Goal: Task Accomplishment & Management: Complete application form

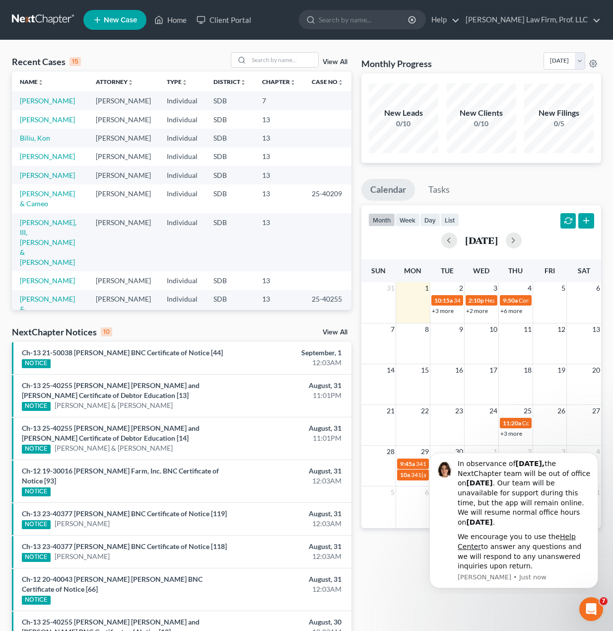
drag, startPoint x: 536, startPoint y: 607, endPoint x: 511, endPoint y: 602, distance: 25.4
click at [535, 607] on div "Monthly Progress Bankruptcy Bankruptcy [DATE] [DATE] [DATE] [DATE] [DATE] [DATE…" at bounding box center [482, 393] width 250 height 682
click at [55, 124] on td "[PERSON_NAME]" at bounding box center [50, 119] width 76 height 18
click at [54, 122] on link "[PERSON_NAME]" at bounding box center [47, 119] width 55 height 8
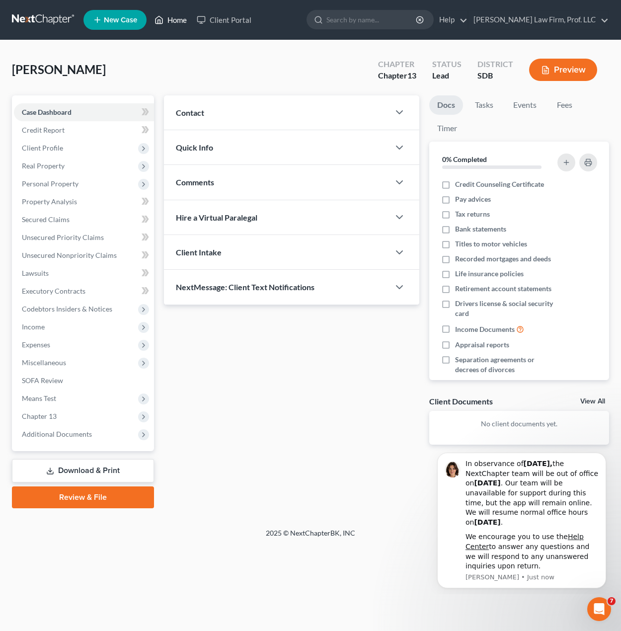
click at [183, 28] on link "Home" at bounding box center [171, 20] width 42 height 18
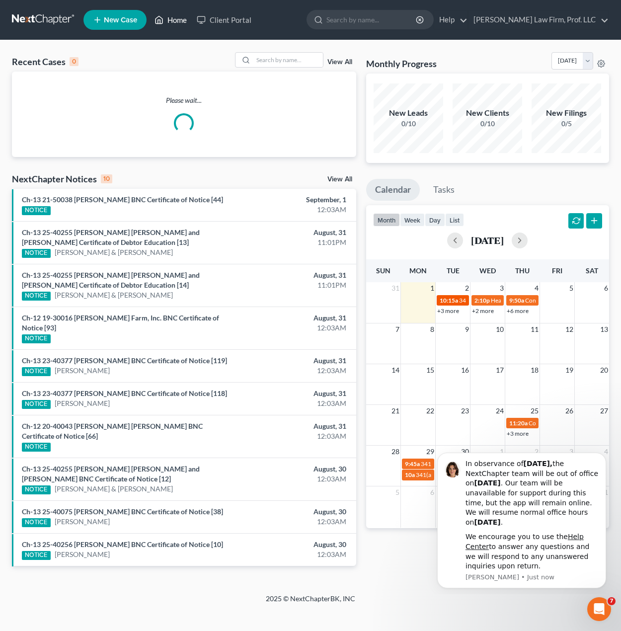
click at [453, 304] on div "10:15a 341(a) meeting for [PERSON_NAME] & Cameo [PERSON_NAME]" at bounding box center [453, 300] width 26 height 7
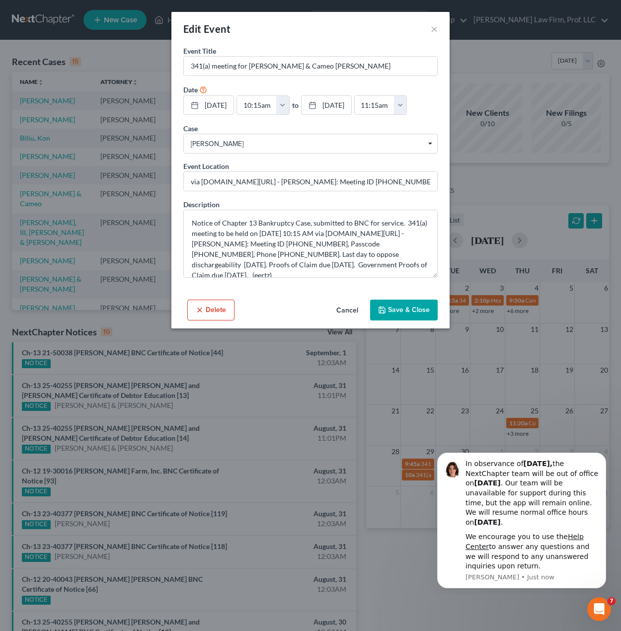
click at [345, 311] on button "Cancel" at bounding box center [347, 311] width 38 height 20
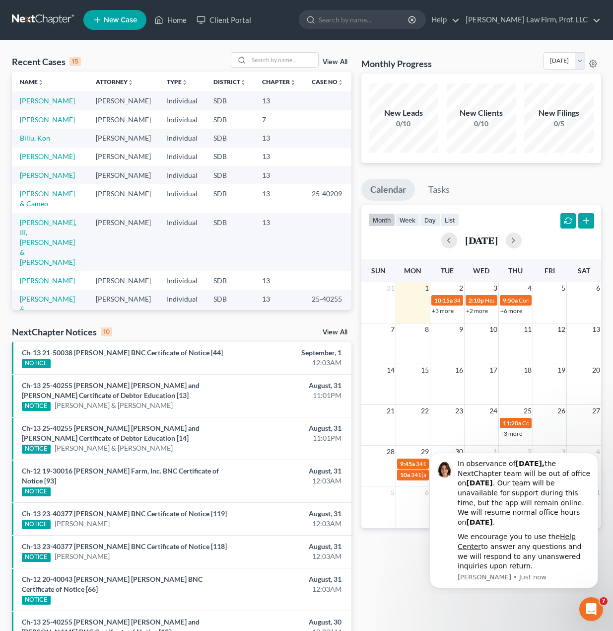
click at [450, 310] on link "+3 more" at bounding box center [443, 310] width 22 height 7
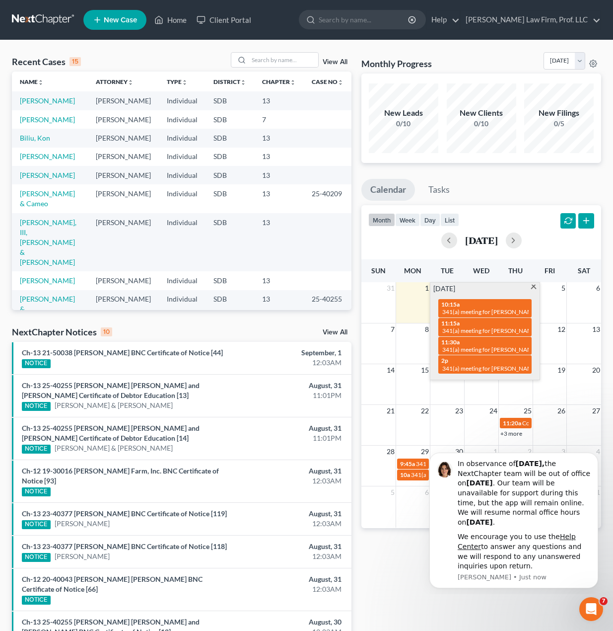
click html "In observance of [DATE], the NextChapter team will be out of office [DATE][DATE…"
click at [468, 598] on div "Monthly Progress Bankruptcy Bankruptcy [DATE] [DATE] [DATE] [DATE] [DATE] [DATE…" at bounding box center [482, 393] width 250 height 682
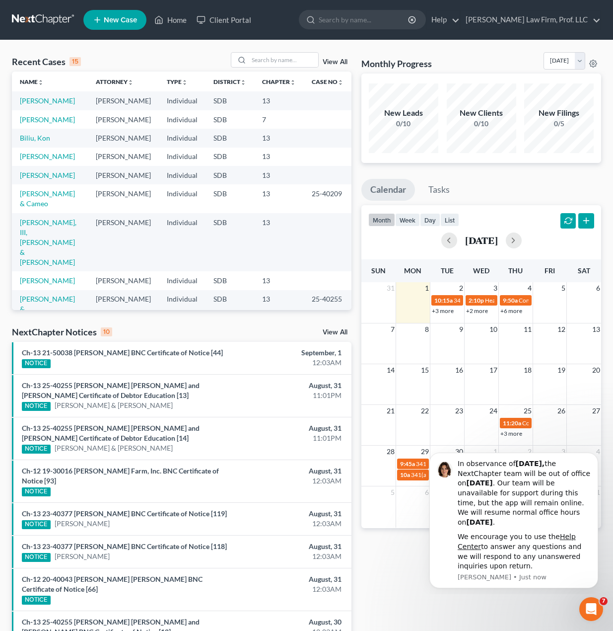
click at [443, 307] on link "+3 more" at bounding box center [443, 310] width 22 height 7
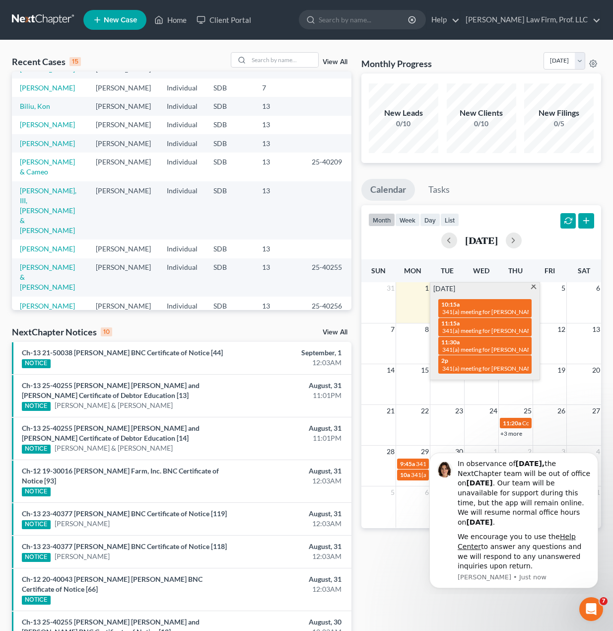
scroll to position [50, 0]
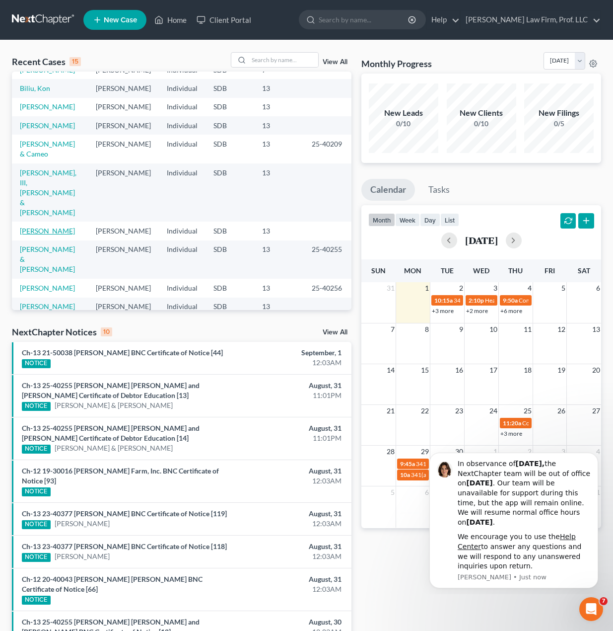
click at [45, 227] on link "[PERSON_NAME]" at bounding box center [47, 231] width 55 height 8
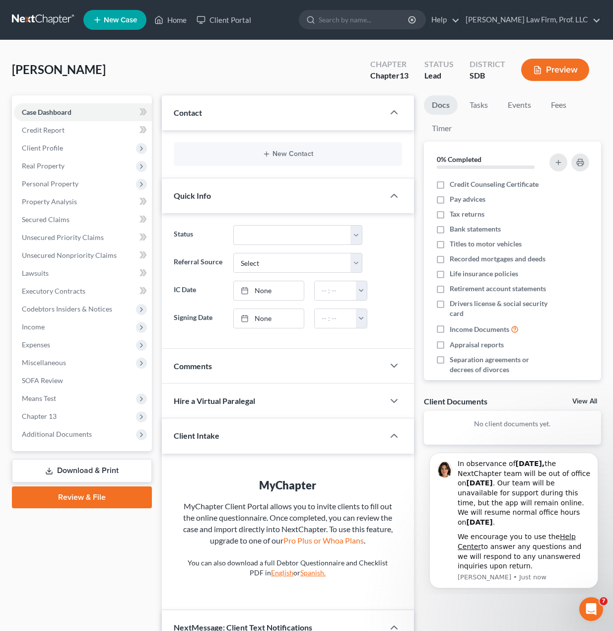
scroll to position [50, 0]
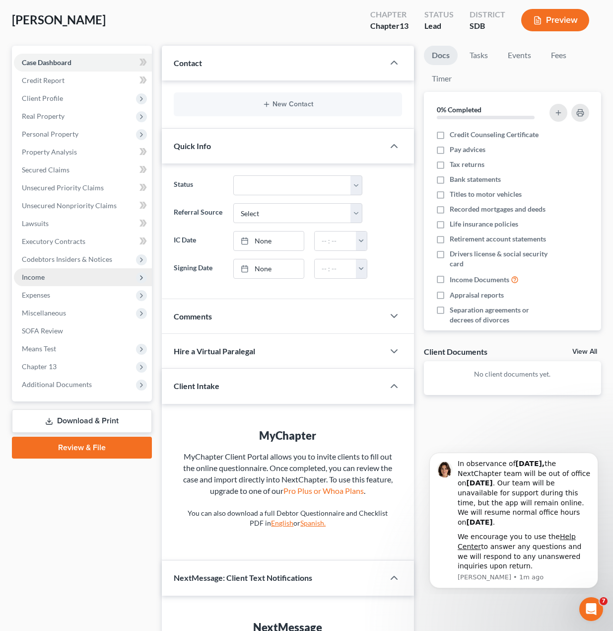
click at [34, 274] on span "Income" at bounding box center [33, 277] width 23 height 8
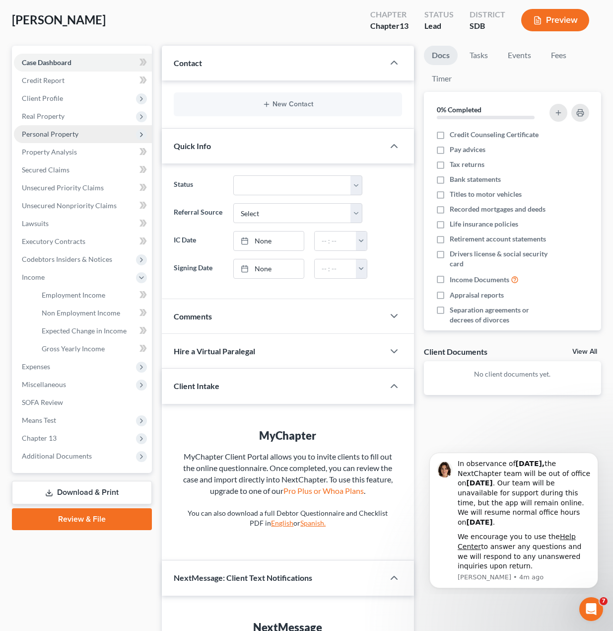
click at [57, 135] on span "Personal Property" at bounding box center [50, 134] width 57 height 8
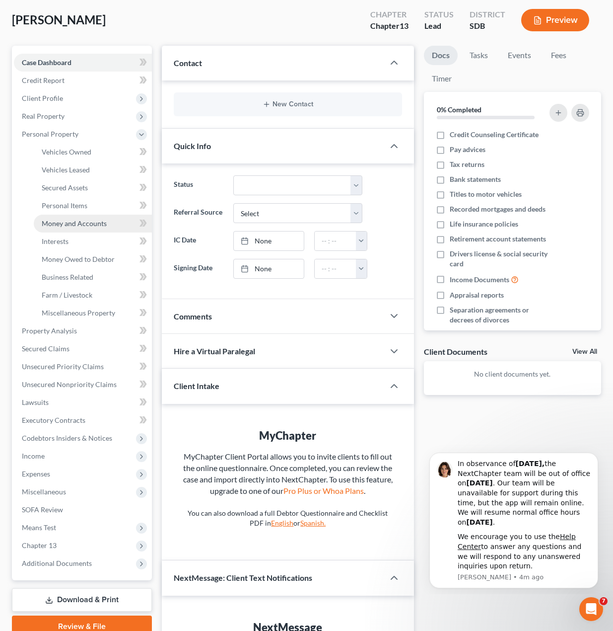
click at [76, 221] on span "Money and Accounts" at bounding box center [74, 223] width 65 height 8
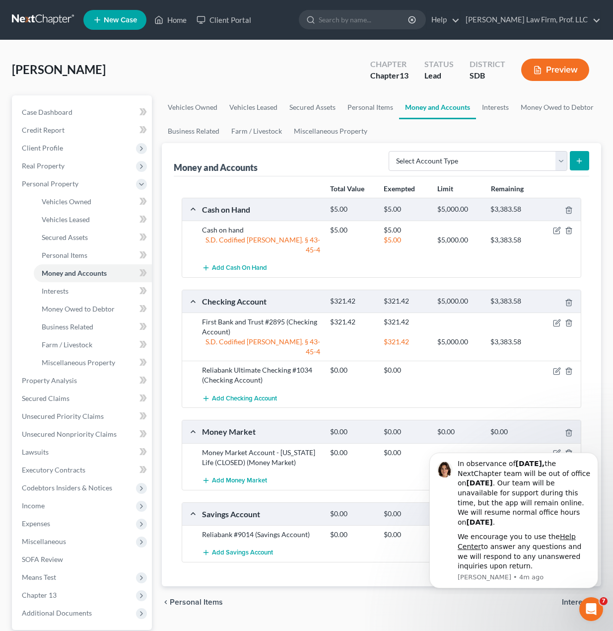
click at [281, 317] on div "First Bank and Trust #2895 (Checking Account)" at bounding box center [261, 327] width 128 height 20
drag, startPoint x: 260, startPoint y: 319, endPoint x: 184, endPoint y: 303, distance: 78.2
click at [184, 312] on div "First Bank and Trust #2895 (Checking Account) $321.42 $321.42 S.D. Codified [PE…" at bounding box center [381, 336] width 399 height 48
click at [293, 421] on div "Money Market $0.00 $0.00 $0.00 $0.00" at bounding box center [379, 431] width 395 height 22
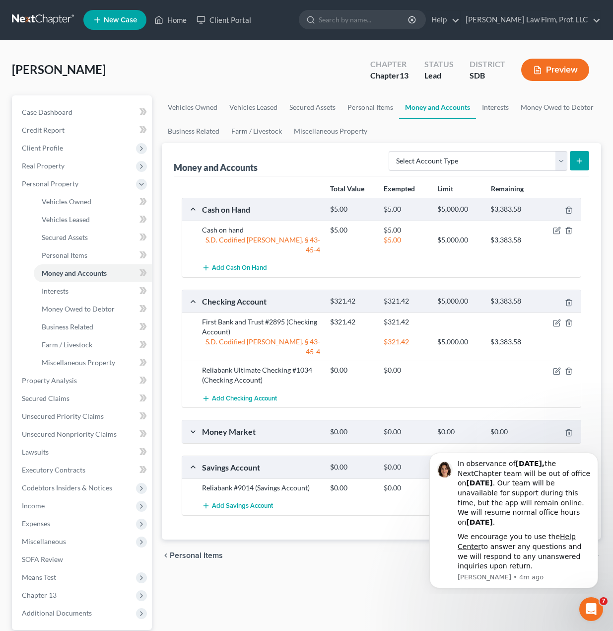
click at [299, 428] on div "Cash on Hand $5.00 $5.00 $5,000.00 $3,383.58 Cash on hand $5.00 $5.00 S.D. Codi…" at bounding box center [382, 357] width 400 height 318
click at [298, 426] on div "Money Market" at bounding box center [261, 431] width 128 height 10
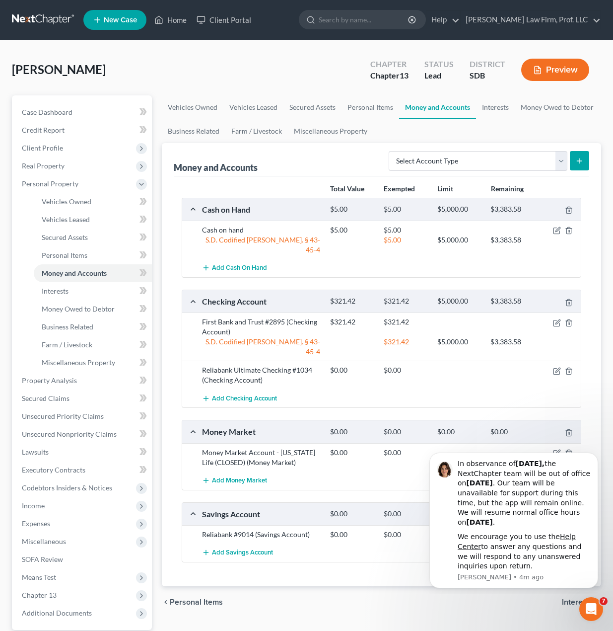
drag, startPoint x: 386, startPoint y: 620, endPoint x: 277, endPoint y: 562, distance: 123.8
click at [385, 620] on div "Vehicles Owned Vehicles Leased Secured Assets Personal Items Money and Accounts…" at bounding box center [382, 391] width 450 height 592
click at [75, 313] on link "Money Owed to Debtor" at bounding box center [93, 309] width 118 height 18
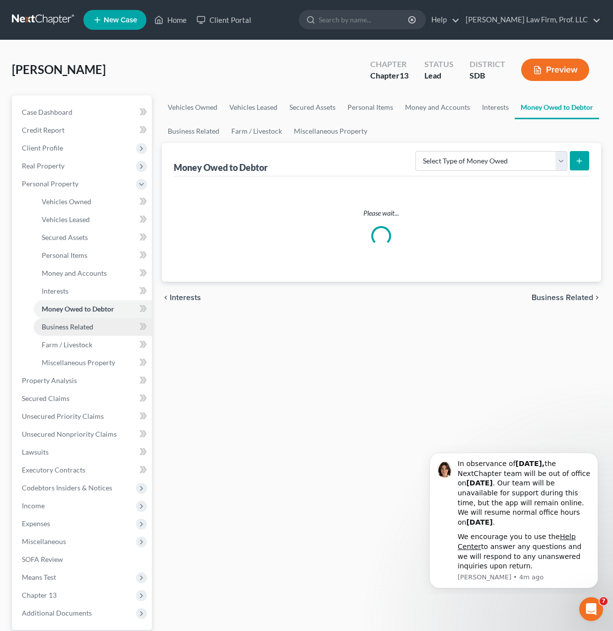
click at [72, 328] on span "Business Related" at bounding box center [68, 326] width 52 height 8
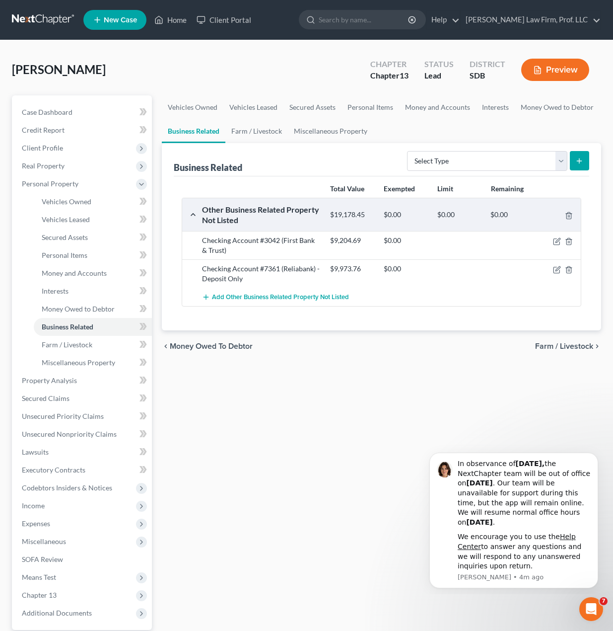
drag, startPoint x: 293, startPoint y: 406, endPoint x: 294, endPoint y: 400, distance: 6.5
click at [293, 406] on div "Vehicles Owned Vehicles Leased Secured Assets Personal Items Money and Accounts…" at bounding box center [382, 391] width 450 height 592
click at [593, 454] on icon "Dismiss notification" at bounding box center [595, 455] width 5 height 5
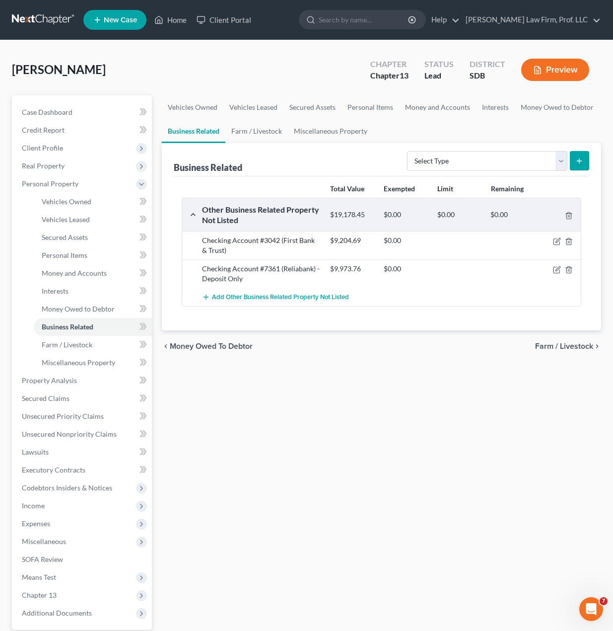
click at [356, 408] on div "Vehicles Owned Vehicles Leased Secured Assets Personal Items Money and Accounts…" at bounding box center [382, 391] width 450 height 592
click at [72, 256] on span "Personal Items" at bounding box center [65, 255] width 46 height 8
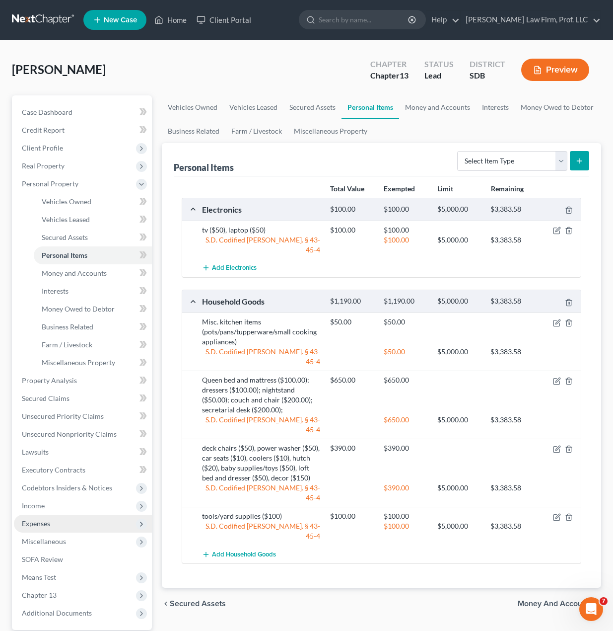
click at [47, 521] on span "Expenses" at bounding box center [36, 523] width 28 height 8
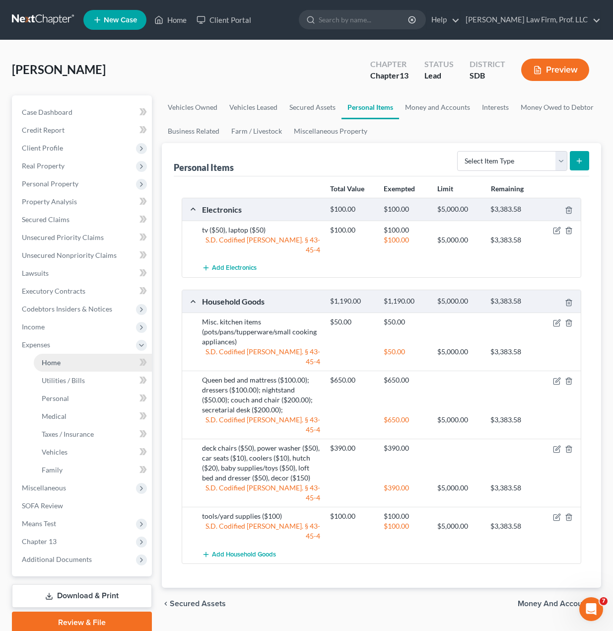
click at [50, 362] on span "Home" at bounding box center [51, 362] width 19 height 8
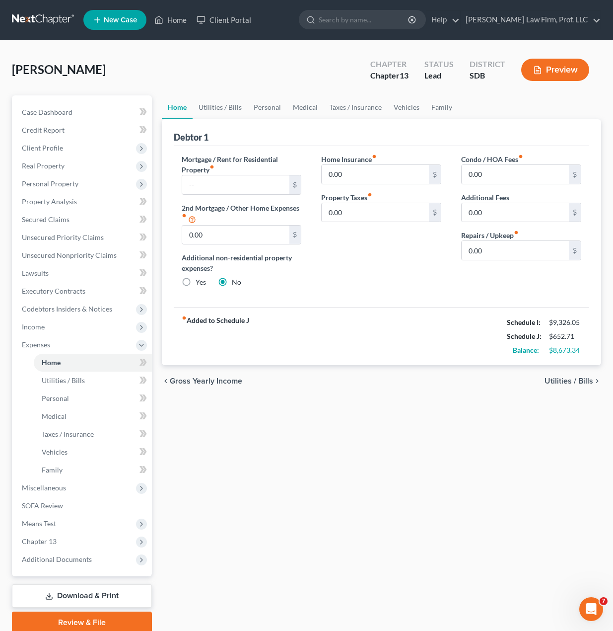
click at [380, 410] on div "Home Utilities / Bills Personal Medical Taxes / Insurance Vehicles Family Debto…" at bounding box center [382, 364] width 450 height 538
click at [488, 248] on input "0.00" at bounding box center [515, 250] width 107 height 19
drag, startPoint x: 363, startPoint y: 417, endPoint x: 329, endPoint y: 313, distance: 109.3
click at [362, 411] on div "Home Utilities / Bills Personal Medical Taxes / Insurance Vehicles Family Debto…" at bounding box center [382, 364] width 450 height 538
click at [205, 96] on link "Utilities / Bills" at bounding box center [220, 107] width 55 height 24
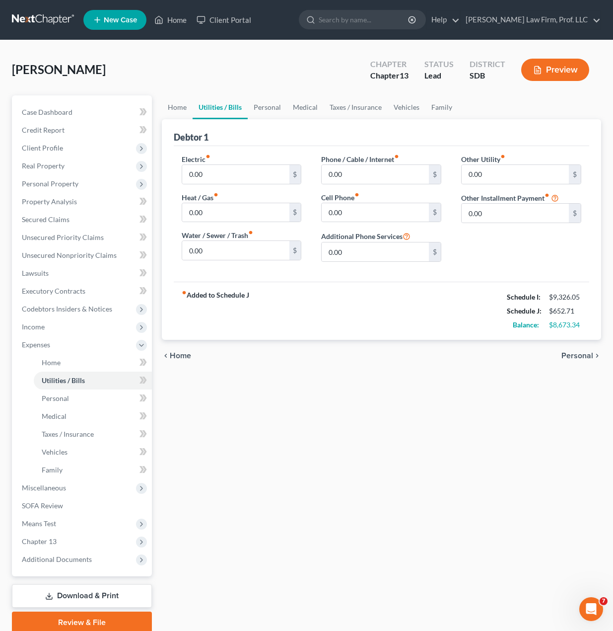
drag, startPoint x: 429, startPoint y: 306, endPoint x: 411, endPoint y: 301, distance: 18.8
click at [427, 305] on div "fiber_manual_record Added to Schedule J Schedule I: $9,326.05 Schedule J: $652.…" at bounding box center [382, 311] width 416 height 58
click at [314, 108] on link "Medical" at bounding box center [305, 107] width 37 height 24
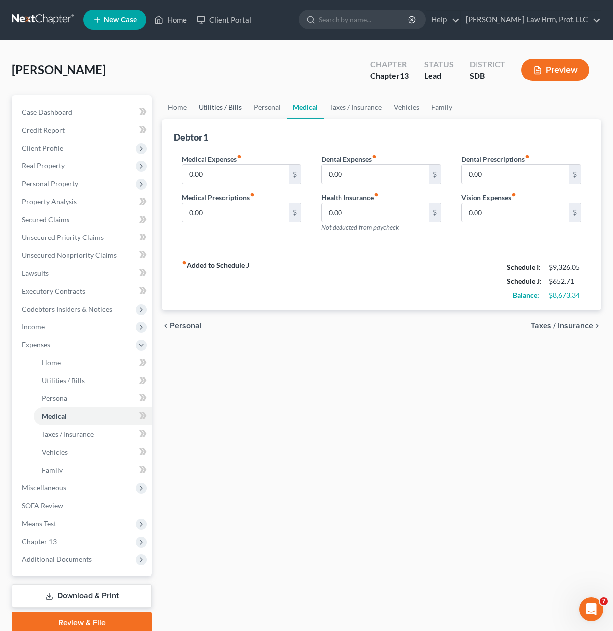
click at [243, 107] on link "Utilities / Bills" at bounding box center [220, 107] width 55 height 24
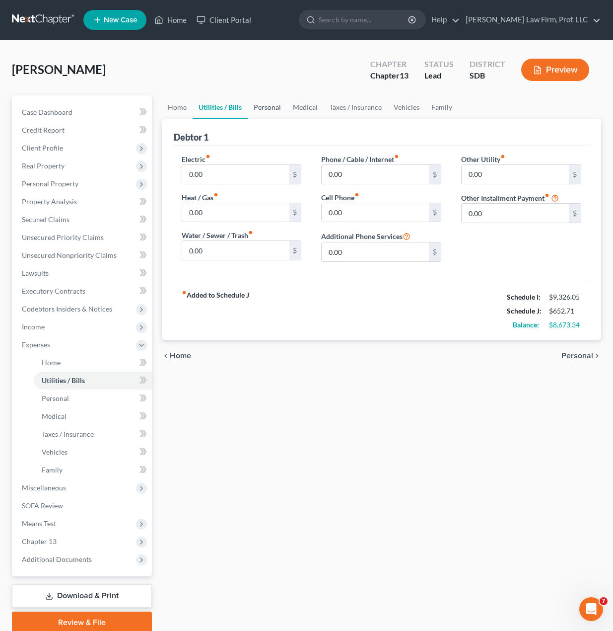
click at [265, 105] on link "Personal" at bounding box center [267, 107] width 39 height 24
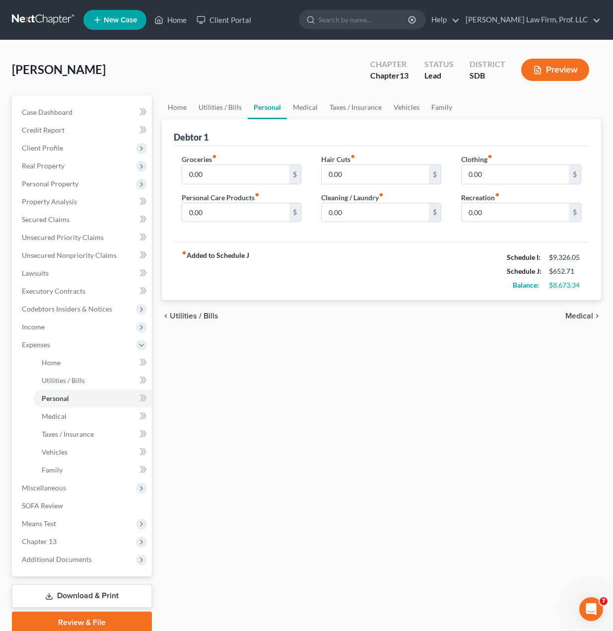
drag, startPoint x: 339, startPoint y: 295, endPoint x: 290, endPoint y: 253, distance: 64.8
click at [335, 293] on div "fiber_manual_record Added to Schedule J Schedule I: $9,326.05 Schedule J: $652.…" at bounding box center [382, 271] width 416 height 58
click at [215, 168] on input "0.00" at bounding box center [235, 174] width 107 height 19
type input "490"
click at [210, 218] on input "0.00" at bounding box center [235, 212] width 107 height 19
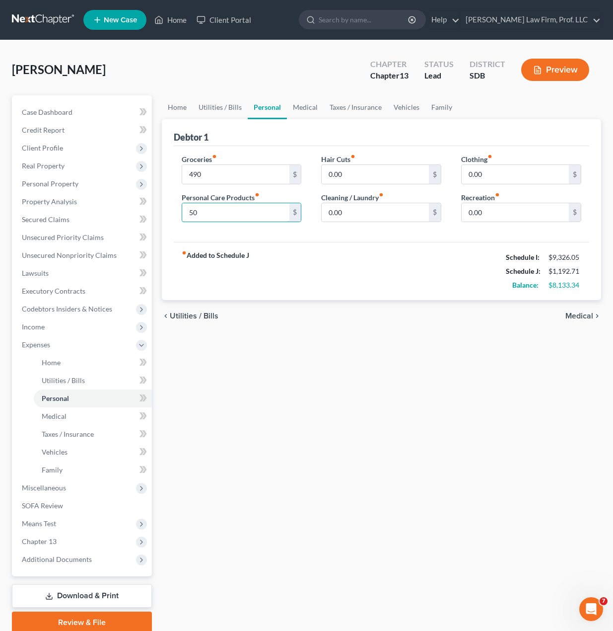
type input "50"
drag, startPoint x: 400, startPoint y: 305, endPoint x: 502, endPoint y: 179, distance: 162.1
click at [403, 301] on div "chevron_left Utilities / Bills Medical chevron_right" at bounding box center [382, 316] width 440 height 32
click at [354, 207] on input "0.00" at bounding box center [375, 212] width 107 height 19
click at [505, 161] on div "Clothing fiber_manual_record 0.00 $" at bounding box center [521, 169] width 120 height 30
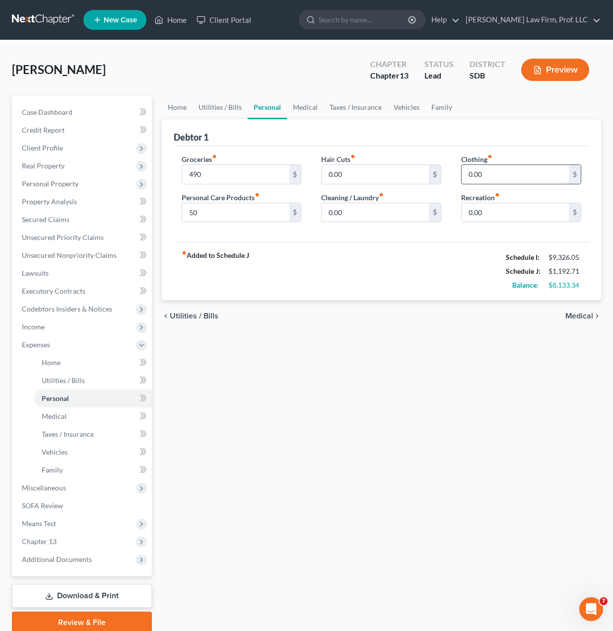
drag, startPoint x: 489, startPoint y: 185, endPoint x: 491, endPoint y: 177, distance: 8.7
click at [489, 185] on div "Clothing fiber_manual_record 0.00 $ Recreation fiber_manual_record 0.00 $" at bounding box center [522, 192] width 140 height 76
click at [491, 177] on input "0.00" at bounding box center [515, 174] width 107 height 19
type input "90"
click at [496, 215] on input "0.00" at bounding box center [515, 212] width 107 height 19
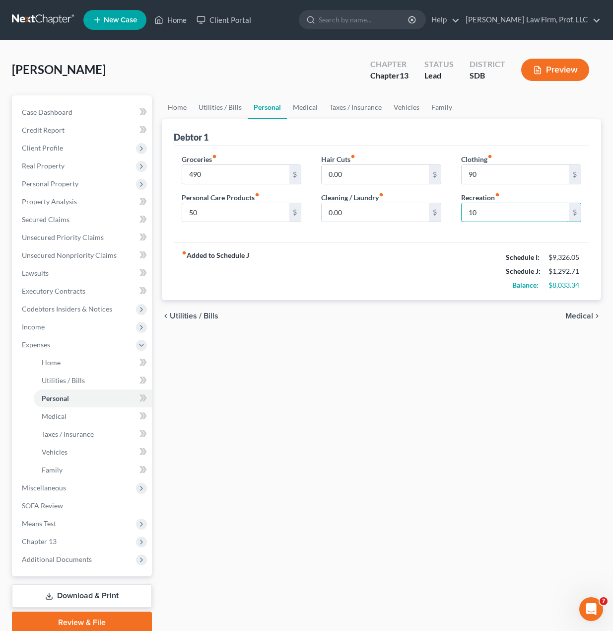
type input "10"
drag, startPoint x: 301, startPoint y: 327, endPoint x: 236, endPoint y: 152, distance: 186.7
click at [295, 315] on div "chevron_left Utilities / Bills Medical chevron_right" at bounding box center [382, 316] width 440 height 32
click at [225, 111] on link "Utilities / Bills" at bounding box center [220, 107] width 55 height 24
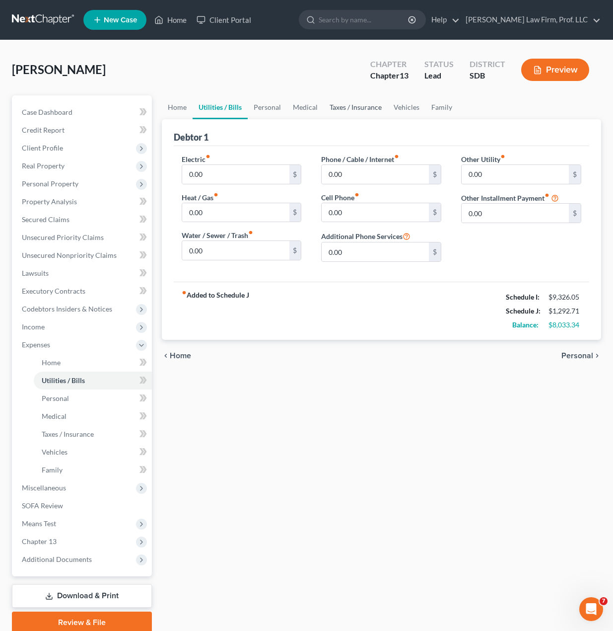
drag, startPoint x: 417, startPoint y: 317, endPoint x: 338, endPoint y: 96, distance: 234.9
click at [417, 316] on div "fiber_manual_record Added to Schedule J Schedule I: $9,326.05 Schedule J: $1,29…" at bounding box center [382, 311] width 416 height 58
click at [248, 110] on link "Personal" at bounding box center [267, 107] width 39 height 24
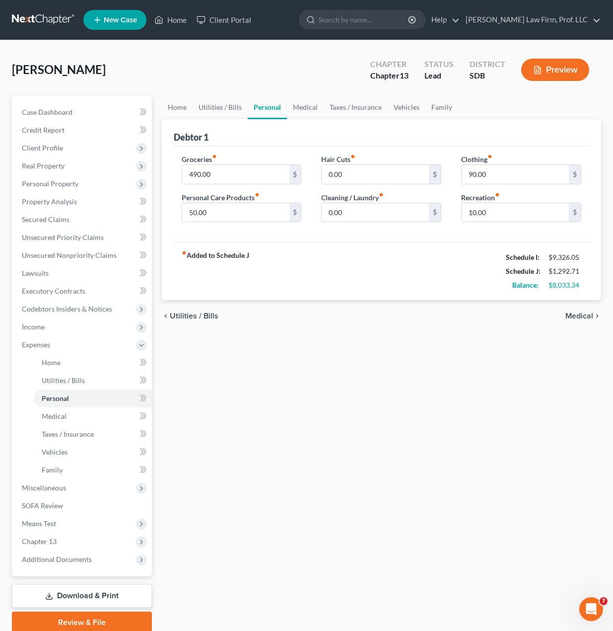
click at [313, 292] on div "fiber_manual_record Added to Schedule J Schedule I: $9,326.05 Schedule J: $1,29…" at bounding box center [382, 271] width 416 height 58
click at [367, 219] on input "0.00" at bounding box center [375, 212] width 107 height 19
type input "30"
click at [359, 239] on div "Groceries fiber_manual_record 490.00 $ Personal Care Products fiber_manual_reco…" at bounding box center [382, 194] width 416 height 96
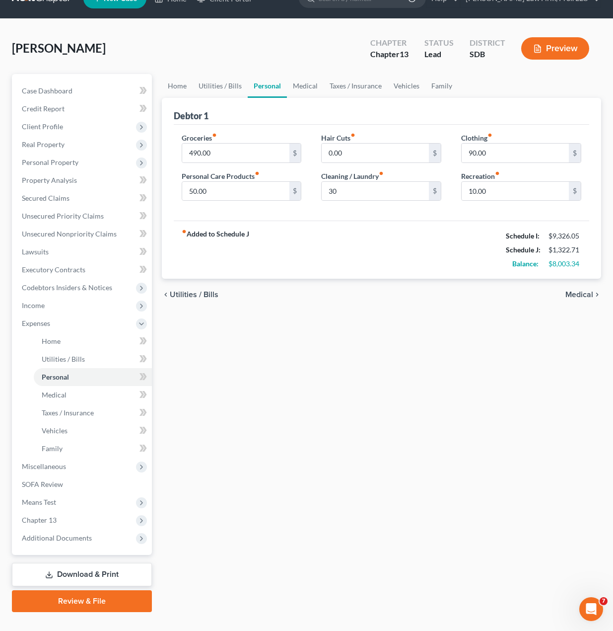
scroll to position [40, 0]
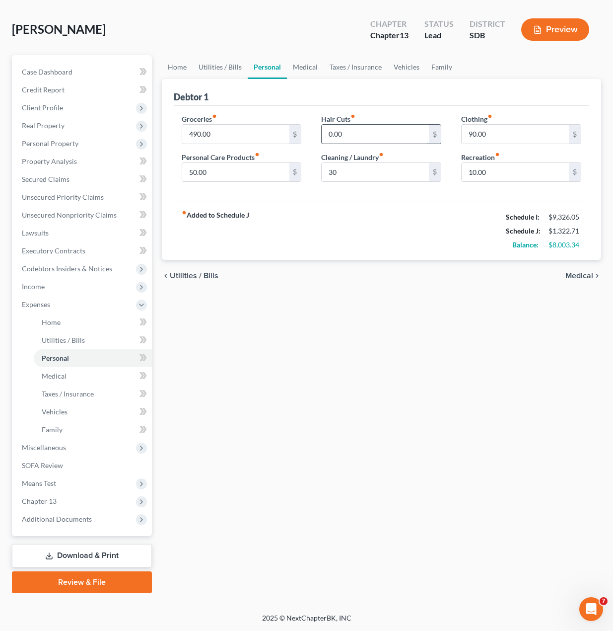
drag, startPoint x: 343, startPoint y: 218, endPoint x: 370, endPoint y: 125, distance: 96.5
click at [344, 209] on div "fiber_manual_record Added to Schedule J Schedule I: $9,326.05 Schedule J: $1,32…" at bounding box center [382, 231] width 416 height 58
click at [211, 63] on link "Utilities / Bills" at bounding box center [220, 67] width 55 height 24
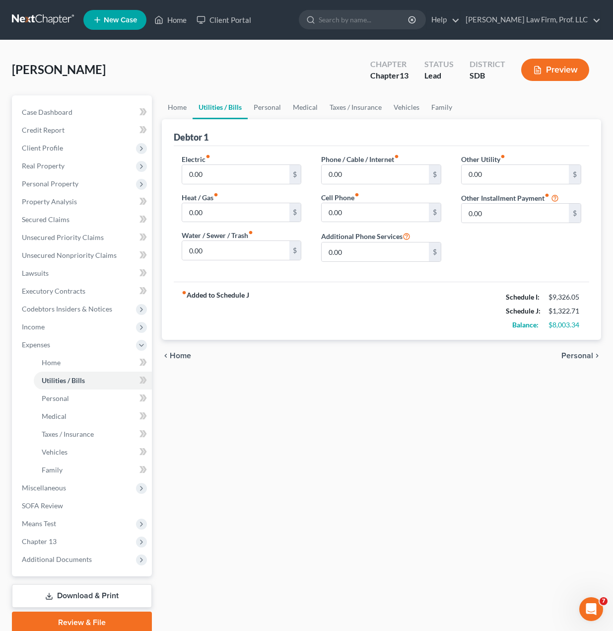
click at [280, 333] on div "fiber_manual_record Added to Schedule J Schedule I: $9,326.05 Schedule J: $1,32…" at bounding box center [382, 311] width 416 height 58
drag, startPoint x: 212, startPoint y: 150, endPoint x: 218, endPoint y: 172, distance: 22.7
click at [213, 155] on div "Electric fiber_manual_record 0.00 $ Heat / Gas fiber_manual_record 0.00 $ Water…" at bounding box center [382, 214] width 416 height 136
click at [218, 172] on input "0.00" at bounding box center [235, 174] width 107 height 19
type input "80"
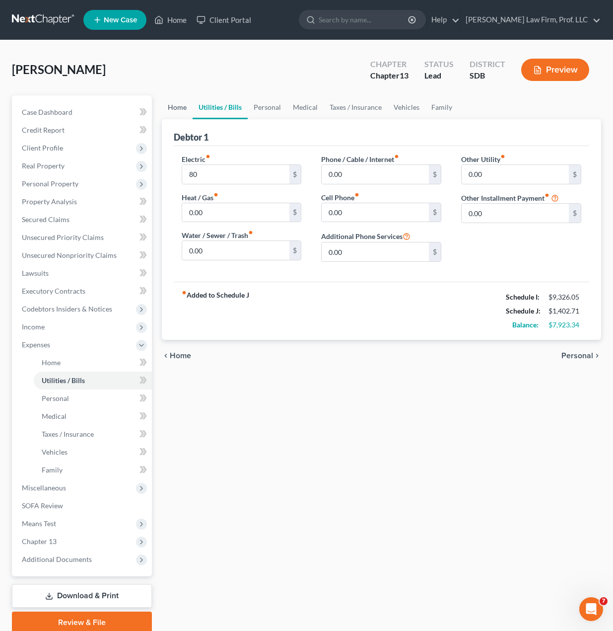
drag, startPoint x: 172, startPoint y: 126, endPoint x: 175, endPoint y: 109, distance: 16.8
click at [172, 121] on div "Debtor 1 Electric fiber_manual_record 80 $ Heat / Gas fiber_manual_record 0.00 …" at bounding box center [382, 229] width 440 height 221
drag, startPoint x: 175, startPoint y: 109, endPoint x: 182, endPoint y: 110, distance: 7.0
click at [176, 109] on link "Home" at bounding box center [177, 107] width 31 height 24
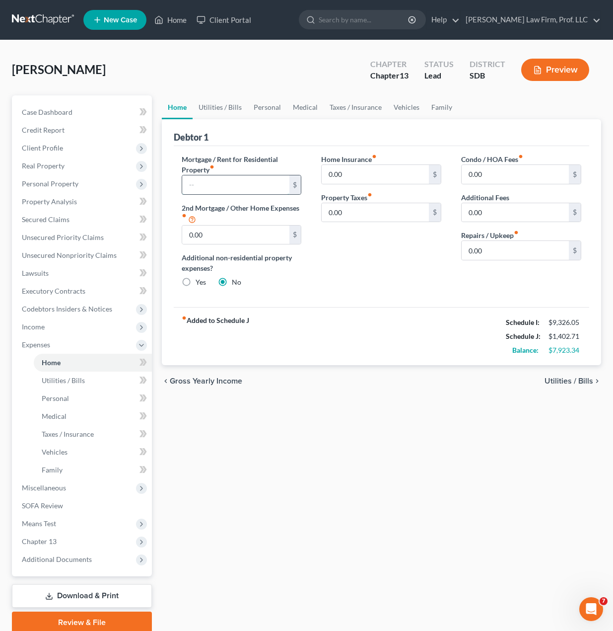
click at [201, 177] on input "text" at bounding box center [235, 184] width 107 height 19
type input "1,400"
click at [310, 331] on div "fiber_manual_record Added to Schedule J Schedule I: $9,326.05 Schedule J: $2,80…" at bounding box center [382, 336] width 416 height 58
drag, startPoint x: 449, startPoint y: 96, endPoint x: 433, endPoint y: 107, distance: 19.2
click at [449, 96] on link "Family" at bounding box center [442, 107] width 33 height 24
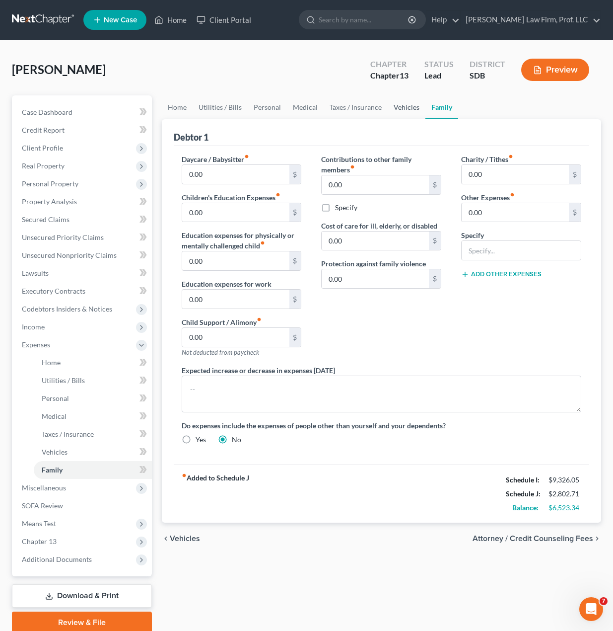
click at [394, 104] on link "Vehicles" at bounding box center [407, 107] width 38 height 24
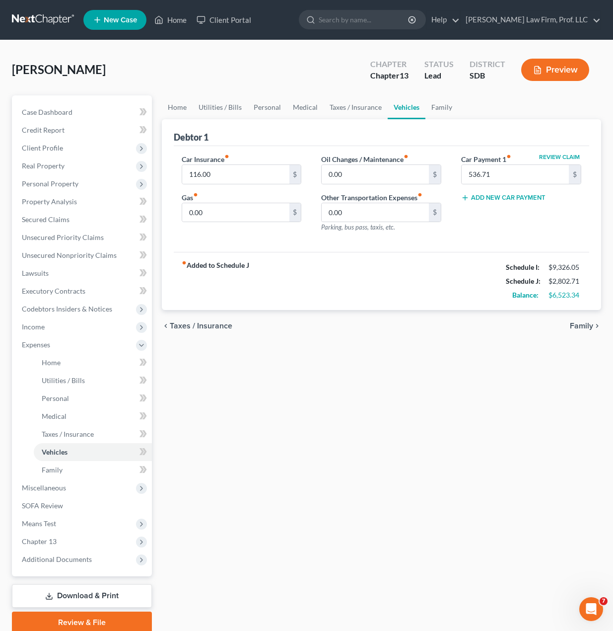
click at [451, 251] on div "Car Insurance fiber_manual_record 116.00 $ Gas fiber_manual_record 0.00 $ Oil C…" at bounding box center [382, 199] width 416 height 106
click at [255, 117] on link "Personal" at bounding box center [267, 107] width 39 height 24
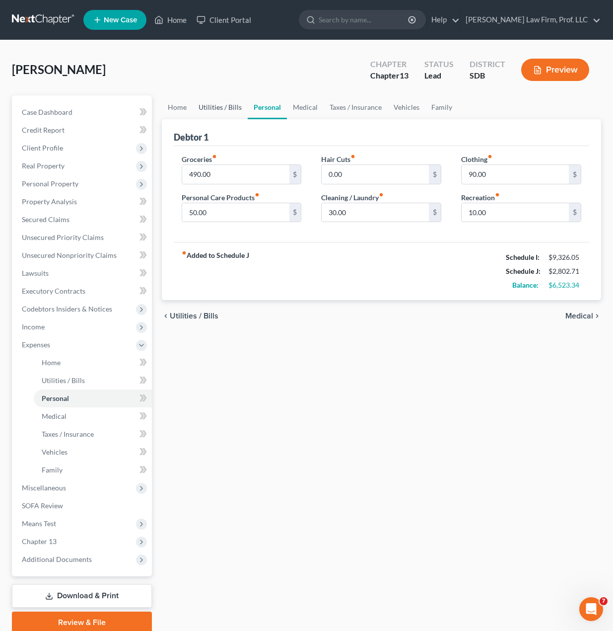
click at [226, 104] on link "Utilities / Bills" at bounding box center [220, 107] width 55 height 24
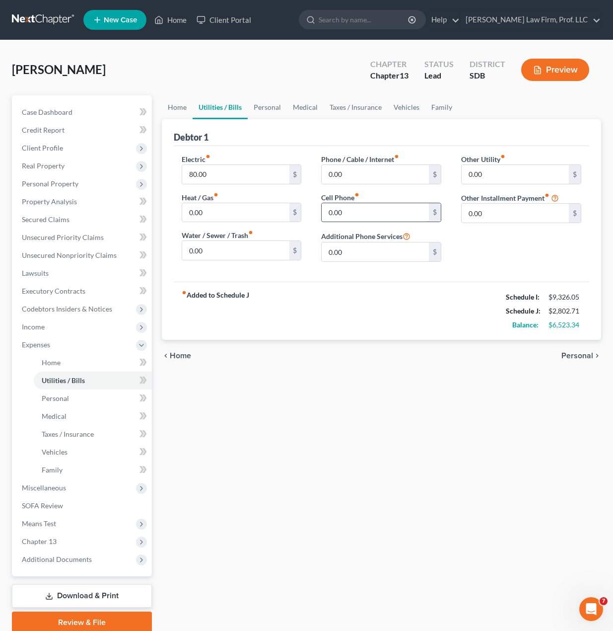
click at [378, 205] on input "0.00" at bounding box center [375, 212] width 107 height 19
type input "189"
click at [381, 182] on input "0.00" at bounding box center [375, 174] width 107 height 19
click at [365, 207] on input "189" at bounding box center [375, 212] width 107 height 19
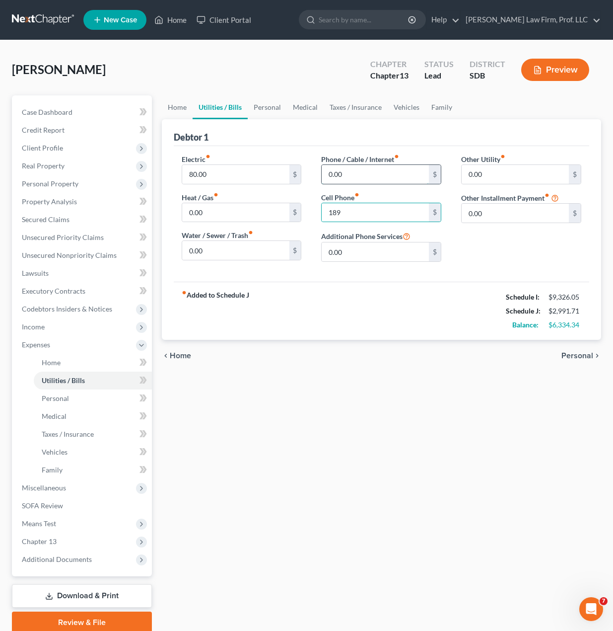
click at [371, 175] on input "0.00" at bounding box center [375, 174] width 107 height 19
type input "189"
click at [366, 217] on input "189" at bounding box center [375, 212] width 107 height 19
click at [402, 107] on link "Vehicles" at bounding box center [407, 107] width 38 height 24
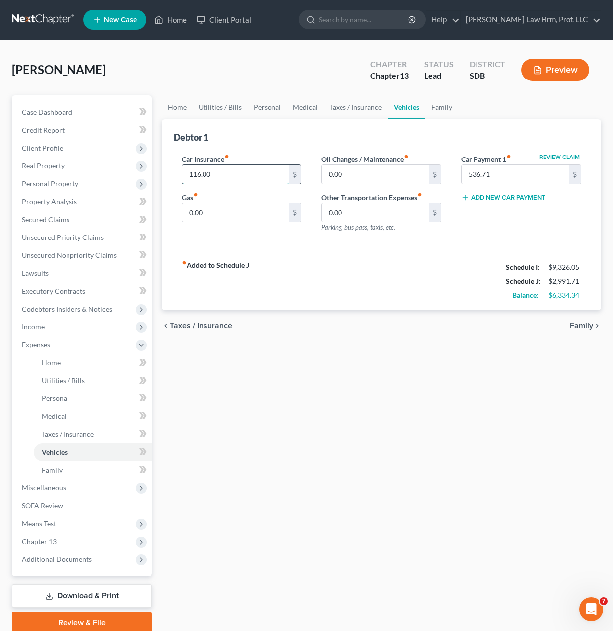
click at [224, 179] on input "116.00" at bounding box center [235, 174] width 107 height 19
type input "217"
click at [311, 284] on div "fiber_manual_record Added to Schedule J Schedule I: $9,326.05 Schedule J: $3,09…" at bounding box center [382, 281] width 416 height 58
click at [370, 106] on link "Taxes / Insurance" at bounding box center [356, 107] width 64 height 24
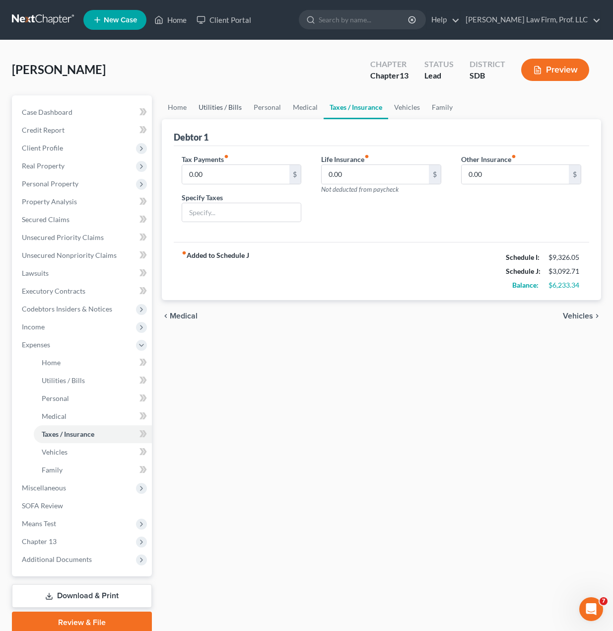
click at [232, 99] on link "Utilities / Bills" at bounding box center [220, 107] width 55 height 24
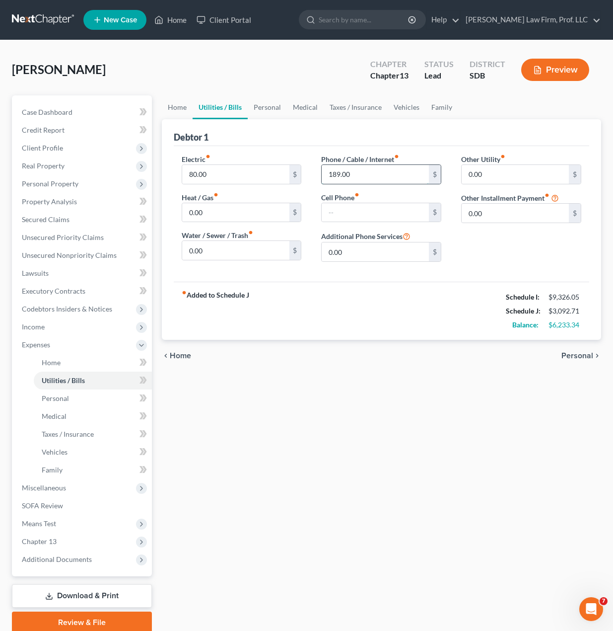
click at [361, 174] on input "189.00" at bounding box center [375, 174] width 107 height 19
click at [368, 180] on input "189.00" at bounding box center [375, 174] width 107 height 19
click at [377, 175] on input "189.00" at bounding box center [375, 174] width 107 height 19
drag, startPoint x: 385, startPoint y: 173, endPoint x: 304, endPoint y: 161, distance: 81.8
click at [304, 161] on div "Electric fiber_manual_record 80.00 $ Heat / Gas fiber_manual_record 0.00 $ Wate…" at bounding box center [382, 212] width 420 height 116
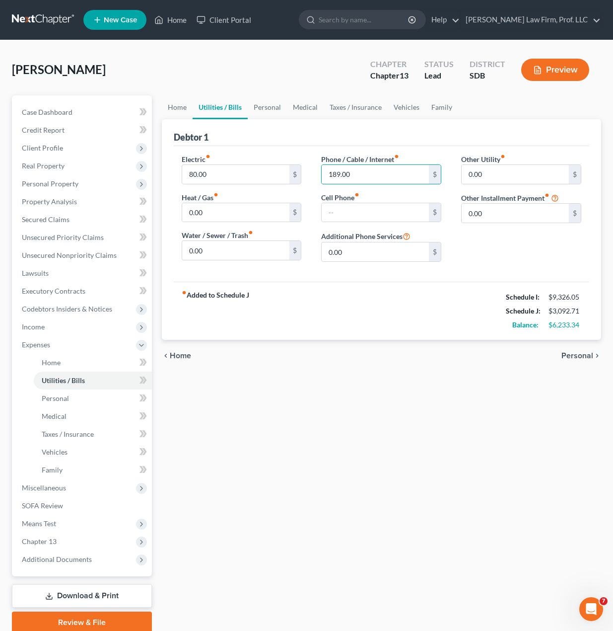
click at [491, 242] on div "Other Utility fiber_manual_record 0.00 $ Other Installment Payment fiber_manual…" at bounding box center [522, 212] width 140 height 116
drag, startPoint x: 269, startPoint y: 105, endPoint x: 293, endPoint y: 109, distance: 23.6
click at [270, 105] on link "Personal" at bounding box center [267, 107] width 39 height 24
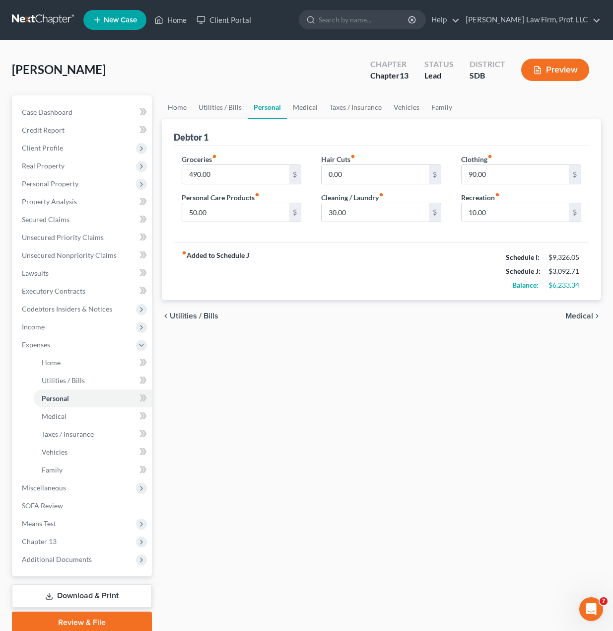
drag, startPoint x: 518, startPoint y: 227, endPoint x: 582, endPoint y: 250, distance: 67.6
click at [518, 227] on div "Clothing fiber_manual_record 90.00 $ Recreation fiber_manual_record 10.00 $" at bounding box center [522, 192] width 140 height 76
click at [426, 103] on link "Family" at bounding box center [442, 107] width 33 height 24
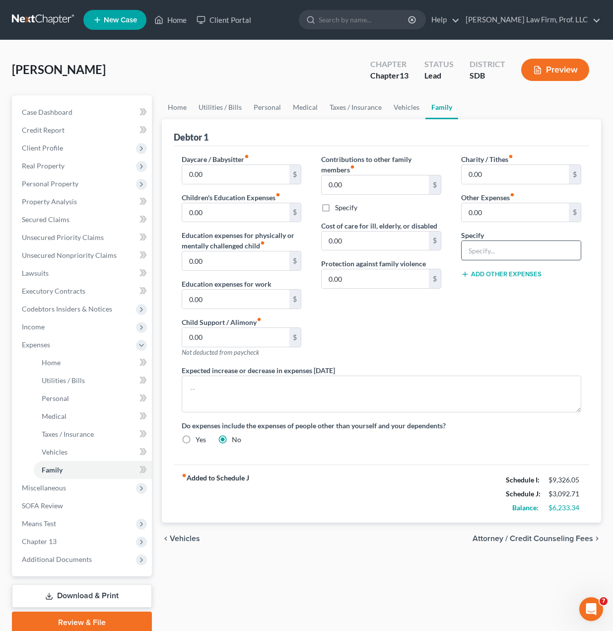
click at [485, 245] on input "text" at bounding box center [521, 250] width 119 height 19
click at [464, 409] on div "Daycare / Babysitter fiber_manual_record 0.00 $ Children's Education Expenses f…" at bounding box center [382, 303] width 420 height 299
click at [508, 248] on input "Miscellanous" at bounding box center [521, 250] width 119 height 19
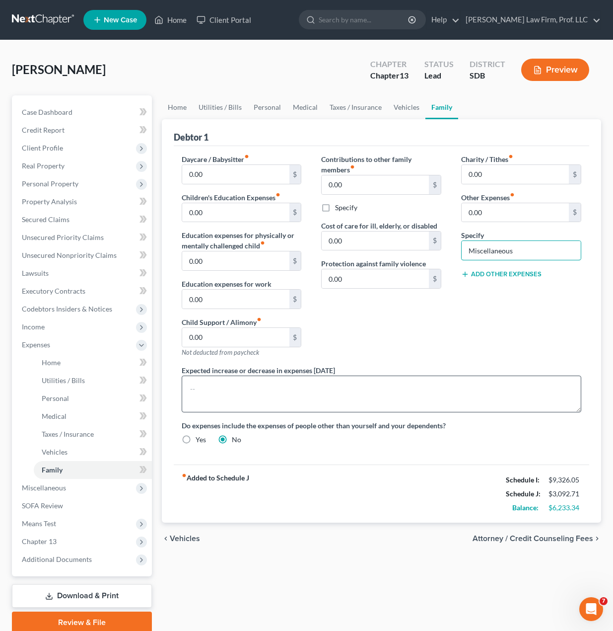
type input "Miscellaneous"
drag, startPoint x: 496, startPoint y: 392, endPoint x: 495, endPoint y: 384, distance: 8.5
click at [496, 389] on textarea at bounding box center [382, 394] width 400 height 37
click at [491, 214] on input "0.00" at bounding box center [515, 212] width 107 height 19
type input "150"
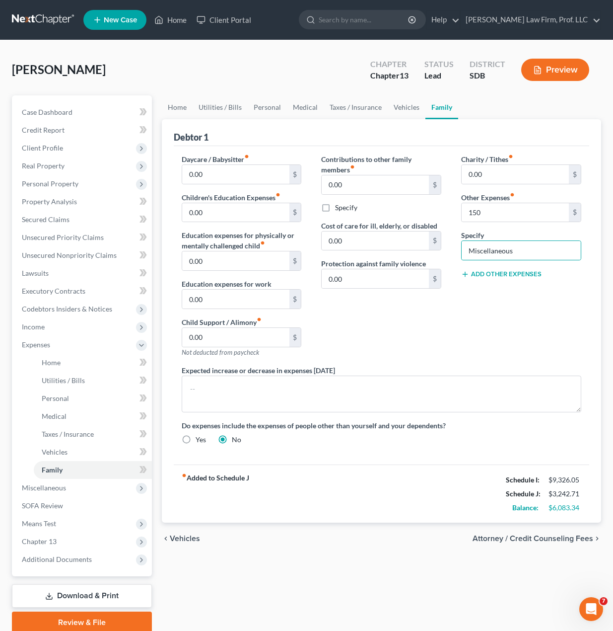
click at [497, 350] on div "Charity / Tithes fiber_manual_record 0.00 $ Other Expenses fiber_manual_record …" at bounding box center [522, 259] width 140 height 211
click at [445, 333] on div "Contributions to other family members fiber_manual_record 0.00 $ Specify Cost o…" at bounding box center [381, 259] width 140 height 211
click at [411, 100] on link "Vehicles" at bounding box center [407, 107] width 38 height 24
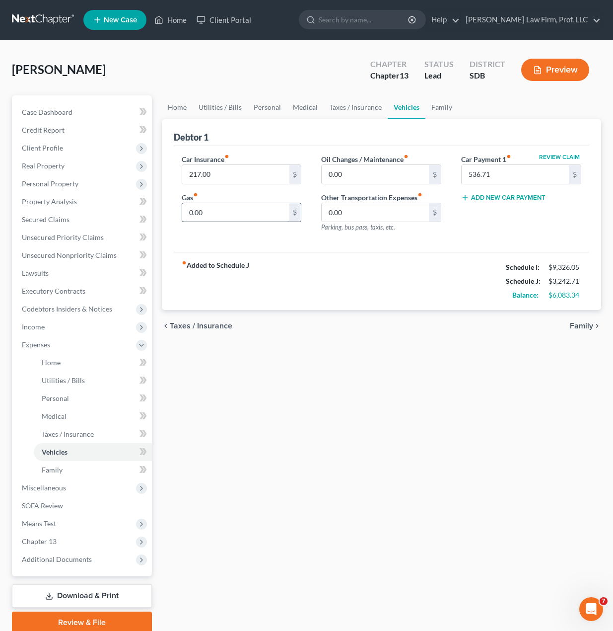
click at [252, 217] on input "0.00" at bounding box center [235, 212] width 107 height 19
click at [354, 252] on div "fiber_manual_record Added to Schedule J Schedule I: $9,326.05 Schedule J: $3,59…" at bounding box center [382, 281] width 416 height 58
type input "300"
click at [366, 167] on input "0.00" at bounding box center [375, 174] width 107 height 19
type input "10"
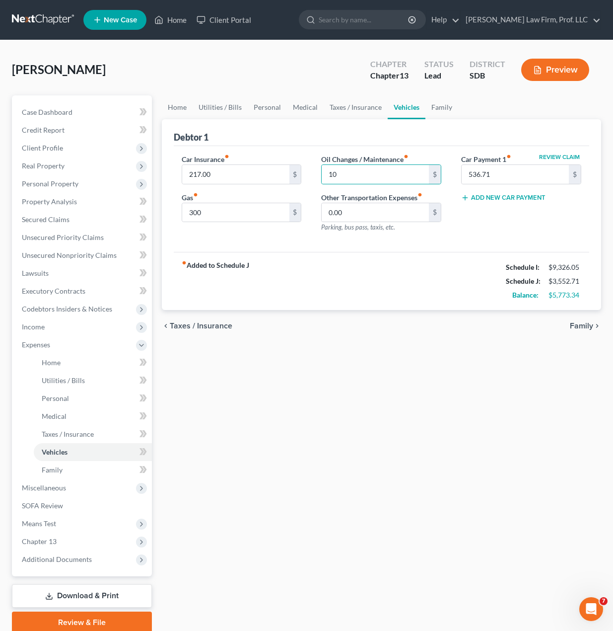
drag, startPoint x: 315, startPoint y: 226, endPoint x: 317, endPoint y: 232, distance: 7.2
click at [315, 226] on div "Oil Changes / Maintenance fiber_manual_record 10 $ Other Transportation Expense…" at bounding box center [381, 197] width 140 height 86
click at [375, 211] on input "0.00" at bounding box center [375, 212] width 107 height 19
click at [252, 218] on input "300" at bounding box center [235, 212] width 107 height 19
type input "340"
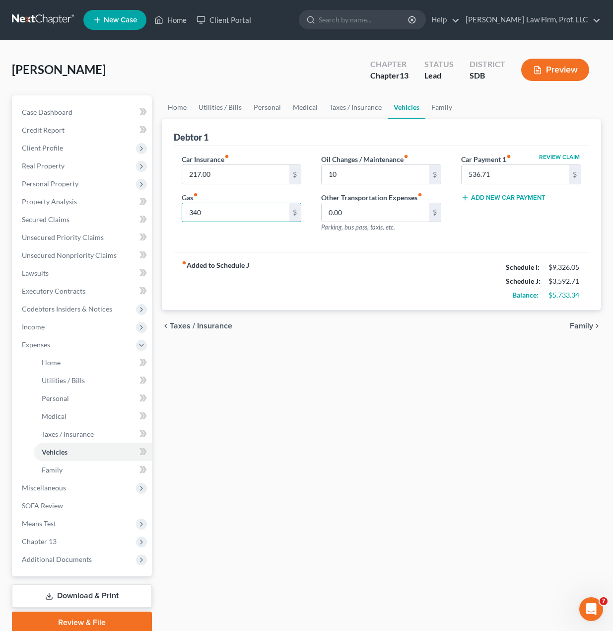
click at [381, 234] on div "Oil Changes / Maintenance fiber_manual_record 10 $ Other Transportation Expense…" at bounding box center [381, 197] width 140 height 86
click at [353, 111] on link "Taxes / Insurance" at bounding box center [356, 107] width 64 height 24
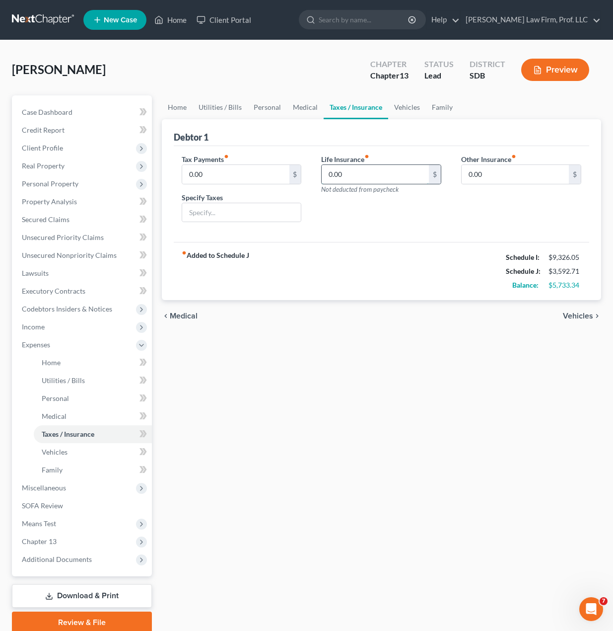
click at [403, 170] on input "0.00" at bounding box center [375, 174] width 107 height 19
click at [403, 171] on input "0.00" at bounding box center [375, 174] width 107 height 19
click at [304, 238] on div "Tax Payments fiber_manual_record 0.00 $ Specify Taxes Life Insurance fiber_manu…" at bounding box center [382, 194] width 416 height 96
click at [482, 185] on div "Other Insurance fiber_manual_record 0.00 $" at bounding box center [522, 192] width 140 height 76
click at [489, 172] on input "0.00" at bounding box center [515, 174] width 107 height 19
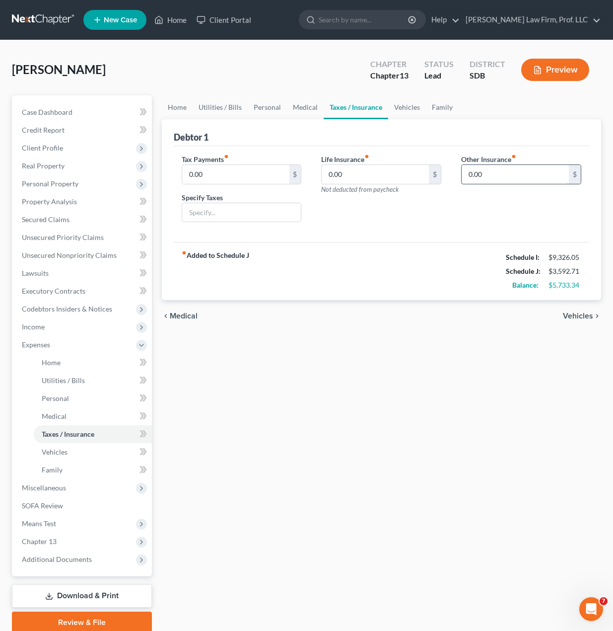
click at [489, 172] on input "0.00" at bounding box center [515, 174] width 107 height 19
drag, startPoint x: 223, startPoint y: 270, endPoint x: 229, endPoint y: 165, distance: 105.5
click at [223, 271] on strong "fiber_manual_record Added to Schedule J" at bounding box center [216, 271] width 68 height 42
click at [265, 102] on link "Personal" at bounding box center [267, 107] width 39 height 24
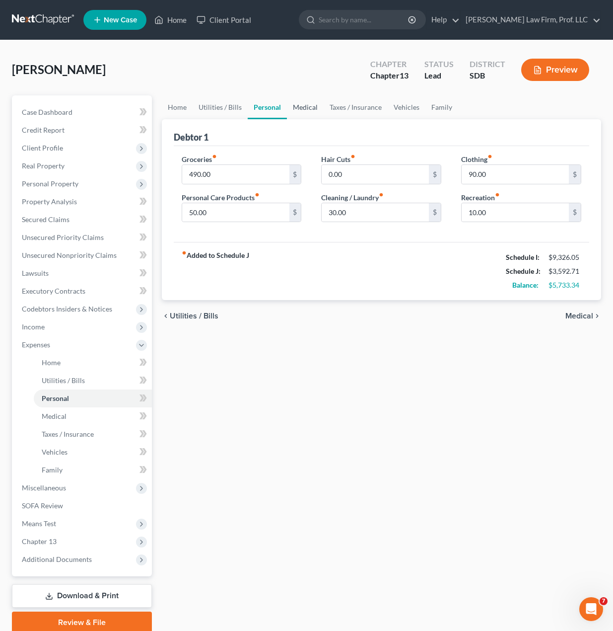
click at [307, 102] on link "Medical" at bounding box center [305, 107] width 37 height 24
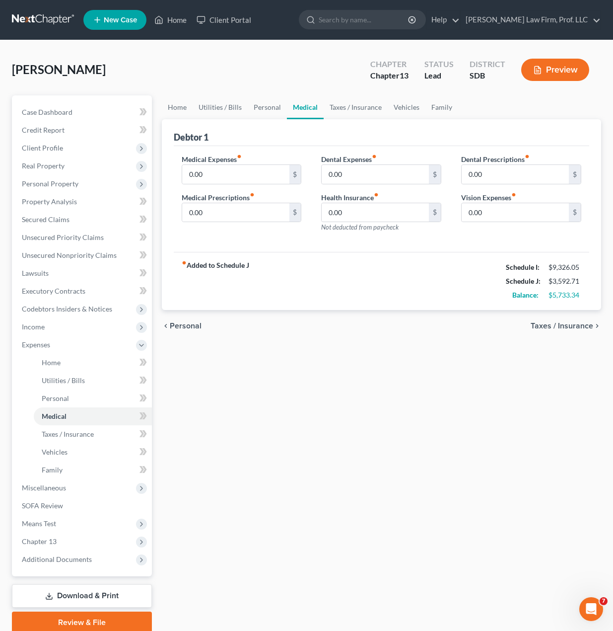
click at [407, 274] on div "fiber_manual_record Added to Schedule J Schedule I: $9,326.05 Schedule J: $3,59…" at bounding box center [382, 281] width 416 height 58
drag, startPoint x: 198, startPoint y: 106, endPoint x: 208, endPoint y: 106, distance: 9.9
click at [200, 106] on link "Utilities / Bills" at bounding box center [220, 107] width 55 height 24
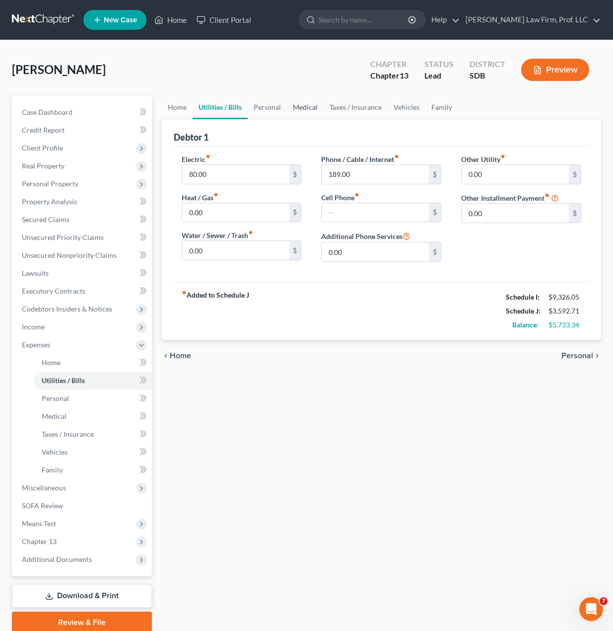
click at [294, 103] on link "Medical" at bounding box center [305, 107] width 37 height 24
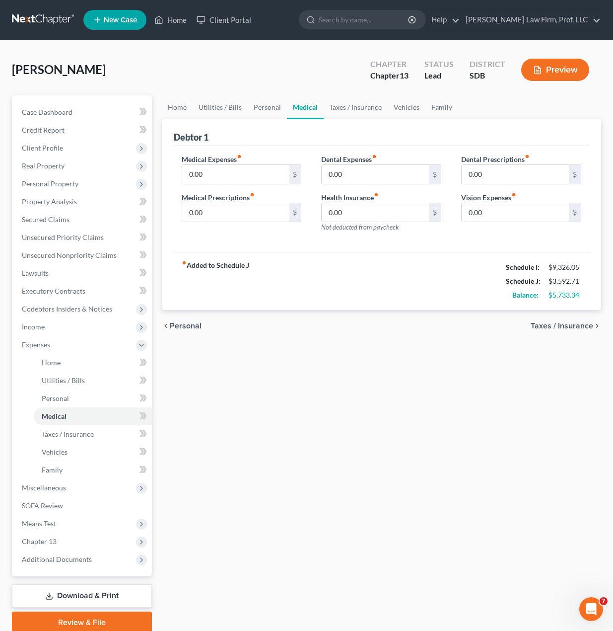
click at [264, 94] on div "Anderson, Carole Upgraded Chapter Chapter 13 Status Lead District SDB Preview" at bounding box center [307, 73] width 590 height 43
click at [356, 210] on input "0.00" at bounding box center [375, 212] width 107 height 19
click at [410, 274] on div "fiber_manual_record Added to Schedule J Schedule I: $9,326.05 Schedule J: $3,59…" at bounding box center [382, 281] width 416 height 58
click at [406, 217] on input "0.00" at bounding box center [375, 212] width 107 height 19
click at [319, 247] on div "Medical Expenses fiber_manual_record 0.00 $ Medical Prescriptions fiber_manual_…" at bounding box center [382, 199] width 416 height 106
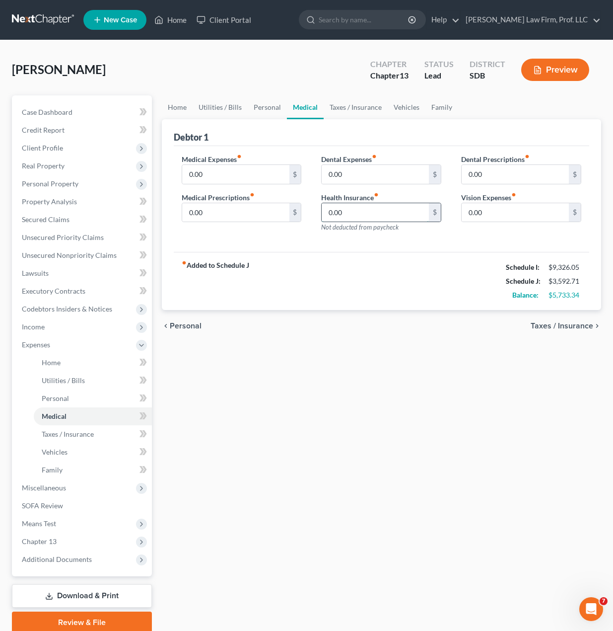
click at [364, 215] on input "0.00" at bounding box center [375, 212] width 107 height 19
click at [430, 103] on link "Family" at bounding box center [442, 107] width 33 height 24
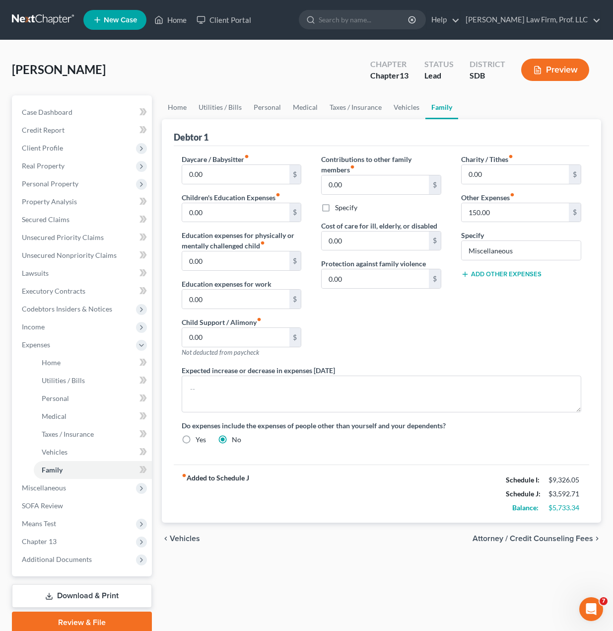
click at [528, 356] on div "Charity / Tithes fiber_manual_record 0.00 $ Other Expenses fiber_manual_record …" at bounding box center [522, 259] width 140 height 211
click at [506, 279] on div "Charity / Tithes fiber_manual_record 0.00 $ Other Expenses fiber_manual_record …" at bounding box center [522, 259] width 140 height 211
click at [509, 269] on div "Add Other Expenses" at bounding box center [521, 273] width 120 height 10
click at [505, 280] on div "Charity / Tithes fiber_manual_record 0.00 $ Other Expenses fiber_manual_record …" at bounding box center [522, 259] width 140 height 211
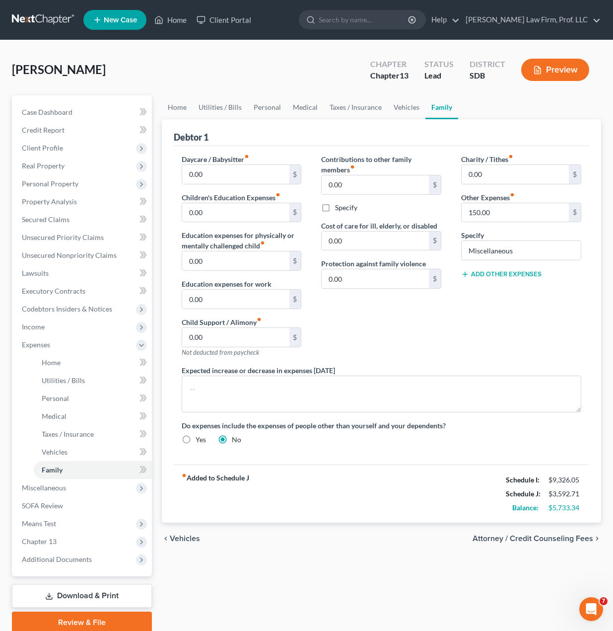
click at [506, 272] on button "Add Other Expenses" at bounding box center [501, 274] width 80 height 8
click at [500, 286] on input "0.00" at bounding box center [515, 288] width 107 height 19
click at [497, 316] on div "Specify" at bounding box center [521, 321] width 120 height 30
click at [497, 318] on input "text" at bounding box center [521, 326] width 119 height 19
type input "Aflac"
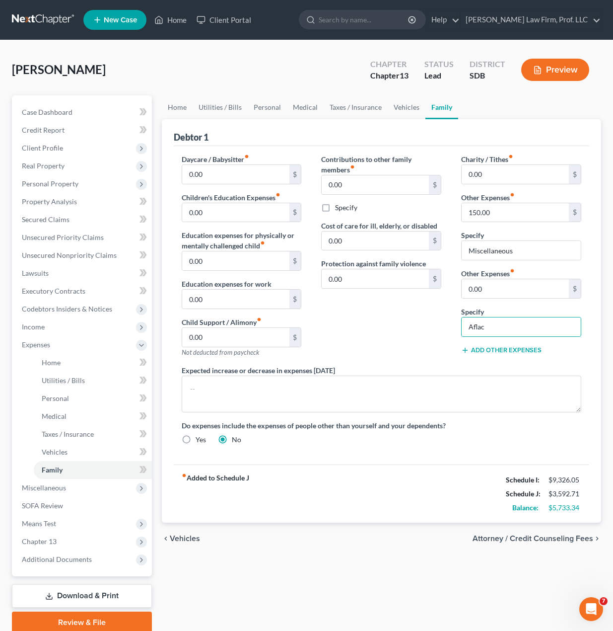
click at [490, 277] on label "Other Expenses fiber_manual_record" at bounding box center [488, 273] width 54 height 10
drag, startPoint x: 489, startPoint y: 281, endPoint x: 483, endPoint y: 283, distance: 6.8
click at [488, 281] on input "0.00" at bounding box center [515, 288] width 107 height 19
type input "3"
type input "82.00"
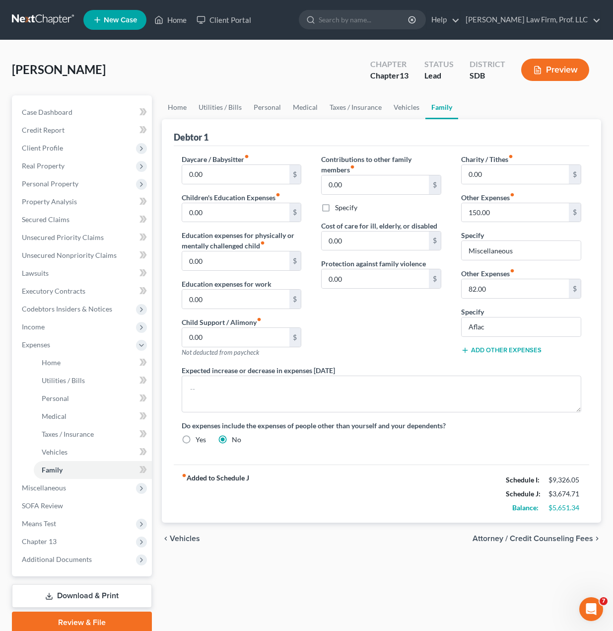
click at [328, 601] on div "Home Utilities / Bills Personal Medical Taxes / Insurance Vehicles Family Debto…" at bounding box center [382, 364] width 450 height 538
click at [364, 121] on div "Debtor 1" at bounding box center [382, 132] width 416 height 27
click at [349, 113] on link "Taxes / Insurance" at bounding box center [356, 107] width 64 height 24
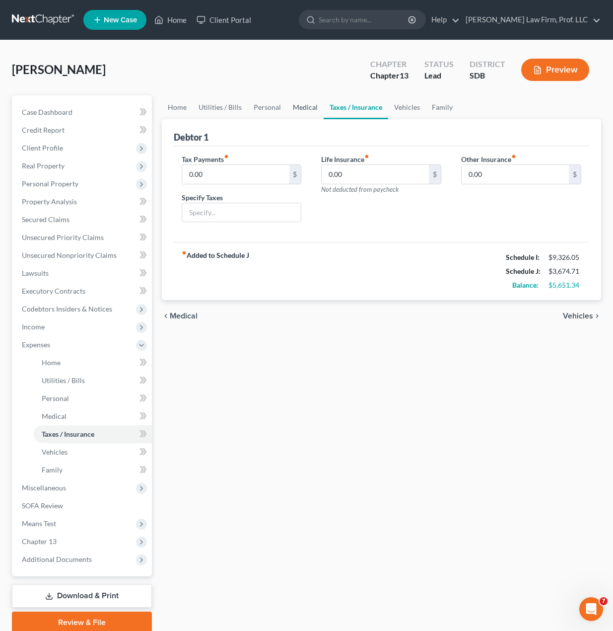
click at [298, 106] on link "Medical" at bounding box center [305, 107] width 37 height 24
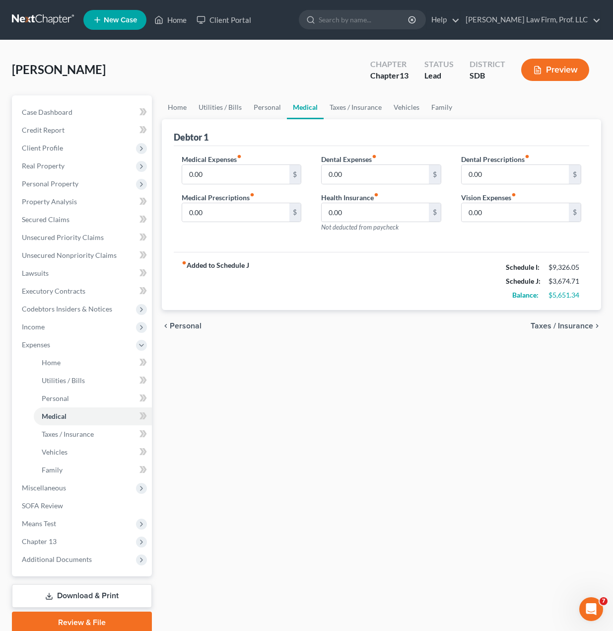
drag, startPoint x: 362, startPoint y: 378, endPoint x: 351, endPoint y: 350, distance: 29.9
click at [360, 378] on div "Home Utilities / Bills Personal Medical Taxes / Insurance Vehicles Family Debto…" at bounding box center [382, 364] width 450 height 538
click at [247, 214] on input "0.00" at bounding box center [235, 212] width 107 height 19
click at [369, 209] on input "0.00" at bounding box center [375, 212] width 107 height 19
click at [280, 179] on input "0.00" at bounding box center [235, 174] width 107 height 19
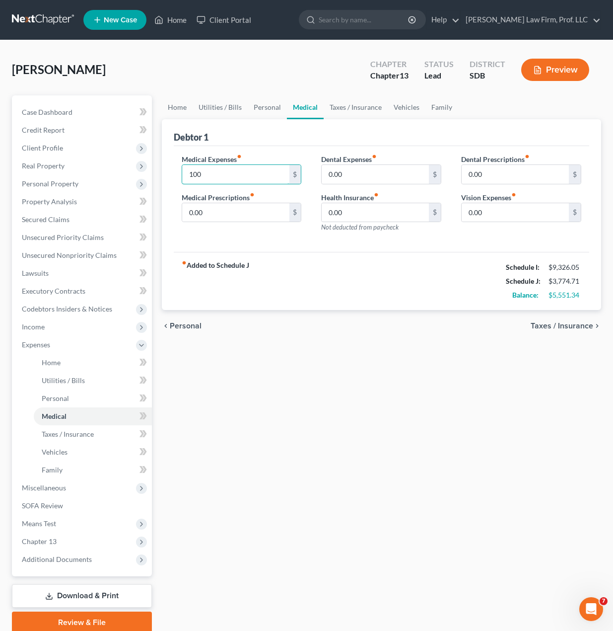
type input "100"
click at [361, 328] on div "chevron_left Personal Taxes / Insurance chevron_right" at bounding box center [382, 326] width 440 height 32
click at [223, 213] on input "0.00" at bounding box center [235, 212] width 107 height 19
type input "30"
drag, startPoint x: 334, startPoint y: 297, endPoint x: 340, endPoint y: 338, distance: 41.7
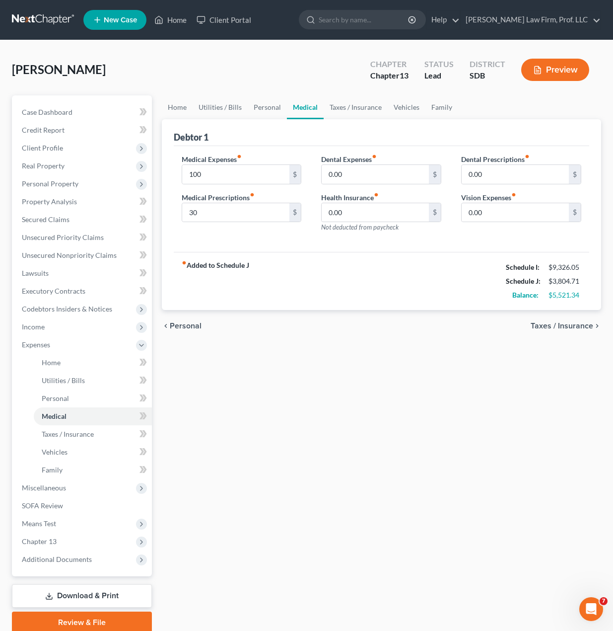
click at [336, 303] on div "fiber_manual_record Added to Schedule J Schedule I: $9,326.05 Schedule J: $3,80…" at bounding box center [382, 281] width 416 height 58
drag, startPoint x: 218, startPoint y: 184, endPoint x: 264, endPoint y: 183, distance: 46.2
click at [219, 183] on div "Medical Expenses fiber_manual_record 100 $ Medical Prescriptions fiber_manual_r…" at bounding box center [242, 197] width 140 height 86
click at [264, 183] on input "100" at bounding box center [235, 174] width 107 height 19
click at [387, 471] on div "Home Utilities / Bills Personal Medical Taxes / Insurance Vehicles Family Debto…" at bounding box center [382, 364] width 450 height 538
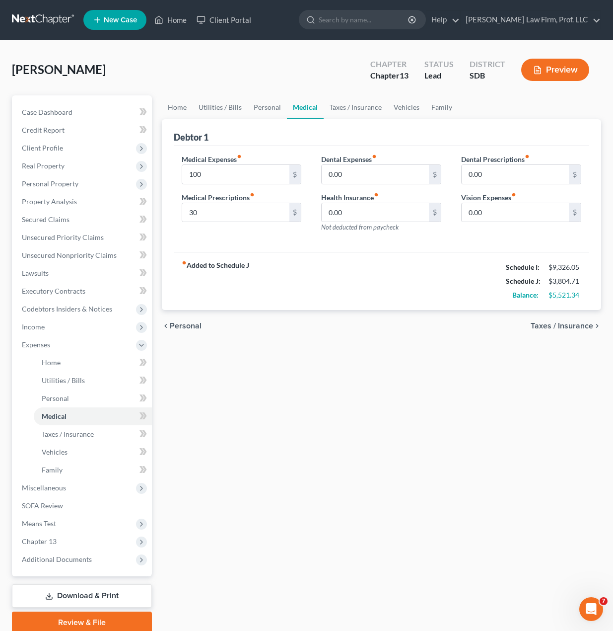
click at [435, 513] on div "Home Utilities / Bills Personal Medical Taxes / Insurance Vehicles Family Debto…" at bounding box center [382, 364] width 450 height 538
drag, startPoint x: 476, startPoint y: 589, endPoint x: 360, endPoint y: 494, distance: 150.4
click at [475, 587] on div "Home Utilities / Bills Personal Medical Taxes / Insurance Vehicles Family Debto…" at bounding box center [382, 364] width 450 height 538
click at [69, 443] on link "Vehicles" at bounding box center [93, 452] width 118 height 18
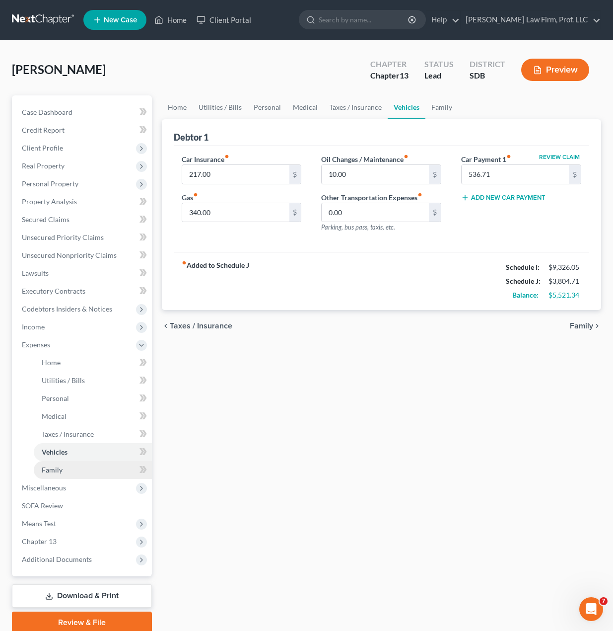
click at [58, 462] on link "Family" at bounding box center [93, 470] width 118 height 18
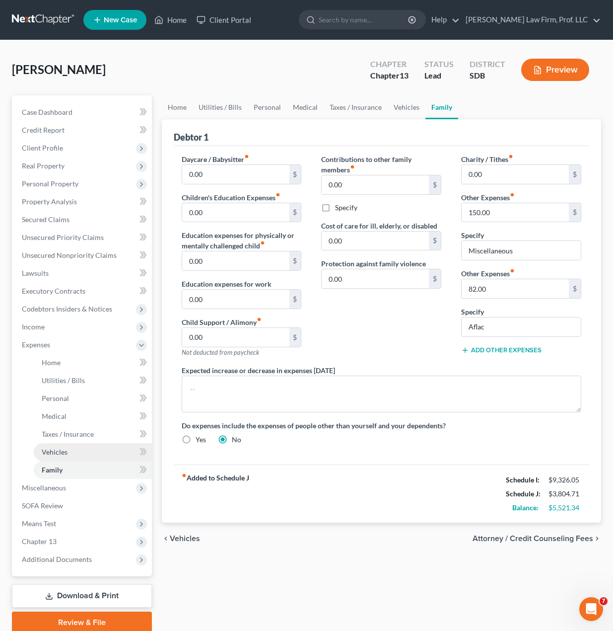
click at [59, 451] on span "Vehicles" at bounding box center [55, 452] width 26 height 8
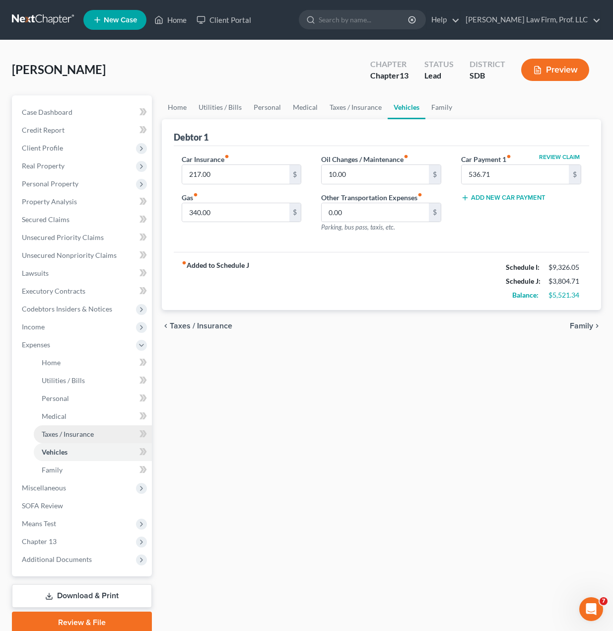
click at [65, 440] on link "Taxes / Insurance" at bounding box center [93, 434] width 118 height 18
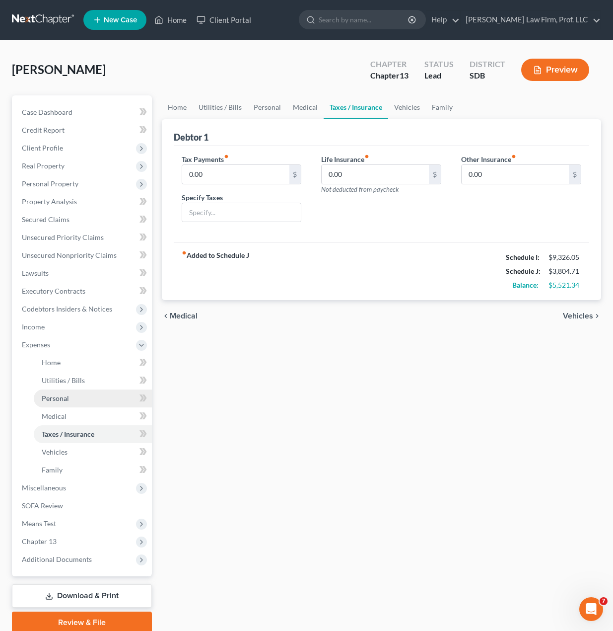
click at [72, 399] on link "Personal" at bounding box center [93, 398] width 118 height 18
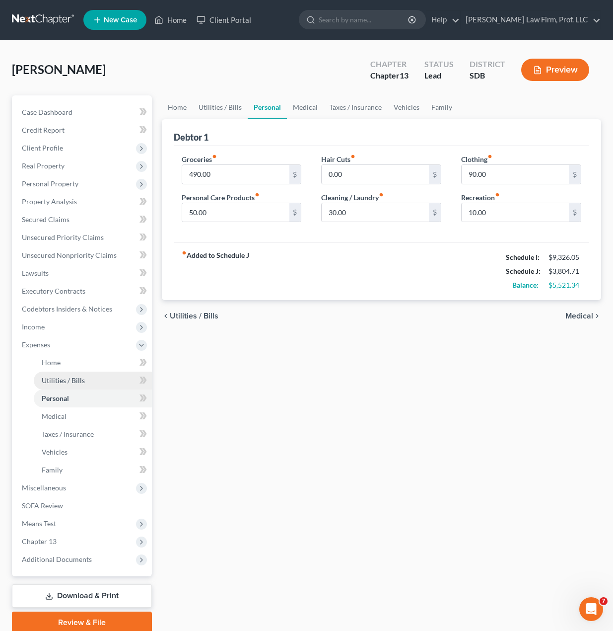
click at [75, 381] on span "Utilities / Bills" at bounding box center [63, 380] width 43 height 8
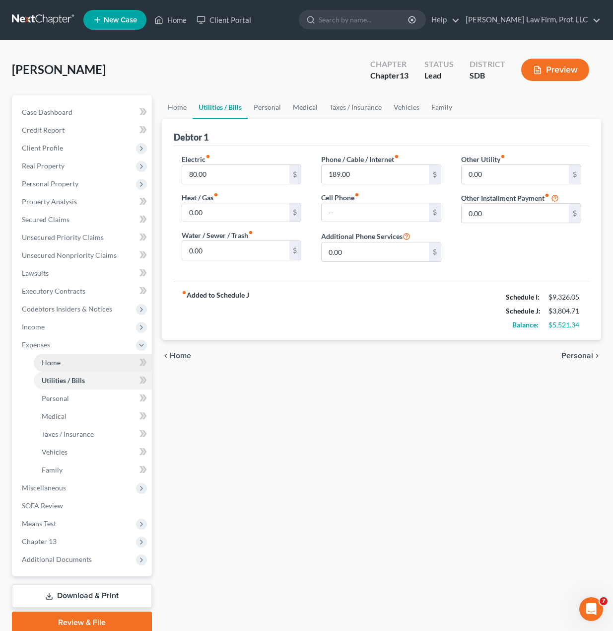
click at [46, 359] on span "Home" at bounding box center [51, 362] width 19 height 8
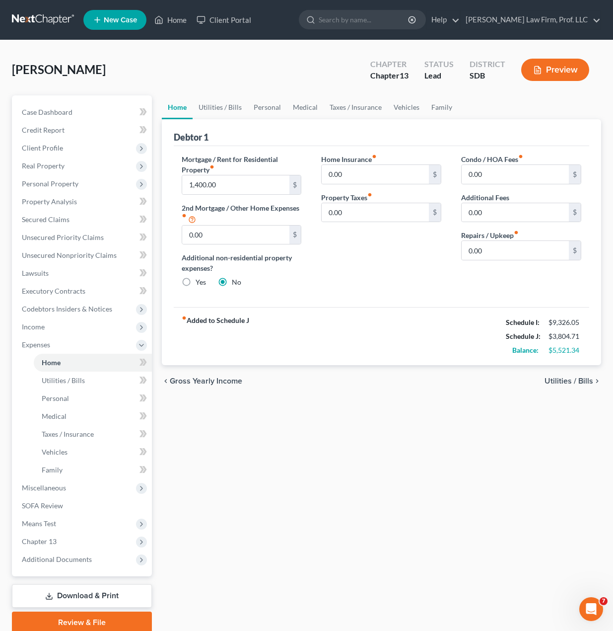
click at [288, 515] on div "Home Utilities / Bills Personal Medical Taxes / Insurance Vehicles Family Debto…" at bounding box center [382, 364] width 450 height 538
click at [504, 462] on div "Home Utilities / Bills Personal Medical Taxes / Insurance Vehicles Family Debto…" at bounding box center [382, 364] width 450 height 538
click at [277, 444] on div "Home Utilities / Bills Personal Medical Taxes / Insurance Vehicles Family Debto…" at bounding box center [382, 364] width 450 height 538
click at [345, 463] on div "Home Utilities / Bills Personal Medical Taxes / Insurance Vehicles Family Debto…" at bounding box center [382, 364] width 450 height 538
click at [39, 329] on span "Income" at bounding box center [33, 326] width 23 height 8
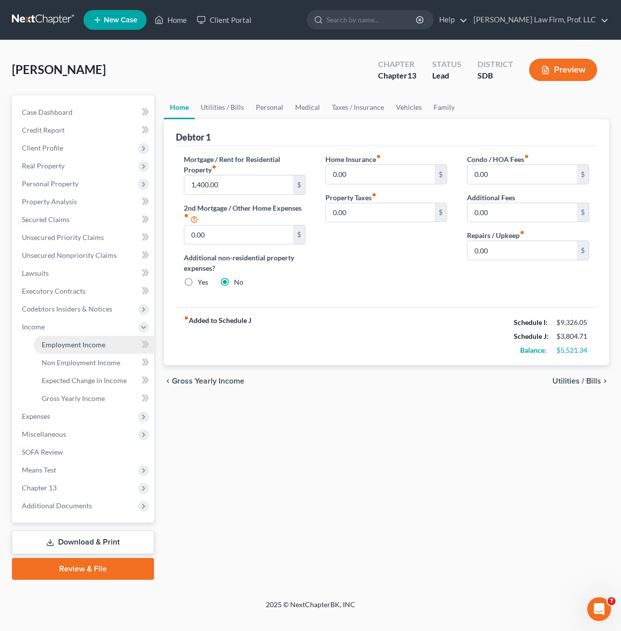
click at [67, 345] on span "Employment Income" at bounding box center [74, 344] width 64 height 8
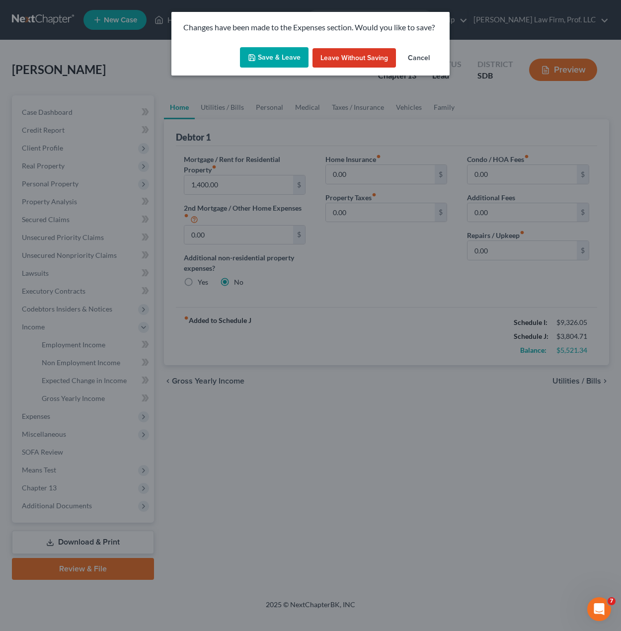
click at [296, 63] on button "Save & Leave" at bounding box center [274, 57] width 69 height 21
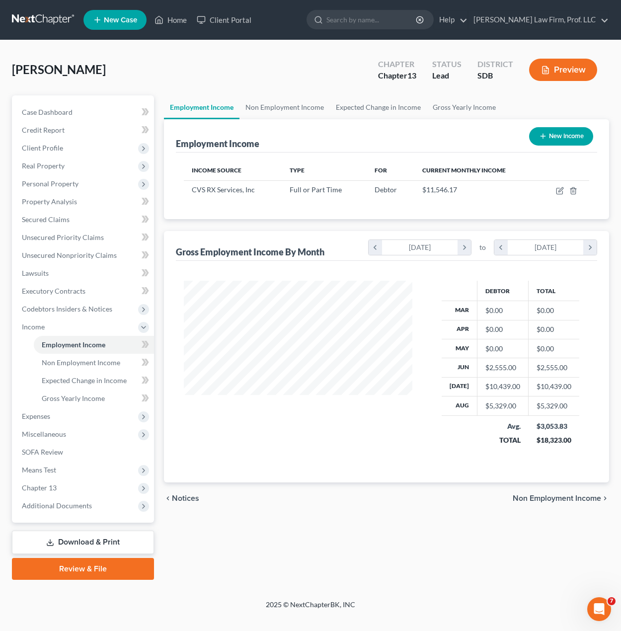
scroll to position [178, 248]
click at [562, 193] on icon "button" at bounding box center [559, 191] width 6 height 6
select select "0"
select select "41"
select select "2"
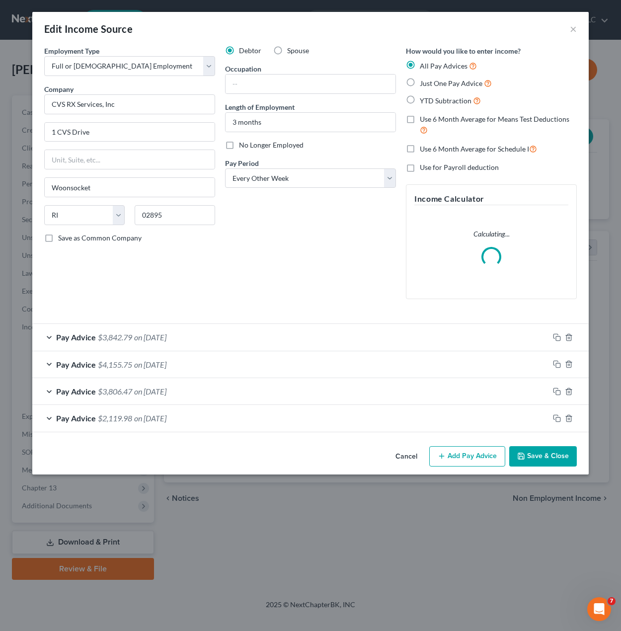
click at [289, 269] on div "Debtor Spouse Occupation Length of Employment 3 months No Longer Employed Pay P…" at bounding box center [310, 176] width 181 height 261
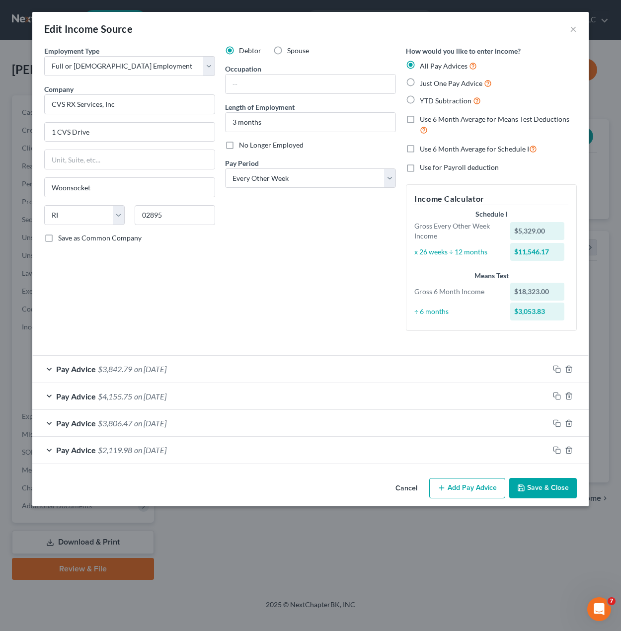
click at [357, 305] on div "Debtor Spouse Occupation Length of Employment 3 months No Longer Employed Pay P…" at bounding box center [310, 192] width 181 height 293
click at [555, 498] on button "Save & Close" at bounding box center [543, 488] width 68 height 21
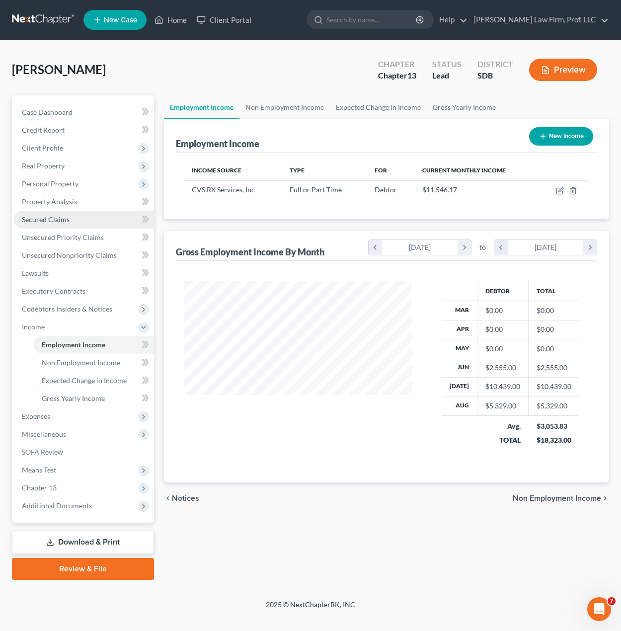
drag, startPoint x: 54, startPoint y: 181, endPoint x: 71, endPoint y: 221, distance: 43.0
click at [54, 181] on span "Personal Property" at bounding box center [50, 183] width 57 height 8
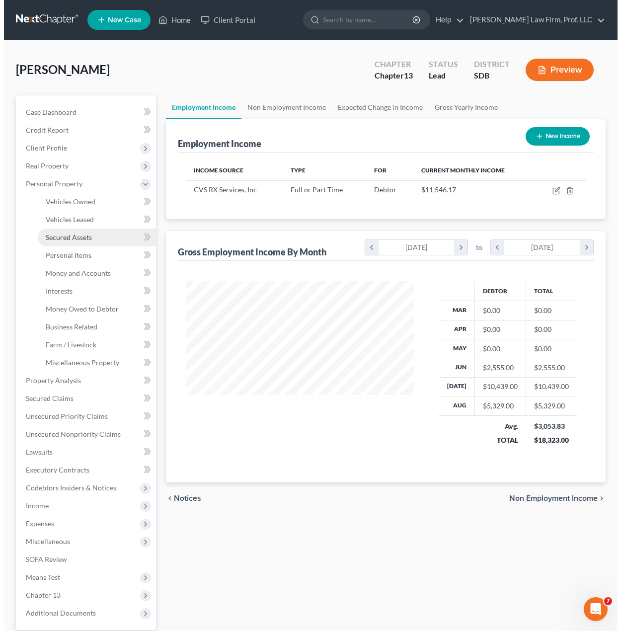
scroll to position [496538, 496471]
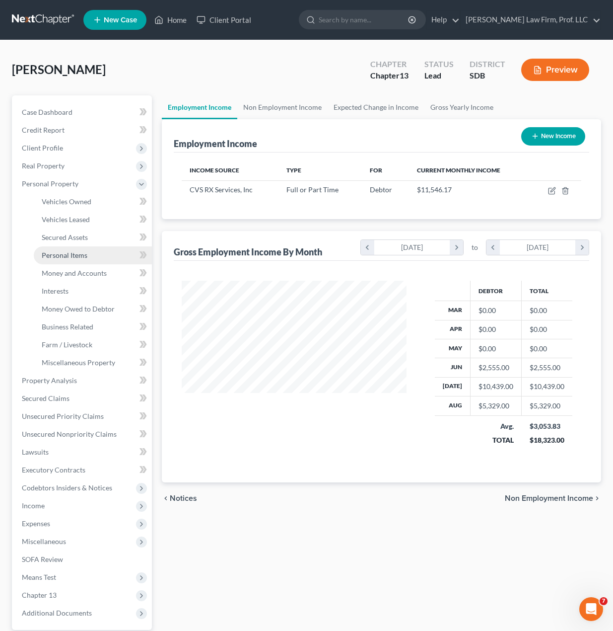
click at [82, 254] on span "Personal Items" at bounding box center [65, 255] width 46 height 8
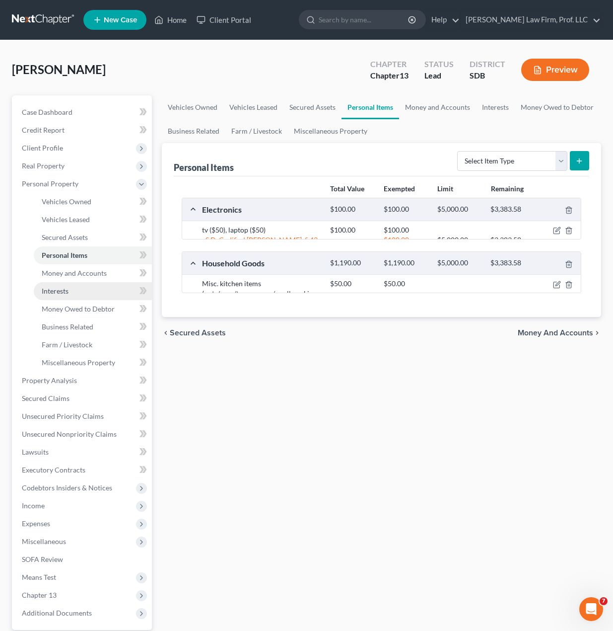
click at [75, 292] on link "Interests" at bounding box center [93, 291] width 118 height 18
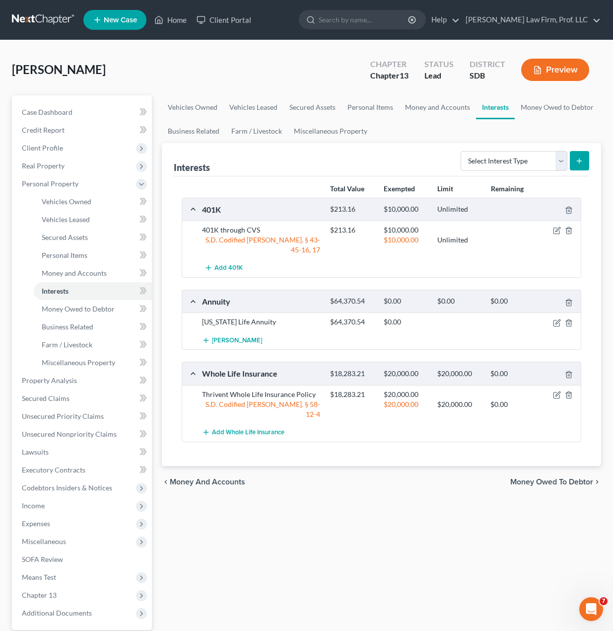
click at [297, 511] on div "Vehicles Owned Vehicles Leased Secured Assets Personal Items Money and Accounts…" at bounding box center [382, 391] width 450 height 592
drag, startPoint x: 301, startPoint y: 554, endPoint x: 79, endPoint y: 533, distance: 222.5
click at [301, 554] on div "Vehicles Owned Vehicles Leased Secured Assets Personal Items Money and Accounts…" at bounding box center [382, 391] width 450 height 592
drag, startPoint x: 323, startPoint y: 526, endPoint x: 32, endPoint y: 474, distance: 295.6
click at [322, 524] on div "Vehicles Owned Vehicles Leased Secured Assets Personal Items Money and Accounts…" at bounding box center [382, 391] width 450 height 592
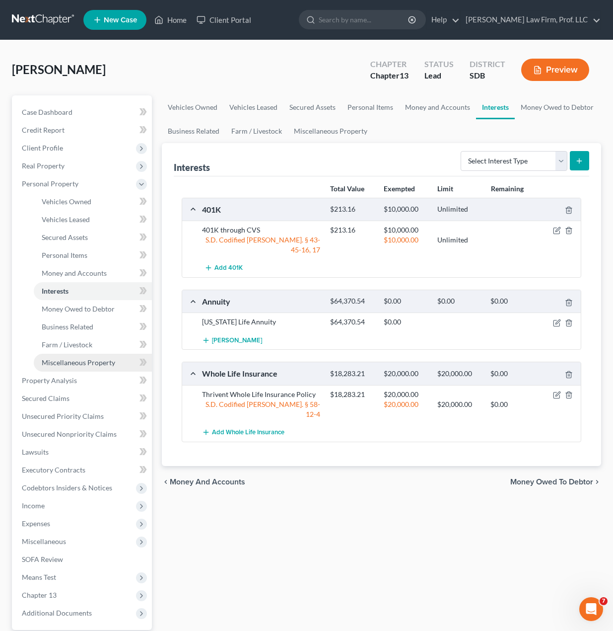
click at [70, 367] on link "Miscellaneous Property" at bounding box center [93, 363] width 118 height 18
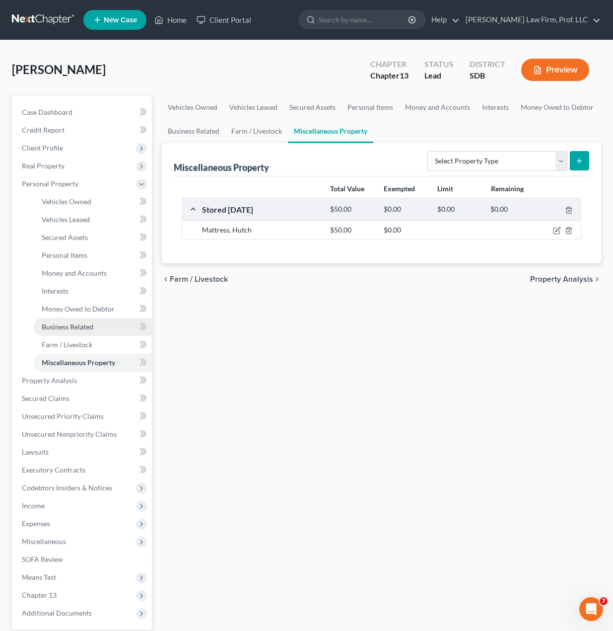
click at [72, 321] on link "Business Related" at bounding box center [93, 327] width 118 height 18
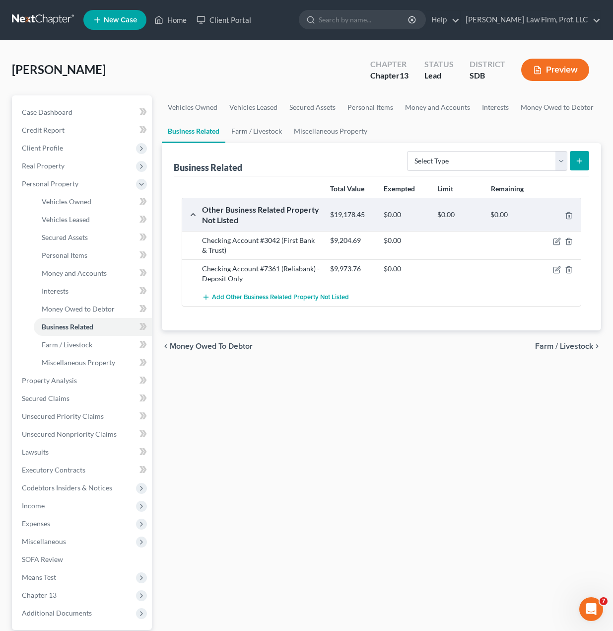
click at [378, 527] on div "Vehicles Owned Vehicles Leased Secured Assets Personal Items Money and Accounts…" at bounding box center [382, 391] width 450 height 592
click at [308, 449] on div "Vehicles Owned Vehicles Leased Secured Assets Personal Items Money and Accounts…" at bounding box center [382, 391] width 450 height 592
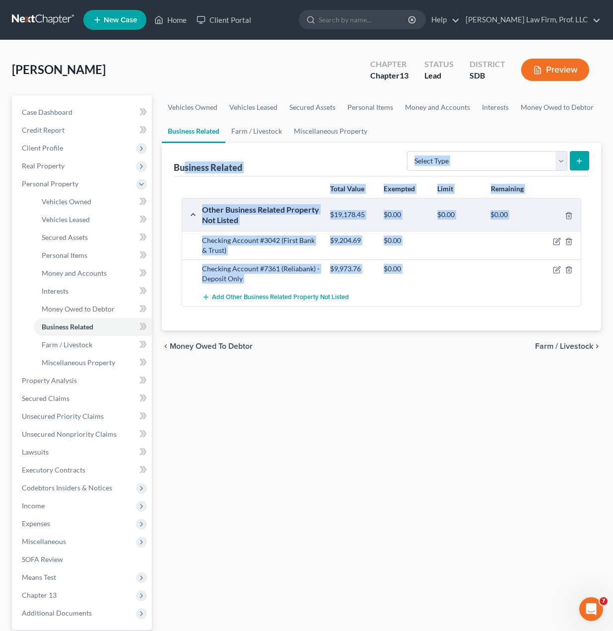
drag, startPoint x: 371, startPoint y: 428, endPoint x: 214, endPoint y: 207, distance: 271.4
click at [183, 148] on div "Vehicles Owned Vehicles Leased Secured Assets Personal Items Money and Accounts…" at bounding box center [382, 391] width 450 height 592
click at [347, 422] on div "Vehicles Owned Vehicles Leased Secured Assets Personal Items Money and Accounts…" at bounding box center [382, 391] width 450 height 592
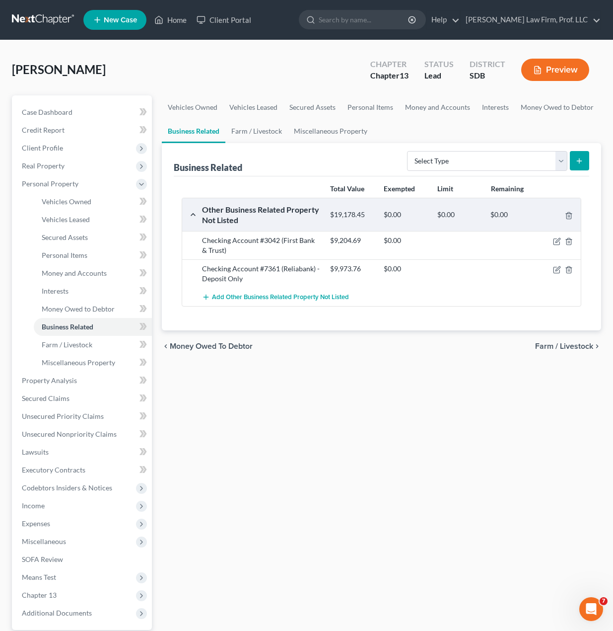
drag, startPoint x: 454, startPoint y: 592, endPoint x: 342, endPoint y: 592, distance: 111.8
click at [435, 592] on div "Vehicles Owned Vehicles Leased Secured Assets Personal Items Money and Accounts…" at bounding box center [382, 391] width 450 height 592
click at [283, 559] on div "Vehicles Owned Vehicles Leased Secured Assets Personal Items Money and Accounts…" at bounding box center [382, 391] width 450 height 592
drag, startPoint x: 327, startPoint y: 439, endPoint x: 454, endPoint y: 98, distance: 363.2
click at [328, 435] on div "Vehicles Owned Vehicles Leased Secured Assets Personal Items Money and Accounts…" at bounding box center [382, 391] width 450 height 592
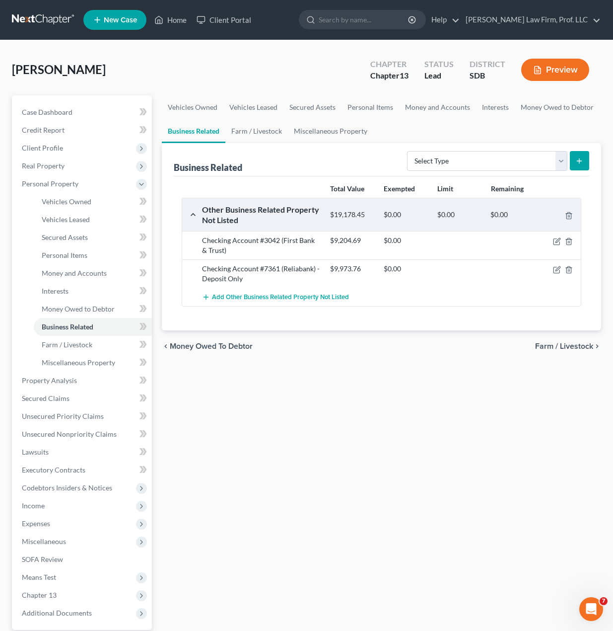
drag, startPoint x: 401, startPoint y: 392, endPoint x: 320, endPoint y: 349, distance: 91.6
click at [401, 392] on div "Vehicles Owned Vehicles Leased Secured Assets Personal Items Money and Accounts…" at bounding box center [382, 391] width 450 height 592
drag, startPoint x: 363, startPoint y: 566, endPoint x: 352, endPoint y: 532, distance: 35.0
click at [363, 566] on div "Vehicles Owned Vehicles Leased Secured Assets Personal Items Money and Accounts…" at bounding box center [382, 391] width 450 height 592
click at [184, 24] on link "Home" at bounding box center [171, 20] width 42 height 18
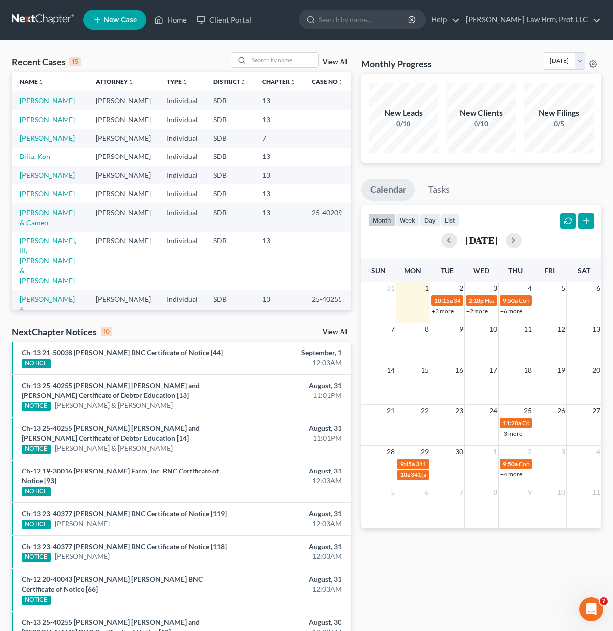
click at [30, 119] on link "[PERSON_NAME]" at bounding box center [47, 119] width 55 height 8
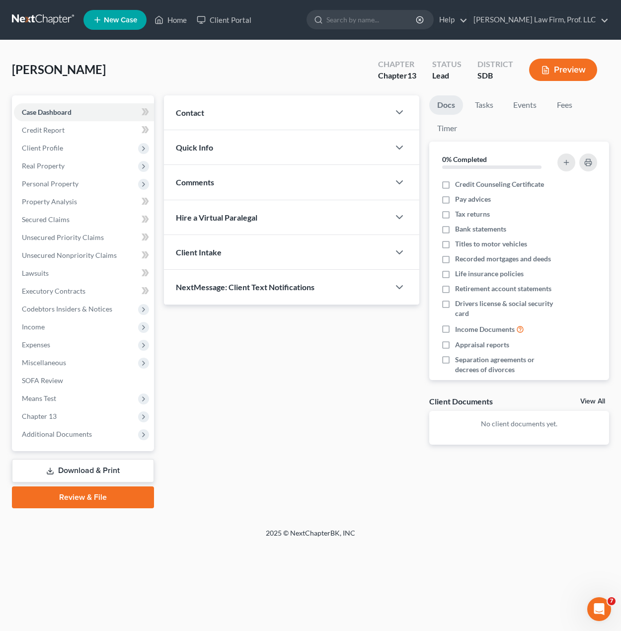
click at [223, 364] on div "Updates & News × Contact New Contact Quick Info Status Discharged Discharged & …" at bounding box center [292, 277] width 266 height 365
drag, startPoint x: 302, startPoint y: 398, endPoint x: 186, endPoint y: 344, distance: 128.4
click at [303, 398] on div "Updates & News × Contact New Contact Quick Info Status Discharged Discharged & …" at bounding box center [292, 277] width 266 height 365
click at [67, 185] on span "Personal Property" at bounding box center [50, 183] width 57 height 8
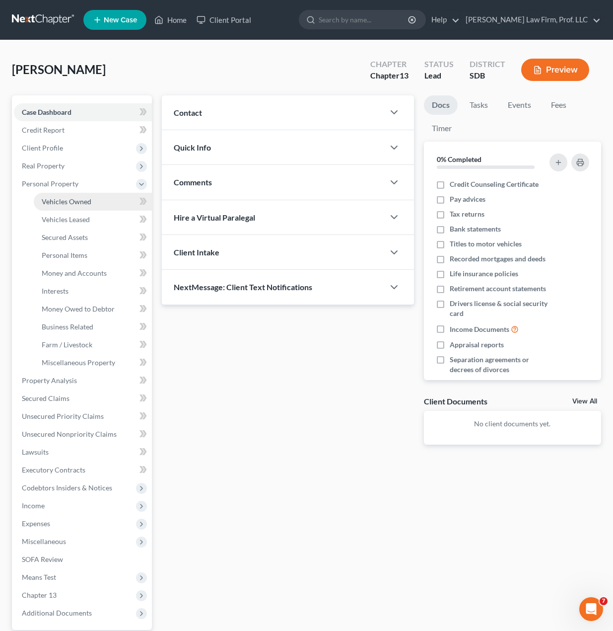
click at [78, 204] on span "Vehicles Owned" at bounding box center [67, 201] width 50 height 8
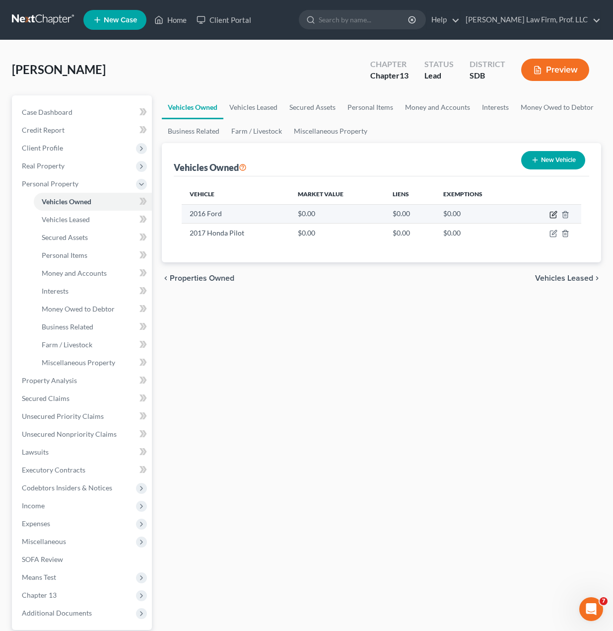
click at [552, 217] on icon "button" at bounding box center [554, 215] width 8 height 8
select select "0"
select select "10"
select select "0"
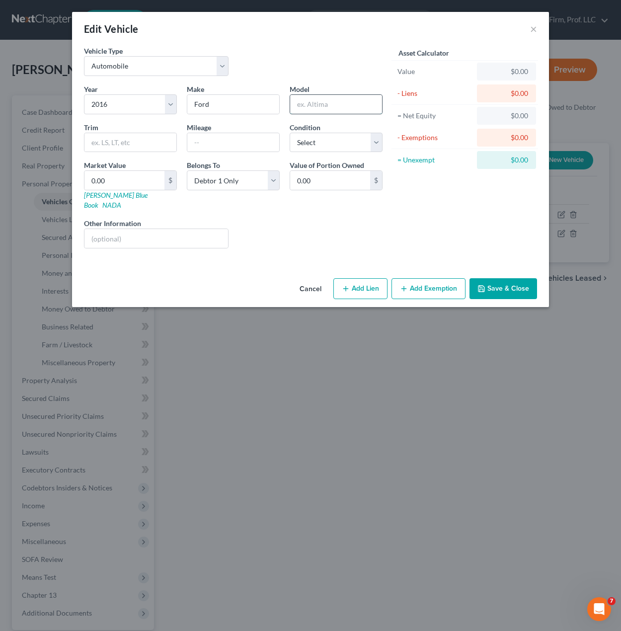
drag, startPoint x: 303, startPoint y: 105, endPoint x: 317, endPoint y: 108, distance: 13.6
click at [303, 105] on input "text" at bounding box center [336, 104] width 92 height 19
type input "Fiesta"
click at [360, 147] on select "Select Excellent Very Good Good Fair Poor" at bounding box center [336, 143] width 93 height 20
click at [290, 133] on select "Select Excellent Very Good Good Fair Poor" at bounding box center [336, 143] width 93 height 20
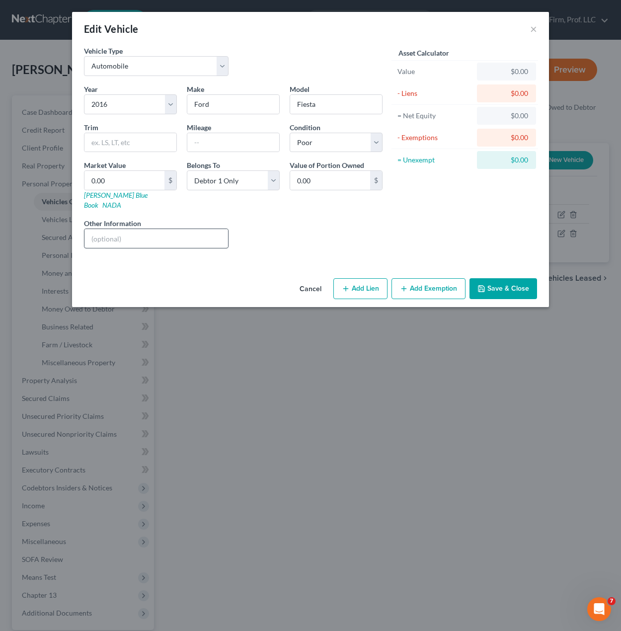
click at [300, 237] on div "Liens Select" at bounding box center [310, 233] width 154 height 30
click at [150, 229] on input "text" at bounding box center [156, 238] width 144 height 19
click at [328, 150] on select "Select Excellent Very Good Good Fair Poor" at bounding box center [336, 143] width 93 height 20
select select "3"
click at [290, 133] on select "Select Excellent Very Good Good Fair Poor" at bounding box center [336, 143] width 93 height 20
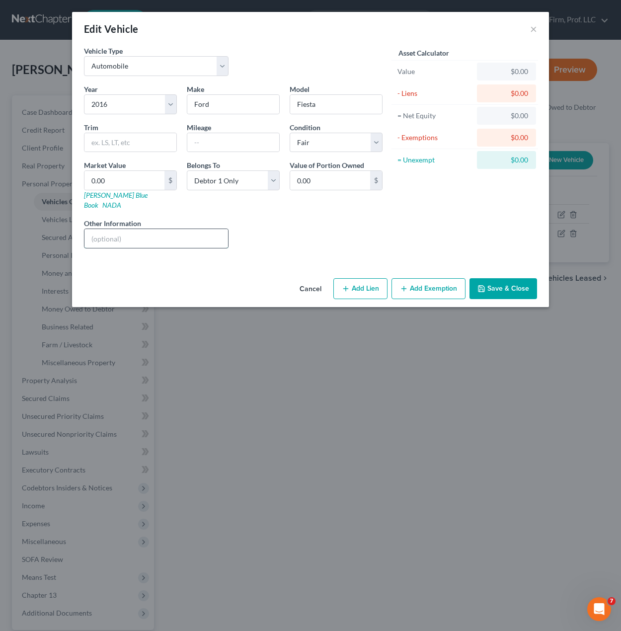
drag, startPoint x: 183, startPoint y: 222, endPoint x: 188, endPoint y: 227, distance: 6.3
click at [183, 229] on input "text" at bounding box center [156, 238] width 144 height 19
type input "Needs new windshield"
drag, startPoint x: 363, startPoint y: 246, endPoint x: 535, endPoint y: 270, distance: 173.9
click at [364, 247] on div "Vehicle Type Select Automobile Truck Trailer Watercraft Aircraft Motor Home Atv…" at bounding box center [310, 160] width 477 height 228
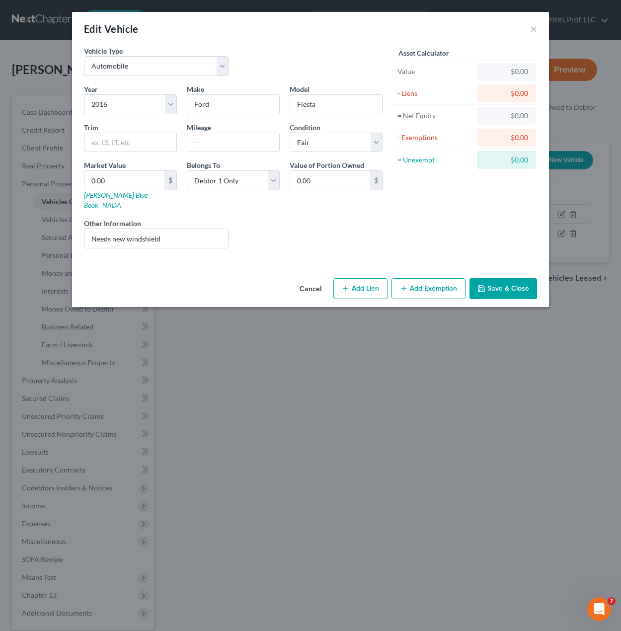
click at [487, 278] on button "Save & Close" at bounding box center [503, 288] width 68 height 21
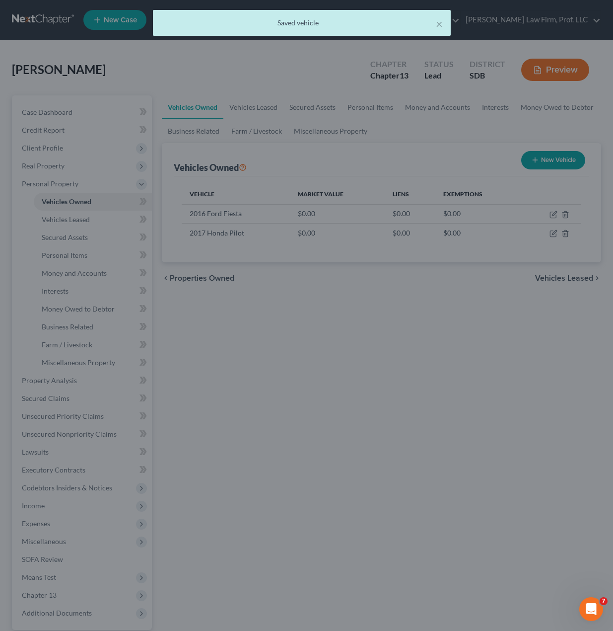
drag, startPoint x: 433, startPoint y: 415, endPoint x: 458, endPoint y: 363, distance: 57.3
click at [433, 413] on div at bounding box center [306, 315] width 613 height 631
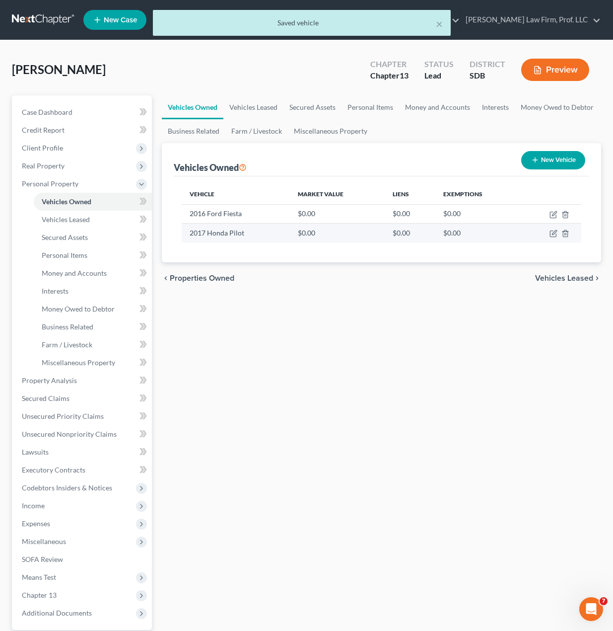
drag, startPoint x: 548, startPoint y: 234, endPoint x: 554, endPoint y: 234, distance: 6.0
click at [550, 234] on td at bounding box center [551, 233] width 61 height 19
click at [554, 234] on icon "button" at bounding box center [554, 232] width 4 height 4
select select "0"
select select "9"
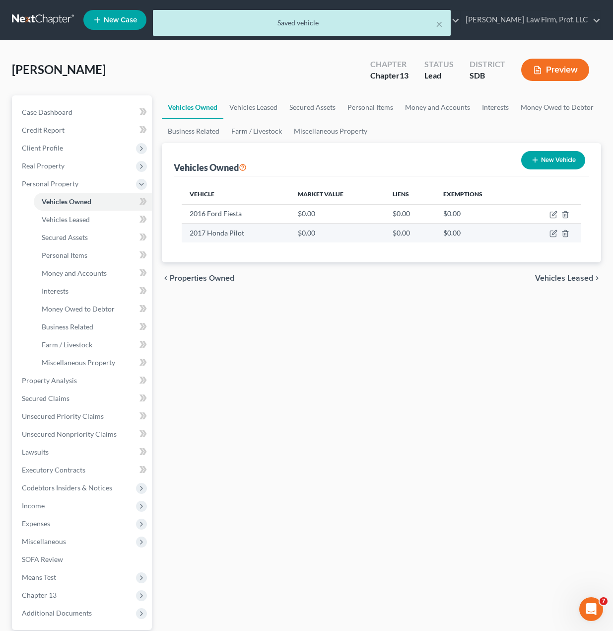
select select "0"
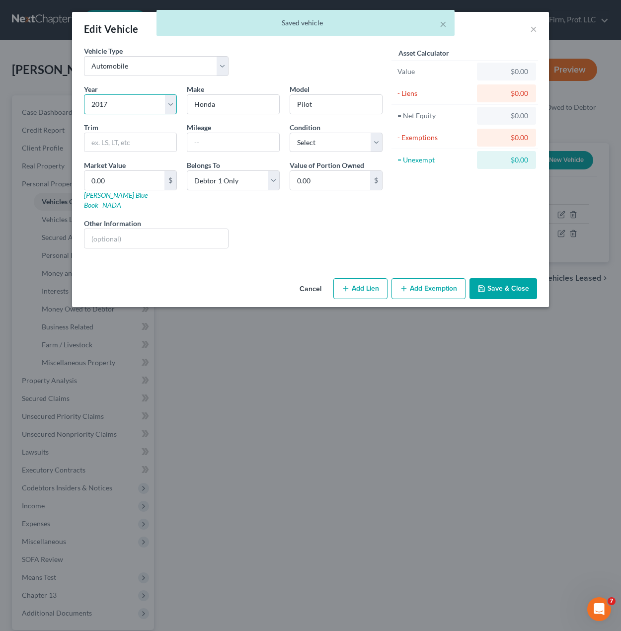
drag, startPoint x: 126, startPoint y: 99, endPoint x: 129, endPoint y: 106, distance: 8.0
click at [126, 99] on select "Select 2026 2025 2024 2023 2022 2021 2020 2019 2018 2017 2016 2015 2014 2013 20…" at bounding box center [130, 104] width 93 height 20
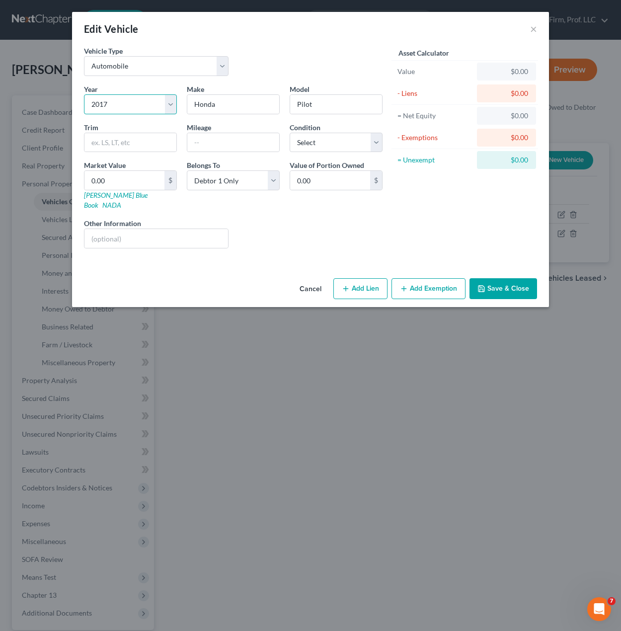
select select "15"
click at [84, 94] on select "Select 2026 2025 2024 2023 2022 2021 2020 2019 2018 2017 2016 2015 2014 2013 20…" at bounding box center [130, 104] width 93 height 20
click at [229, 231] on div "Other Information" at bounding box center [156, 233] width 154 height 30
click at [240, 136] on input "text" at bounding box center [233, 142] width 92 height 19
click at [331, 146] on select "Select Excellent Very Good Good Fair Poor" at bounding box center [336, 143] width 93 height 20
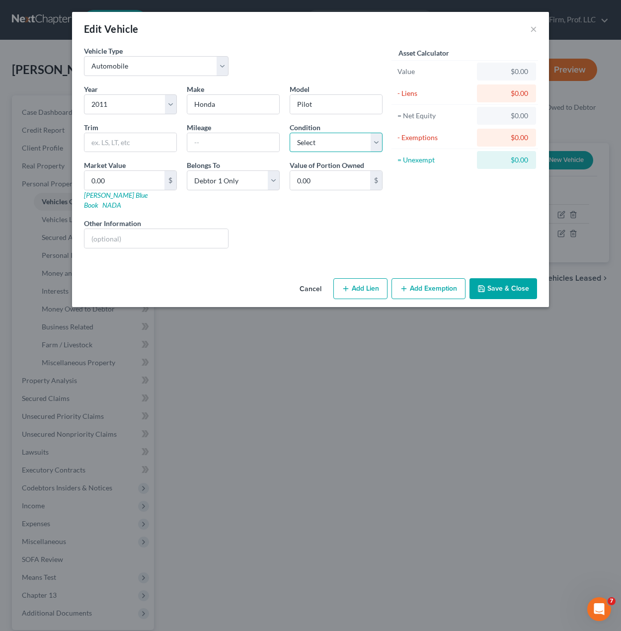
select select "3"
click at [290, 133] on select "Select Excellent Very Good Good Fair Poor" at bounding box center [336, 143] width 93 height 20
click at [256, 238] on div "Liens Select" at bounding box center [310, 233] width 154 height 30
click at [141, 143] on input "text" at bounding box center [130, 142] width 92 height 19
drag, startPoint x: 282, startPoint y: 261, endPoint x: 201, endPoint y: 241, distance: 83.0
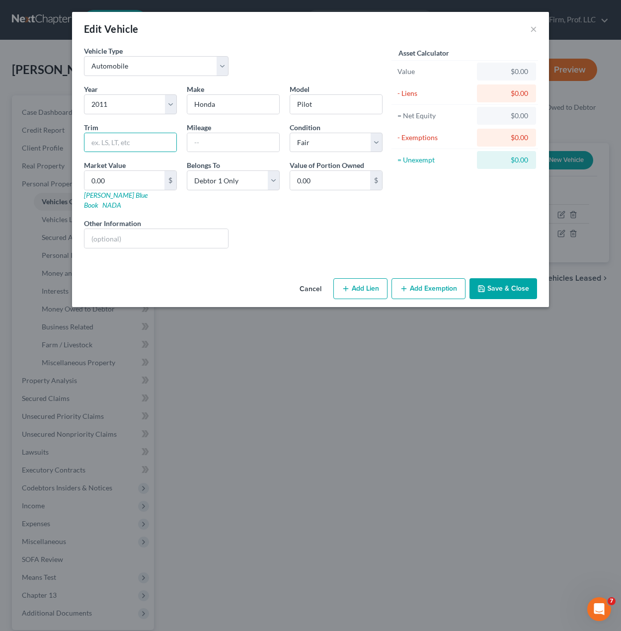
click at [274, 257] on div "Vehicle Type Select Automobile Truck Trailer Watercraft Aircraft Motor Home Atv…" at bounding box center [310, 160] width 477 height 228
click at [196, 229] on input "text" at bounding box center [156, 238] width 144 height 19
type input "Needs new muffler, tires, and windshield"
click at [317, 223] on div "Liens Select" at bounding box center [310, 233] width 154 height 30
click at [491, 278] on button "Save & Close" at bounding box center [503, 288] width 68 height 21
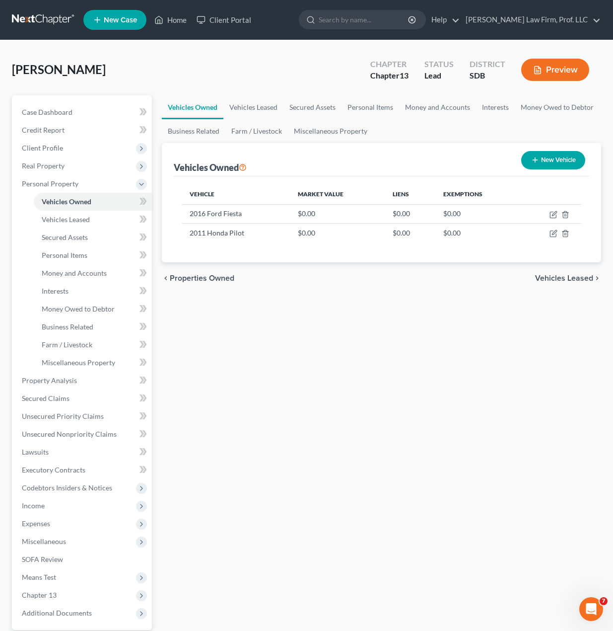
drag, startPoint x: 339, startPoint y: 380, endPoint x: 234, endPoint y: 511, distance: 167.5
click at [339, 380] on div "Vehicles Owned Vehicles Leased Secured Assets Personal Items Money and Accounts…" at bounding box center [382, 391] width 450 height 592
drag, startPoint x: 275, startPoint y: 426, endPoint x: 258, endPoint y: 313, distance: 113.9
click at [276, 423] on div "Vehicles Owned Vehicles Leased Secured Assets Personal Items Money and Accounts…" at bounding box center [382, 391] width 450 height 592
click at [240, 339] on div "Vehicles Owned Vehicles Leased Secured Assets Personal Items Money and Accounts…" at bounding box center [382, 391] width 450 height 592
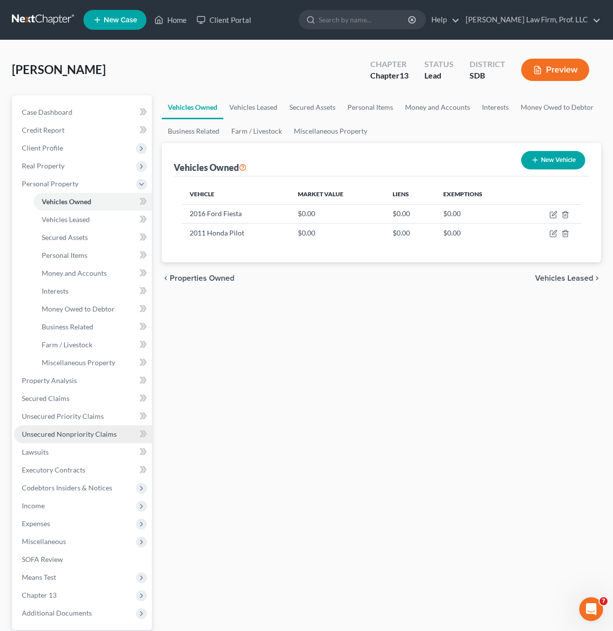
click at [77, 437] on span "Unsecured Nonpriority Claims" at bounding box center [69, 434] width 95 height 8
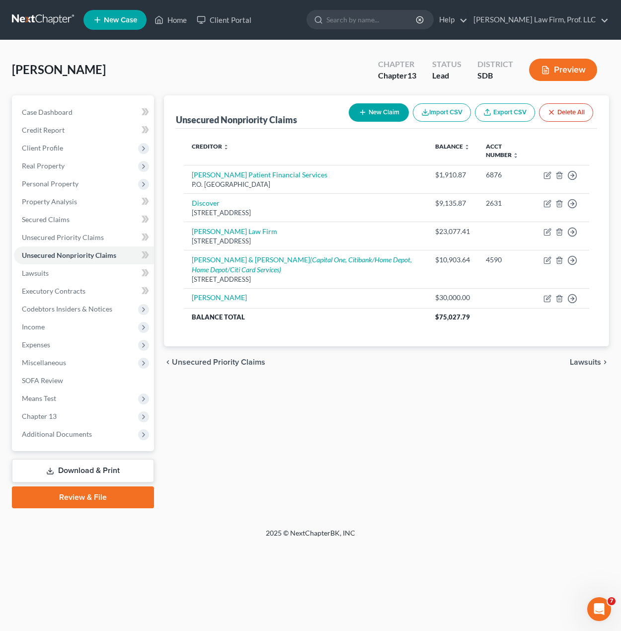
drag, startPoint x: 370, startPoint y: 514, endPoint x: 364, endPoint y: 501, distance: 14.4
click at [370, 514] on div "Petition Navigation Case Dashboard Payments Invoices Payments Payments Credit R…" at bounding box center [310, 305] width 597 height 421
click at [327, 390] on div "Unsecured Nonpriority Claims New Claim Import CSV Export CSV Delete All Credito…" at bounding box center [386, 301] width 455 height 413
click at [373, 107] on button "New Claim" at bounding box center [379, 112] width 60 height 18
select select "0"
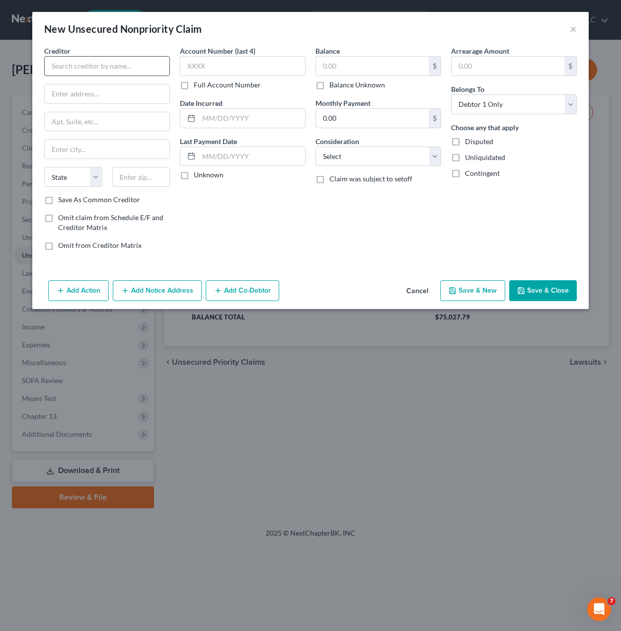
click at [132, 56] on div "Creditor *" at bounding box center [107, 61] width 126 height 30
click at [126, 64] on input "text" at bounding box center [107, 66] width 126 height 20
click at [120, 68] on input "text" at bounding box center [107, 66] width 126 height 20
type input "[PERSON_NAME]"
type input "12142 Melton Road"
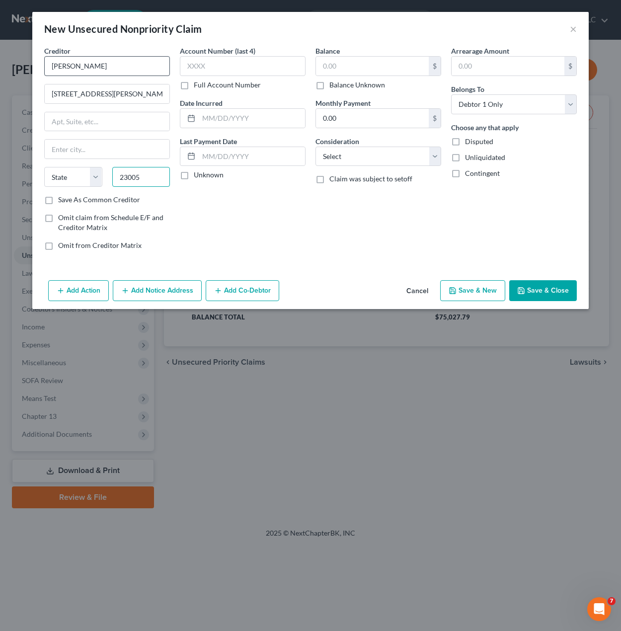
type input "23005"
type input "Ashland"
select select "48"
click at [349, 187] on div "Balance $ Balance Unknown Balance Undetermined $ Balance Unknown Monthly Paymen…" at bounding box center [378, 152] width 136 height 213
drag, startPoint x: 268, startPoint y: 71, endPoint x: 337, endPoint y: 62, distance: 70.2
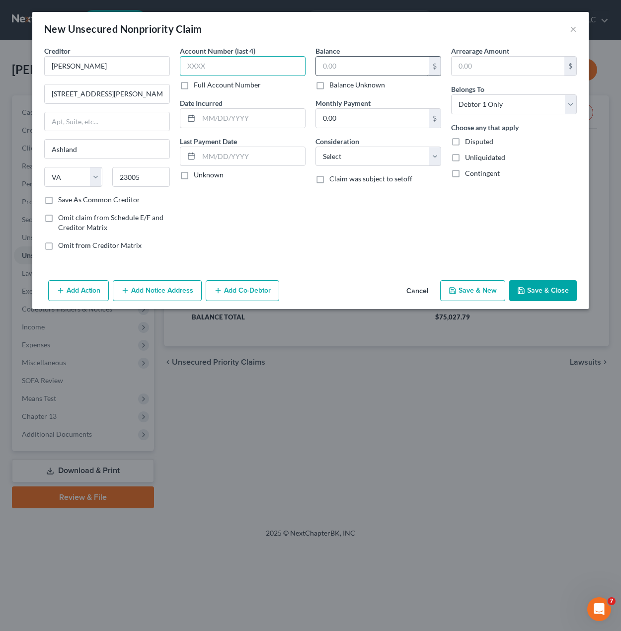
click at [267, 72] on input "text" at bounding box center [243, 66] width 126 height 20
click at [337, 62] on input "text" at bounding box center [372, 66] width 113 height 19
type input "1,5200"
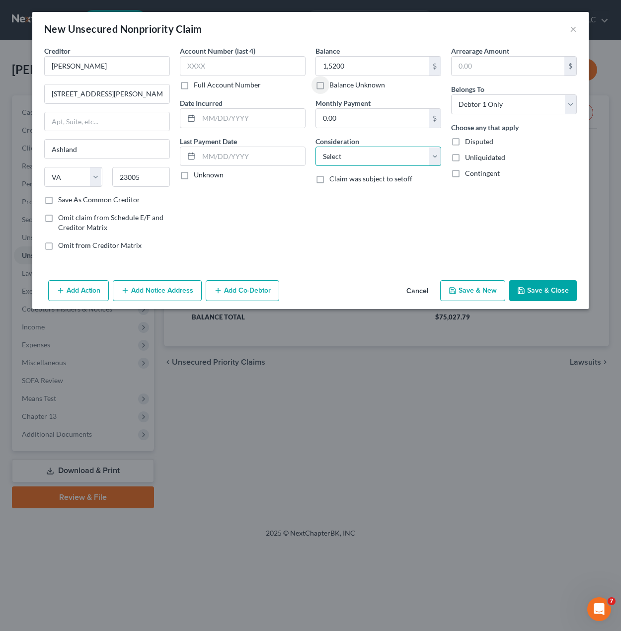
click at [386, 151] on select "Select Cable / Satellite Services Collection Agency Credit Card Debt Debt Couns…" at bounding box center [378, 157] width 126 height 20
select select "14"
click at [315, 147] on select "Select Cable / Satellite Services Collection Agency Credit Card Debt Debt Couns…" at bounding box center [378, 157] width 126 height 20
click at [356, 194] on input "text" at bounding box center [378, 194] width 125 height 19
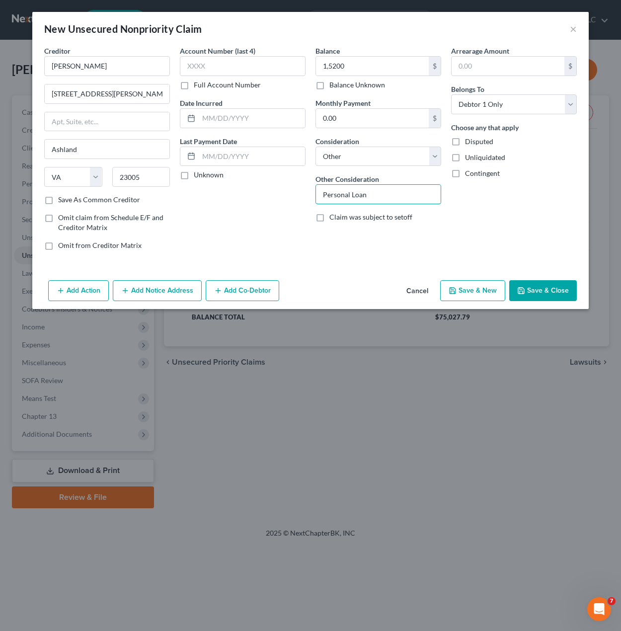
type input "Personal Loan"
click at [516, 216] on div "Arrearage Amount $ Belongs To * Select Debtor 1 Only Debtor 2 Only Debtor 1 And…" at bounding box center [514, 152] width 136 height 213
click at [549, 284] on button "Save & Close" at bounding box center [543, 290] width 68 height 21
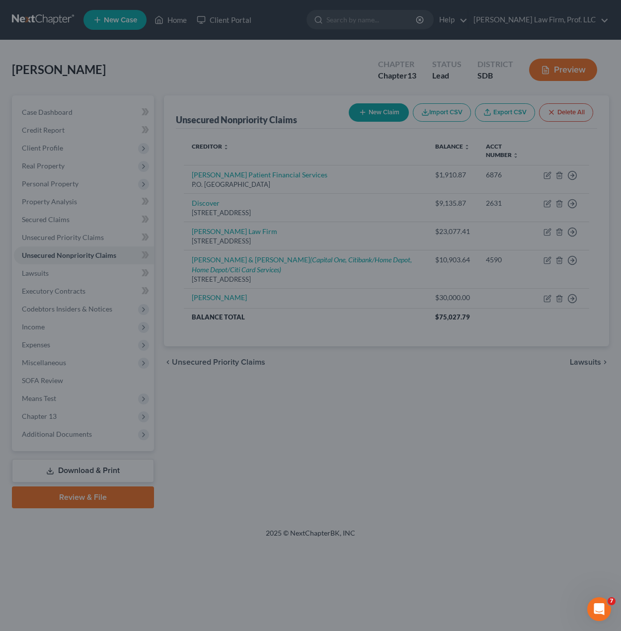
type input "15,200.00"
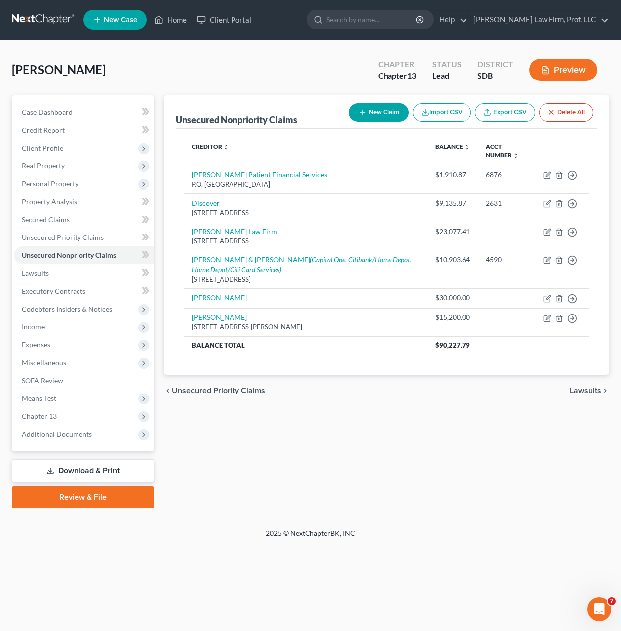
drag, startPoint x: 255, startPoint y: 429, endPoint x: 250, endPoint y: 421, distance: 9.0
click at [253, 428] on div "Unsecured Nonpriority Claims New Claim Import CSV Export CSV Delete All Credito…" at bounding box center [386, 301] width 455 height 413
click at [210, 434] on div "Unsecured Nonpriority Claims New Claim Import CSV Export CSV Delete All Credito…" at bounding box center [386, 301] width 455 height 413
drag, startPoint x: 335, startPoint y: 450, endPoint x: 169, endPoint y: 334, distance: 201.6
click at [333, 447] on div "Unsecured Nonpriority Claims New Claim Import CSV Export CSV Delete All Credito…" at bounding box center [386, 301] width 455 height 413
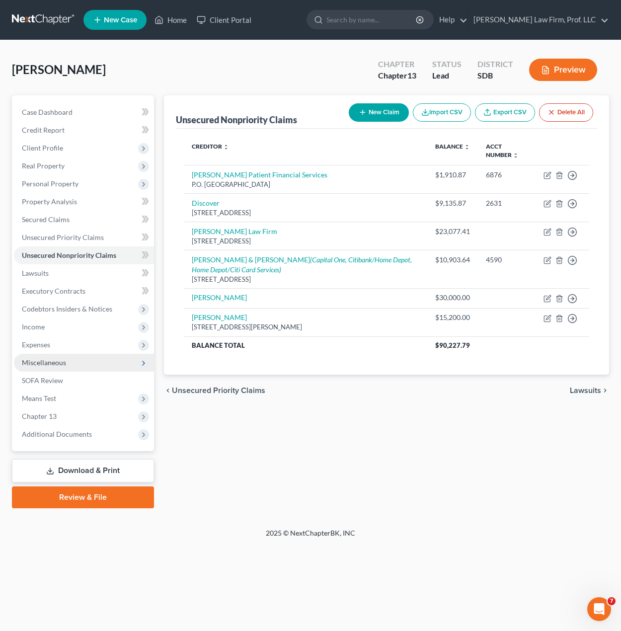
click at [50, 354] on span "Miscellaneous" at bounding box center [84, 363] width 140 height 18
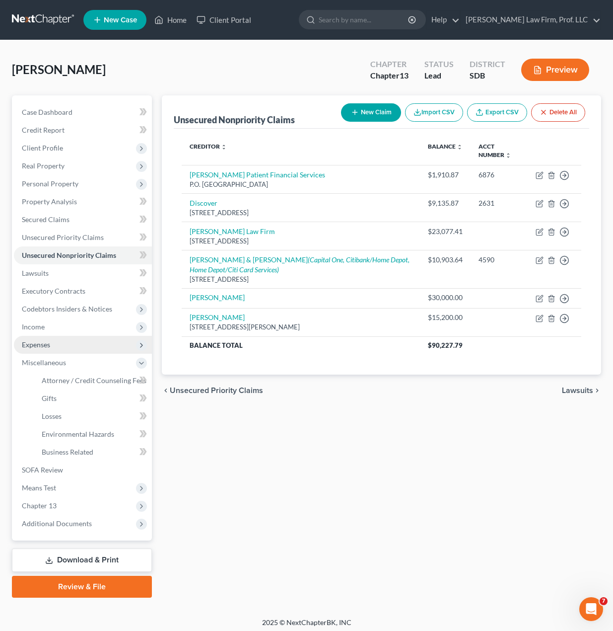
click at [52, 345] on span "Expenses" at bounding box center [83, 345] width 138 height 18
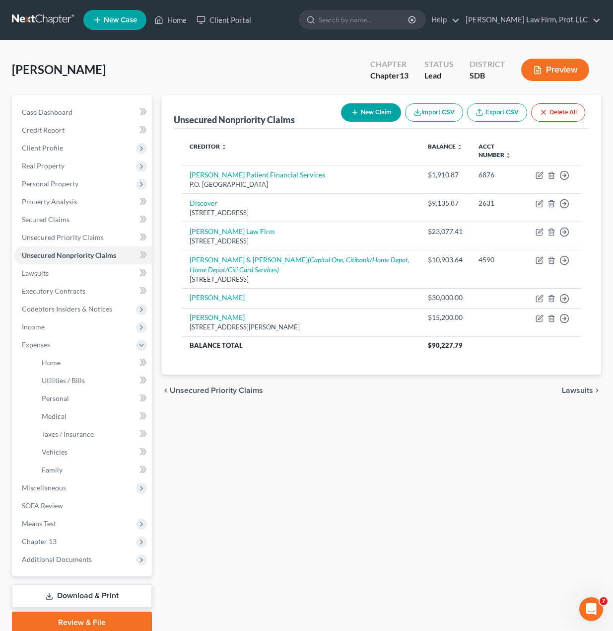
drag, startPoint x: 233, startPoint y: 486, endPoint x: 233, endPoint y: 462, distance: 23.8
click at [233, 486] on div "Unsecured Nonpriority Claims New Claim Import CSV Export CSV Delete All Credito…" at bounding box center [382, 364] width 450 height 538
click at [53, 332] on span "Income" at bounding box center [83, 327] width 138 height 18
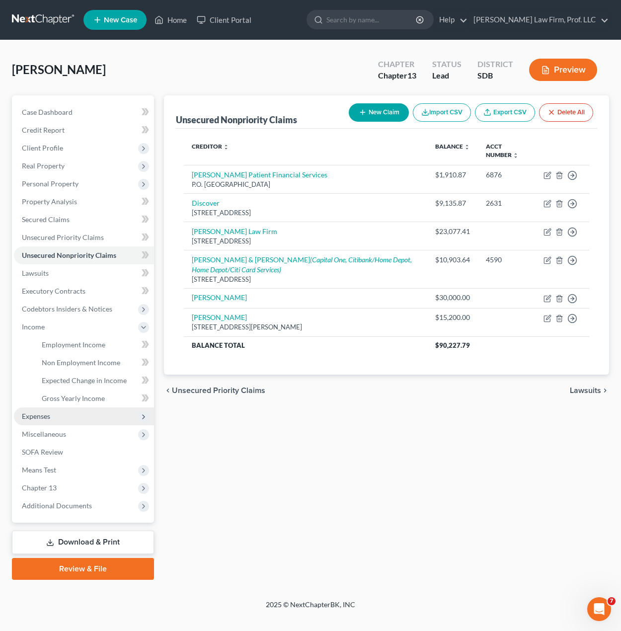
click at [22, 422] on span "Expenses" at bounding box center [84, 416] width 140 height 18
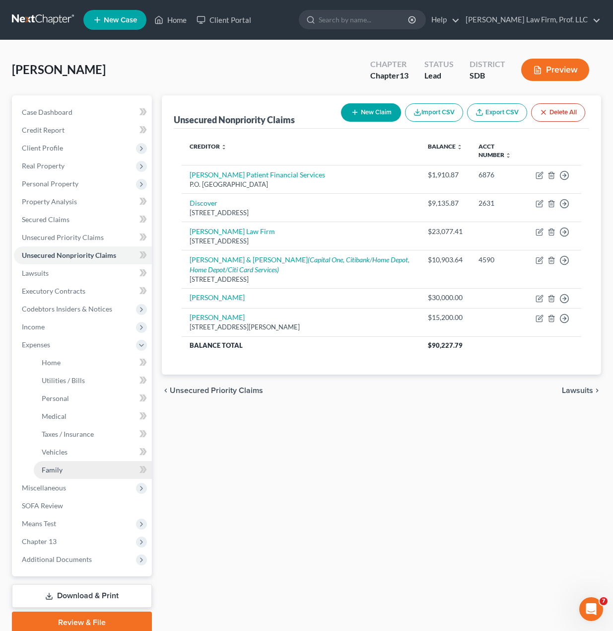
click at [63, 464] on link "Family" at bounding box center [93, 470] width 118 height 18
click at [405, 507] on div "Unsecured Nonpriority Claims New Claim Import CSV Export CSV Delete All Credito…" at bounding box center [382, 364] width 450 height 538
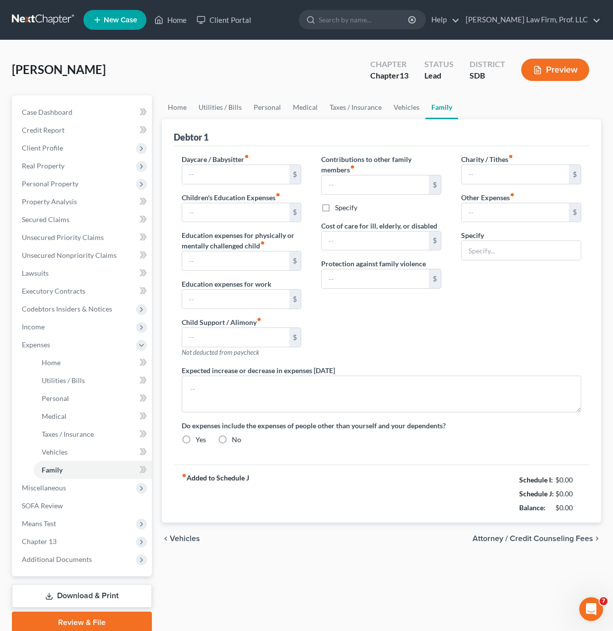
type input "0.00"
type input "1,099.00"
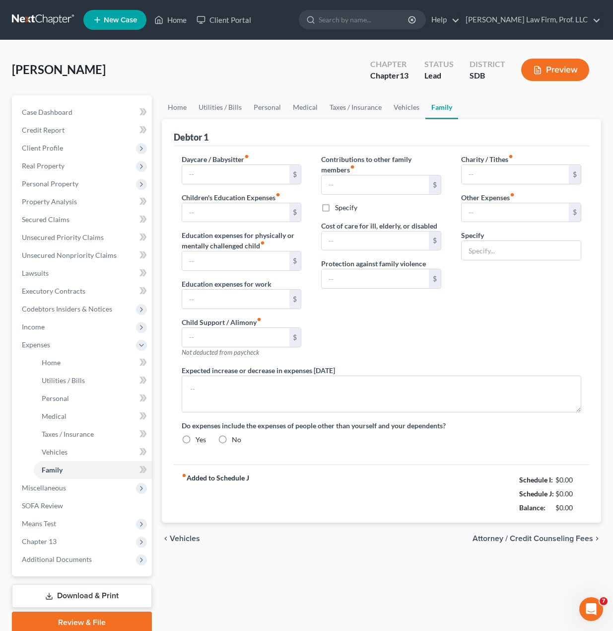
type input "0.00"
type input "1,750.00"
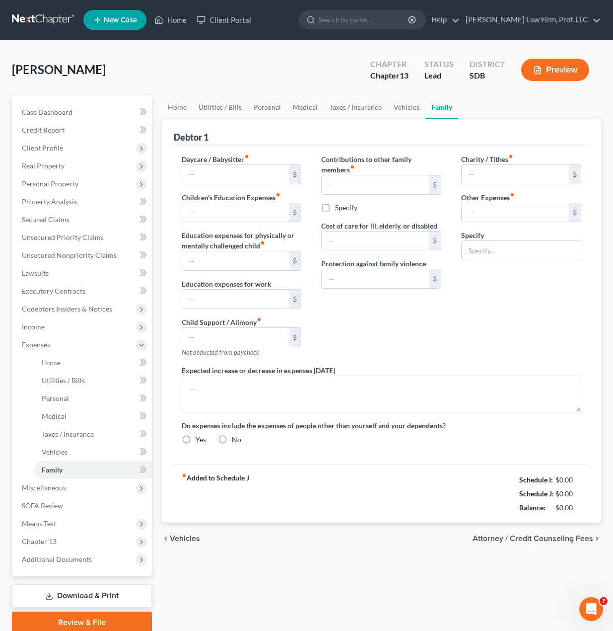
type input "Spousal Support/Alimony"
radio input "true"
click at [451, 330] on div "Contributions to other family members fiber_manual_record 0.00 $ Specify Cost o…" at bounding box center [381, 259] width 140 height 211
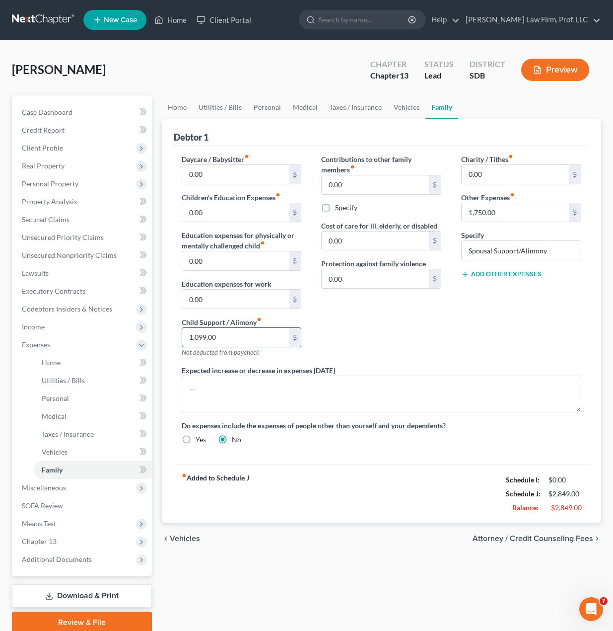
click at [255, 335] on input "1,099.00" at bounding box center [235, 337] width 107 height 19
click at [354, 340] on div "Contributions to other family members fiber_manual_record 0.00 $ Specify Cost o…" at bounding box center [381, 259] width 140 height 211
click at [424, 334] on div "Contributions to other family members fiber_manual_record 0.00 $ Specify Cost o…" at bounding box center [381, 259] width 140 height 211
click at [509, 315] on div "Charity / Tithes fiber_manual_record 0.00 $ Other Expenses fiber_manual_record …" at bounding box center [522, 259] width 140 height 211
drag, startPoint x: 384, startPoint y: 476, endPoint x: 350, endPoint y: 453, distance: 41.2
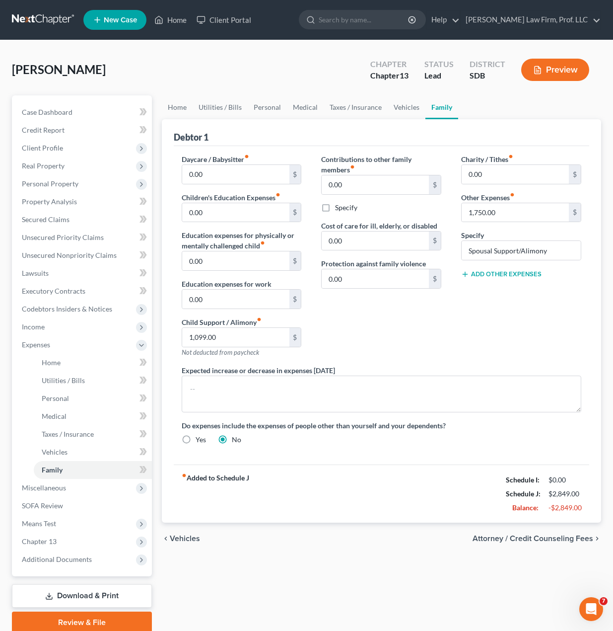
click at [383, 476] on div "fiber_manual_record Added to Schedule J Schedule I: $0.00 Schedule J: $2,849.00…" at bounding box center [382, 493] width 416 height 58
click at [401, 340] on div "Contributions to other family members fiber_manual_record 0.00 $ Specify Cost o…" at bounding box center [381, 259] width 140 height 211
click at [70, 260] on link "Unsecured Nonpriority Claims" at bounding box center [83, 255] width 138 height 18
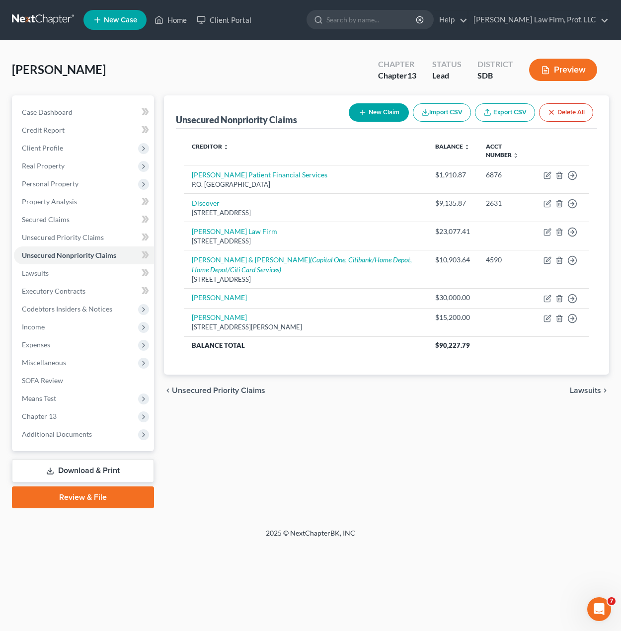
drag, startPoint x: 439, startPoint y: 525, endPoint x: 383, endPoint y: 456, distance: 88.3
click at [440, 524] on div "[PERSON_NAME] Upgraded Chapter Chapter 13 Status Lead District SDB Preview Peti…" at bounding box center [310, 284] width 621 height 488
click at [77, 156] on span "Client Profile" at bounding box center [84, 148] width 140 height 18
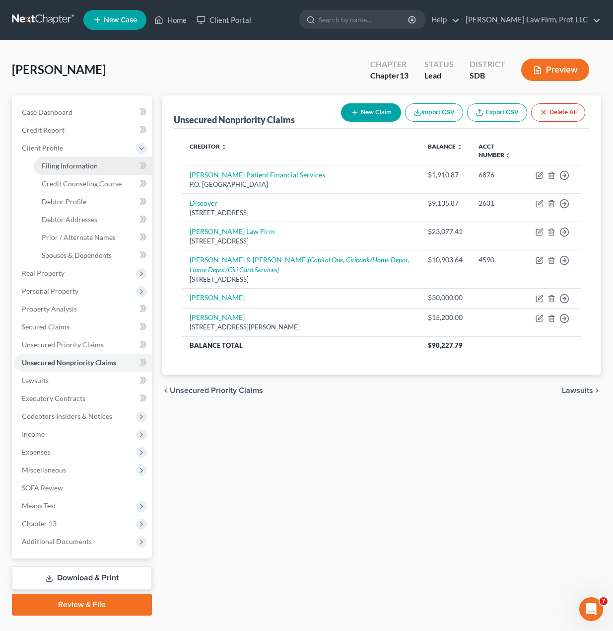
click at [76, 166] on span "Filing Information" at bounding box center [70, 165] width 56 height 8
select select "1"
select select "0"
select select "3"
select select "43"
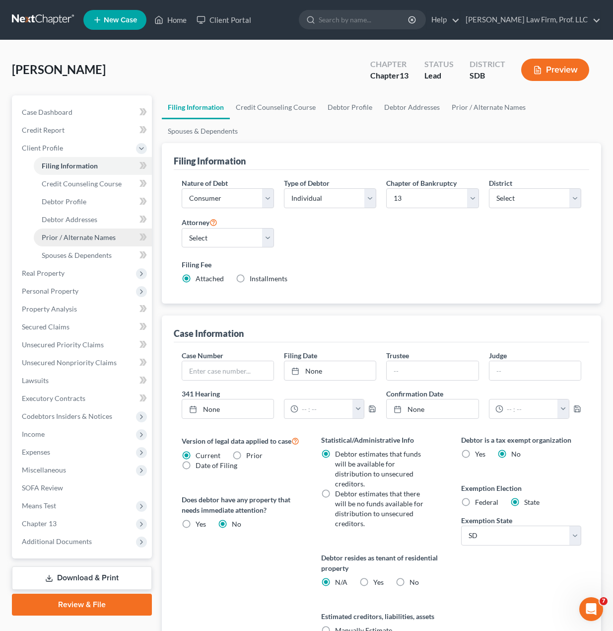
click at [80, 242] on link "Prior / Alternate Names" at bounding box center [93, 237] width 118 height 18
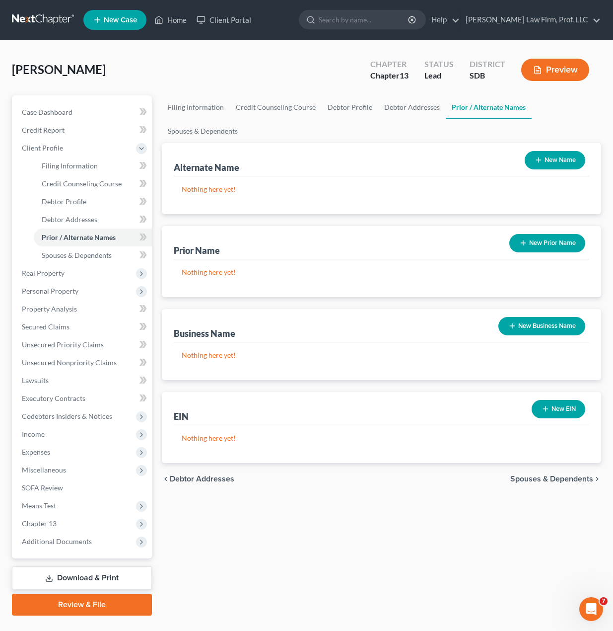
drag, startPoint x: 293, startPoint y: 537, endPoint x: 558, endPoint y: 415, distance: 292.2
click at [308, 524] on div "Filing Information Credit Counseling Course Debtor Profile Debtor Addresses Pri…" at bounding box center [382, 355] width 450 height 520
click at [558, 327] on button "New Business Name" at bounding box center [542, 326] width 87 height 18
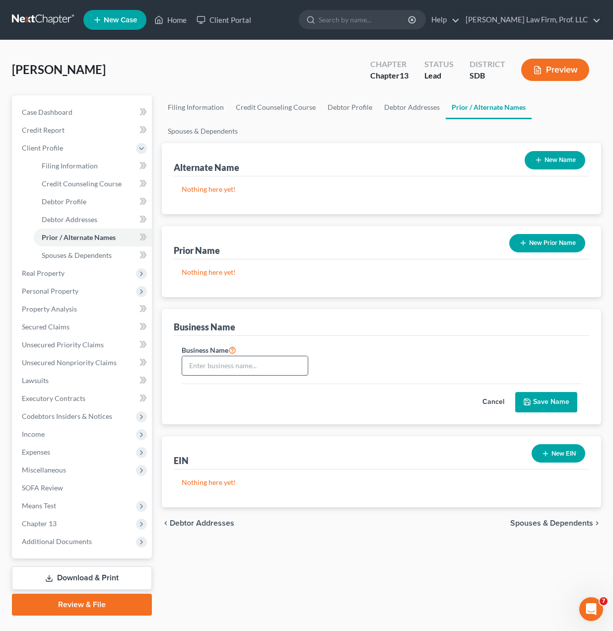
click at [232, 365] on input "text" at bounding box center [245, 365] width 126 height 19
type input "Pitras"
click at [547, 400] on button "Save Name" at bounding box center [547, 402] width 62 height 21
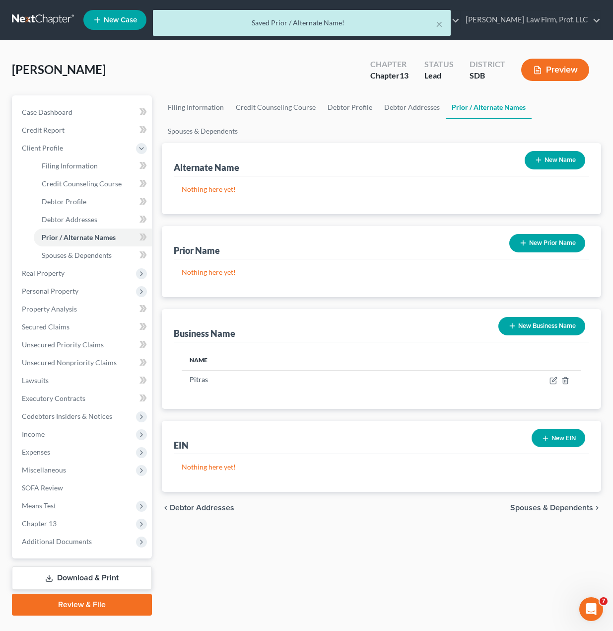
drag, startPoint x: 254, startPoint y: 567, endPoint x: 511, endPoint y: 146, distance: 493.5
click at [259, 563] on div "Filing Information Credit Counseling Course Debtor Profile Debtor Addresses Pri…" at bounding box center [382, 355] width 450 height 520
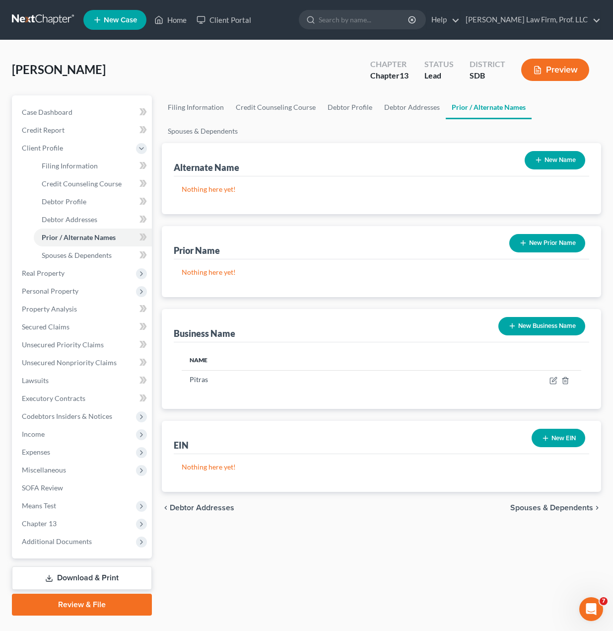
drag, startPoint x: 441, startPoint y: 577, endPoint x: 270, endPoint y: 453, distance: 211.3
click at [440, 577] on div "Filing Information Credit Counseling Course Debtor Profile Debtor Addresses Pri…" at bounding box center [382, 355] width 450 height 520
click at [44, 297] on span "Personal Property" at bounding box center [83, 291] width 138 height 18
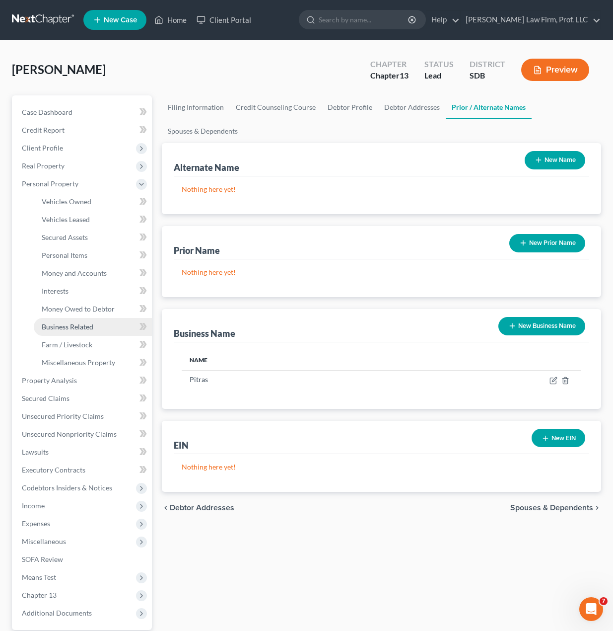
click at [82, 329] on span "Business Related" at bounding box center [68, 326] width 52 height 8
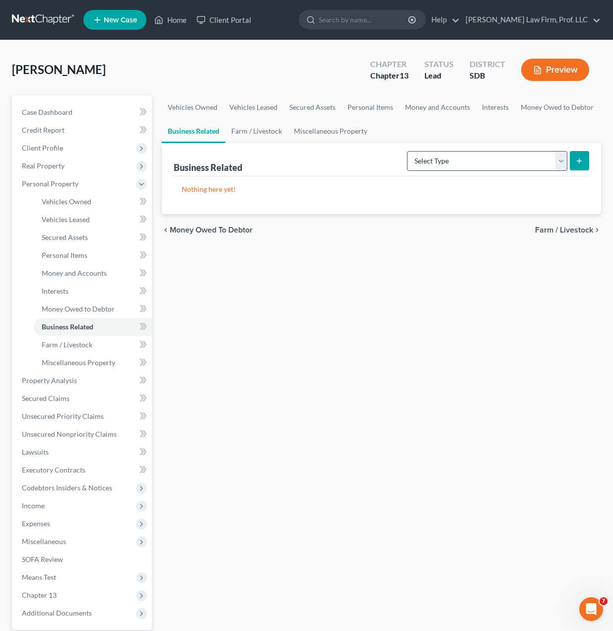
drag, startPoint x: 518, startPoint y: 172, endPoint x: 517, endPoint y: 164, distance: 8.5
click at [518, 172] on div "Select Type Customer Lists Franchises Inventory Licenses Machinery Office Equip…" at bounding box center [496, 160] width 186 height 26
drag, startPoint x: 517, startPoint y: 164, endPoint x: 510, endPoint y: 167, distance: 8.0
click at [517, 164] on select "Select Type Customer Lists Franchises Inventory Licenses Machinery Office Equip…" at bounding box center [487, 161] width 160 height 20
select select "other_business_related_property_not_listed"
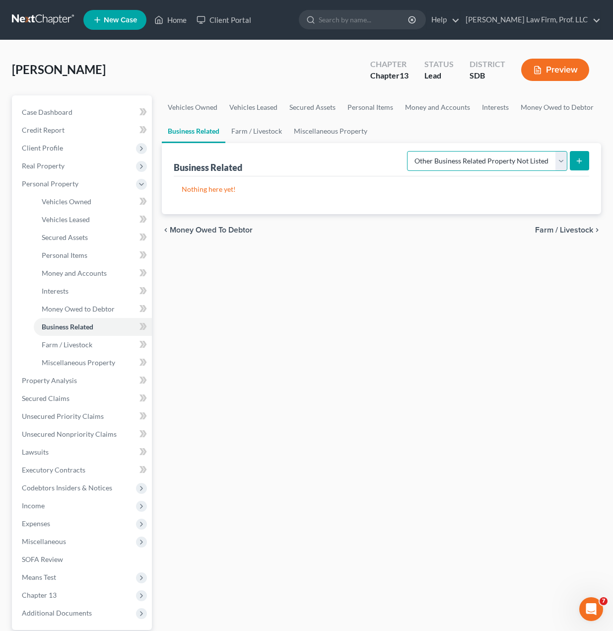
click at [408, 151] on select "Select Type Customer Lists Franchises Inventory Licenses Machinery Office Equip…" at bounding box center [487, 161] width 160 height 20
click at [581, 159] on icon "submit" at bounding box center [580, 161] width 8 height 8
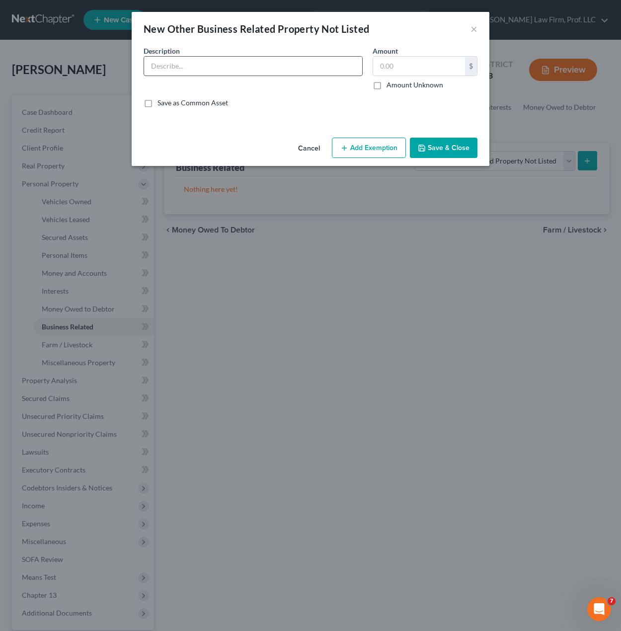
click at [283, 72] on input "text" at bounding box center [253, 66] width 218 height 19
type input "DBA: Pitras Cortrust Checking"
click at [445, 50] on div "Amount $ Amount Unknown Balance Undetermined $ Amount Unknown" at bounding box center [425, 68] width 115 height 44
click at [434, 62] on input "text" at bounding box center [419, 66] width 92 height 19
click at [442, 70] on input "text" at bounding box center [419, 66] width 92 height 19
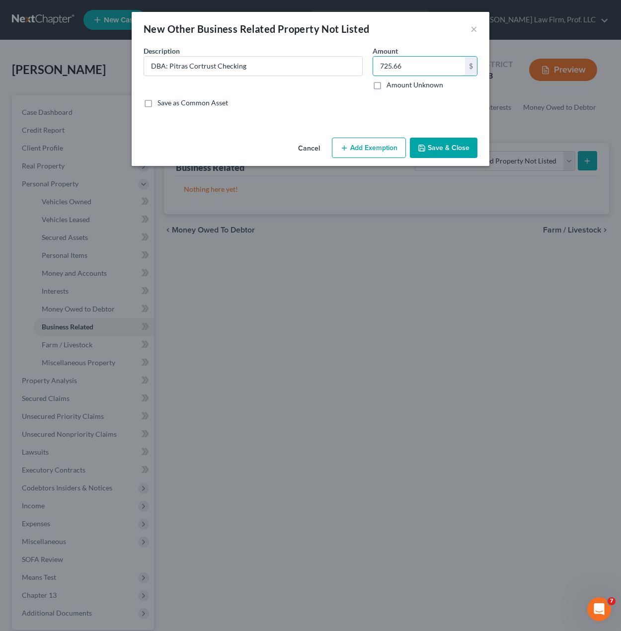
type input "725.66"
click at [222, 67] on input "DBA: Pitras Cortrust Checking" at bounding box center [253, 66] width 218 height 19
click at [277, 73] on input "DBA: Pitras Cortrust Checking" at bounding box center [253, 66] width 218 height 19
type input "DBA: Pitras Cortrust Checking #7609"
click at [440, 145] on button "Save & Close" at bounding box center [444, 148] width 68 height 21
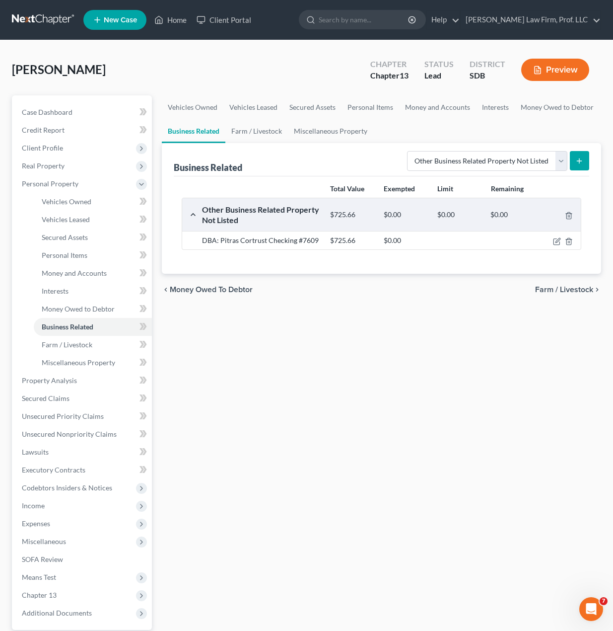
drag, startPoint x: 437, startPoint y: 383, endPoint x: 529, endPoint y: 193, distance: 211.0
click at [439, 375] on div "Vehicles Owned Vehicles Leased Secured Assets Personal Items Money and Accounts…" at bounding box center [382, 391] width 450 height 592
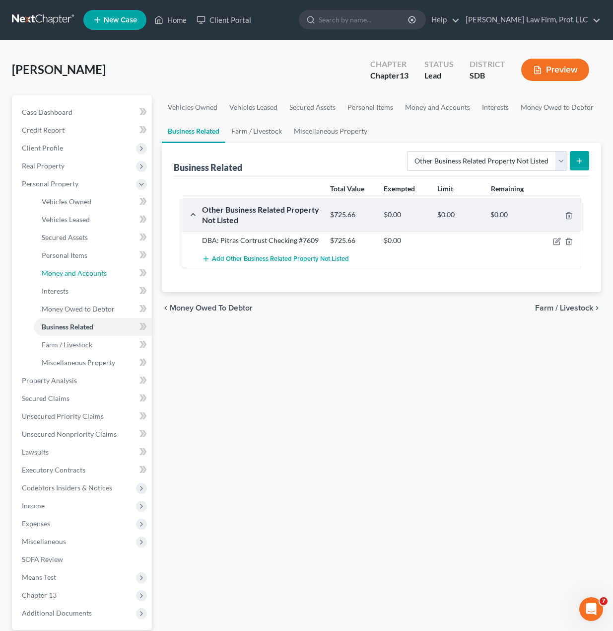
drag, startPoint x: 89, startPoint y: 267, endPoint x: 179, endPoint y: 257, distance: 90.5
click at [89, 267] on link "Money and Accounts" at bounding box center [93, 273] width 118 height 18
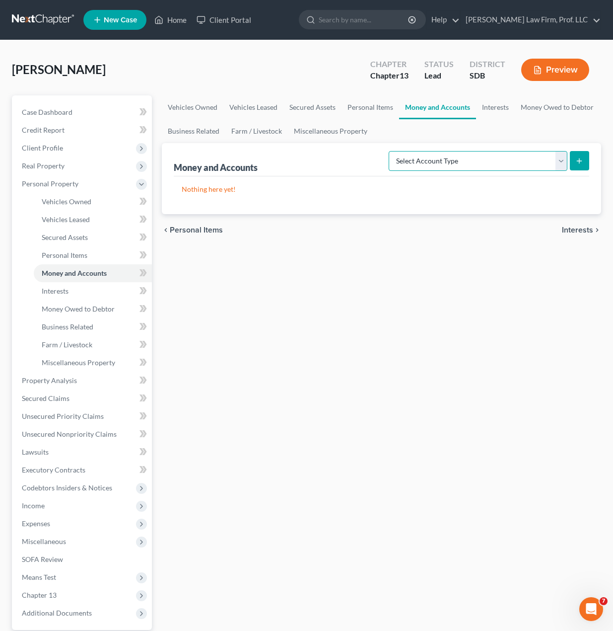
click at [500, 161] on select "Select Account Type Brokerage Cash on Hand Certificates of Deposit Checking Acc…" at bounding box center [478, 161] width 179 height 20
select select "savings"
click at [391, 151] on select "Select Account Type Brokerage Cash on Hand Certificates of Deposit Checking Acc…" at bounding box center [478, 161] width 179 height 20
click at [579, 155] on button "submit" at bounding box center [579, 160] width 19 height 19
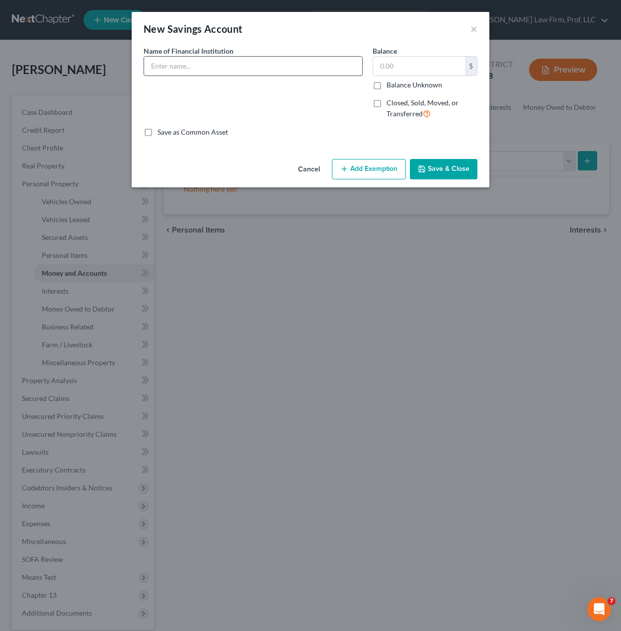
click at [242, 62] on input "text" at bounding box center [253, 66] width 218 height 19
type input "Cortrust Savings #3345"
drag, startPoint x: 424, startPoint y: 151, endPoint x: 433, endPoint y: 169, distance: 19.5
click at [426, 156] on div "New Savings Account × An exemption set must first be selected from the Filing I…" at bounding box center [311, 99] width 358 height 175
click at [436, 175] on button "Save & Close" at bounding box center [444, 169] width 68 height 21
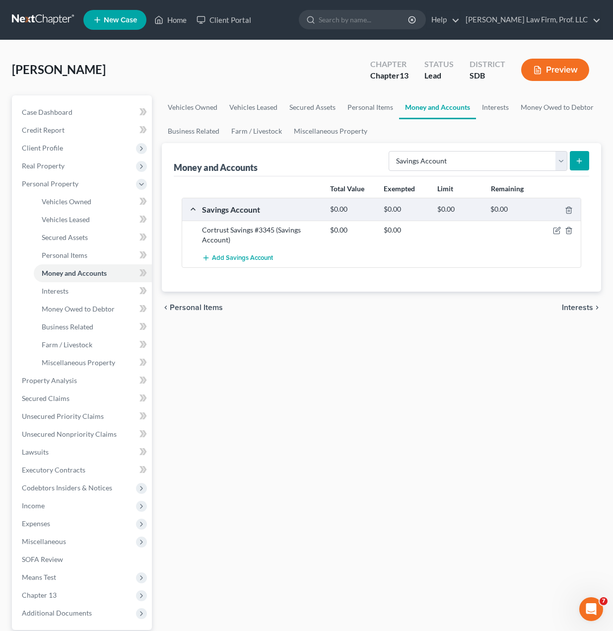
drag, startPoint x: 475, startPoint y: 448, endPoint x: 430, endPoint y: 407, distance: 60.8
click at [475, 448] on div "Vehicles Owned Vehicles Leased Secured Assets Personal Items Money and Accounts…" at bounding box center [382, 391] width 450 height 592
click at [76, 319] on link "Business Related" at bounding box center [93, 327] width 118 height 18
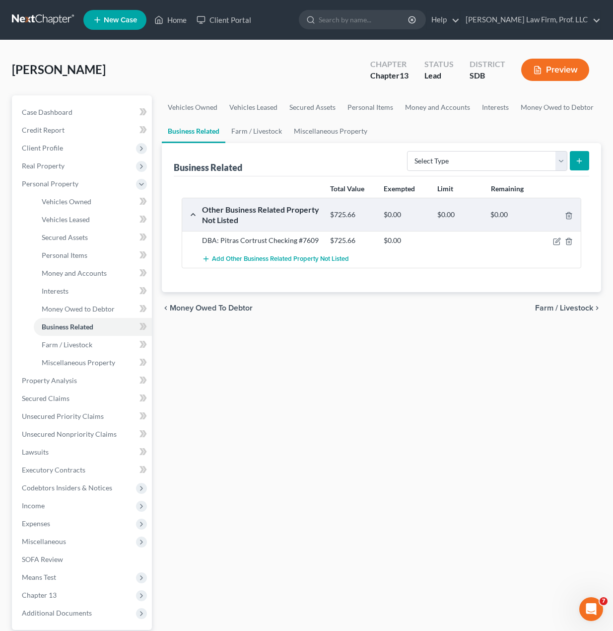
click at [187, 378] on div "Vehicles Owned Vehicles Leased Secured Assets Personal Items Money and Accounts…" at bounding box center [382, 391] width 450 height 592
click at [86, 202] on span "Vehicles Owned" at bounding box center [67, 201] width 50 height 8
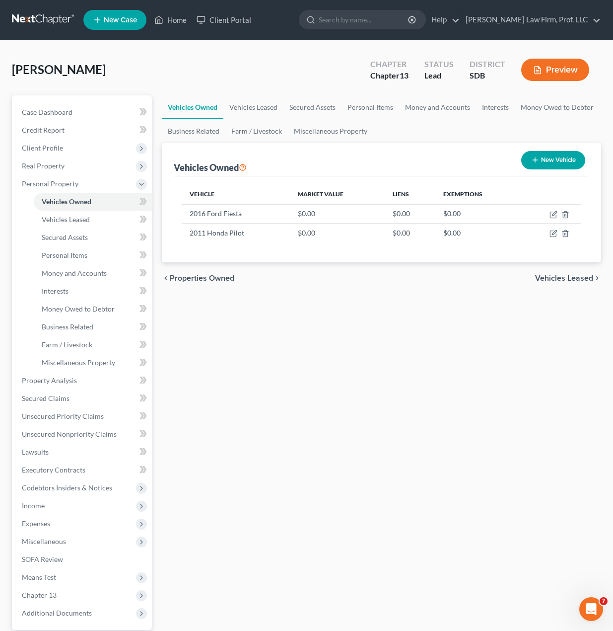
click at [337, 413] on div "Vehicles Owned Vehicles Leased Secured Assets Personal Items Money and Accounts…" at bounding box center [382, 391] width 450 height 592
click at [267, 407] on div "Vehicles Owned Vehicles Leased Secured Assets Personal Items Money and Accounts…" at bounding box center [382, 391] width 450 height 592
click at [557, 233] on icon "button" at bounding box center [554, 233] width 8 height 8
select select "0"
select select "15"
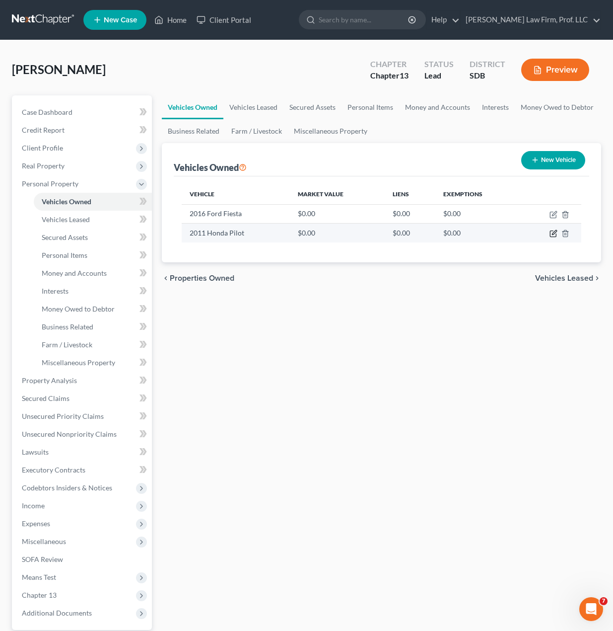
select select "3"
select select "0"
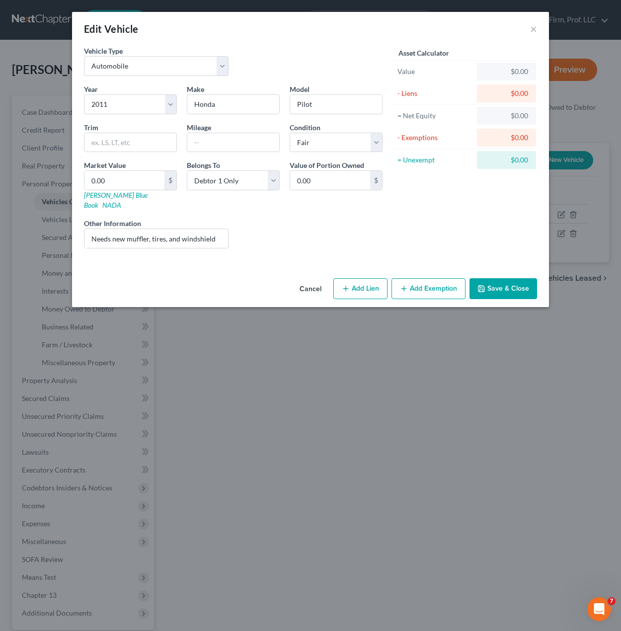
click at [289, 236] on div "Liens Select" at bounding box center [310, 233] width 154 height 30
click at [243, 149] on input "text" at bounding box center [233, 142] width 92 height 19
type input "117000"
click at [116, 178] on input "0.00" at bounding box center [124, 180] width 80 height 19
type input "6"
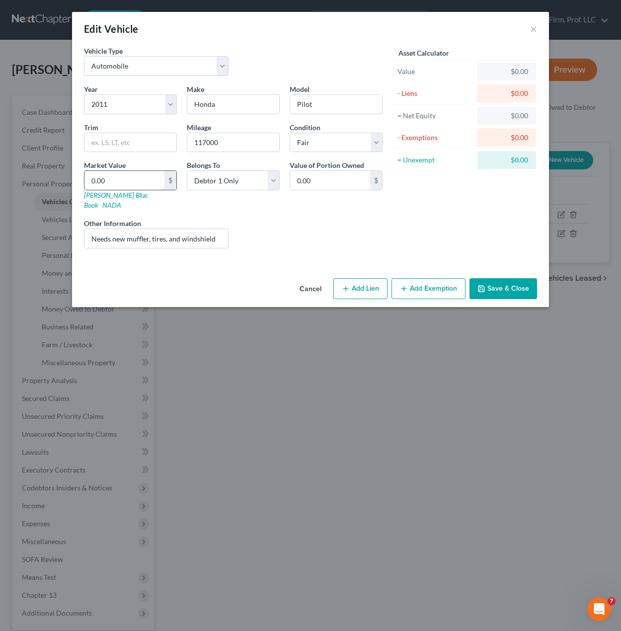
type input "6.00"
type input "68"
type input "68.00"
type input "680"
type input "680.00"
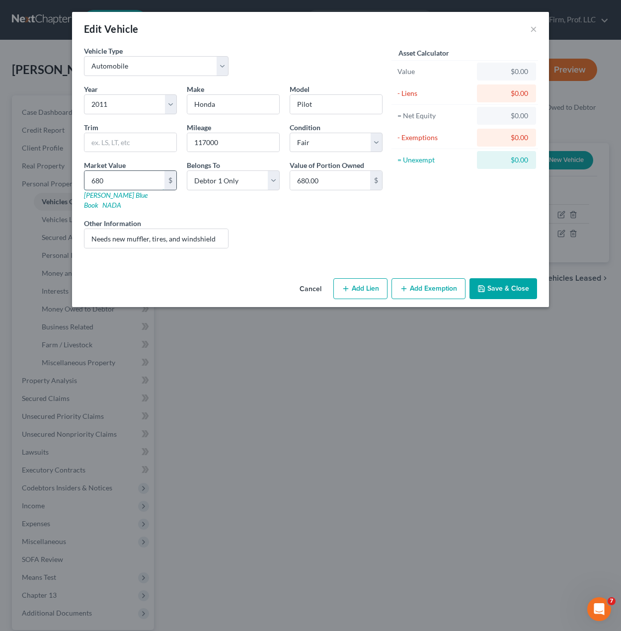
type input "6800"
type input "6,800.00"
type input "6,800"
drag, startPoint x: 273, startPoint y: 223, endPoint x: 549, endPoint y: 249, distance: 277.4
click at [273, 223] on div "Liens Select" at bounding box center [310, 233] width 154 height 30
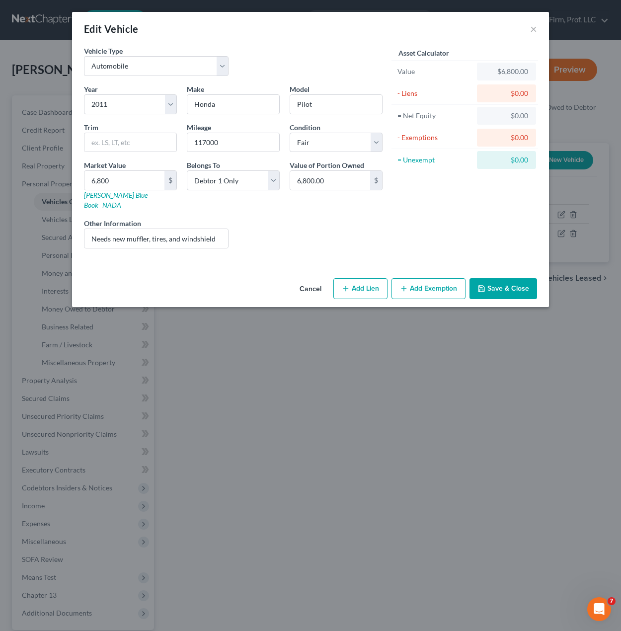
click at [506, 278] on button "Save & Close" at bounding box center [503, 288] width 68 height 21
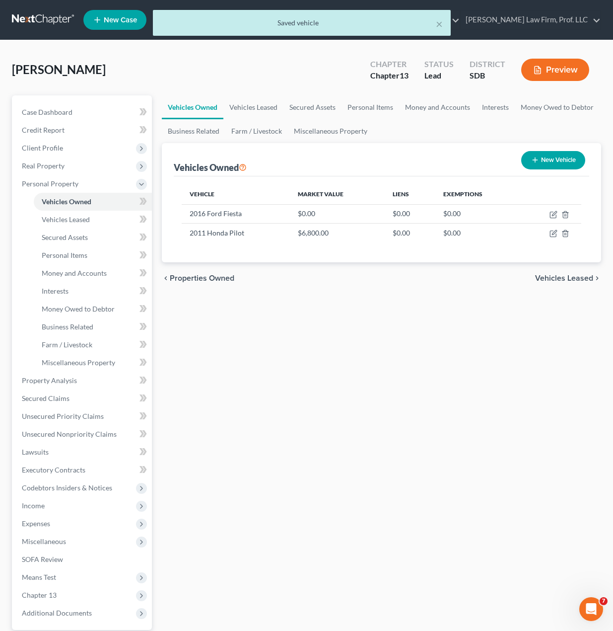
drag, startPoint x: 446, startPoint y: 410, endPoint x: 469, endPoint y: 360, distance: 55.8
click at [554, 215] on icon "button" at bounding box center [554, 213] width 4 height 4
select select "0"
select select "10"
select select "3"
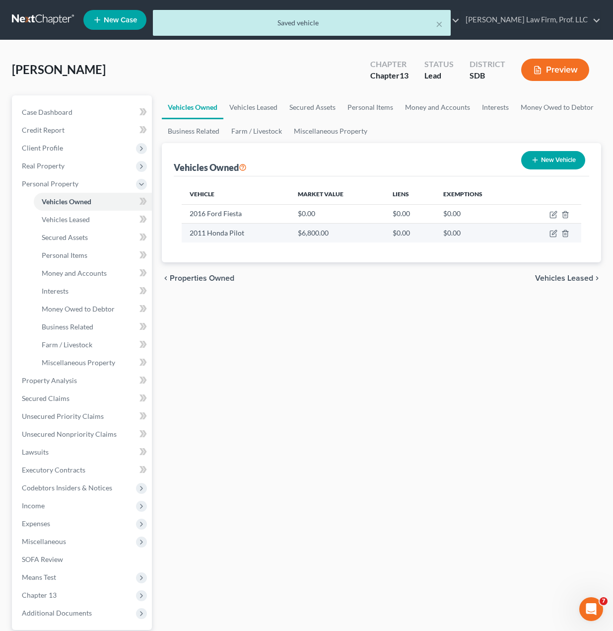
select select "0"
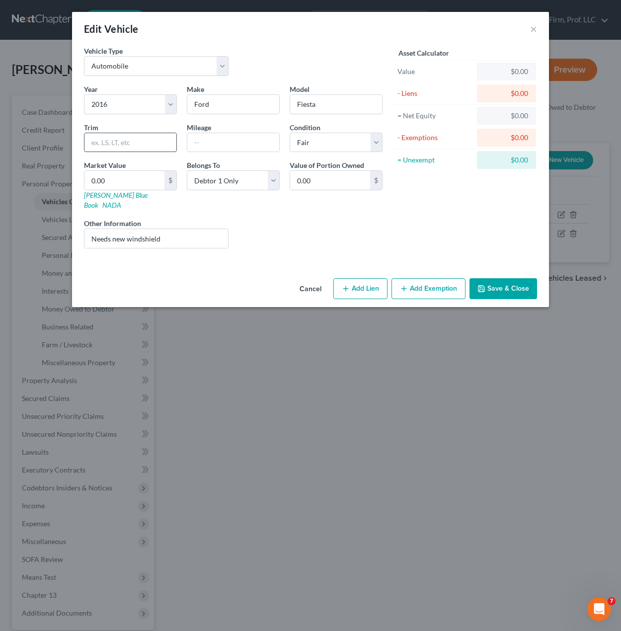
click at [119, 146] on input "text" at bounding box center [130, 142] width 92 height 19
type input "Hatchback"
click at [218, 139] on input "text" at bounding box center [233, 142] width 92 height 19
type input "176000"
click at [266, 218] on div "Liens Select" at bounding box center [310, 233] width 154 height 30
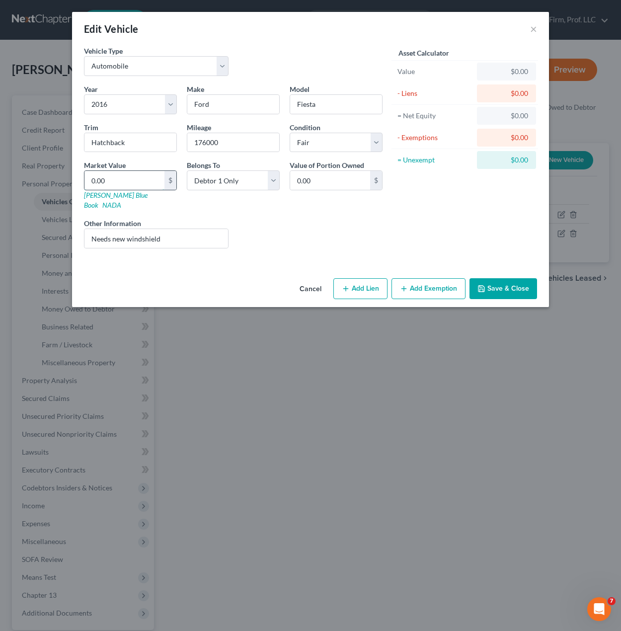
click at [126, 184] on input "0.00" at bounding box center [124, 180] width 80 height 19
type input "3"
type input "3.00"
type input "38"
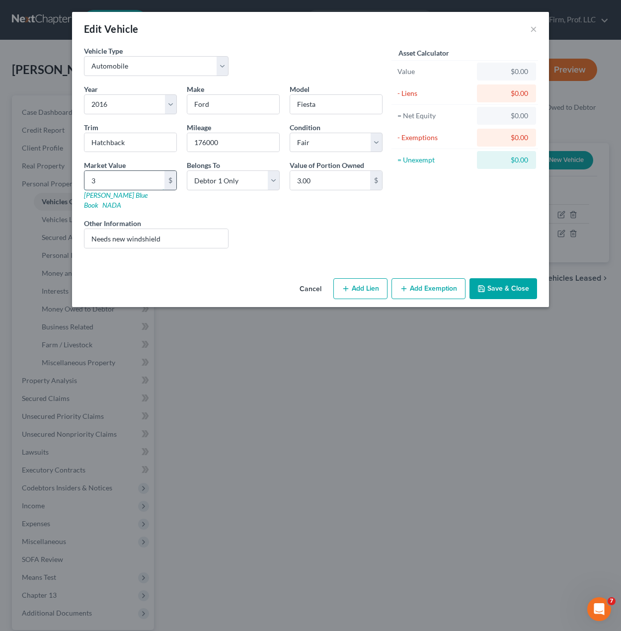
type input "38.00"
type input "380"
type input "380.00"
type input "3800"
type input "3,800.00"
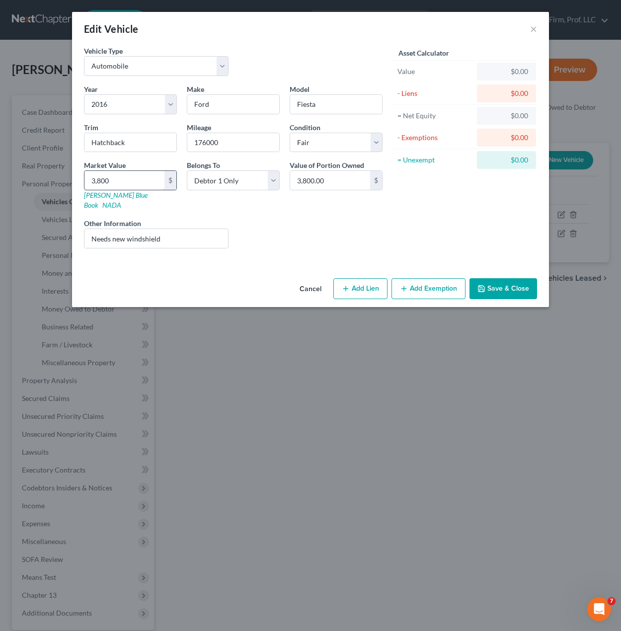
type input "3,800"
click at [435, 237] on div "Asset Calculator Value $3,800.00 - Liens $0.00 = Net Equity $0.00 - Exemptions …" at bounding box center [464, 151] width 154 height 211
click at [494, 278] on button "Save & Close" at bounding box center [503, 288] width 68 height 21
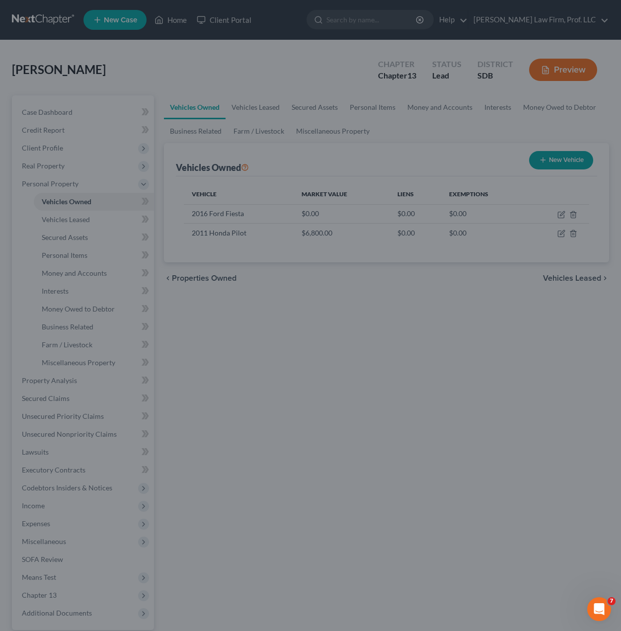
click at [493, 276] on button "Save & Close" at bounding box center [478, 272] width 59 height 18
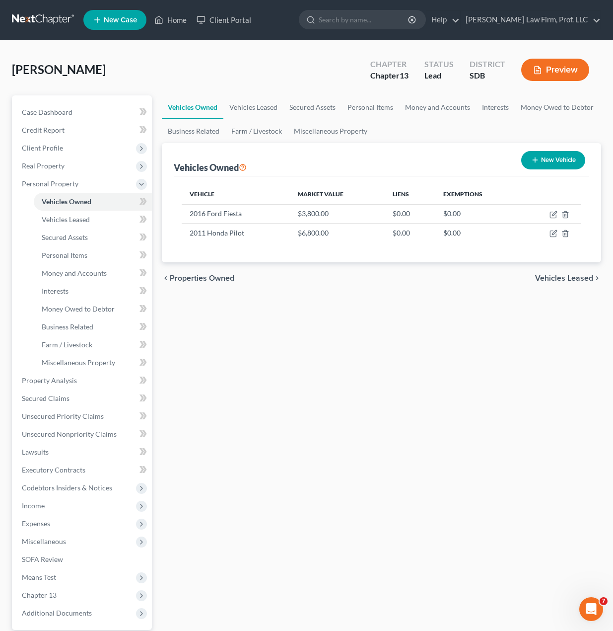
click at [440, 344] on div "Vehicles Owned Vehicles Leased Secured Assets Personal Items Money and Accounts…" at bounding box center [382, 391] width 450 height 592
click at [235, 332] on div "Vehicles Owned Vehicles Leased Secured Assets Personal Items Money and Accounts…" at bounding box center [382, 391] width 450 height 592
click at [213, 395] on div "Vehicles Owned Vehicles Leased Secured Assets Personal Items Money and Accounts…" at bounding box center [382, 391] width 450 height 592
click at [55, 168] on span "Real Property" at bounding box center [43, 165] width 43 height 8
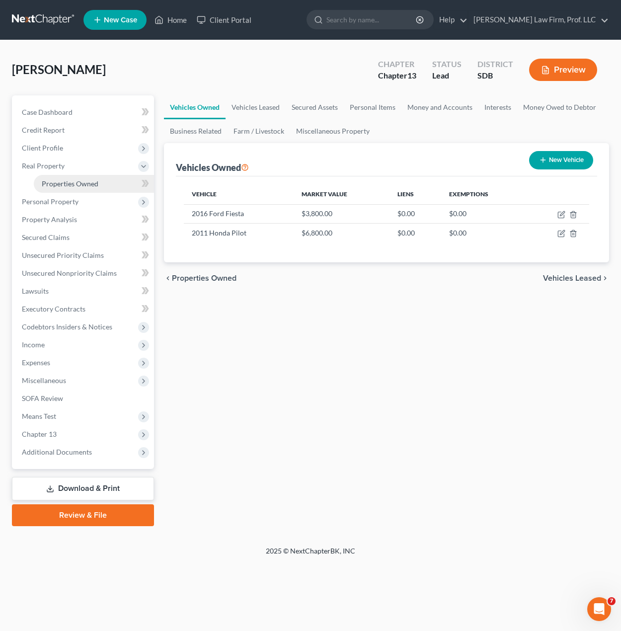
click at [66, 188] on link "Properties Owned" at bounding box center [94, 184] width 120 height 18
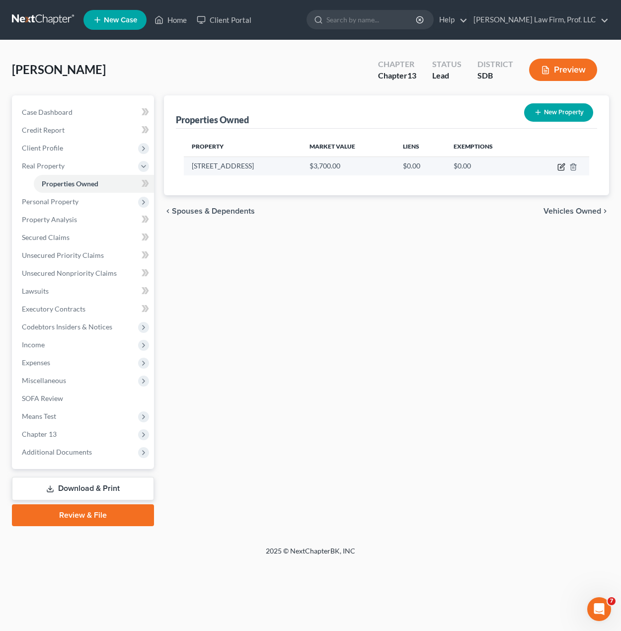
click at [562, 166] on icon "button" at bounding box center [561, 167] width 8 height 8
select select "43"
select select "0"
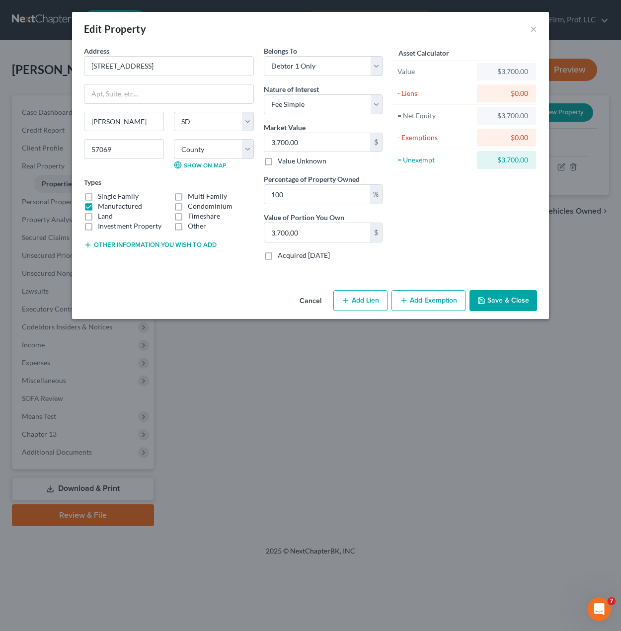
click at [199, 291] on div "Cancel Add Lien Add Lease Add Exemption Save & Close" at bounding box center [310, 302] width 477 height 33
click at [190, 266] on div "Address * 447 N. Plum #52 Vermillion State AL AK AR AZ CA CO CT DE DC FL GA GU …" at bounding box center [169, 157] width 180 height 223
click at [158, 241] on button "Other information you wish to add" at bounding box center [150, 245] width 133 height 8
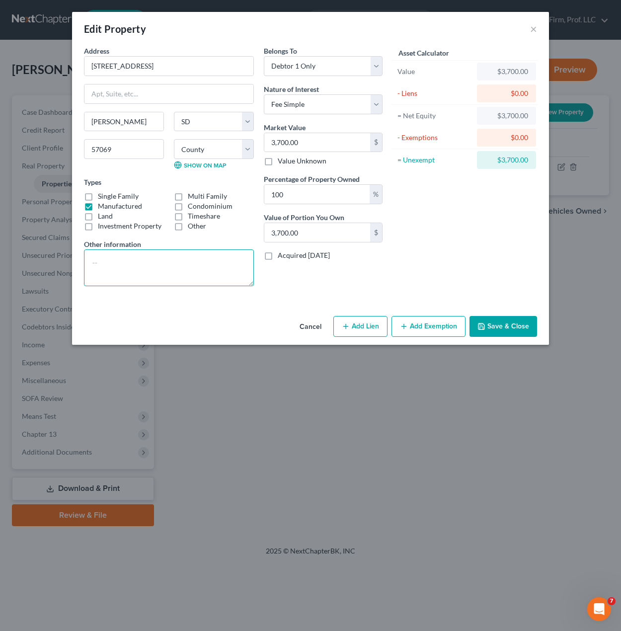
click at [172, 270] on textarea at bounding box center [169, 267] width 170 height 37
click at [190, 259] on textarea "1974 Belle Vista 14x61 manufacturered home VIN 47H1980" at bounding box center [169, 267] width 170 height 37
drag, startPoint x: 190, startPoint y: 258, endPoint x: 174, endPoint y: 269, distance: 19.0
click at [160, 286] on textarea "1974 Belle Vista 14x61 manufacturered home VIN 47H1980" at bounding box center [169, 267] width 170 height 37
click at [208, 262] on textarea "1974 Belle Vista 14x61 manufacturered home VIN 47H1980" at bounding box center [169, 267] width 170 height 37
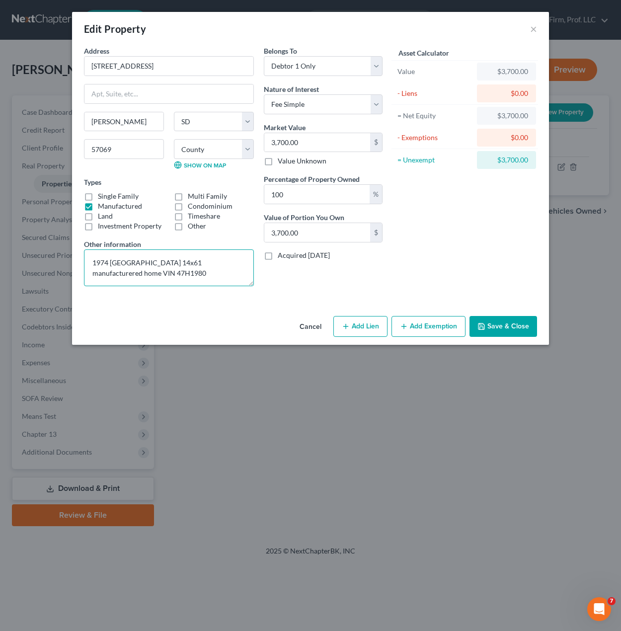
click at [208, 262] on textarea "1974 Belle Vista 14x61 manufacturered home VIN 47H1980" at bounding box center [169, 267] width 170 height 37
type textarea "1974 [GEOGRAPHIC_DATA] 14x61 manufactured home VIN 47H1980"
drag, startPoint x: 162, startPoint y: 310, endPoint x: 245, endPoint y: 304, distance: 83.7
click at [163, 308] on div "Address * 447 N. Plum #52 Vermillion State AL AK AR AZ CA CO CT DE DC FL GA GU …" at bounding box center [310, 179] width 477 height 266
click at [538, 250] on div "Asset Calculator Value $3,700.00 - Liens $0.00 = Net Equity $3,700.00 - Exempti…" at bounding box center [464, 170] width 154 height 248
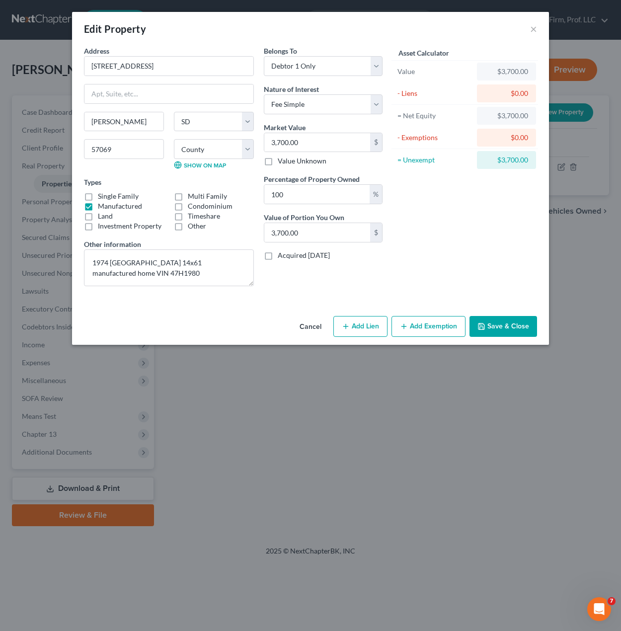
click at [508, 327] on button "Save & Close" at bounding box center [503, 326] width 68 height 21
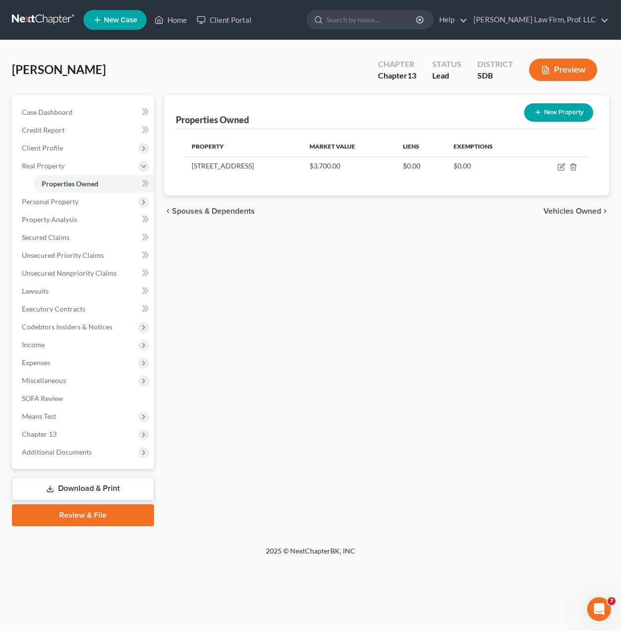
drag, startPoint x: 289, startPoint y: 270, endPoint x: 278, endPoint y: 268, distance: 11.0
click at [289, 270] on div "Properties Owned New Property Property Market Value Liens Exemptions 447 N. Plu…" at bounding box center [386, 310] width 455 height 431
click at [66, 277] on span "Unsecured Nonpriority Claims" at bounding box center [69, 273] width 95 height 8
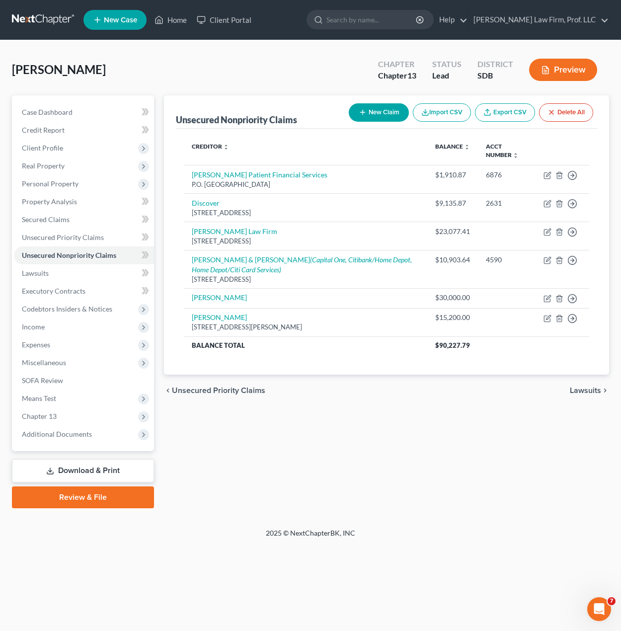
click at [413, 432] on div "Unsecured Nonpriority Claims New Claim Import CSV Export CSV Delete All Credito…" at bounding box center [386, 301] width 455 height 413
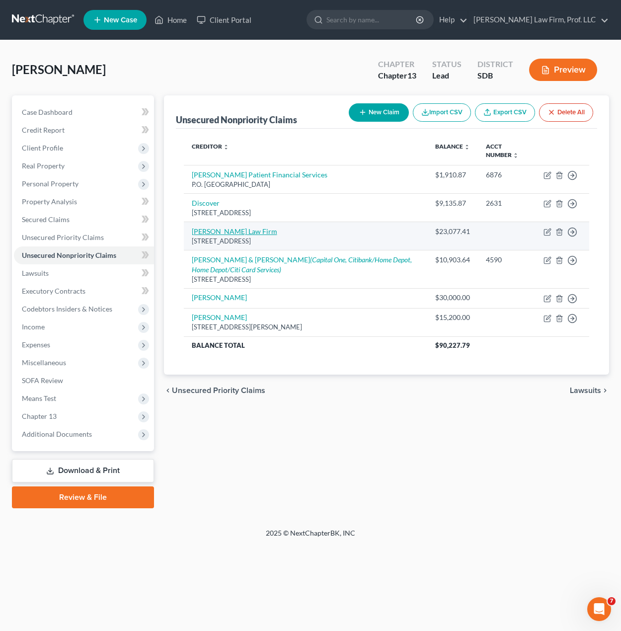
click at [239, 229] on link "[PERSON_NAME] Law Firm" at bounding box center [234, 231] width 85 height 8
select select "48"
select select "14"
select select "0"
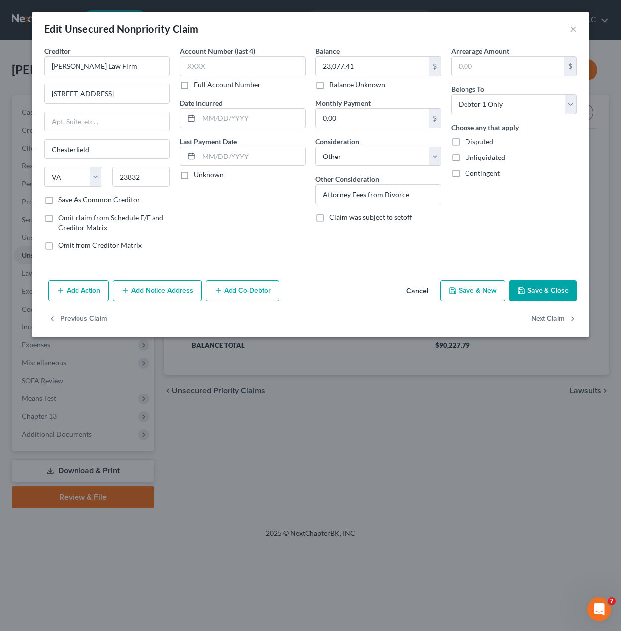
drag, startPoint x: 378, startPoint y: 256, endPoint x: 408, endPoint y: 214, distance: 51.8
click at [378, 256] on div "Balance 23,077.41 $ Balance Unknown Balance Undetermined 23,077.41 $ Balance Un…" at bounding box center [378, 152] width 136 height 213
click at [413, 199] on input "Attorney Fees from Divorce" at bounding box center [378, 194] width 125 height 19
drag, startPoint x: 419, startPoint y: 193, endPoint x: 368, endPoint y: 199, distance: 51.1
click at [368, 199] on input "Attorney Fees from Divorce" at bounding box center [378, 194] width 125 height 19
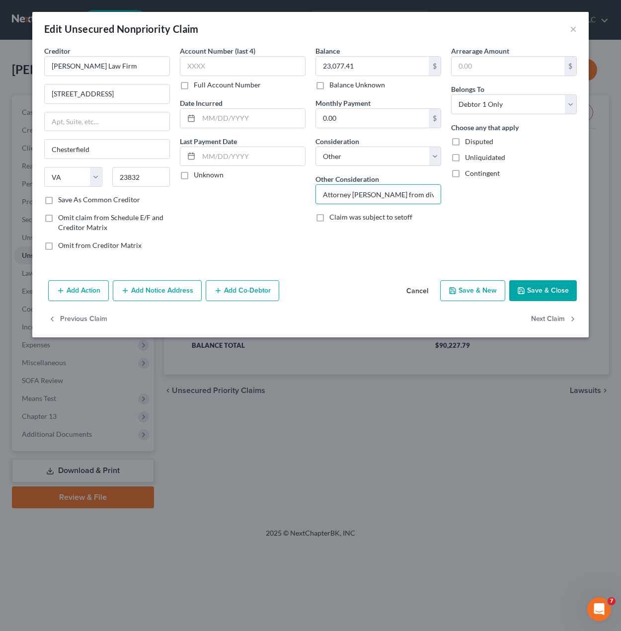
type input "Attorney [PERSON_NAME] from divorce"
drag, startPoint x: 547, startPoint y: 290, endPoint x: 491, endPoint y: 255, distance: 66.4
click at [547, 290] on button "Save & Close" at bounding box center [543, 290] width 68 height 21
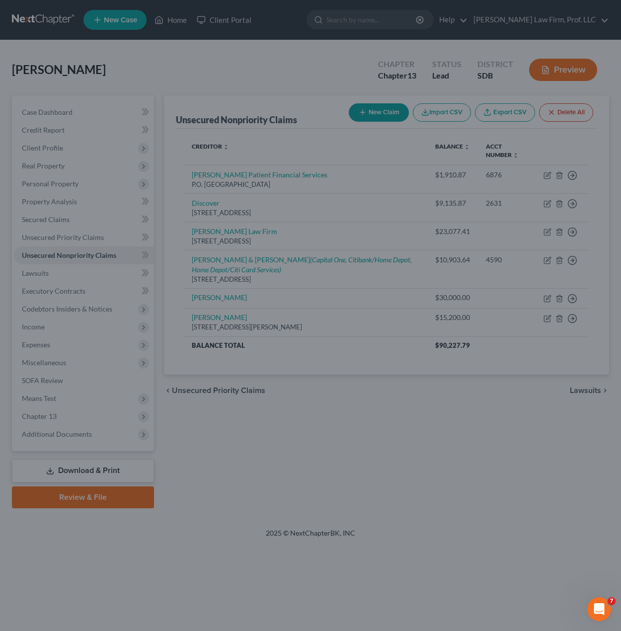
type input "0"
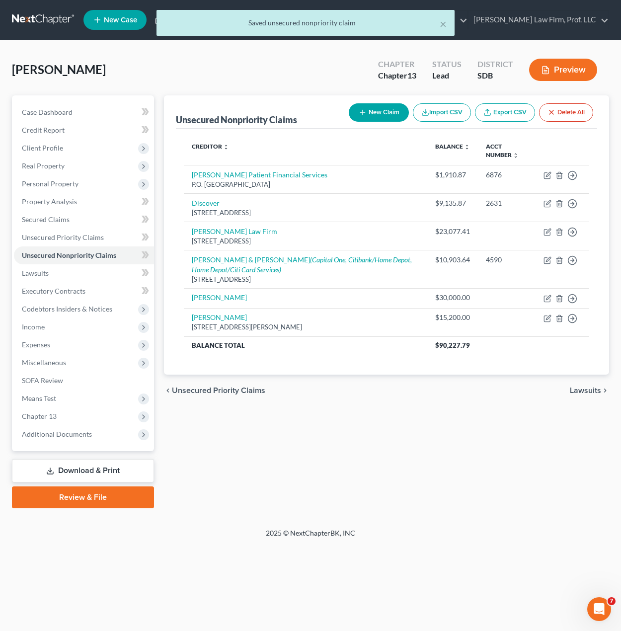
drag, startPoint x: 413, startPoint y: 477, endPoint x: 431, endPoint y: 435, distance: 46.0
click at [420, 466] on div "Unsecured Nonpriority Claims New Claim Import CSV Export CSV Delete All Credito…" at bounding box center [386, 301] width 455 height 413
click at [547, 301] on icon "button" at bounding box center [547, 299] width 8 height 8
select select "12"
select select "0"
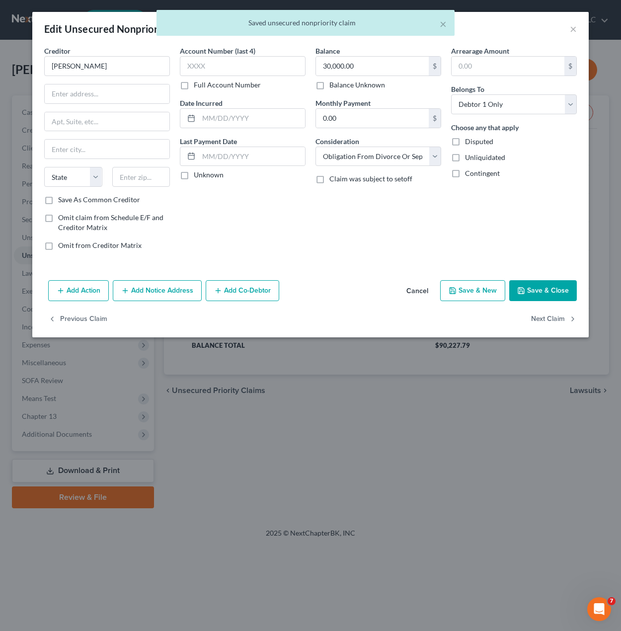
click at [373, 207] on div "Balance 30,000.00 $ Balance Unknown Balance Undetermined 30,000.00 $ Balance Un…" at bounding box center [378, 152] width 136 height 213
drag, startPoint x: 428, startPoint y: 223, endPoint x: 526, endPoint y: 252, distance: 102.1
click at [429, 223] on div "Balance 30,000.00 $ Balance Unknown Balance Undetermined 30,000.00 $ Balance Un…" at bounding box center [378, 152] width 136 height 213
drag, startPoint x: 556, startPoint y: 300, endPoint x: 423, endPoint y: 263, distance: 138.1
click at [556, 300] on button "Save & Close" at bounding box center [543, 290] width 68 height 21
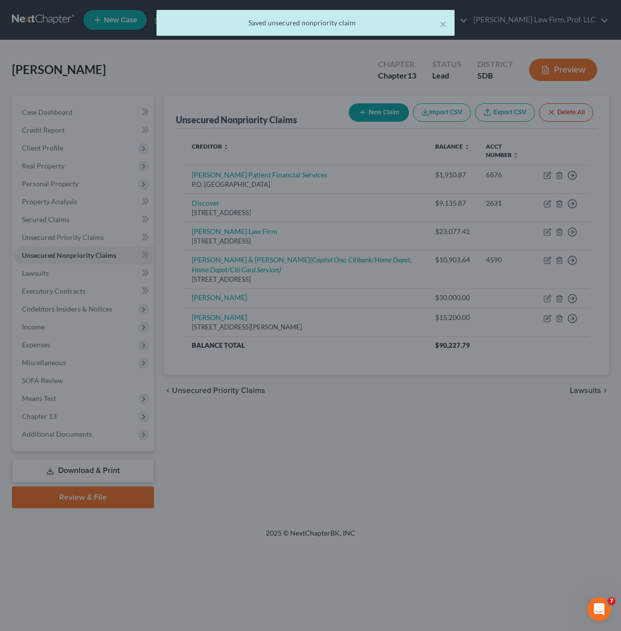
type input "0"
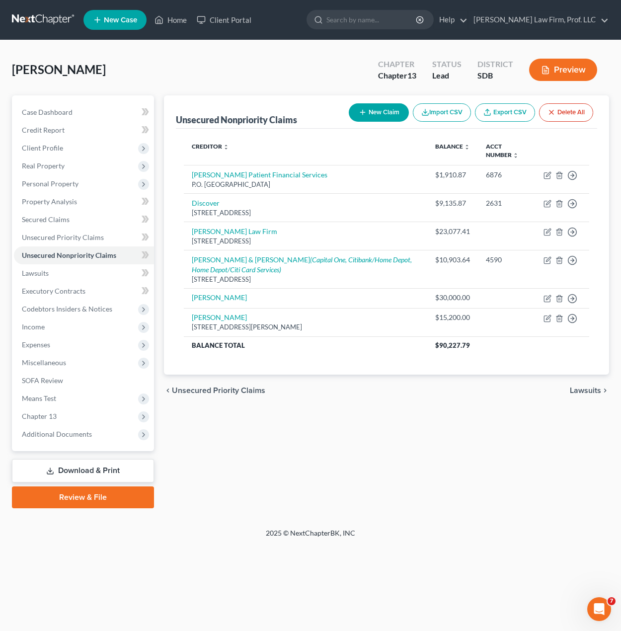
drag, startPoint x: 360, startPoint y: 529, endPoint x: 334, endPoint y: 478, distance: 57.8
click at [360, 525] on div "Home New Case Client Portal Gerry Law Firm, Prof. LLC riedel@sgsllc.com My Acco…" at bounding box center [310, 315] width 621 height 631
drag, startPoint x: 356, startPoint y: 432, endPoint x: 114, endPoint y: 318, distance: 267.1
click at [354, 431] on div "Unsecured Nonpriority Claims New Claim Import CSV Export CSV Delete All Credito…" at bounding box center [386, 301] width 455 height 413
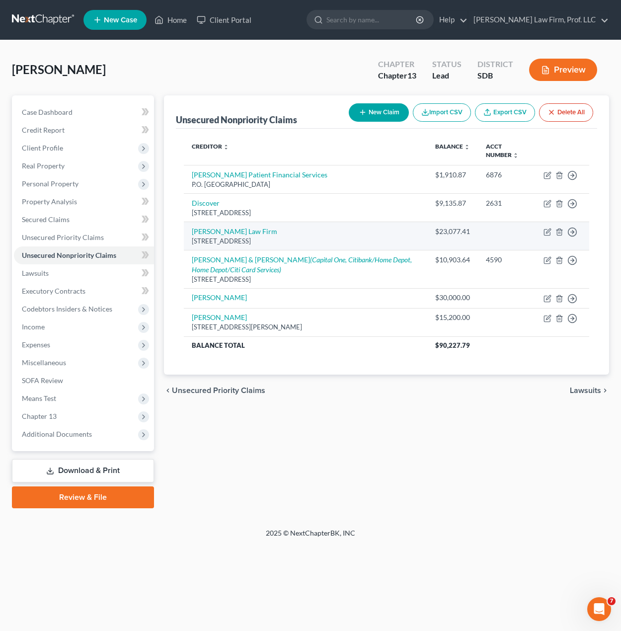
click at [340, 388] on div "chevron_left Unsecured Priority Claims Lawsuits chevron_right" at bounding box center [387, 391] width 446 height 32
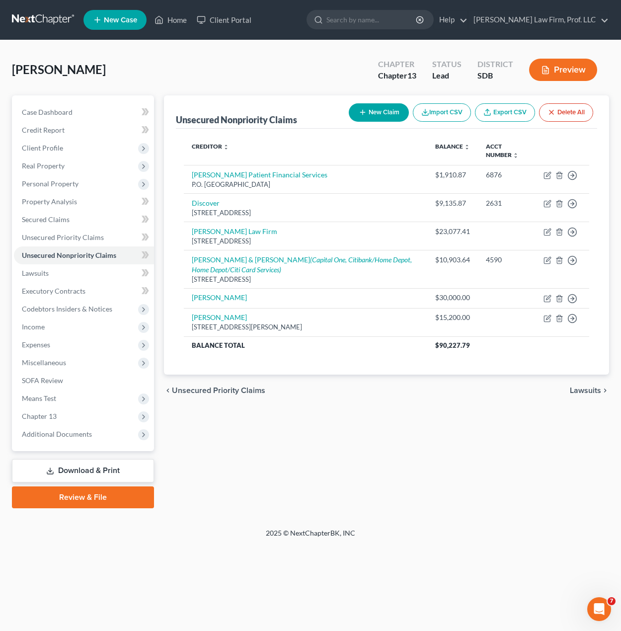
click at [376, 115] on button "New Claim" at bounding box center [379, 112] width 60 height 18
select select "0"
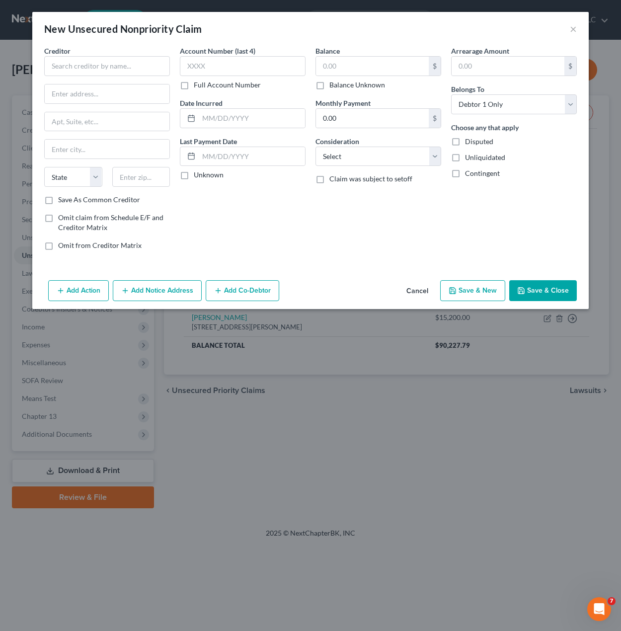
drag, startPoint x: 307, startPoint y: 237, endPoint x: 185, endPoint y: 138, distance: 157.9
click at [308, 232] on div "Account Number (last 4) Full Account Number Date Incurred Last Payment Date Unk…" at bounding box center [243, 152] width 136 height 213
click at [94, 70] on input "text" at bounding box center [107, 66] width 126 height 20
type input "Law Offices of [PERSON_NAME], PC"
type input "A"
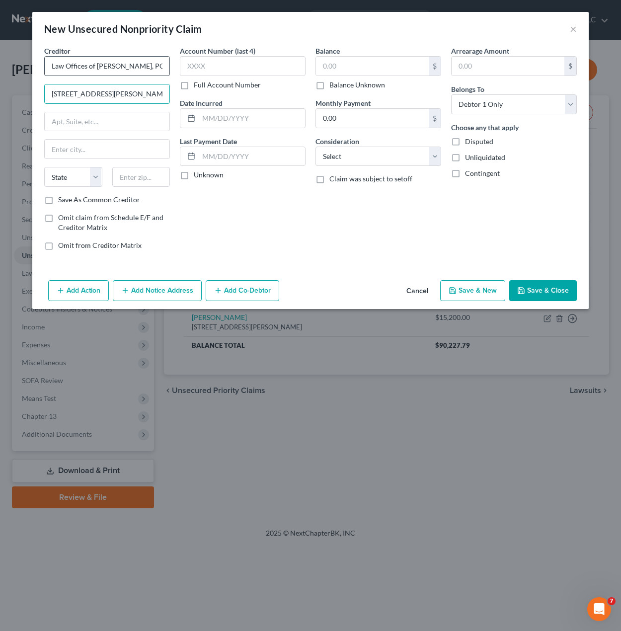
type input "4551 Cox Road Suite 220"
type input "23060"
type input "Glen Allen"
select select "48"
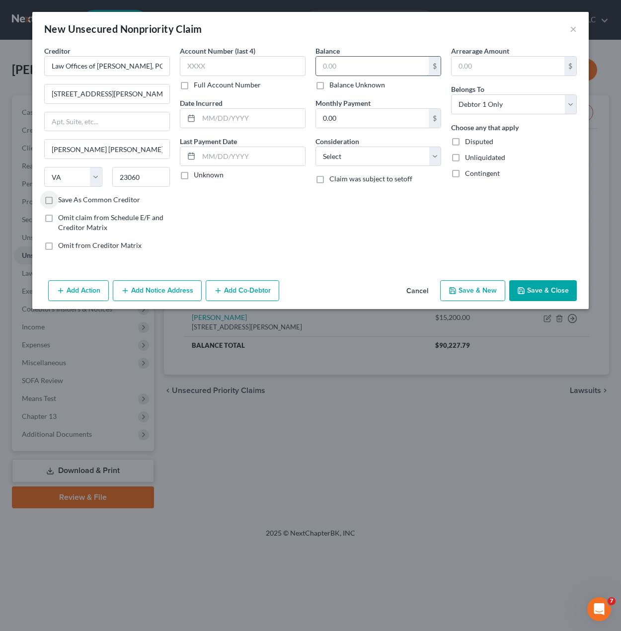
click at [381, 73] on input "text" at bounding box center [372, 66] width 113 height 19
click at [365, 90] on div "Balance $ Balance Unknown Balance Undetermined $ Balance Unknown Monthly Paymen…" at bounding box center [378, 152] width 136 height 213
click at [362, 74] on input "text" at bounding box center [372, 66] width 113 height 19
click at [358, 83] on label "Balance Unknown" at bounding box center [357, 85] width 56 height 10
click at [340, 83] on input "Balance Unknown" at bounding box center [336, 83] width 6 height 6
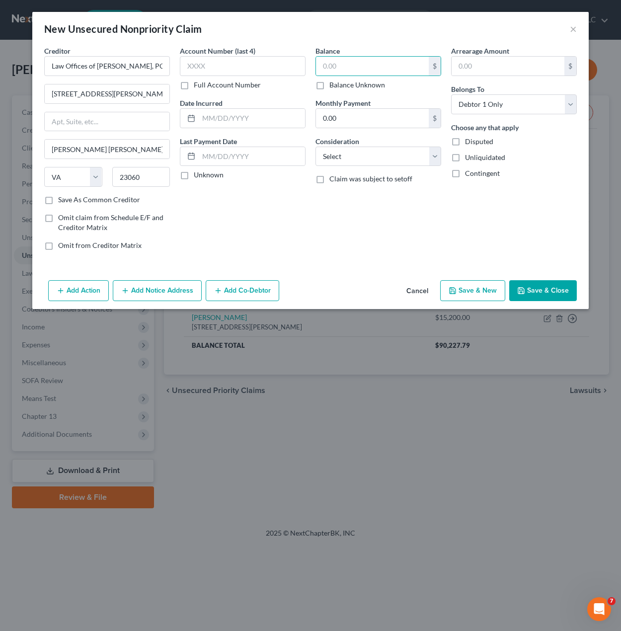
checkbox input "true"
type input "0.00"
click at [559, 206] on div "Arrearage Amount $ Belongs To * Select Debtor 1 Only Debtor 2 Only Debtor 1 And…" at bounding box center [514, 152] width 136 height 213
drag, startPoint x: 526, startPoint y: 115, endPoint x: 527, endPoint y: 109, distance: 6.0
click at [526, 114] on div "Arrearage Amount $ Belongs To * Select Debtor 1 Only Debtor 2 Only Debtor 1 And…" at bounding box center [514, 152] width 136 height 213
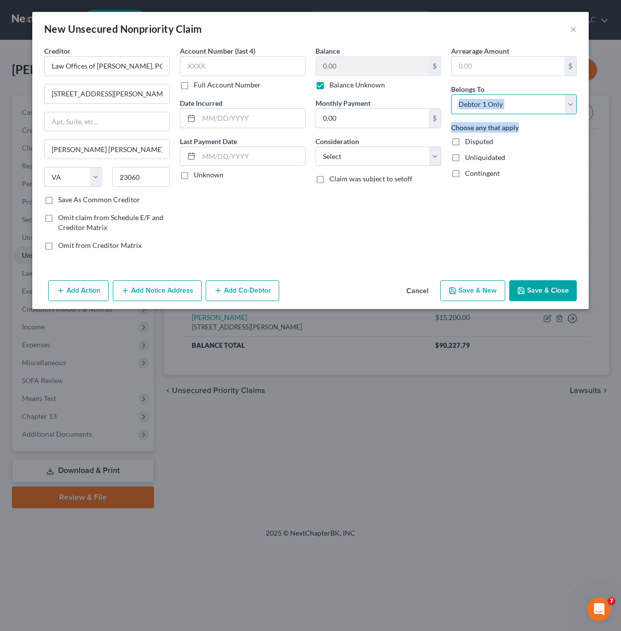
click at [527, 109] on select "Select Debtor 1 Only Debtor 2 Only Debtor 1 And Debtor 2 Only At Least One Of T…" at bounding box center [514, 104] width 126 height 20
click at [451, 94] on select "Select Debtor 1 Only Debtor 2 Only Debtor 1 And Debtor 2 Only At Least One Of T…" at bounding box center [514, 104] width 126 height 20
drag, startPoint x: 544, startPoint y: 106, endPoint x: 544, endPoint y: 112, distance: 6.0
click at [544, 106] on select "Select Debtor 1 Only Debtor 2 Only Debtor 1 And Debtor 2 Only At Least One Of T…" at bounding box center [514, 104] width 126 height 20
select select "3"
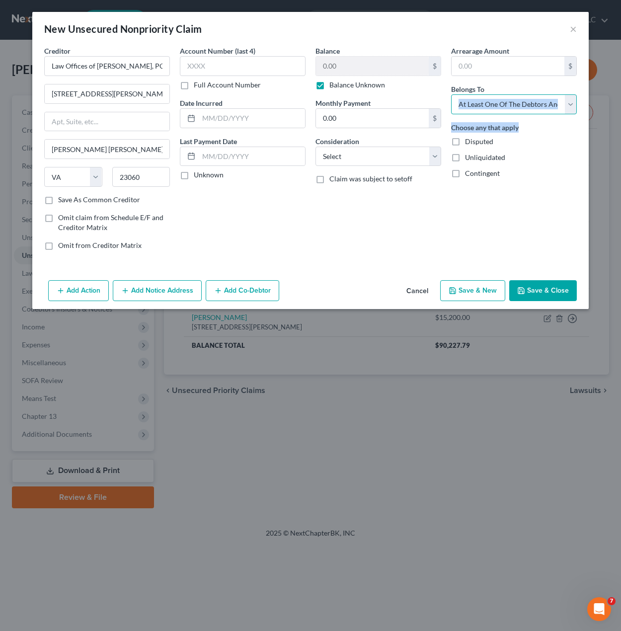
click at [451, 94] on select "Select Debtor 1 Only Debtor 2 Only Debtor 1 And Debtor 2 Only At Least One Of T…" at bounding box center [514, 104] width 126 height 20
click at [433, 219] on div "Balance 0.00 $ Balance Unknown Balance Undetermined 0.00 $ Balance Unknown Mont…" at bounding box center [378, 152] width 136 height 213
click at [548, 299] on button "Save & Close" at bounding box center [543, 290] width 68 height 21
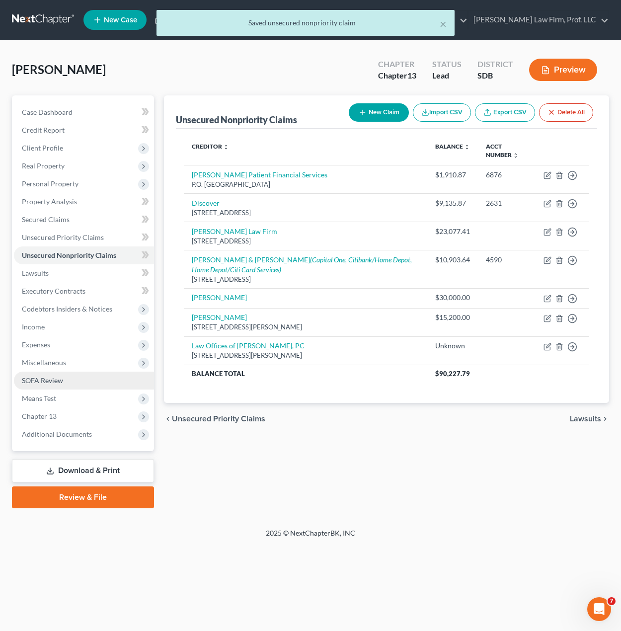
drag, startPoint x: 415, startPoint y: 521, endPoint x: 41, endPoint y: 376, distance: 401.0
click at [410, 515] on div "× Saved unsecured nonpriority claim [PERSON_NAME] Upgraded Chapter Chapter 13 S…" at bounding box center [310, 284] width 621 height 488
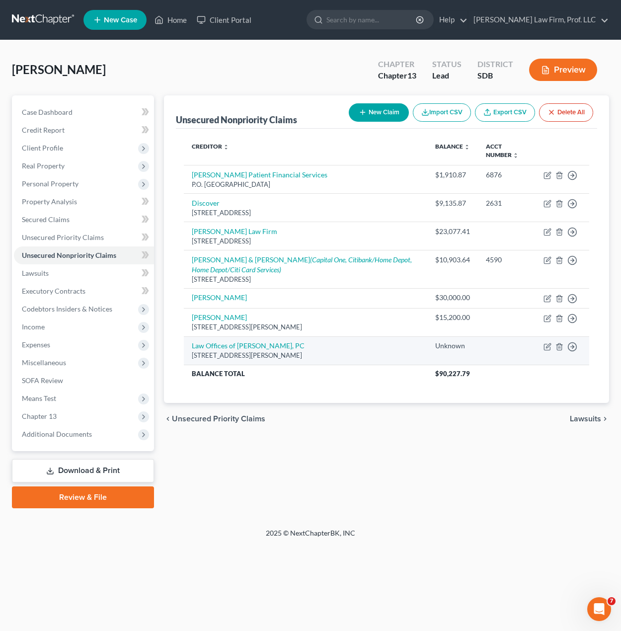
drag, startPoint x: 411, startPoint y: 467, endPoint x: 425, endPoint y: 351, distance: 117.1
click at [411, 455] on div "Unsecured Nonpriority Claims New Claim Import CSV Export CSV Delete All Credito…" at bounding box center [386, 301] width 455 height 413
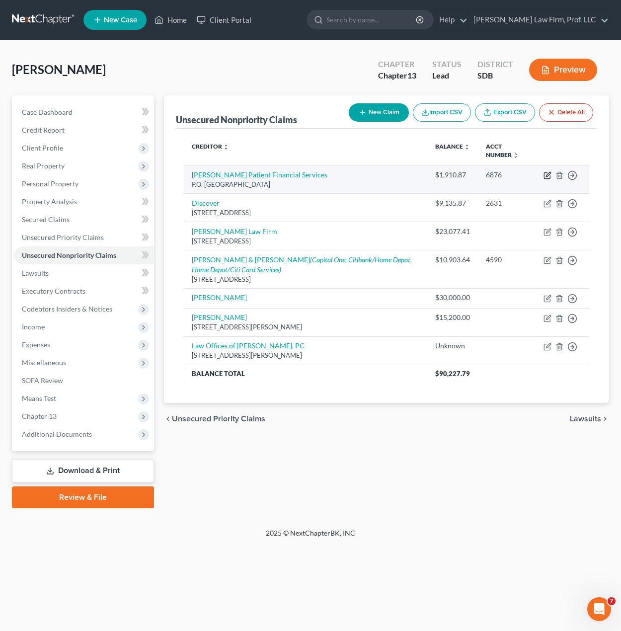
click at [548, 173] on icon "button" at bounding box center [547, 175] width 8 height 8
select select "24"
select select "9"
select select "0"
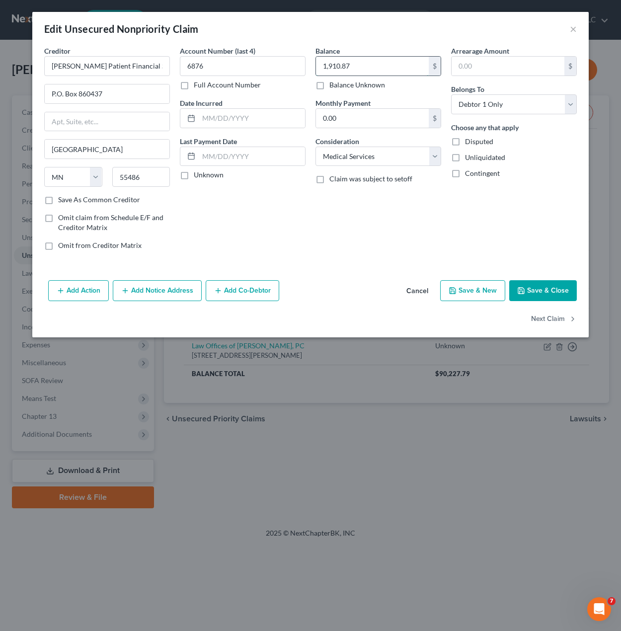
click at [352, 68] on input "1,910.87" at bounding box center [372, 66] width 113 height 19
click at [536, 285] on button "Save & Close" at bounding box center [543, 290] width 68 height 21
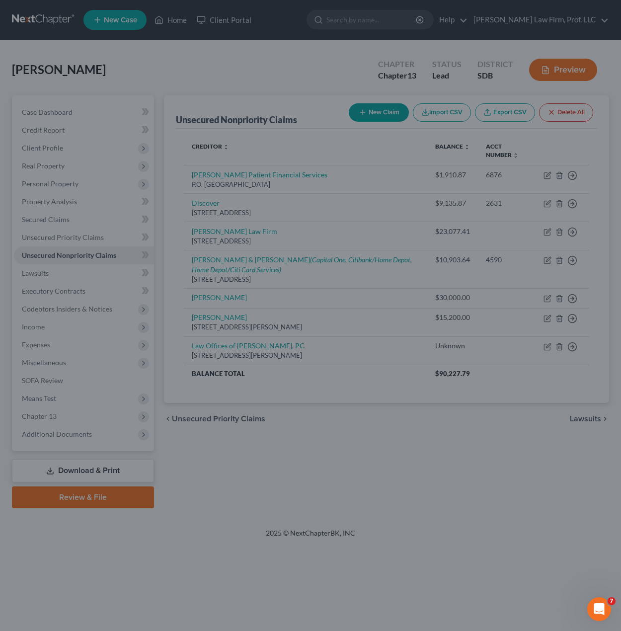
type input "2,032.00"
type input "0"
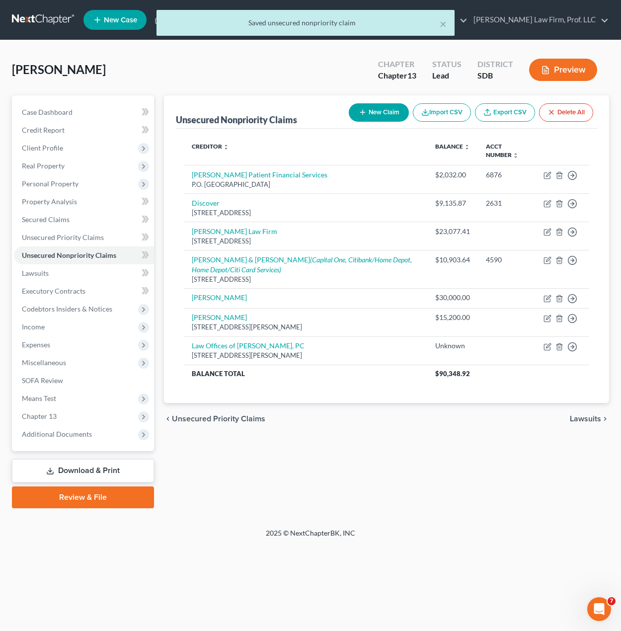
click at [402, 472] on div "Unsecured Nonpriority Claims New Claim Import CSV Export CSV Delete All Credito…" at bounding box center [386, 301] width 455 height 413
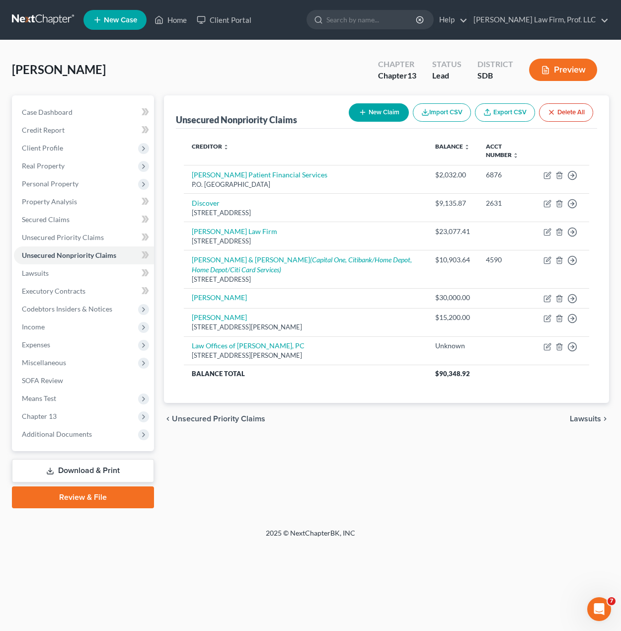
click at [352, 476] on div "Unsecured Nonpriority Claims New Claim Import CSV Export CSV Delete All Credito…" at bounding box center [386, 301] width 455 height 413
click at [385, 111] on button "New Claim" at bounding box center [379, 112] width 60 height 18
select select "0"
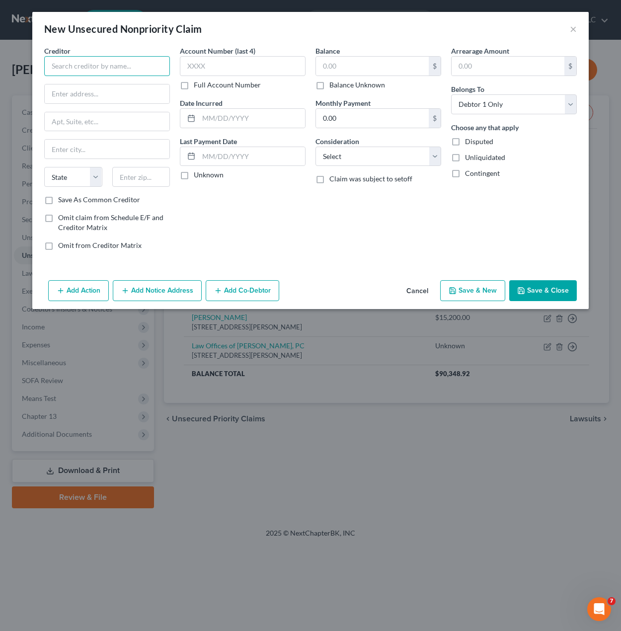
click at [123, 74] on input "text" at bounding box center [107, 66] width 126 height 20
type input "[PERSON_NAME] & [PERSON_NAME] Behavioral Health"
type input "3111 Shirley Bridge Ave."
type input "57078"
type input "Yankton"
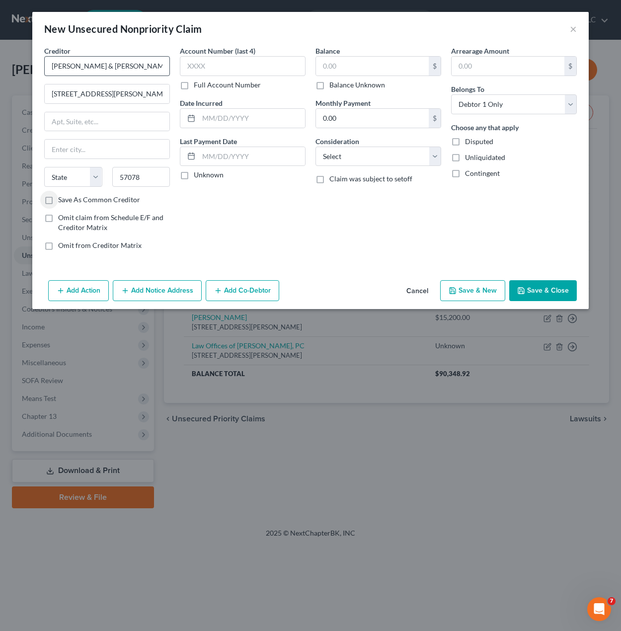
select select "43"
click at [353, 156] on select "Select Cable / Satellite Services Collection Agency Credit Card Debt Debt Couns…" at bounding box center [378, 157] width 126 height 20
select select "9"
click at [315, 147] on select "Select Cable / Satellite Services Collection Agency Credit Card Debt Debt Couns…" at bounding box center [378, 157] width 126 height 20
click at [443, 234] on div "Balance $ Balance Unknown Balance Undetermined $ Balance Unknown Monthly Paymen…" at bounding box center [378, 152] width 136 height 213
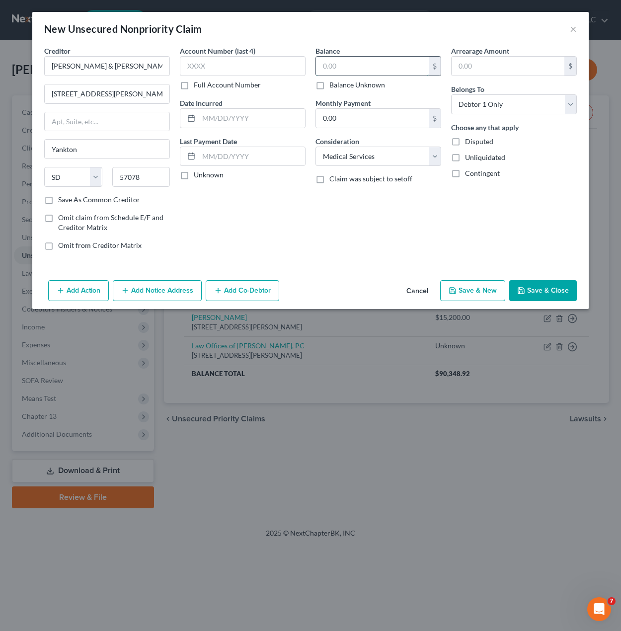
click at [388, 62] on input "text" at bounding box center [372, 66] width 113 height 19
click at [338, 262] on div "Creditor * Lewis & Clark Behavioral Health 3111 Shirley Bridge Ave. Yankton Sta…" at bounding box center [310, 161] width 556 height 230
click at [545, 288] on button "Save & Close" at bounding box center [543, 290] width 68 height 21
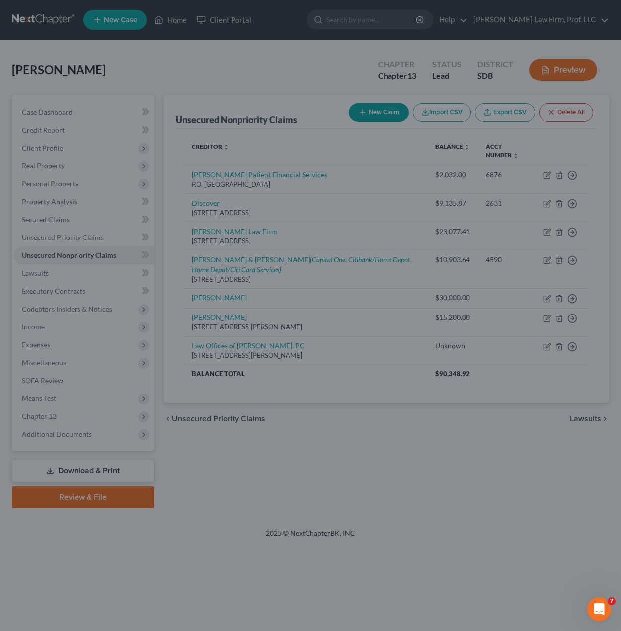
type input "400.00"
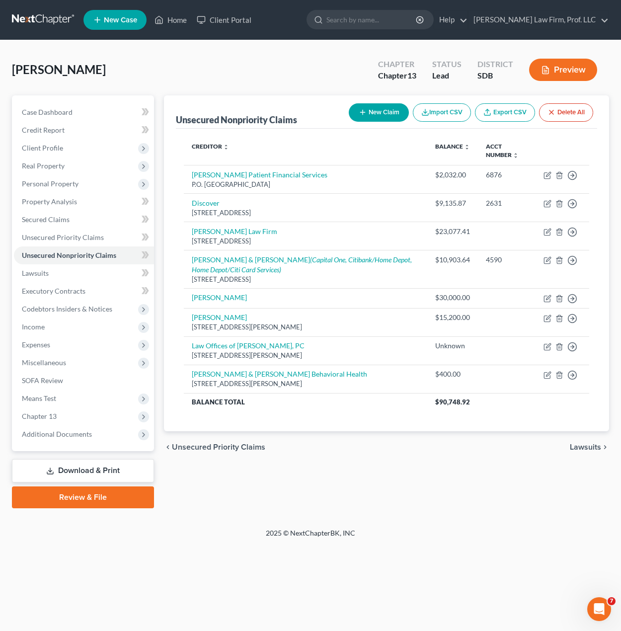
click at [391, 484] on div "Unsecured Nonpriority Claims New Claim Import CSV Export CSV Delete All Credito…" at bounding box center [386, 301] width 455 height 413
drag, startPoint x: 359, startPoint y: 565, endPoint x: 273, endPoint y: 441, distance: 150.6
click at [359, 565] on div "Home New Case Client Portal Gerry Law Firm, Prof. LLC riedel@sgsllc.com My Acco…" at bounding box center [310, 315] width 621 height 631
click at [75, 178] on span "Personal Property" at bounding box center [84, 184] width 140 height 18
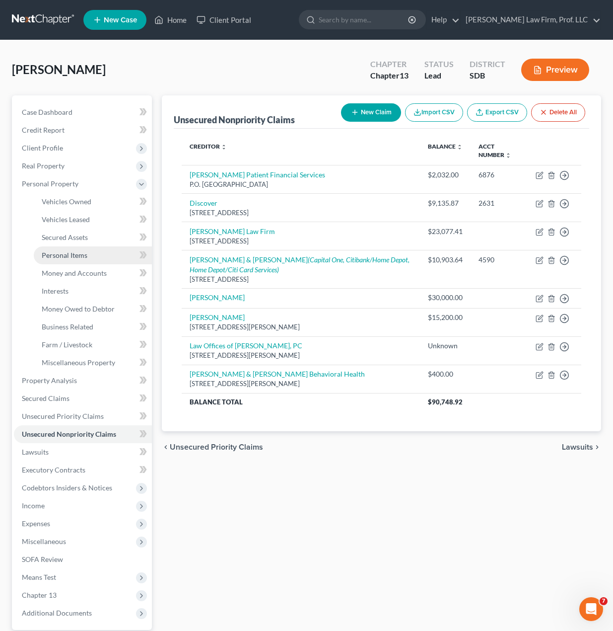
click at [83, 259] on link "Personal Items" at bounding box center [93, 255] width 118 height 18
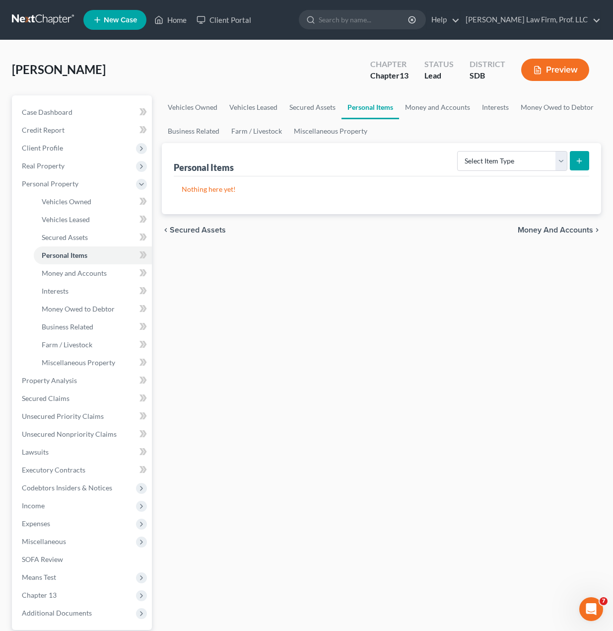
click at [414, 416] on div "Vehicles Owned Vehicles Leased Secured Assets Personal Items Money and Accounts…" at bounding box center [382, 391] width 450 height 592
click at [334, 360] on div "Vehicles Owned Vehicles Leased Secured Assets Personal Items Money and Accounts…" at bounding box center [382, 391] width 450 height 592
drag, startPoint x: 270, startPoint y: 386, endPoint x: 229, endPoint y: 360, distance: 48.7
click at [270, 386] on div "Vehicles Owned Vehicles Leased Secured Assets Personal Items Money and Accounts…" at bounding box center [382, 391] width 450 height 592
click at [366, 375] on div "Vehicles Owned Vehicles Leased Secured Assets Personal Items Money and Accounts…" at bounding box center [382, 391] width 450 height 592
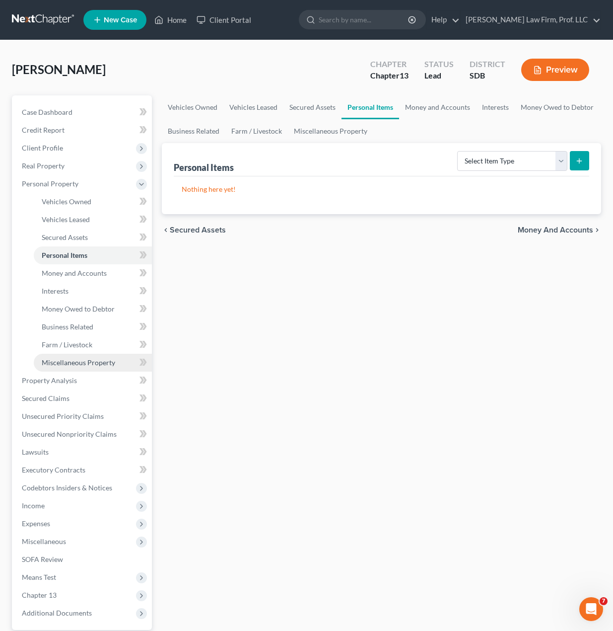
click at [73, 366] on span "Miscellaneous Property" at bounding box center [79, 362] width 74 height 8
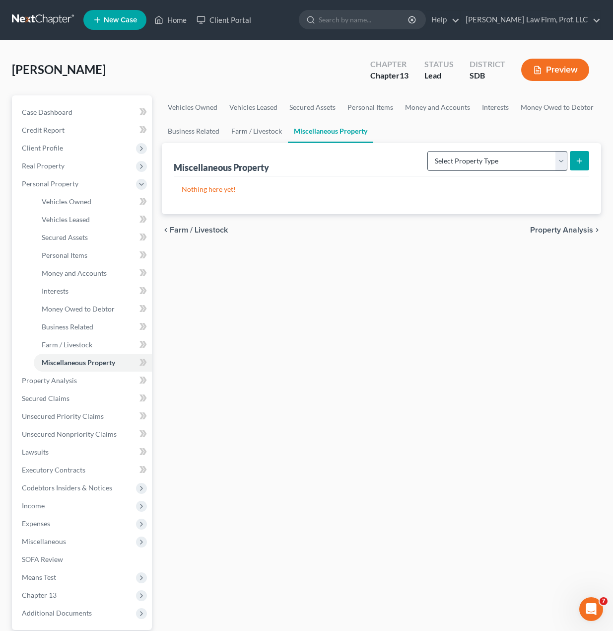
click at [491, 174] on div "Miscellaneous Property Select Property Type Assigned for Creditor Benefit Withi…" at bounding box center [382, 178] width 440 height 71
click at [494, 168] on select "Select Property Type Assigned for Creditor Benefit Within 1 Year Holding for An…" at bounding box center [498, 161] width 140 height 20
select select "stored_within_1_year"
click at [428, 151] on select "Select Property Type Assigned for Creditor Benefit Within 1 Year Holding for An…" at bounding box center [498, 161] width 140 height 20
click at [578, 162] on icon "submit" at bounding box center [580, 161] width 8 height 8
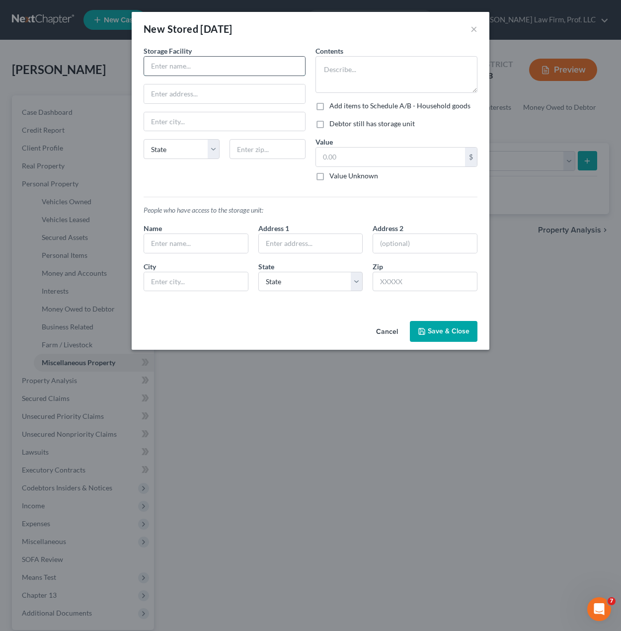
click at [195, 64] on input "text" at bounding box center [224, 66] width 161 height 19
type input "Virginia Retirement System"
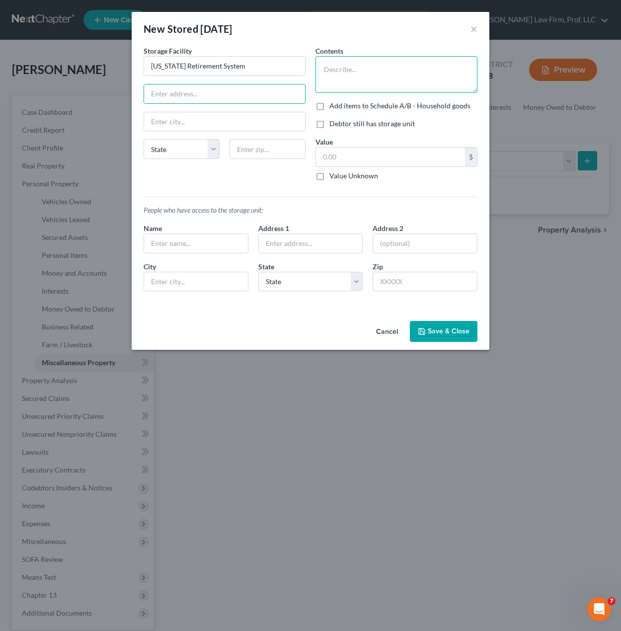
drag, startPoint x: 411, startPoint y: 80, endPoint x: 406, endPoint y: 72, distance: 9.1
click at [411, 79] on textarea at bounding box center [396, 74] width 162 height 37
type textarea "Target Date 2045 Portfolio, funds transferred to ex-wife per divorce decree"
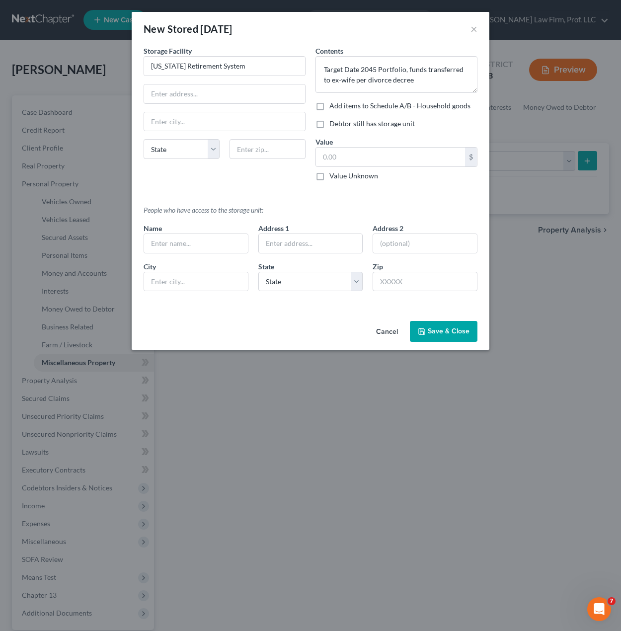
click at [361, 127] on label "Debtor still has storage unit" at bounding box center [371, 124] width 85 height 10
click at [340, 125] on input "Debtor still has storage unit" at bounding box center [336, 122] width 6 height 6
click at [359, 124] on label "Debtor still has storage unit" at bounding box center [371, 124] width 85 height 10
click at [340, 124] on input "Debtor still has storage unit" at bounding box center [336, 122] width 6 height 6
checkbox input "false"
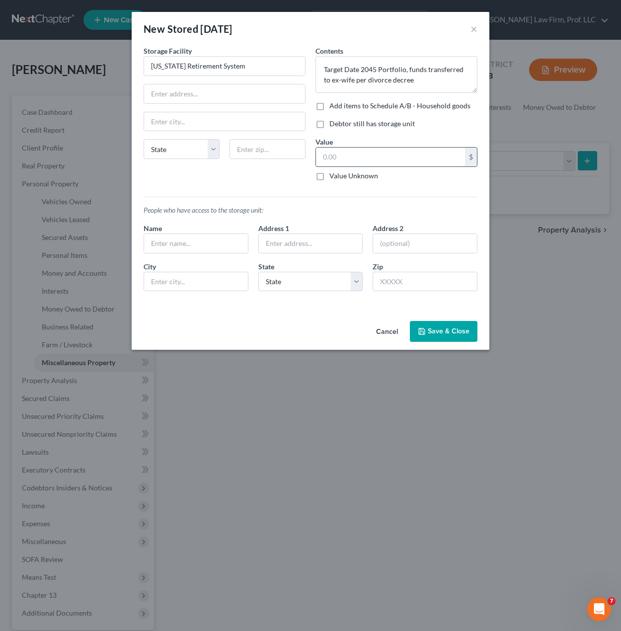
click at [359, 158] on input "text" at bounding box center [390, 157] width 149 height 19
type input "20,530.54"
click at [205, 249] on input "text" at bounding box center [196, 243] width 104 height 19
click at [258, 64] on input "Virginia Retirement System" at bounding box center [224, 66] width 161 height 19
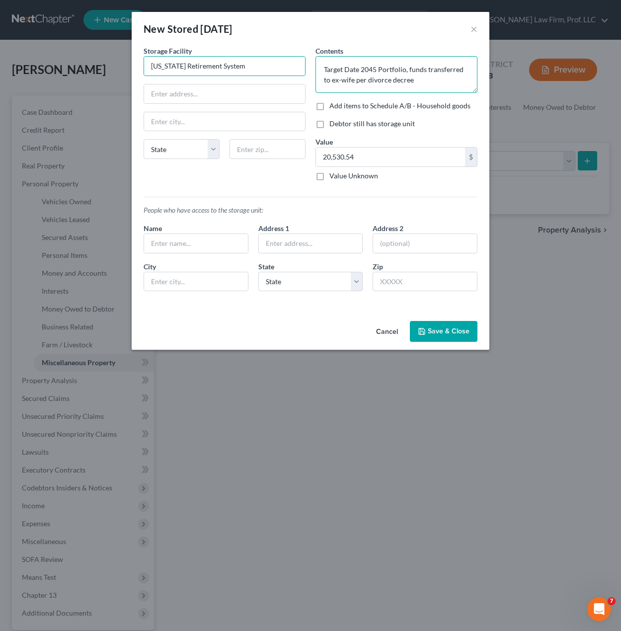
drag, startPoint x: 432, startPoint y: 58, endPoint x: 428, endPoint y: 63, distance: 6.8
click at [432, 58] on textarea "Target Date 2045 Portfolio, funds transferred to ex-wife per divorce decree" at bounding box center [396, 74] width 162 height 37
click at [424, 65] on textarea "Target Date 2045 Portfolio, funds transferred to ex-wife per divorce decree" at bounding box center [396, 74] width 162 height 37
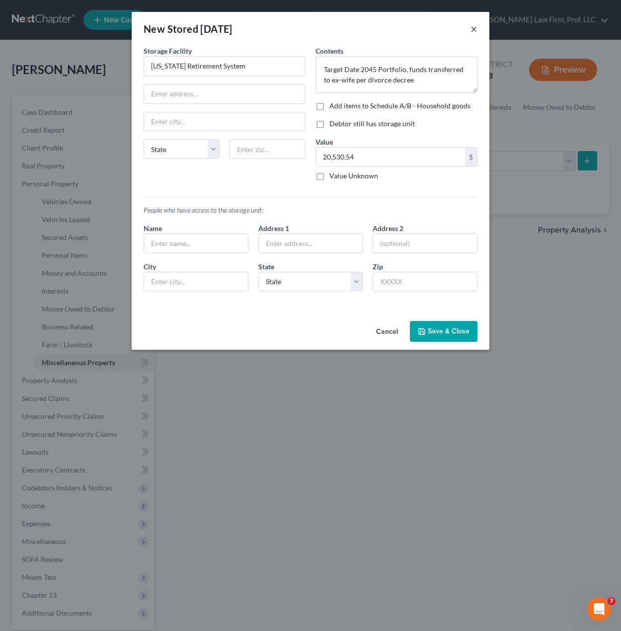
click at [472, 24] on button "×" at bounding box center [473, 29] width 7 height 12
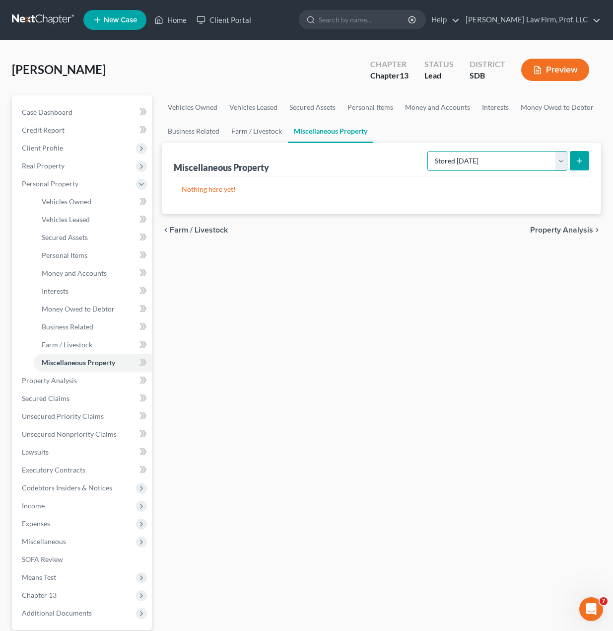
click at [514, 165] on select "Select Property Type Assigned for Creditor Benefit Within 1 Year Holding for An…" at bounding box center [498, 161] width 140 height 20
select select "transferred"
click at [428, 151] on select "Select Property Type Assigned for Creditor Benefit Within 1 Year Holding for An…" at bounding box center [498, 161] width 140 height 20
click at [581, 162] on icon "submit" at bounding box center [580, 161] width 8 height 8
select select "Ordinary (within 2 years)"
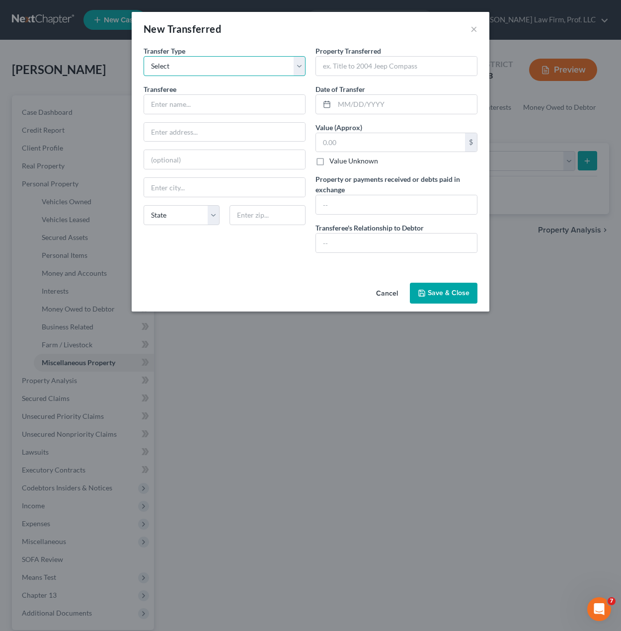
click at [250, 62] on select "Select Ordinary (within 2 years) Within 10 Years" at bounding box center [225, 66] width 162 height 20
drag, startPoint x: 351, startPoint y: 62, endPoint x: 357, endPoint y: 62, distance: 6.5
click at [351, 62] on input "text" at bounding box center [396, 66] width 161 height 19
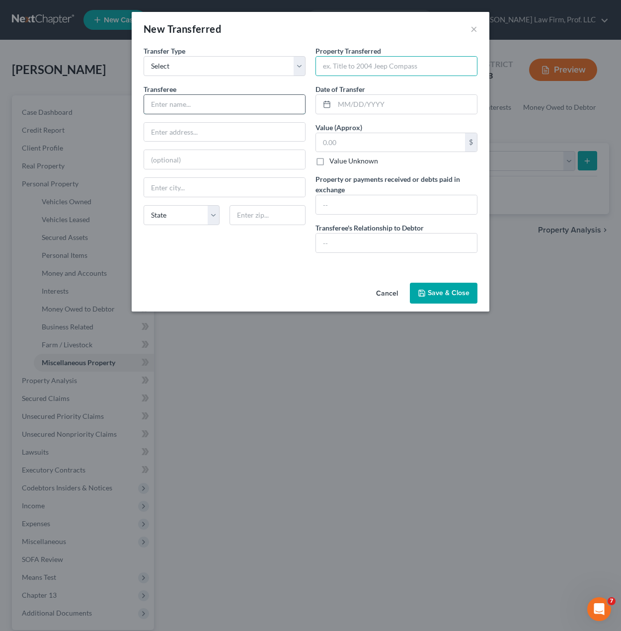
drag, startPoint x: 360, startPoint y: 64, endPoint x: 266, endPoint y: 101, distance: 101.2
click at [247, 105] on input "text" at bounding box center [224, 104] width 161 height 19
click at [352, 59] on input "text" at bounding box center [396, 66] width 161 height 19
paste input "Target Date 2045 Portfolio, funds transferred to ex-wife per divorce decree"
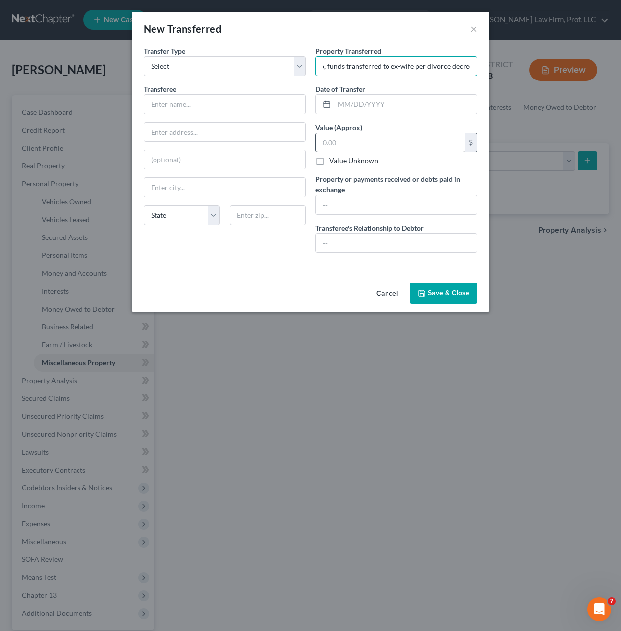
type input "Target Date 2045 Portfolio, funds transferred to ex-wife per divorce decree"
click at [368, 136] on input "text" at bounding box center [390, 142] width 149 height 19
type input "20,530.54"
click at [379, 205] on input "text" at bounding box center [396, 204] width 161 height 19
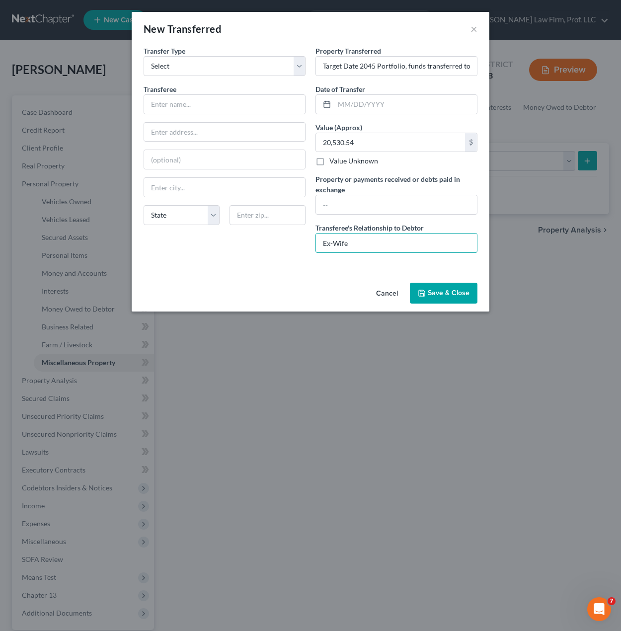
type input "Ex-Wife"
drag, startPoint x: 240, startPoint y: 93, endPoint x: 222, endPoint y: 114, distance: 27.8
click at [233, 104] on div "Transferee *" at bounding box center [225, 99] width 162 height 30
click at [225, 109] on input "text" at bounding box center [224, 104] width 161 height 19
drag, startPoint x: 227, startPoint y: 106, endPoint x: 235, endPoint y: 105, distance: 8.0
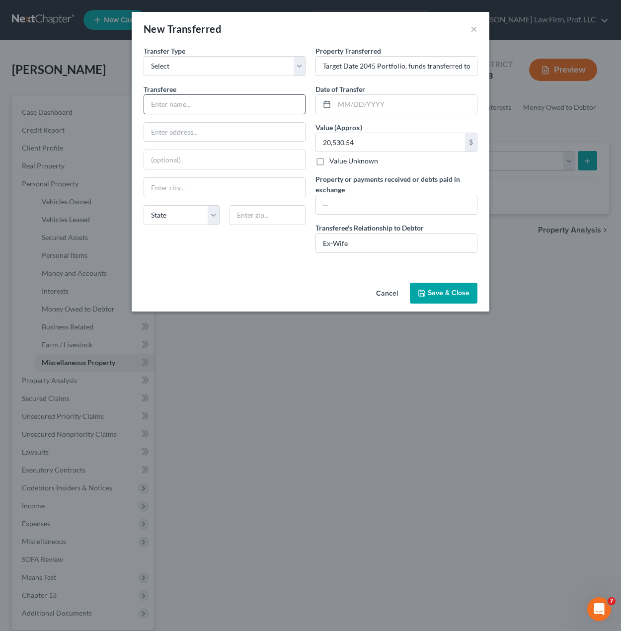
click at [227, 106] on input "text" at bounding box center [224, 104] width 161 height 19
type input "[PERSON_NAME]"
drag, startPoint x: 449, startPoint y: 295, endPoint x: 16, endPoint y: 87, distance: 480.1
click at [372, 229] on div "New Transferred × An exemption set must first be selected from the Filing Infor…" at bounding box center [311, 162] width 358 height 300
click at [414, 109] on input "text" at bounding box center [405, 104] width 143 height 19
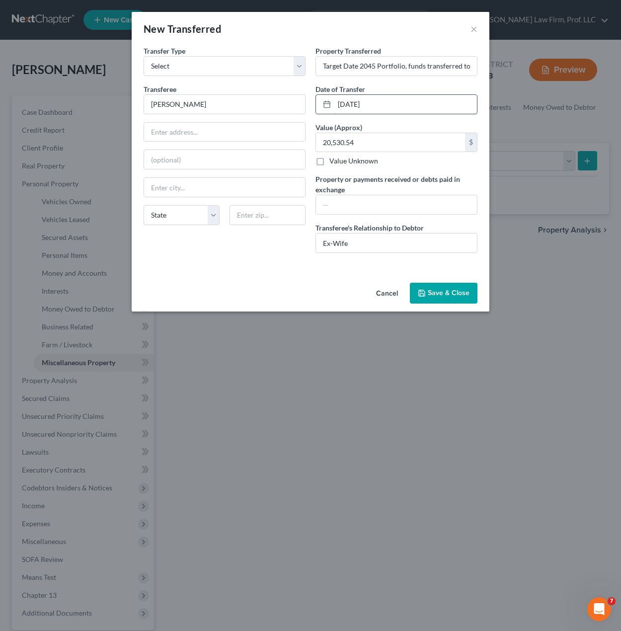
type input "[DATE]"
drag, startPoint x: 455, startPoint y: 297, endPoint x: 465, endPoint y: 289, distance: 12.7
click at [457, 297] on button "Save & Close" at bounding box center [444, 293] width 68 height 21
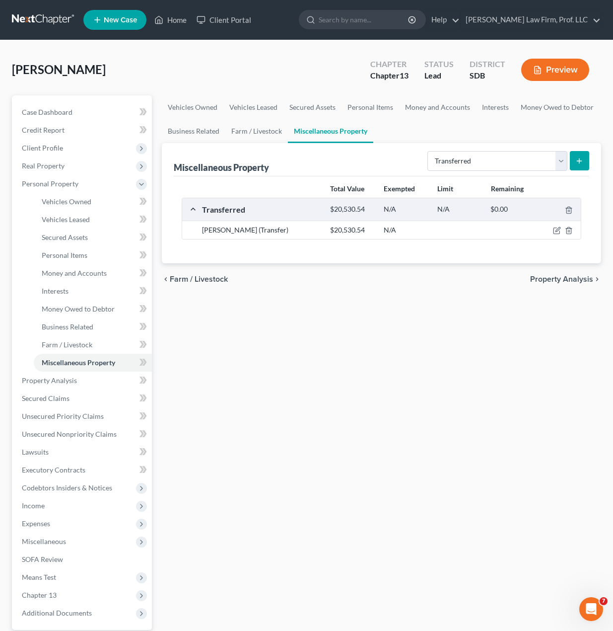
click at [461, 406] on div "Vehicles Owned Vehicles Leased Secured Assets Personal Items Money and Accounts…" at bounding box center [382, 391] width 450 height 592
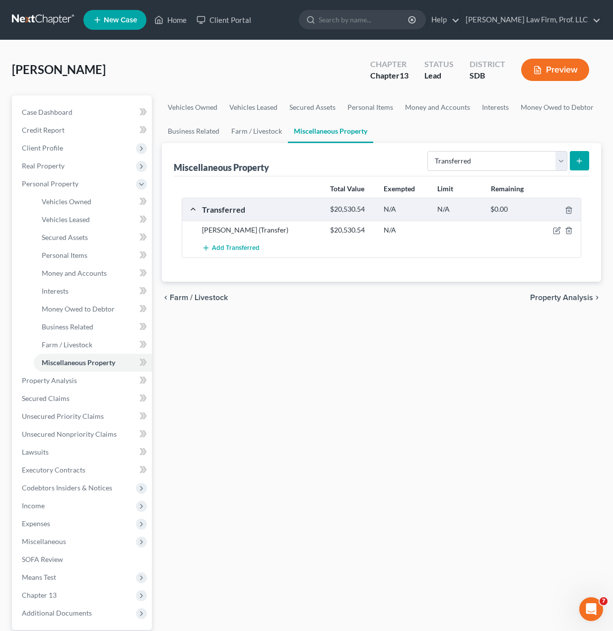
click at [579, 161] on line "submit" at bounding box center [580, 161] width 4 height 0
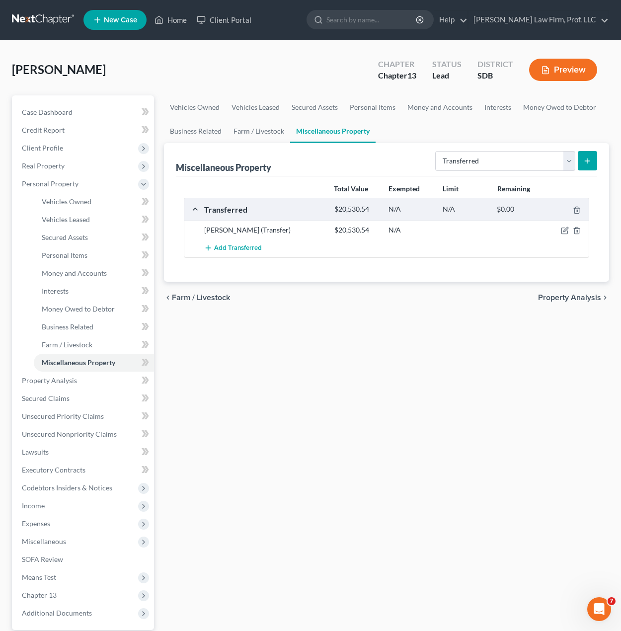
select select "Ordinary (within 2 years)"
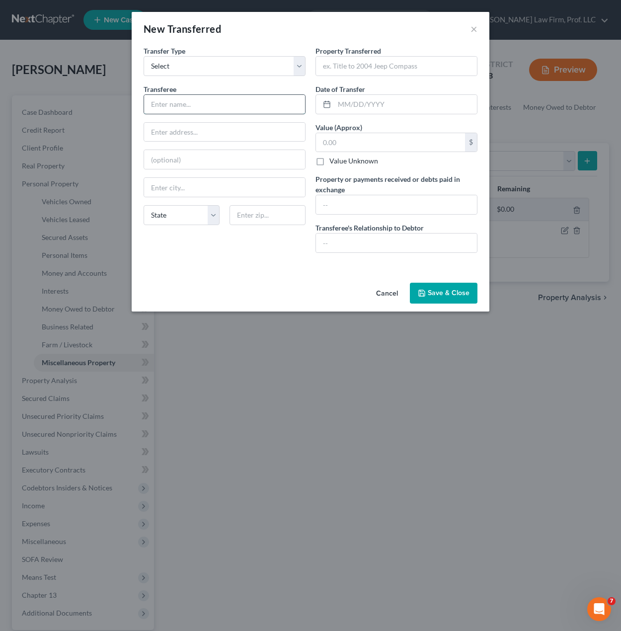
drag, startPoint x: 267, startPoint y: 100, endPoint x: 275, endPoint y: 112, distance: 13.6
click at [267, 100] on input "text" at bounding box center [224, 104] width 161 height 19
type input "s"
type input "[PERSON_NAME]"
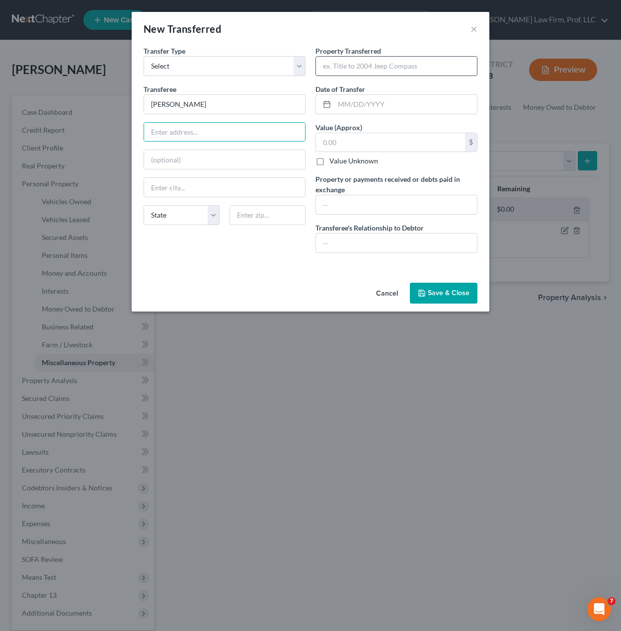
drag, startPoint x: 333, startPoint y: 74, endPoint x: 340, endPoint y: 74, distance: 6.5
click at [333, 74] on input "text" at bounding box center [396, 66] width 161 height 19
paste input "Target Date 2045 Portfolio, funds transferred to ex-wife per divorce decree"
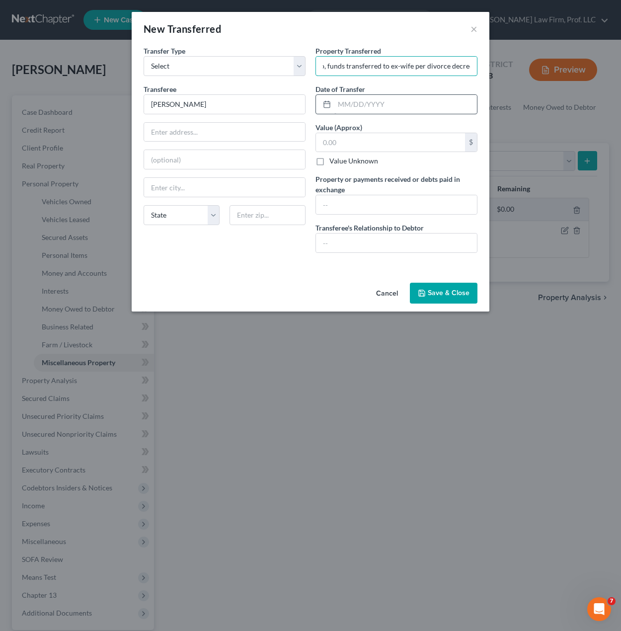
type input "Target Date 2045 Portfolio, funds transferred to ex-wife per divorce decree"
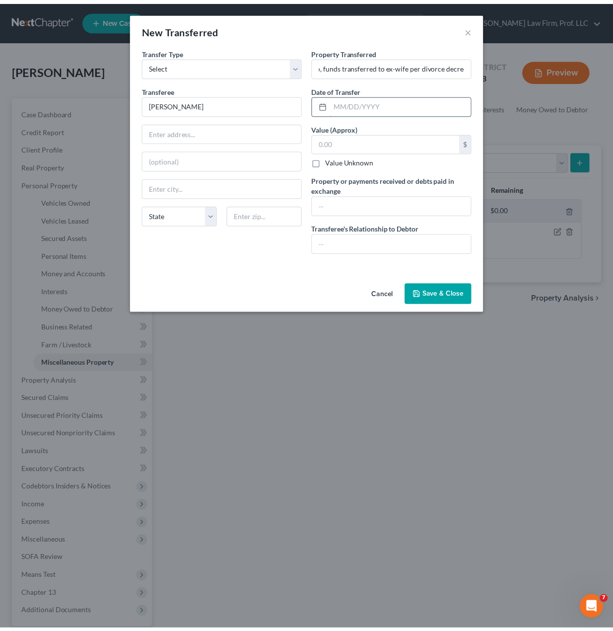
scroll to position [0, 0]
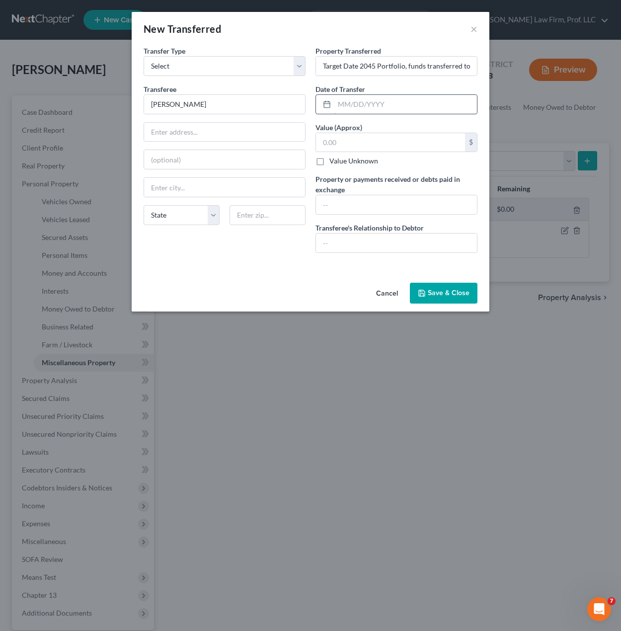
click at [402, 99] on input "text" at bounding box center [405, 104] width 143 height 19
type input "[DATE]"
click at [410, 142] on input "text" at bounding box center [390, 142] width 149 height 19
type input "1,374.59"
click at [386, 206] on input "text" at bounding box center [396, 204] width 161 height 19
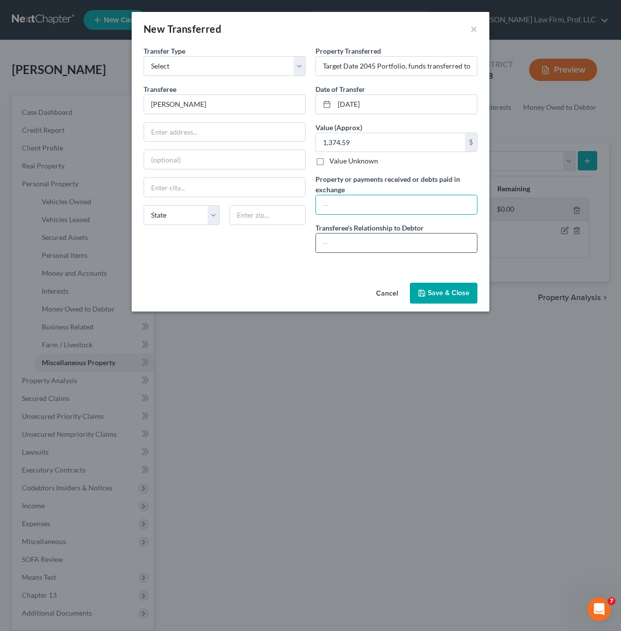
drag, startPoint x: 367, startPoint y: 233, endPoint x: 369, endPoint y: 242, distance: 9.1
click at [367, 234] on input "text" at bounding box center [396, 242] width 161 height 19
type input "Ex-Wife"
drag, startPoint x: 438, startPoint y: 302, endPoint x: 444, endPoint y: 287, distance: 15.9
click at [439, 301] on button "Save & Close" at bounding box center [444, 293] width 68 height 21
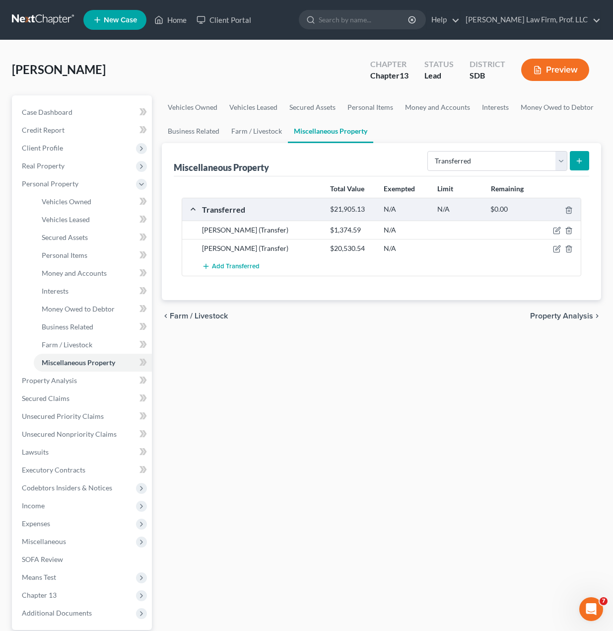
drag, startPoint x: 446, startPoint y: 366, endPoint x: 250, endPoint y: 307, distance: 203.7
click at [444, 364] on div "Vehicles Owned Vehicles Leased Secured Assets Personal Items Money and Accounts…" at bounding box center [382, 391] width 450 height 592
drag, startPoint x: 395, startPoint y: 463, endPoint x: 300, endPoint y: 376, distance: 130.1
click at [395, 463] on div "Vehicles Owned Vehicles Leased Secured Assets Personal Items Money and Accounts…" at bounding box center [382, 391] width 450 height 592
click at [51, 289] on span "Interests" at bounding box center [55, 291] width 27 height 8
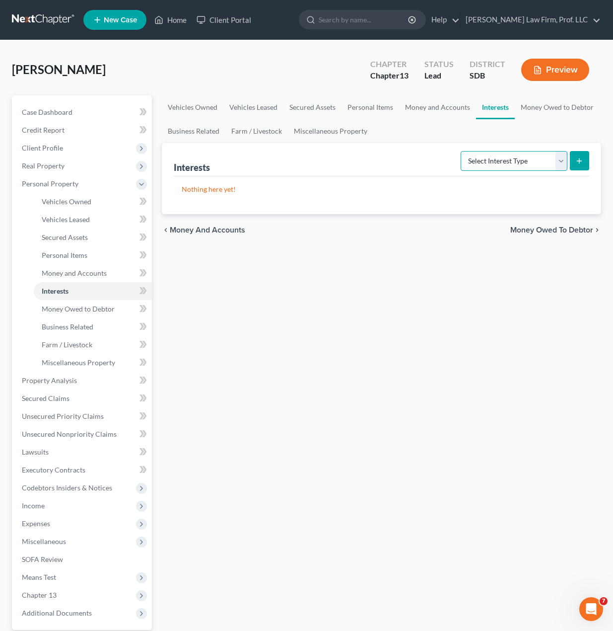
click at [481, 153] on select "Select Interest Type 401K Annuity Bond Education IRA Government Bond Government…" at bounding box center [514, 161] width 107 height 20
click at [480, 339] on div "Vehicles Owned Vehicles Leased Secured Assets Personal Items Money and Accounts…" at bounding box center [382, 391] width 450 height 592
click at [551, 168] on select "Select Interest Type 401K Annuity Bond Education IRA Government Bond Government…" at bounding box center [514, 161] width 107 height 20
select select "401k"
click at [462, 151] on select "Select Interest Type 401K Annuity Bond Education IRA Government Bond Government…" at bounding box center [514, 161] width 107 height 20
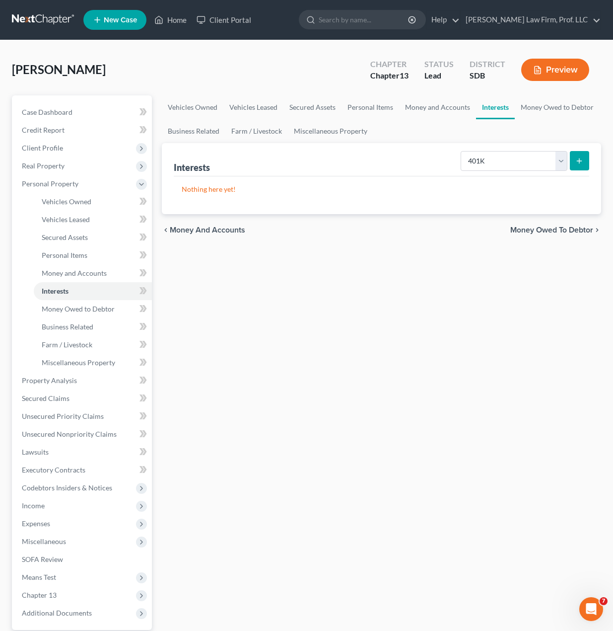
click at [579, 162] on icon "submit" at bounding box center [580, 161] width 8 height 8
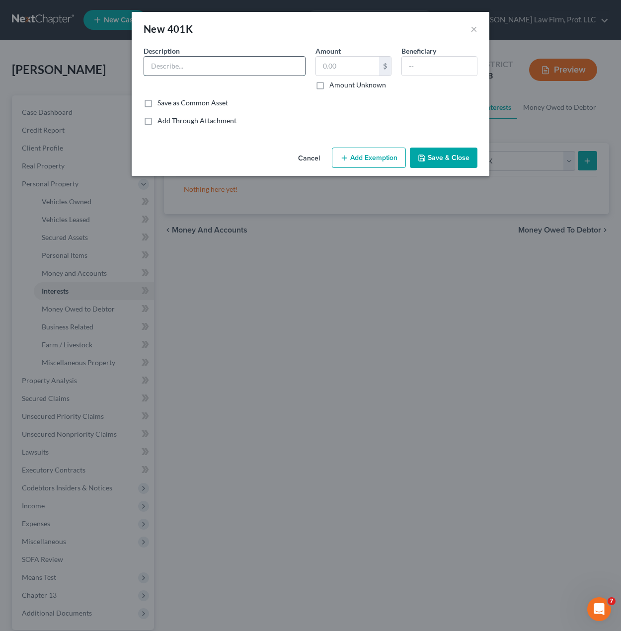
click at [196, 61] on input "text" at bounding box center [224, 66] width 161 height 19
type input "UVA Orp Retirement Account"
click at [332, 62] on input "text" at bounding box center [347, 66] width 63 height 19
type input "30,611"
click at [284, 68] on input "UVA Orp Retirement Account" at bounding box center [224, 66] width 161 height 19
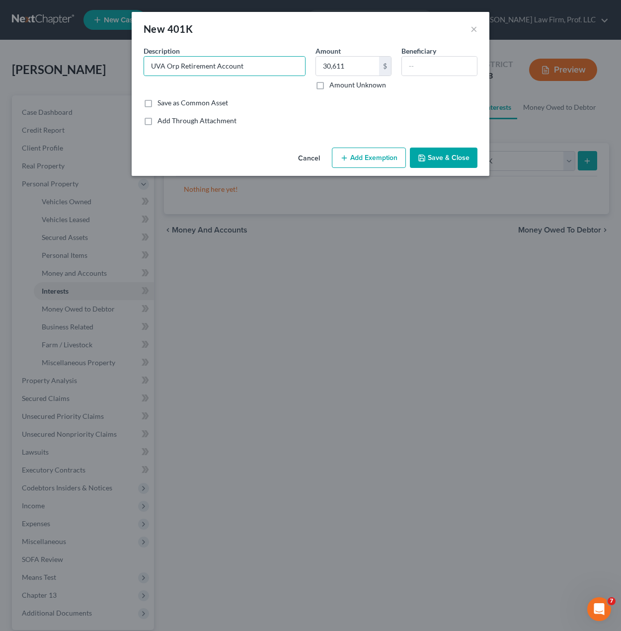
click at [432, 100] on div "Save as Common Asset" at bounding box center [311, 103] width 334 height 10
click at [458, 71] on input "text" at bounding box center [439, 66] width 75 height 19
click at [435, 158] on button "Save & Close" at bounding box center [444, 158] width 68 height 21
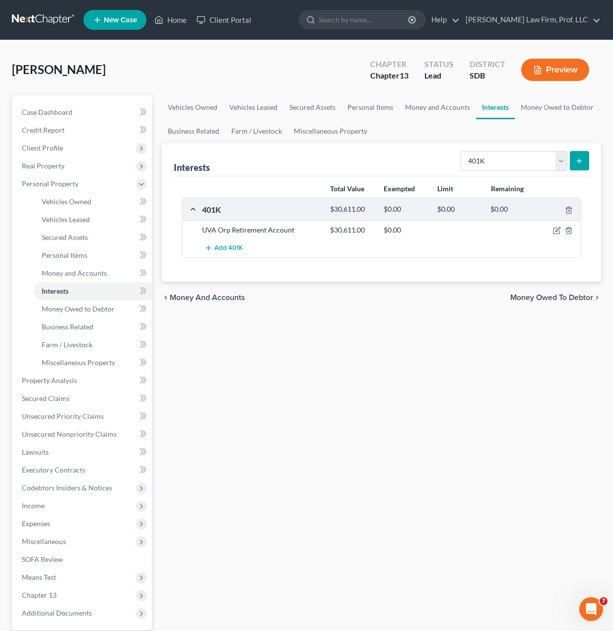
click at [377, 439] on div "Vehicles Owned Vehicles Leased Secured Assets Personal Items Money and Accounts…" at bounding box center [382, 391] width 450 height 592
click at [555, 235] on div "UVA Orp Retirement Account $30,611.00 $0.00" at bounding box center [381, 230] width 399 height 18
click at [555, 233] on icon "button" at bounding box center [557, 231] width 8 height 8
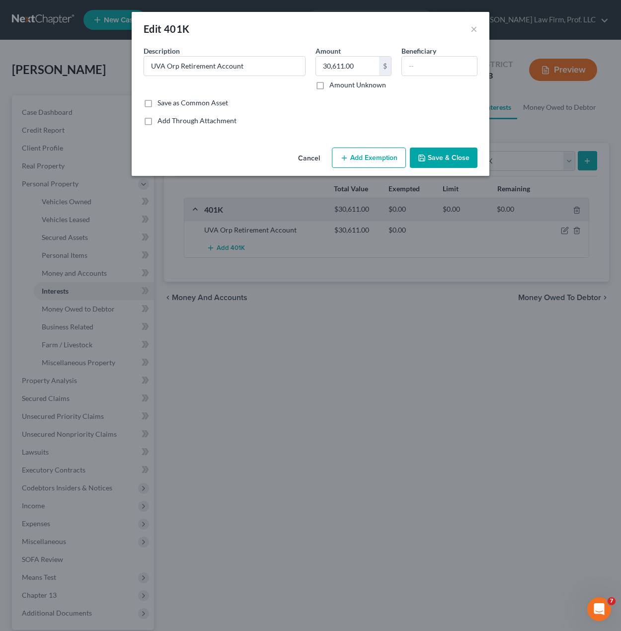
click at [349, 151] on button "Add Exemption" at bounding box center [369, 158] width 74 height 21
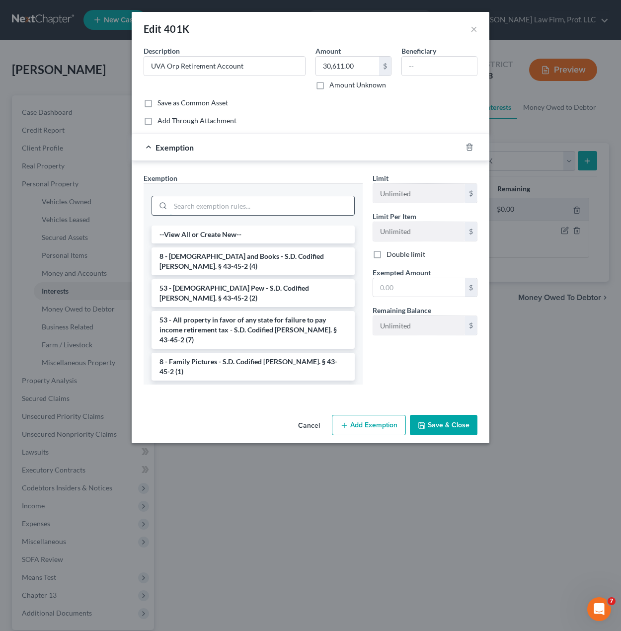
click at [260, 204] on input "search" at bounding box center [262, 205] width 184 height 19
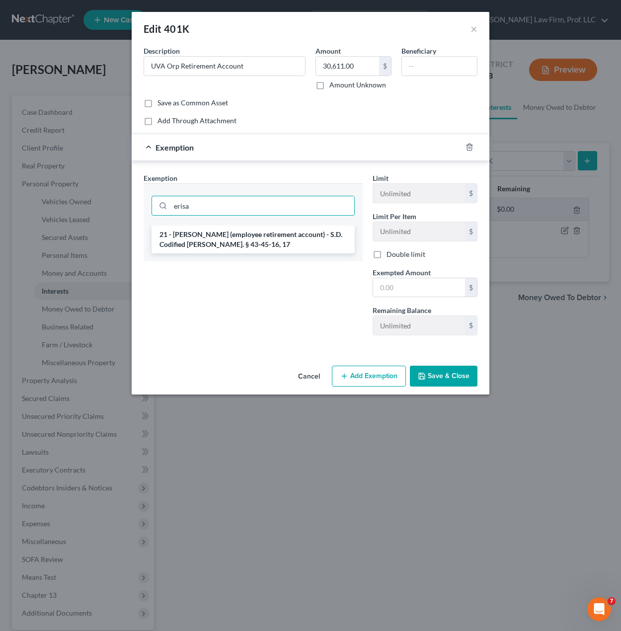
type input "erisa"
drag, startPoint x: 237, startPoint y: 219, endPoint x: 222, endPoint y: 247, distance: 32.7
click at [237, 219] on div "erisa" at bounding box center [253, 204] width 219 height 42
click at [222, 247] on li "21 - [PERSON_NAME] (employee retirement account) - S.D. Codified [PERSON_NAME].…" at bounding box center [252, 240] width 203 height 28
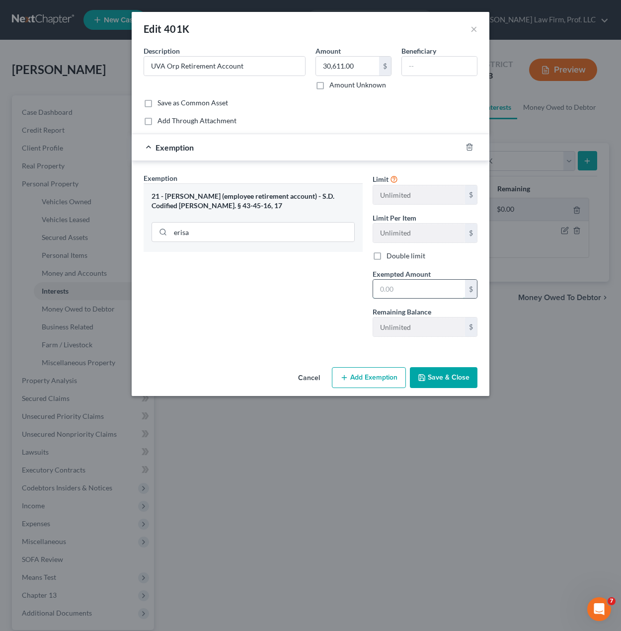
click at [431, 283] on input "text" at bounding box center [419, 289] width 92 height 19
type input "60,000"
click at [442, 383] on button "Save & Close" at bounding box center [444, 377] width 68 height 21
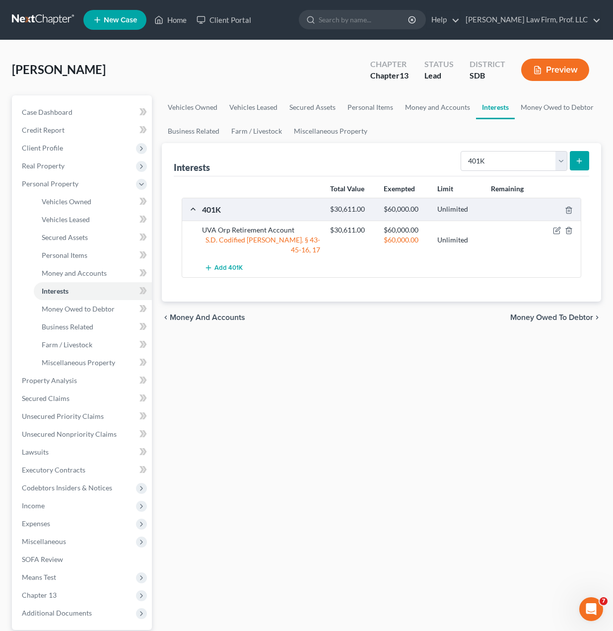
click at [292, 422] on div "Vehicles Owned Vehicles Leased Secured Assets Personal Items Money and Accounts…" at bounding box center [382, 391] width 450 height 592
drag, startPoint x: 341, startPoint y: 486, endPoint x: 334, endPoint y: 482, distance: 7.8
click at [341, 486] on div "Vehicles Owned Vehicles Leased Secured Assets Personal Items Money and Accounts…" at bounding box center [382, 391] width 450 height 592
click at [405, 394] on div "Vehicles Owned Vehicles Leased Secured Assets Personal Items Money and Accounts…" at bounding box center [382, 391] width 450 height 592
click at [551, 165] on select "Select Interest Type 401K Annuity Bond Education IRA Government Bond Government…" at bounding box center [514, 161] width 107 height 20
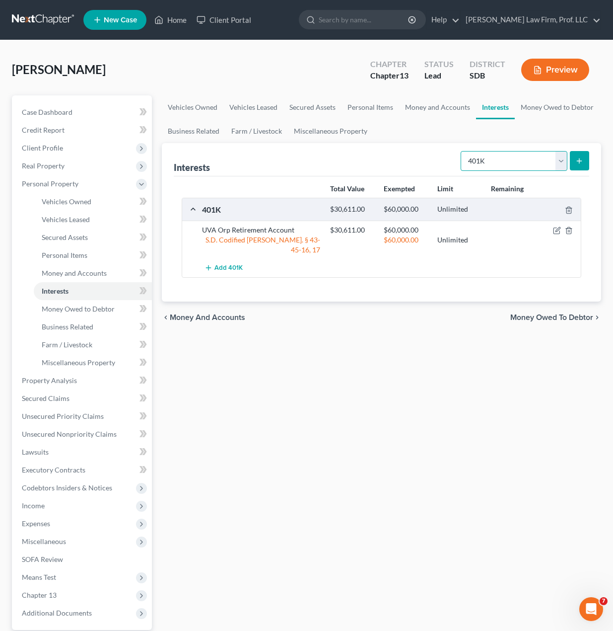
click at [549, 166] on select "Select Interest Type 401K Annuity Bond Education IRA Government Bond Government…" at bounding box center [514, 161] width 107 height 20
click at [361, 363] on div "Vehicles Owned Vehicles Leased Secured Assets Personal Items Money and Accounts…" at bounding box center [382, 391] width 450 height 592
click at [528, 152] on select "Select Interest Type 401K Annuity Bond Education IRA Government Bond Government…" at bounding box center [514, 161] width 107 height 20
select select "other_retirement_plan"
click at [462, 151] on select "Select Interest Type 401K Annuity Bond Education IRA Government Bond Government…" at bounding box center [514, 161] width 107 height 20
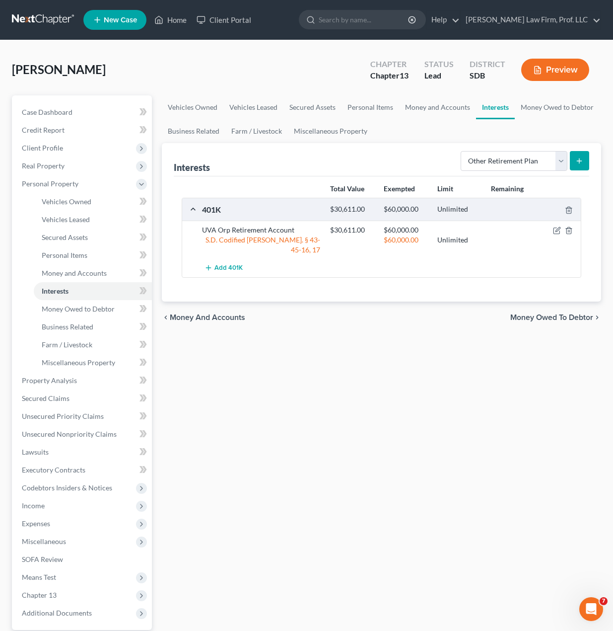
click at [578, 157] on icon "submit" at bounding box center [580, 161] width 8 height 8
click at [584, 162] on button "submit" at bounding box center [579, 160] width 19 height 19
click at [309, 169] on div "Interests Select Interest Type 401K Annuity Bond Education IRA Government Bond …" at bounding box center [382, 159] width 416 height 33
click at [549, 168] on select "Select Interest Type 401K Annuity Bond Education IRA Government Bond Government…" at bounding box center [514, 161] width 107 height 20
select select "other_retirement_plan"
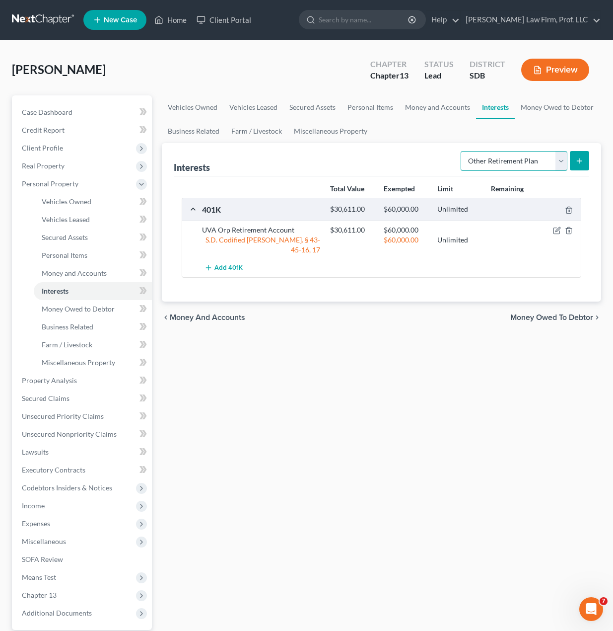
click at [462, 151] on select "Select Interest Type 401K Annuity Bond Education IRA Government Bond Government…" at bounding box center [514, 161] width 107 height 20
click at [582, 158] on icon "submit" at bounding box center [580, 161] width 8 height 8
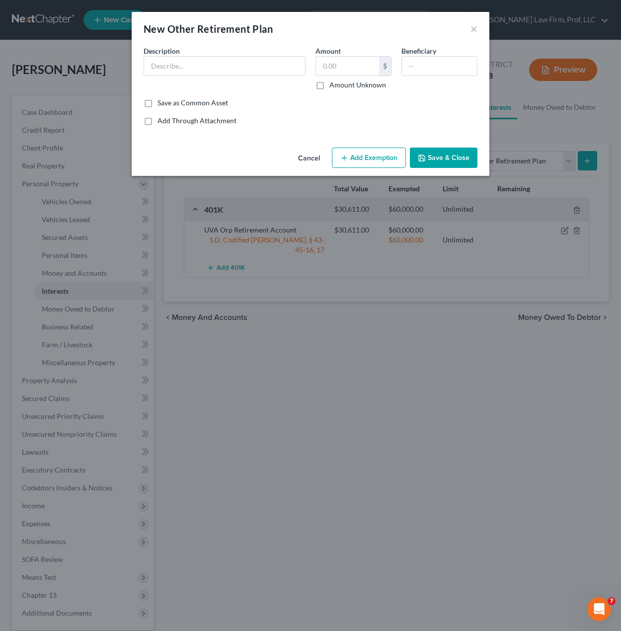
click at [205, 49] on div "Description *" at bounding box center [225, 68] width 172 height 44
click at [201, 64] on input "text" at bounding box center [224, 66] width 161 height 19
type input "DCP VA State Plan (mostly depleted per divorce decree)"
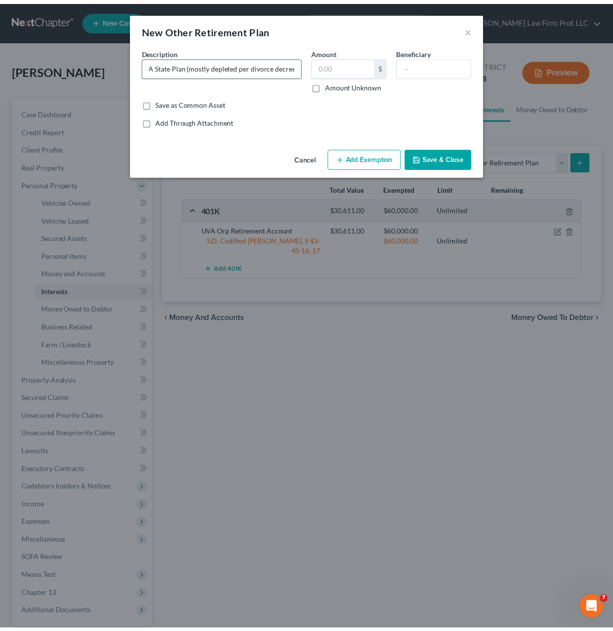
scroll to position [0, 0]
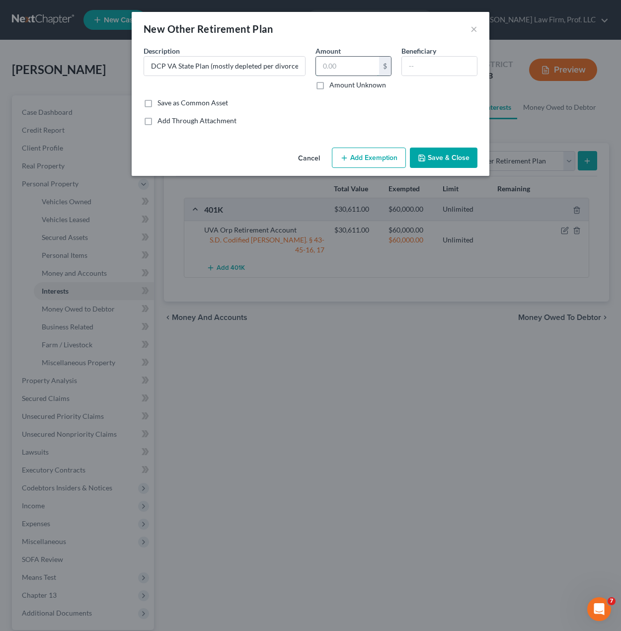
click at [332, 61] on input "text" at bounding box center [347, 66] width 63 height 19
type input "32.81"
click at [325, 101] on div "Save as Common Asset" at bounding box center [311, 103] width 334 height 10
click at [361, 163] on button "Add Exemption" at bounding box center [369, 158] width 74 height 21
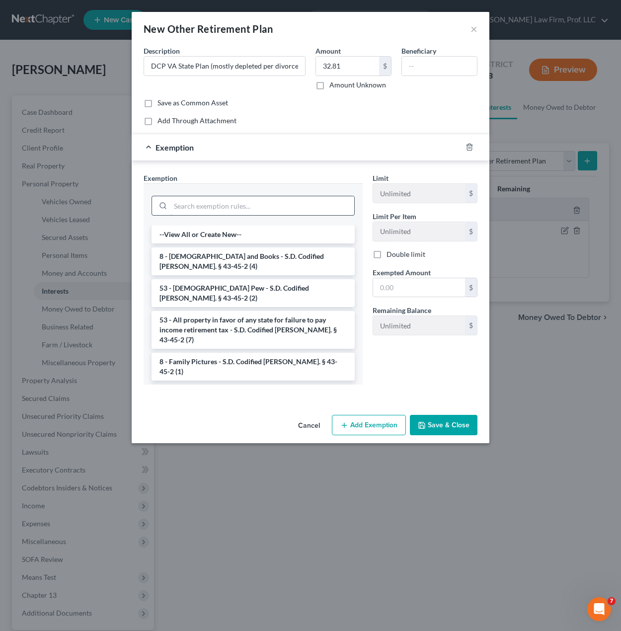
click at [288, 213] on input "search" at bounding box center [262, 205] width 184 height 19
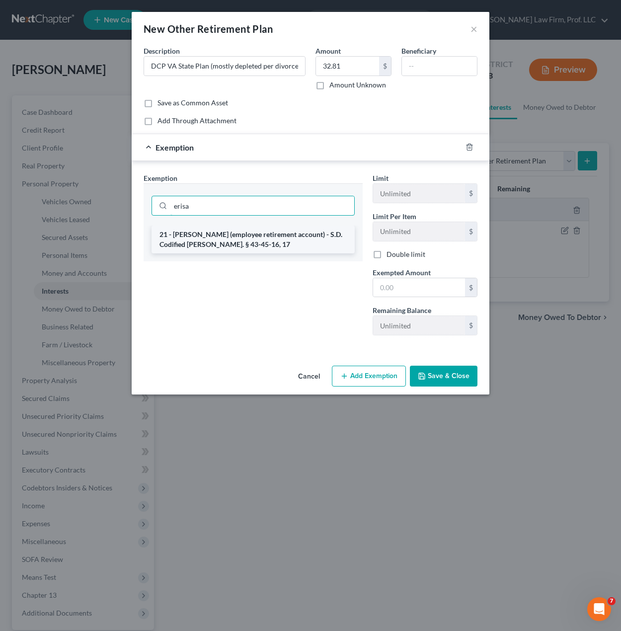
type input "erisa"
drag, startPoint x: 216, startPoint y: 234, endPoint x: 412, endPoint y: 315, distance: 212.9
click at [216, 235] on li "21 - [PERSON_NAME] (employee retirement account) - S.D. Codified [PERSON_NAME].…" at bounding box center [252, 240] width 203 height 28
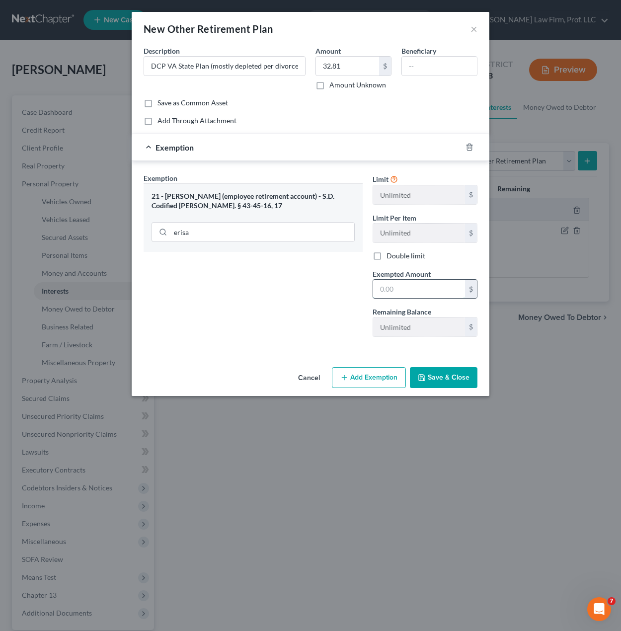
click at [432, 289] on input "text" at bounding box center [419, 289] width 92 height 19
type input "50"
drag, startPoint x: 275, startPoint y: 289, endPoint x: 387, endPoint y: 343, distance: 125.3
click at [278, 289] on div "Exemption Set must be selected for CA. Exemption * 21 - ERISA (employee retirem…" at bounding box center [253, 259] width 229 height 172
drag, startPoint x: 439, startPoint y: 372, endPoint x: 449, endPoint y: 371, distance: 9.9
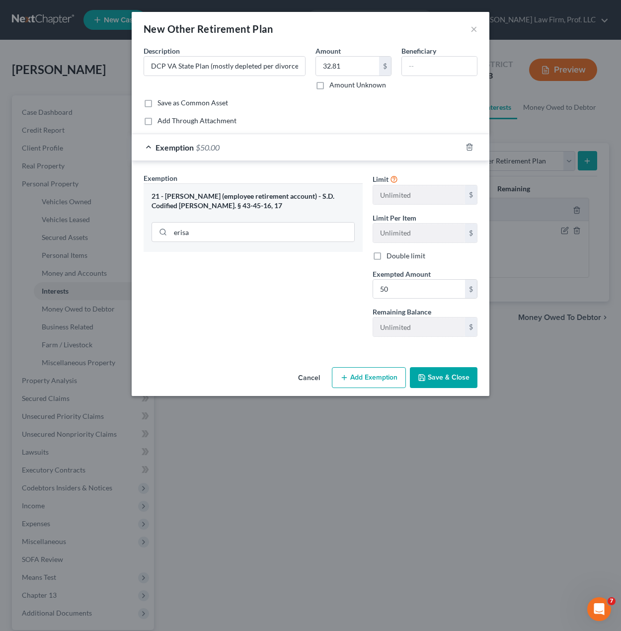
click at [439, 372] on button "Save & Close" at bounding box center [444, 377] width 68 height 21
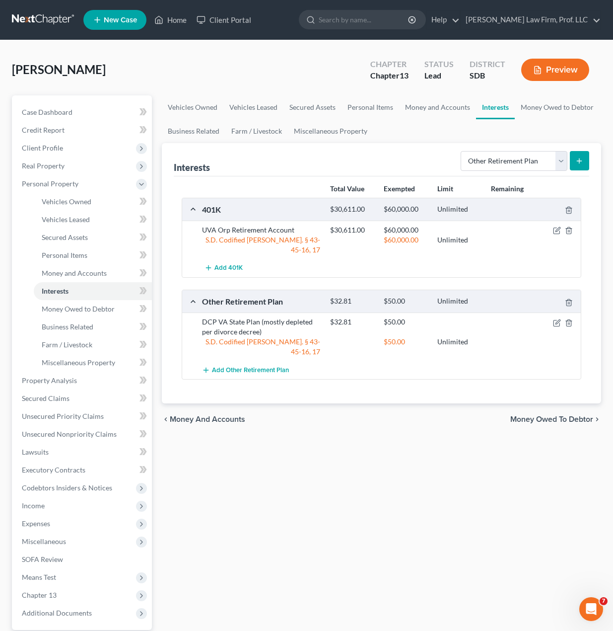
click at [552, 317] on div at bounding box center [560, 322] width 43 height 10
click at [557, 319] on icon "button" at bounding box center [557, 323] width 8 height 8
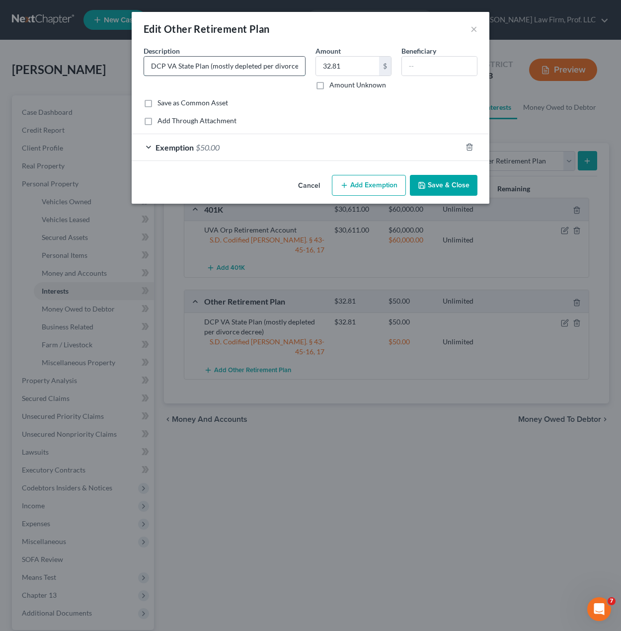
click at [242, 66] on input "DCP VA State Plan (mostly depleted per divorce decree)" at bounding box center [224, 66] width 161 height 19
click at [207, 61] on input "DCP VA State Plan (mostly depleted per divorce decree)" at bounding box center [224, 66] width 161 height 19
type input "DCP VA State Plan 401/457 Plan (mostly depleted per divorce decree)"
click at [454, 180] on button "Save & Close" at bounding box center [444, 185] width 68 height 21
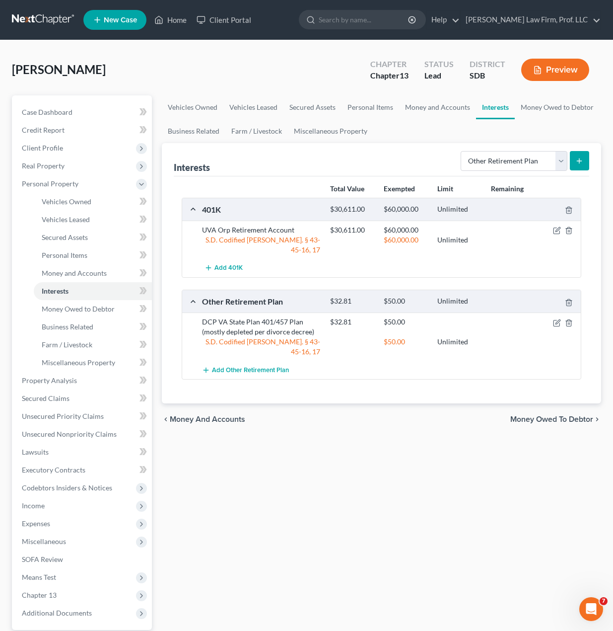
drag, startPoint x: 488, startPoint y: 507, endPoint x: 486, endPoint y: 423, distance: 84.5
click at [487, 508] on div "Vehicles Owned Vehicles Leased Secured Assets Personal Items Money and Accounts…" at bounding box center [382, 391] width 450 height 592
click at [555, 233] on icon "button" at bounding box center [557, 231] width 8 height 8
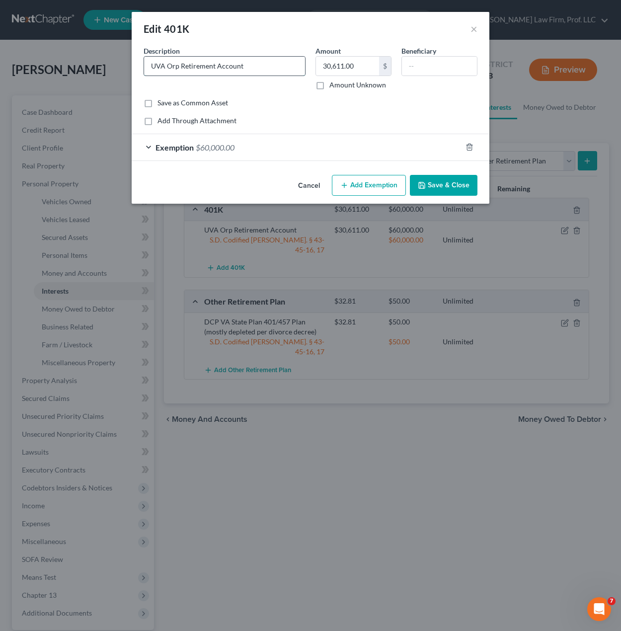
click at [153, 62] on input "UVA Orp Retirement Account" at bounding box center [224, 66] width 161 height 19
type input "Fidelity 401(a) UVA Orp Retirement Account"
click at [338, 127] on form "An exemption set must first be selected from the Filing Information section. Co…" at bounding box center [311, 103] width 334 height 115
click at [403, 107] on div "Save as Common Asset" at bounding box center [311, 103] width 334 height 10
click at [257, 68] on input "Fidelity 401(a) UVA Orp Retirement Account" at bounding box center [224, 66] width 161 height 19
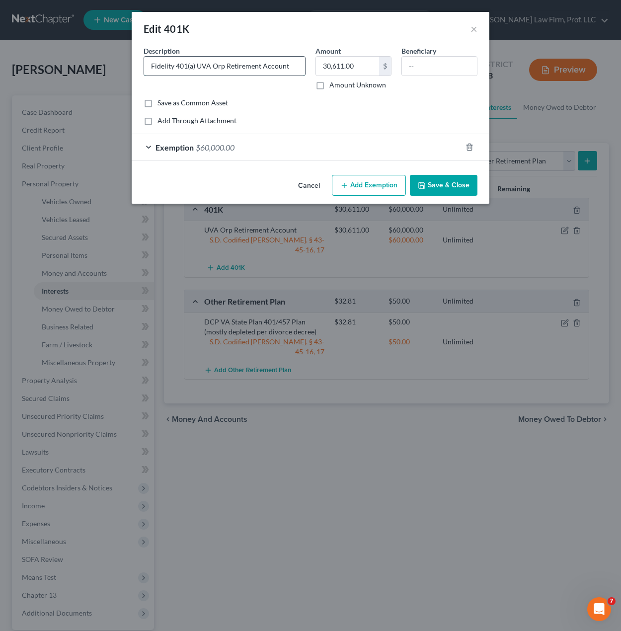
click at [257, 68] on input "Fidelity 401(a) UVA Orp Retirement Account" at bounding box center [224, 66] width 161 height 19
click at [369, 124] on div "Add Through Attachment" at bounding box center [311, 121] width 334 height 10
drag, startPoint x: 471, startPoint y: 19, endPoint x: 471, endPoint y: 30, distance: 10.4
click at [471, 23] on div "Edit 401K ×" at bounding box center [311, 29] width 358 height 34
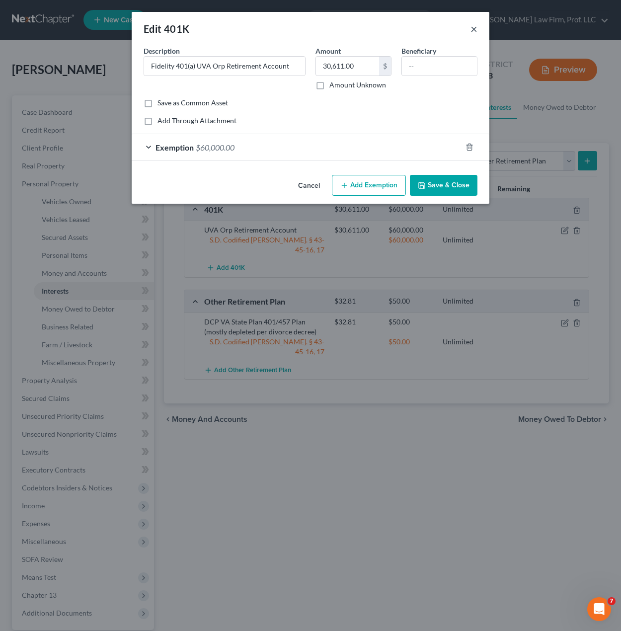
click at [471, 30] on button "×" at bounding box center [473, 29] width 7 height 12
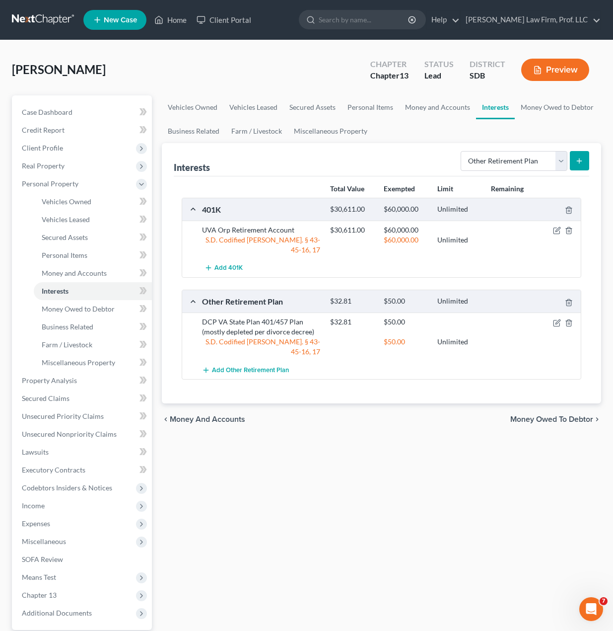
click at [576, 161] on icon "submit" at bounding box center [580, 161] width 8 height 8
click at [581, 160] on icon "submit" at bounding box center [580, 161] width 8 height 8
click at [361, 154] on div "Interests Select Interest Type 401K Annuity Bond Education IRA Government Bond …" at bounding box center [382, 159] width 416 height 33
drag, startPoint x: 538, startPoint y: 162, endPoint x: 537, endPoint y: 169, distance: 7.5
click at [538, 162] on select "Select Interest Type 401K Annuity Bond Education IRA Government Bond Government…" at bounding box center [514, 161] width 107 height 20
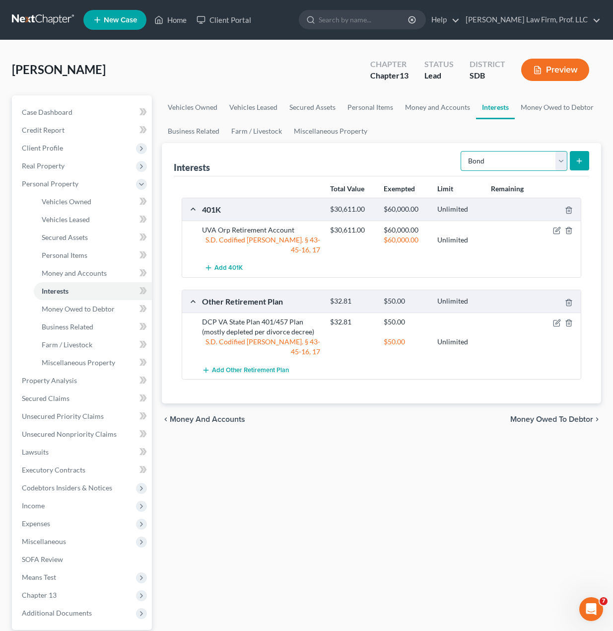
click at [462, 151] on select "Select Interest Type 401K Annuity Bond Education IRA Government Bond Government…" at bounding box center [514, 161] width 107 height 20
click at [535, 164] on select "Select Interest Type 401K Annuity Bond Education IRA Government Bond Government…" at bounding box center [514, 161] width 107 height 20
select select "other_retirement_plan"
click at [462, 151] on select "Select Interest Type 401K Annuity Bond Education IRA Government Bond Government…" at bounding box center [514, 161] width 107 height 20
click at [579, 164] on icon "submit" at bounding box center [580, 161] width 8 height 8
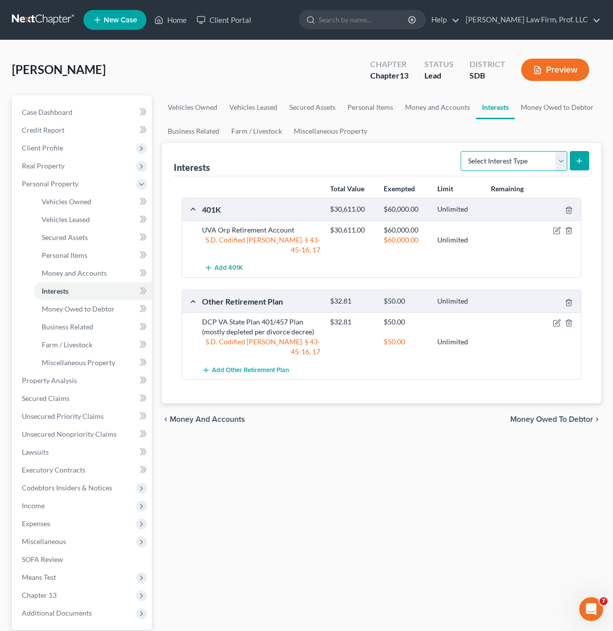
click at [563, 162] on select "Select Interest Type 401K Annuity Bond Education IRA Government Bond Government…" at bounding box center [514, 161] width 107 height 20
click at [462, 151] on select "Select Interest Type 401K Annuity Bond Education IRA Government Bond Government…" at bounding box center [514, 161] width 107 height 20
click at [579, 167] on button "submit" at bounding box center [579, 160] width 19 height 19
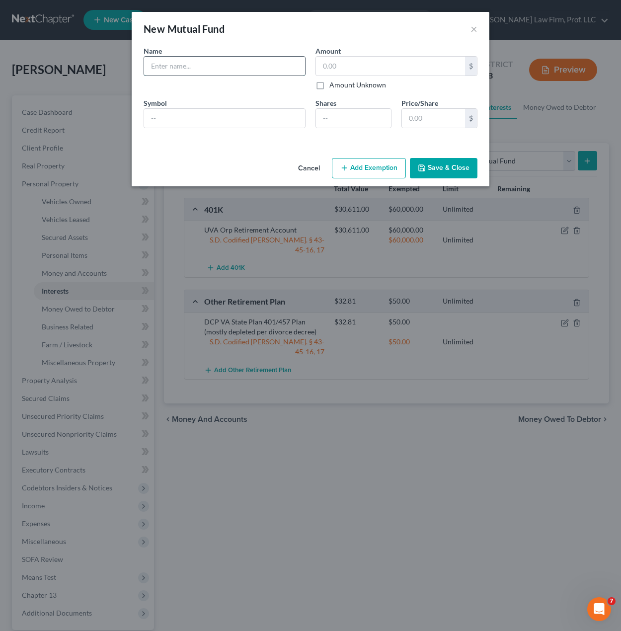
click at [239, 62] on input "text" at bounding box center [224, 66] width 161 height 19
click at [475, 31] on button "×" at bounding box center [473, 29] width 7 height 12
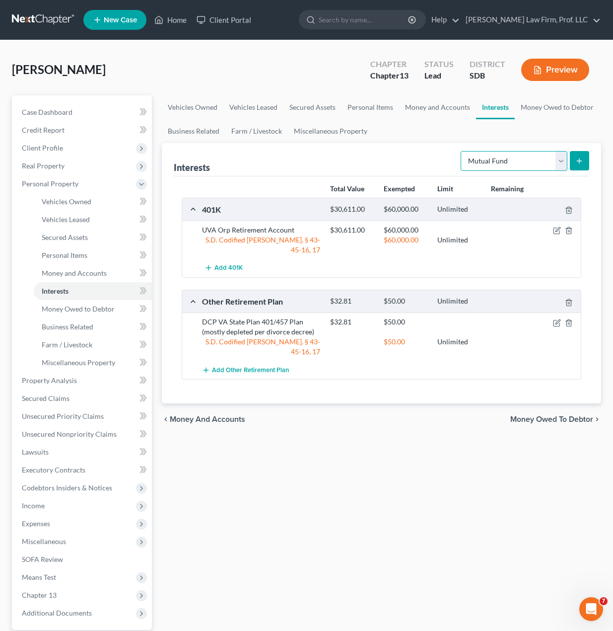
click at [553, 164] on select "Select Interest Type 401K Annuity Bond Education IRA Government Bond Government…" at bounding box center [514, 161] width 107 height 20
select select "other_retirement_plan"
click at [462, 151] on select "Select Interest Type 401K Annuity Bond Education IRA Government Bond Government…" at bounding box center [514, 161] width 107 height 20
click at [579, 162] on icon "submit" at bounding box center [580, 161] width 8 height 8
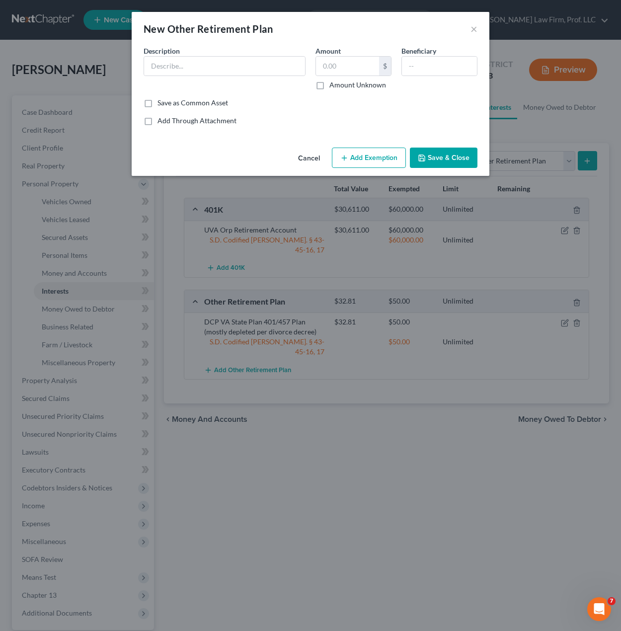
drag, startPoint x: 242, startPoint y: 84, endPoint x: 244, endPoint y: 78, distance: 5.8
click at [243, 83] on div "Description *" at bounding box center [225, 68] width 172 height 44
click at [247, 69] on input "text" at bounding box center [224, 66] width 161 height 19
paste input "Fidelity 401(a) UVA Orp Retirement Account"
type input "Fidelity 401(a) UVA Orp Retirement Account"
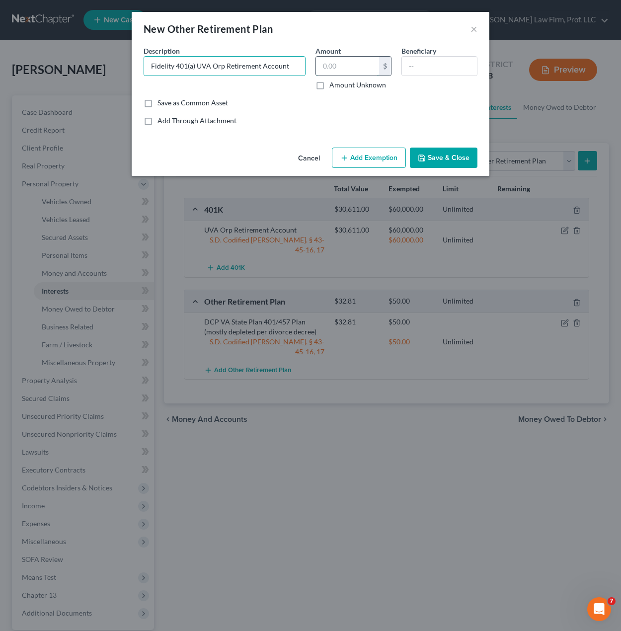
click at [342, 63] on input "text" at bounding box center [347, 66] width 63 height 19
type input "30,611.00"
drag, startPoint x: 427, startPoint y: 114, endPoint x: 429, endPoint y: 66, distance: 48.2
click at [427, 113] on div "Common Asset Select Description * Fidelity 401(a) UVA Orp Retirement Account Am…" at bounding box center [311, 86] width 334 height 80
click at [429, 66] on input "text" at bounding box center [439, 66] width 75 height 19
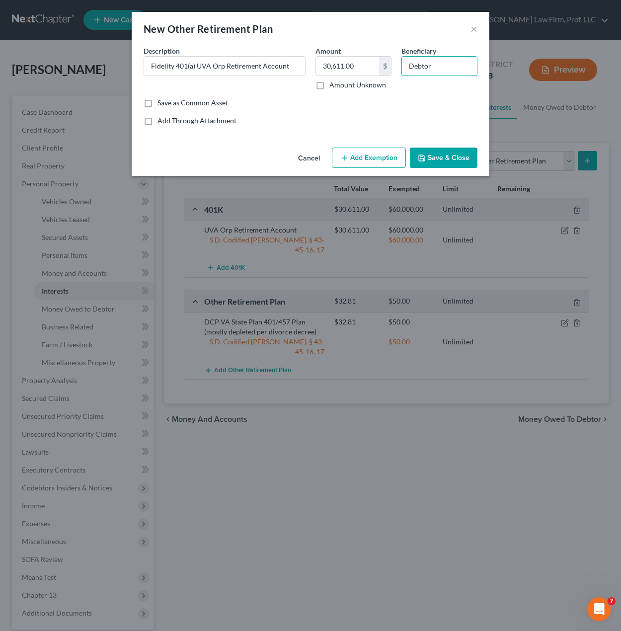
type input "Debtor"
click at [359, 159] on button "Add Exemption" at bounding box center [369, 158] width 74 height 21
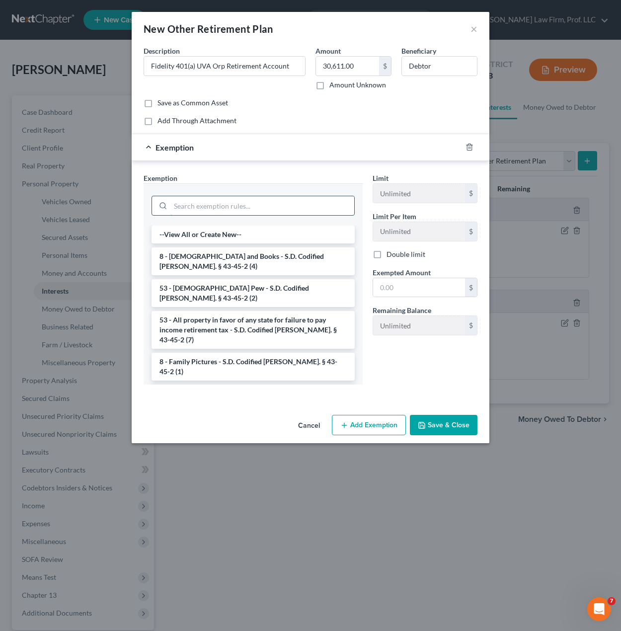
click at [239, 211] on input "search" at bounding box center [262, 205] width 184 height 19
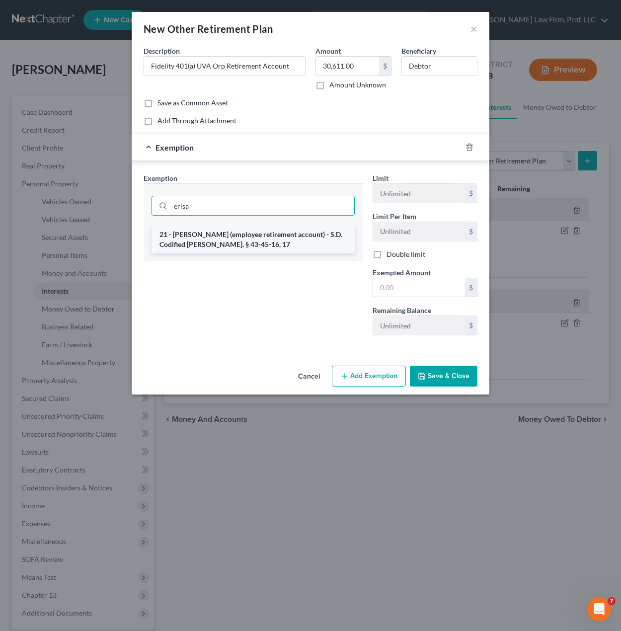
type input "erisa"
click at [276, 234] on li "21 - [PERSON_NAME] (employee retirement account) - S.D. Codified [PERSON_NAME].…" at bounding box center [252, 240] width 203 height 28
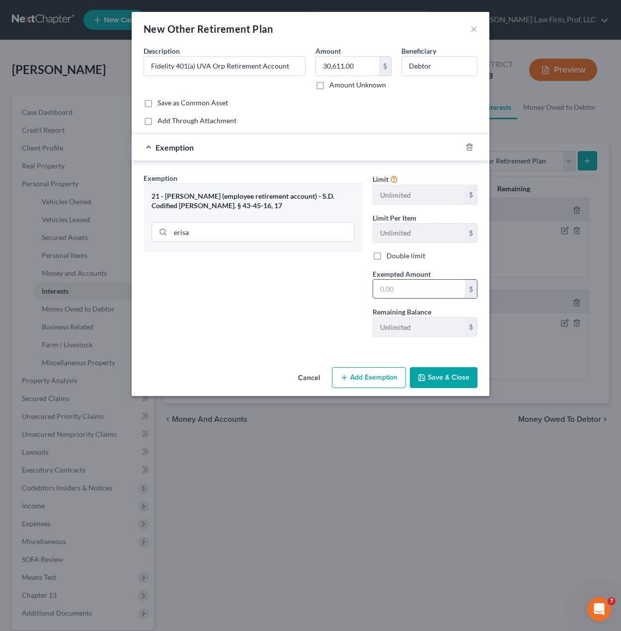
click at [417, 290] on input "text" at bounding box center [419, 289] width 92 height 19
type input "50,000"
click at [437, 387] on button "Save & Close" at bounding box center [444, 377] width 68 height 21
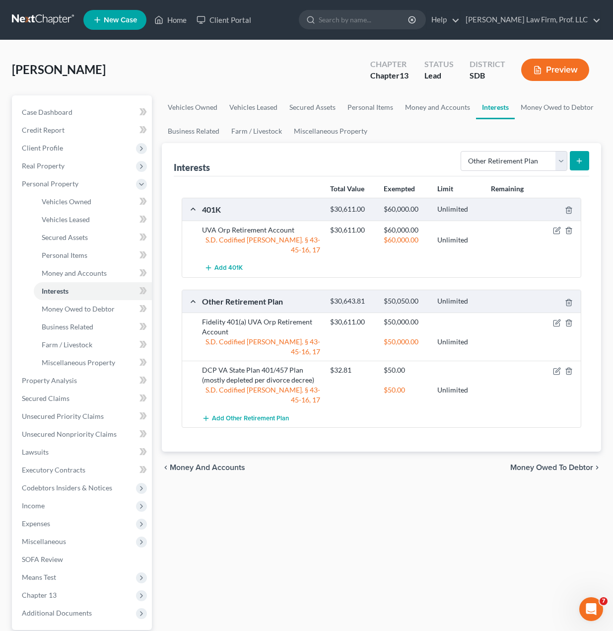
click at [448, 517] on div "Vehicles Owned Vehicles Leased Secured Assets Personal Items Money and Accounts…" at bounding box center [382, 391] width 450 height 592
click at [569, 227] on icon "button" at bounding box center [569, 230] width 4 height 6
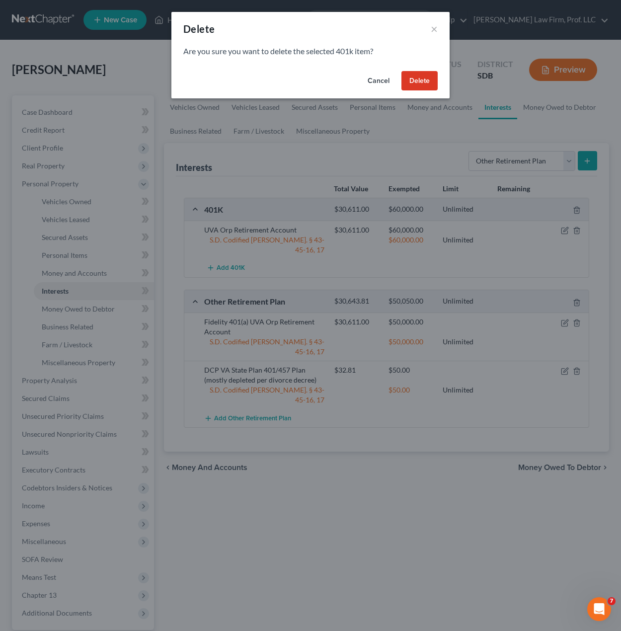
click at [409, 73] on button "Delete" at bounding box center [419, 81] width 36 height 20
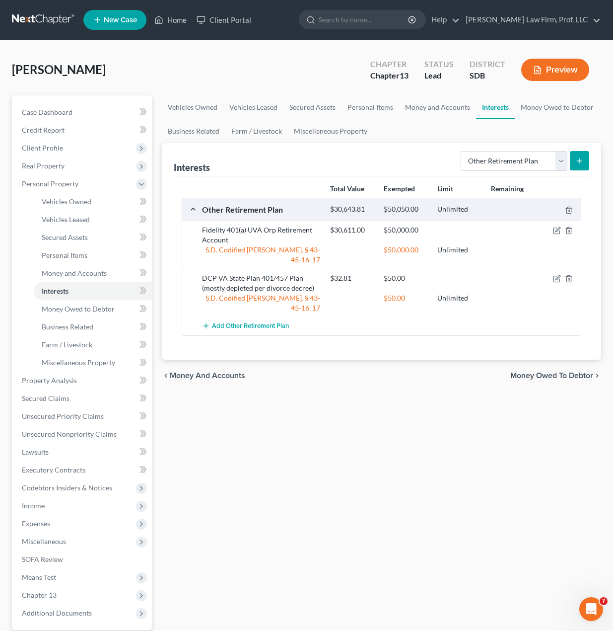
click at [416, 404] on div "Vehicles Owned Vehicles Leased Secured Assets Personal Items Money and Accounts…" at bounding box center [382, 391] width 450 height 592
click at [555, 275] on icon "button" at bounding box center [557, 279] width 8 height 8
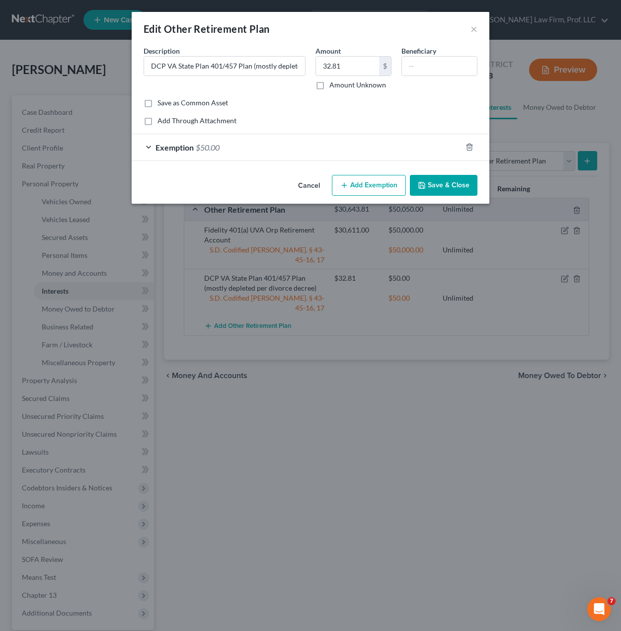
click at [245, 78] on div "Description * DCP VA State Plan 401/457 Plan (mostly depleted per divorce decre…" at bounding box center [225, 68] width 172 height 44
click at [262, 71] on input "DCP VA State Plan 401/457 Plan (mostly depleted per divorce decree)" at bounding box center [224, 66] width 161 height 19
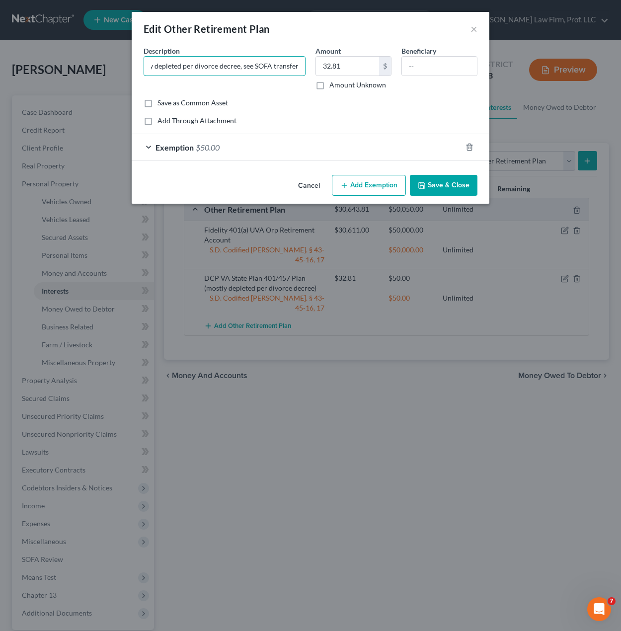
type input "DCP VA State Plan 401/457 Plan (mostly depleted per divorce decree, see SOFA tr…"
click at [441, 176] on button "Save & Close" at bounding box center [444, 185] width 68 height 21
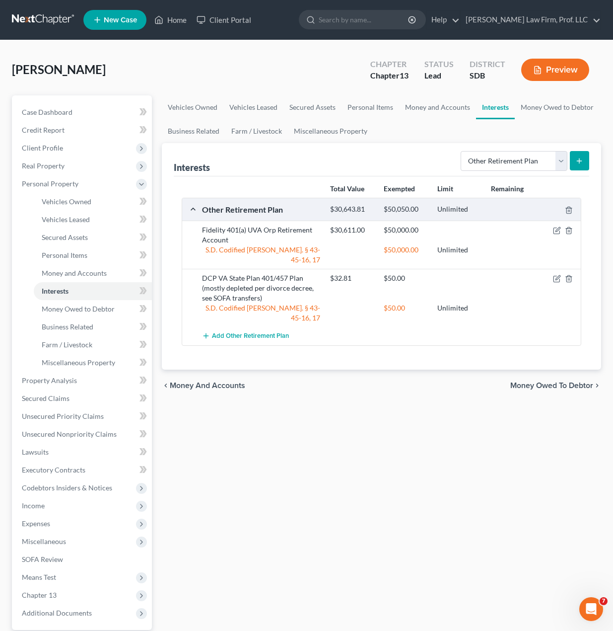
click at [318, 403] on div "Vehicles Owned Vehicles Leased Secured Assets Personal Items Money and Accounts…" at bounding box center [382, 391] width 450 height 592
click at [303, 412] on div "Vehicles Owned Vehicles Leased Secured Assets Personal Items Money and Accounts…" at bounding box center [382, 391] width 450 height 592
click at [30, 503] on span "Income" at bounding box center [33, 505] width 23 height 8
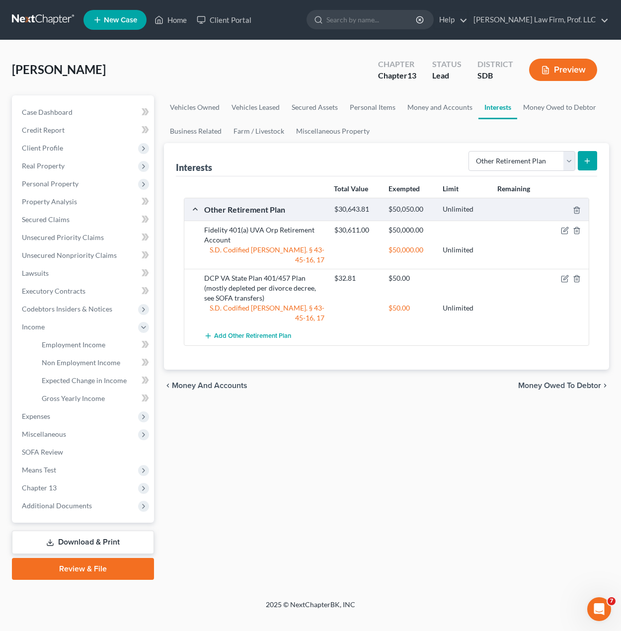
click at [340, 579] on div "Vehicles Owned Vehicles Leased Secured Assets Personal Items Money and Accounts…" at bounding box center [386, 337] width 455 height 484
click at [63, 342] on span "Employment Income" at bounding box center [74, 344] width 64 height 8
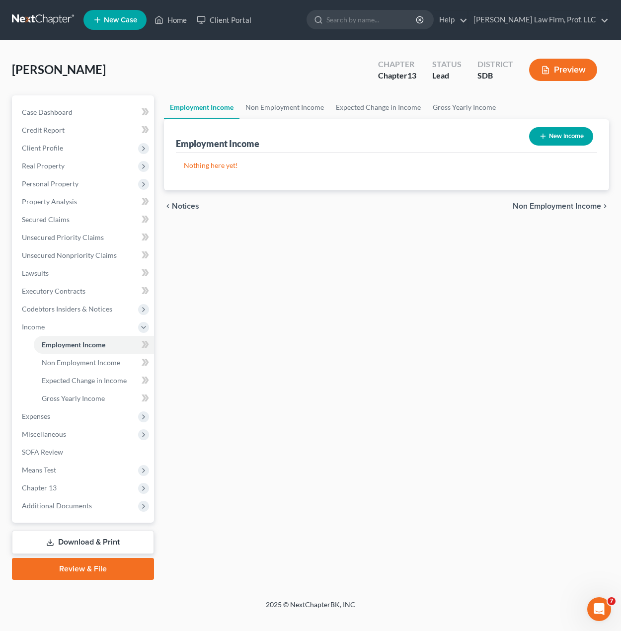
click at [552, 139] on button "New Income" at bounding box center [561, 136] width 64 height 18
select select "0"
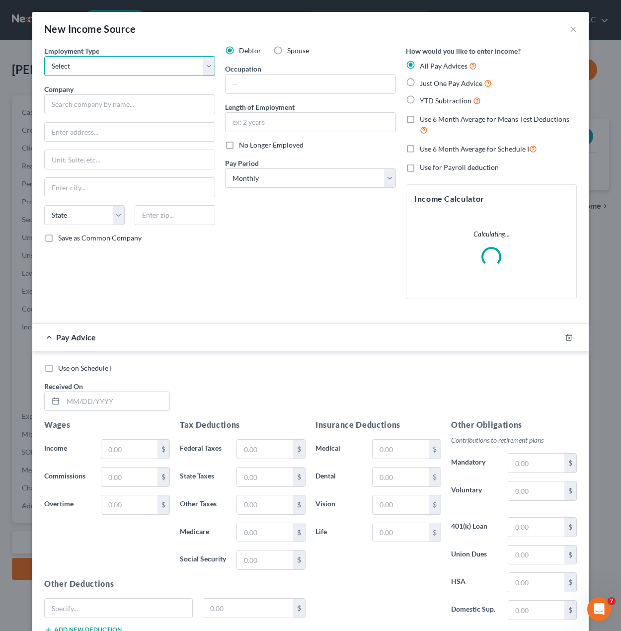
click at [92, 74] on select "Select Full or Part Time Employment Self Employment" at bounding box center [129, 66] width 171 height 20
select select "0"
click at [44, 56] on select "Select Full or Part Time Employment Self Employment" at bounding box center [129, 66] width 171 height 20
click at [289, 84] on input "text" at bounding box center [311, 84] width 170 height 19
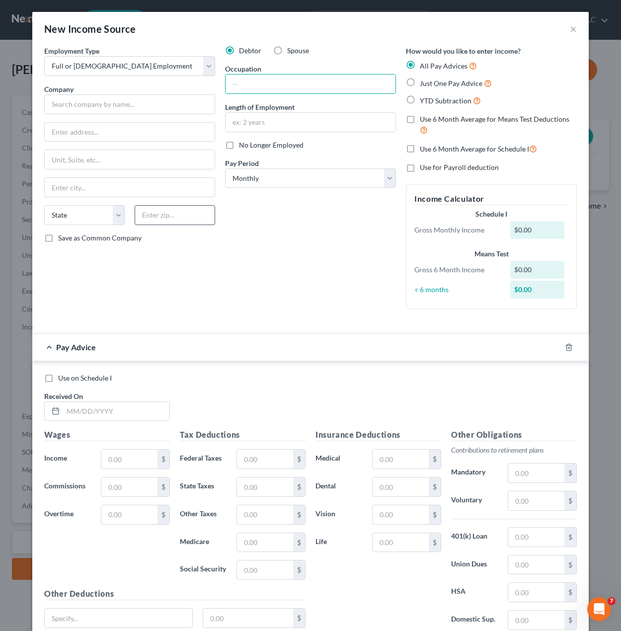
click at [250, 247] on div "Debtor Spouse Occupation Length of Employment No Longer Employed Pay Period * S…" at bounding box center [310, 181] width 181 height 271
click at [97, 121] on div "Employment Type * Select Full or Part Time Employment Self Employment Company *…" at bounding box center [129, 181] width 181 height 271
click at [100, 101] on input "text" at bounding box center [129, 104] width 171 height 20
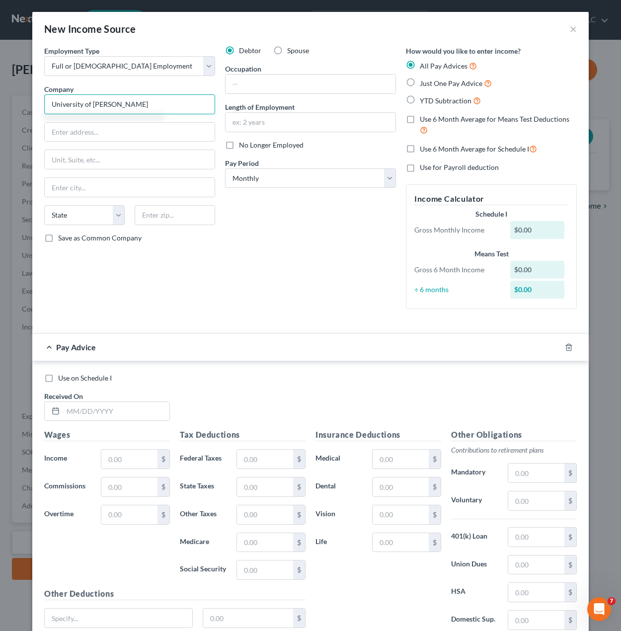
type input "University of Virgina"
click at [284, 223] on div "Debtor Spouse Occupation Length of Employment No Longer Employed Pay Period * S…" at bounding box center [310, 181] width 181 height 271
click at [292, 174] on select "Select Monthly Twice Monthly Every Other Week Weekly" at bounding box center [310, 178] width 171 height 20
click at [225, 168] on select "Select Monthly Twice Monthly Every Other Week Weekly" at bounding box center [310, 178] width 171 height 20
click at [270, 256] on div "Debtor Spouse Occupation Length of Employment No Longer Employed Pay Period * S…" at bounding box center [310, 181] width 181 height 271
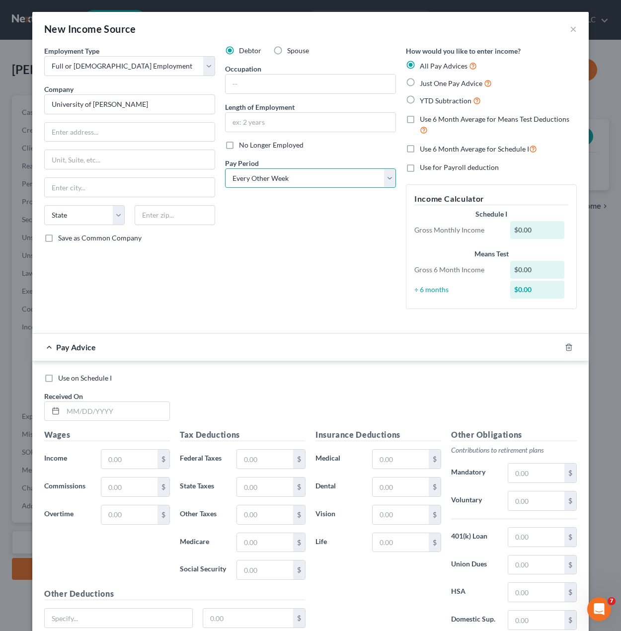
click at [275, 169] on select "Select Monthly Twice Monthly Every Other Week Weekly" at bounding box center [310, 178] width 171 height 20
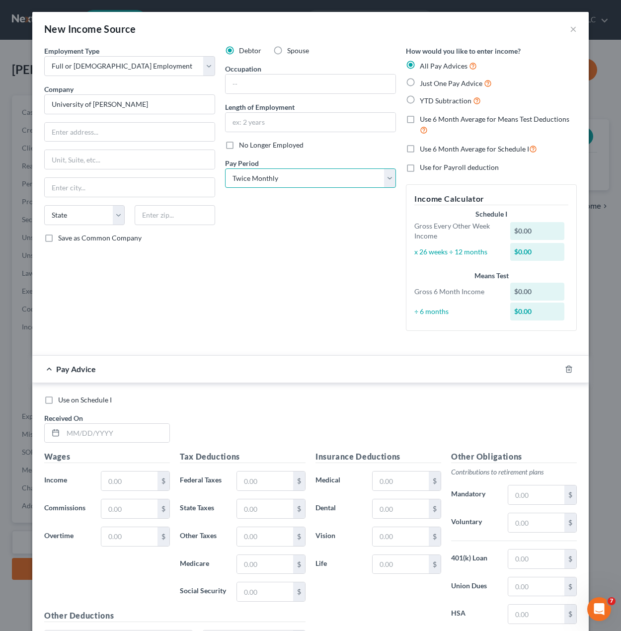
click at [225, 168] on select "Select Monthly Twice Monthly Every Other Week Weekly" at bounding box center [310, 178] width 171 height 20
click at [250, 252] on div "Debtor Spouse Occupation Length of Employment No Longer Employed Pay Period * S…" at bounding box center [310, 192] width 181 height 293
click at [294, 182] on select "Select Monthly Twice Monthly Every Other Week Weekly" at bounding box center [310, 178] width 171 height 20
select select "2"
click at [225, 168] on select "Select Monthly Twice Monthly Every Other Week Weekly" at bounding box center [310, 178] width 171 height 20
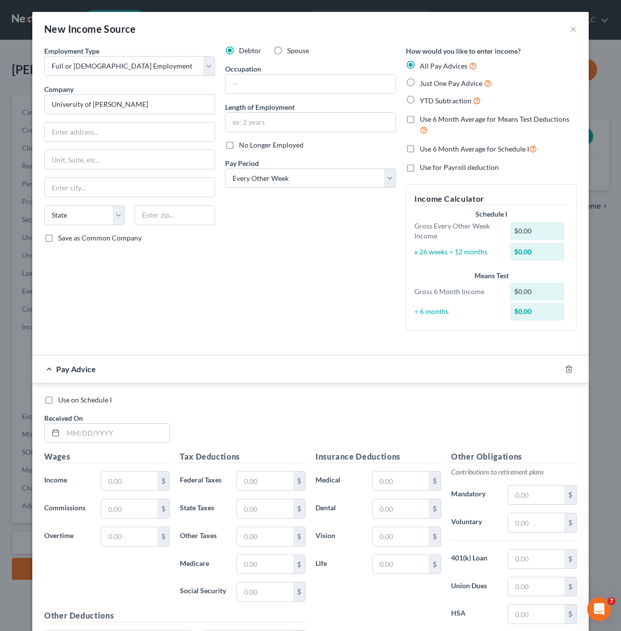
click at [280, 259] on div "Debtor Spouse Occupation Length of Employment No Longer Employed Pay Period * S…" at bounding box center [310, 192] width 181 height 293
click at [295, 82] on input "text" at bounding box center [311, 84] width 170 height 19
click at [245, 258] on div "Debtor Spouse Occupation Length of Employment No Longer Employed Pay Period * S…" at bounding box center [310, 192] width 181 height 293
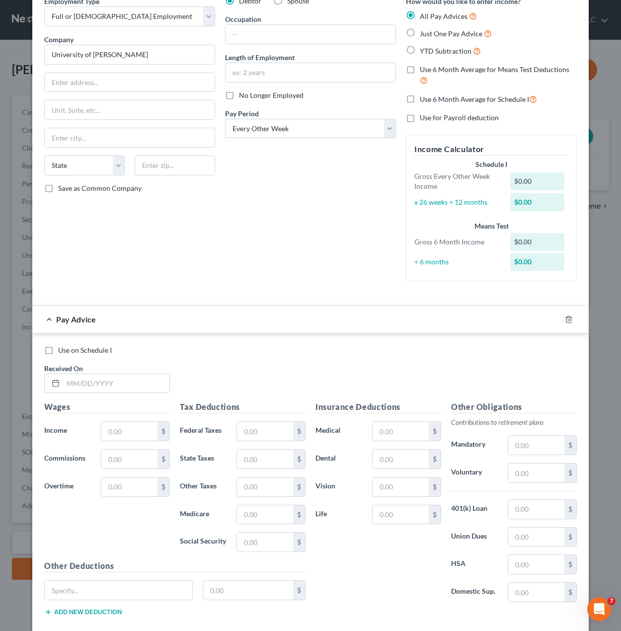
click at [286, 223] on div "Debtor Spouse Occupation Length of Employment No Longer Employed Pay Period * S…" at bounding box center [310, 142] width 181 height 293
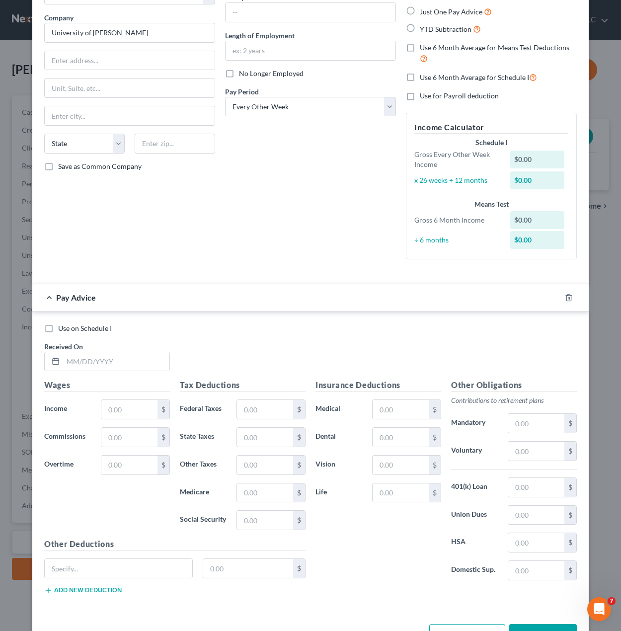
scroll to position [105, 0]
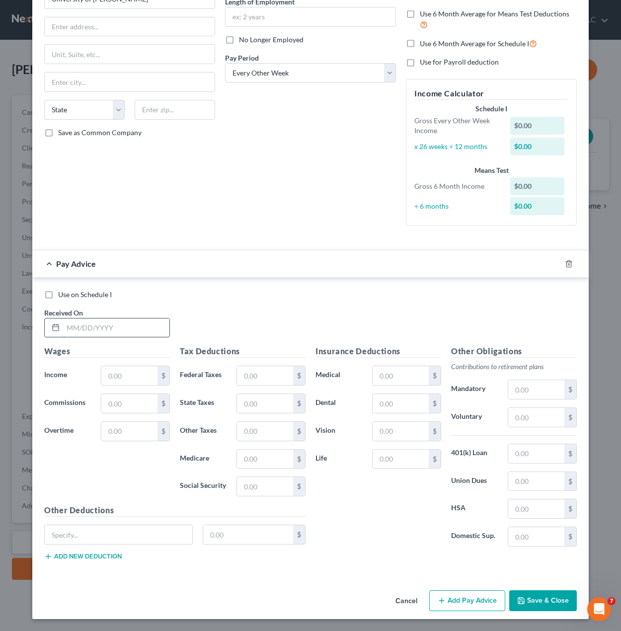
click at [91, 336] on input "text" at bounding box center [116, 327] width 106 height 19
click at [108, 328] on input "text" at bounding box center [116, 327] width 106 height 19
click at [134, 331] on input "text" at bounding box center [116, 327] width 106 height 19
type input "03/14/2024"
click at [123, 388] on div "Wages Income * $ Commissions $ Overtime $" at bounding box center [107, 424] width 136 height 159
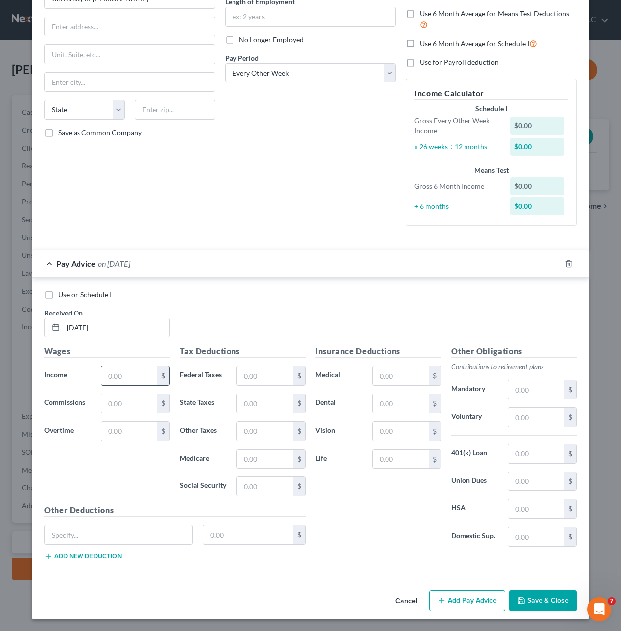
click at [122, 378] on input "text" at bounding box center [129, 375] width 56 height 19
type input "3,452.32"
click at [252, 369] on input "text" at bounding box center [265, 375] width 56 height 19
type input "30.90"
click at [252, 462] on input "text" at bounding box center [265, 459] width 56 height 19
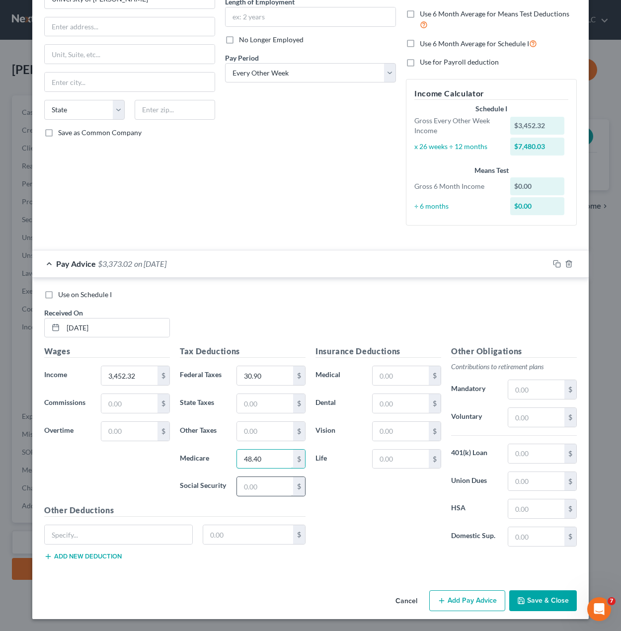
type input "48.40"
click at [249, 490] on input "text" at bounding box center [265, 486] width 56 height 19
type input "206.97"
click at [391, 374] on input "text" at bounding box center [401, 375] width 56 height 19
drag, startPoint x: 361, startPoint y: 528, endPoint x: 365, endPoint y: 521, distance: 8.4
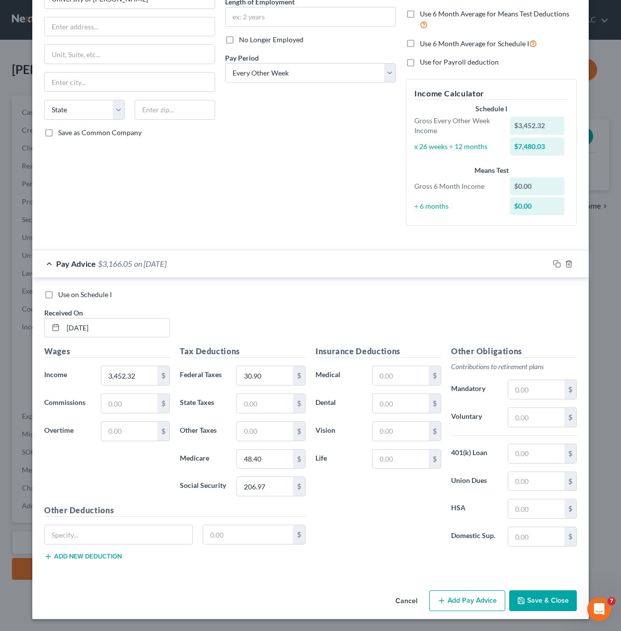
click at [364, 522] on div "Insurance Deductions Medical $ Dental $ Vision $ Life $" at bounding box center [378, 449] width 136 height 209
click at [420, 406] on input "text" at bounding box center [401, 403] width 56 height 19
type input "12.37"
click at [392, 360] on div "Insurance Deductions Medical $ Dental 12.37 $ Vision $ Life $" at bounding box center [378, 449] width 136 height 209
click at [390, 367] on input "text" at bounding box center [401, 375] width 56 height 19
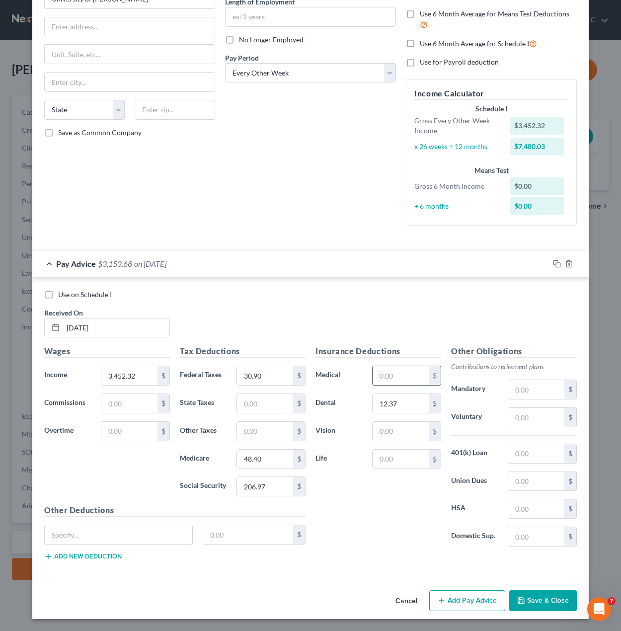
click at [388, 372] on input "text" at bounding box center [401, 375] width 56 height 19
type input "81.12"
click at [392, 432] on input "text" at bounding box center [401, 431] width 56 height 19
click at [503, 418] on div "$" at bounding box center [542, 417] width 79 height 20
click at [525, 414] on input "text" at bounding box center [536, 417] width 56 height 19
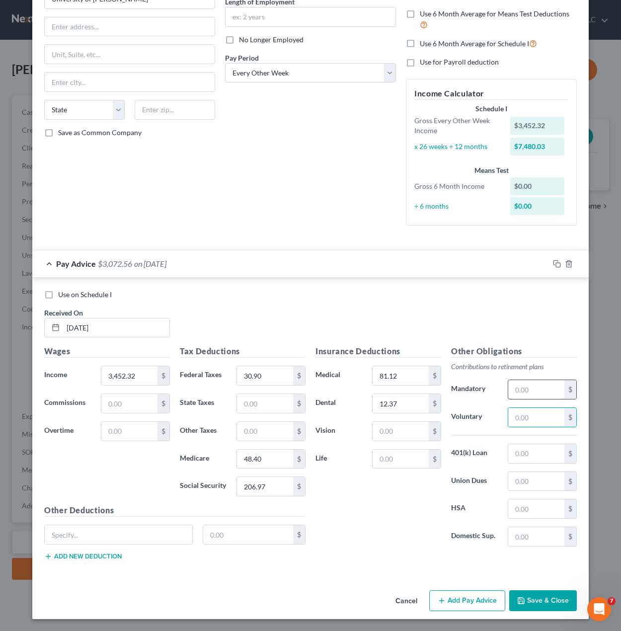
click at [525, 385] on input "text" at bounding box center [536, 389] width 56 height 19
type input "187.00"
click at [395, 431] on input "text" at bounding box center [401, 431] width 56 height 19
type input "7.28"
click at [382, 513] on div "Insurance Deductions Medical 81.12 $ Dental 12.37 $ Vision 7.28 $ Life $" at bounding box center [378, 449] width 136 height 209
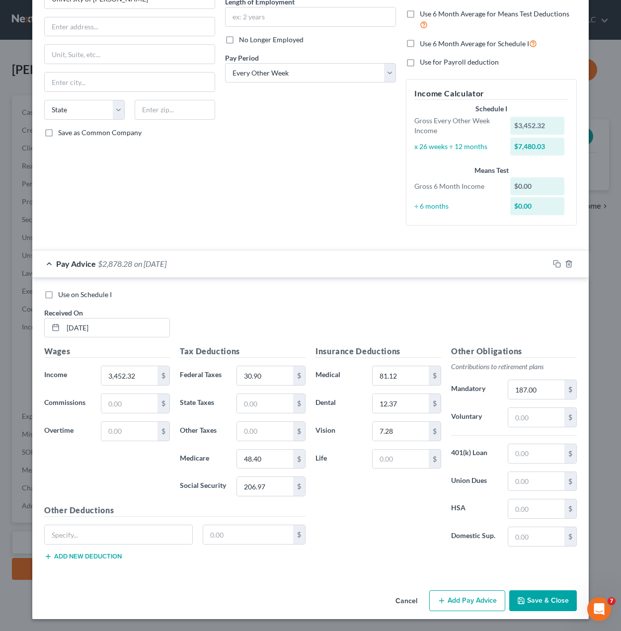
click at [347, 508] on div "Insurance Deductions Medical 81.12 $ Dental 12.37 $ Vision 7.28 $ Life $" at bounding box center [378, 449] width 136 height 209
click at [338, 531] on div "Insurance Deductions Medical 81.12 $ Dental 12.37 $ Vision 7.28 $ Life $" at bounding box center [378, 449] width 136 height 209
click at [432, 537] on div "Insurance Deductions Medical 81.12 $ Dental 12.37 $ Vision 7.28 $ Life $" at bounding box center [378, 449] width 136 height 209
click at [522, 544] on input "text" at bounding box center [536, 536] width 56 height 19
type input "1,314.72"
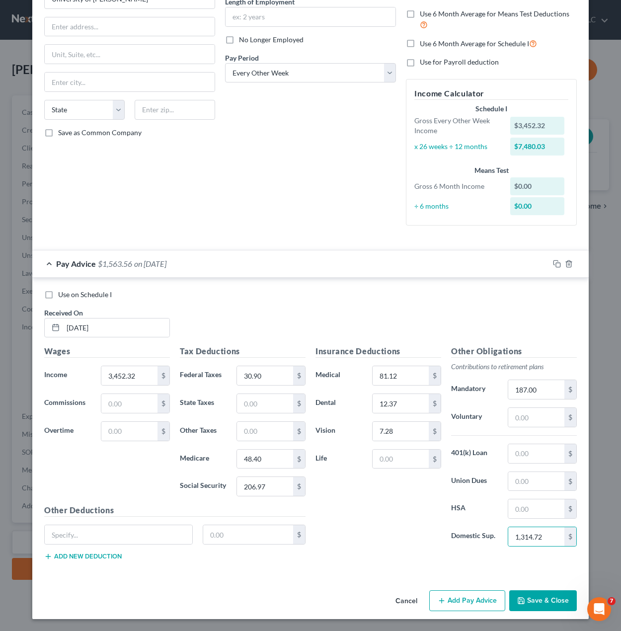
drag, startPoint x: 413, startPoint y: 534, endPoint x: 370, endPoint y: 533, distance: 42.7
click at [413, 534] on div "Insurance Deductions Medical 81.12 $ Dental 12.37 $ Vision 7.28 $ Life $" at bounding box center [378, 449] width 136 height 209
click at [153, 536] on input "text" at bounding box center [119, 534] width 148 height 19
type input "Parking"
type input "16.00"
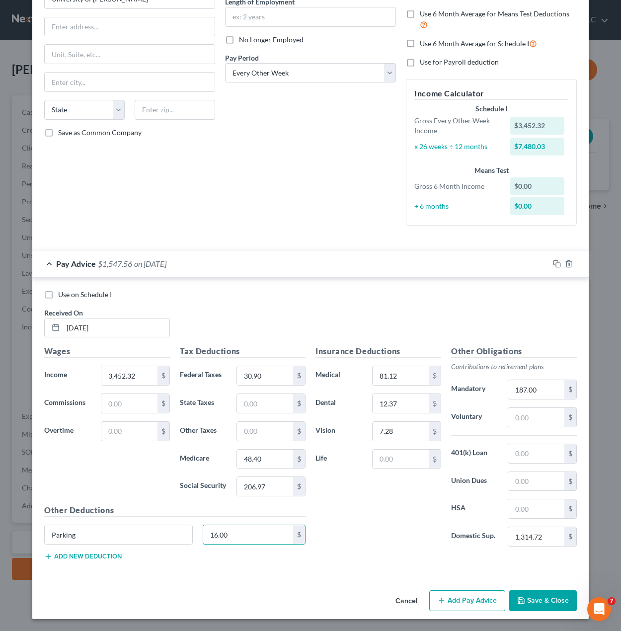
click at [357, 543] on div "Insurance Deductions Medical 81.12 $ Dental 12.37 $ Vision 7.28 $ Life $" at bounding box center [378, 449] width 136 height 209
click at [387, 522] on div "Insurance Deductions Medical 81.12 $ Dental 12.37 $ Vision 7.28 $ Life $" at bounding box center [378, 449] width 136 height 209
click at [378, 463] on input "text" at bounding box center [401, 459] width 56 height 19
click at [468, 337] on div "Use on Schedule I Received On * 03/14/2024" at bounding box center [310, 318] width 542 height 56
drag, startPoint x: 399, startPoint y: 453, endPoint x: 390, endPoint y: 445, distance: 12.0
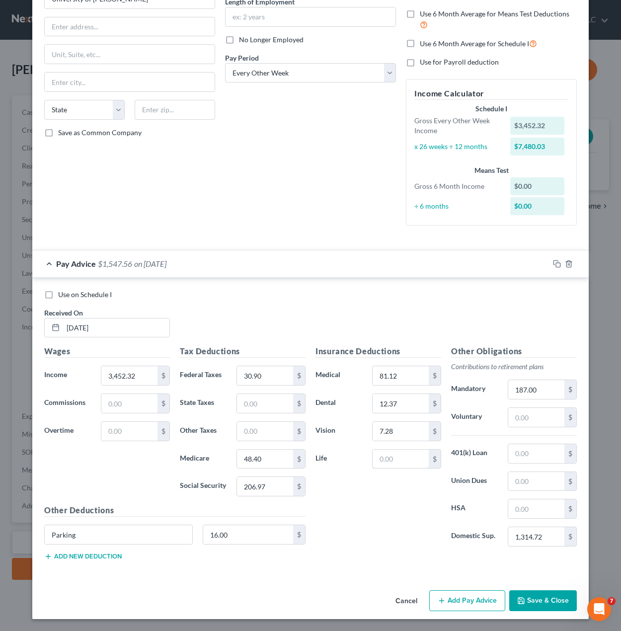
click at [398, 451] on input "text" at bounding box center [401, 459] width 56 height 19
type input "23.52"
drag, startPoint x: 376, startPoint y: 500, endPoint x: 412, endPoint y: 568, distance: 77.3
click at [376, 500] on div "Insurance Deductions Medical 81.12 $ Dental 12.37 $ Vision 7.28 $ Life 23.52 $" at bounding box center [378, 449] width 136 height 209
click at [365, 581] on div "Employment Type * Select Full or Part Time Employment Self Employment Company *…" at bounding box center [310, 263] width 556 height 646
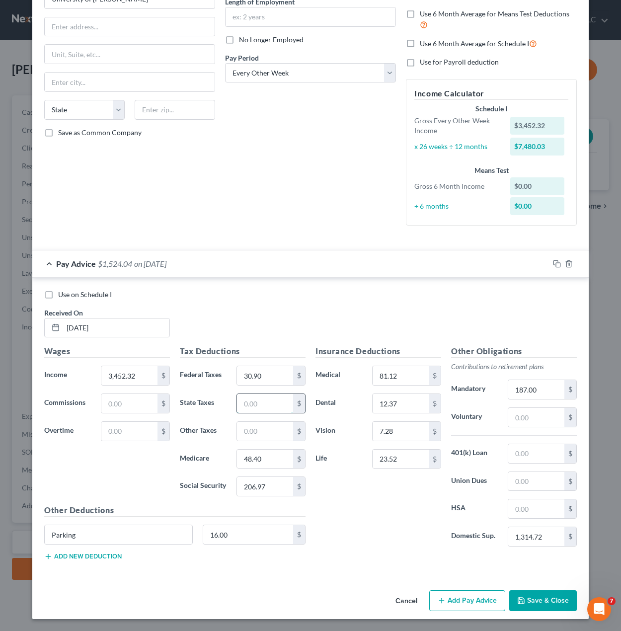
click at [250, 402] on input "text" at bounding box center [265, 403] width 56 height 19
type input "150.28"
click at [370, 484] on div "Insurance Deductions Medical 81.12 $ Dental 12.37 $ Vision 7.28 $ Life 23.52 $" at bounding box center [378, 449] width 136 height 209
click at [359, 523] on div "Insurance Deductions Medical 81.12 $ Dental 12.37 $ Vision 7.28 $ Life 23.52 $" at bounding box center [378, 449] width 136 height 209
drag, startPoint x: 452, startPoint y: 601, endPoint x: 409, endPoint y: 534, distance: 79.1
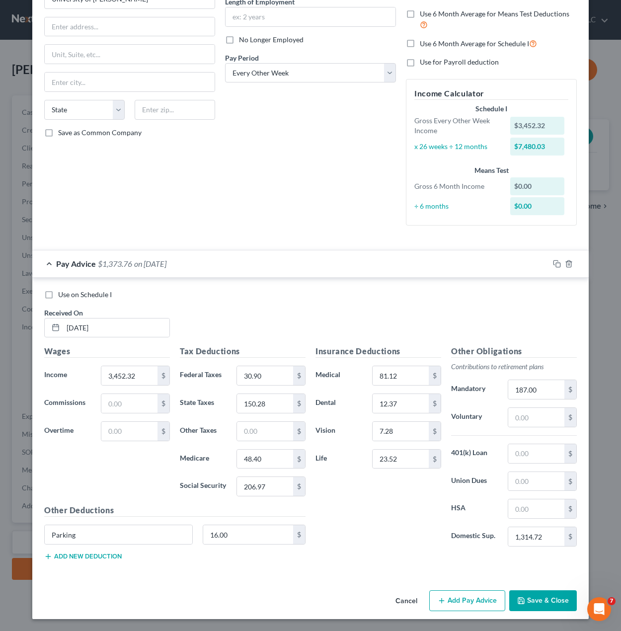
click at [452, 601] on button "Add Pay Advice" at bounding box center [467, 600] width 76 height 21
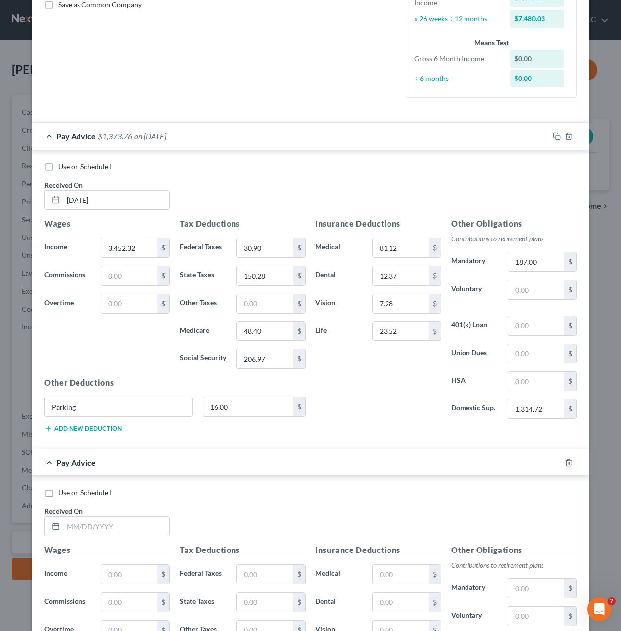
scroll to position [431, 0]
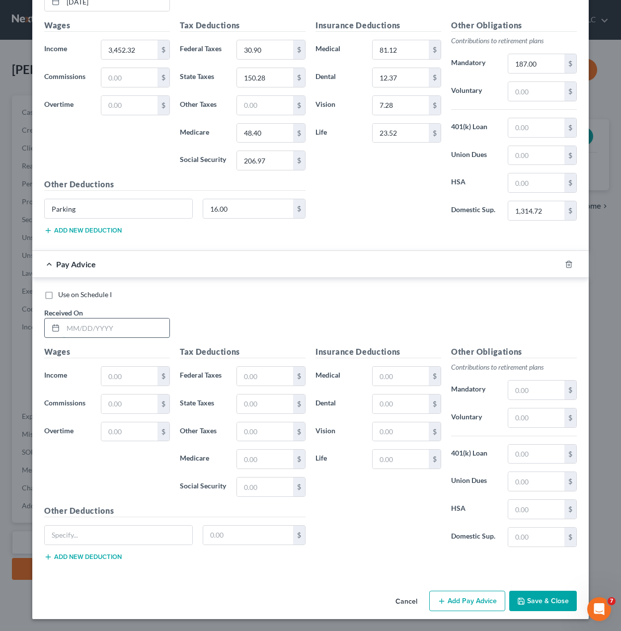
click at [101, 333] on input "text" at bounding box center [116, 327] width 106 height 19
type input "3/28/2025"
type input "2"
type input "3,452.32"
type input "30.90"
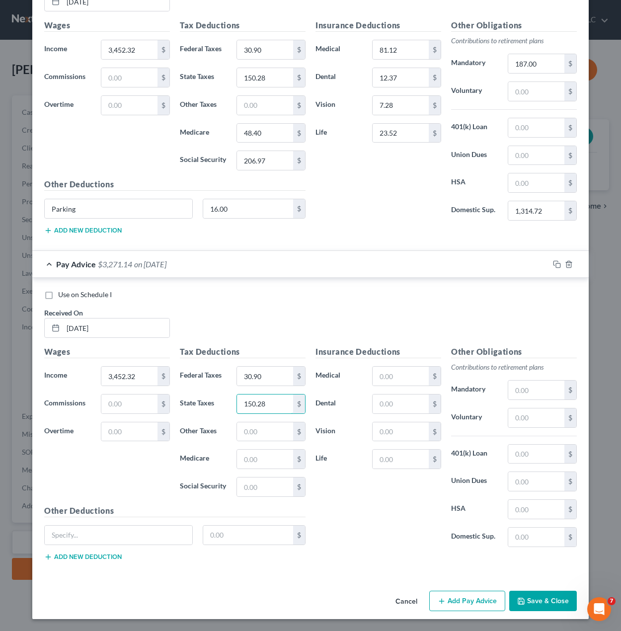
type input "150.28"
type input "48.41"
type input "206.98"
type input "P"
type input "Parking"
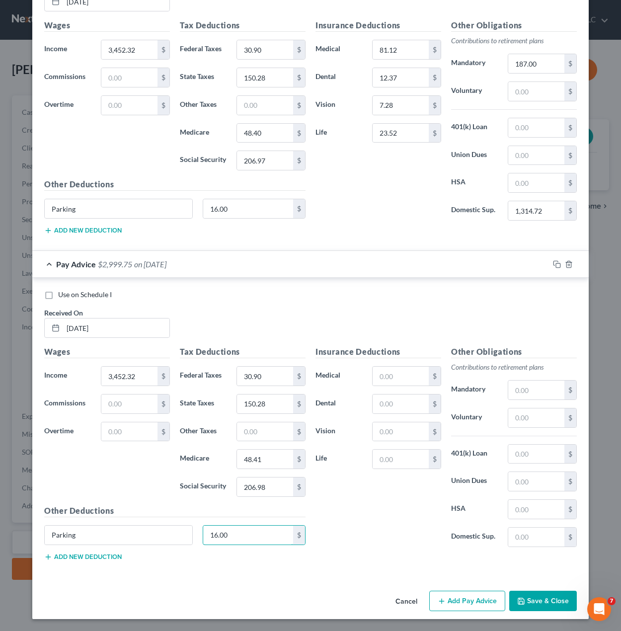
type input "16.00"
click at [404, 385] on input "text" at bounding box center [401, 376] width 56 height 19
type input "81.12"
type input "12.37"
type input "7.28"
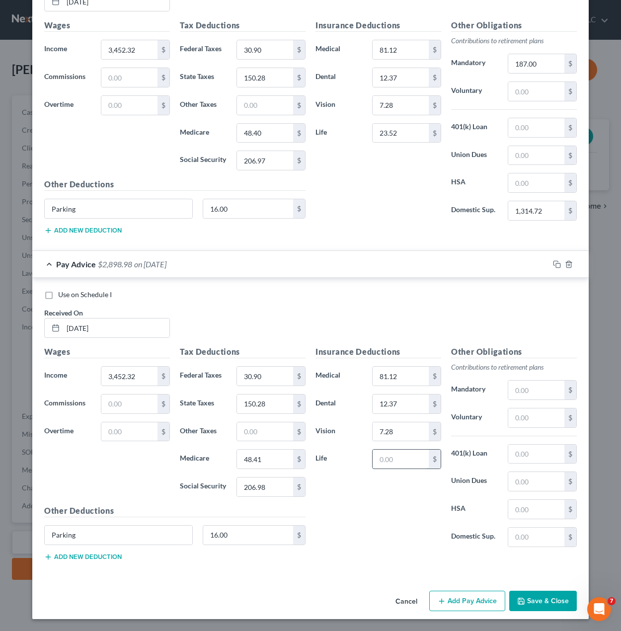
click at [390, 462] on input "text" at bounding box center [401, 459] width 56 height 19
type input "23.52"
type input "187.00"
click at [405, 508] on div "Insurance Deductions Medical 81.12 $ Dental 12.37 $ Vision 7.28 $ Life 23.52 $" at bounding box center [378, 450] width 136 height 209
click at [510, 547] on div "Other Obligations Contributions to retirement plans Mandatory 187.00 $ Voluntar…" at bounding box center [514, 450] width 136 height 209
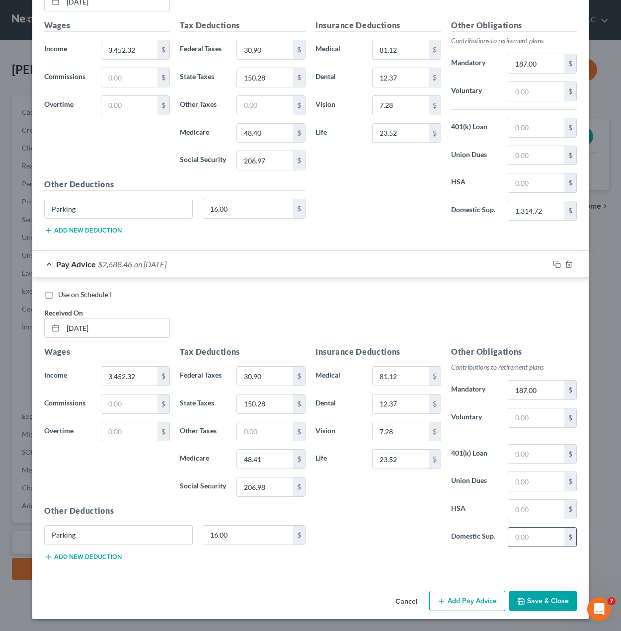
click at [512, 545] on input "text" at bounding box center [536, 537] width 56 height 19
type input "1,314.72"
drag, startPoint x: 435, startPoint y: 529, endPoint x: 397, endPoint y: 523, distance: 38.8
click at [437, 528] on div "Insurance Deductions Medical 81.12 $ Dental 12.37 $ Vision 7.28 $ Life 23.52 $" at bounding box center [378, 450] width 136 height 209
drag, startPoint x: 463, startPoint y: 606, endPoint x: 342, endPoint y: 510, distance: 155.5
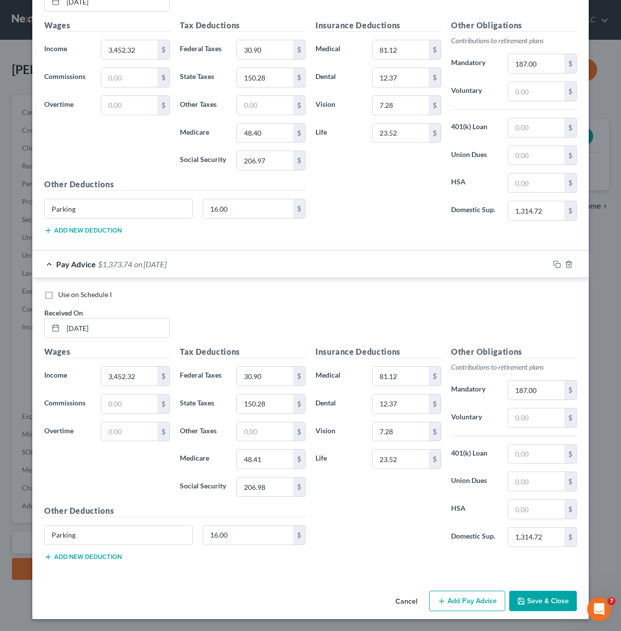
click at [462, 606] on button "Add Pay Advice" at bounding box center [467, 601] width 76 height 21
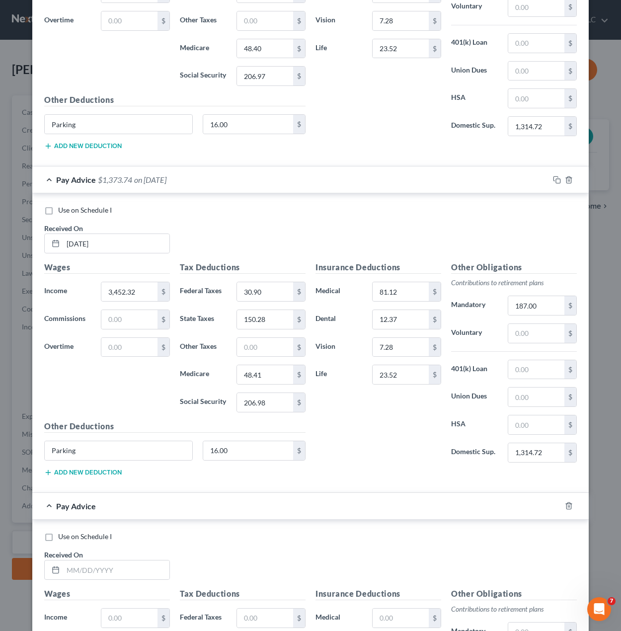
scroll to position [729, 0]
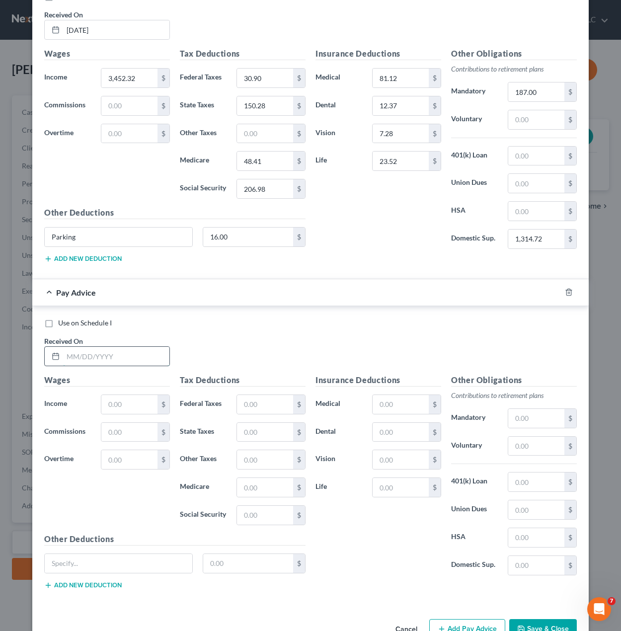
click at [82, 357] on input "text" at bounding box center [116, 356] width 106 height 19
type input "04/11/2025"
type input "3,452.31"
type input "184.75"
type input "150.28"
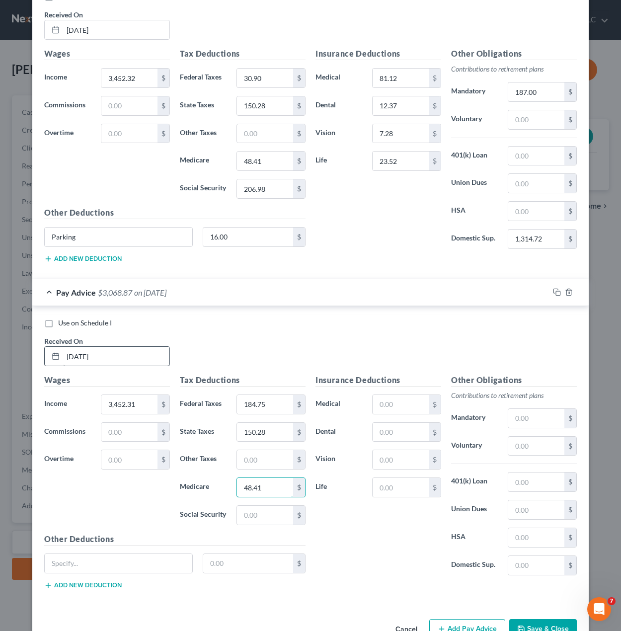
type input "48.41"
type input "206.97"
type input "Parking"
type input "16.00"
type input "81.12"
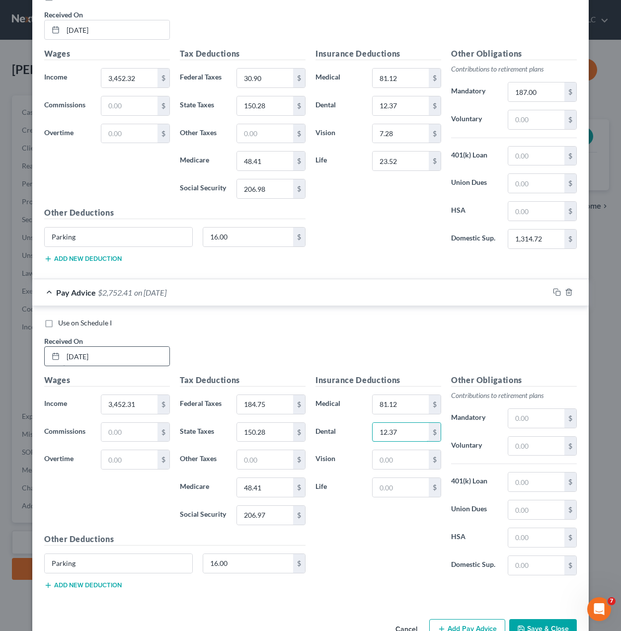
type input "12.37"
type input "7.28"
type input "23.52"
type input "187"
type input "1,314.72"
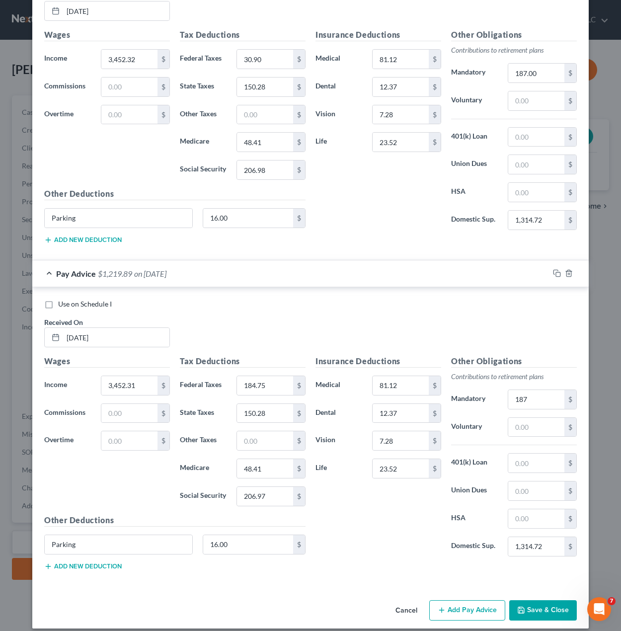
scroll to position [757, 0]
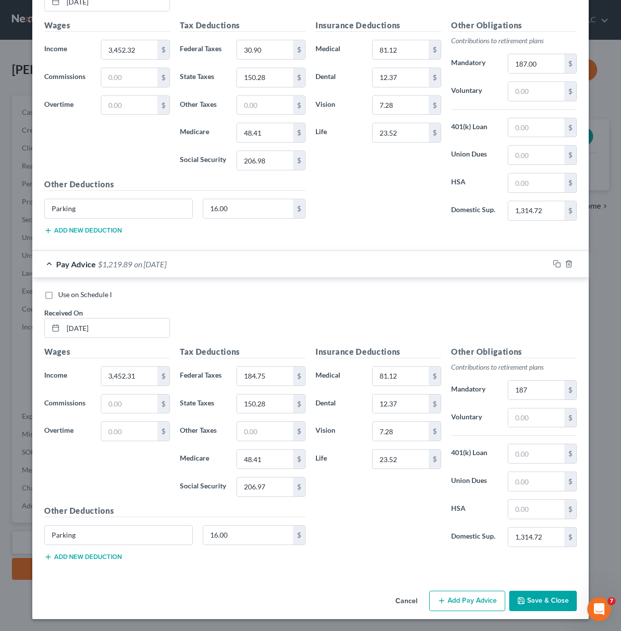
click at [465, 606] on button "Add Pay Advice" at bounding box center [467, 601] width 76 height 21
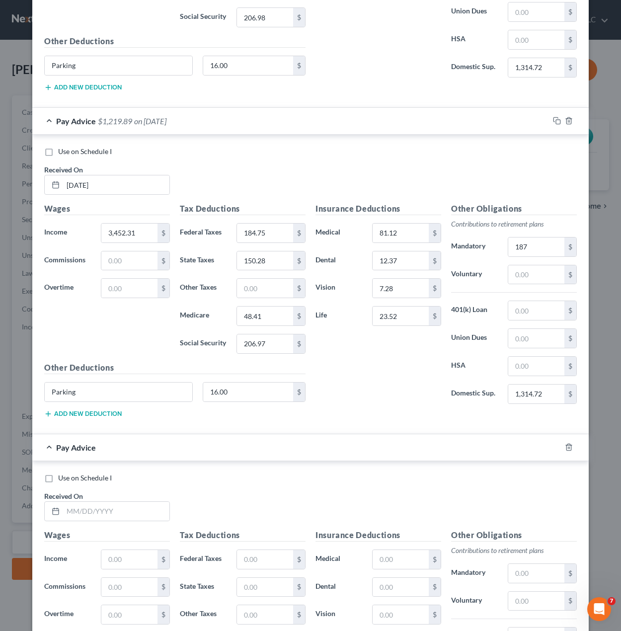
scroll to position [1056, 0]
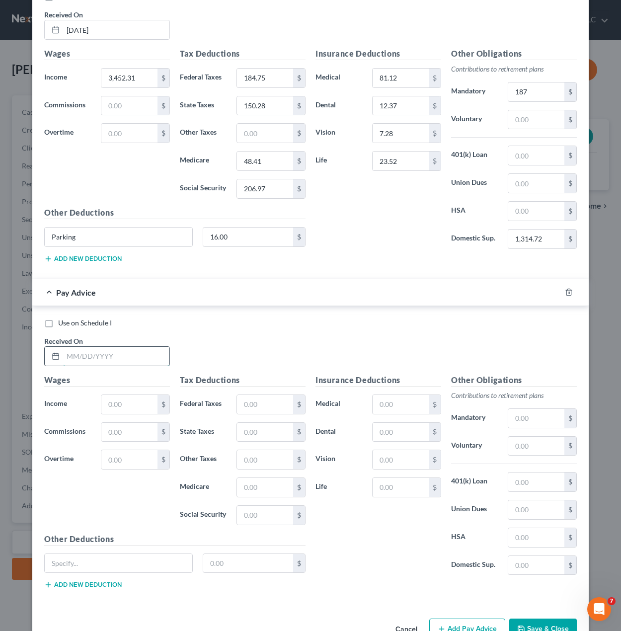
click at [118, 358] on input "text" at bounding box center [116, 356] width 106 height 19
type input "04/25/2025"
type input "3,452.31"
type input "184.75"
type input "150.28"
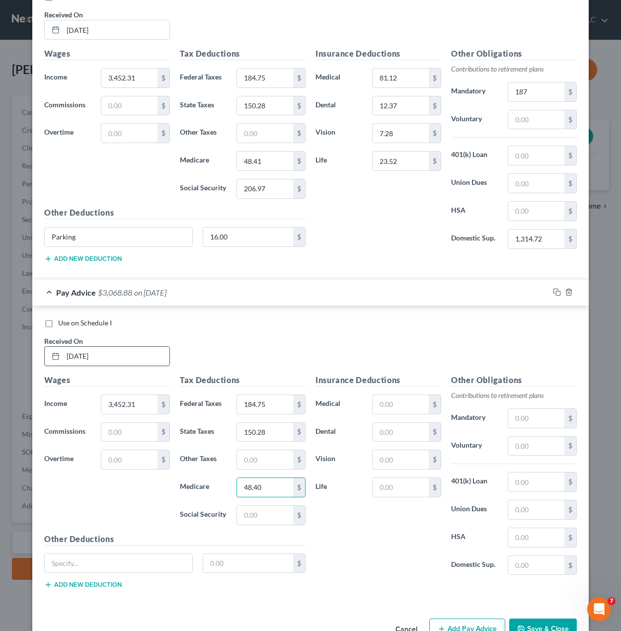
type input "48.40"
type input "206.98"
type input "Parking"
type input "16.00"
type input "81.12"
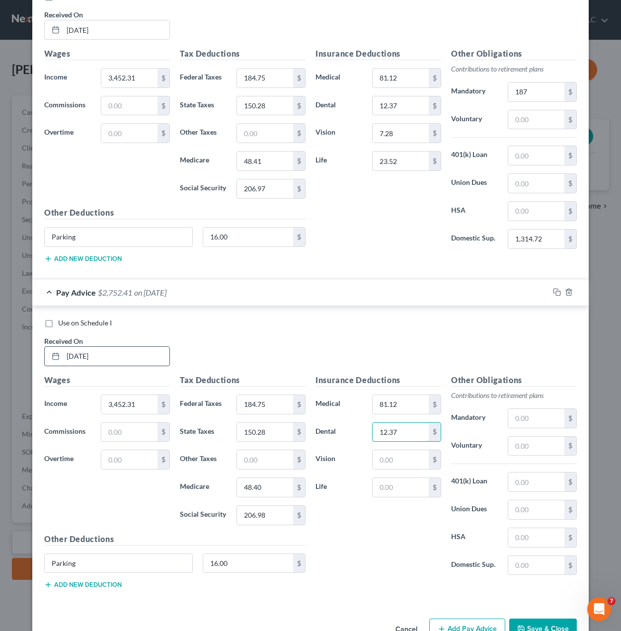
type input "12.37"
type input "7.28"
type input "23.52"
type input "187.00"
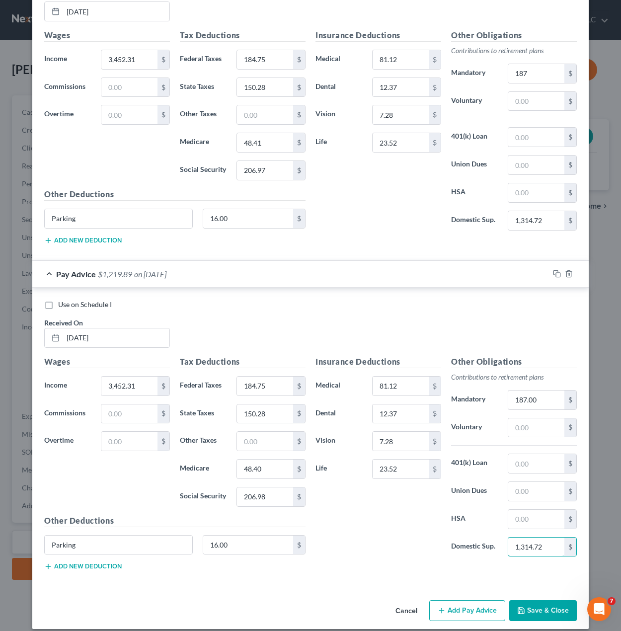
scroll to position [1084, 0]
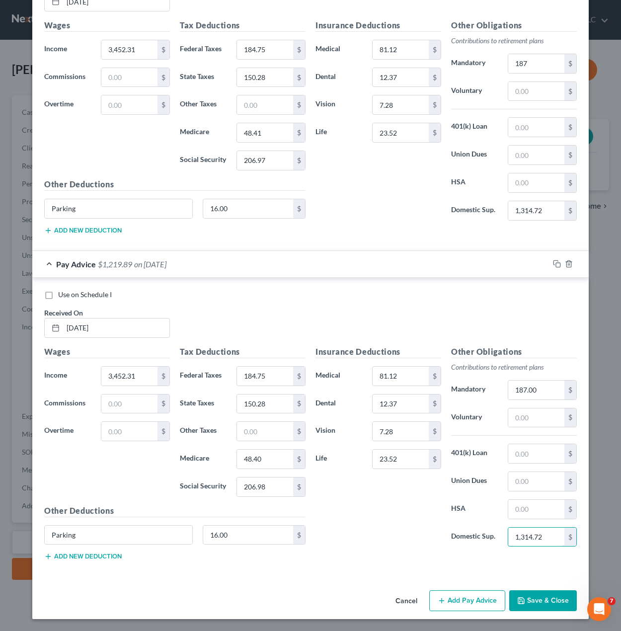
type input "1,314.72"
click at [470, 605] on button "Add Pay Advice" at bounding box center [467, 600] width 76 height 21
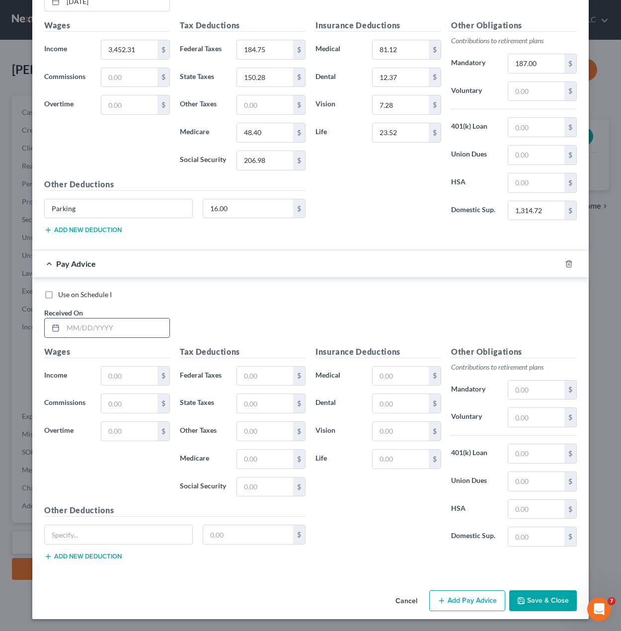
click at [79, 325] on input "text" at bounding box center [116, 327] width 106 height 19
type input "05/09/2025"
type input "3,452.31"
type input "184.75"
type input "150.28"
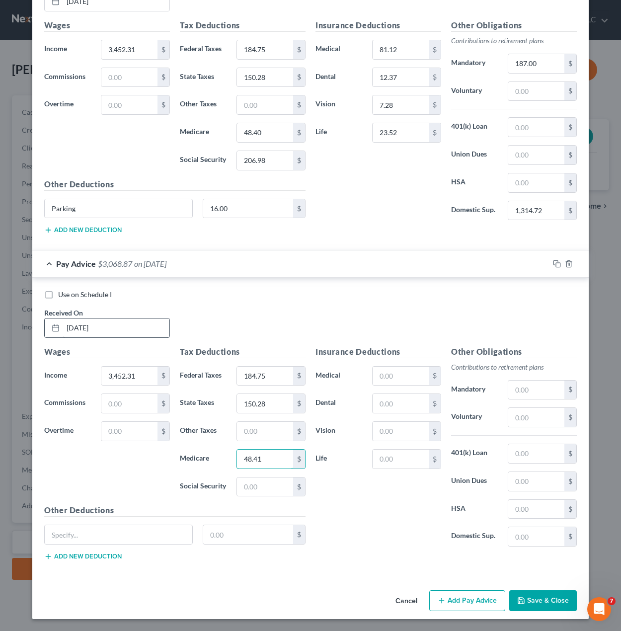
type input "48.41"
type input "206.97"
type input "Parking"
type input "16.00"
drag, startPoint x: 370, startPoint y: 382, endPoint x: 382, endPoint y: 382, distance: 12.4
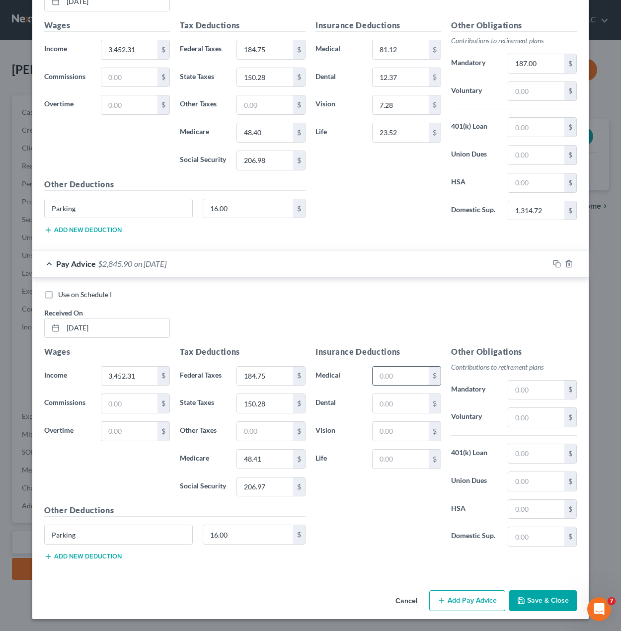
click at [373, 381] on input "text" at bounding box center [401, 376] width 56 height 19
type input "81.12"
type input "12.37"
type input "7.28"
type input "23.52"
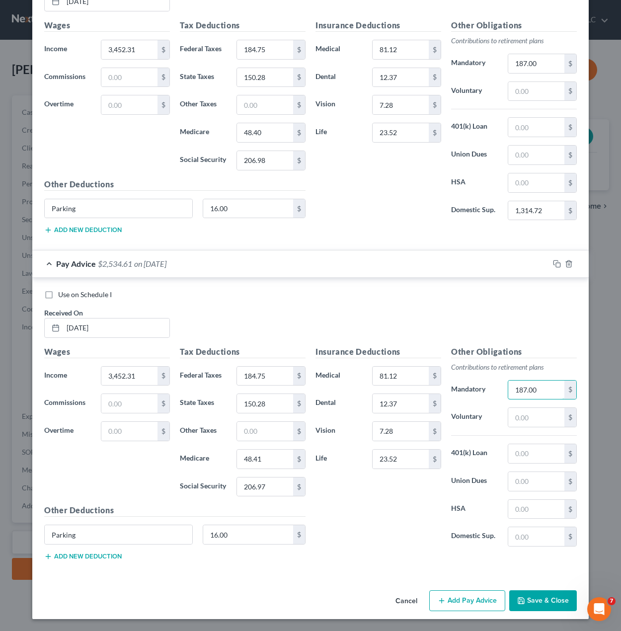
type input "187.00"
type input "1,314.72"
drag, startPoint x: 353, startPoint y: 483, endPoint x: 473, endPoint y: 542, distance: 134.0
click at [353, 484] on div "Insurance Deductions Medical 81.12 $ Dental 12.37 $ Vision 7.28 $ Life 23.52 $" at bounding box center [378, 450] width 136 height 209
click at [468, 608] on button "Add Pay Advice" at bounding box center [467, 600] width 76 height 21
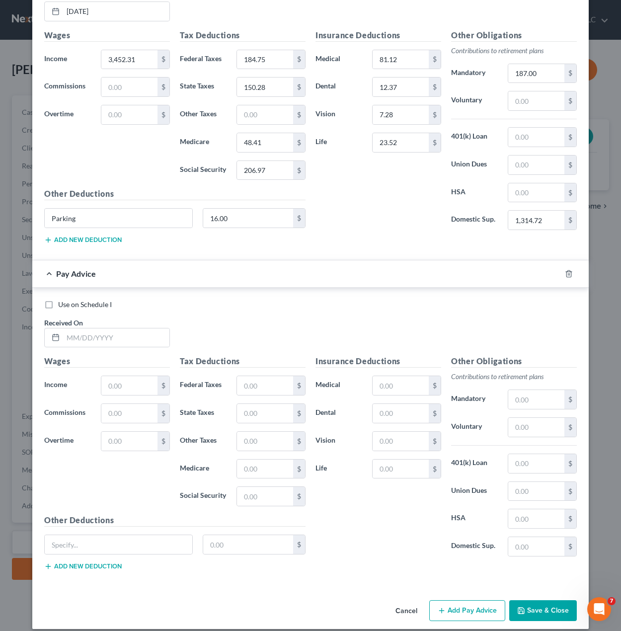
scroll to position [1737, 0]
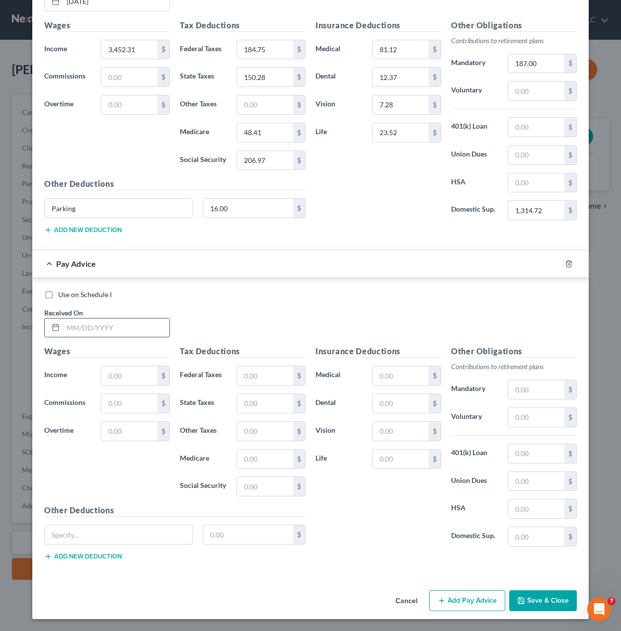
click at [146, 328] on input "text" at bounding box center [116, 327] width 106 height 19
type input "05/23/2025"
type input "3,452.31"
type input "184.75"
type input "150.28"
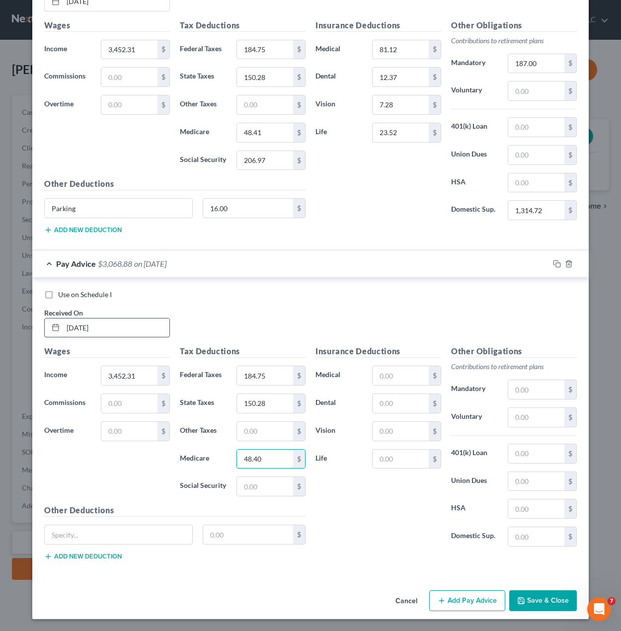
type input "48.40"
type input "206.98"
type input "Parking"
type input "16.00"
type input "81.12"
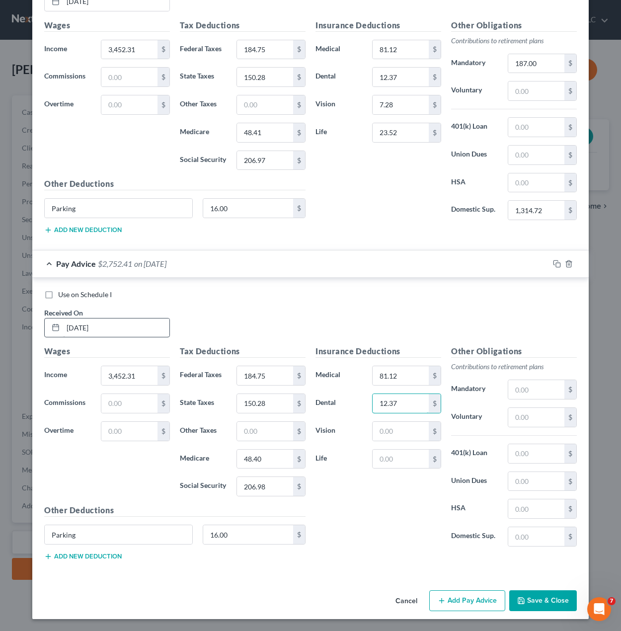
type input "12.37"
type input "7.28"
type input "23.52"
type input "187"
type input "1,314.72"
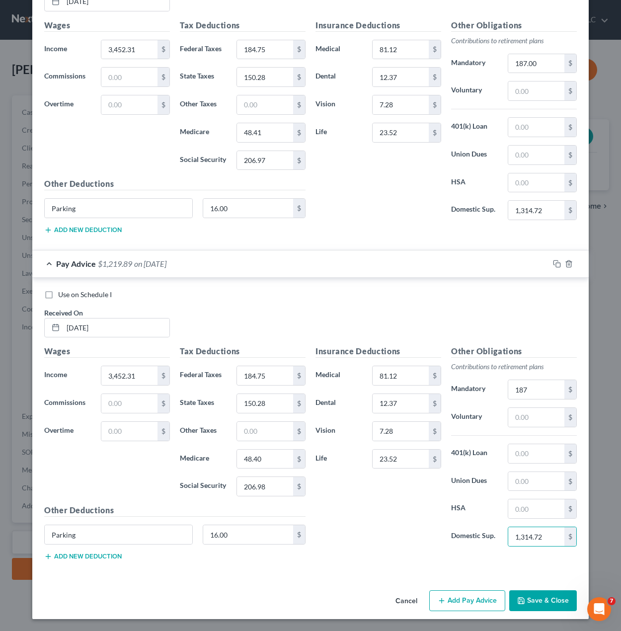
click at [488, 603] on button "Add Pay Advice" at bounding box center [467, 600] width 76 height 21
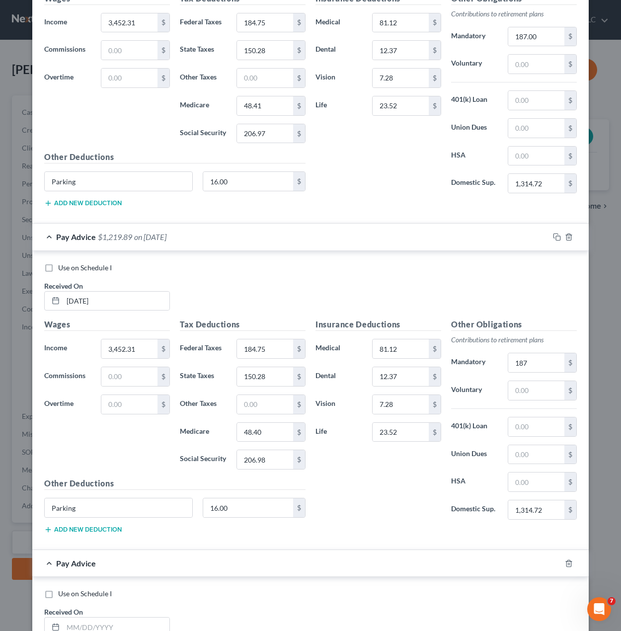
scroll to position [1985, 0]
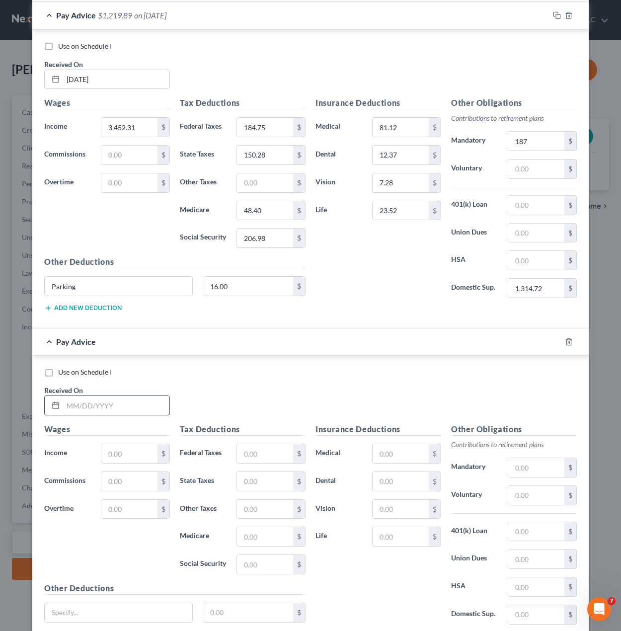
click at [105, 397] on input "text" at bounding box center [116, 405] width 106 height 19
type input "06/06/2025"
type input "3,452.31"
type input "184.75"
type input "150.28"
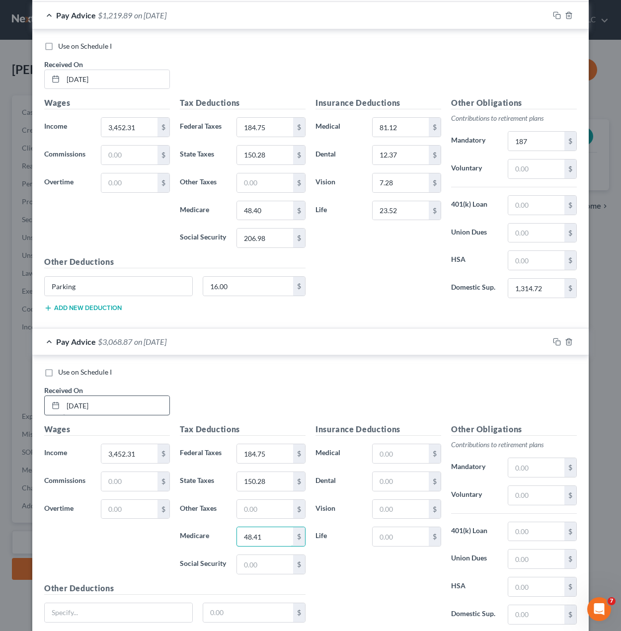
type input "48.41"
type input "206.97"
type input "pARKING"
type input "16.00"
drag, startPoint x: 85, startPoint y: 598, endPoint x: 88, endPoint y: 619, distance: 22.1
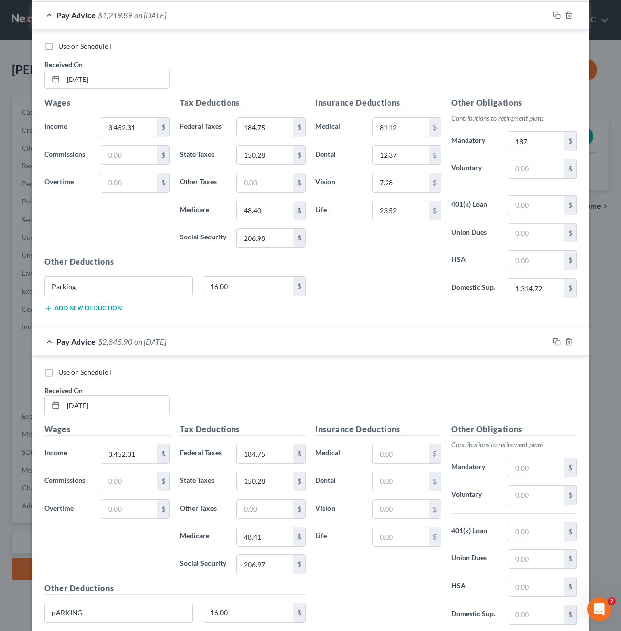
click at [85, 598] on div "Other Deductions pARKING 16.00 $ Add new deduction" at bounding box center [174, 614] width 271 height 64
click at [88, 615] on input "pARKING" at bounding box center [119, 612] width 148 height 19
click at [90, 615] on input "pARKING" at bounding box center [119, 612] width 148 height 19
type input "Parking"
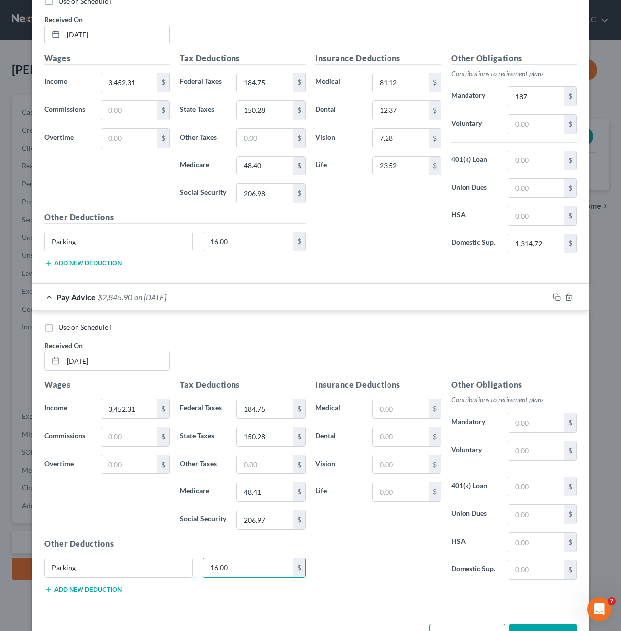
scroll to position [2062, 0]
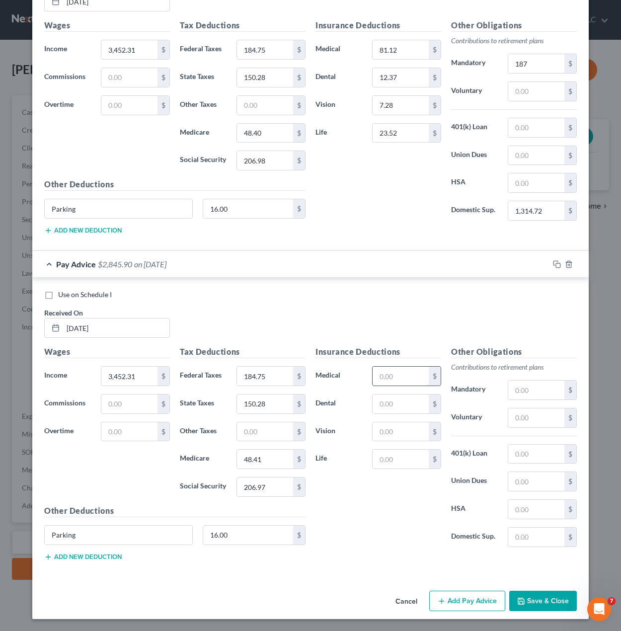
click at [410, 371] on input "text" at bounding box center [401, 376] width 56 height 19
type input "81.12"
type input "12.37"
type input "7.28"
type input "23.52"
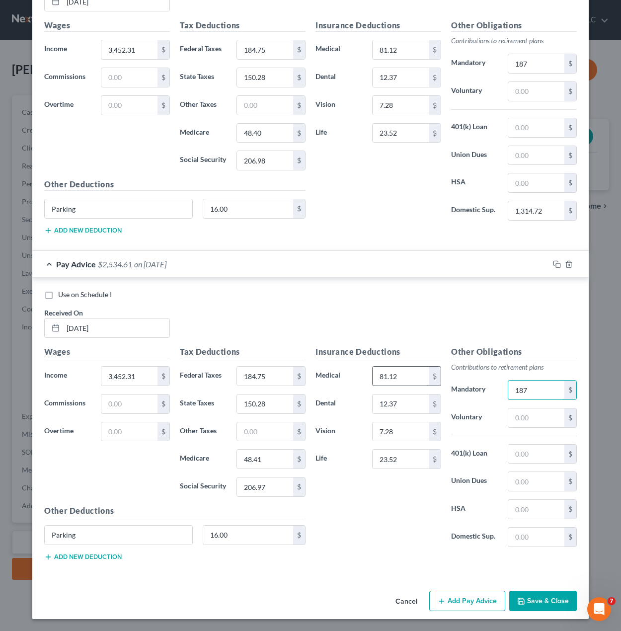
type input "187"
type input "1,314.72"
click at [530, 601] on button "Save & Close" at bounding box center [543, 601] width 68 height 21
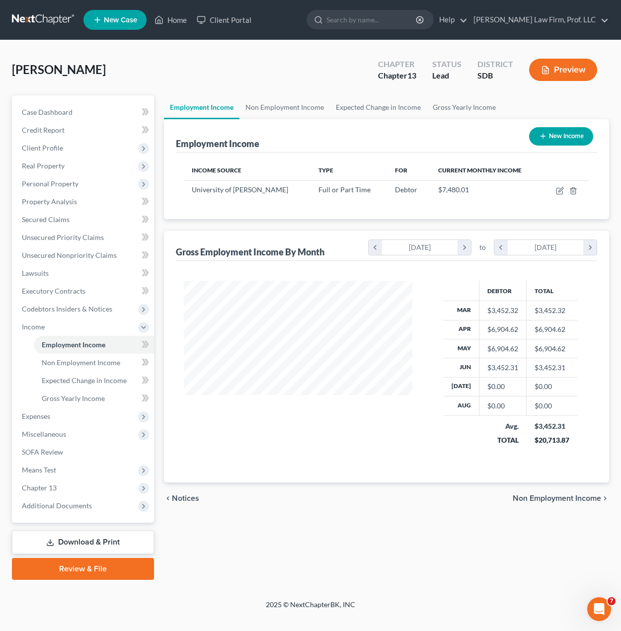
scroll to position [178, 248]
click at [558, 192] on icon "button" at bounding box center [560, 191] width 8 height 8
select select "0"
select select "2"
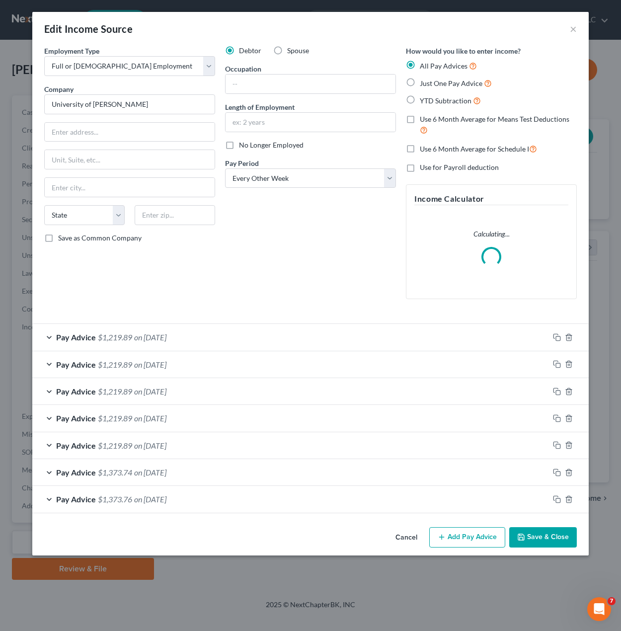
click at [470, 543] on button "Add Pay Advice" at bounding box center [467, 537] width 76 height 21
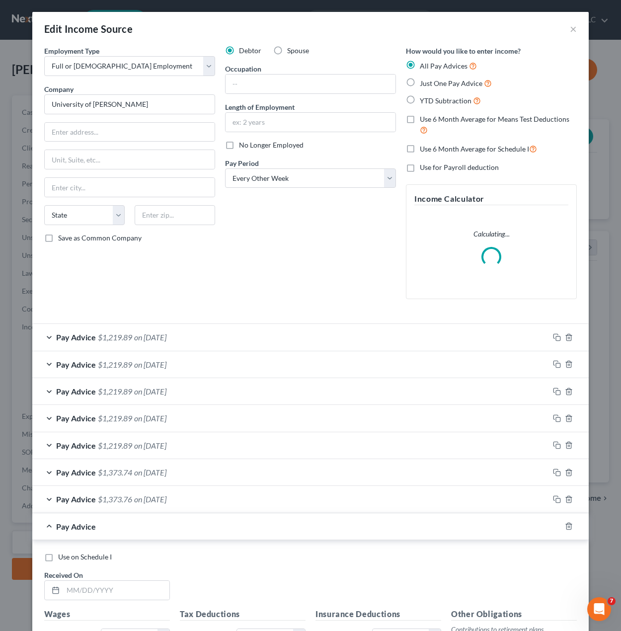
scroll to position [262, 0]
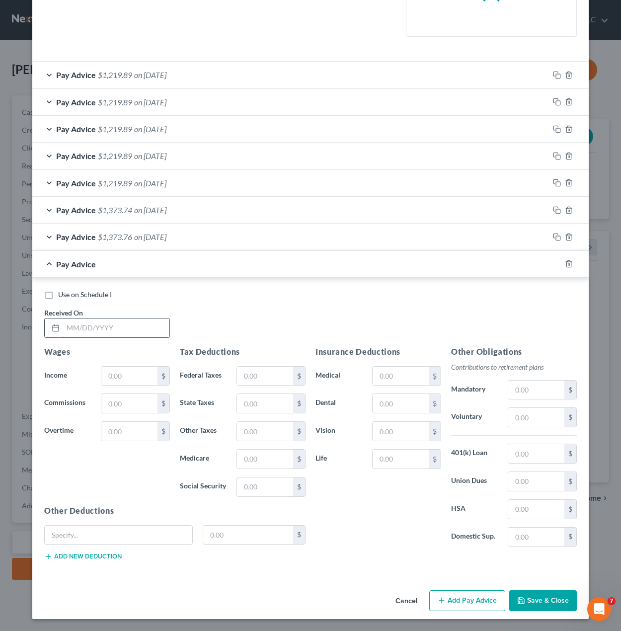
click at [91, 320] on input "text" at bounding box center [116, 327] width 106 height 19
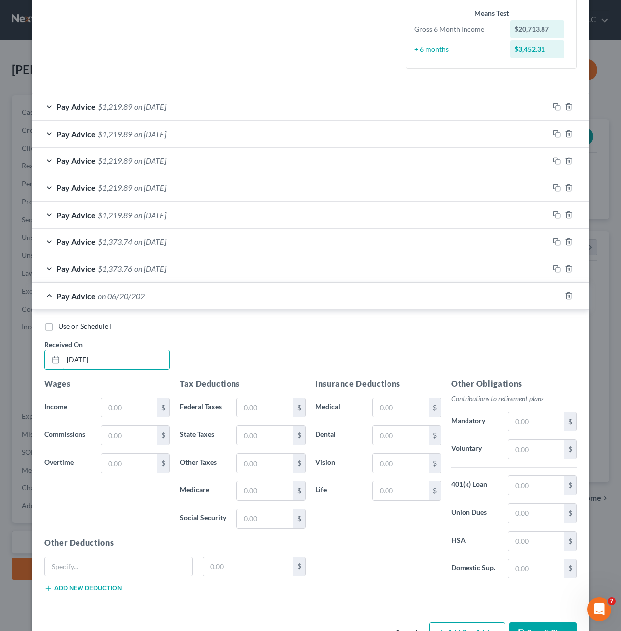
type input "6/20/2025"
type input "3,452.31"
type input "186.67"
type input "151.20"
type input "48.64"
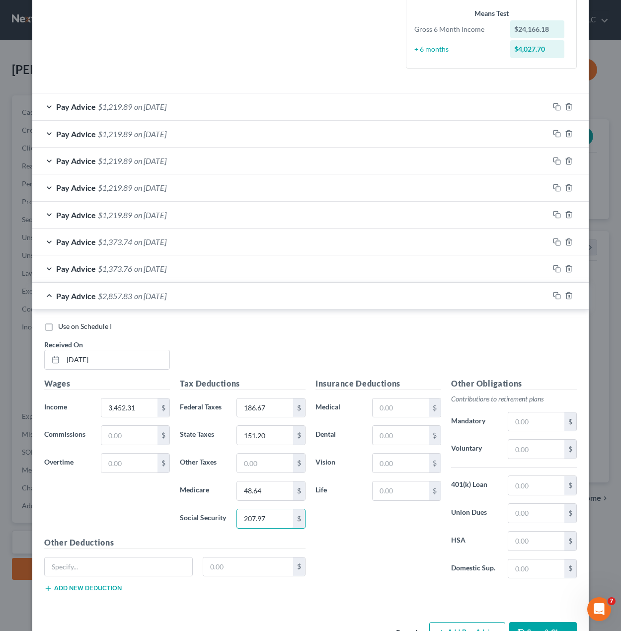
type input "207.97"
type input "Parking"
type input "16"
type input "81.12"
type input "12.37"
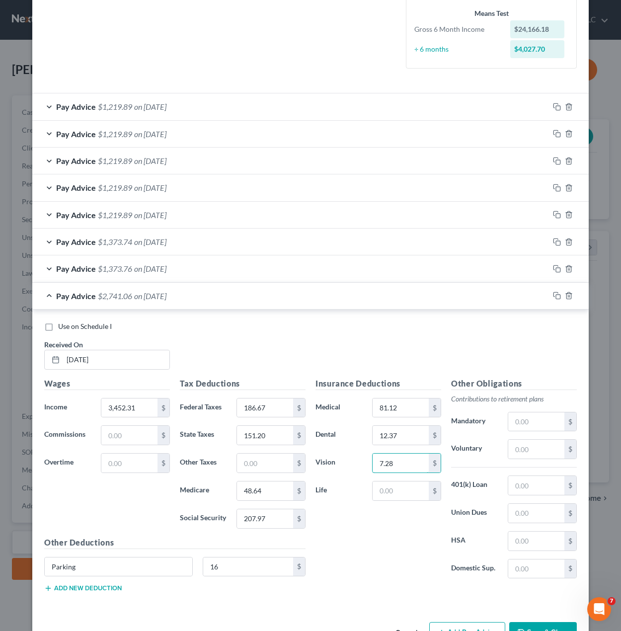
type input "7.28"
click at [393, 496] on input "23." at bounding box center [401, 490] width 56 height 19
type input "23.52"
type input "187"
type input "0"
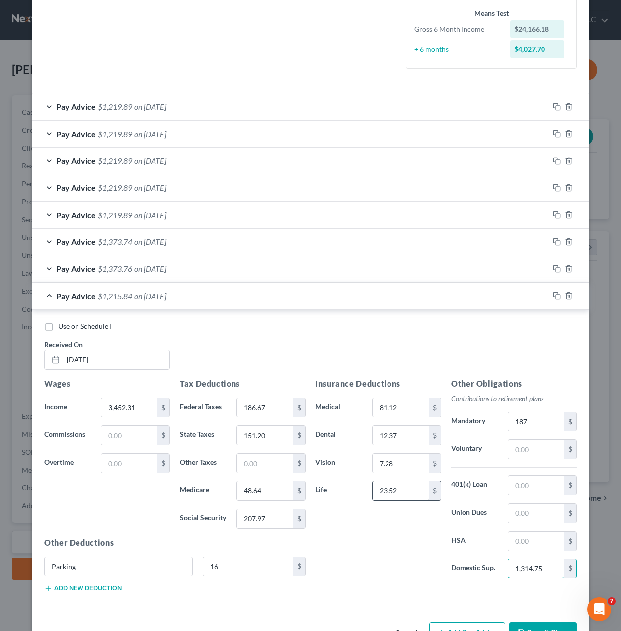
type input "1,314.75"
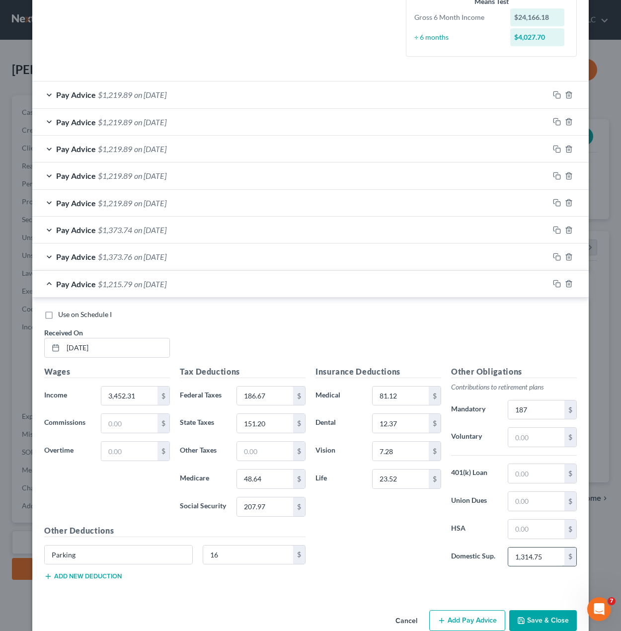
drag, startPoint x: 548, startPoint y: 558, endPoint x: 543, endPoint y: 549, distance: 10.0
click at [548, 557] on input "1,314.75" at bounding box center [536, 556] width 56 height 19
type input "1,314.72"
click at [376, 546] on div "Insurance Deductions Medical 81.12 $ Dental 12.37 $ Vision 7.28 $ Life 23.52 $" at bounding box center [378, 470] width 136 height 209
click at [140, 319] on div "Use on Schedule I" at bounding box center [310, 314] width 532 height 10
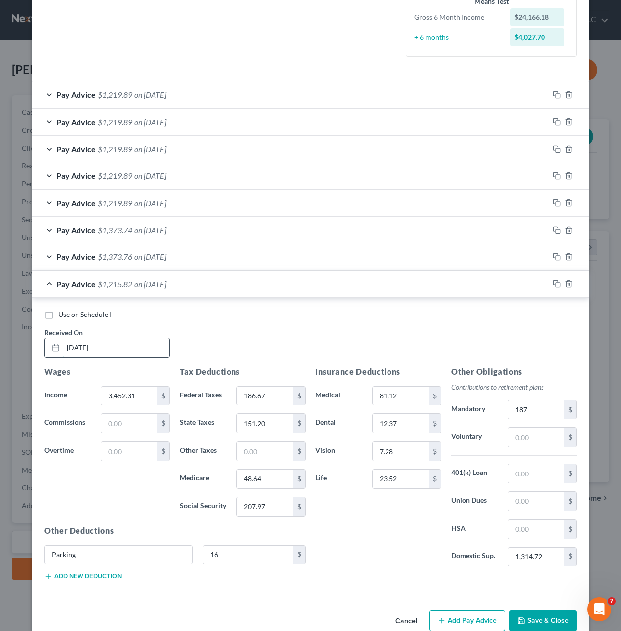
click at [139, 345] on input "6/20/2025" at bounding box center [116, 347] width 106 height 19
click at [227, 333] on div "Use on Schedule I Received On * 6/20/2025" at bounding box center [310, 337] width 542 height 56
click at [549, 565] on input "1,314.72" at bounding box center [536, 556] width 56 height 19
drag, startPoint x: 342, startPoint y: 532, endPoint x: 347, endPoint y: 529, distance: 6.1
click at [344, 530] on div "Insurance Deductions Medical 81.12 $ Dental 12.37 $ Vision 7.28 $ Life 23.52 $" at bounding box center [378, 470] width 136 height 209
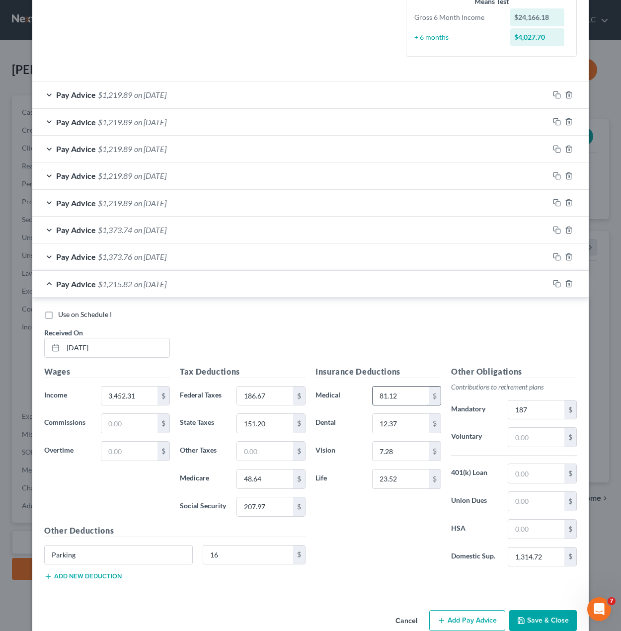
click at [412, 399] on input "81.12" at bounding box center [401, 395] width 56 height 19
click at [544, 405] on input "187" at bounding box center [536, 409] width 56 height 19
type input "187.00"
click at [181, 505] on label "Social Security" at bounding box center [203, 507] width 57 height 20
click at [261, 568] on div "Parking 16 $" at bounding box center [174, 559] width 271 height 28
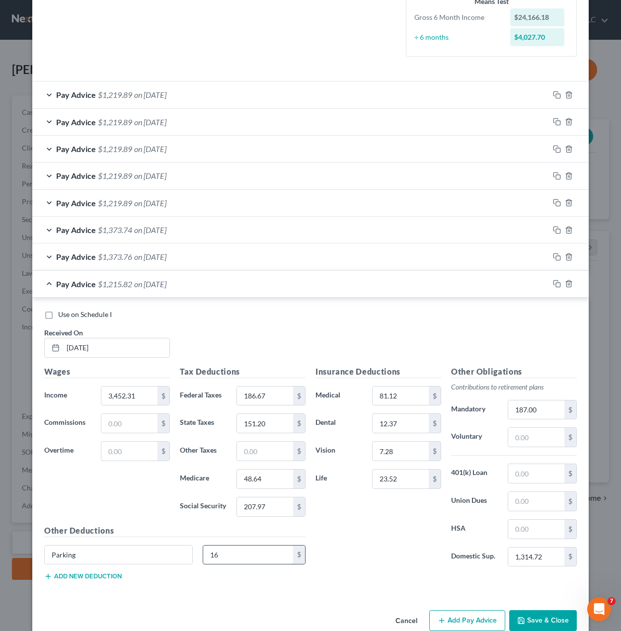
click at [261, 557] on input "16" at bounding box center [248, 554] width 90 height 19
type input "16.00"
click at [117, 400] on input "3,452.31" at bounding box center [129, 395] width 56 height 19
type input "3,452.31"
drag, startPoint x: 150, startPoint y: 487, endPoint x: 174, endPoint y: 481, distance: 25.5
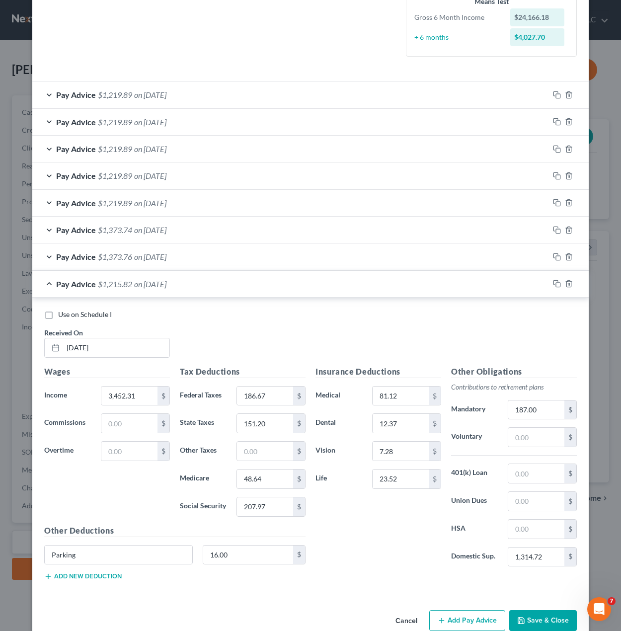
click at [150, 487] on div "Wages Income * 3,452.31 $ Commissions $ Overtime $" at bounding box center [107, 445] width 136 height 159
click at [249, 408] on div "Tax Deductions Federal Taxes 186.67 $ State Taxes 151.20 $ Other Taxes $ Medica…" at bounding box center [243, 445] width 136 height 159
click at [265, 395] on input "186.67" at bounding box center [265, 395] width 56 height 19
type input "187"
click at [348, 539] on div "Insurance Deductions Medical 81.12 $ Dental 12.37 $ Vision 7.28 $ Life 23.52 $" at bounding box center [378, 470] width 136 height 209
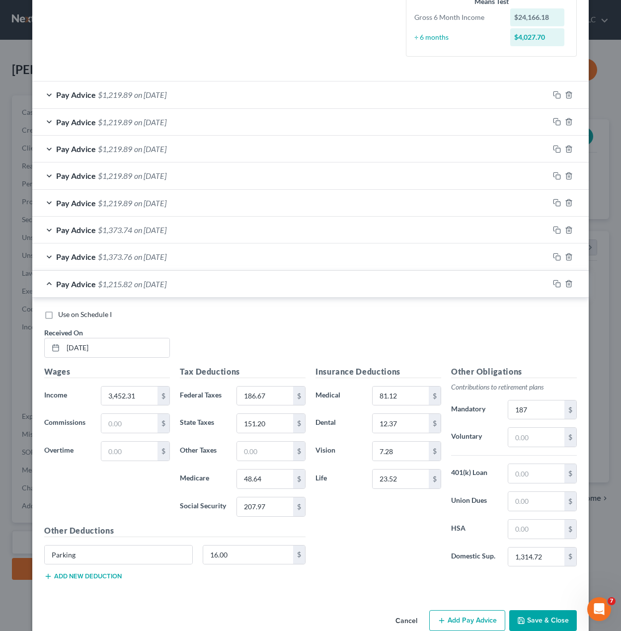
click at [118, 509] on div "Wages Income * 3,452.31 $ Commissions $ Overtime $" at bounding box center [107, 445] width 136 height 159
click at [390, 432] on input "12.37" at bounding box center [401, 423] width 56 height 19
click at [350, 499] on div "Insurance Deductions Medical 81.12 $ Dental 12.37 $ Vision 7.28 $ Life 23.52 $" at bounding box center [378, 470] width 136 height 209
click at [266, 390] on input "186.67" at bounding box center [265, 395] width 56 height 19
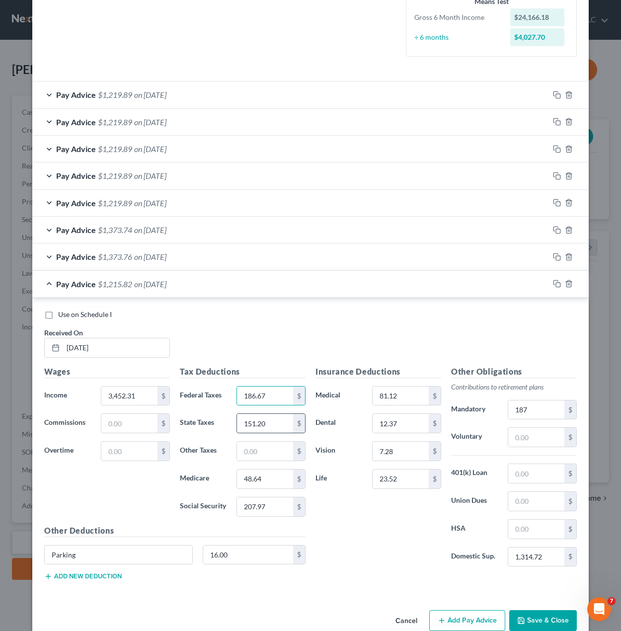
click at [264, 422] on input "151.20" at bounding box center [265, 423] width 56 height 19
click at [263, 479] on input "48.64" at bounding box center [265, 478] width 56 height 19
click at [264, 505] on input "207.97" at bounding box center [265, 506] width 56 height 19
click at [204, 558] on input "16.00" at bounding box center [248, 554] width 90 height 19
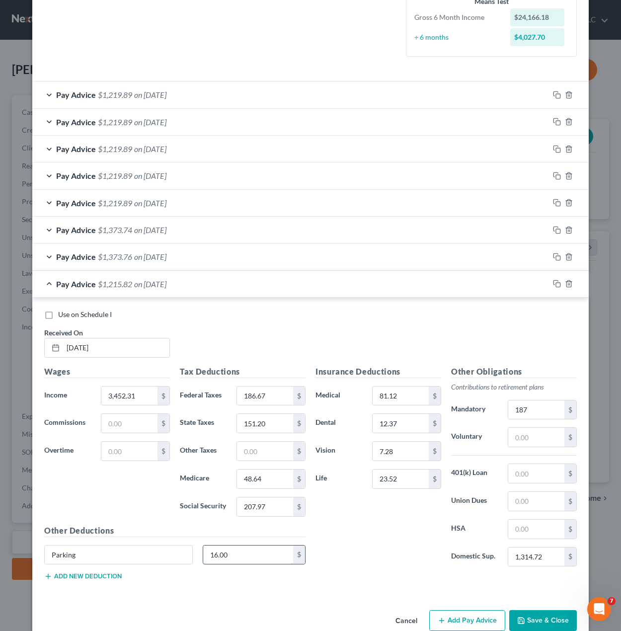
click at [204, 558] on input "16.00" at bounding box center [248, 554] width 90 height 19
click at [97, 579] on button "Add new deduction" at bounding box center [82, 576] width 77 height 8
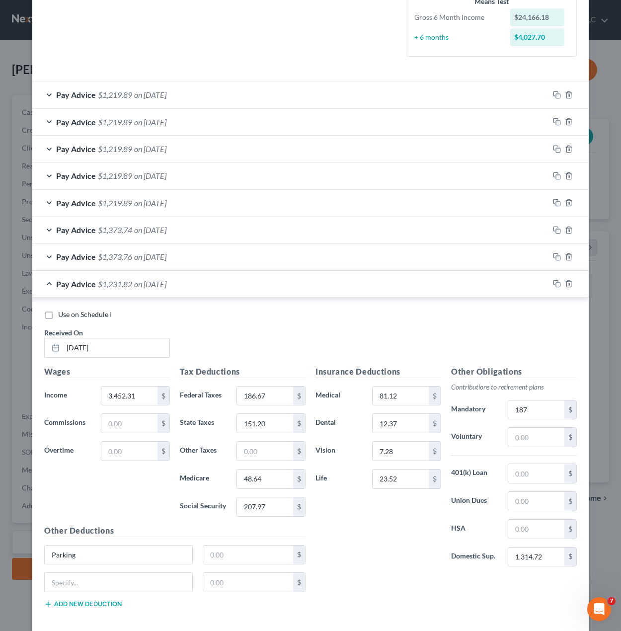
drag, startPoint x: 97, startPoint y: 541, endPoint x: 81, endPoint y: 569, distance: 32.0
click at [97, 543] on div "Other Deductions Parking $ $ Add new deduction" at bounding box center [174, 571] width 271 height 92
click at [85, 556] on input "Parking" at bounding box center [119, 554] width 148 height 19
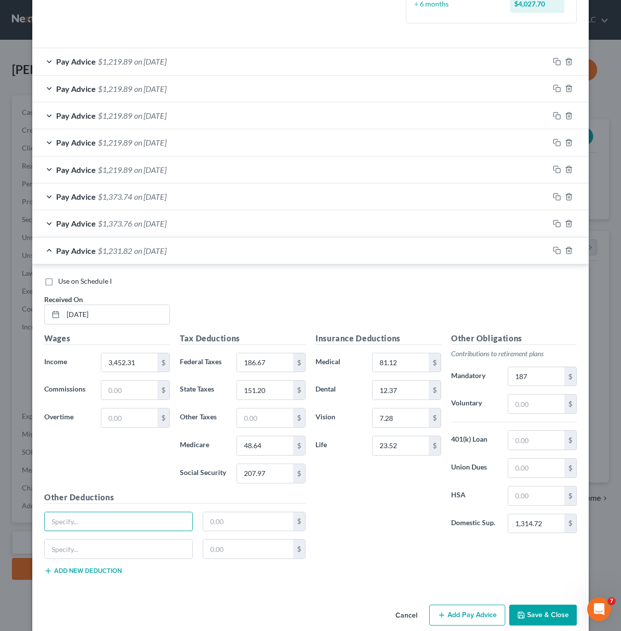
scroll to position [322, 0]
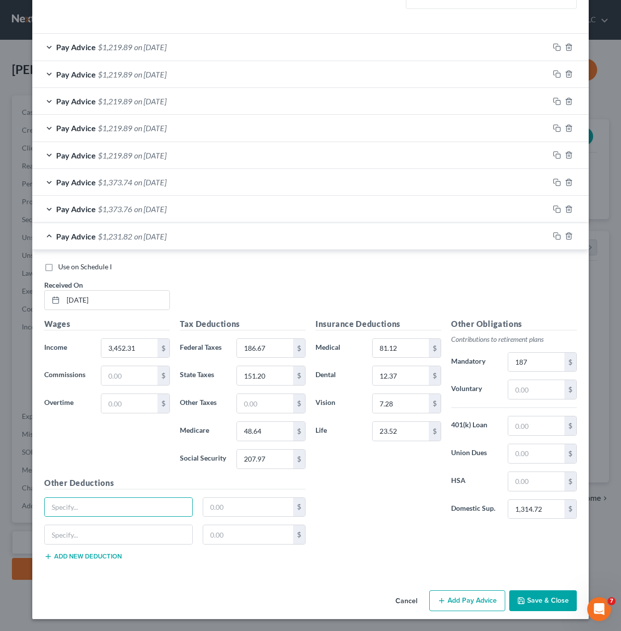
click at [332, 554] on div "Insurance Deductions Medical 81.12 $ Dental 12.37 $ Vision 7.28 $ Life 23.52 $ …" at bounding box center [445, 443] width 271 height 250
click at [458, 605] on button "Add Pay Advice" at bounding box center [467, 600] width 76 height 21
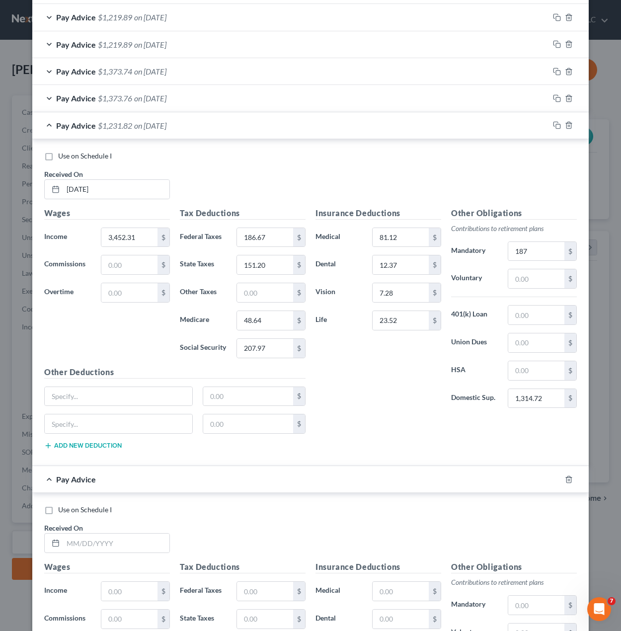
scroll to position [570, 0]
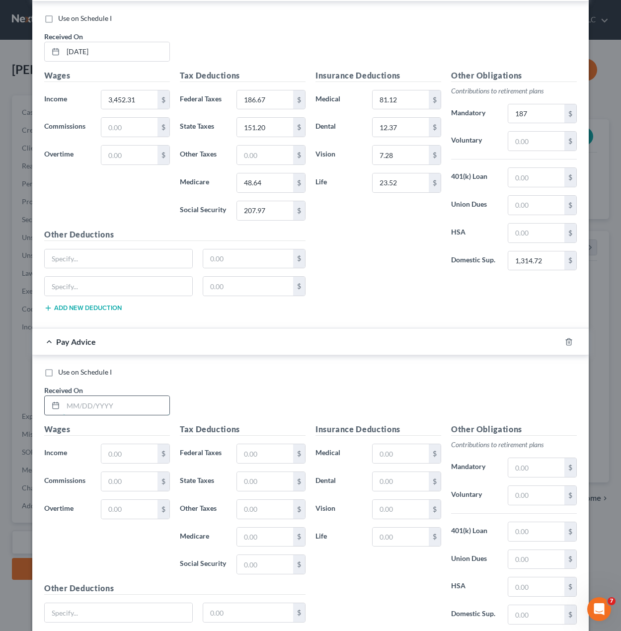
click at [114, 410] on input "text" at bounding box center [116, 405] width 106 height 19
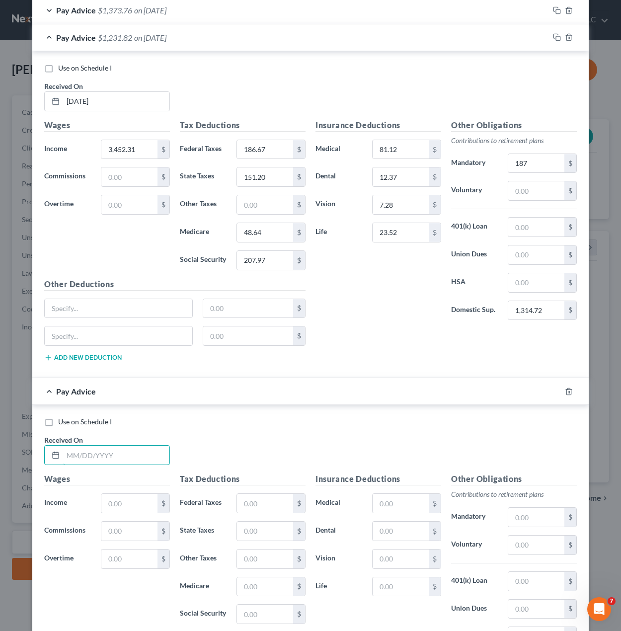
scroll to position [648, 0]
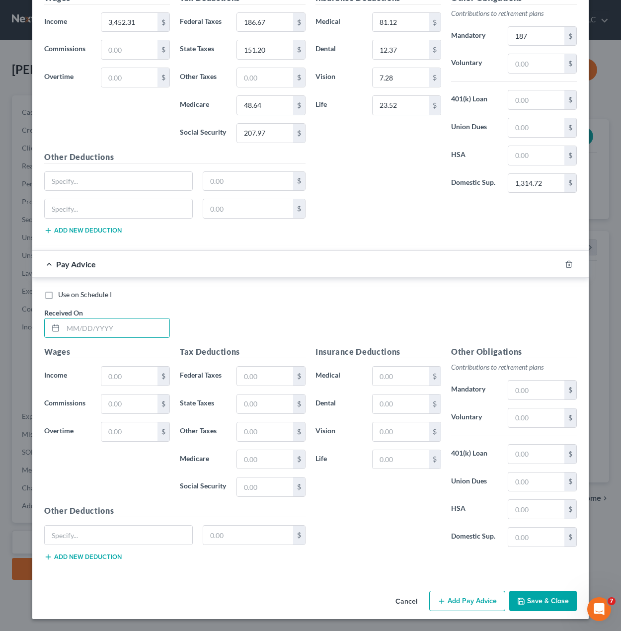
drag, startPoint x: 232, startPoint y: 331, endPoint x: 222, endPoint y: 332, distance: 9.9
click at [232, 331] on div "Use on Schedule I Received On *" at bounding box center [310, 318] width 542 height 56
click at [80, 332] on input "text" at bounding box center [116, 327] width 106 height 19
type input "07/03/2025"
type input "3,452.32"
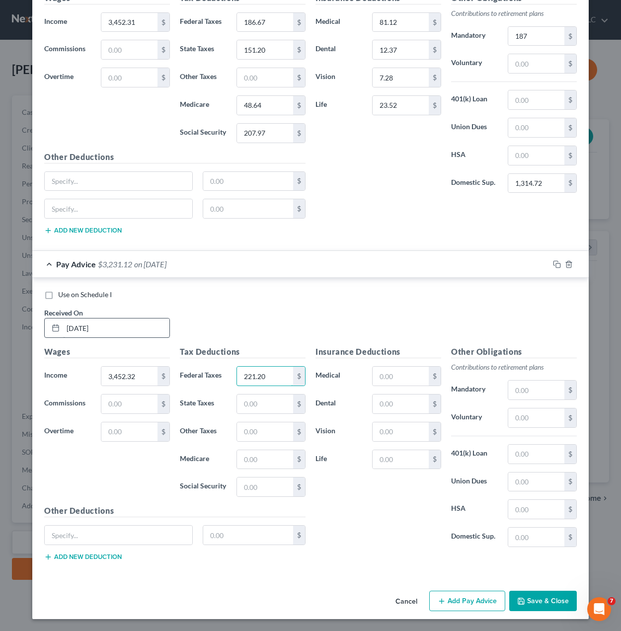
type input "221.20"
type input "167.20"
type input "50.09"
type input "214.22"
click at [520, 460] on input "text" at bounding box center [536, 454] width 56 height 19
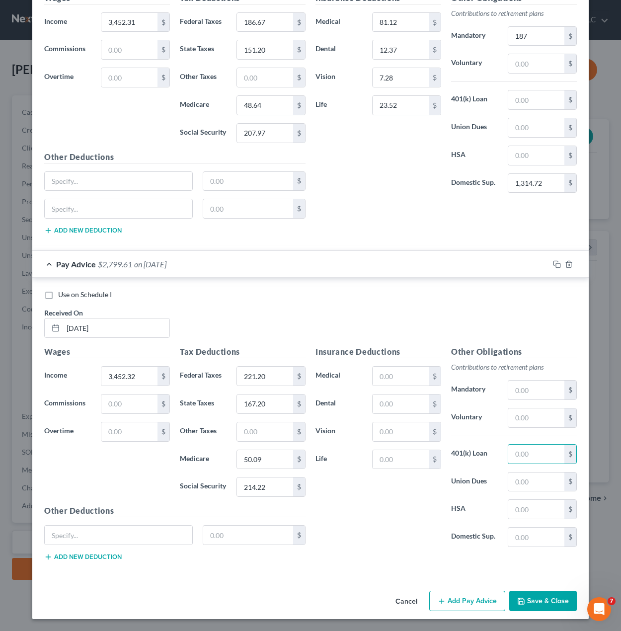
drag, startPoint x: 460, startPoint y: 511, endPoint x: 482, endPoint y: 509, distance: 22.4
click at [459, 511] on label "HSA" at bounding box center [474, 509] width 57 height 20
click at [527, 530] on input "text" at bounding box center [536, 537] width 56 height 19
type input "0"
type input "1,314.72"
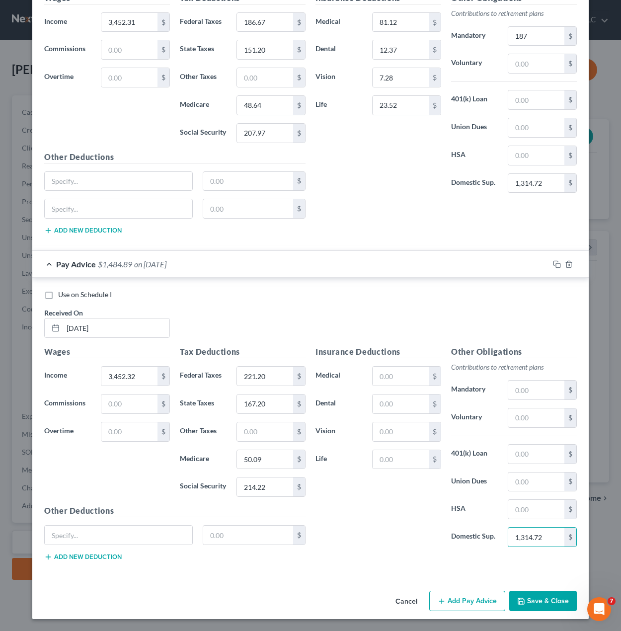
click at [98, 459] on div "Wages Income * 3,452.32 $ Commissions $ Overtime $" at bounding box center [107, 425] width 136 height 159
click at [444, 597] on button "Add Pay Advice" at bounding box center [467, 601] width 76 height 21
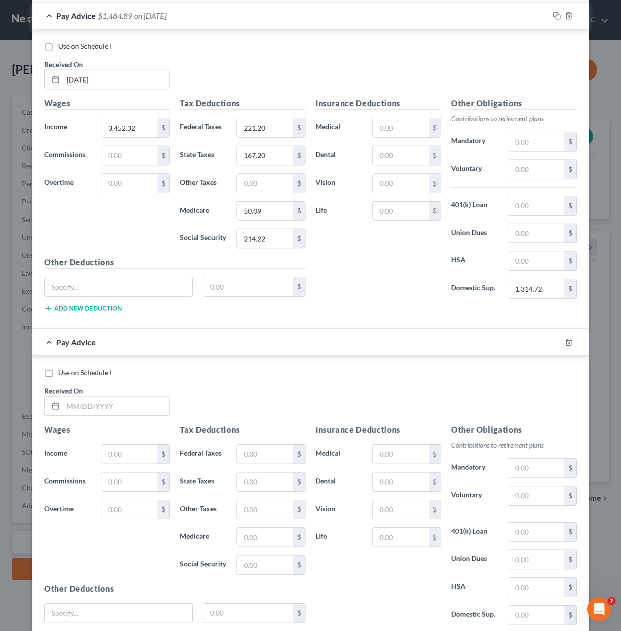
scroll to position [974, 0]
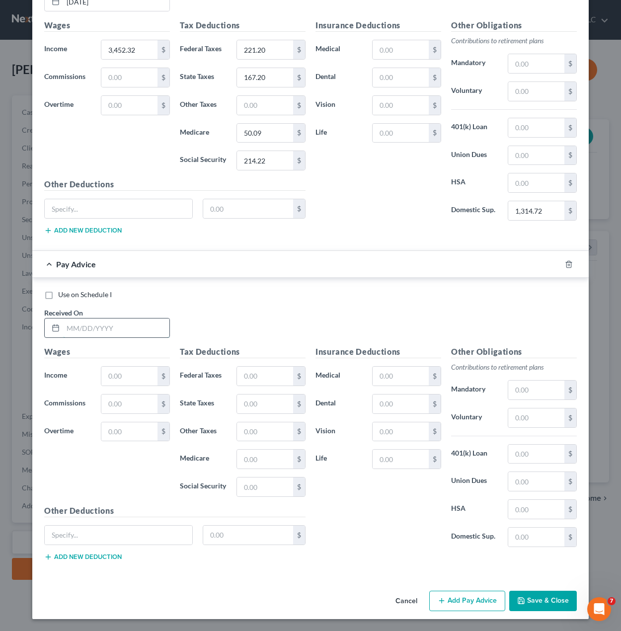
click at [106, 328] on input "text" at bounding box center [116, 327] width 106 height 19
type input "07/18/2025"
type input "3,548.47"
type input "195.54"
type input "154.90"
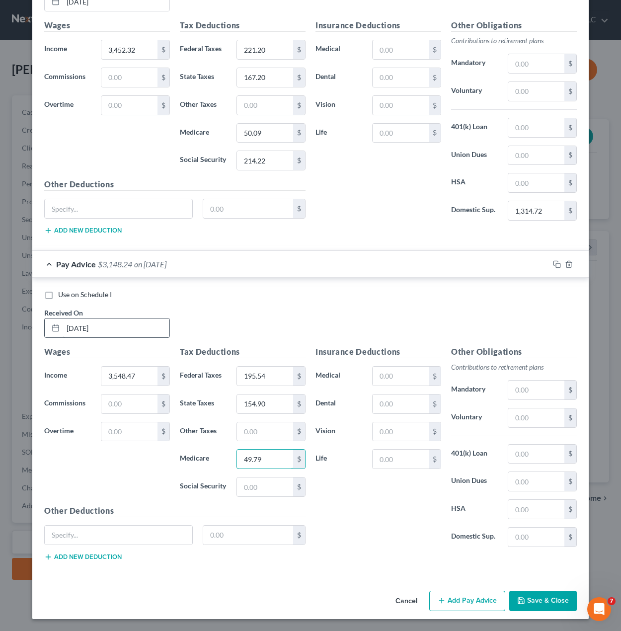
type input "49.79"
type input "212.88"
type input "Parking"
type input "17.00"
click at [397, 371] on input "text" at bounding box center [401, 376] width 56 height 19
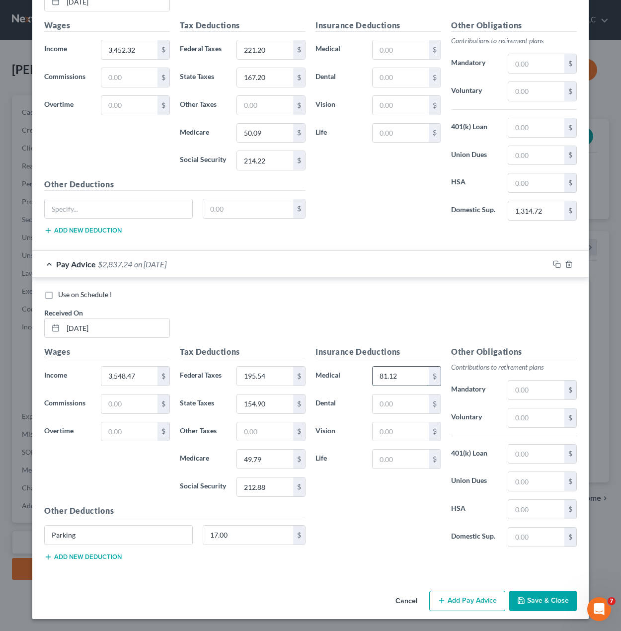
type input "81.12"
type input "12.37"
type input "7.28"
type input "3"
type input "23.52"
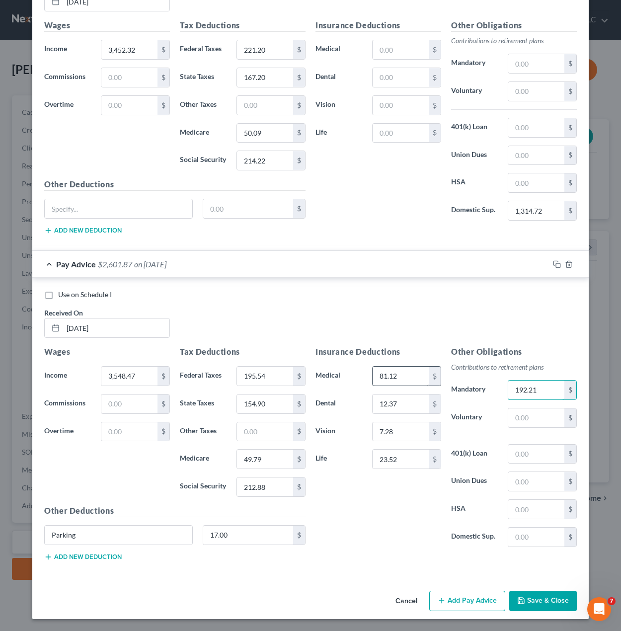
type input "192.21"
type input "1,314.72"
click at [408, 519] on div "Insurance Deductions Medical 81.12 $ Dental 12.37 $ Vision 7.28 $ Life 23.52 $" at bounding box center [378, 450] width 136 height 209
click at [398, 461] on input "23.52" at bounding box center [401, 459] width 56 height 19
click at [399, 461] on input "23.52" at bounding box center [401, 459] width 56 height 19
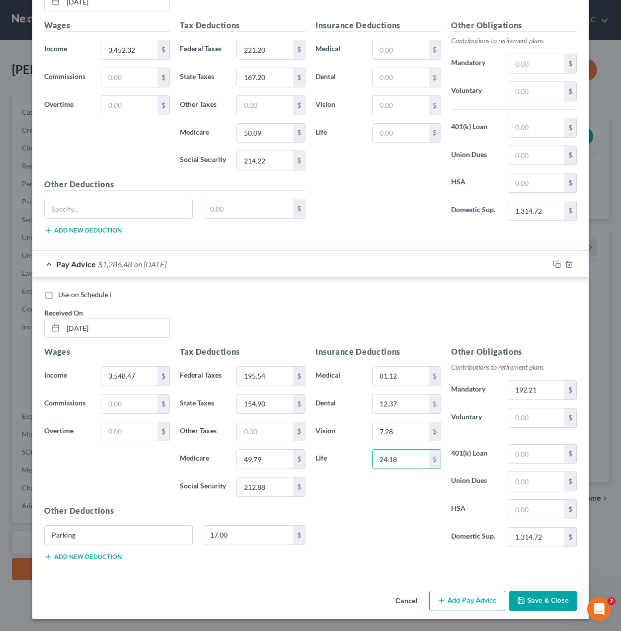
type input "24.18"
click at [390, 529] on div "Insurance Deductions Medical 81.12 $ Dental 12.37 $ Vision 7.28 $ Life 24.18 $" at bounding box center [378, 450] width 136 height 209
click at [536, 601] on button "Save & Close" at bounding box center [543, 601] width 68 height 21
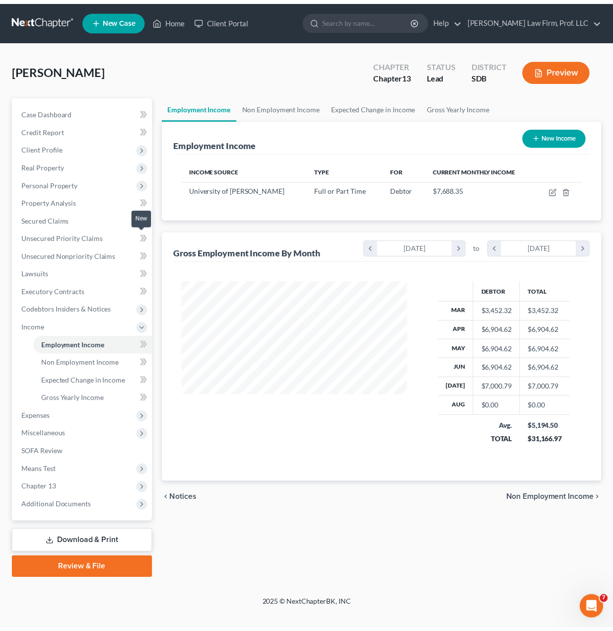
scroll to position [178, 248]
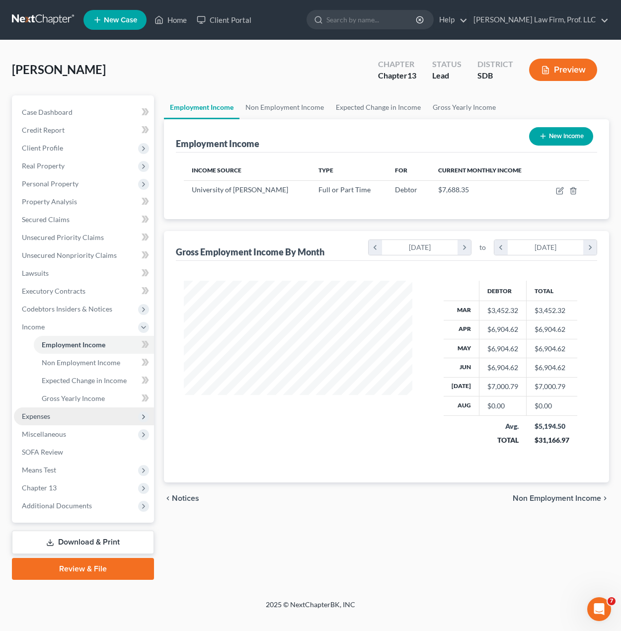
click at [51, 420] on span "Expenses" at bounding box center [84, 416] width 140 height 18
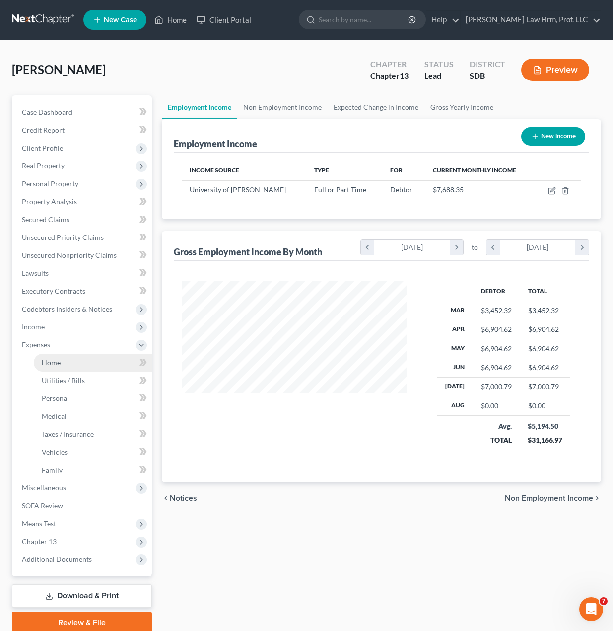
click at [63, 367] on link "Home" at bounding box center [93, 363] width 118 height 18
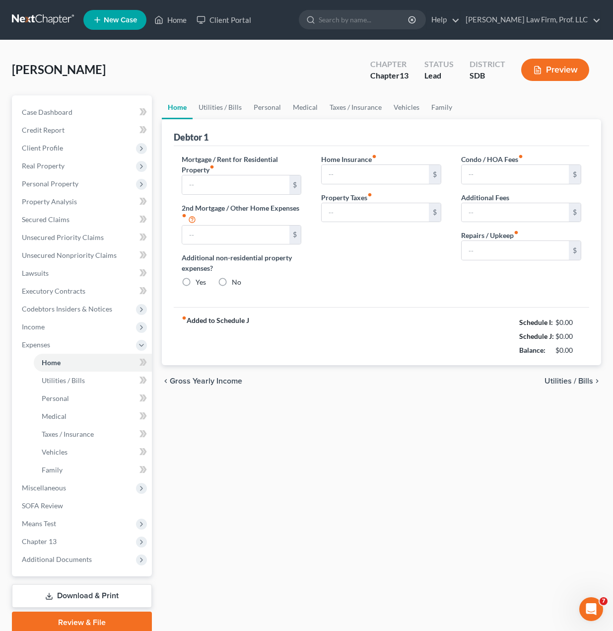
type input "0.00"
radio input "true"
type input "0.00"
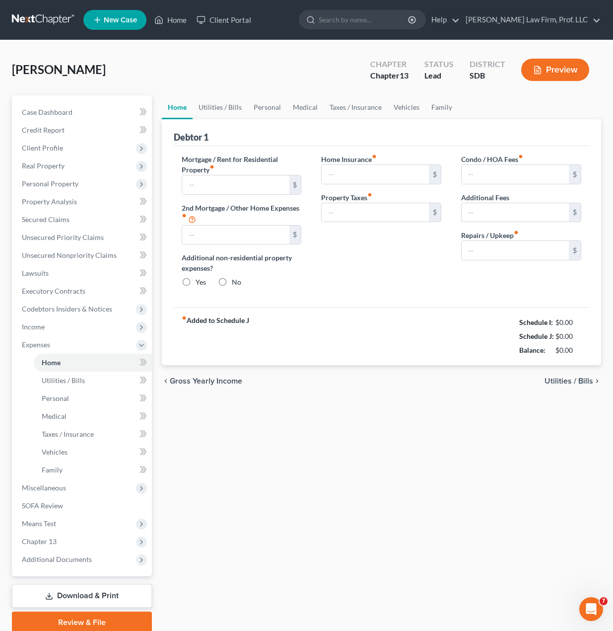
type input "0.00"
click at [371, 175] on input "0.00" at bounding box center [375, 174] width 107 height 19
click at [383, 249] on div "Home Insurance fiber_manual_record 0.00 $ Property Taxes fiber_manual_record 0.…" at bounding box center [381, 225] width 140 height 142
click at [269, 236] on input "0.00" at bounding box center [235, 235] width 107 height 19
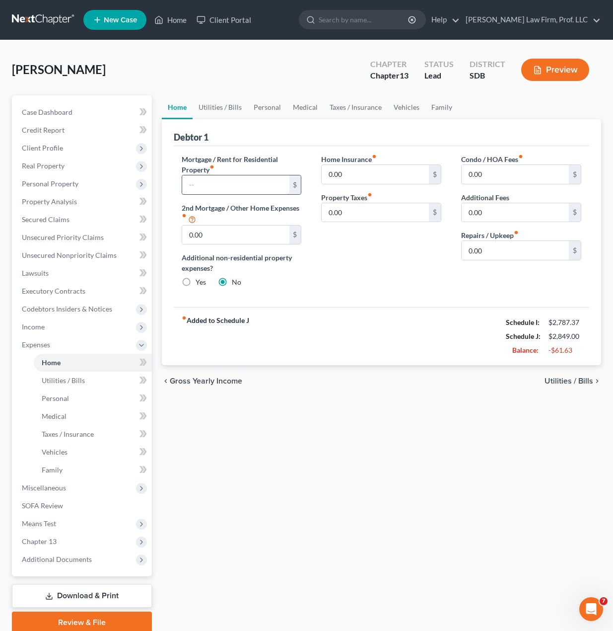
click at [262, 180] on input "text" at bounding box center [235, 184] width 107 height 19
click at [346, 233] on div "Home Insurance fiber_manual_record 0.00 $ Property Taxes fiber_manual_record 0.…" at bounding box center [381, 225] width 140 height 142
click at [243, 185] on input "text" at bounding box center [235, 184] width 107 height 19
click at [454, 258] on div "Condo / HOA Fees fiber_manual_record 0.00 $ Additional Fees 0.00 $ Repairs / Up…" at bounding box center [522, 225] width 140 height 142
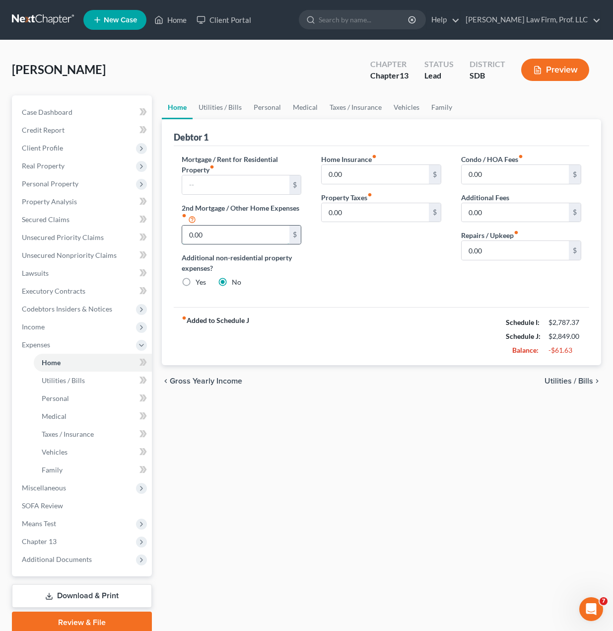
click at [267, 234] on input "0.00" at bounding box center [235, 235] width 107 height 19
click at [363, 252] on div "Home Insurance fiber_manual_record 0.00 $ Property Taxes fiber_manual_record 0.…" at bounding box center [381, 225] width 140 height 142
click at [487, 264] on div "Condo / HOA Fees fiber_manual_record 0.00 $ Additional Fees 0.00 $ Repairs / Up…" at bounding box center [522, 225] width 140 height 142
click at [427, 243] on div "Home Insurance fiber_manual_record 0.00 $ Property Taxes fiber_manual_record 0.…" at bounding box center [381, 225] width 140 height 142
click at [239, 231] on input "0.00" at bounding box center [235, 235] width 107 height 19
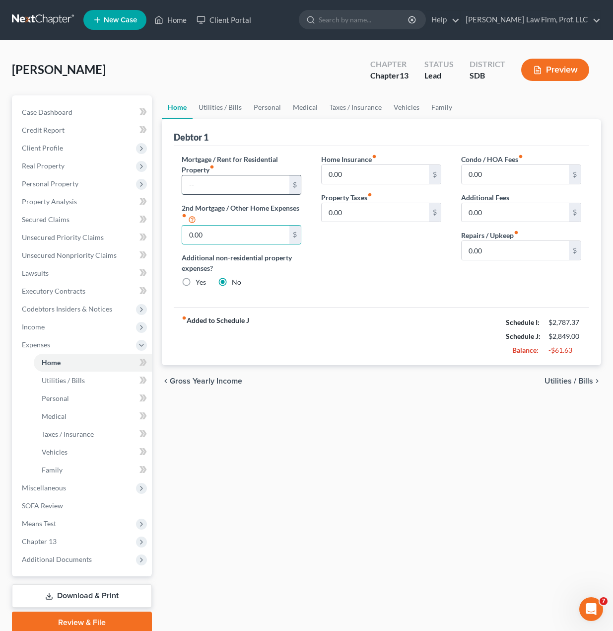
click at [227, 190] on input "text" at bounding box center [235, 184] width 107 height 19
click at [349, 263] on div "Home Insurance fiber_manual_record 0.00 $ Property Taxes fiber_manual_record 0.…" at bounding box center [381, 225] width 140 height 142
click at [262, 227] on input "0.00" at bounding box center [235, 235] width 107 height 19
type input "325.00"
drag, startPoint x: 355, startPoint y: 245, endPoint x: 399, endPoint y: 267, distance: 49.1
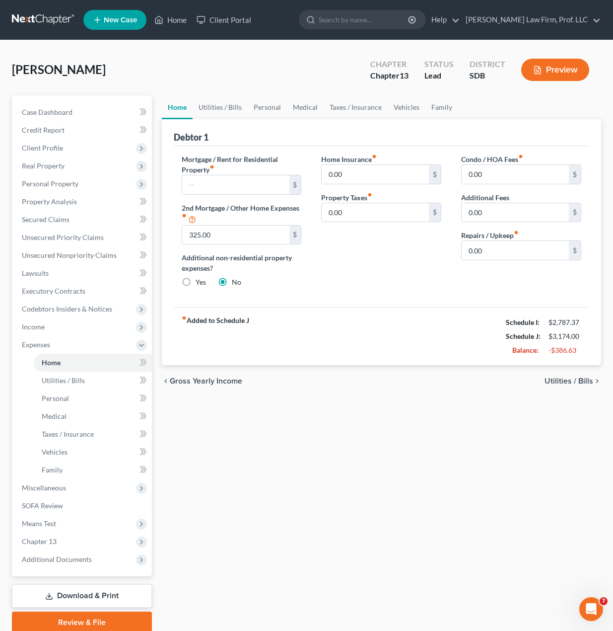
click at [356, 245] on div "Home Insurance fiber_manual_record 0.00 $ Property Taxes fiber_manual_record 0.…" at bounding box center [381, 225] width 140 height 142
drag, startPoint x: 416, startPoint y: 445, endPoint x: 528, endPoint y: 265, distance: 211.0
click at [420, 441] on div "Home Utilities / Bills Personal Medical Taxes / Insurance Vehicles Family Debto…" at bounding box center [382, 364] width 450 height 538
drag, startPoint x: 426, startPoint y: 281, endPoint x: 410, endPoint y: 267, distance: 21.1
click at [426, 280] on div "Home Insurance fiber_manual_record 0.00 $ Property Taxes fiber_manual_record 0.…" at bounding box center [381, 225] width 140 height 142
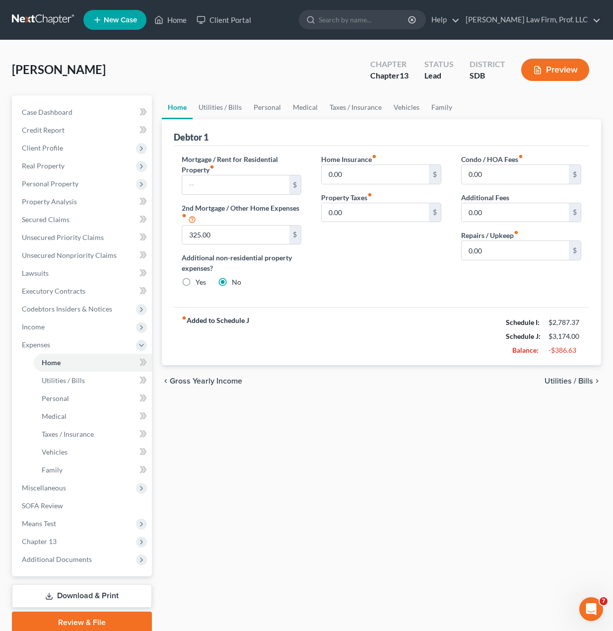
drag, startPoint x: 359, startPoint y: 279, endPoint x: 360, endPoint y: 274, distance: 5.6
click at [360, 277] on div "Home Insurance fiber_manual_record 0.00 $ Property Taxes fiber_manual_record 0.…" at bounding box center [381, 225] width 140 height 142
click at [67, 293] on span "Executory Contracts" at bounding box center [54, 291] width 64 height 8
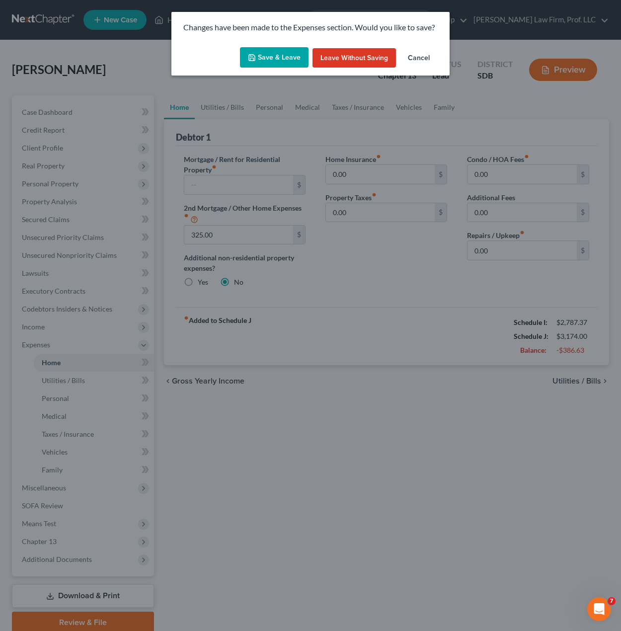
click at [268, 66] on div "Save & Leave Leave without Saving Cancel" at bounding box center [310, 59] width 278 height 33
click at [274, 50] on button "Save & Leave" at bounding box center [274, 57] width 69 height 21
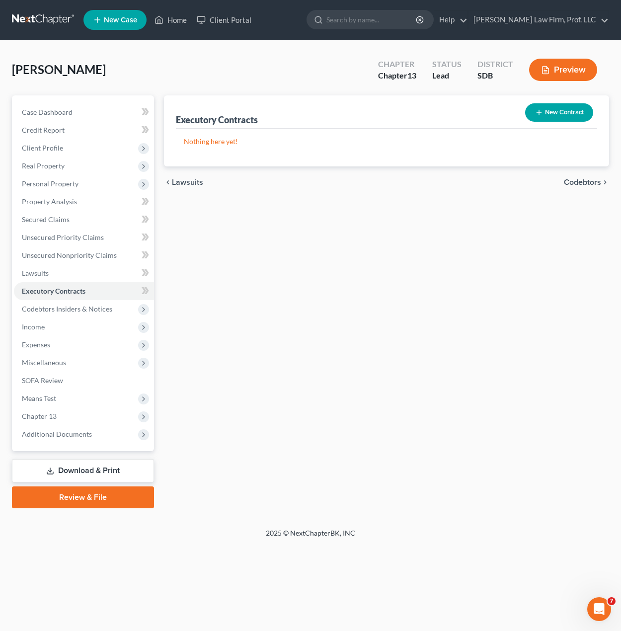
click at [562, 115] on button "New Contract" at bounding box center [559, 112] width 68 height 18
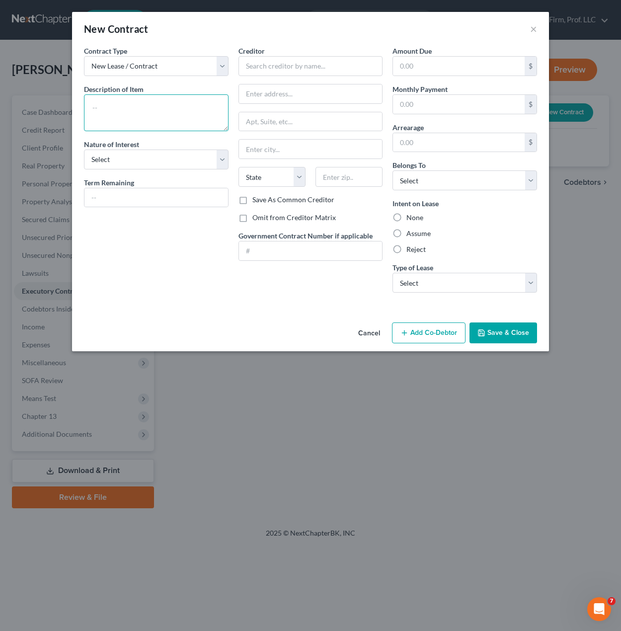
click at [140, 113] on textarea at bounding box center [156, 112] width 145 height 37
click at [155, 61] on select "New Lease / Contract New Timeshare" at bounding box center [156, 66] width 145 height 20
drag, startPoint x: 154, startPoint y: 61, endPoint x: 146, endPoint y: 71, distance: 13.0
click at [154, 61] on select "New Lease / Contract New Timeshare" at bounding box center [156, 66] width 145 height 20
click at [127, 95] on textarea at bounding box center [156, 112] width 145 height 37
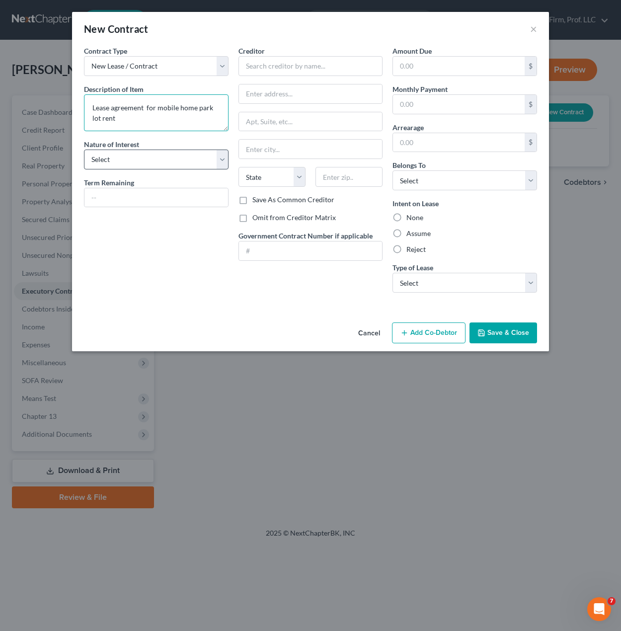
type textarea "Lease agreement for mobile home park lot rent"
click at [162, 168] on select "Select Purchaser Agent Lessor Lessee" at bounding box center [156, 160] width 145 height 20
select select "3"
click at [84, 150] on select "Select Purchaser Agent Lessor Lessee" at bounding box center [156, 160] width 145 height 20
click at [156, 204] on input "text" at bounding box center [156, 197] width 144 height 19
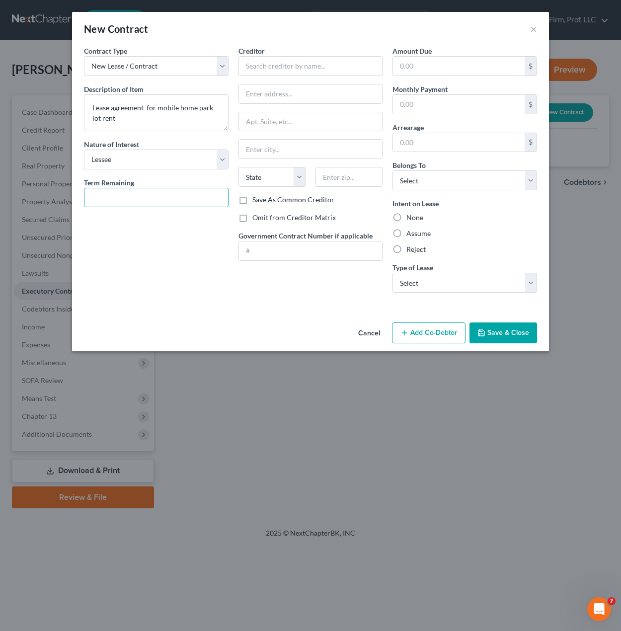
click at [382, 332] on button "Cancel" at bounding box center [369, 333] width 38 height 20
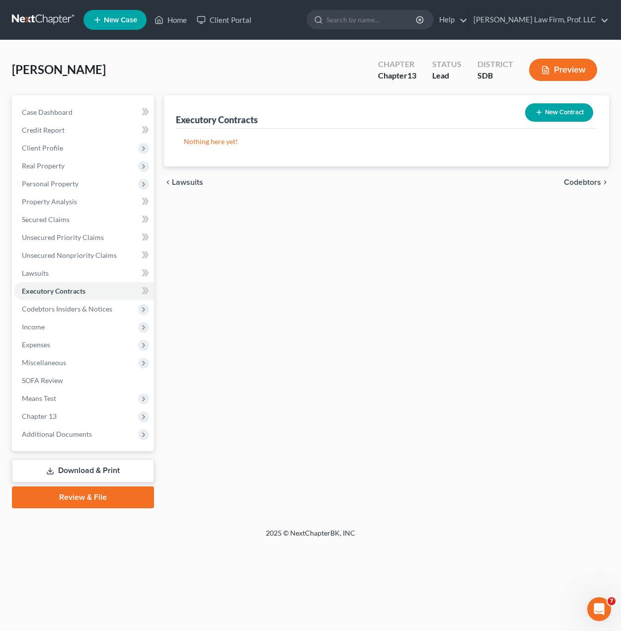
drag, startPoint x: 299, startPoint y: 344, endPoint x: 153, endPoint y: 332, distance: 146.0
click at [299, 343] on div "Executory Contracts New Contract Nothing here yet! chevron_left Lawsuits Codebt…" at bounding box center [386, 301] width 455 height 413
click at [227, 269] on div "Executory Contracts New Contract Nothing here yet! chevron_left Lawsuits Codebt…" at bounding box center [386, 301] width 455 height 413
click at [371, 237] on div "Executory Contracts New Contract Nothing here yet! chevron_left Lawsuits Codebt…" at bounding box center [386, 301] width 455 height 413
click at [230, 227] on div "Executory Contracts New Contract Nothing here yet! chevron_left Lawsuits Codebt…" at bounding box center [386, 301] width 455 height 413
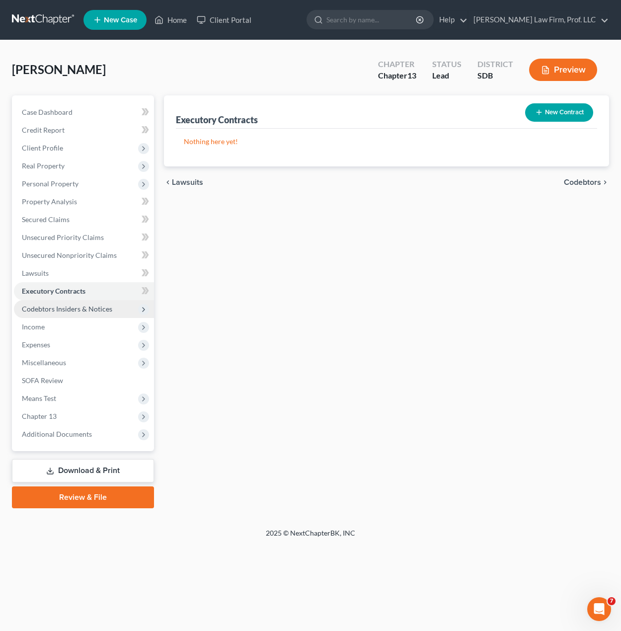
click at [74, 317] on span "Codebtors Insiders & Notices" at bounding box center [84, 309] width 140 height 18
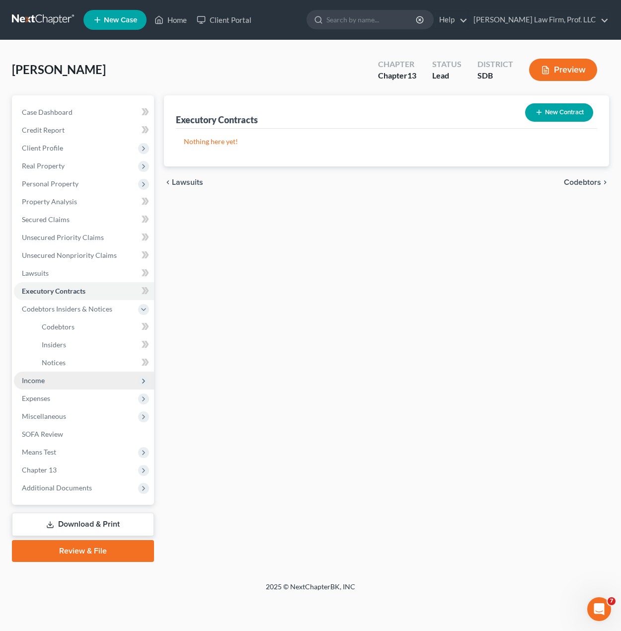
click at [54, 376] on span "Income" at bounding box center [84, 381] width 140 height 18
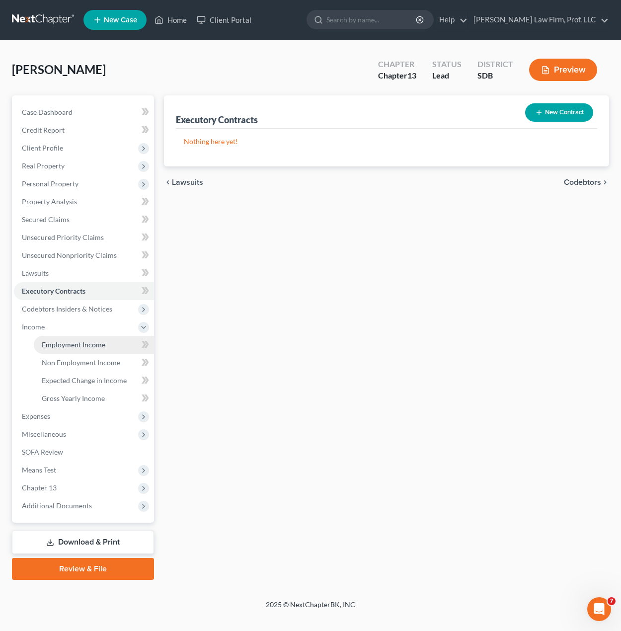
click at [79, 349] on link "Employment Income" at bounding box center [94, 345] width 120 height 18
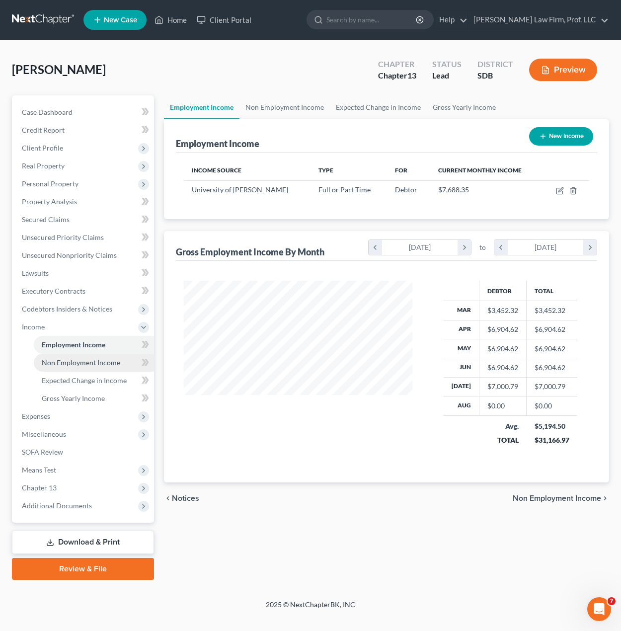
scroll to position [178, 248]
click at [88, 364] on span "Non Employment Income" at bounding box center [81, 362] width 78 height 8
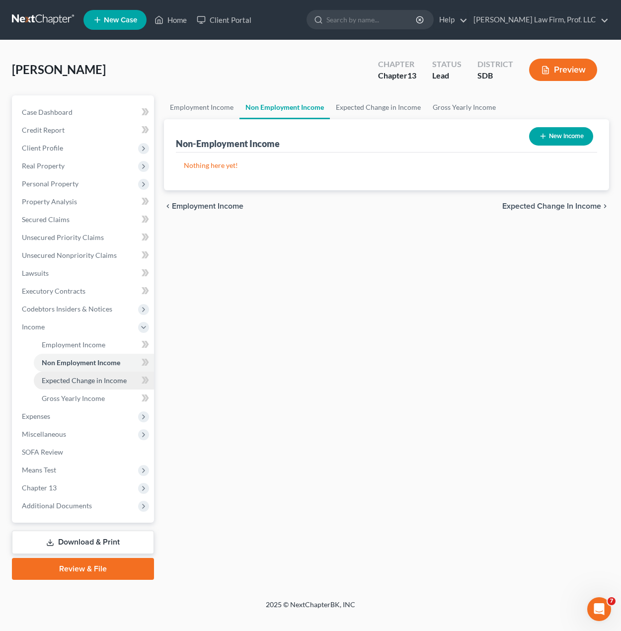
click at [92, 383] on span "Expected Change in Income" at bounding box center [84, 380] width 85 height 8
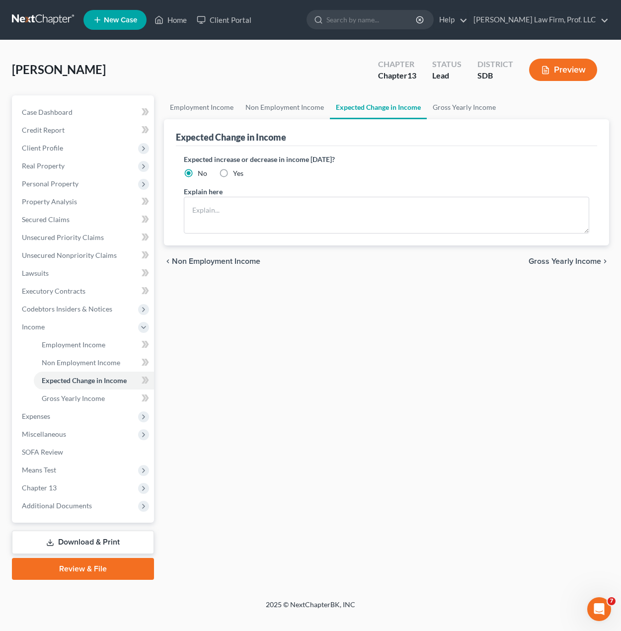
drag, startPoint x: 399, startPoint y: 332, endPoint x: 345, endPoint y: 322, distance: 55.4
click at [399, 331] on div "Employment Income Non Employment Income Expected Change in Income Gross Yearly …" at bounding box center [386, 337] width 455 height 484
click at [90, 256] on span "Unsecured Nonpriority Claims" at bounding box center [69, 255] width 95 height 8
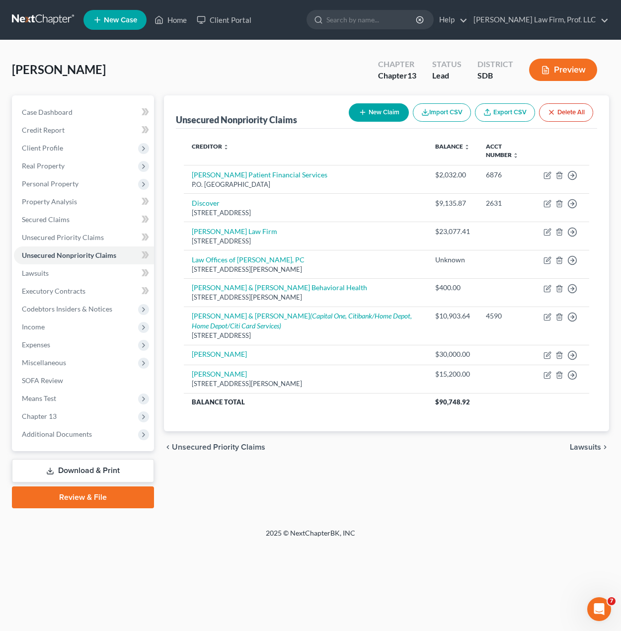
click at [459, 523] on div "[PERSON_NAME] Upgraded Chapter Chapter 13 Status Lead District SDB Preview Peti…" at bounding box center [310, 284] width 621 height 488
click at [361, 117] on button "New Claim" at bounding box center [379, 112] width 60 height 18
select select "0"
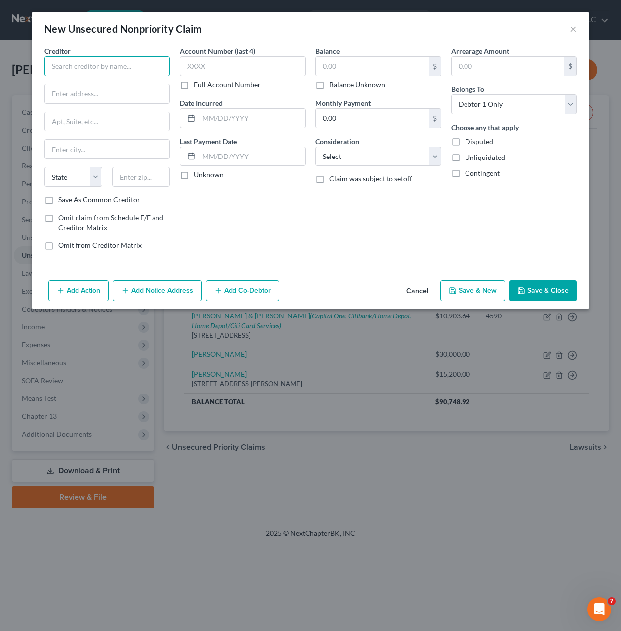
click at [117, 61] on input "text" at bounding box center [107, 66] width 126 height 20
type input "[PERSON_NAME] [PERSON_NAME] & [PERSON_NAME]"
click at [101, 95] on input "text" at bounding box center [107, 93] width 125 height 19
type input "11001 West 120th Avenue, Suite 215"
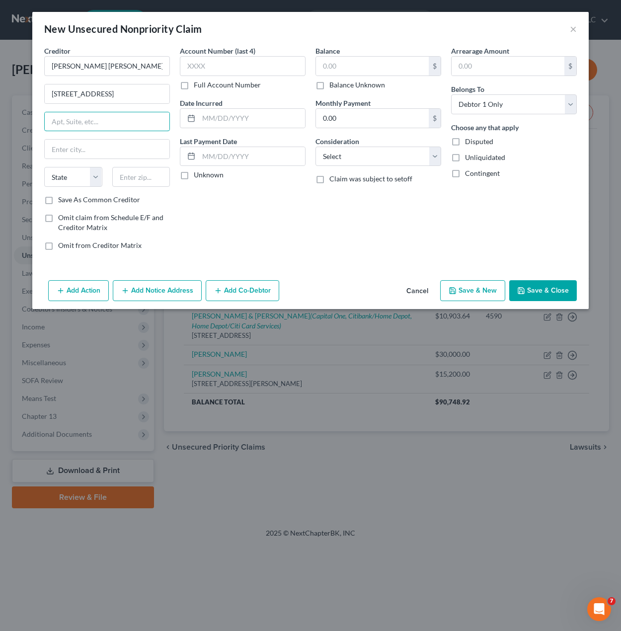
scroll to position [0, 0]
type input "80021"
type input "Broomfield"
select select "5"
drag, startPoint x: 352, startPoint y: 214, endPoint x: 339, endPoint y: 214, distance: 12.4
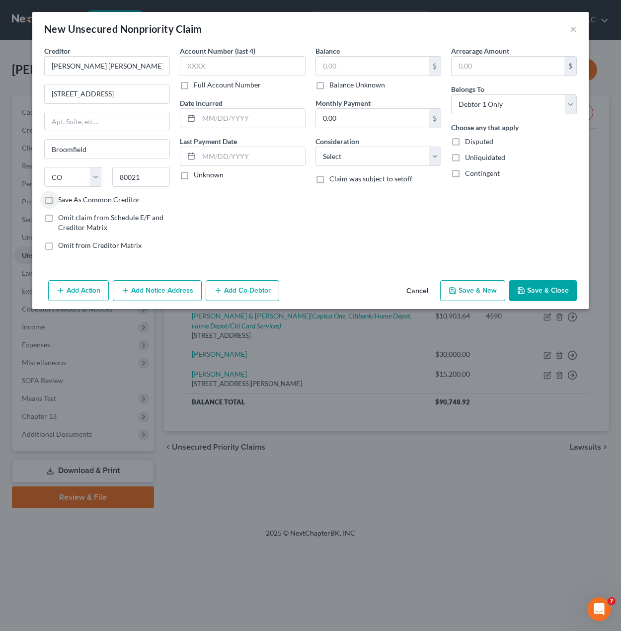
click at [350, 214] on div "Balance $ Balance Unknown Balance Undetermined $ Balance Unknown Monthly Paymen…" at bounding box center [378, 152] width 136 height 213
click at [250, 72] on input "text" at bounding box center [243, 66] width 126 height 20
type input "2231"
click at [346, 72] on input "text" at bounding box center [372, 66] width 113 height 19
type input "30"
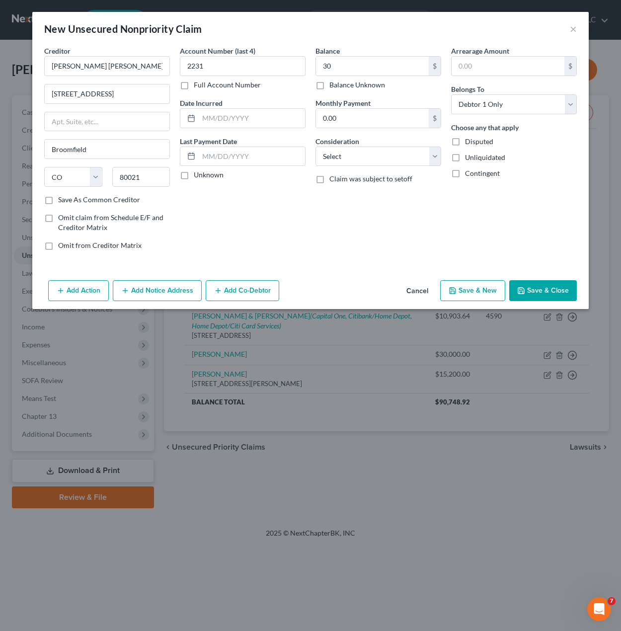
click at [293, 205] on div "Account Number (last 4) 2231 Full Account Number Date Incurred Last Payment Dat…" at bounding box center [243, 152] width 136 height 213
click at [151, 287] on button "Add Notice Address" at bounding box center [157, 290] width 89 height 21
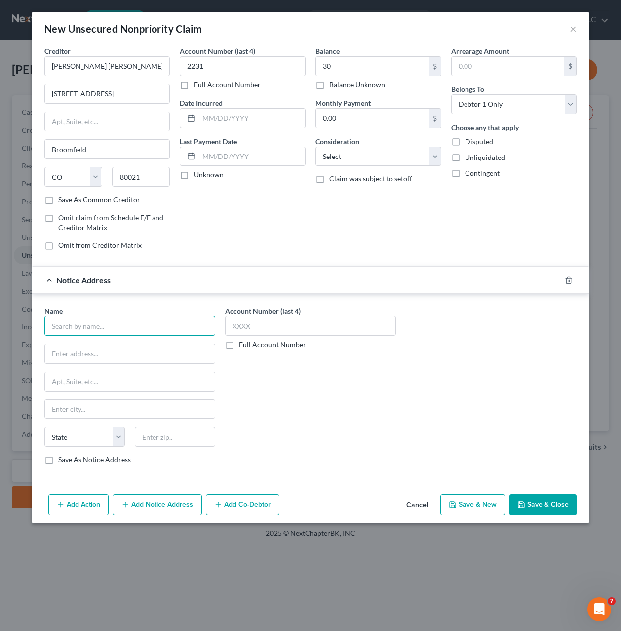
click at [113, 330] on input "text" at bounding box center [129, 326] width 171 height 20
type input "State of Colorado High Performance Transportation Enterprise"
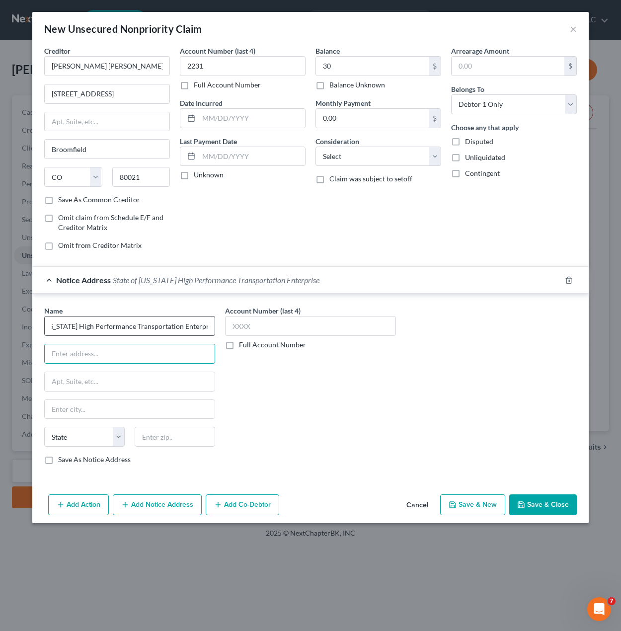
scroll to position [0, 0]
paste input "2829 W. Howard Pl."
type input "2829 W. Howard Pl."
click at [159, 451] on div "State [US_STATE] AK AR AZ CA CO CT DE DC [GEOGRAPHIC_DATA] [GEOGRAPHIC_DATA] GU…" at bounding box center [129, 441] width 181 height 28
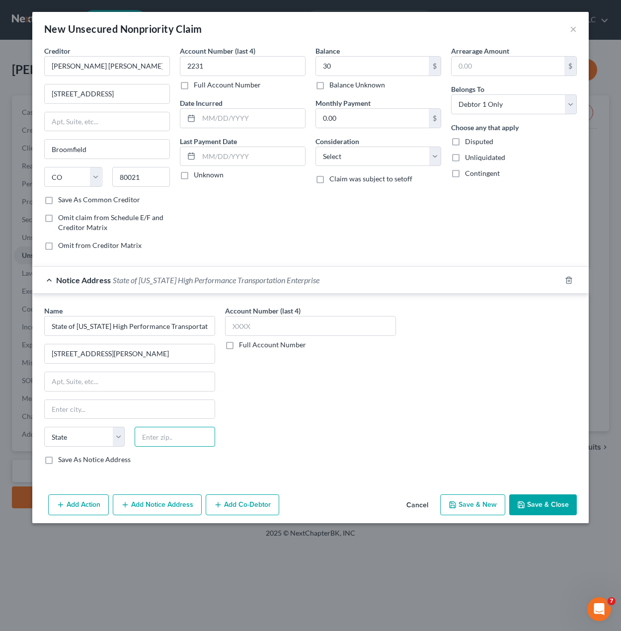
click at [163, 444] on input "text" at bounding box center [175, 437] width 80 height 20
type input "80204"
type input "Denver"
select select "5"
click at [524, 490] on div "Creditor * Linebarger Goggan Blair & Sampson 11001 West 120th Avenue, Suite 215…" at bounding box center [310, 268] width 556 height 445
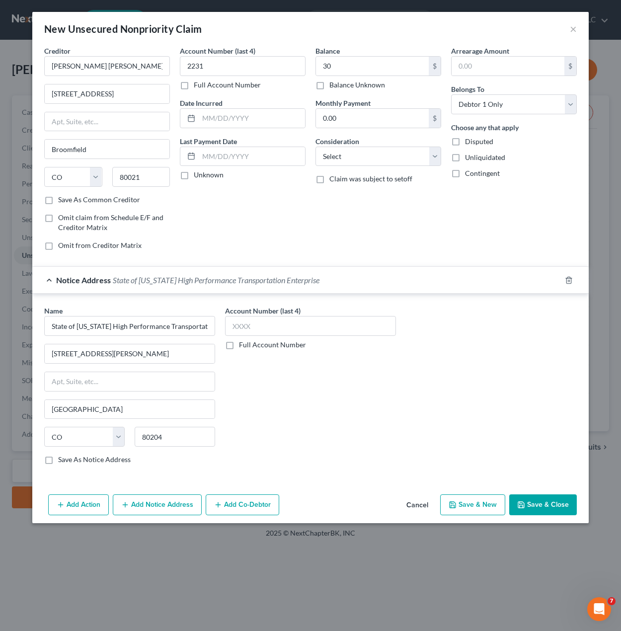
click at [530, 515] on button "Save & Close" at bounding box center [543, 504] width 68 height 21
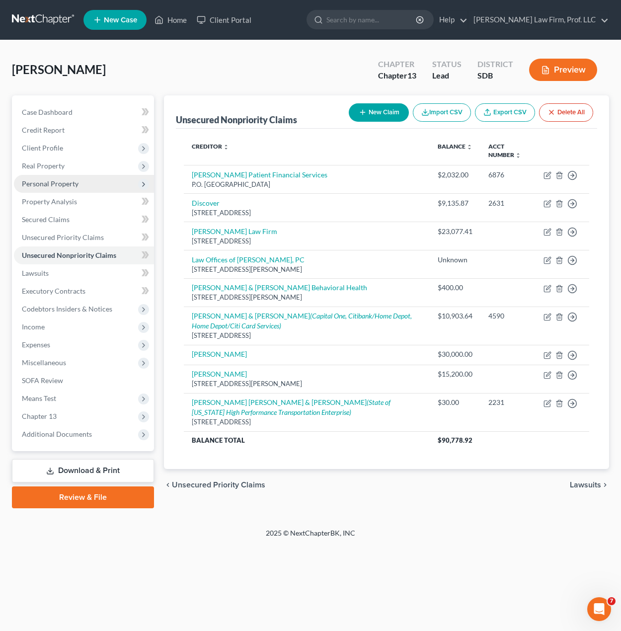
click at [50, 184] on span "Personal Property" at bounding box center [50, 183] width 57 height 8
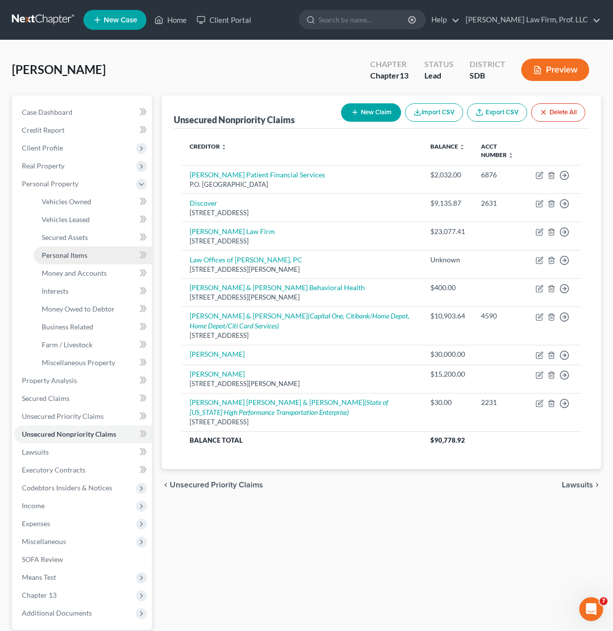
click at [73, 255] on span "Personal Items" at bounding box center [65, 255] width 46 height 8
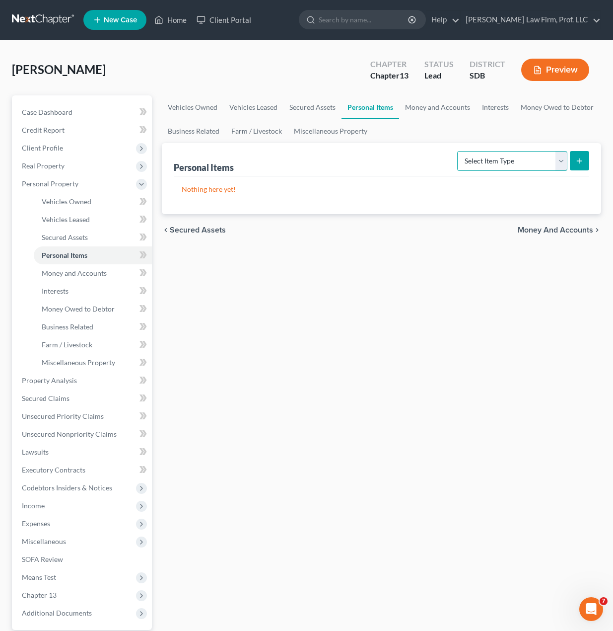
click at [541, 165] on select "Select Item Type Clothing Collectibles Of Value Electronics Firearms Household …" at bounding box center [512, 161] width 110 height 20
select select "clothing"
click at [458, 151] on select "Select Item Type Clothing Collectibles Of Value Electronics Firearms Household …" at bounding box center [512, 161] width 110 height 20
click at [581, 161] on icon "submit" at bounding box center [580, 161] width 8 height 8
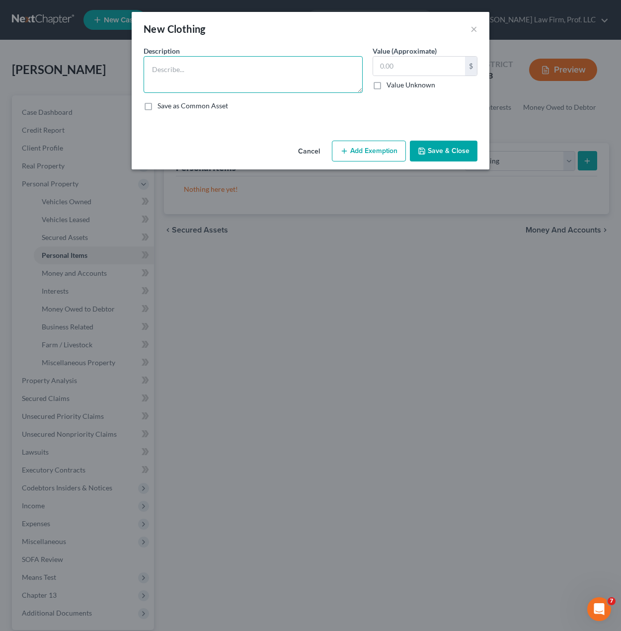
click at [276, 82] on textarea at bounding box center [253, 74] width 219 height 37
type textarea "clothing worn regularly ($600)"
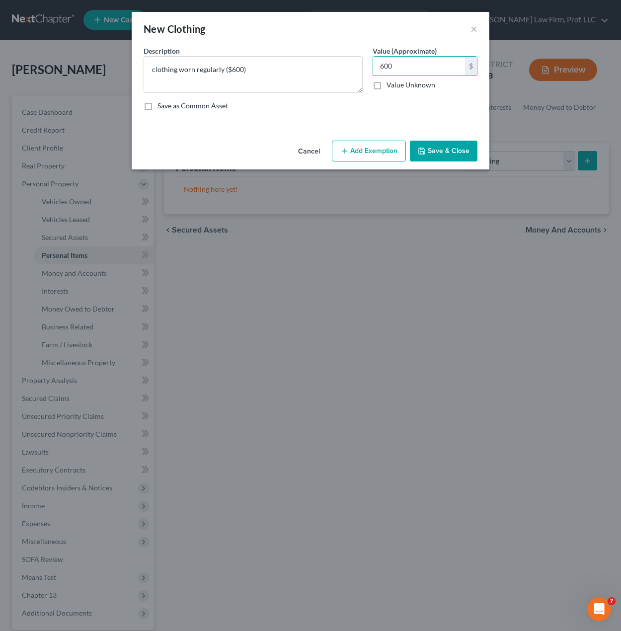
type input "600"
click at [365, 154] on button "Add Exemption" at bounding box center [369, 151] width 74 height 21
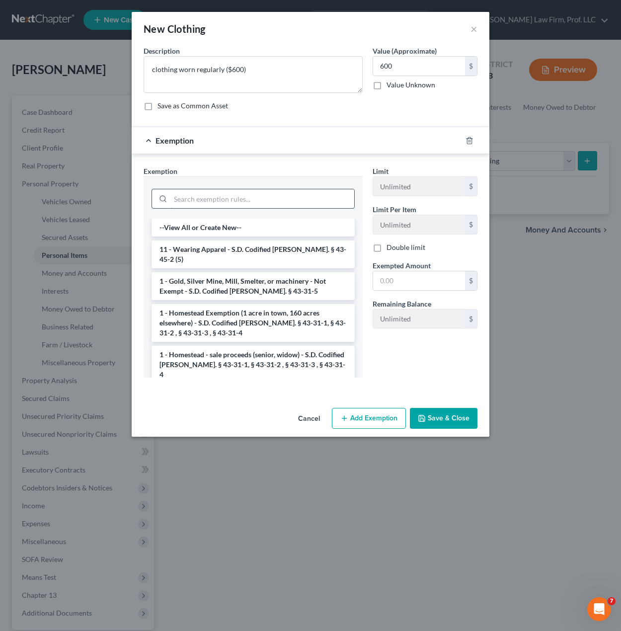
click at [258, 194] on input "search" at bounding box center [262, 198] width 184 height 19
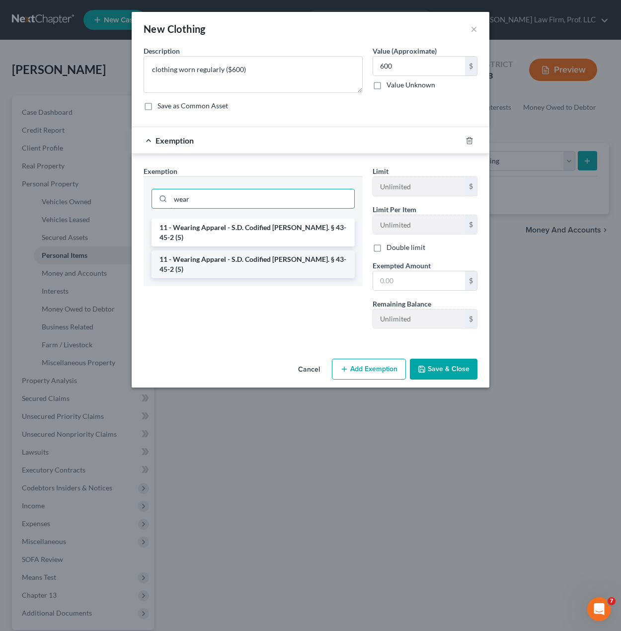
type input "wear"
drag, startPoint x: 244, startPoint y: 254, endPoint x: 295, endPoint y: 254, distance: 50.2
click at [248, 254] on li "11 - Wearing Apparel - S.D. Codified [PERSON_NAME]. § 43-45-2 (5)" at bounding box center [252, 264] width 203 height 28
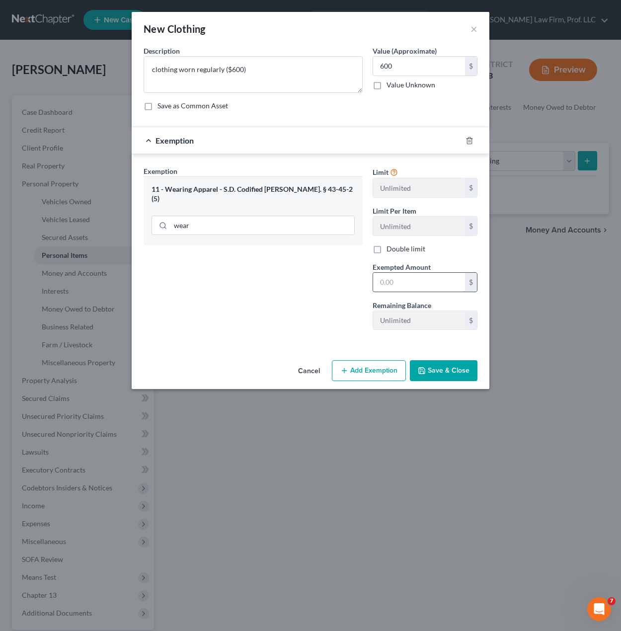
drag, startPoint x: 410, startPoint y: 269, endPoint x: 408, endPoint y: 275, distance: 6.1
click at [410, 272] on div "Exempted Amount * $" at bounding box center [425, 277] width 115 height 30
drag, startPoint x: 407, startPoint y: 278, endPoint x: 417, endPoint y: 278, distance: 9.5
click at [407, 278] on input "text" at bounding box center [419, 282] width 92 height 19
type input "600"
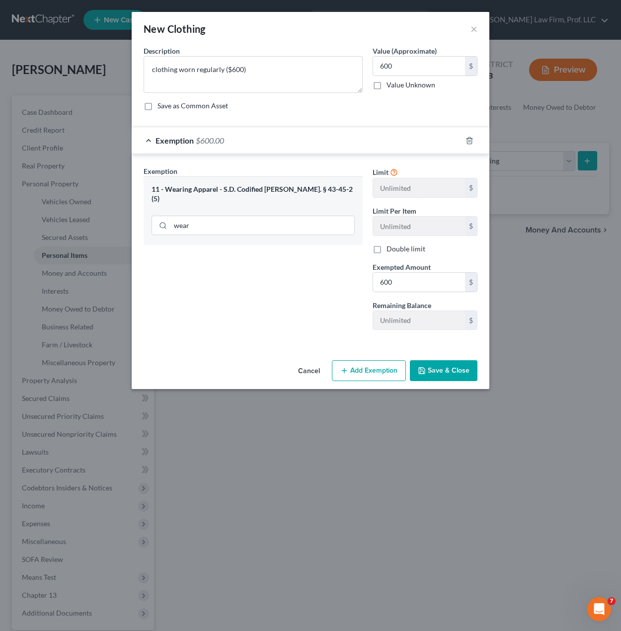
drag, startPoint x: 430, startPoint y: 368, endPoint x: 442, endPoint y: 364, distance: 12.4
click at [431, 367] on button "Save & Close" at bounding box center [444, 370] width 68 height 21
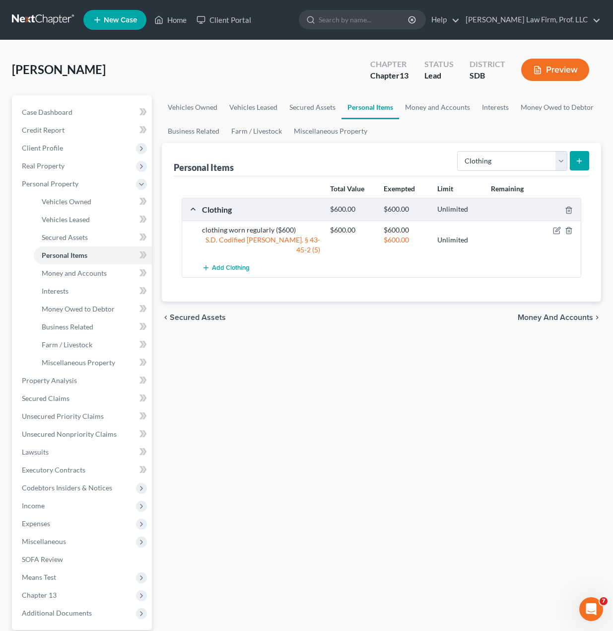
drag, startPoint x: 497, startPoint y: 144, endPoint x: 511, endPoint y: 173, distance: 32.4
click at [498, 145] on div "Personal Items Select Item Type Clothing Collectibles Of Value Electronics Fire…" at bounding box center [382, 159] width 416 height 33
click at [511, 173] on div "Select Item Type Clothing Collectibles Of Value Electronics Firearms Household …" at bounding box center [522, 160] width 136 height 26
click at [513, 163] on select "Select Item Type Clothing Collectibles Of Value Electronics Firearms Household …" at bounding box center [512, 161] width 110 height 20
click at [284, 164] on div "Personal Items Select Item Type Clothing Collectibles Of Value Electronics Fire…" at bounding box center [382, 159] width 416 height 33
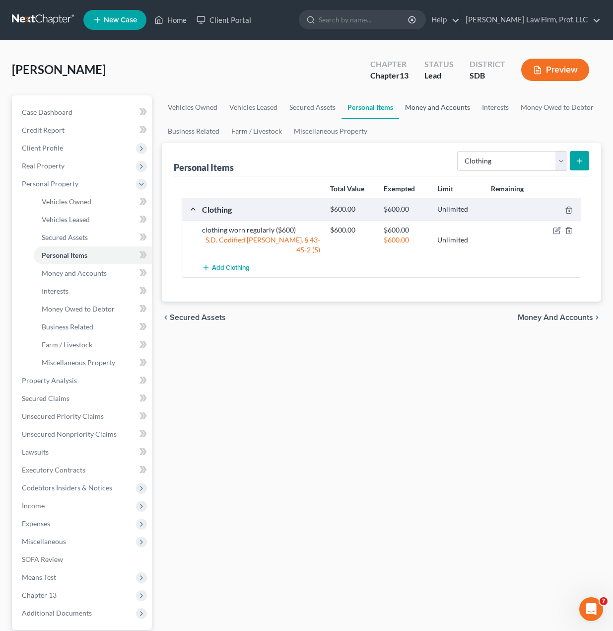
click at [450, 108] on link "Money and Accounts" at bounding box center [437, 107] width 77 height 24
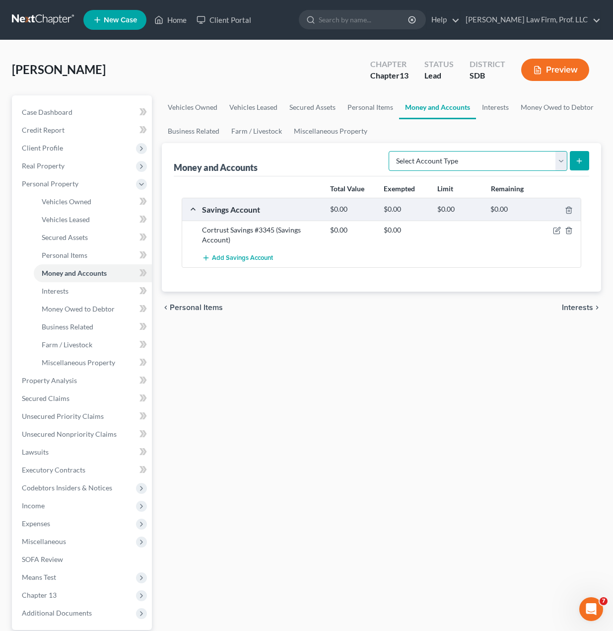
click at [495, 163] on select "Select Account Type Brokerage Cash on Hand Certificates of Deposit Checking Acc…" at bounding box center [478, 161] width 179 height 20
click at [391, 151] on select "Select Account Type Brokerage Cash on Hand Certificates of Deposit Checking Acc…" at bounding box center [478, 161] width 179 height 20
click at [577, 158] on icon "submit" at bounding box center [580, 161] width 8 height 8
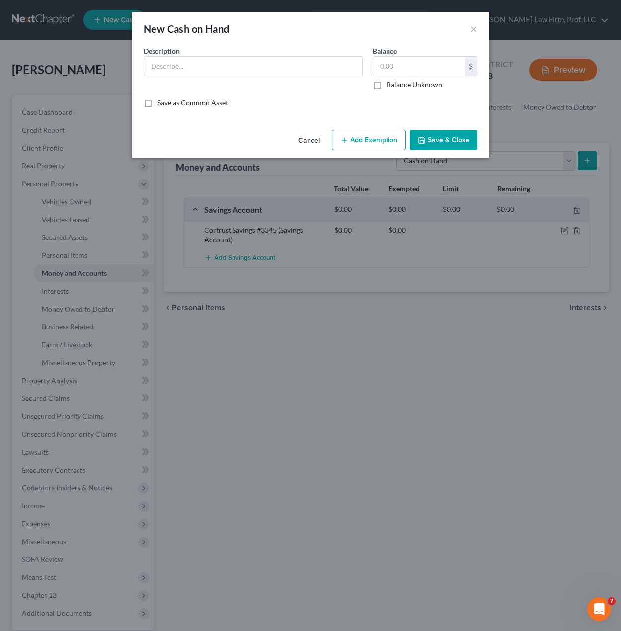
click at [256, 78] on div "Description *" at bounding box center [253, 68] width 229 height 44
drag, startPoint x: 261, startPoint y: 72, endPoint x: 267, endPoint y: 69, distance: 7.3
click at [261, 72] on input "text" at bounding box center [253, 66] width 218 height 19
click at [361, 149] on button "Add Exemption" at bounding box center [369, 140] width 74 height 21
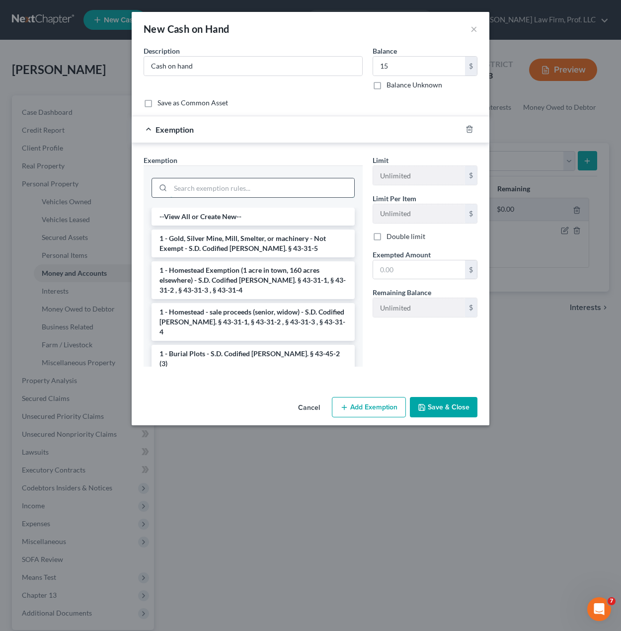
click at [313, 194] on input "search" at bounding box center [262, 187] width 184 height 19
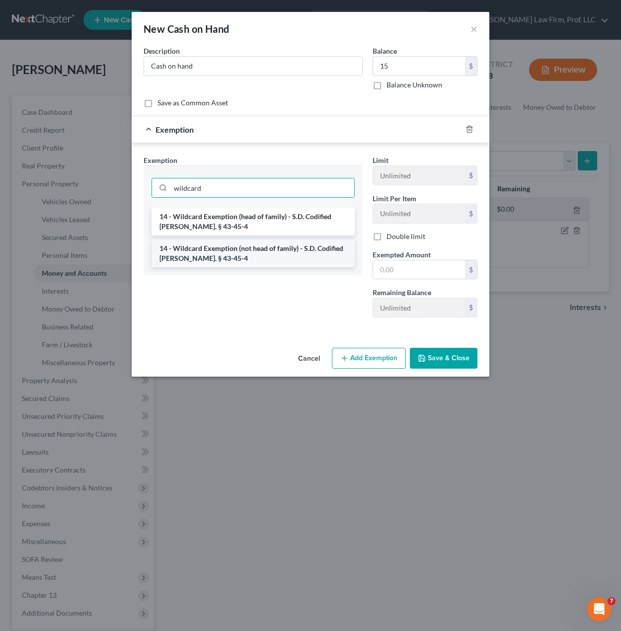
click at [274, 258] on li "14 - Wildcard Exemption (not head of family) - S.D. Codified [PERSON_NAME]. § 4…" at bounding box center [252, 253] width 203 height 28
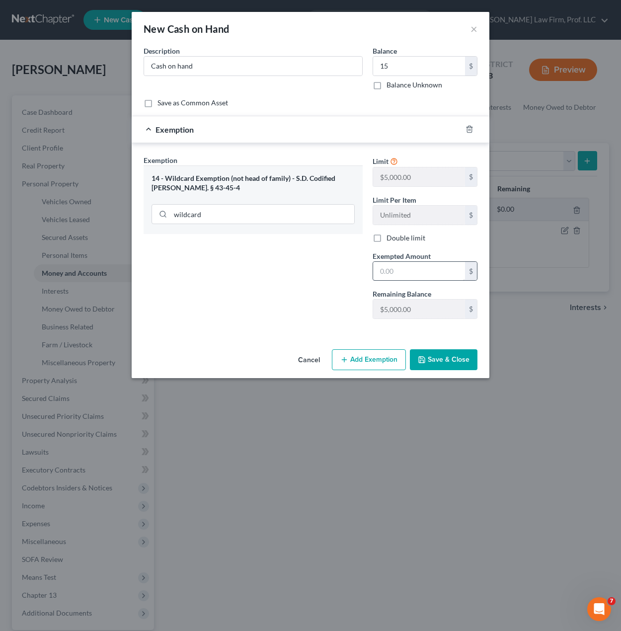
click at [406, 280] on div "$" at bounding box center [425, 271] width 105 height 20
drag, startPoint x: 408, startPoint y: 276, endPoint x: 415, endPoint y: 280, distance: 7.8
click at [409, 276] on input "text" at bounding box center [419, 271] width 92 height 19
click at [436, 368] on button "Save & Close" at bounding box center [444, 359] width 68 height 21
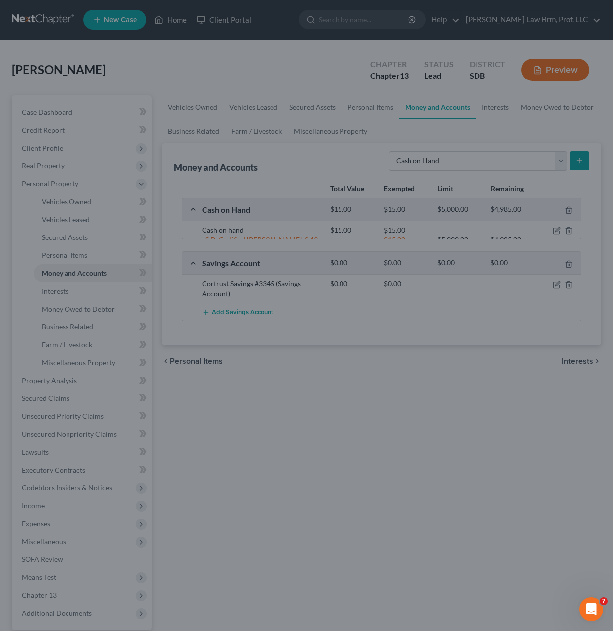
click at [436, 369] on div at bounding box center [306, 315] width 613 height 631
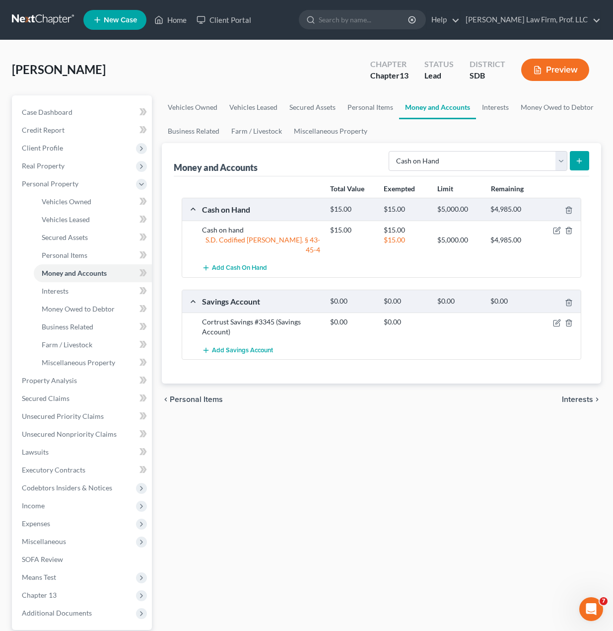
drag, startPoint x: 371, startPoint y: 417, endPoint x: 414, endPoint y: 306, distance: 119.4
click at [370, 416] on div "Vehicles Owned Vehicles Leased Secured Assets Personal Items Money and Accounts…" at bounding box center [382, 391] width 450 height 592
drag, startPoint x: 362, startPoint y: 107, endPoint x: 418, endPoint y: 120, distance: 57.6
click at [363, 107] on link "Personal Items" at bounding box center [371, 107] width 58 height 24
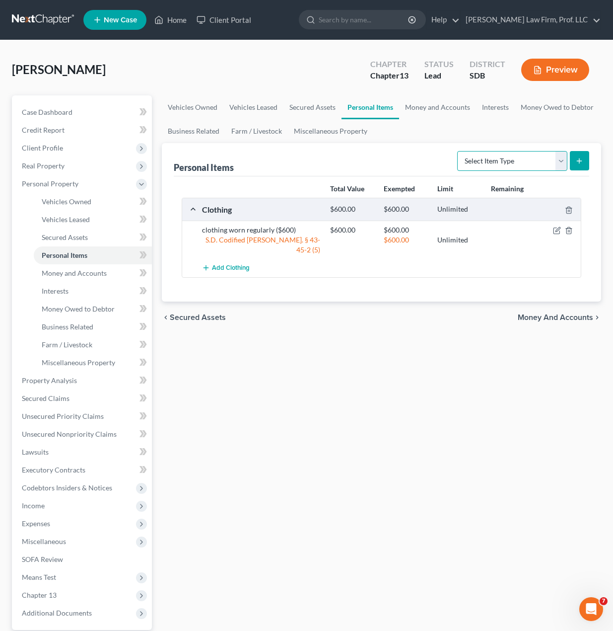
click at [507, 162] on select "Select Item Type Clothing Collectibles Of Value Electronics Firearms Household …" at bounding box center [512, 161] width 110 height 20
click at [458, 151] on select "Select Item Type Clothing Collectibles Of Value Electronics Firearms Household …" at bounding box center [512, 161] width 110 height 20
click at [573, 162] on button "submit" at bounding box center [579, 160] width 19 height 19
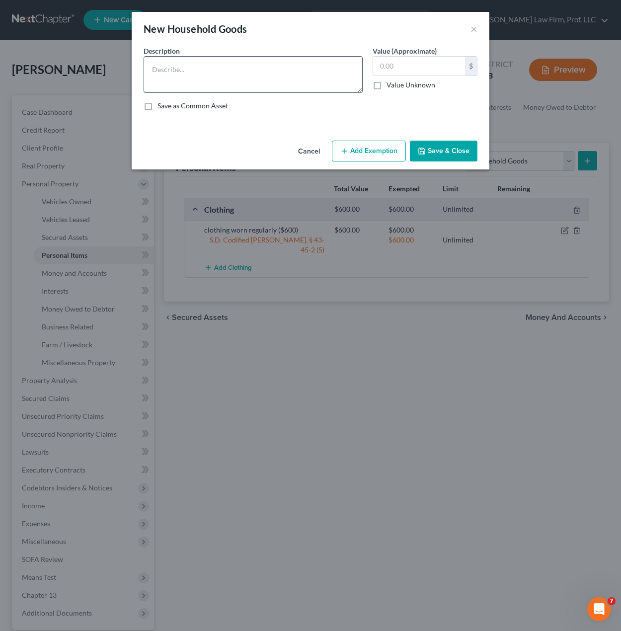
drag, startPoint x: 213, startPoint y: 94, endPoint x: 216, endPoint y: 79, distance: 15.8
click at [214, 92] on div "Description * Value (Approximate) $ Value Unknown Balance Undetermined $ Value …" at bounding box center [311, 82] width 344 height 73
click at [216, 79] on textarea at bounding box center [253, 74] width 219 height 37
click at [265, 81] on textarea "Bed ($50), dresser ($25), trunk ($25), dinette set ($50), buffet ($75), armoire…" at bounding box center [253, 74] width 219 height 37
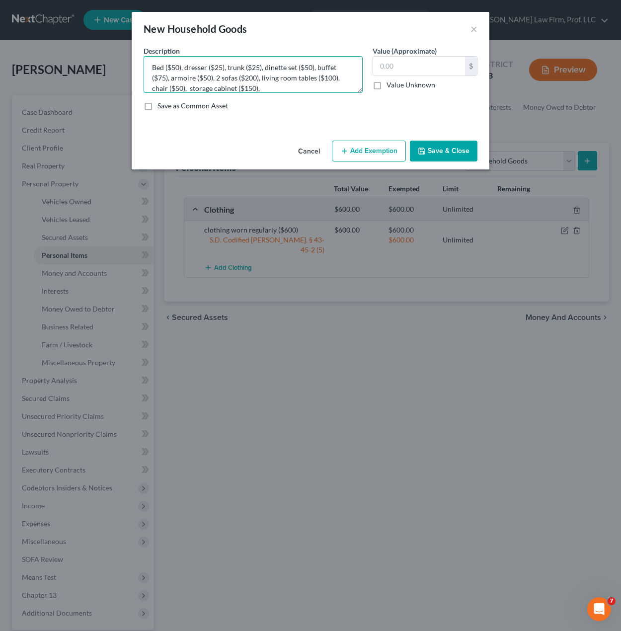
click at [265, 87] on textarea "Bed ($50), dresser ($25), trunk ($25), dinette set ($50), buffet ($75), armoire…" at bounding box center [253, 74] width 219 height 37
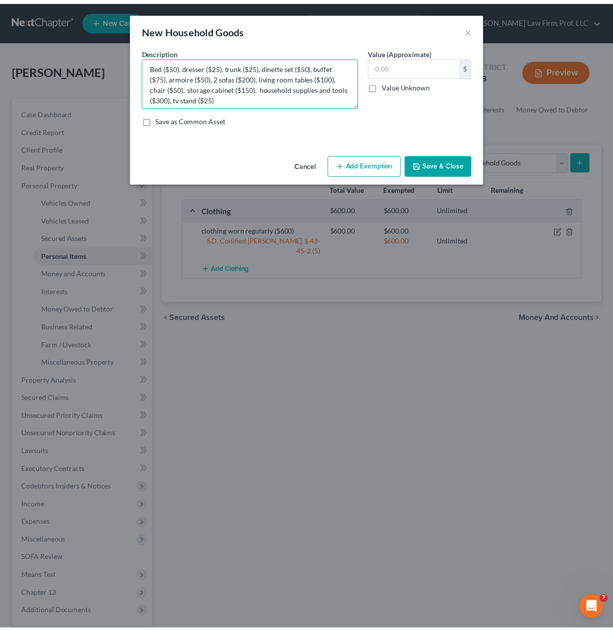
scroll to position [0, 0]
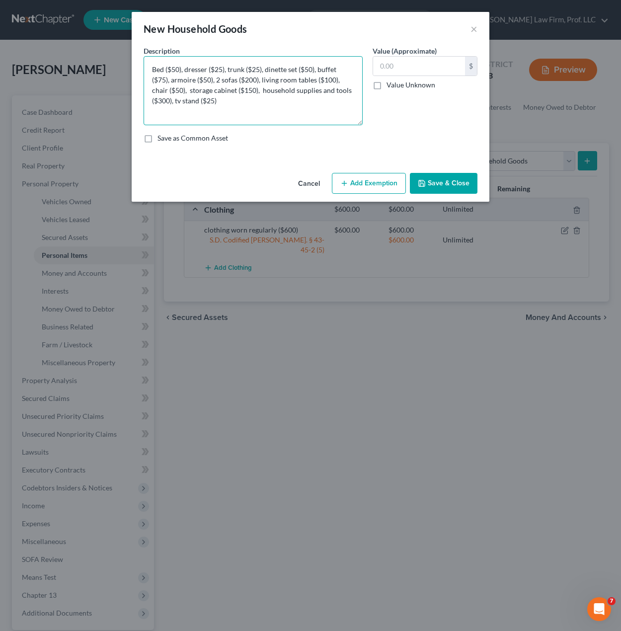
drag, startPoint x: 361, startPoint y: 90, endPoint x: 367, endPoint y: 143, distance: 53.0
click at [367, 125] on div "Description * Bed ($50), dresser ($25), trunk ($25), dinette set ($50), buffet …" at bounding box center [253, 85] width 229 height 79
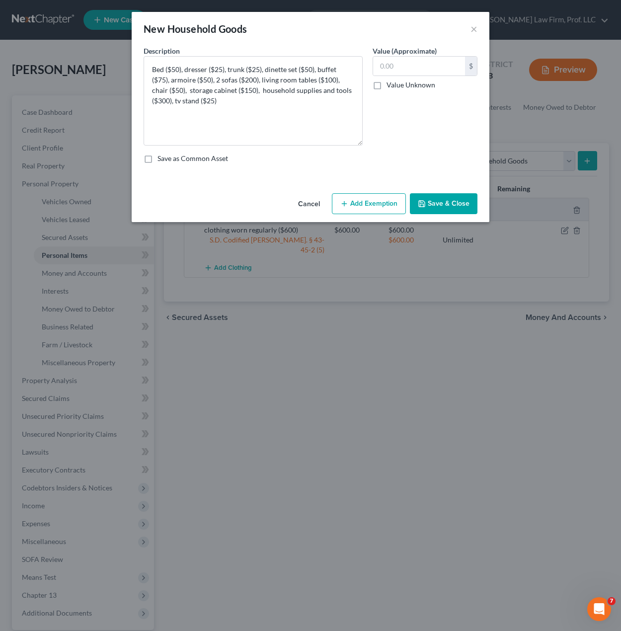
click at [407, 55] on label "Value (Approximate)" at bounding box center [405, 51] width 64 height 10
click at [407, 58] on input "text" at bounding box center [419, 66] width 92 height 19
click at [259, 78] on textarea "Bed ($50), dresser ($25), trunk ($25), dinette set ($50), buffet ($75), armoire…" at bounding box center [253, 100] width 219 height 89
click at [245, 78] on textarea "Bed ($50), dresser ($25), trunk ($25), dinette set ($50), buffet ($75), armoire…" at bounding box center [253, 100] width 219 height 89
drag, startPoint x: 407, startPoint y: 82, endPoint x: 413, endPoint y: 67, distance: 15.9
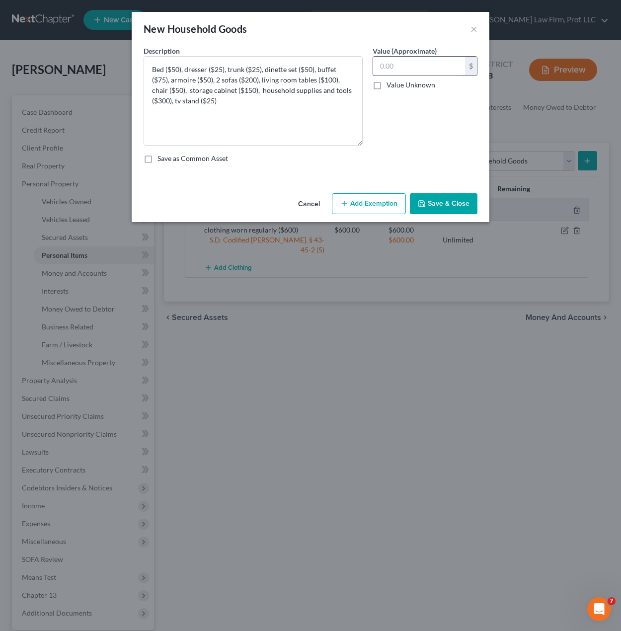
click at [408, 81] on label "Value Unknown" at bounding box center [410, 85] width 49 height 10
click at [413, 67] on input "text" at bounding box center [419, 66] width 92 height 19
click at [346, 107] on textarea "Bed ($50), dresser ($25), trunk ($25), dinette set ($50), buffet ($75), armoire…" at bounding box center [253, 100] width 219 height 89
click at [344, 206] on icon "button" at bounding box center [344, 204] width 8 height 8
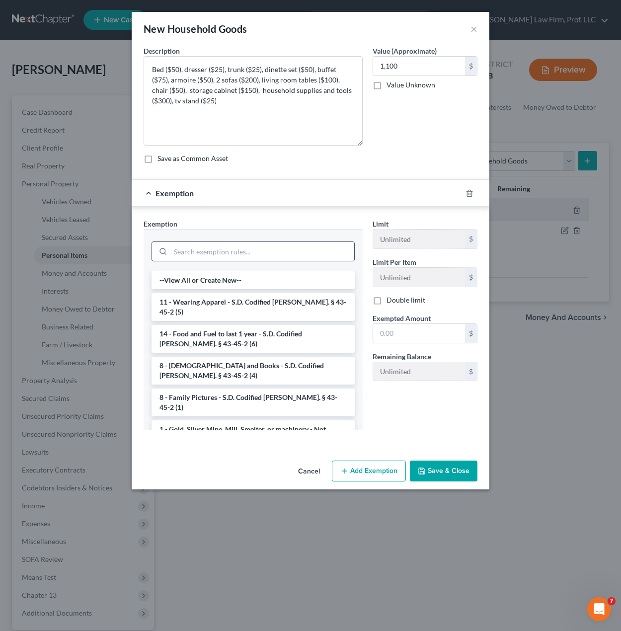
click at [235, 241] on div at bounding box center [252, 251] width 203 height 20
click at [234, 246] on input "search" at bounding box center [262, 251] width 184 height 19
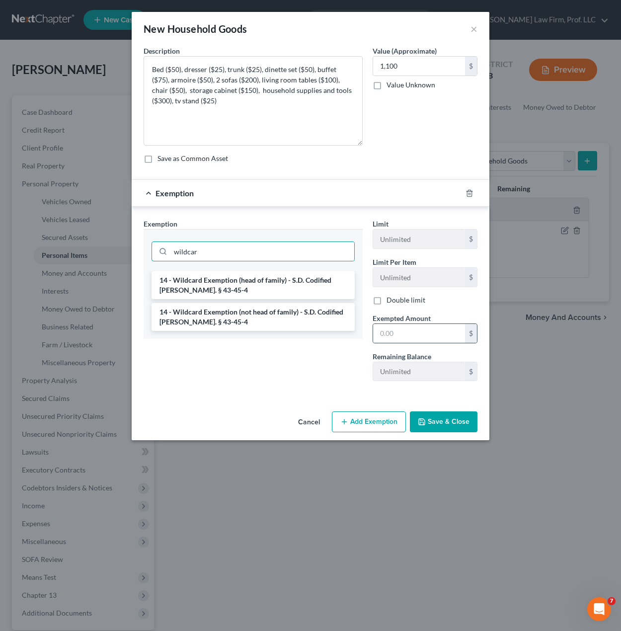
drag, startPoint x: 266, startPoint y: 319, endPoint x: 471, endPoint y: 337, distance: 205.9
click at [266, 320] on li "14 - Wildcard Exemption (not head of family) - S.D. Codified [PERSON_NAME]. § 4…" at bounding box center [252, 317] width 203 height 28
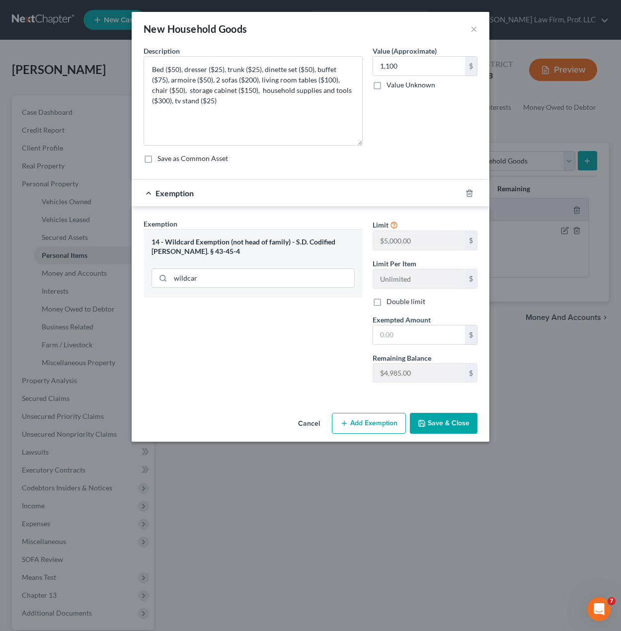
click at [283, 244] on div "14 - Wildcard Exemption (not head of family) - S.D. Codified [PERSON_NAME]. § 4…" at bounding box center [252, 246] width 203 height 18
drag, startPoint x: 396, startPoint y: 344, endPoint x: 399, endPoint y: 337, distance: 7.6
click at [396, 344] on input "text" at bounding box center [419, 334] width 92 height 19
click at [444, 430] on button "Save & Close" at bounding box center [444, 423] width 68 height 21
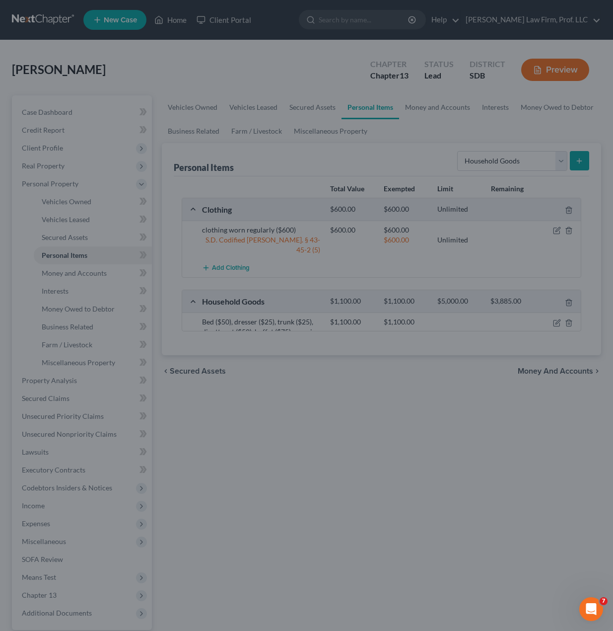
drag, startPoint x: 444, startPoint y: 436, endPoint x: 463, endPoint y: 414, distance: 29.2
click at [444, 429] on div at bounding box center [306, 315] width 613 height 631
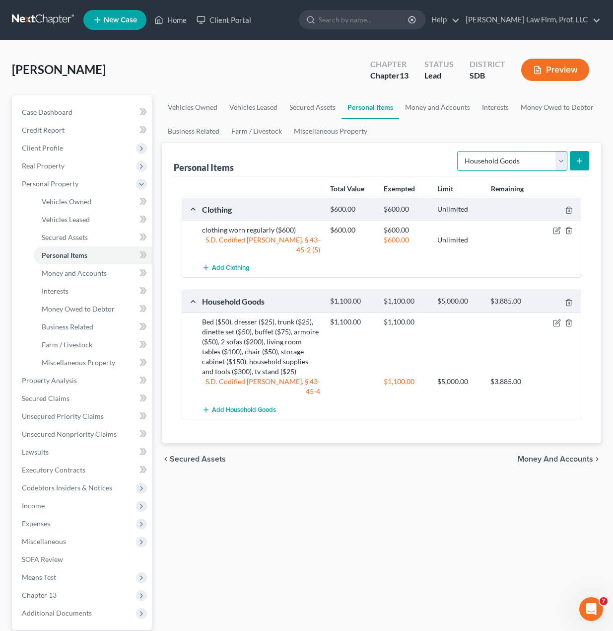
click at [488, 151] on select "Select Item Type Clothing Collectibles Of Value Electronics Firearms Household …" at bounding box center [512, 161] width 110 height 20
click at [458, 151] on select "Select Item Type Clothing Collectibles Of Value Electronics Firearms Household …" at bounding box center [512, 161] width 110 height 20
click at [573, 157] on button "submit" at bounding box center [579, 160] width 19 height 19
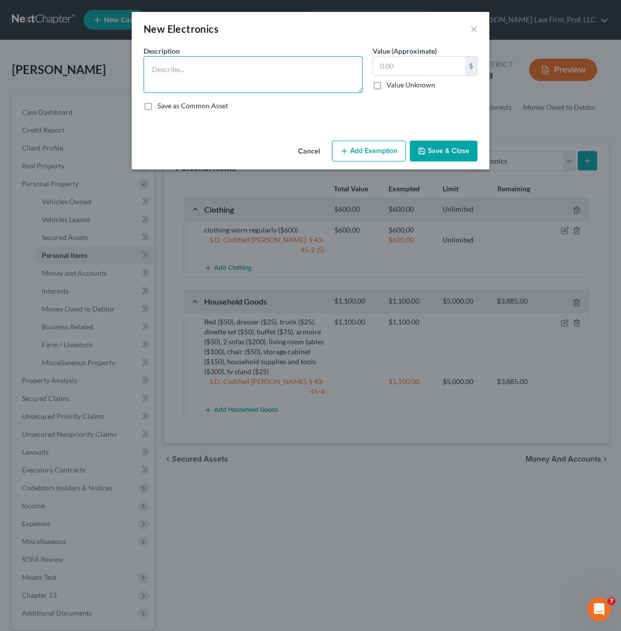
click at [227, 73] on textarea at bounding box center [253, 74] width 219 height 37
click at [303, 109] on div "Save as Common Asset" at bounding box center [311, 106] width 334 height 10
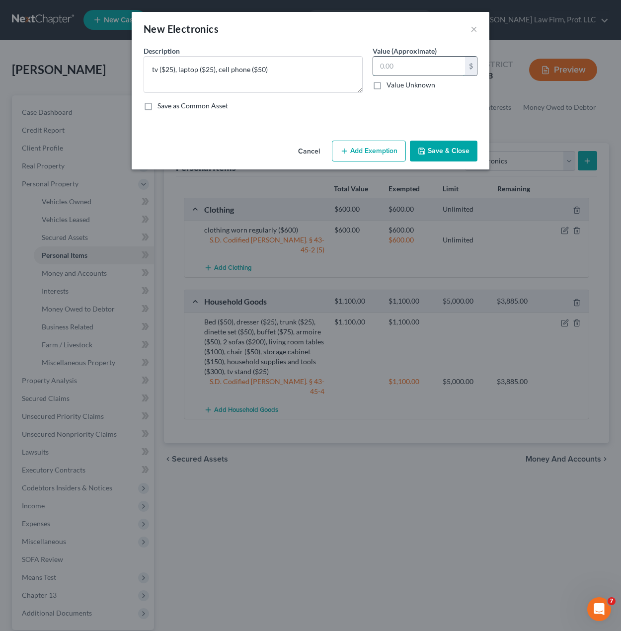
click at [435, 69] on input "text" at bounding box center [419, 66] width 92 height 19
click at [365, 143] on button "Add Exemption" at bounding box center [369, 151] width 74 height 21
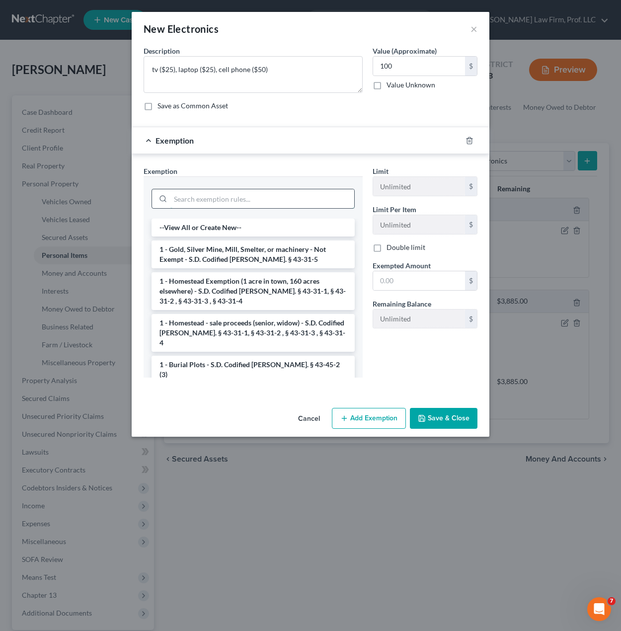
click at [277, 199] on input "search" at bounding box center [262, 198] width 184 height 19
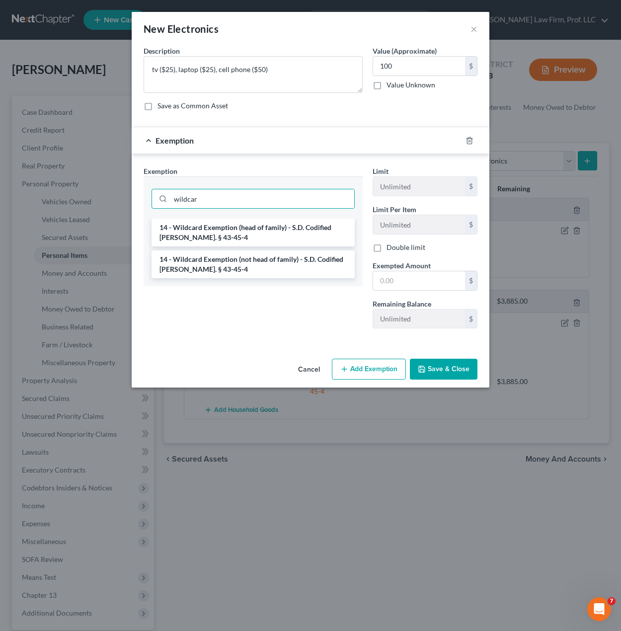
drag, startPoint x: 298, startPoint y: 272, endPoint x: 473, endPoint y: 295, distance: 176.8
click at [301, 272] on li "14 - Wildcard Exemption (not head of family) - S.D. Codified [PERSON_NAME]. § 4…" at bounding box center [252, 264] width 203 height 28
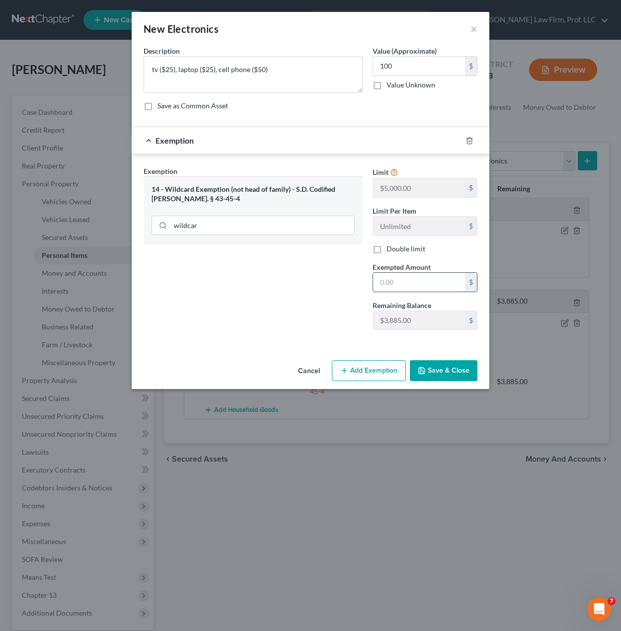
click at [442, 284] on input "text" at bounding box center [419, 282] width 92 height 19
drag, startPoint x: 448, startPoint y: 378, endPoint x: 456, endPoint y: 378, distance: 8.5
click at [447, 378] on button "Save & Close" at bounding box center [444, 370] width 68 height 21
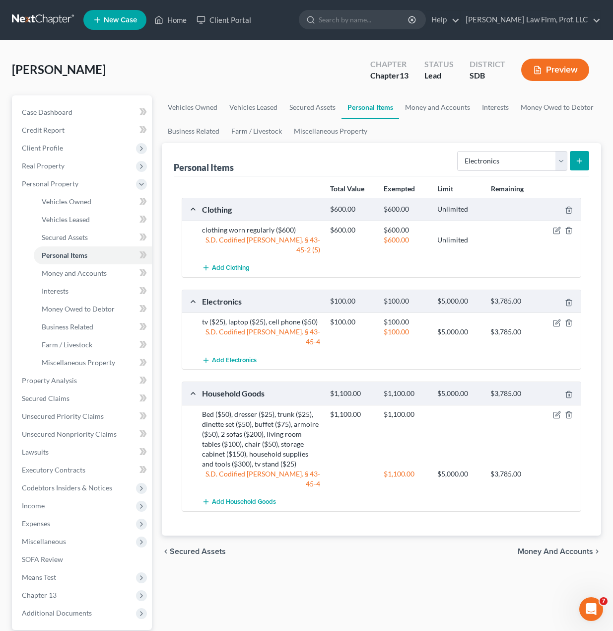
click at [386, 592] on div "Vehicles Owned Vehicles Leased Secured Assets Personal Items Money and Accounts…" at bounding box center [382, 391] width 450 height 592
click at [363, 535] on div "chevron_left Secured Assets Money and Accounts chevron_right" at bounding box center [382, 551] width 440 height 32
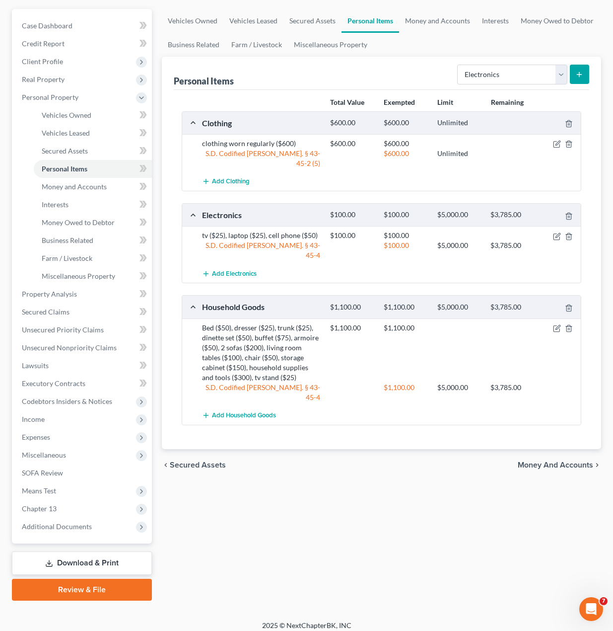
scroll to position [94, 0]
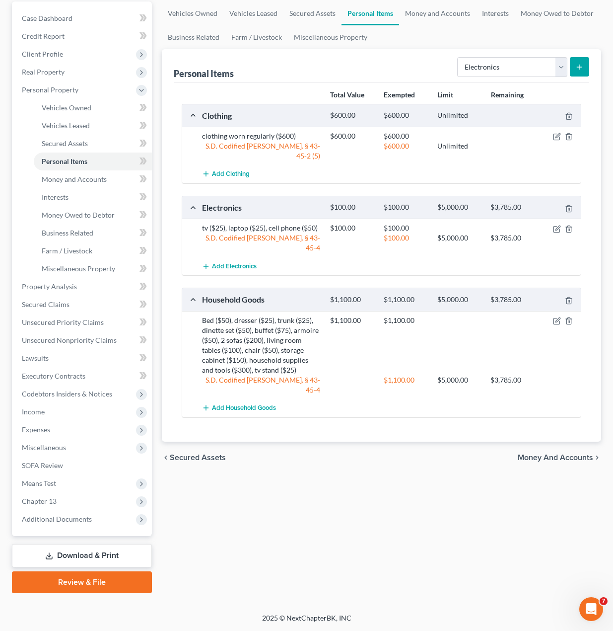
click at [302, 465] on div "Vehicles Owned Vehicles Leased Secured Assets Personal Items Money and Accounts…" at bounding box center [382, 297] width 450 height 592
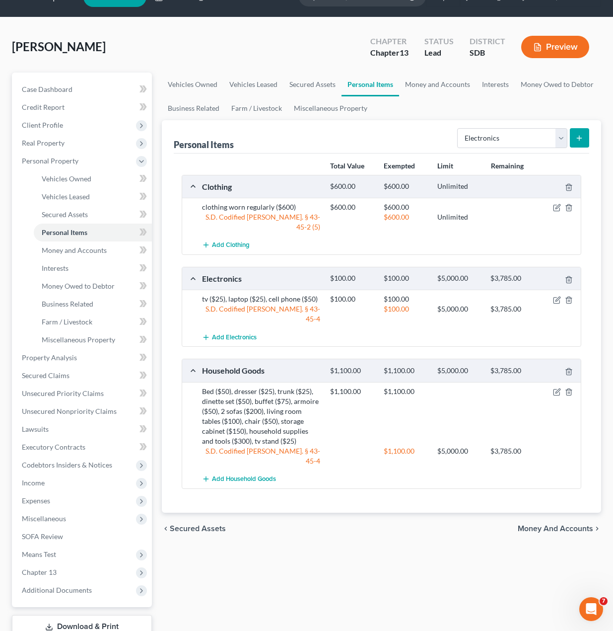
scroll to position [0, 0]
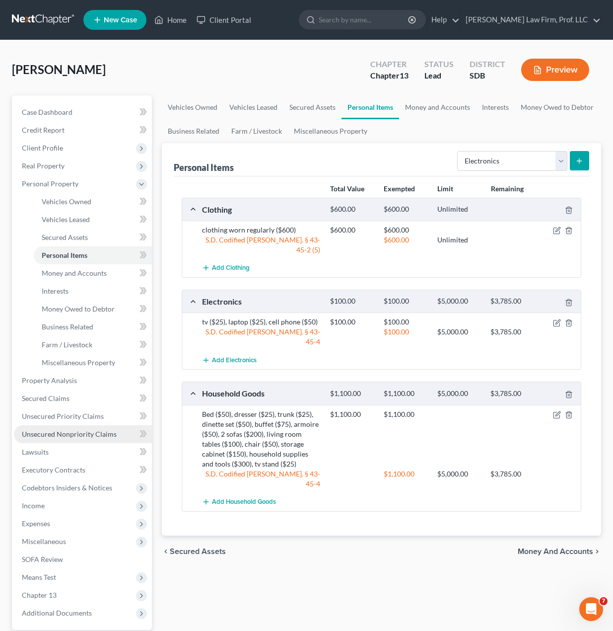
click at [75, 434] on span "Unsecured Nonpriority Claims" at bounding box center [69, 434] width 95 height 8
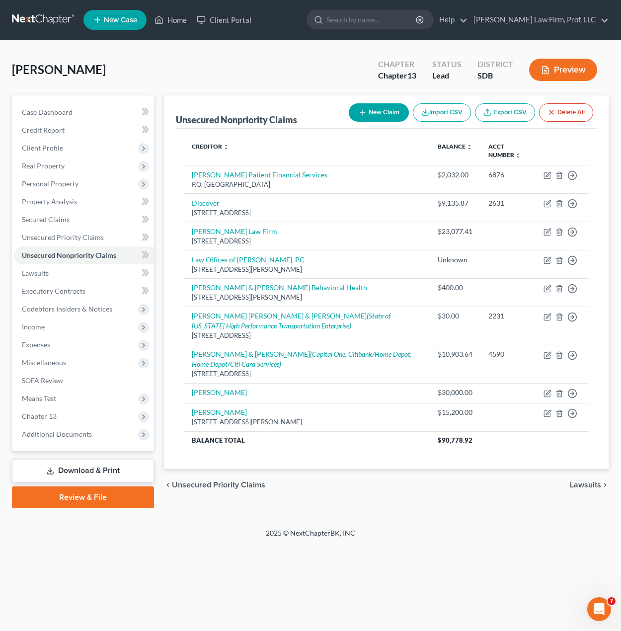
click at [365, 110] on button "New Claim" at bounding box center [379, 112] width 60 height 18
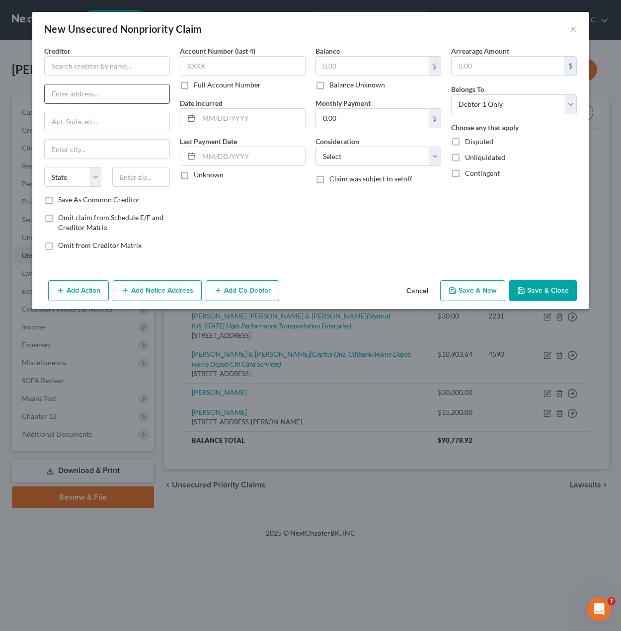
click at [132, 99] on input "text" at bounding box center [107, 93] width 125 height 19
paste input "P. O. Box 67676"
click at [244, 193] on div "Account Number (last 4) Full Account Number Date Incurred Last Payment Date Unk…" at bounding box center [243, 152] width 136 height 213
click at [151, 166] on div "Creditor * P. O. Box 67676 State AL AK AR AZ CA CO CT DE DC FL GA GU HI ID IL I…" at bounding box center [107, 120] width 126 height 149
click at [151, 177] on input "text" at bounding box center [141, 177] width 58 height 20
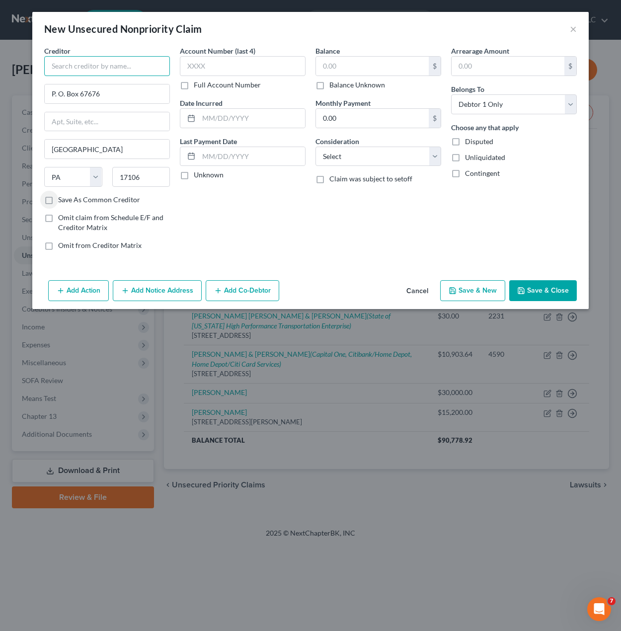
click at [76, 72] on input "text" at bounding box center [107, 66] width 126 height 20
click at [395, 69] on input "text" at bounding box center [372, 66] width 113 height 19
click at [351, 158] on select "Select Cable / Satellite Services Collection Agency Credit Card Debt Debt Couns…" at bounding box center [378, 157] width 126 height 20
click at [315, 147] on select "Select Cable / Satellite Services Collection Agency Credit Card Debt Debt Couns…" at bounding box center [378, 157] width 126 height 20
drag, startPoint x: 366, startPoint y: 352, endPoint x: 358, endPoint y: 324, distance: 29.1
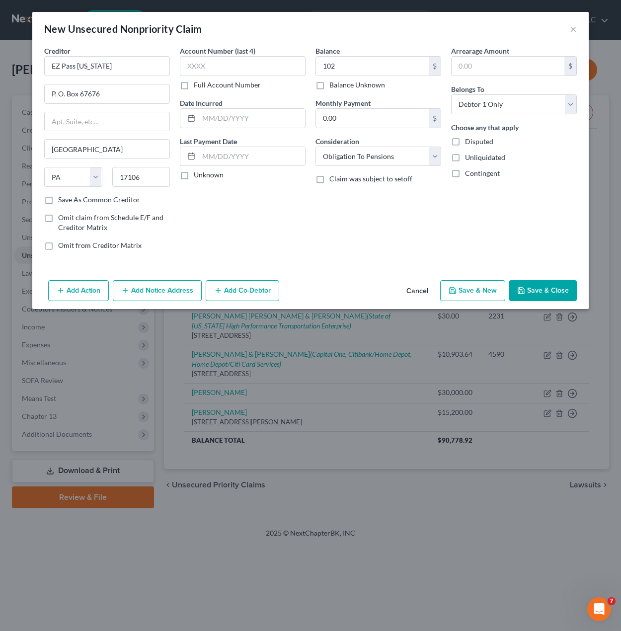
click at [361, 341] on div "New Unsecured Nonpriority Claim × Creditor * EZ Pass Pennsylvania P. O. Box 676…" at bounding box center [310, 315] width 621 height 631
click at [357, 169] on div "Balance 102.00 $ Balance Unknown Balance Undetermined 102 $ Balance Unknown Mon…" at bounding box center [378, 152] width 136 height 213
drag, startPoint x: 358, startPoint y: 155, endPoint x: 358, endPoint y: 163, distance: 7.5
click at [358, 158] on select "Select Cable / Satellite Services Collection Agency Credit Card Debt Debt Couns…" at bounding box center [378, 157] width 126 height 20
click at [315, 147] on select "Select Cable / Satellite Services Collection Agency Credit Card Debt Debt Couns…" at bounding box center [378, 157] width 126 height 20
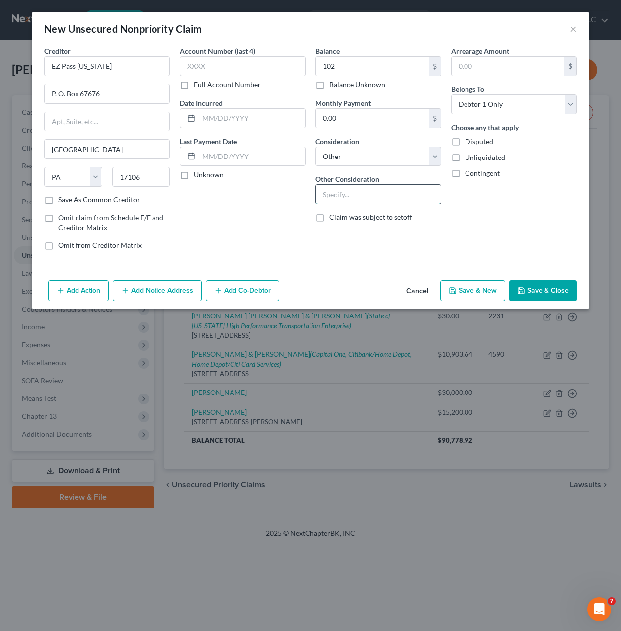
drag, startPoint x: 360, startPoint y: 193, endPoint x: 361, endPoint y: 188, distance: 5.1
click at [360, 193] on input "text" at bounding box center [378, 194] width 125 height 19
click at [523, 229] on div "Arrearage Amount $ Belongs To * Select Debtor 1 Only Debtor 2 Only Debtor 1 And…" at bounding box center [514, 152] width 136 height 213
click at [535, 291] on button "Save & Close" at bounding box center [543, 290] width 68 height 21
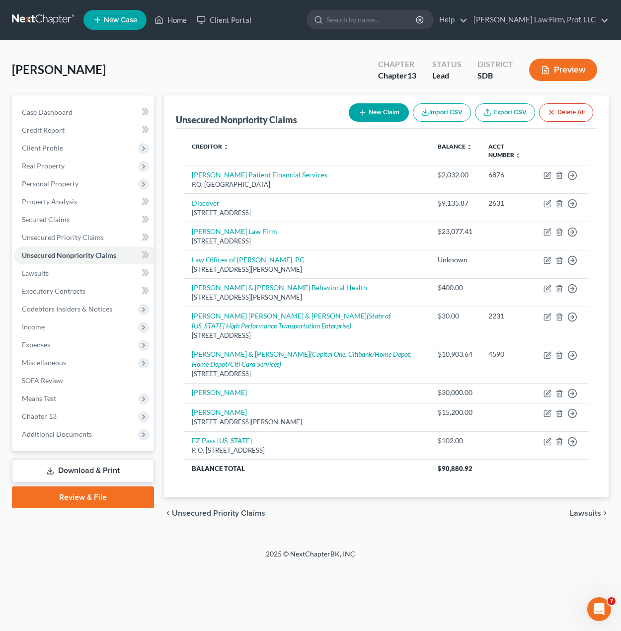
click at [407, 597] on div "Home New Case Client Portal Gerry Law Firm, Prof. LLC riedel@sgsllc.com My Acco…" at bounding box center [310, 315] width 621 height 631
click at [64, 150] on span "Client Profile" at bounding box center [84, 148] width 140 height 18
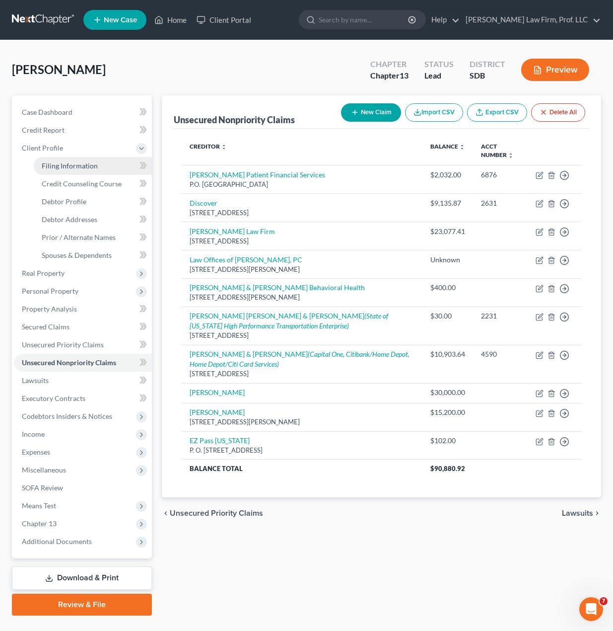
click at [69, 160] on link "Filing Information" at bounding box center [93, 166] width 118 height 18
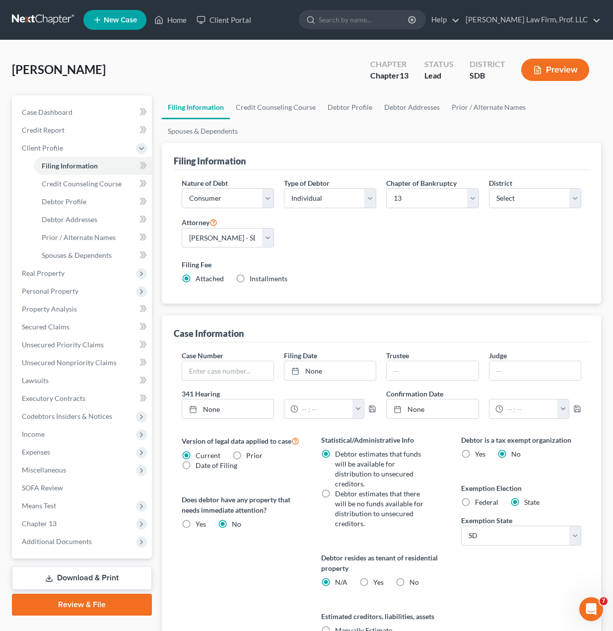
click at [361, 227] on div "Nature of Debt Select Business Consumer Other Nature of Business Select Clearin…" at bounding box center [382, 235] width 410 height 114
click at [369, 259] on label "Filing Fee" at bounding box center [382, 264] width 400 height 10
click at [359, 260] on label "Filing Fee" at bounding box center [382, 264] width 400 height 10
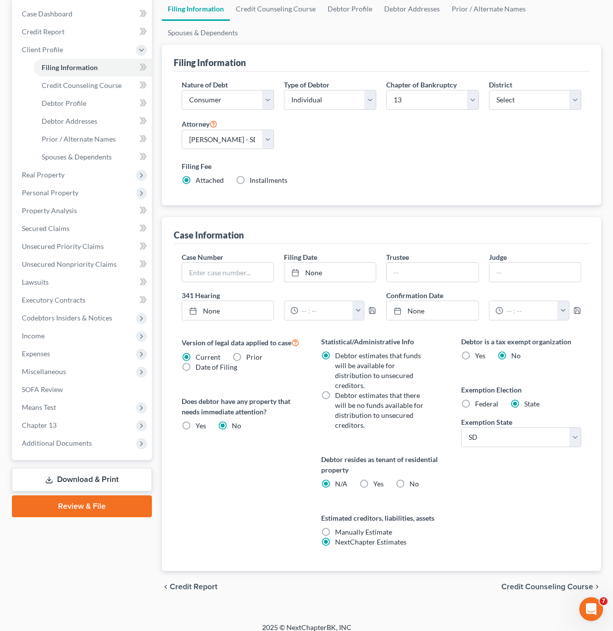
scroll to position [99, 0]
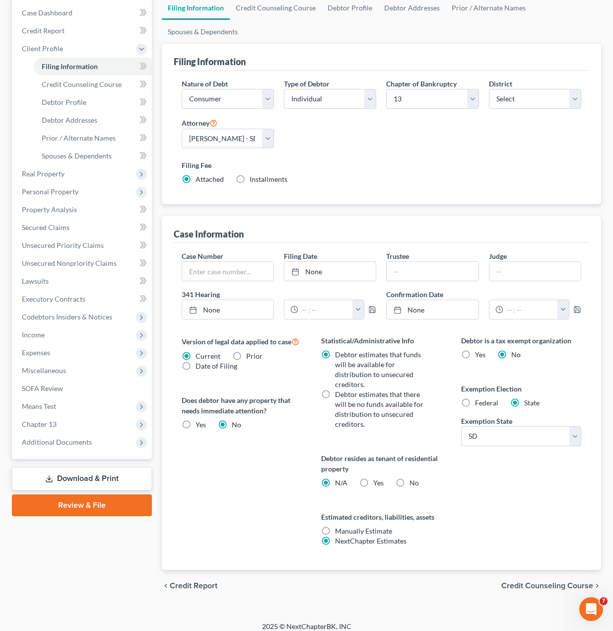
click at [410, 483] on label "No" at bounding box center [414, 483] width 9 height 10
click at [414, 483] on input "No" at bounding box center [417, 481] width 6 height 6
click at [483, 493] on div "Debtor is a tax exempt organization Yes No Exemption Election Federal State Exe…" at bounding box center [522, 452] width 140 height 234
click at [66, 83] on span "Credit Counseling Course" at bounding box center [82, 84] width 80 height 8
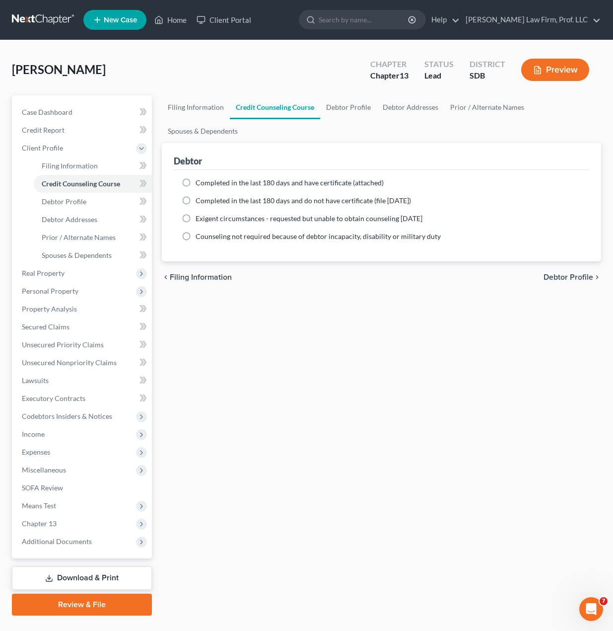
click at [296, 456] on div "Filing Information Credit Counseling Course Debtor Profile Debtor Addresses Pri…" at bounding box center [382, 355] width 450 height 520
click at [62, 211] on link "Debtor Addresses" at bounding box center [93, 220] width 118 height 18
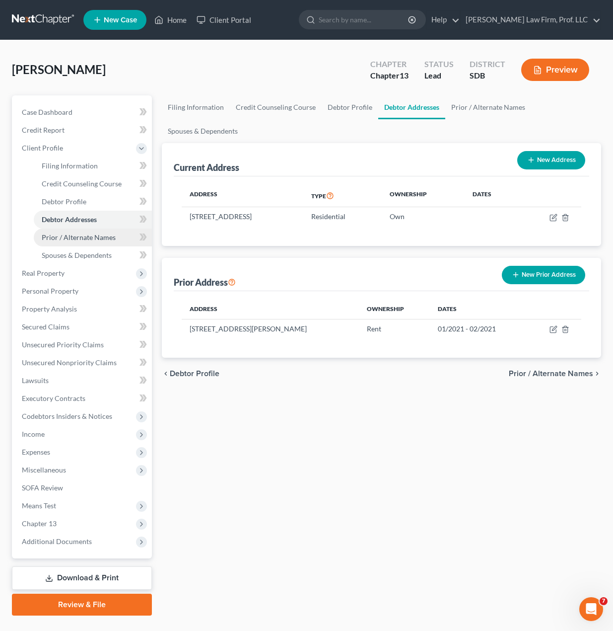
click at [84, 238] on span "Prior / Alternate Names" at bounding box center [79, 237] width 74 height 8
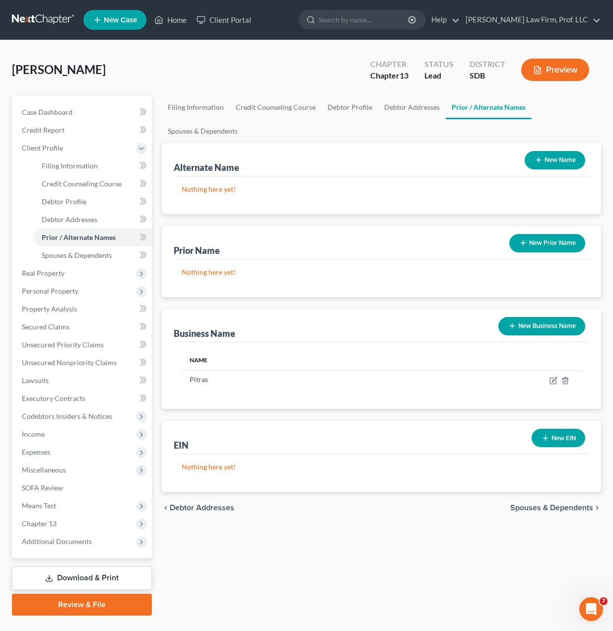
click at [306, 542] on div "Filing Information Credit Counseling Course Debtor Profile Debtor Addresses Pri…" at bounding box center [382, 355] width 450 height 520
click at [101, 251] on span "Spouses & Dependents" at bounding box center [77, 255] width 70 height 8
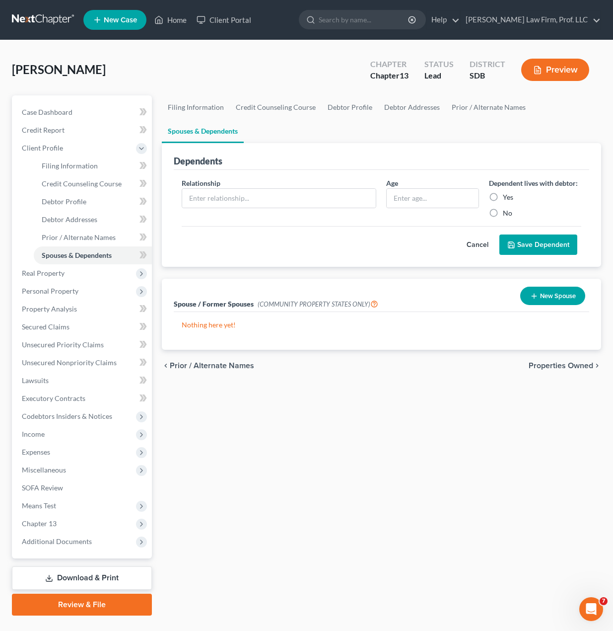
click at [294, 422] on div "Filing Information Credit Counseling Course Debtor Profile Debtor Addresses Pri…" at bounding box center [382, 355] width 450 height 520
click at [483, 458] on div "Filing Information Credit Counseling Course Debtor Profile Debtor Addresses Pri…" at bounding box center [382, 355] width 450 height 520
click at [43, 266] on span "Real Property" at bounding box center [83, 273] width 138 height 18
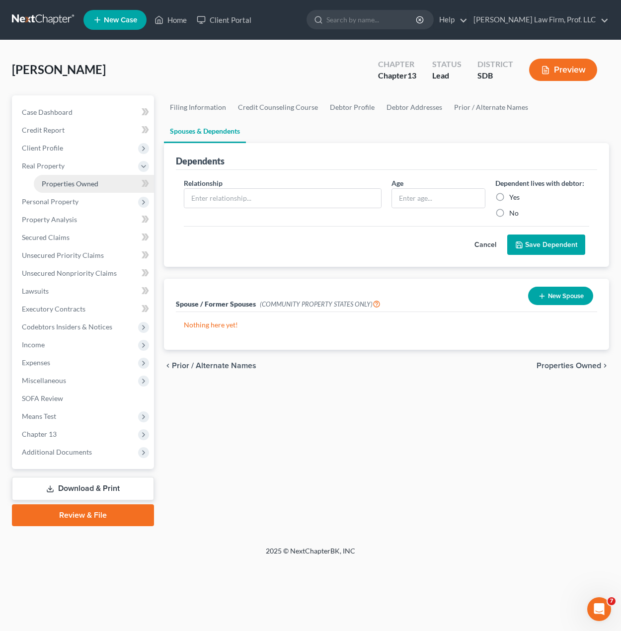
click at [65, 181] on span "Properties Owned" at bounding box center [70, 183] width 57 height 8
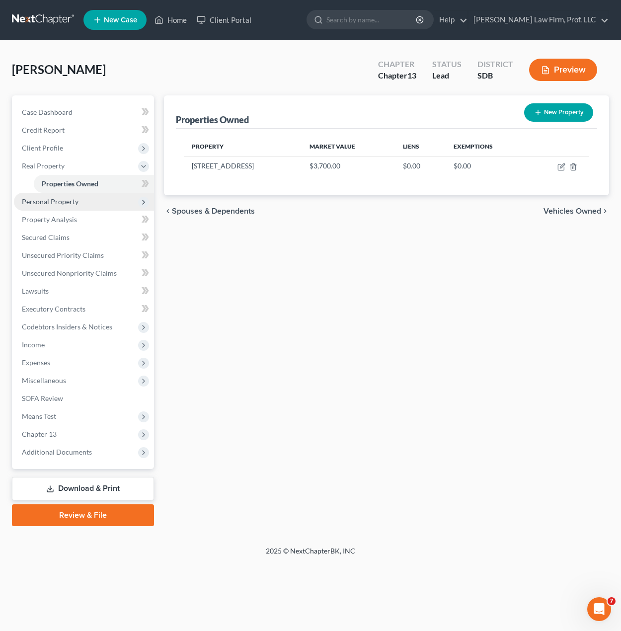
click at [58, 205] on span "Personal Property" at bounding box center [50, 201] width 57 height 8
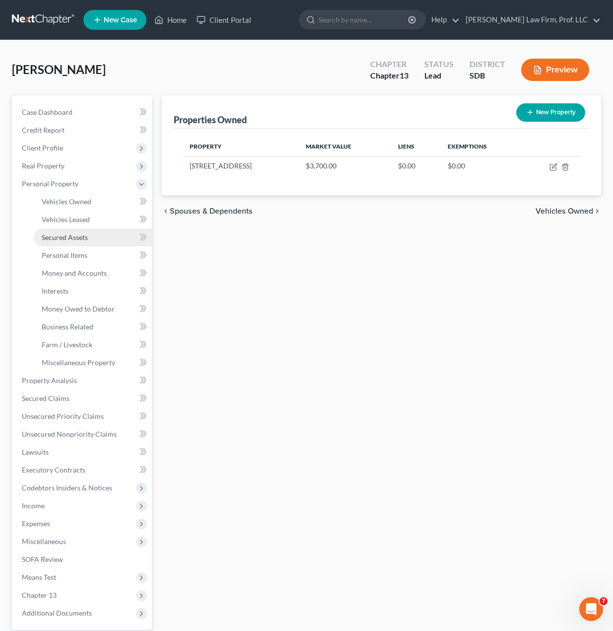
click at [88, 243] on link "Secured Assets" at bounding box center [93, 237] width 118 height 18
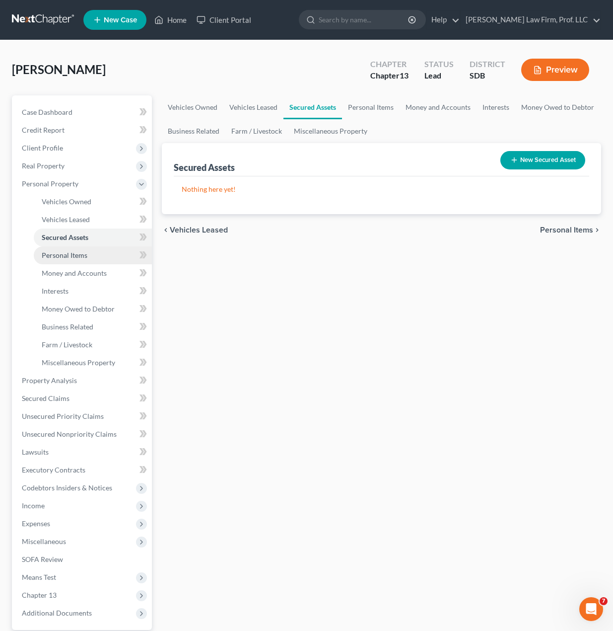
click at [78, 253] on span "Personal Items" at bounding box center [65, 255] width 46 height 8
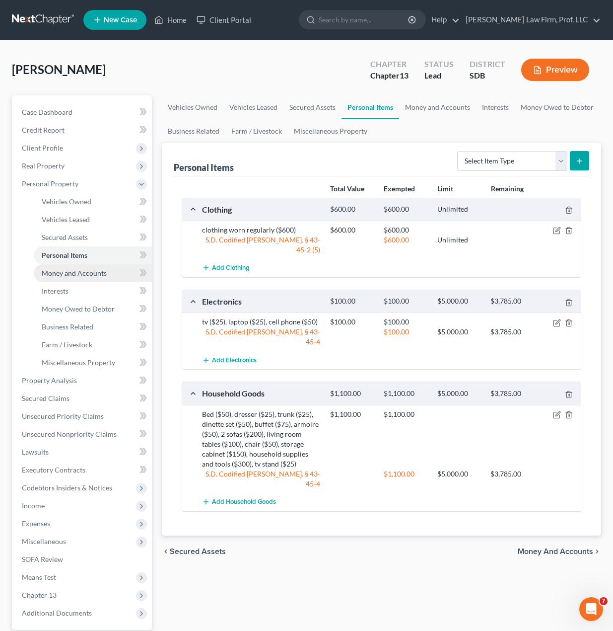
click at [83, 274] on span "Money and Accounts" at bounding box center [74, 273] width 65 height 8
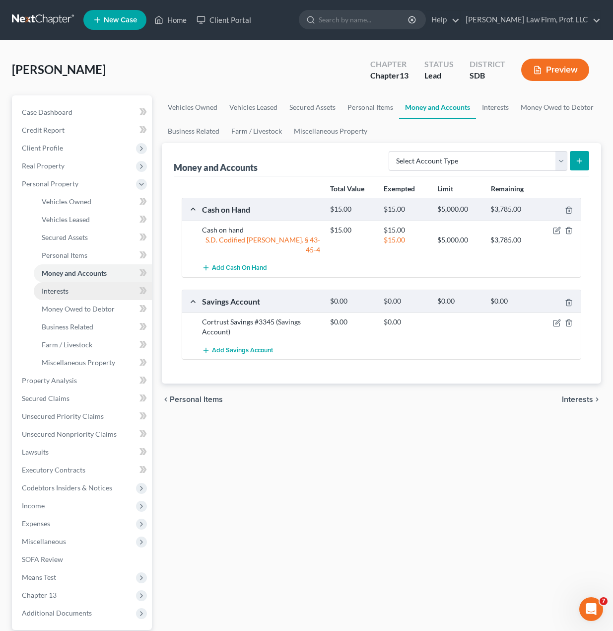
click at [70, 290] on link "Interests" at bounding box center [93, 291] width 118 height 18
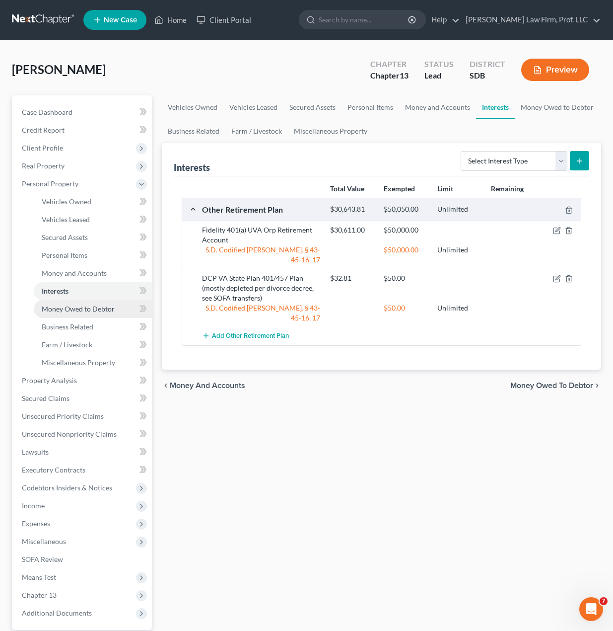
click at [75, 309] on span "Money Owed to Debtor" at bounding box center [78, 308] width 73 height 8
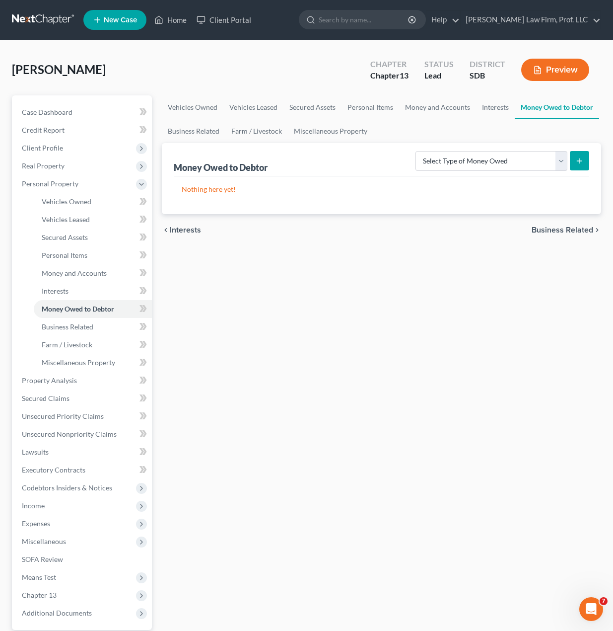
click at [380, 333] on div "Vehicles Owned Vehicles Leased Secured Assets Personal Items Money and Accounts…" at bounding box center [382, 391] width 450 height 592
click at [61, 421] on link "Unsecured Priority Claims" at bounding box center [83, 416] width 138 height 18
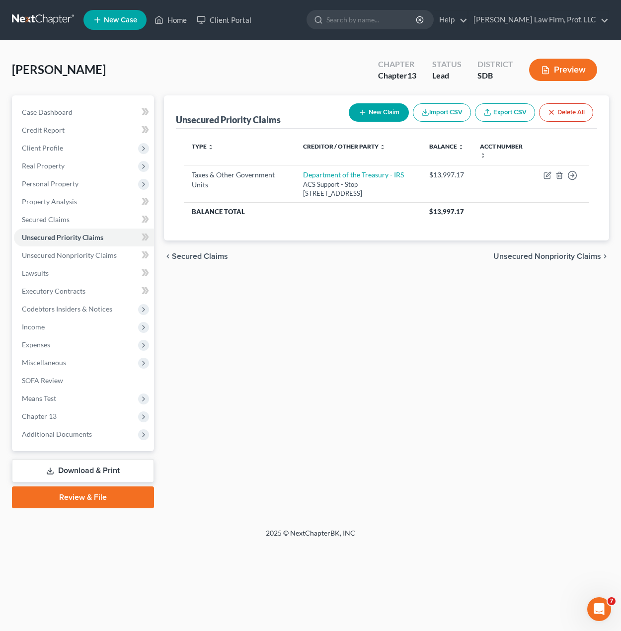
click at [420, 304] on div "Unsecured Priority Claims New Claim Import CSV Export CSV Delete All Type expan…" at bounding box center [386, 301] width 455 height 413
click at [296, 333] on div "Unsecured Priority Claims New Claim Import CSV Export CSV Delete All Type expan…" at bounding box center [386, 301] width 455 height 413
drag, startPoint x: 199, startPoint y: 579, endPoint x: 226, endPoint y: 567, distance: 29.4
click at [199, 579] on div "Home New Case Client Portal Gerry Law Firm, Prof. LLC riedel@sgsllc.com My Acco…" at bounding box center [310, 315] width 621 height 631
click at [80, 258] on span "Unsecured Nonpriority Claims" at bounding box center [69, 255] width 95 height 8
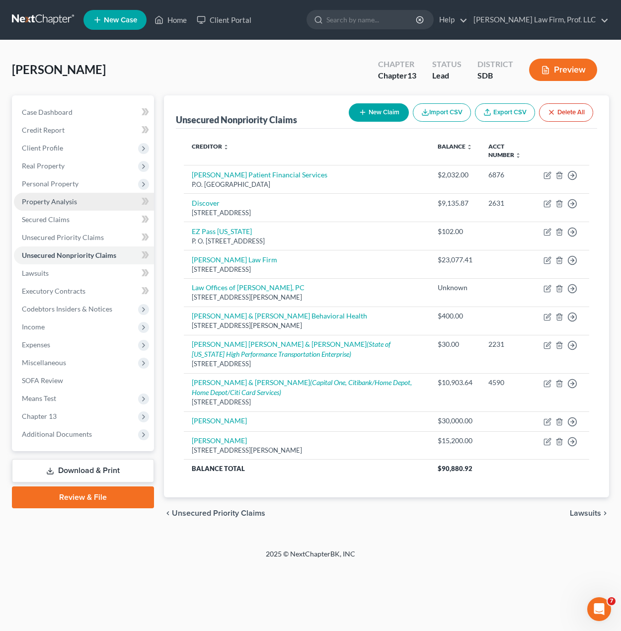
click at [92, 207] on link "Property Analysis" at bounding box center [84, 202] width 140 height 18
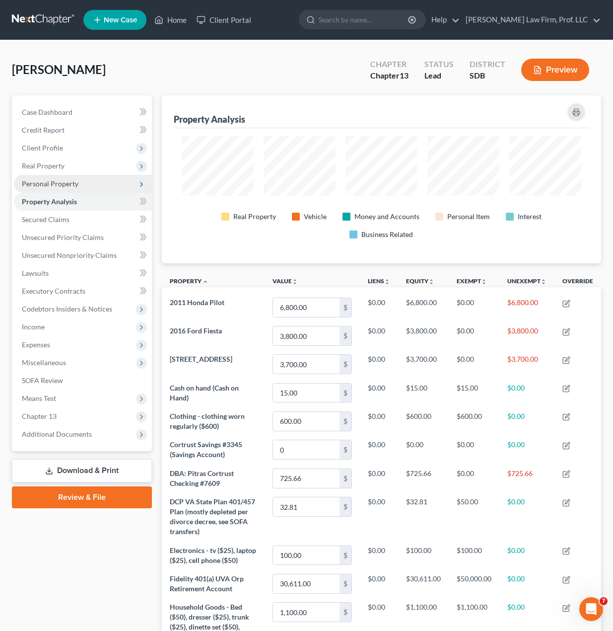
click at [78, 183] on span "Personal Property" at bounding box center [83, 184] width 138 height 18
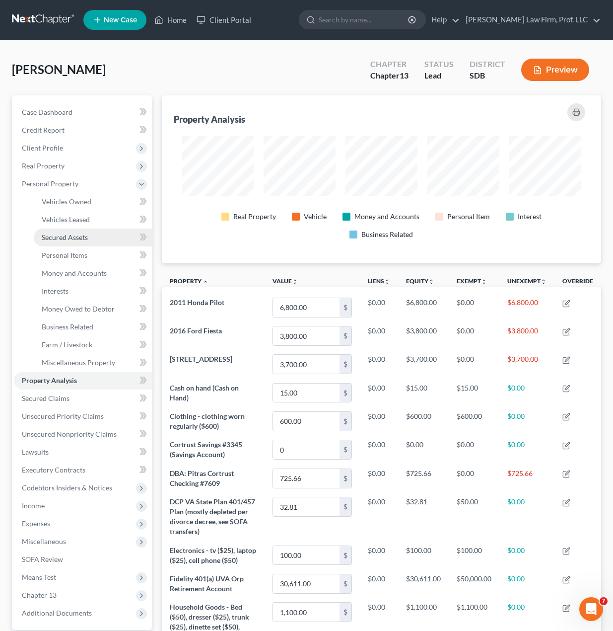
scroll to position [168, 440]
click at [69, 332] on link "Business Related" at bounding box center [93, 327] width 118 height 18
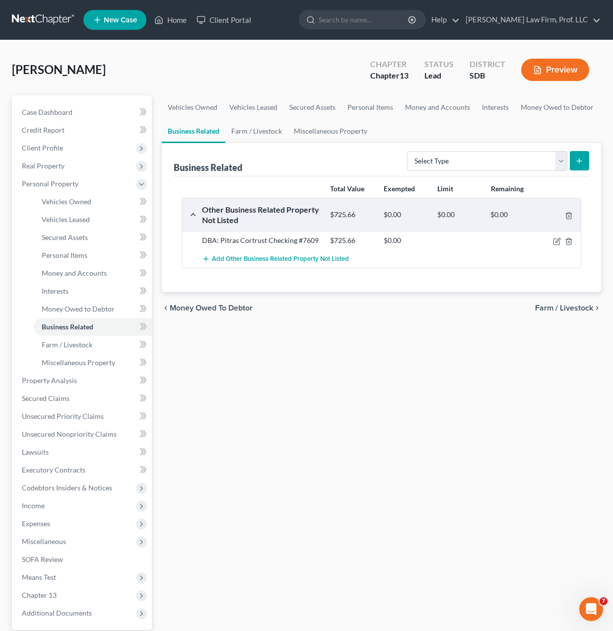
click at [349, 359] on div "Vehicles Owned Vehicles Leased Secured Assets Personal Items Money and Accounts…" at bounding box center [382, 391] width 450 height 592
drag, startPoint x: 489, startPoint y: 165, endPoint x: 491, endPoint y: 170, distance: 6.0
click at [489, 165] on select "Select Type Customer Lists Franchises Inventory Licenses Machinery Office Equip…" at bounding box center [487, 161] width 160 height 20
click at [408, 151] on select "Select Type Customer Lists Franchises Inventory Licenses Machinery Office Equip…" at bounding box center [487, 161] width 160 height 20
click at [577, 158] on icon "submit" at bounding box center [580, 161] width 8 height 8
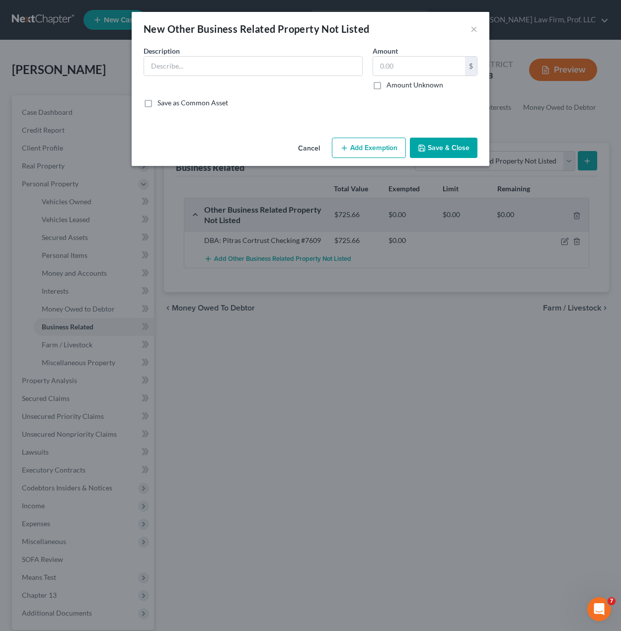
click at [239, 76] on div "Description *" at bounding box center [253, 68] width 229 height 44
drag, startPoint x: 245, startPoint y: 74, endPoint x: 248, endPoint y: 67, distance: 6.9
click at [246, 72] on input "text" at bounding box center [253, 66] width 218 height 19
click at [249, 73] on input "text" at bounding box center [253, 66] width 218 height 19
click at [366, 123] on div "An exemption set must first be selected from the Filing Information section. Co…" at bounding box center [311, 90] width 358 height 88
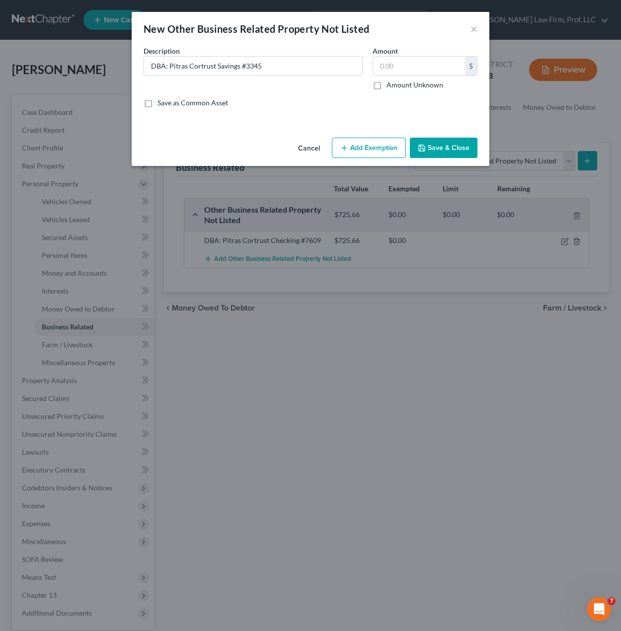
click at [442, 145] on button "Save & Close" at bounding box center [444, 148] width 68 height 21
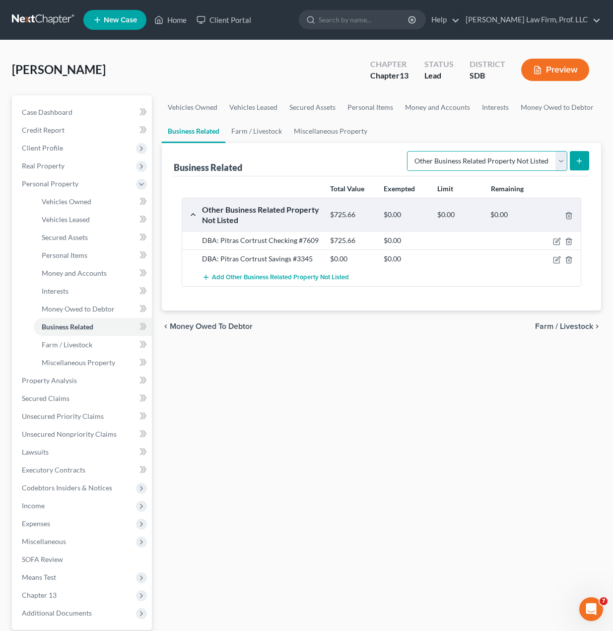
click at [476, 161] on select "Select Type Customer Lists Franchises Inventory Licenses Machinery Office Equip…" at bounding box center [487, 161] width 160 height 20
drag, startPoint x: 476, startPoint y: 161, endPoint x: 433, endPoint y: 161, distance: 43.7
click at [476, 161] on select "Select Type Customer Lists Franchises Inventory Licenses Machinery Office Equip…" at bounding box center [487, 161] width 160 height 20
click at [344, 472] on div "Vehicles Owned Vehicles Leased Secured Assets Personal Items Money and Accounts…" at bounding box center [382, 391] width 450 height 592
click at [267, 374] on div "Vehicles Owned Vehicles Leased Secured Assets Personal Items Money and Accounts…" at bounding box center [382, 391] width 450 height 592
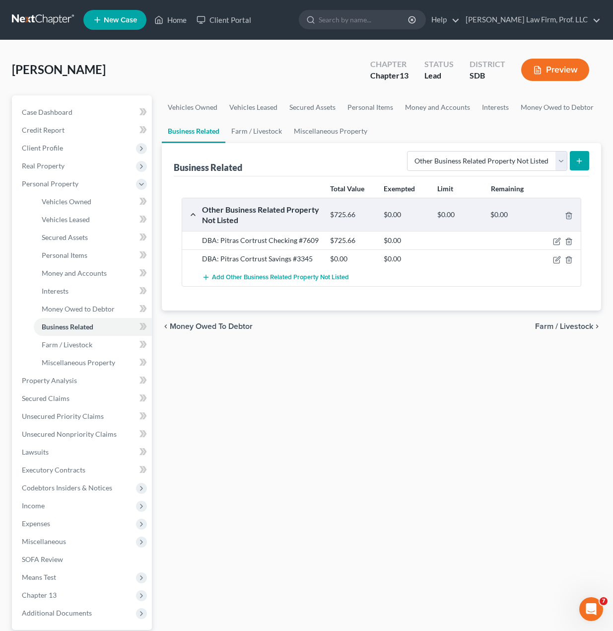
drag, startPoint x: 465, startPoint y: 495, endPoint x: 397, endPoint y: 463, distance: 75.8
click at [466, 492] on div "Vehicles Owned Vehicles Leased Secured Assets Personal Items Money and Accounts…" at bounding box center [382, 391] width 450 height 592
click at [544, 115] on link "Money Owed to Debtor" at bounding box center [557, 107] width 85 height 24
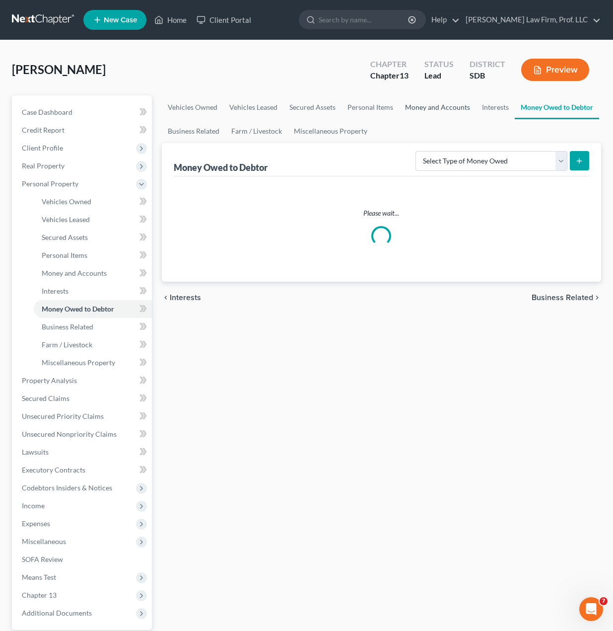
click at [417, 109] on link "Money and Accounts" at bounding box center [437, 107] width 77 height 24
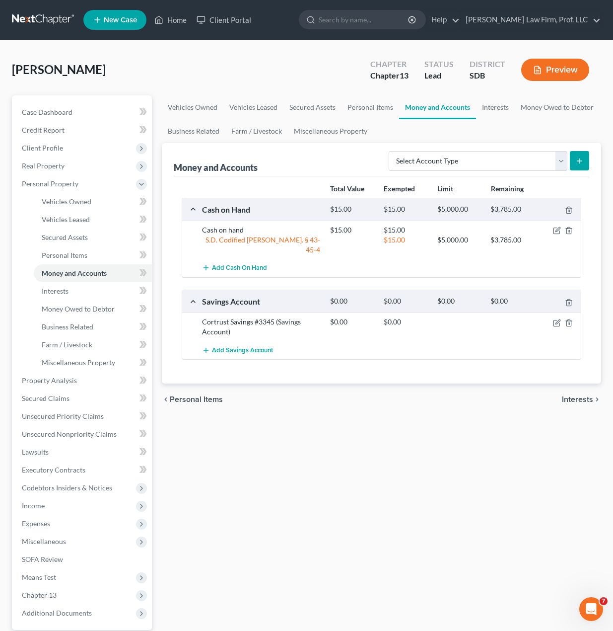
drag, startPoint x: 371, startPoint y: 432, endPoint x: 474, endPoint y: 298, distance: 170.0
click at [372, 426] on div "Vehicles Owned Vehicles Leased Secured Assets Personal Items Money and Accounts…" at bounding box center [382, 391] width 450 height 592
click at [559, 319] on icon "button" at bounding box center [557, 323] width 8 height 8
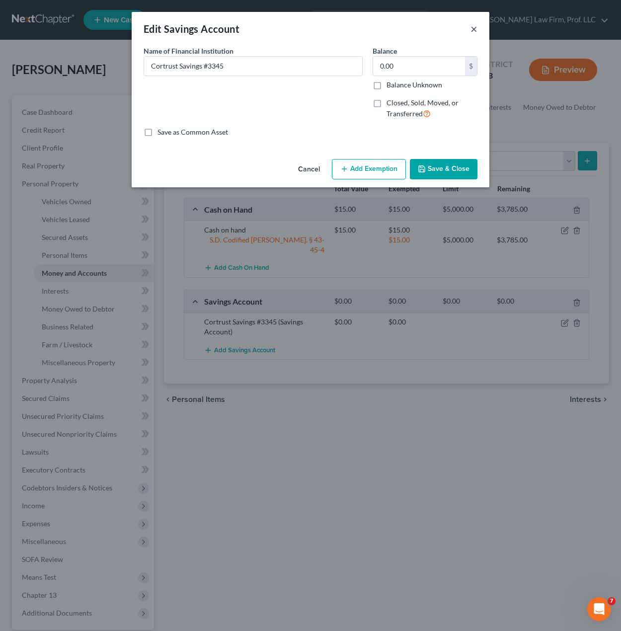
click at [476, 24] on button "×" at bounding box center [473, 29] width 7 height 12
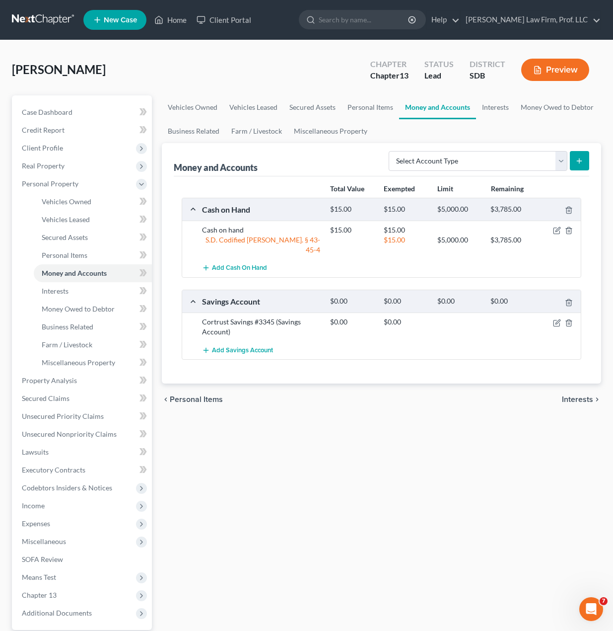
click at [573, 317] on div at bounding box center [560, 322] width 43 height 10
click at [570, 319] on icon "button" at bounding box center [569, 323] width 8 height 8
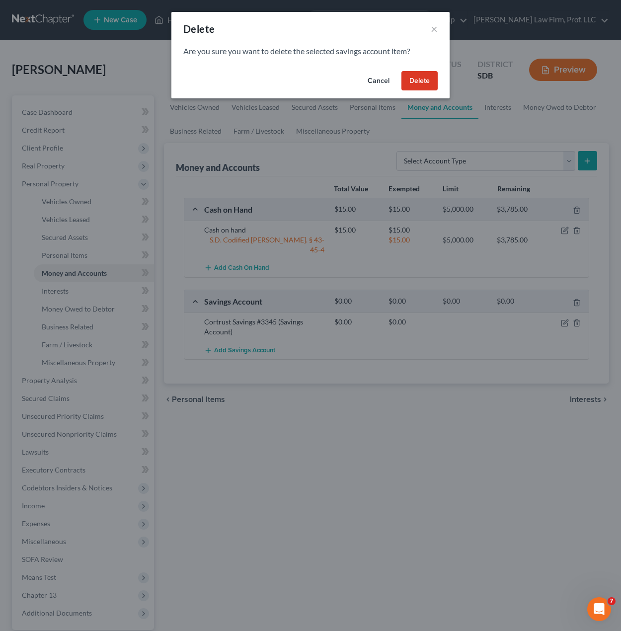
click at [403, 81] on button "Delete" at bounding box center [419, 81] width 36 height 20
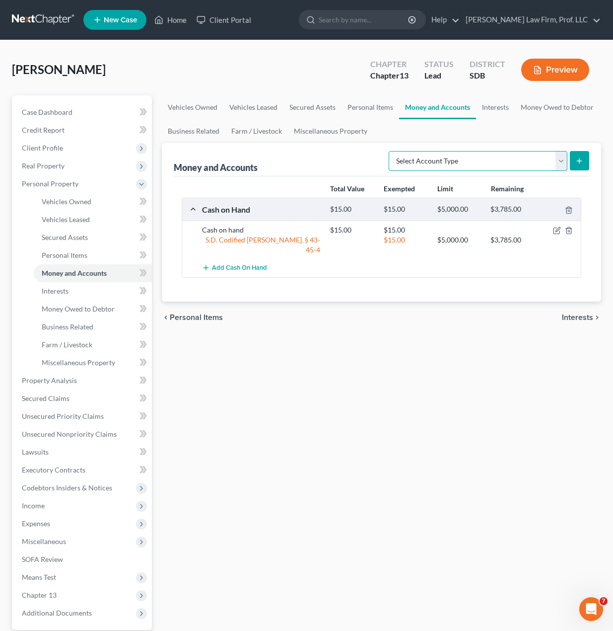
click at [468, 168] on select "Select Account Type Brokerage Cash on Hand Certificates of Deposit Checking Acc…" at bounding box center [478, 161] width 179 height 20
click at [391, 151] on select "Select Account Type Brokerage Cash on Hand Certificates of Deposit Checking Acc…" at bounding box center [478, 161] width 179 height 20
click at [590, 165] on div "Money and Accounts Select Account Type Brokerage Cash on Hand Certificates of D…" at bounding box center [382, 222] width 440 height 158
click at [580, 164] on icon "submit" at bounding box center [580, 161] width 8 height 8
click at [583, 160] on icon "submit" at bounding box center [580, 161] width 8 height 8
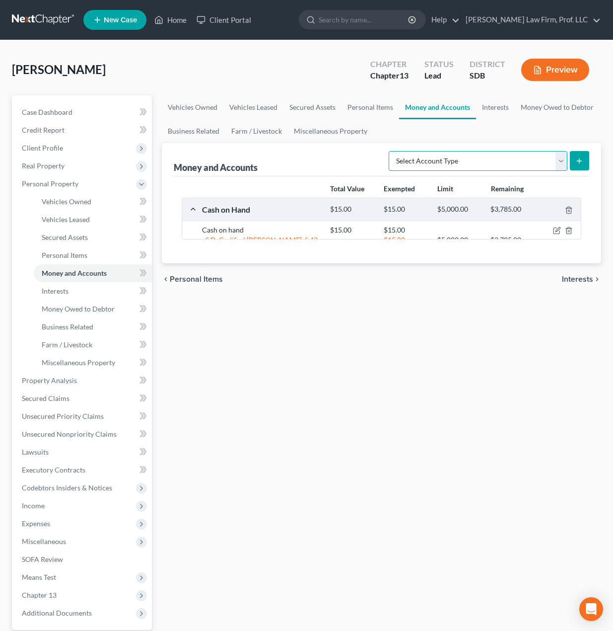
click at [509, 161] on select "Select Account Type Brokerage Cash on Hand Certificates of Deposit Checking Acc…" at bounding box center [478, 161] width 179 height 20
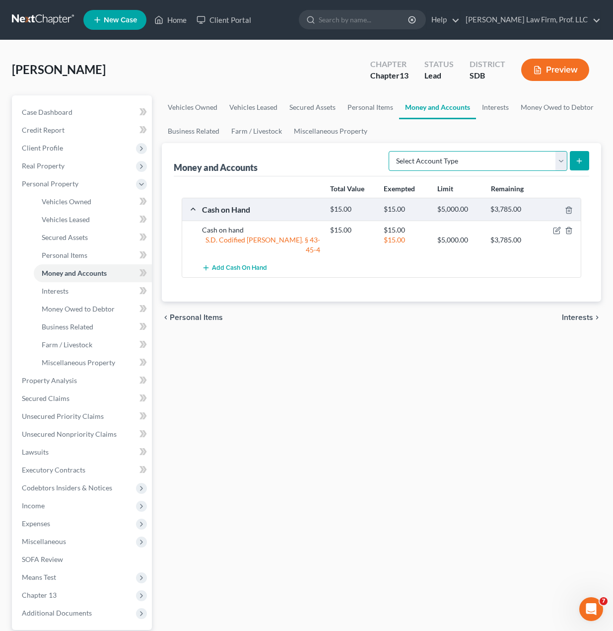
select select "checking"
click at [391, 151] on select "Select Account Type Brokerage Cash on Hand Certificates of Deposit Checking Acc…" at bounding box center [478, 161] width 179 height 20
click at [582, 164] on icon "submit" at bounding box center [580, 161] width 8 height 8
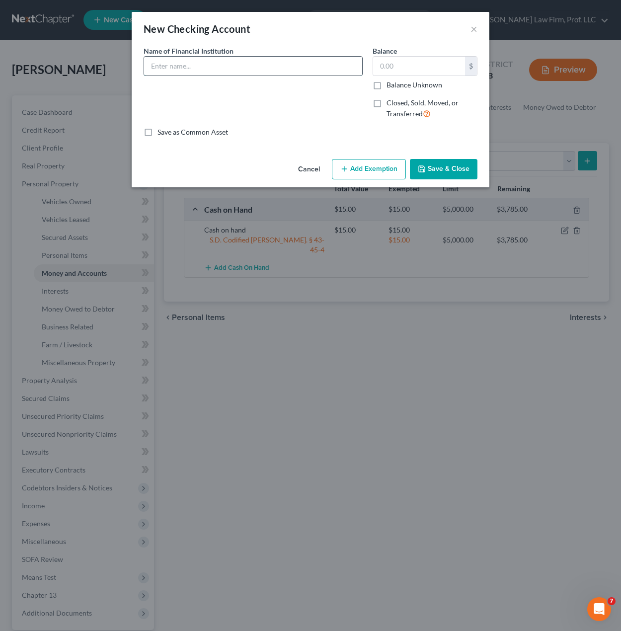
click at [247, 72] on input "text" at bounding box center [253, 66] width 218 height 19
type input "First Dakota Checking #1217"
drag, startPoint x: 301, startPoint y: 130, endPoint x: 318, endPoint y: 137, distance: 18.5
click at [301, 130] on div "Save as Common Asset" at bounding box center [311, 132] width 334 height 10
click at [248, 109] on div "Name of Financial Institution * First Dakota Checking #1217" at bounding box center [253, 86] width 229 height 81
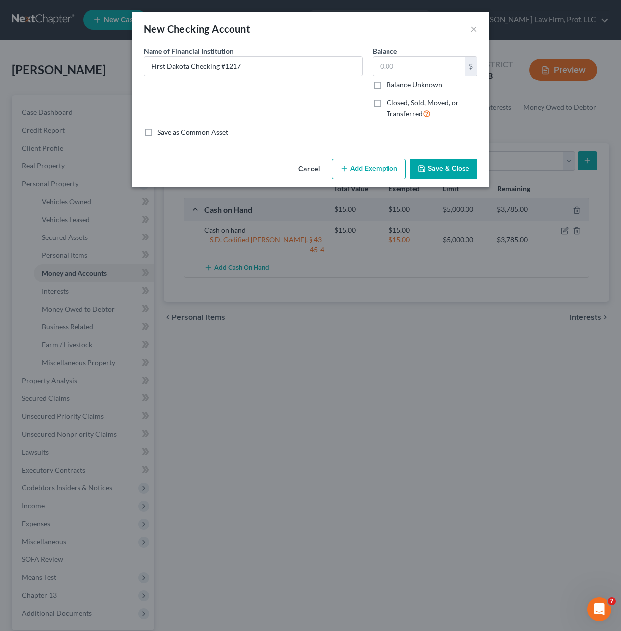
click at [450, 172] on button "Save & Close" at bounding box center [444, 169] width 68 height 21
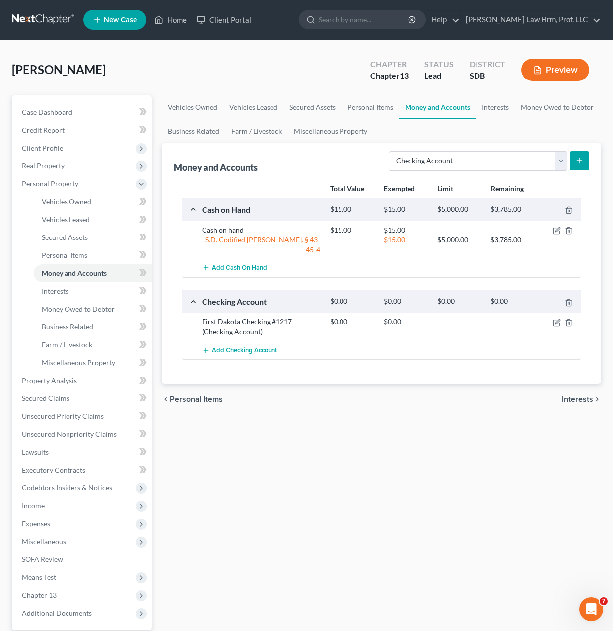
drag, startPoint x: 540, startPoint y: 438, endPoint x: 516, endPoint y: 426, distance: 27.3
click at [540, 438] on div "Vehicles Owned Vehicles Leased Secured Assets Personal Items Money and Accounts…" at bounding box center [382, 391] width 450 height 592
click at [325, 485] on div "Vehicles Owned Vehicles Leased Secured Assets Personal Items Money and Accounts…" at bounding box center [382, 391] width 450 height 592
click at [72, 510] on span "Income" at bounding box center [83, 506] width 138 height 18
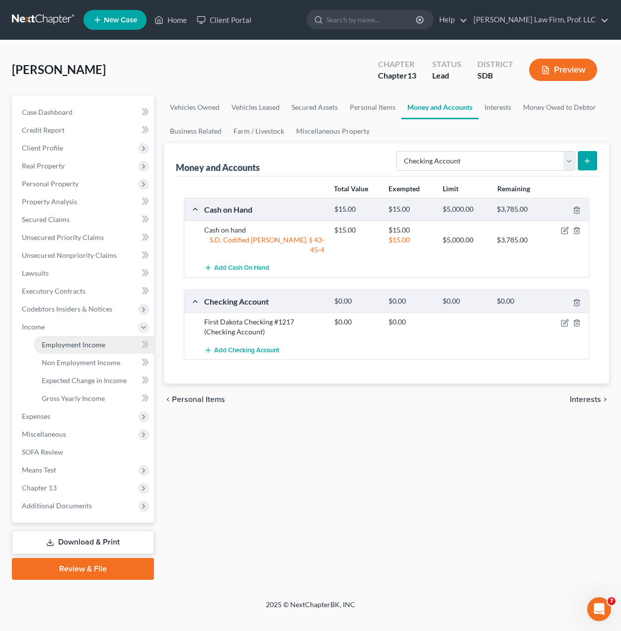
click at [76, 342] on span "Employment Income" at bounding box center [74, 344] width 64 height 8
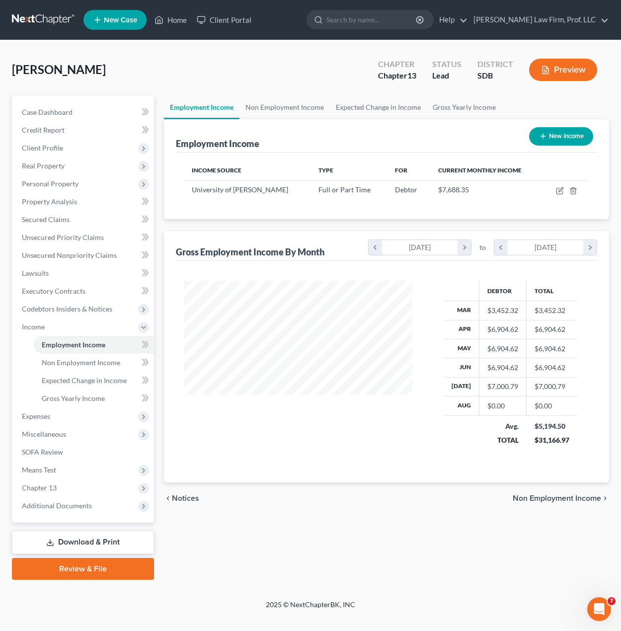
scroll to position [178, 248]
click at [558, 190] on icon "button" at bounding box center [560, 191] width 8 height 8
select select "0"
select select "2"
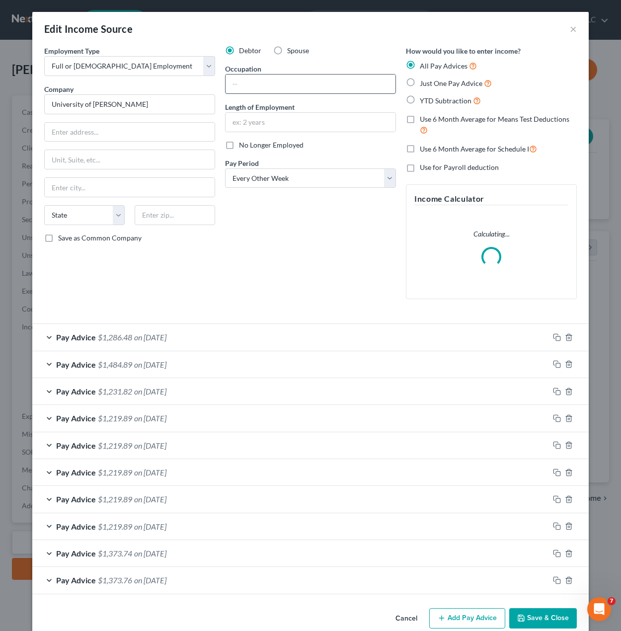
click at [260, 86] on input "text" at bounding box center [311, 84] width 170 height 19
type input "A"
type input "Program Manager"
click at [262, 281] on div "Debtor Spouse Occupation Program Manager Length of Employment No Longer Employe…" at bounding box center [310, 176] width 181 height 261
click at [533, 614] on div "Edit Income Source × Employment Type * Select Full or Part Time Employment Self…" at bounding box center [310, 324] width 556 height 624
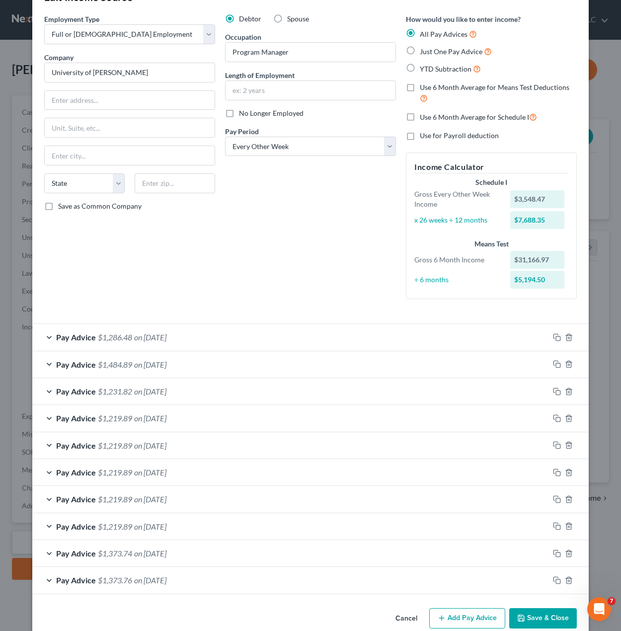
scroll to position [49, 0]
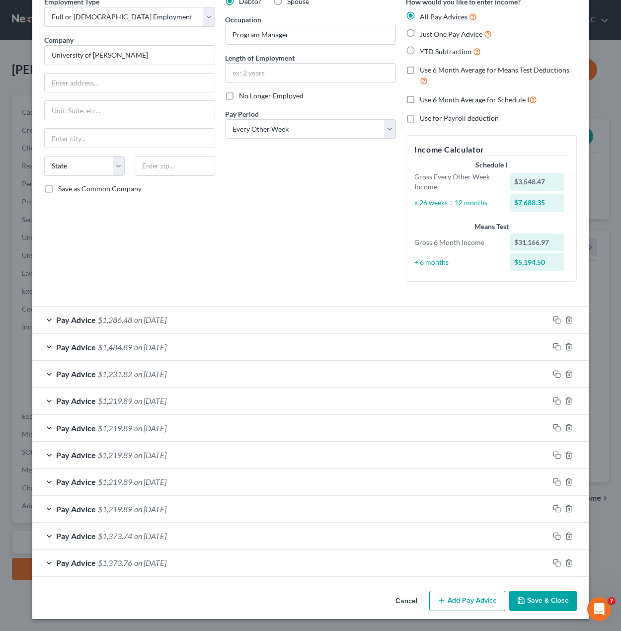
click at [541, 601] on button "Save & Close" at bounding box center [543, 601] width 68 height 21
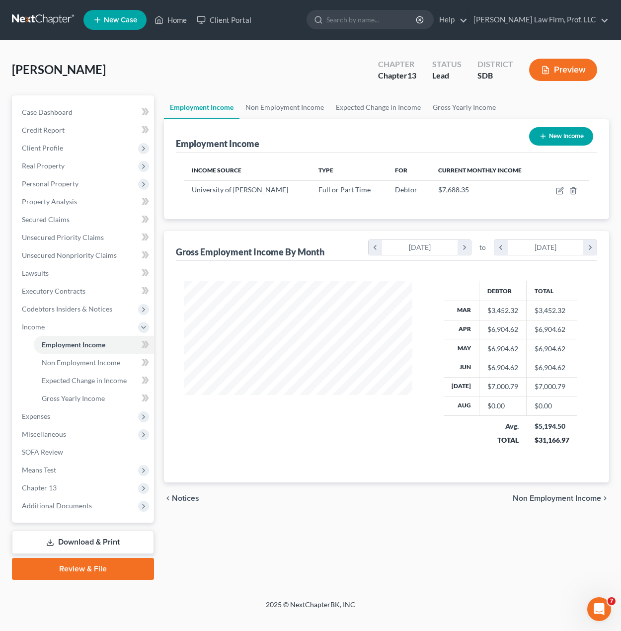
drag, startPoint x: 263, startPoint y: 509, endPoint x: 253, endPoint y: 505, distance: 10.4
click at [259, 507] on div "chevron_left Notices Non Employment Income chevron_right" at bounding box center [387, 498] width 446 height 32
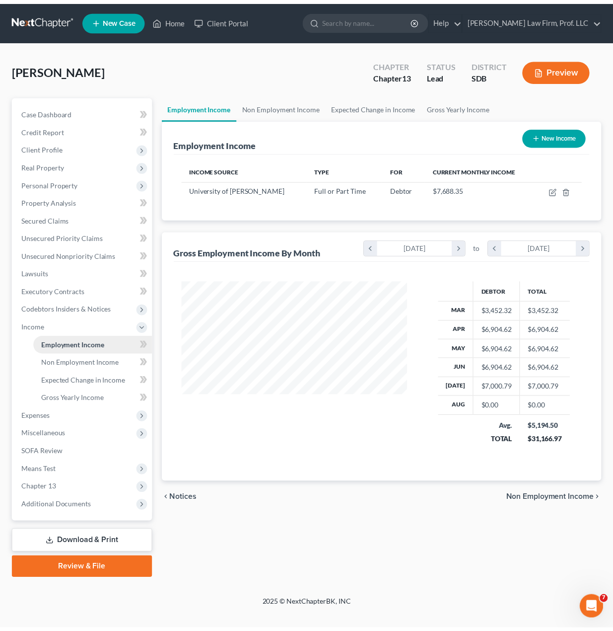
scroll to position [178, 248]
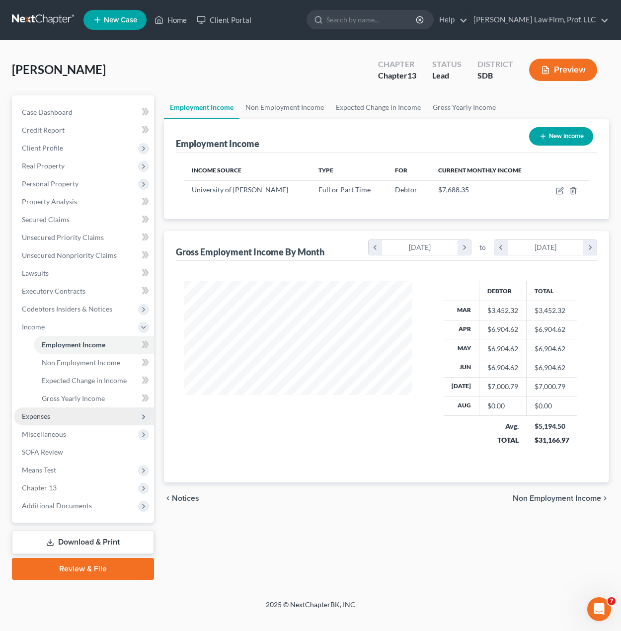
click at [40, 417] on span "Expenses" at bounding box center [36, 416] width 28 height 8
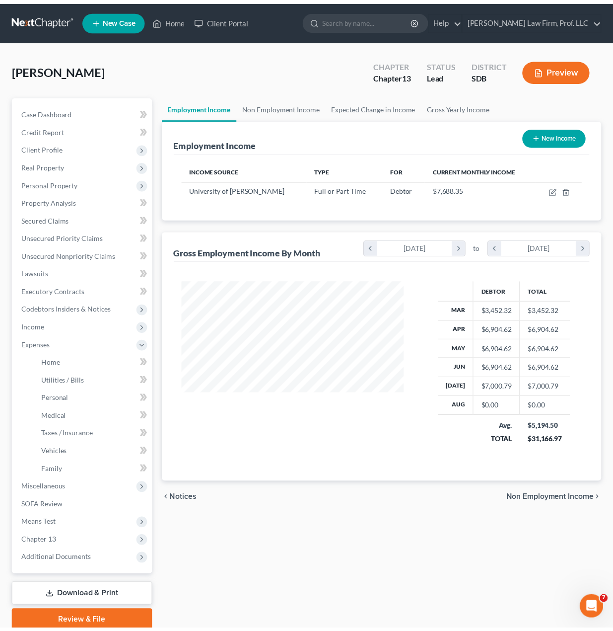
scroll to position [496538, 496471]
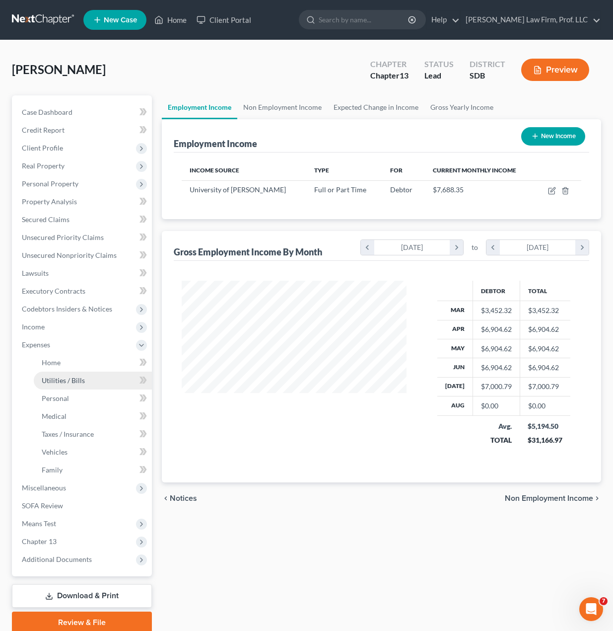
click at [67, 383] on span "Utilities / Bills" at bounding box center [63, 380] width 43 height 8
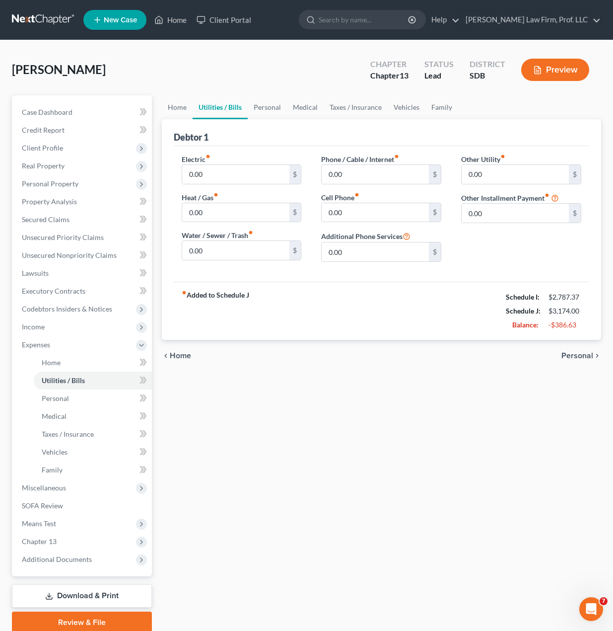
click at [379, 334] on div "fiber_manual_record Added to Schedule J Schedule I: $2,787.37 Schedule J: $3,17…" at bounding box center [382, 311] width 416 height 58
click at [225, 253] on input "0.00" at bounding box center [235, 250] width 107 height 19
type input "50"
click at [304, 481] on div "Home Utilities / Bills Personal Medical Taxes / Insurance Vehicles Family Debto…" at bounding box center [382, 364] width 450 height 538
drag, startPoint x: 370, startPoint y: 415, endPoint x: 320, endPoint y: 391, distance: 55.3
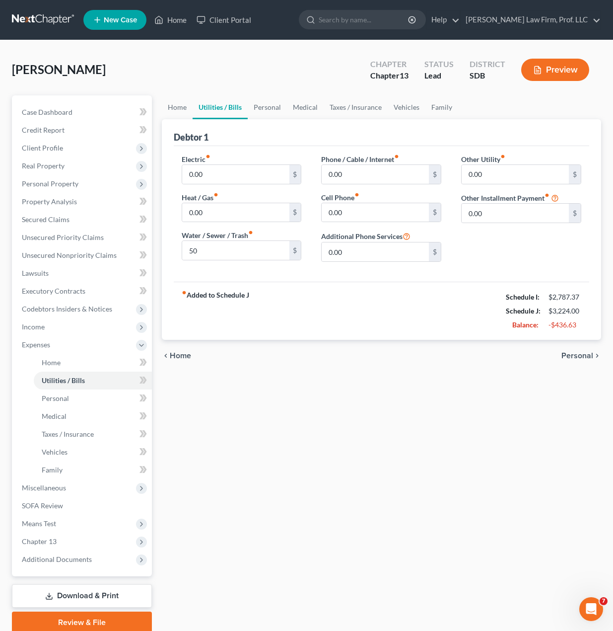
click at [370, 415] on div "Home Utilities / Bills Personal Medical Taxes / Insurance Vehicles Family Debto…" at bounding box center [382, 364] width 450 height 538
click at [368, 172] on input "0.00" at bounding box center [375, 174] width 107 height 19
type input "107"
click at [288, 469] on div "Home Utilities / Bills Personal Medical Taxes / Insurance Vehicles Family Debto…" at bounding box center [382, 364] width 450 height 538
click at [408, 108] on link "Vehicles" at bounding box center [407, 107] width 38 height 24
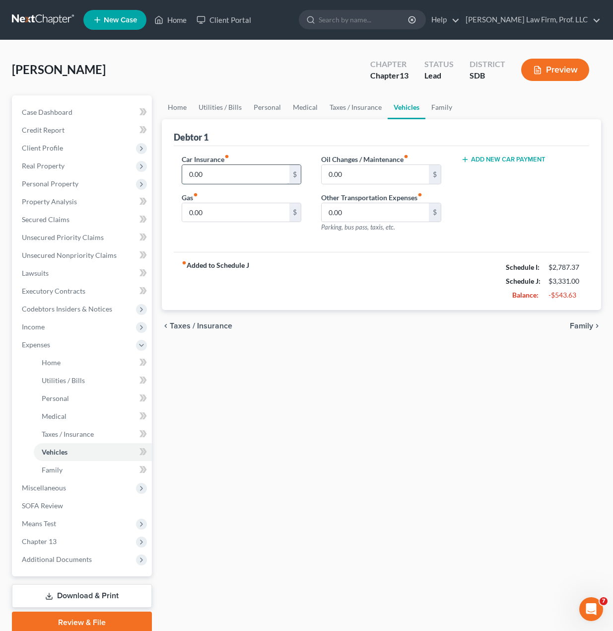
click at [236, 175] on input "0.00" at bounding box center [235, 174] width 107 height 19
type input "101"
click at [222, 333] on div "chevron_left Taxes / Insurance Family chevron_right" at bounding box center [382, 326] width 440 height 32
click at [294, 361] on div "Home Utilities / Bills Personal Medical Taxes / Insurance Vehicles Family Debto…" at bounding box center [382, 364] width 450 height 538
click at [270, 110] on link "Personal" at bounding box center [267, 107] width 39 height 24
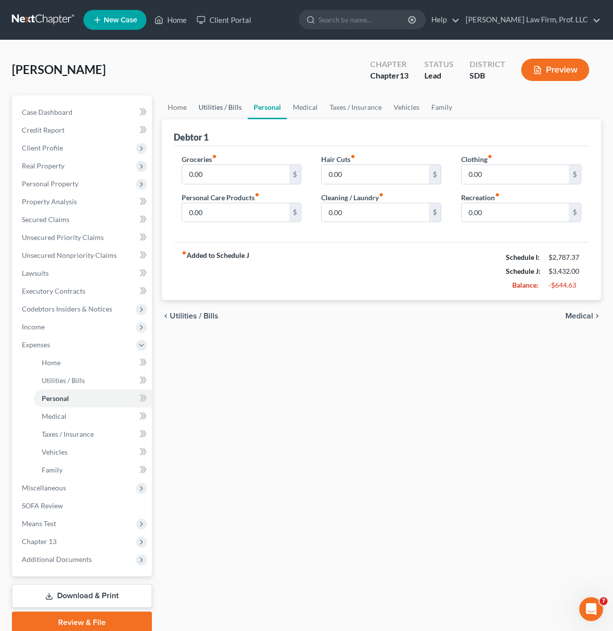
click at [215, 106] on link "Utilities / Bills" at bounding box center [220, 107] width 55 height 24
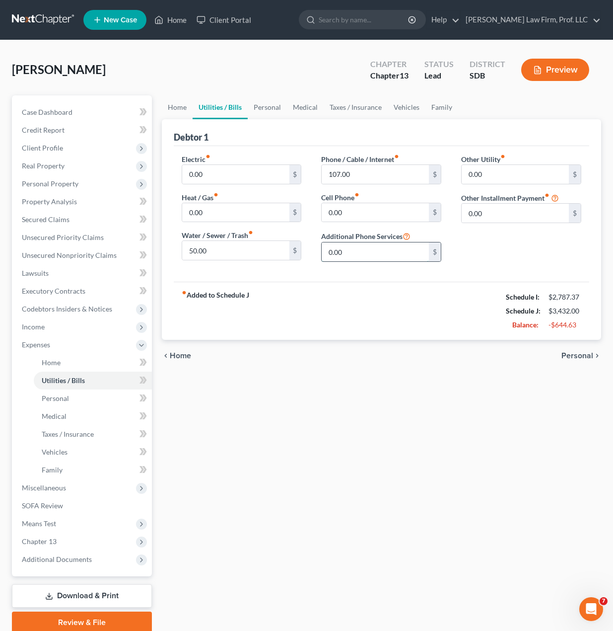
click at [362, 260] on input "0.00" at bounding box center [375, 251] width 107 height 19
click at [369, 215] on input "0.00" at bounding box center [375, 212] width 107 height 19
type input "150"
click at [352, 444] on div "Home Utilities / Bills Personal Medical Taxes / Insurance Vehicles Family Debto…" at bounding box center [382, 364] width 450 height 538
click at [243, 256] on input "50.00" at bounding box center [235, 250] width 107 height 19
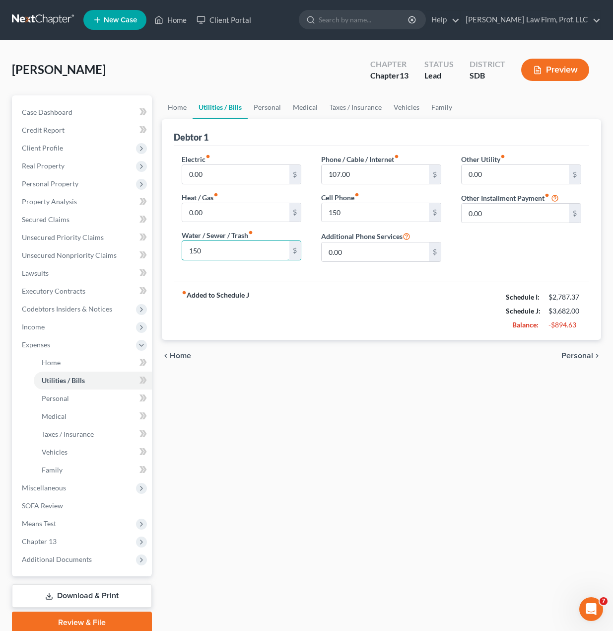
type input "150"
drag, startPoint x: 393, startPoint y: 311, endPoint x: 188, endPoint y: 332, distance: 206.3
click at [393, 311] on div "fiber_manual_record Added to Schedule J Schedule I: $2,787.37 Schedule J: $3,68…" at bounding box center [382, 311] width 416 height 58
click at [302, 395] on div "Home Utilities / Bills Personal Medical Taxes / Insurance Vehicles Family Debto…" at bounding box center [382, 364] width 450 height 538
drag, startPoint x: 350, startPoint y: 448, endPoint x: 373, endPoint y: 408, distance: 45.6
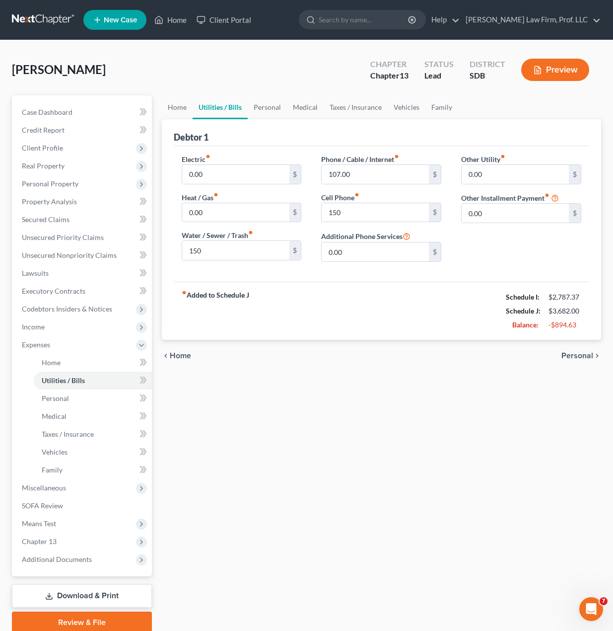
click at [350, 448] on div "Home Utilities / Bills Personal Medical Taxes / Insurance Vehicles Family Debto…" at bounding box center [382, 364] width 450 height 538
click at [349, 431] on div "Home Utilities / Bills Personal Medical Taxes / Insurance Vehicles Family Debto…" at bounding box center [382, 364] width 450 height 538
click at [364, 180] on input "107.00" at bounding box center [375, 174] width 107 height 19
click at [365, 213] on input "150" at bounding box center [375, 212] width 107 height 19
type input "160"
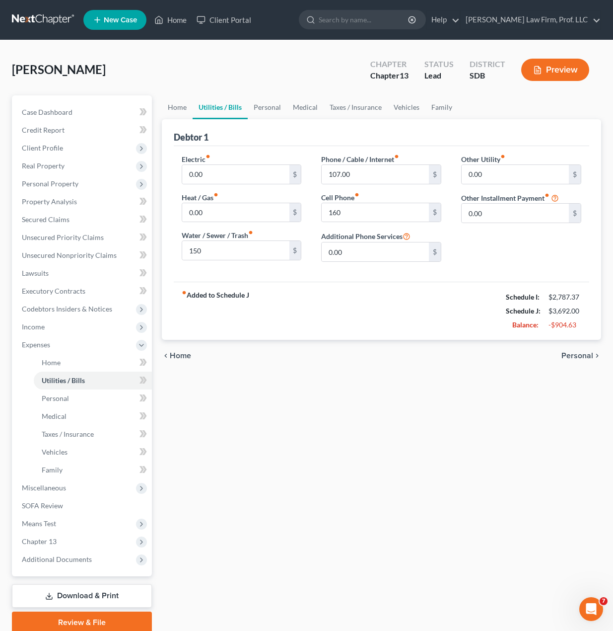
click at [504, 390] on div "Home Utilities / Bills Personal Medical Taxes / Insurance Vehicles Family Debto…" at bounding box center [382, 364] width 450 height 538
click at [267, 99] on link "Personal" at bounding box center [267, 107] width 39 height 24
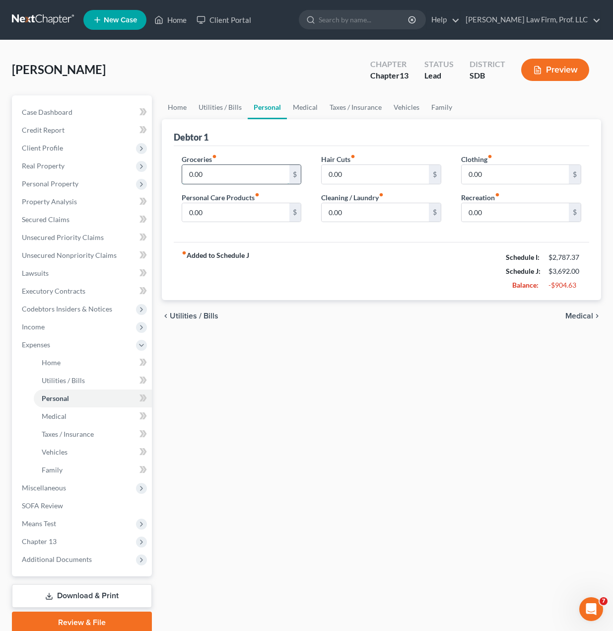
click at [239, 168] on input "0.00" at bounding box center [235, 174] width 107 height 19
type input "495.00"
click at [256, 207] on input "0.00" at bounding box center [235, 212] width 107 height 19
type input "94"
click at [408, 270] on div "fiber_manual_record Added to Schedule J Schedule I: $2,787.37 Schedule J: $4,28…" at bounding box center [382, 271] width 416 height 58
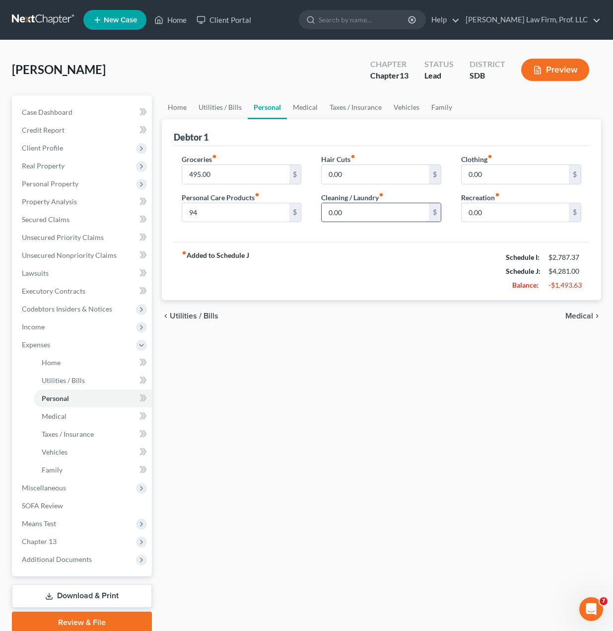
click at [385, 210] on input "0.00" at bounding box center [375, 212] width 107 height 19
type input "40"
drag, startPoint x: 483, startPoint y: 242, endPoint x: 488, endPoint y: 205, distance: 37.5
click at [483, 238] on div "Debtor 1 Groceries fiber_manual_record 495.00 $ Personal Care Products fiber_ma…" at bounding box center [382, 209] width 440 height 181
click at [490, 209] on input "0.00" at bounding box center [515, 212] width 107 height 19
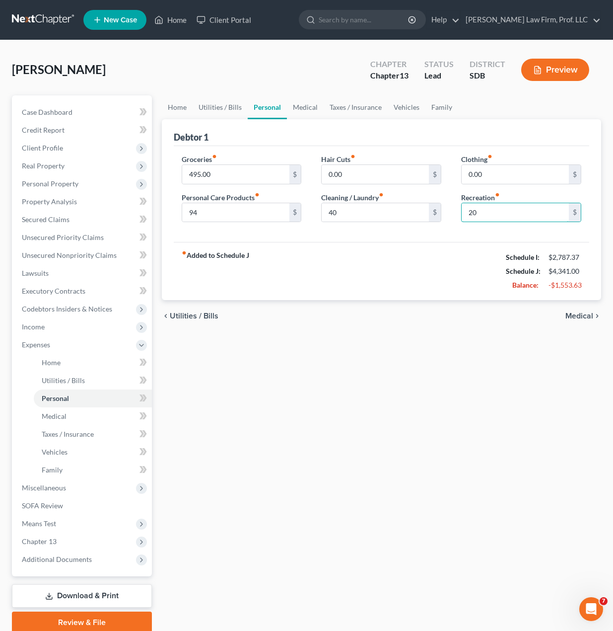
type input "20"
drag, startPoint x: 427, startPoint y: 267, endPoint x: 425, endPoint y: 261, distance: 6.3
click at [427, 264] on div "fiber_manual_record Added to Schedule J Schedule I: $2,787.37 Schedule J: $4,34…" at bounding box center [382, 271] width 416 height 58
click at [509, 171] on input "0.00" at bounding box center [515, 174] width 107 height 19
type input "50"
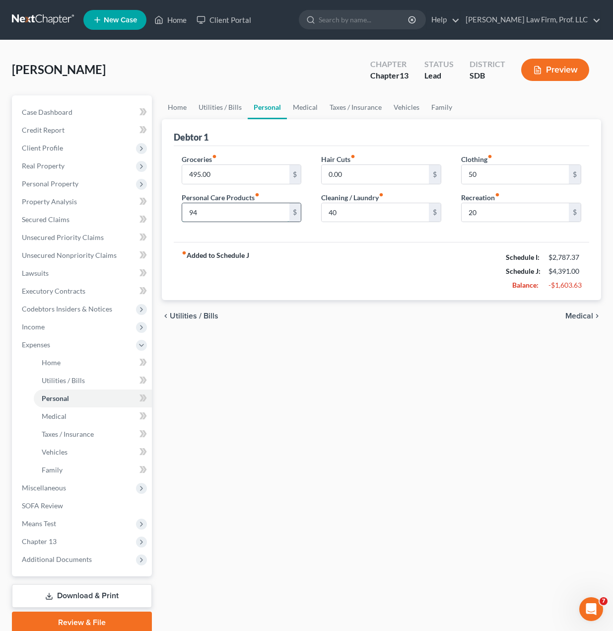
click at [243, 208] on input "94" at bounding box center [235, 212] width 107 height 19
click at [242, 208] on input "94" at bounding box center [235, 212] width 107 height 19
type input "50"
click at [537, 181] on input "50" at bounding box center [515, 174] width 107 height 19
type input "90"
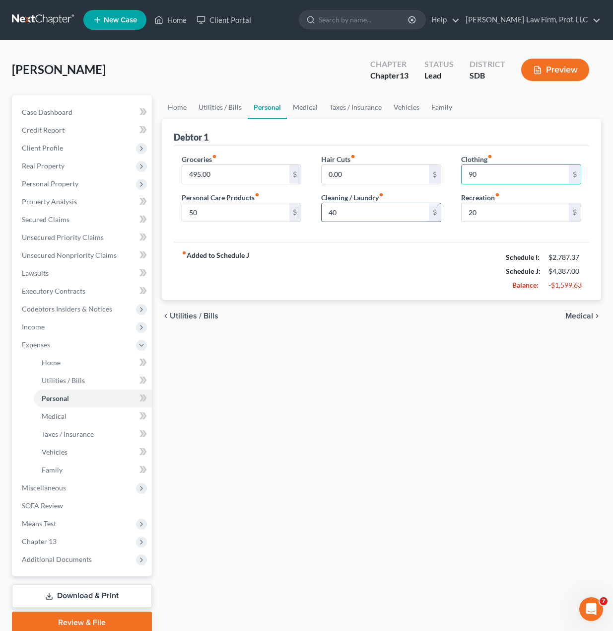
click at [345, 220] on input "40" at bounding box center [375, 212] width 107 height 19
type input "20"
drag, startPoint x: 400, startPoint y: 261, endPoint x: 353, endPoint y: 238, distance: 52.2
click at [391, 259] on div "fiber_manual_record Added to Schedule J Schedule I: $2,787.37 Schedule J: $4,36…" at bounding box center [382, 271] width 416 height 58
drag, startPoint x: 208, startPoint y: 101, endPoint x: 216, endPoint y: 117, distance: 17.6
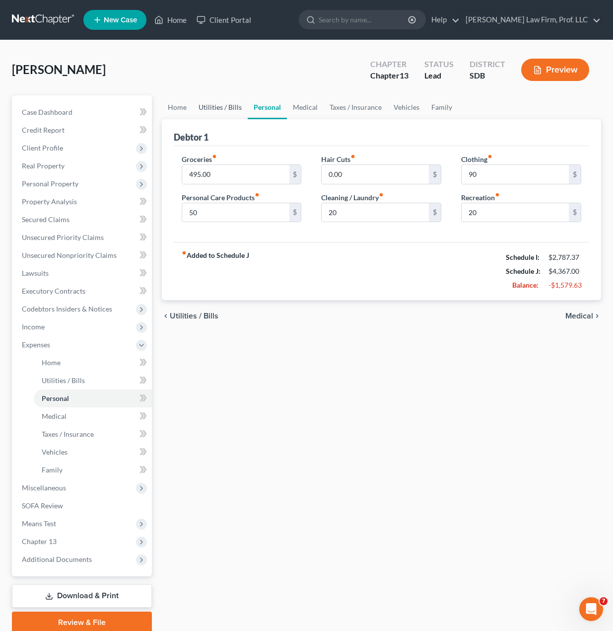
click at [208, 102] on link "Utilities / Bills" at bounding box center [220, 107] width 55 height 24
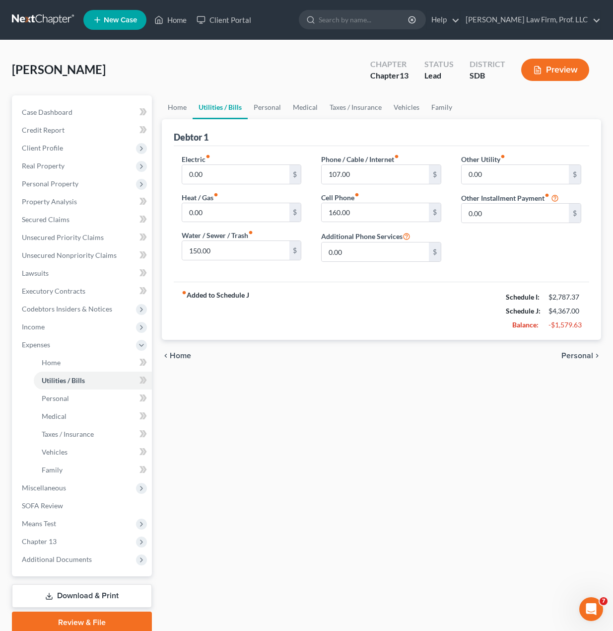
click at [486, 251] on div "Other Utility fiber_manual_record 0.00 $ Other Installment Payment fiber_manual…" at bounding box center [522, 212] width 140 height 116
click at [181, 111] on link "Home" at bounding box center [177, 107] width 31 height 24
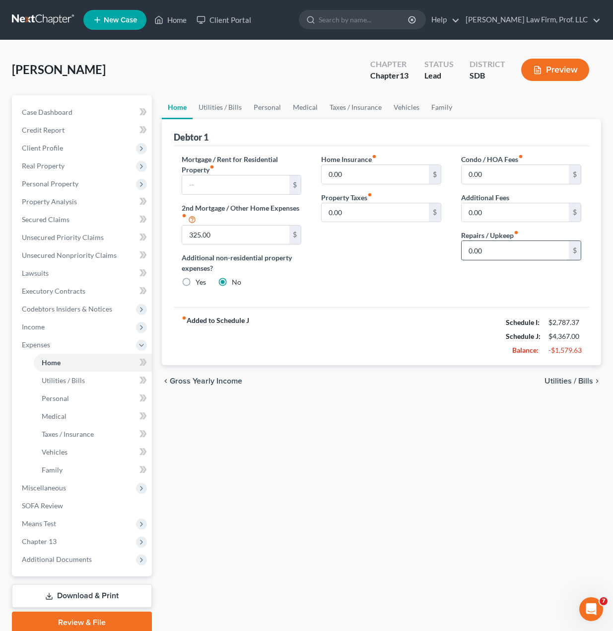
click at [498, 257] on input "0.00" at bounding box center [515, 250] width 107 height 19
type input "20"
click at [302, 114] on link "Medical" at bounding box center [305, 107] width 37 height 24
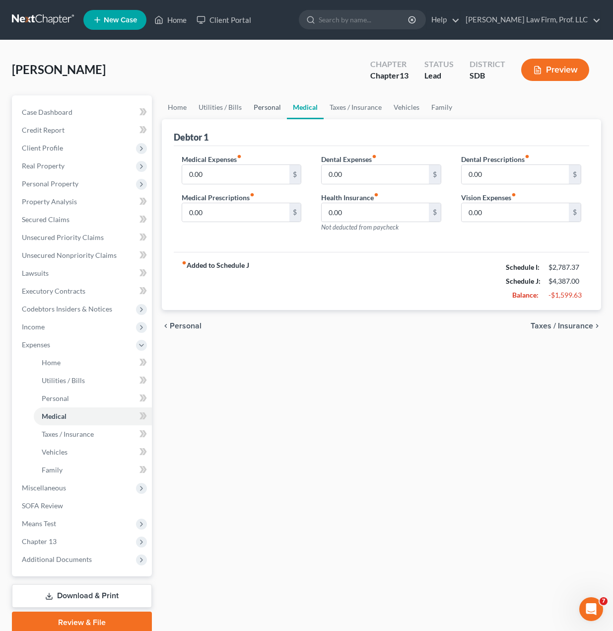
click at [252, 108] on link "Personal" at bounding box center [267, 107] width 39 height 24
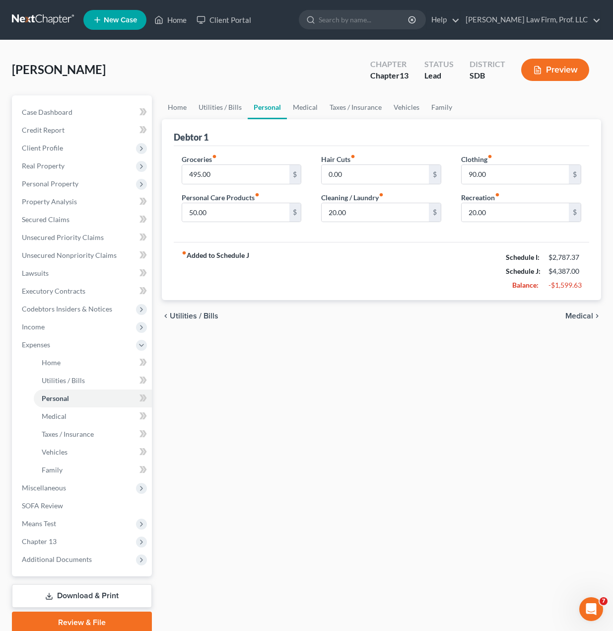
click at [431, 281] on div "fiber_manual_record Added to Schedule J Schedule I: $2,787.37 Schedule J: $4,38…" at bounding box center [382, 271] width 416 height 58
click at [418, 330] on div "Home Utilities / Bills Personal Medical Taxes / Insurance Vehicles Family Debto…" at bounding box center [382, 364] width 450 height 538
drag, startPoint x: 453, startPoint y: 253, endPoint x: 380, endPoint y: 198, distance: 91.1
click at [452, 252] on div "fiber_manual_record Added to Schedule J Schedule I: $2,787.37 Schedule J: $4,38…" at bounding box center [382, 271] width 416 height 58
click at [493, 215] on input "20.00" at bounding box center [515, 212] width 107 height 19
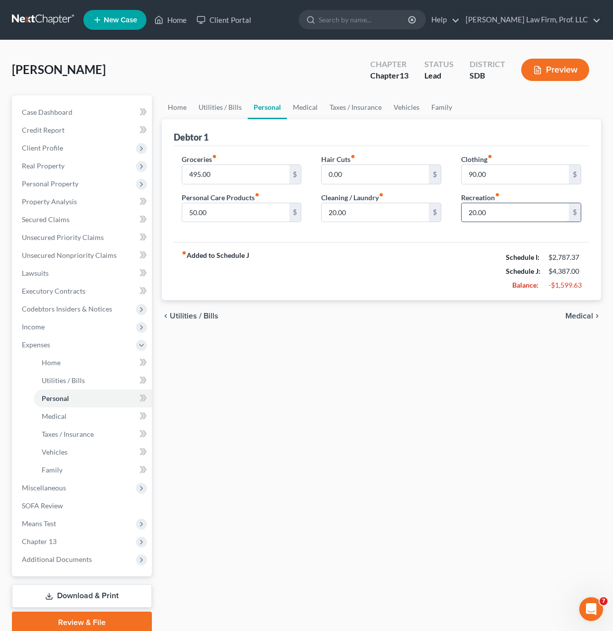
click at [493, 215] on input "20.00" at bounding box center [515, 212] width 107 height 19
drag, startPoint x: 339, startPoint y: 107, endPoint x: 414, endPoint y: 111, distance: 75.1
click at [339, 108] on link "Taxes / Insurance" at bounding box center [356, 107] width 64 height 24
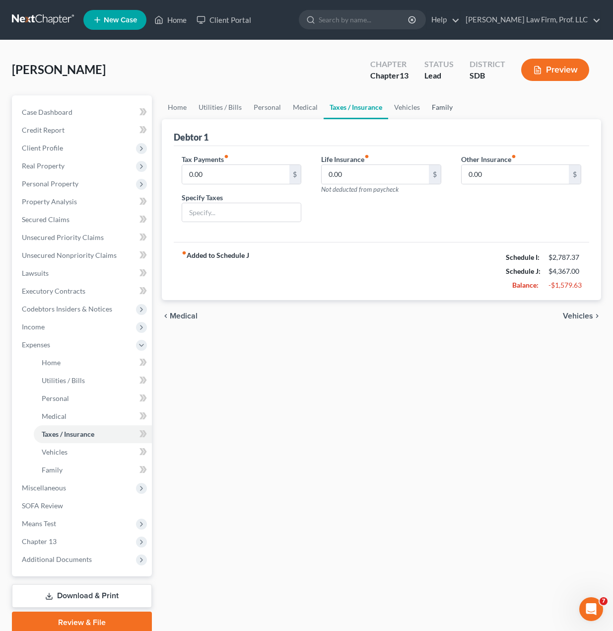
click at [438, 106] on link "Family" at bounding box center [442, 107] width 33 height 24
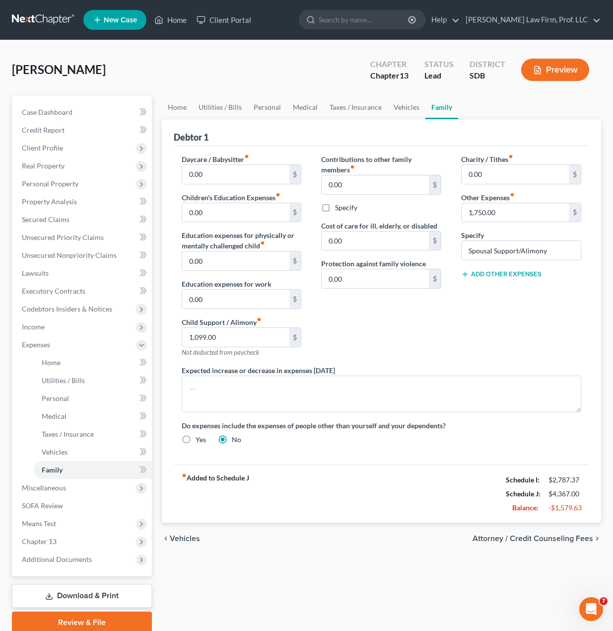
click at [527, 300] on div "Charity / Tithes fiber_manual_record 0.00 $ Other Expenses fiber_manual_record …" at bounding box center [522, 259] width 140 height 211
click at [513, 274] on button "Add Other Expenses" at bounding box center [501, 274] width 80 height 8
click at [512, 284] on input "0.00" at bounding box center [515, 288] width 107 height 19
type input "150"
type input "Misc."
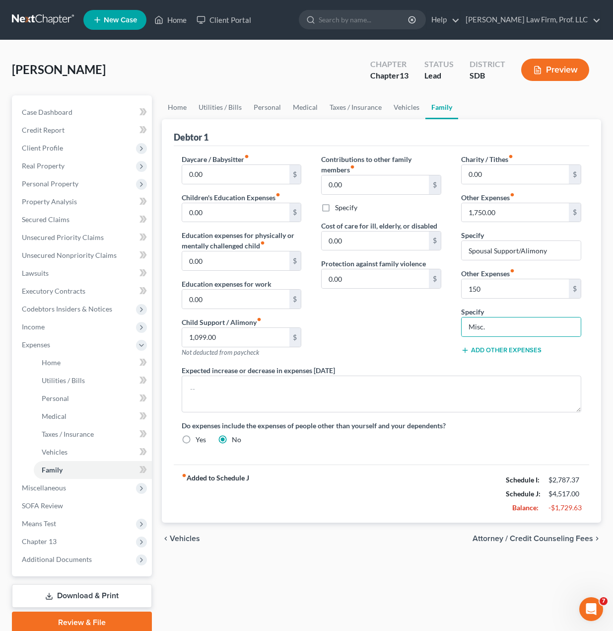
click at [405, 357] on div "Contributions to other family members fiber_manual_record 0.00 $ Specify Cost o…" at bounding box center [381, 259] width 140 height 211
click at [412, 349] on div "Contributions to other family members fiber_manual_record 0.00 $ Specify Cost o…" at bounding box center [381, 259] width 140 height 211
click at [427, 581] on div "Home Utilities / Bills Personal Medical Taxes / Insurance Vehicles Family Debto…" at bounding box center [382, 364] width 450 height 538
click at [369, 342] on div "Contributions to other family members fiber_manual_record 0.00 $ Specify Cost o…" at bounding box center [381, 259] width 140 height 211
click at [387, 484] on div "fiber_manual_record Added to Schedule J Schedule I: $2,787.37 Schedule J: $4,51…" at bounding box center [382, 493] width 416 height 58
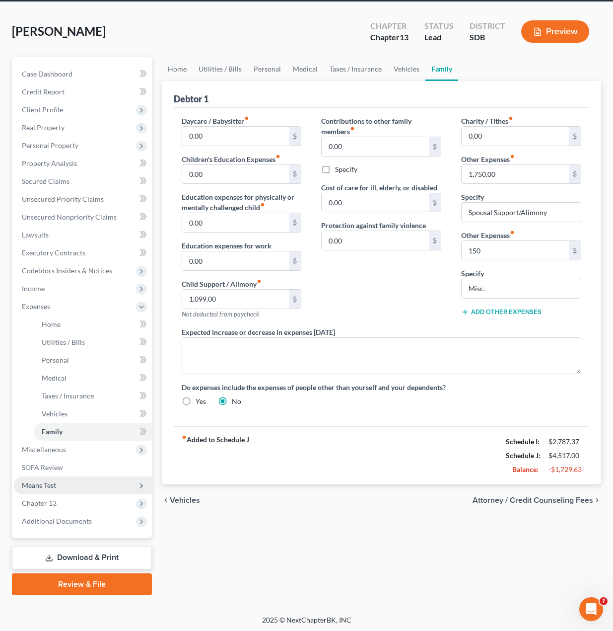
scroll to position [40, 0]
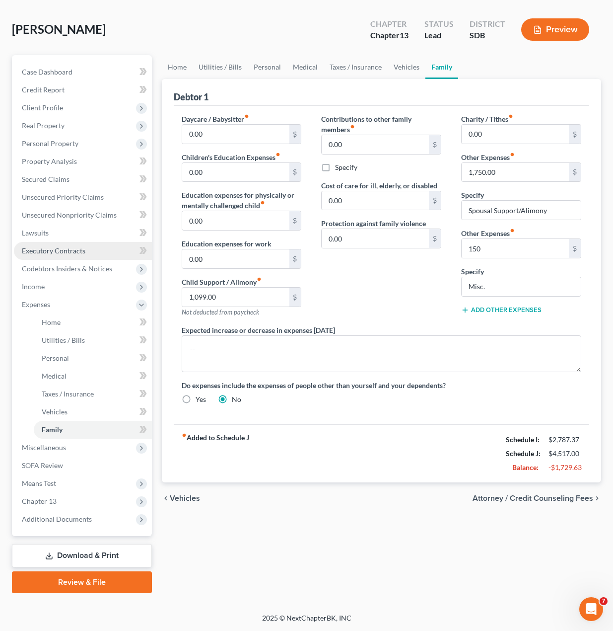
click at [42, 242] on link "Executory Contracts" at bounding box center [83, 251] width 138 height 18
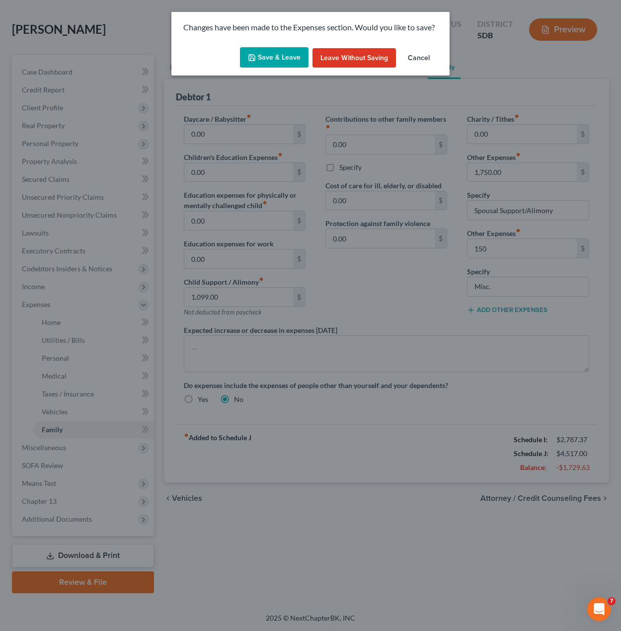
click at [265, 57] on button "Save & Leave" at bounding box center [274, 57] width 69 height 21
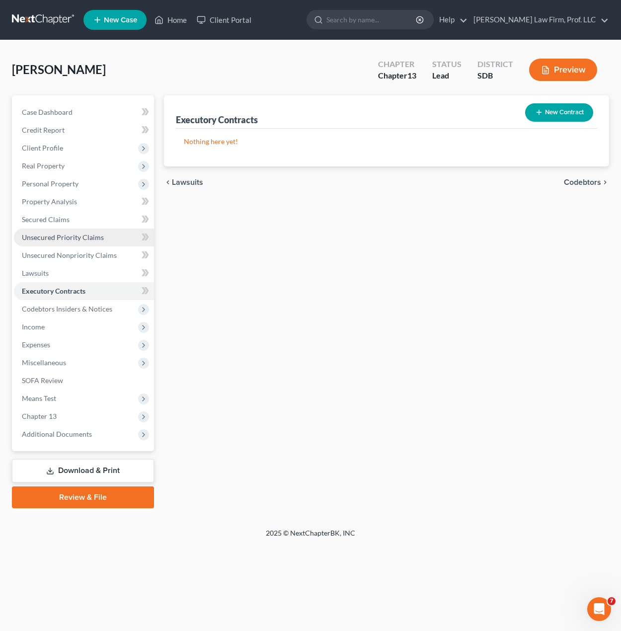
click at [39, 229] on link "Unsecured Priority Claims" at bounding box center [84, 237] width 140 height 18
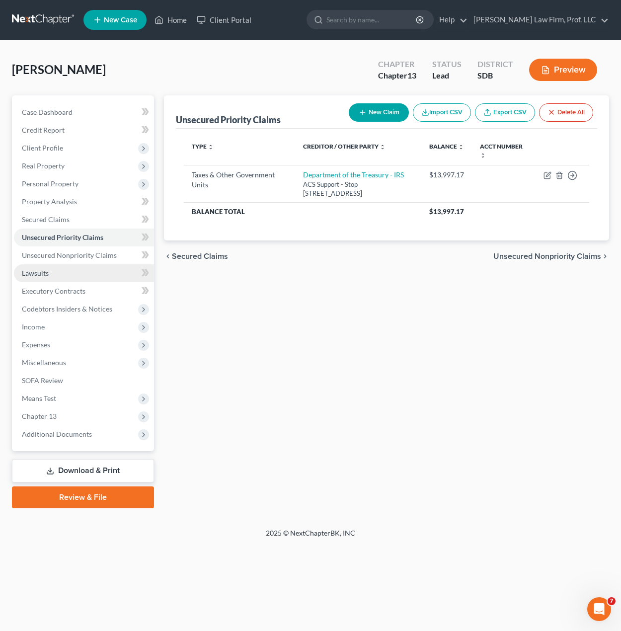
click at [40, 276] on span "Lawsuits" at bounding box center [35, 273] width 27 height 8
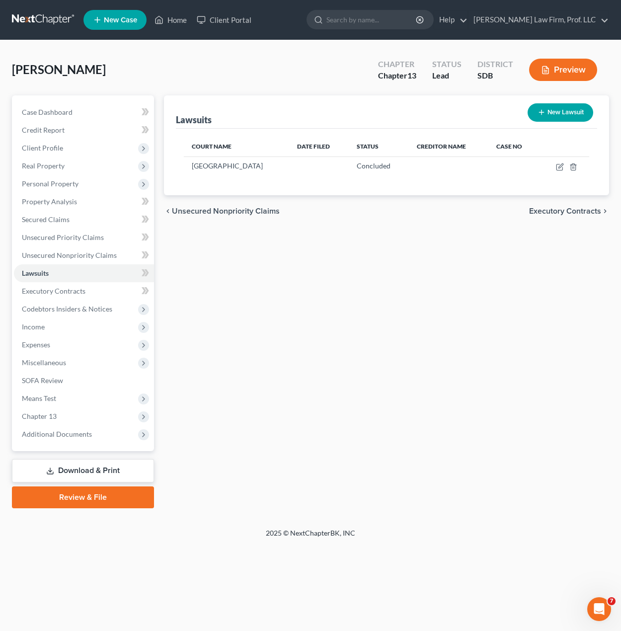
drag, startPoint x: 362, startPoint y: 339, endPoint x: 314, endPoint y: 267, distance: 86.4
click at [361, 338] on div "Lawsuits New Lawsuit Court Name Date Filed Status Creditor Name Case No Clay Co…" at bounding box center [386, 301] width 455 height 413
click at [559, 168] on icon "button" at bounding box center [560, 165] width 4 height 4
select select "43"
select select "2"
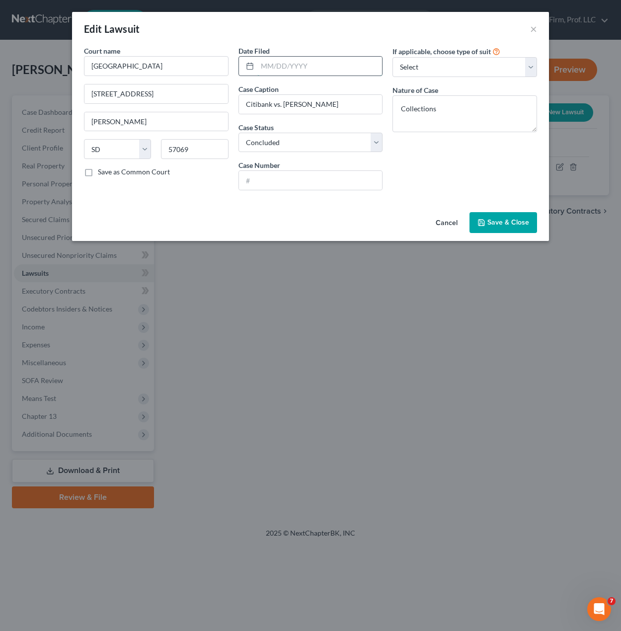
click at [334, 71] on input "text" at bounding box center [319, 66] width 125 height 19
click at [504, 226] on span "Save & Close" at bounding box center [508, 222] width 42 height 8
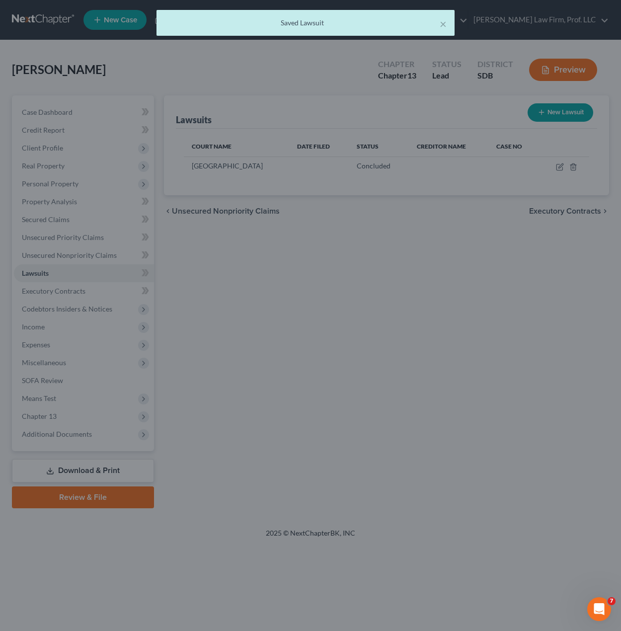
drag, startPoint x: 287, startPoint y: 454, endPoint x: 52, endPoint y: 278, distance: 293.5
click at [285, 454] on div at bounding box center [310, 315] width 621 height 631
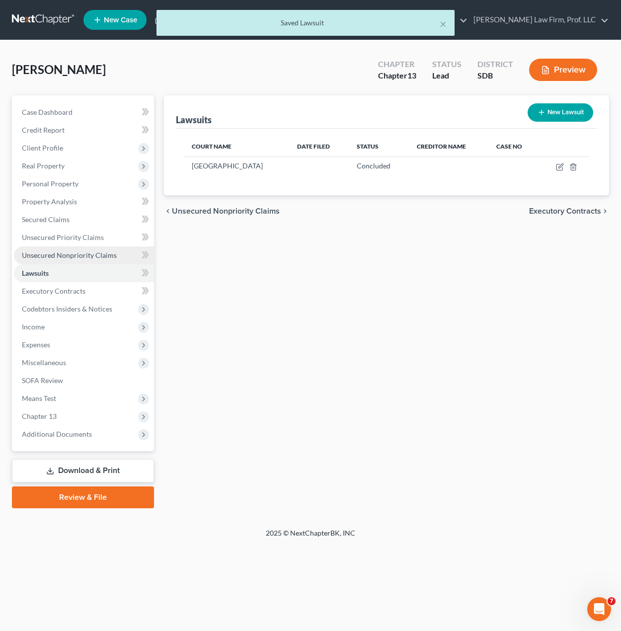
click at [44, 253] on span "Unsecured Nonpriority Claims" at bounding box center [69, 255] width 95 height 8
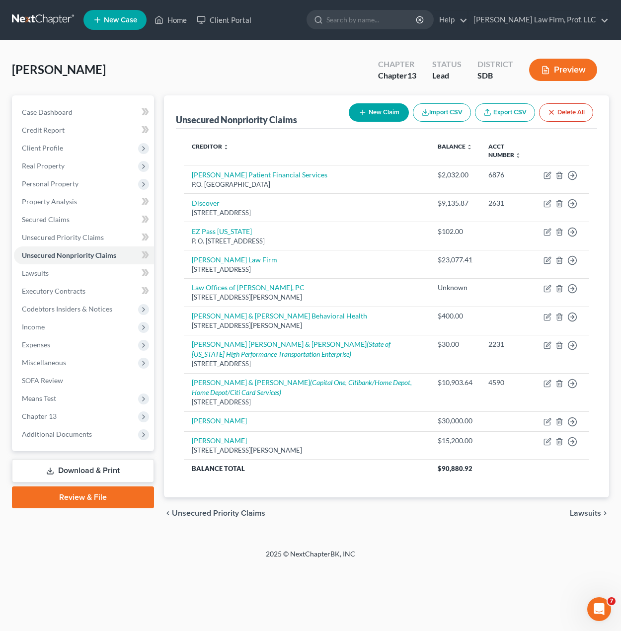
drag, startPoint x: 57, startPoint y: 361, endPoint x: 74, endPoint y: 374, distance: 21.0
click at [57, 361] on span "Miscellaneous" at bounding box center [44, 362] width 44 height 8
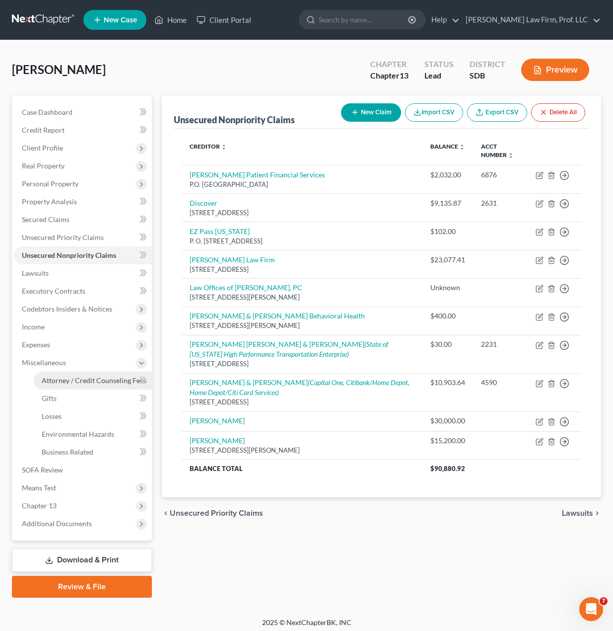
drag, startPoint x: 82, startPoint y: 383, endPoint x: 161, endPoint y: 353, distance: 84.1
click at [82, 382] on span "Attorney / Credit Counseling Fees" at bounding box center [94, 380] width 105 height 8
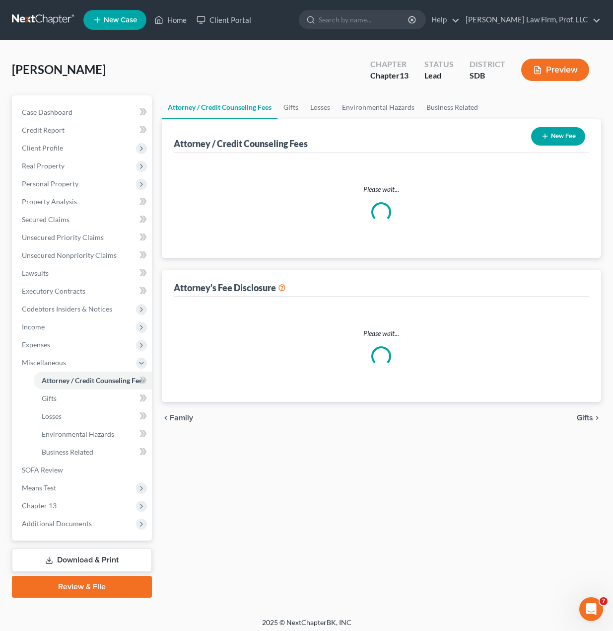
select select "0"
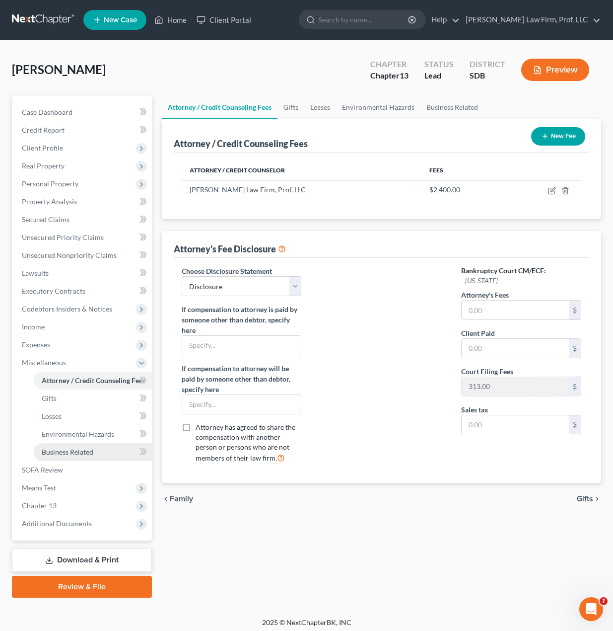
click at [78, 454] on span "Business Related" at bounding box center [68, 452] width 52 height 8
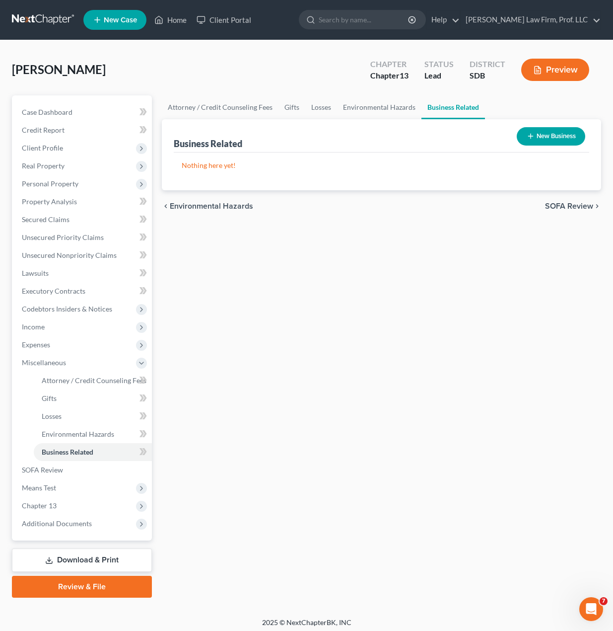
click at [555, 134] on button "New Business" at bounding box center [551, 136] width 69 height 18
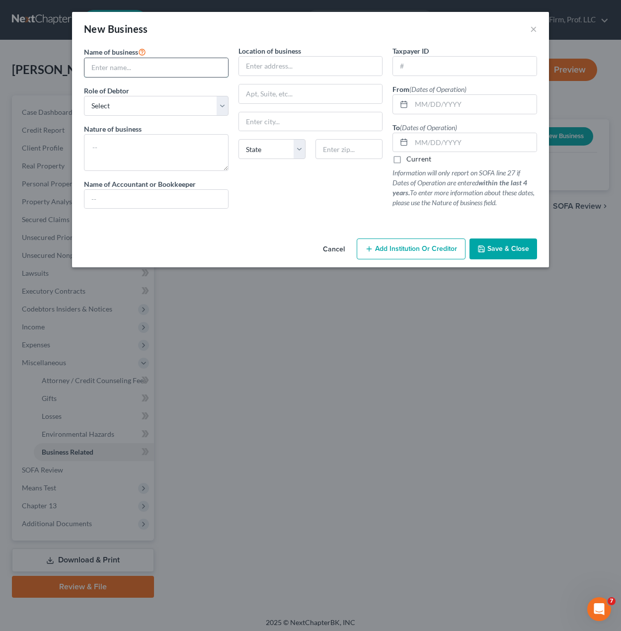
click at [182, 74] on input "text" at bounding box center [156, 67] width 144 height 19
drag, startPoint x: 311, startPoint y: 195, endPoint x: 276, endPoint y: 183, distance: 37.2
click at [310, 195] on div "Location of business State AL AK AR AZ CA CO CT DE DC FL GA GU HI ID IL IN IA K…" at bounding box center [310, 131] width 154 height 171
click at [164, 75] on input "text" at bounding box center [156, 67] width 144 height 19
click at [165, 75] on input "text" at bounding box center [156, 67] width 144 height 19
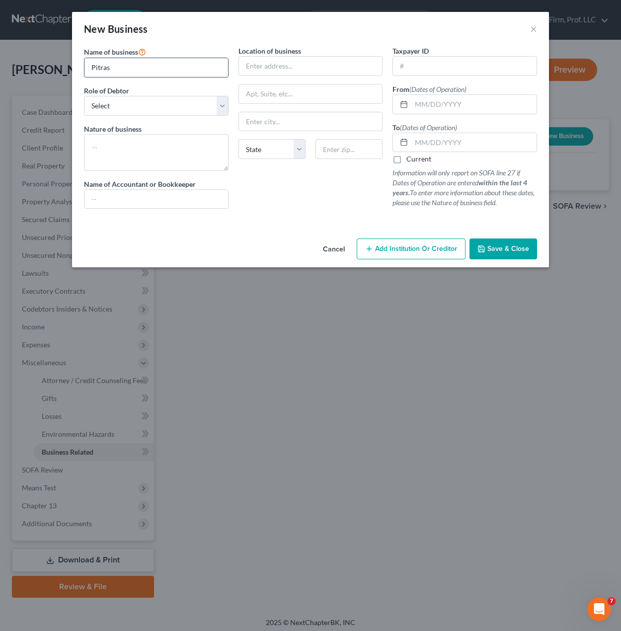
type input "Pitras"
click at [205, 105] on select "Select A member of a limited liability company (LLC) or limited liability partn…" at bounding box center [156, 106] width 145 height 20
select select "sole_proprietor"
click at [84, 96] on select "Select A member of a limited liability company (LLC) or limited liability partn…" at bounding box center [156, 106] width 145 height 20
click at [166, 149] on textarea at bounding box center [156, 152] width 145 height 37
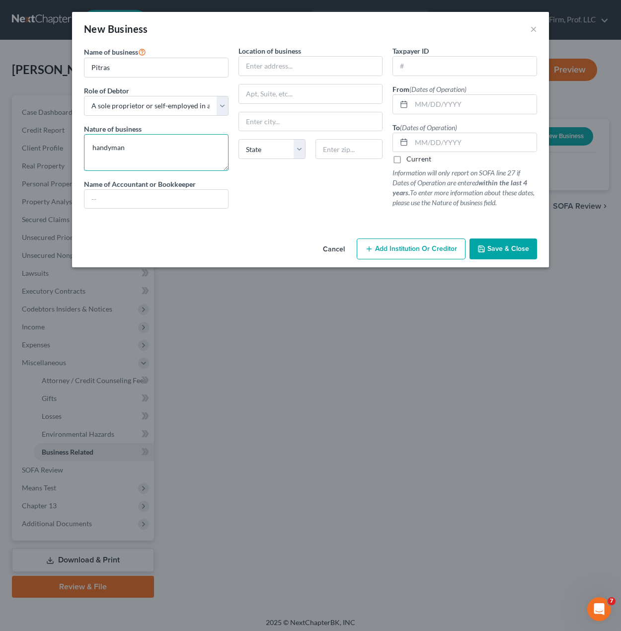
type textarea "handyman"
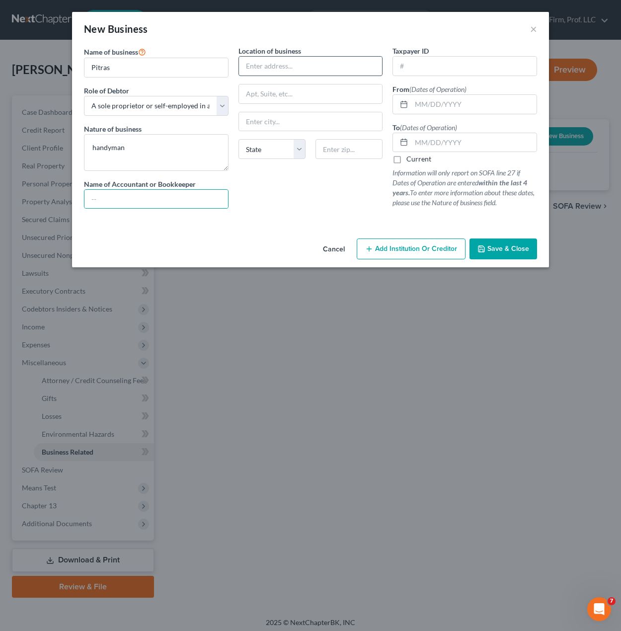
click at [333, 64] on input "text" at bounding box center [311, 66] width 144 height 19
type input "[STREET_ADDRESS]"
click at [356, 162] on div "State [US_STATE] AK AR AZ CA CO CT DE DC [GEOGRAPHIC_DATA] [GEOGRAPHIC_DATA] GU…" at bounding box center [310, 153] width 154 height 28
click at [356, 155] on input "text" at bounding box center [348, 149] width 67 height 20
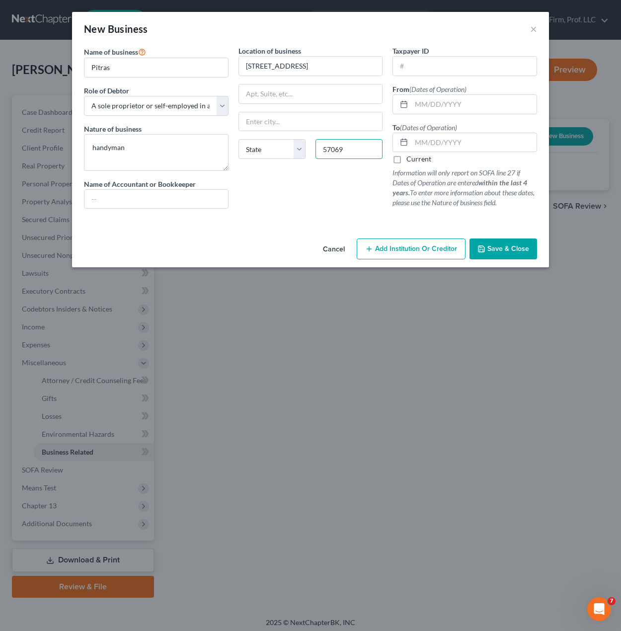
type input "57069"
type input "[PERSON_NAME]"
select select "43"
click at [319, 176] on div "Location of business 447 N. Plum #52 Vermillion State AL AK AR AZ CA CO CT DE D…" at bounding box center [310, 131] width 154 height 171
drag, startPoint x: 312, startPoint y: 60, endPoint x: 317, endPoint y: 64, distance: 7.1
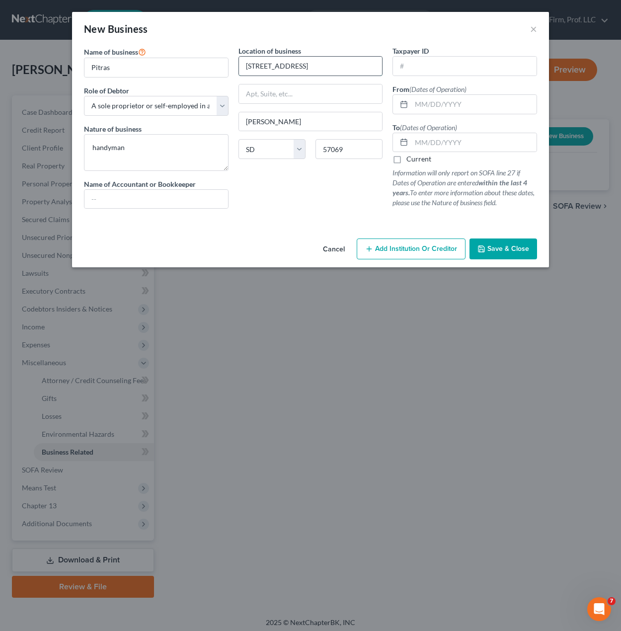
click at [314, 61] on input "[STREET_ADDRESS]" at bounding box center [311, 66] width 144 height 19
type input "[STREET_ADDRESS]"
click at [314, 172] on div "Location of business 447 N. Plum #52 Vermillion State AL AK AR AZ CA CO CT DE D…" at bounding box center [310, 131] width 154 height 171
click at [483, 65] on input "text" at bounding box center [465, 66] width 144 height 19
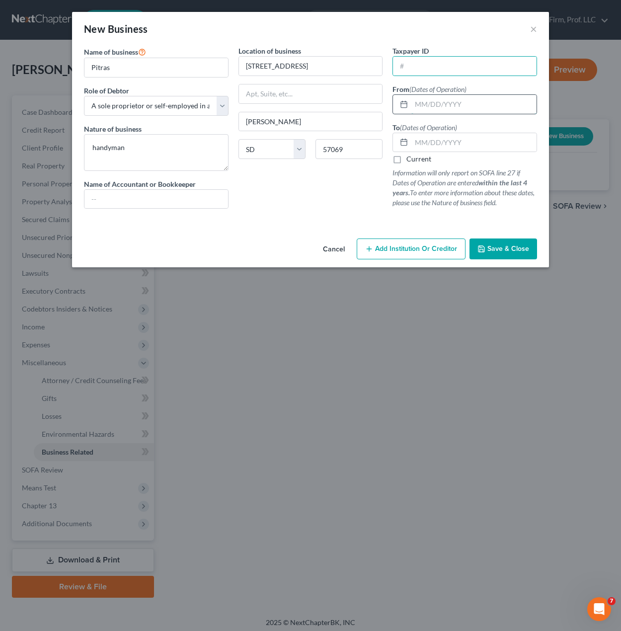
click at [462, 105] on input "text" at bounding box center [473, 104] width 125 height 19
type input "03//08/2024"
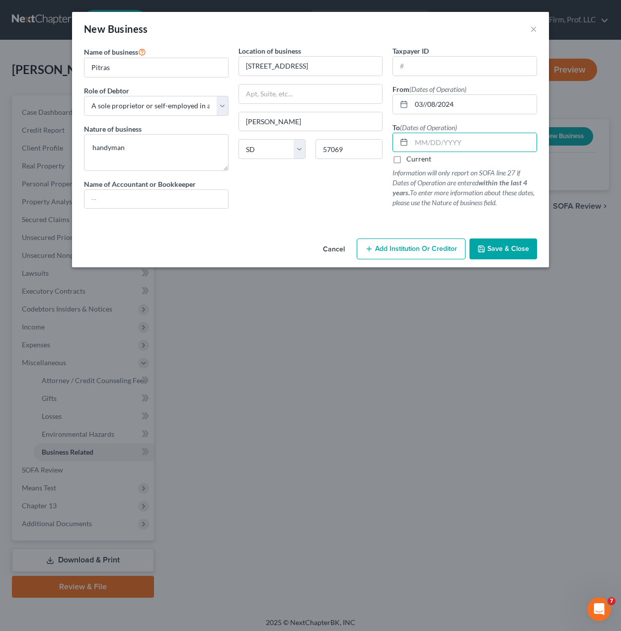
click at [414, 156] on label "Current" at bounding box center [418, 159] width 25 height 10
click at [414, 156] on input "Current" at bounding box center [413, 157] width 6 height 6
checkbox input "true"
click at [516, 246] on span "Save & Close" at bounding box center [508, 248] width 42 height 8
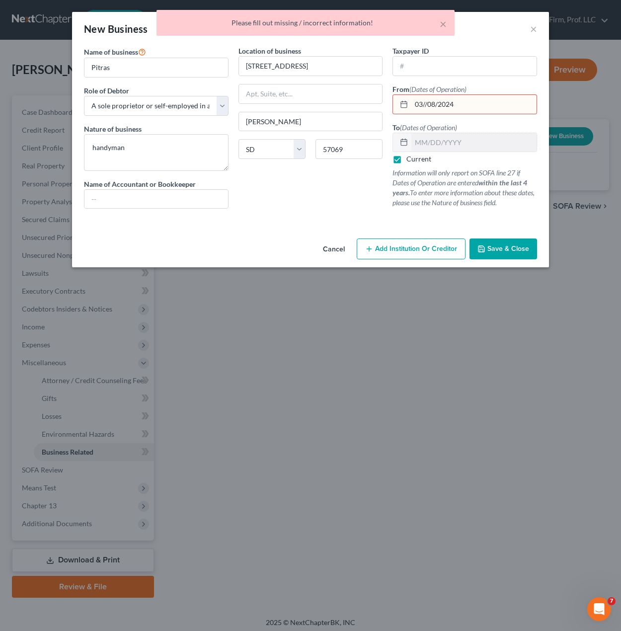
click at [480, 108] on input "03//08/2024" at bounding box center [473, 104] width 125 height 19
click at [427, 103] on input "03//08/2024" at bounding box center [473, 104] width 125 height 19
type input "[DATE]"
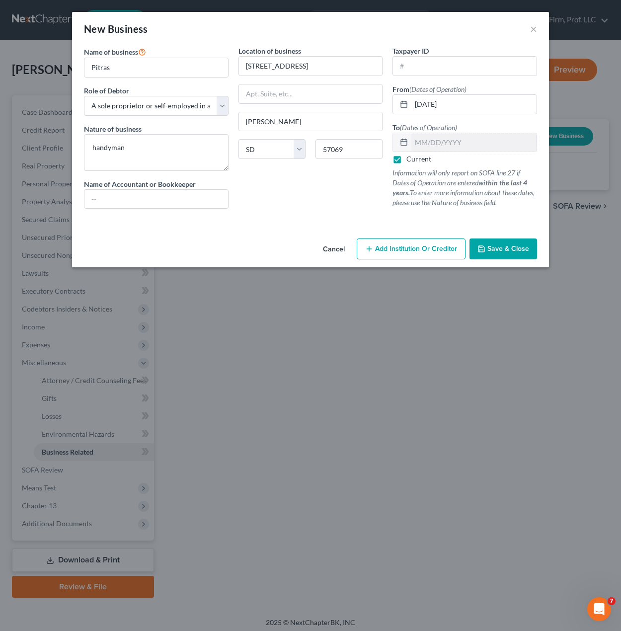
click at [520, 245] on span "Save & Close" at bounding box center [508, 248] width 42 height 8
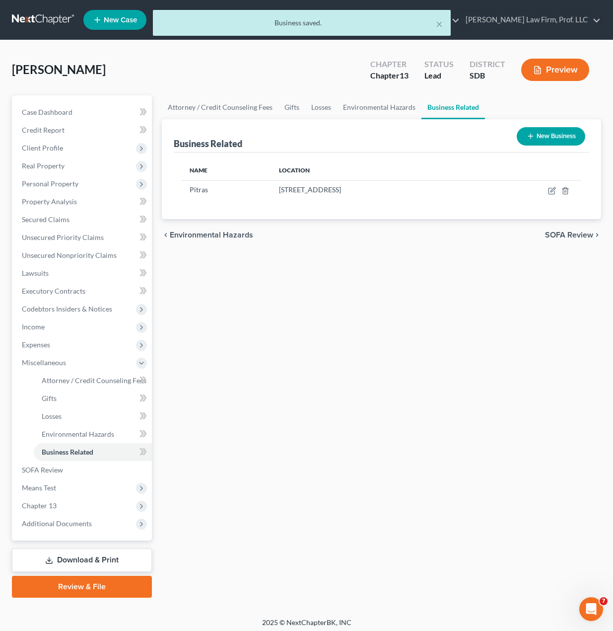
click at [406, 413] on div "Attorney / Credit Counseling Fees Gifts Losses Environmental Hazards Business R…" at bounding box center [382, 346] width 450 height 502
drag, startPoint x: 37, startPoint y: 322, endPoint x: 72, endPoint y: 327, distance: 34.6
click at [37, 322] on span "Income" at bounding box center [33, 326] width 23 height 8
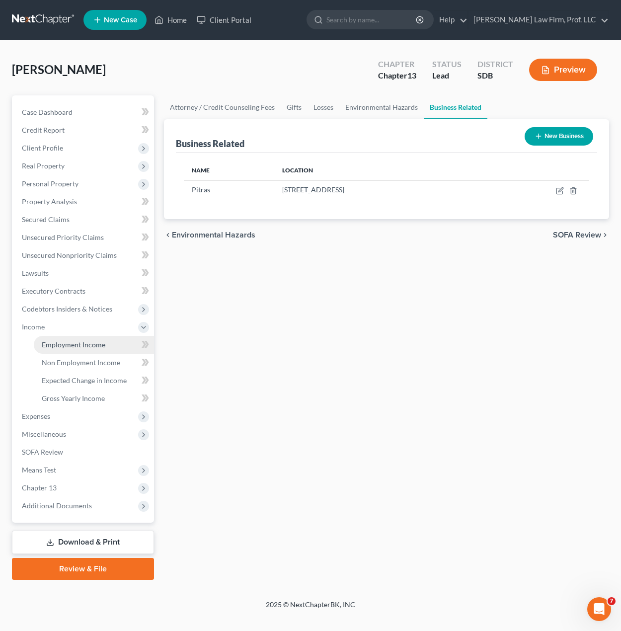
click at [78, 350] on link "Employment Income" at bounding box center [94, 345] width 120 height 18
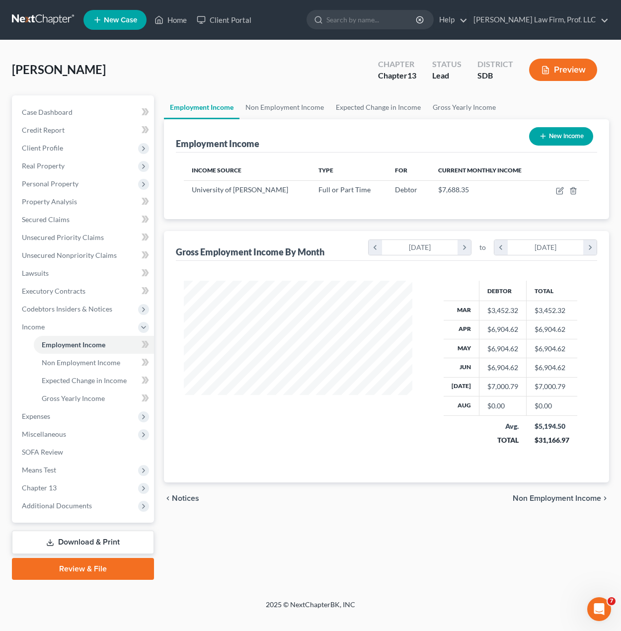
scroll to position [178, 248]
click at [556, 137] on button "New Income" at bounding box center [561, 136] width 64 height 18
select select "0"
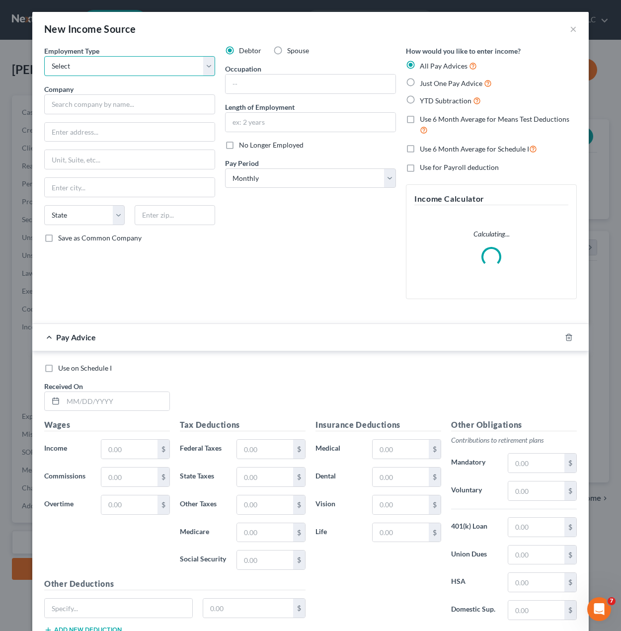
click at [90, 65] on select "Select Full or Part Time Employment Self Employment" at bounding box center [129, 66] width 171 height 20
select select "1"
click at [44, 56] on select "Select Full or Part Time Employment Self Employment" at bounding box center [129, 66] width 171 height 20
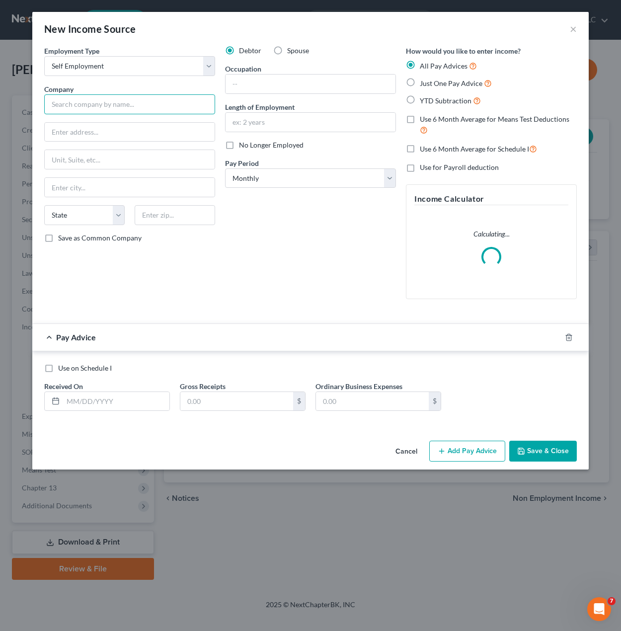
click at [110, 105] on input "text" at bounding box center [129, 104] width 171 height 20
type input "Pitras"
click at [270, 82] on input "text" at bounding box center [311, 84] width 170 height 19
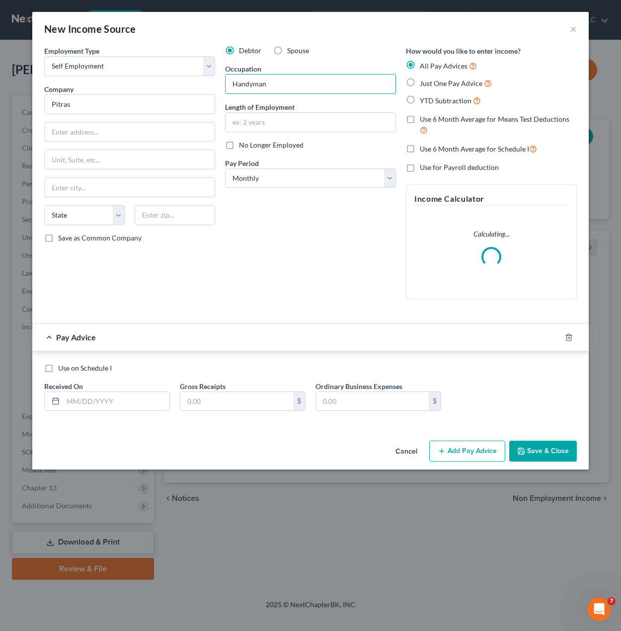
type input "Handyman"
drag, startPoint x: 329, startPoint y: 244, endPoint x: 316, endPoint y: 171, distance: 74.1
click at [326, 231] on div "Debtor Spouse Occupation Handyman Length of Employment No Longer Employed Pay P…" at bounding box center [310, 176] width 181 height 261
click at [282, 122] on input "text" at bounding box center [311, 122] width 170 height 19
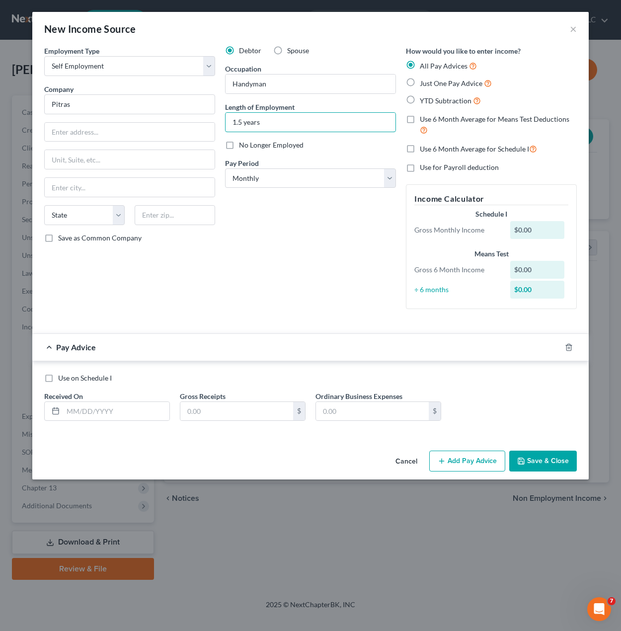
type input "1.5 years"
click at [247, 241] on div "Debtor Spouse Occupation Handyman Length of Employment 1.5 years No Longer Empl…" at bounding box center [310, 181] width 181 height 271
click at [330, 278] on div "Debtor Spouse Occupation Handyman Length of Employment 1.5 years No Longer Empl…" at bounding box center [310, 181] width 181 height 271
click at [123, 413] on input "text" at bounding box center [116, 411] width 106 height 19
type input "04/14/2025"
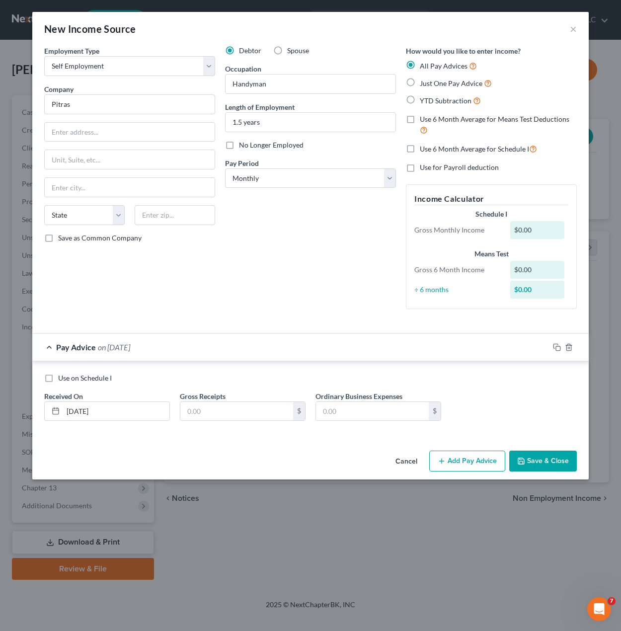
drag, startPoint x: 234, startPoint y: 450, endPoint x: 300, endPoint y: 447, distance: 65.1
click at [236, 451] on div "Cancel Add Pay Advice Save & Close" at bounding box center [310, 463] width 556 height 33
click at [209, 406] on input "text" at bounding box center [236, 411] width 113 height 19
type input "1,250.00"
click at [538, 469] on button "Save & Close" at bounding box center [543, 461] width 68 height 21
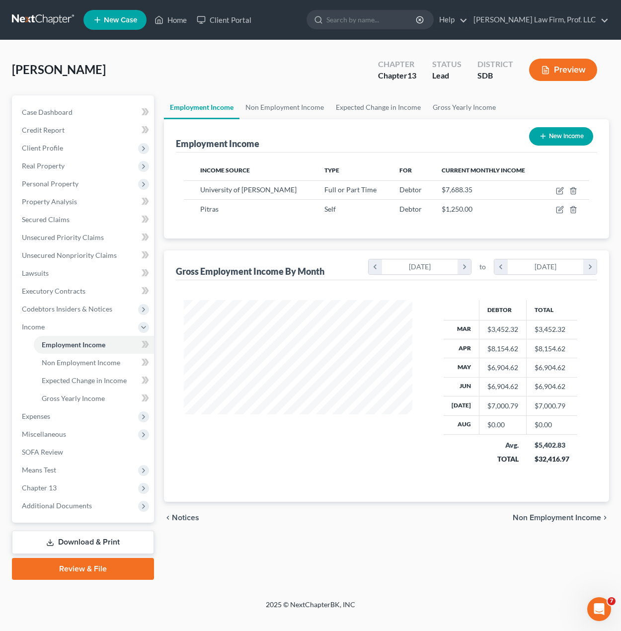
drag, startPoint x: 410, startPoint y: 486, endPoint x: 401, endPoint y: 474, distance: 14.6
click at [410, 486] on div "Debtor Total Mar $3,452.32 $3,452.32 Apr $8,154.62 $8,154.62 May $6,904.62 $6,9…" at bounding box center [387, 391] width 422 height 222
drag, startPoint x: 306, startPoint y: 536, endPoint x: 289, endPoint y: 467, distance: 70.7
click at [306, 536] on div "Employment Income Non Employment Income Expected Change in Income Gross Yearly …" at bounding box center [386, 337] width 455 height 484
click at [426, 474] on div "Debtor Total Mar $3,452.32 $3,452.32 Apr $8,154.62 $8,154.62 May $6,904.62 $6,9…" at bounding box center [510, 389] width 177 height 178
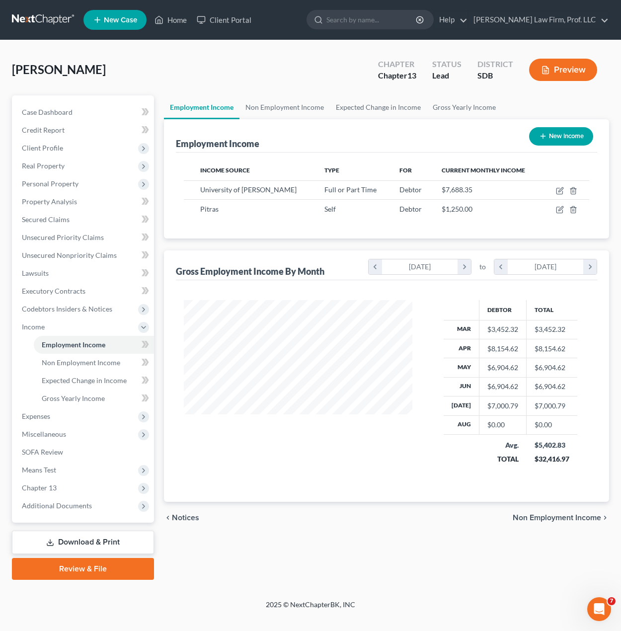
click at [349, 497] on div "Debtor Total Mar $3,452.32 $3,452.32 Apr $8,154.62 $8,154.62 May $6,904.62 $6,9…" at bounding box center [387, 391] width 422 height 222
click at [419, 464] on div at bounding box center [298, 389] width 248 height 178
drag, startPoint x: 331, startPoint y: 526, endPoint x: 334, endPoint y: 456, distance: 69.6
click at [332, 521] on div "chevron_left Notices Non Employment Income chevron_right" at bounding box center [387, 518] width 446 height 32
click at [89, 394] on span "Gross Yearly Income" at bounding box center [73, 398] width 63 height 8
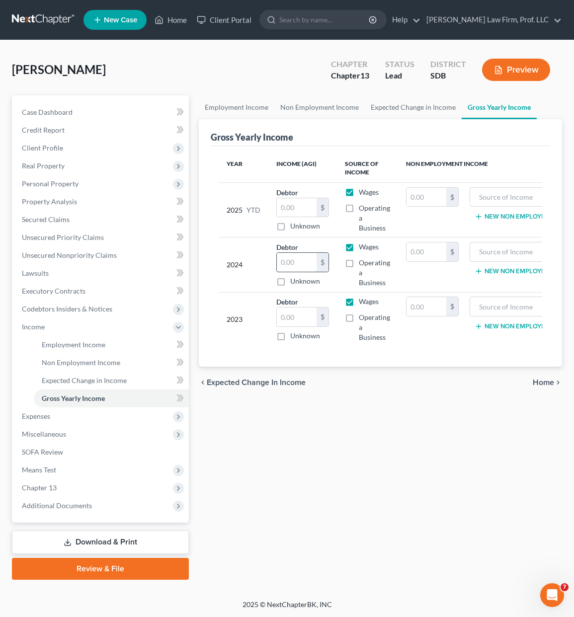
click at [297, 257] on input "text" at bounding box center [297, 262] width 40 height 19
click at [288, 210] on input "text" at bounding box center [297, 207] width 40 height 19
click at [290, 271] on input "text" at bounding box center [297, 262] width 40 height 19
type input "81,360.00"
click at [359, 265] on label "Operating a Business" at bounding box center [374, 273] width 31 height 30
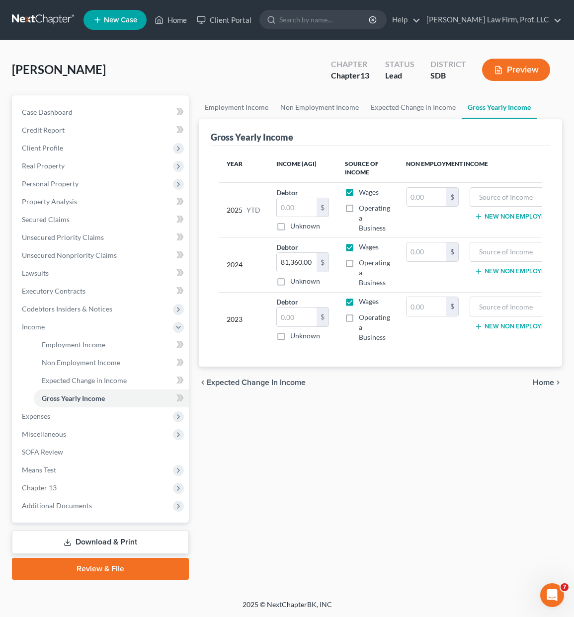
click at [363, 264] on input "Operating a Business" at bounding box center [366, 261] width 6 height 6
checkbox input "true"
click at [413, 256] on input "text" at bounding box center [426, 251] width 40 height 19
click at [449, 262] on td "$" at bounding box center [432, 264] width 69 height 55
click at [433, 258] on input "text" at bounding box center [426, 251] width 40 height 19
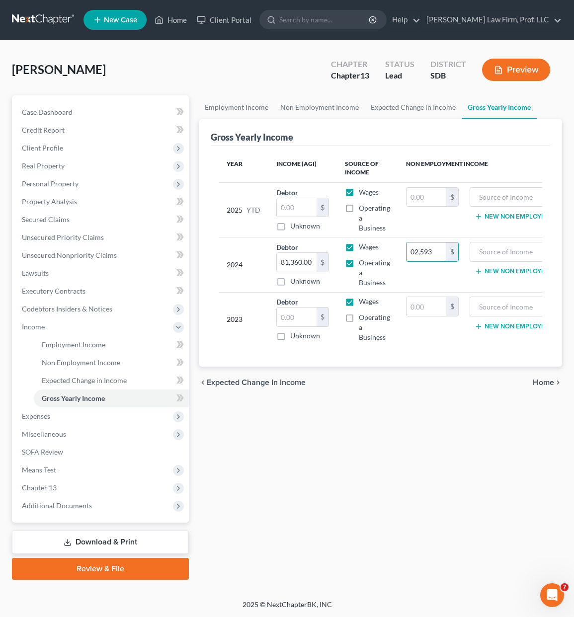
type input "02,593"
drag, startPoint x: 275, startPoint y: 456, endPoint x: 274, endPoint y: 367, distance: 89.9
click at [279, 447] on div "Employment Income Non Employment Income Expected Change in Income Gross Yearly …" at bounding box center [380, 337] width 373 height 484
click at [286, 320] on input "text" at bounding box center [297, 316] width 40 height 19
type input "72,771"
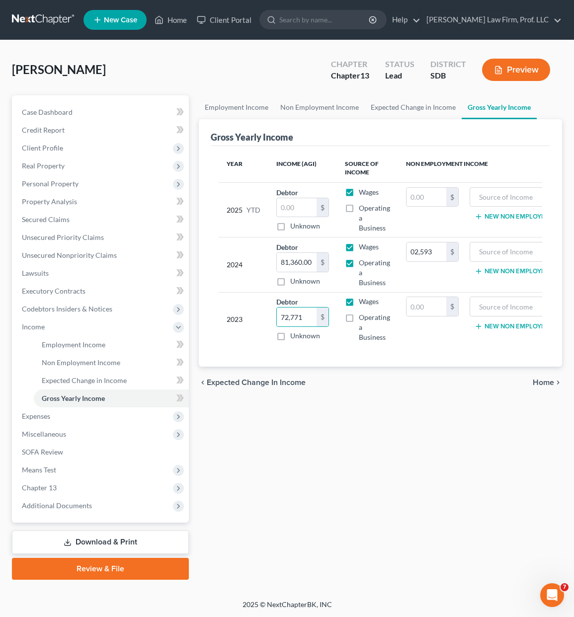
click at [326, 439] on div "Employment Income Non Employment Income Expected Change in Income Gross Yearly …" at bounding box center [380, 337] width 373 height 484
drag, startPoint x: 348, startPoint y: 517, endPoint x: 407, endPoint y: 379, distance: 149.3
click at [350, 514] on div "Employment Income Non Employment Income Expected Change in Income Gross Yearly …" at bounding box center [380, 337] width 373 height 484
click at [406, 308] on input "text" at bounding box center [426, 306] width 40 height 19
click at [415, 306] on input "023,513" at bounding box center [426, 306] width 40 height 19
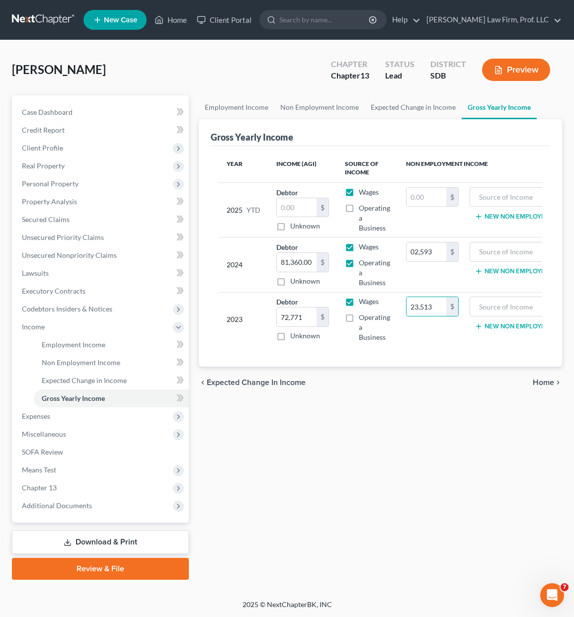
drag, startPoint x: 412, startPoint y: 415, endPoint x: 420, endPoint y: 390, distance: 26.1
click at [412, 405] on div "Employment Income Non Employment Income Expected Change in Income Gross Yearly …" at bounding box center [380, 337] width 373 height 484
click at [439, 303] on input "23,513" at bounding box center [426, 306] width 40 height 19
click at [429, 300] on input "00" at bounding box center [426, 306] width 40 height 19
click at [427, 312] on input "00" at bounding box center [426, 306] width 40 height 19
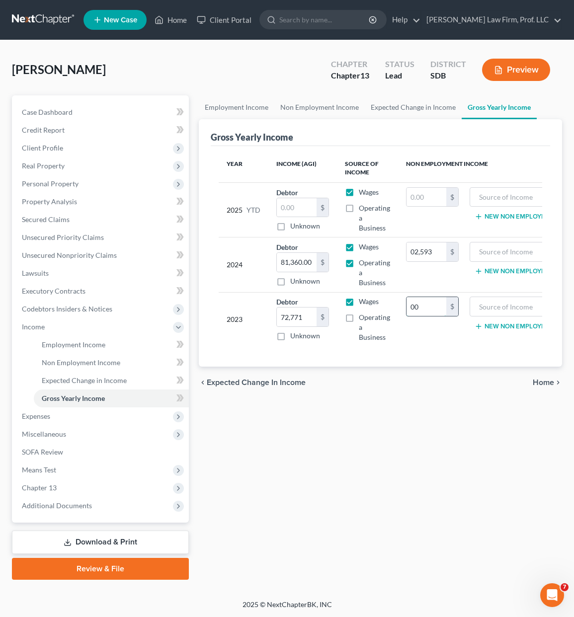
click at [427, 312] on input "00" at bounding box center [426, 306] width 40 height 19
type input "0"
click at [421, 245] on input "02,593" at bounding box center [426, 251] width 40 height 19
click at [364, 320] on span "Operating a Business" at bounding box center [374, 327] width 31 height 28
click at [364, 319] on input "Operating a Business" at bounding box center [366, 315] width 6 height 6
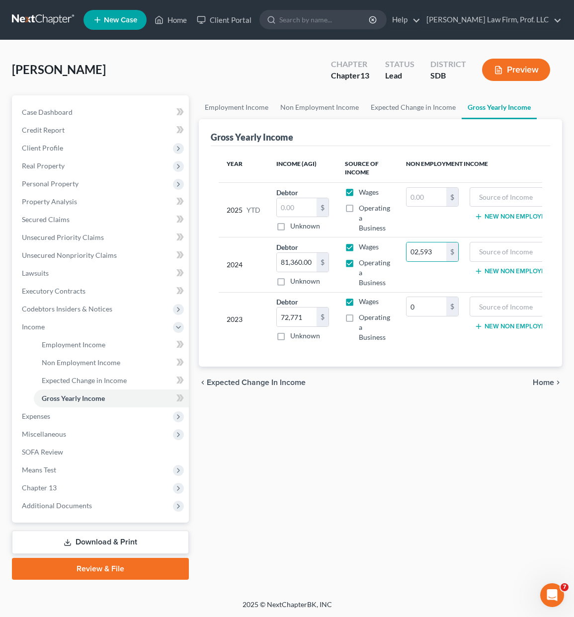
checkbox input "true"
click at [431, 310] on input "0" at bounding box center [426, 306] width 40 height 19
click at [513, 307] on input "text" at bounding box center [520, 306] width 90 height 19
click at [431, 249] on input "02,593" at bounding box center [426, 251] width 40 height 19
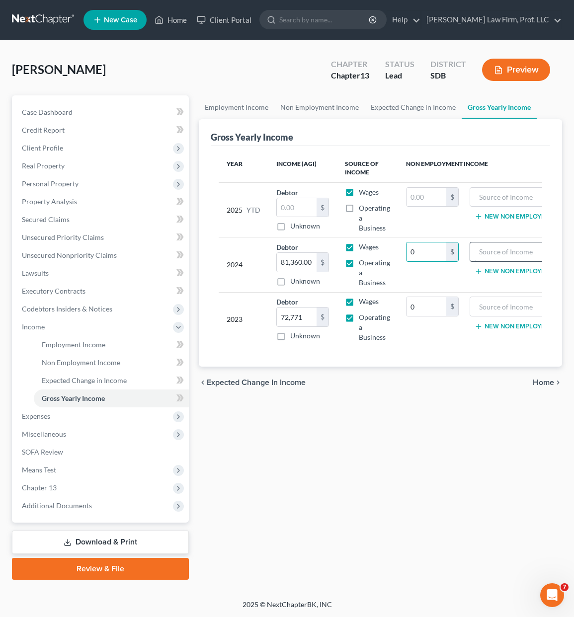
type input "0"
click at [479, 252] on input "text" at bounding box center [520, 251] width 90 height 19
click at [504, 199] on input "text" at bounding box center [520, 197] width 90 height 19
type input "-$2,593"
click at [512, 196] on input "-$2,593" at bounding box center [520, 197] width 90 height 19
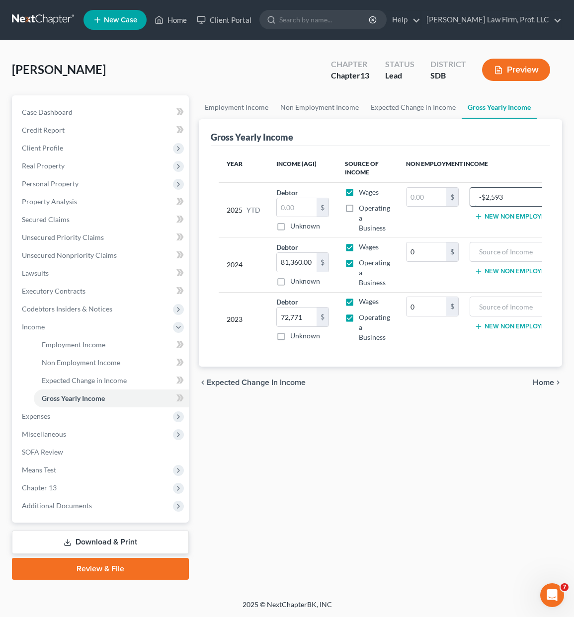
click at [512, 196] on input "-$2,593" at bounding box center [520, 197] width 90 height 19
click at [420, 197] on input "text" at bounding box center [426, 197] width 40 height 19
click at [359, 208] on label "Operating a Business" at bounding box center [374, 218] width 31 height 30
click at [363, 208] on input "Operating a Business" at bounding box center [366, 206] width 6 height 6
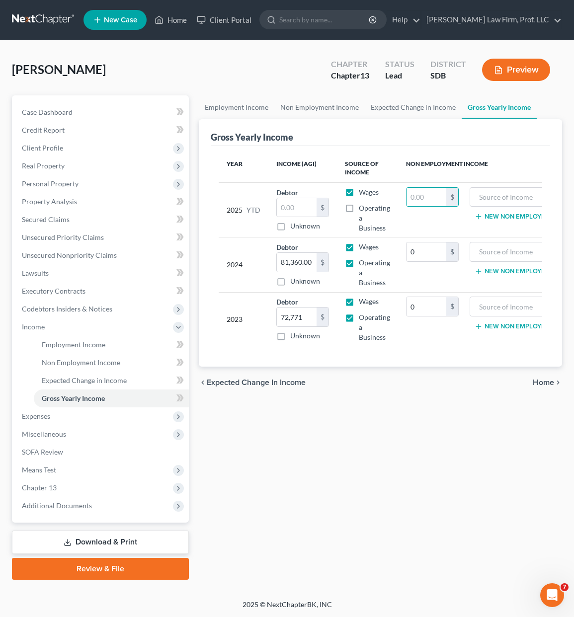
checkbox input "true"
click at [420, 200] on input "text" at bounding box center [426, 197] width 40 height 19
type input "22,588"
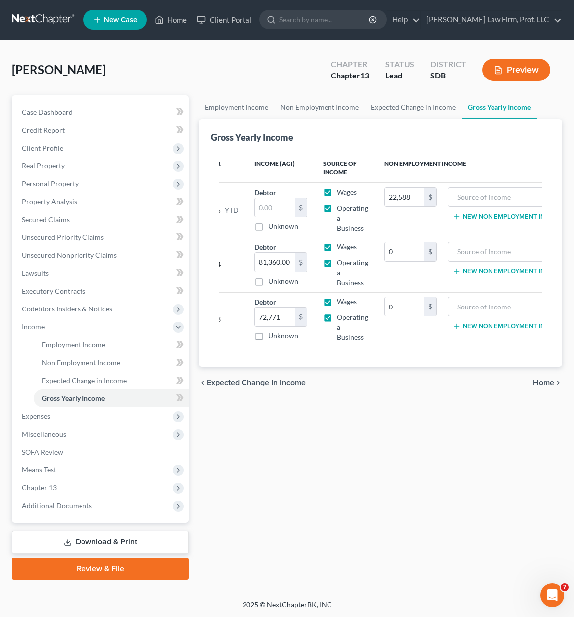
click at [401, 459] on div "Employment Income Non Employment Income Expected Change in Income Gross Yearly …" at bounding box center [380, 337] width 373 height 484
click at [406, 250] on input "0" at bounding box center [404, 251] width 40 height 19
type input "4,020"
drag, startPoint x: 331, startPoint y: 418, endPoint x: 325, endPoint y: 380, distance: 38.3
click at [332, 417] on div "Employment Income Non Employment Income Expected Change in Income Gross Yearly …" at bounding box center [380, 337] width 373 height 484
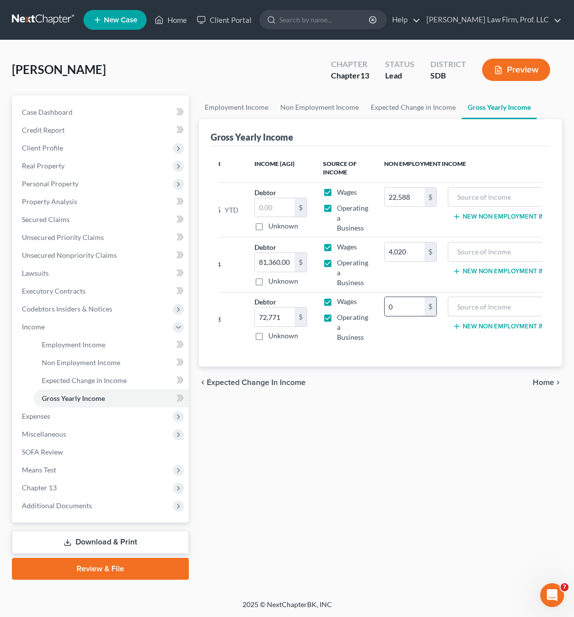
click at [401, 305] on input "0" at bounding box center [404, 306] width 40 height 19
type input "4,020"
click at [404, 263] on td "4,020 $" at bounding box center [410, 264] width 69 height 55
click at [406, 251] on input "4,020" at bounding box center [404, 251] width 40 height 19
type input "22,588"
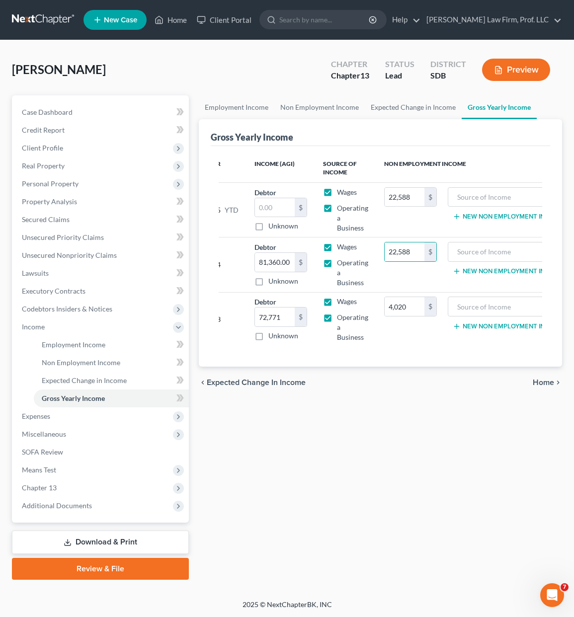
click at [346, 435] on div "Employment Income Non Employment Income Expected Change in Income Gross Yearly …" at bounding box center [380, 337] width 373 height 484
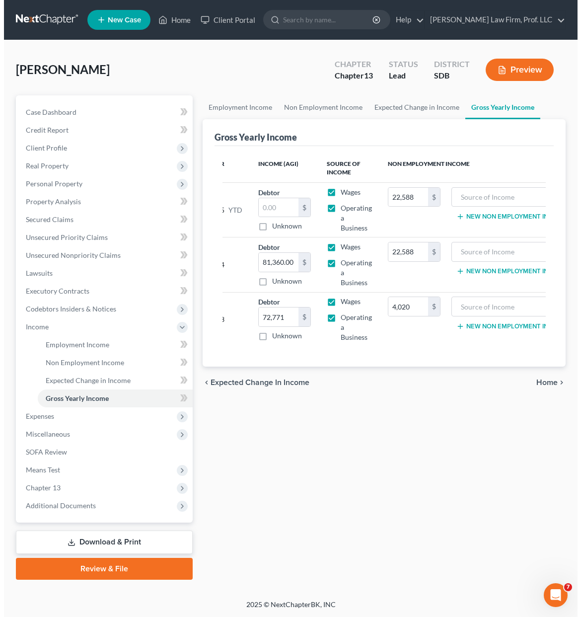
scroll to position [0, 0]
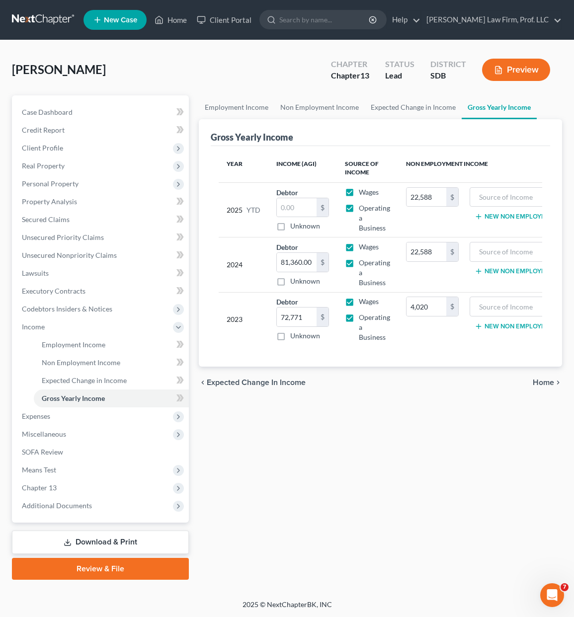
drag, startPoint x: 458, startPoint y: 542, endPoint x: 432, endPoint y: 540, distance: 25.9
click at [458, 542] on div "Employment Income Non Employment Income Expected Change in Income Gross Yearly …" at bounding box center [380, 337] width 373 height 484
click at [430, 195] on input "22,588" at bounding box center [426, 197] width 40 height 19
type input "0"
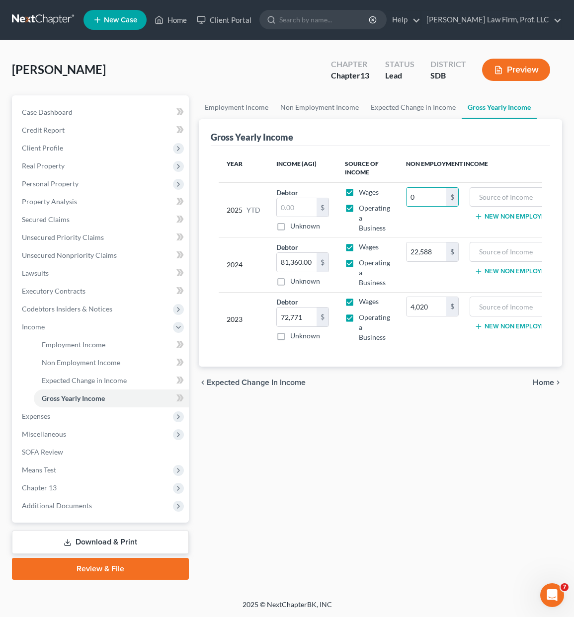
click at [364, 420] on div "Employment Income Non Employment Income Expected Change in Income Gross Yearly …" at bounding box center [380, 337] width 373 height 484
click at [302, 212] on input "text" at bounding box center [297, 207] width 40 height 19
type input "51,922"
click at [366, 486] on div "Employment Income Non Employment Income Expected Change in Income Gross Yearly …" at bounding box center [380, 337] width 373 height 484
drag, startPoint x: 454, startPoint y: 461, endPoint x: 459, endPoint y: 453, distance: 9.8
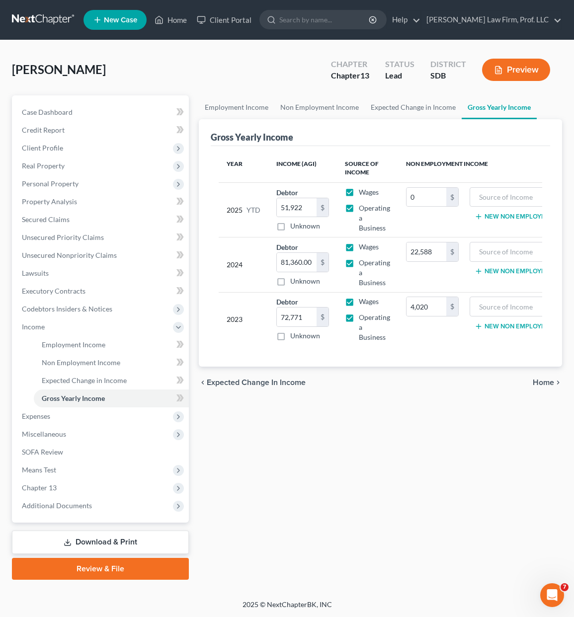
click at [454, 461] on div "Employment Income Non Employment Income Expected Change in Income Gross Yearly …" at bounding box center [380, 337] width 373 height 484
click at [413, 194] on input "0" at bounding box center [426, 197] width 40 height 19
type input "1,250"
click at [336, 549] on div "Employment Income Non Employment Income Expected Change in Income Gross Yearly …" at bounding box center [380, 337] width 373 height 484
click at [388, 542] on div "Employment Income Non Employment Income Expected Change in Income Gross Yearly …" at bounding box center [380, 337] width 373 height 484
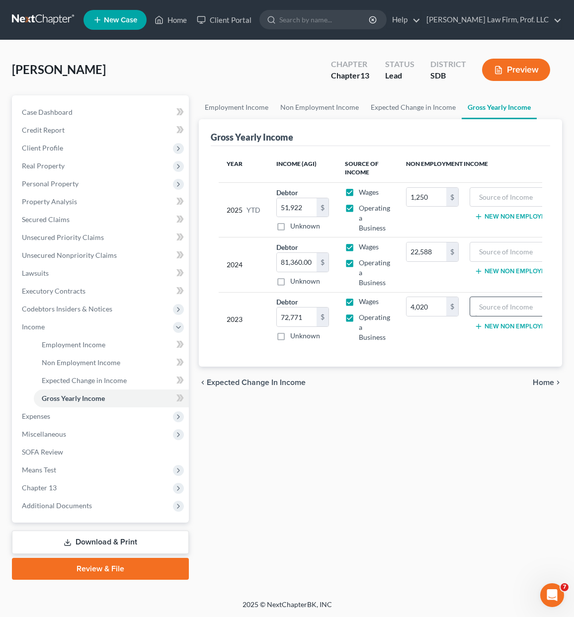
drag, startPoint x: 421, startPoint y: 493, endPoint x: 486, endPoint y: 298, distance: 206.1
click at [421, 486] on div "Employment Income Non Employment Income Expected Change in Income Gross Yearly …" at bounding box center [380, 337] width 373 height 484
click at [412, 255] on input "22,588" at bounding box center [426, 251] width 40 height 19
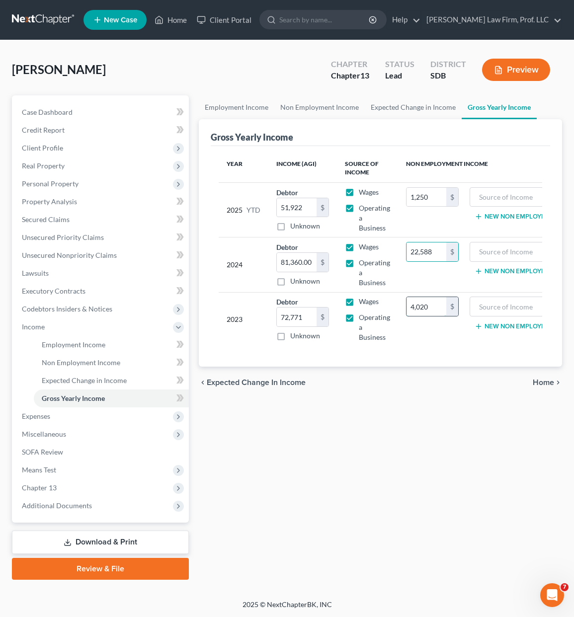
click at [409, 310] on input "4,020" at bounding box center [426, 306] width 40 height 19
type input "1,280"
click at [368, 481] on div "Employment Income Non Employment Income Expected Change in Income Gross Yearly …" at bounding box center [380, 337] width 373 height 484
drag, startPoint x: 335, startPoint y: 508, endPoint x: 341, endPoint y: 501, distance: 8.8
click at [336, 507] on div "Employment Income Non Employment Income Expected Change in Income Gross Yearly …" at bounding box center [380, 337] width 373 height 484
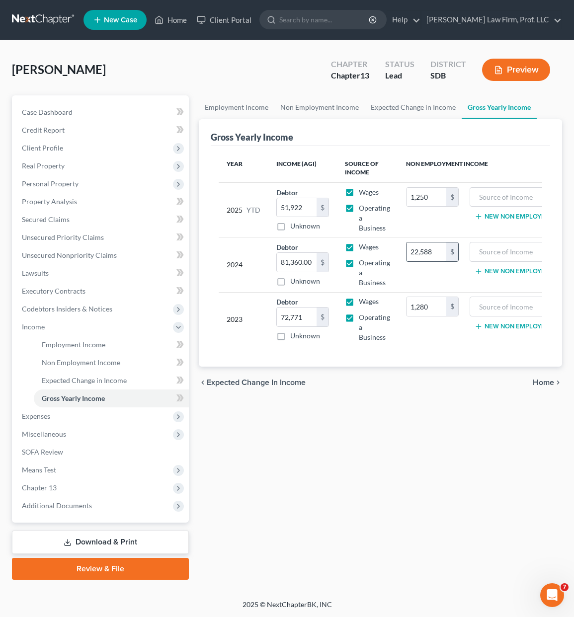
click at [422, 256] on input "22,588" at bounding box center [426, 251] width 40 height 19
type input "0"
drag, startPoint x: 360, startPoint y: 527, endPoint x: 357, endPoint y: 521, distance: 6.7
click at [359, 527] on div "Employment Income Non Employment Income Expected Change in Income Gross Yearly …" at bounding box center [380, 337] width 373 height 484
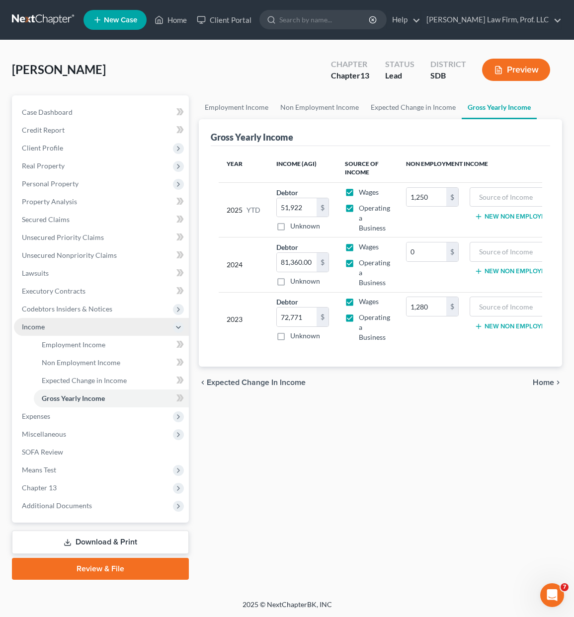
click at [84, 318] on span "Income" at bounding box center [101, 327] width 175 height 18
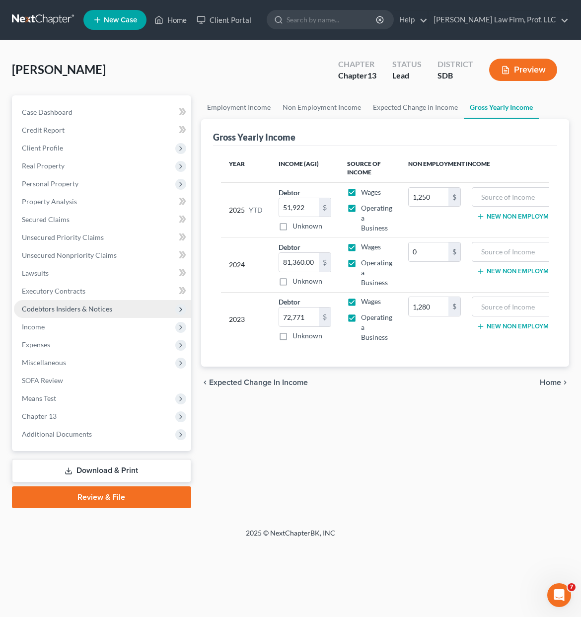
click at [83, 308] on span "Codebtors Insiders & Notices" at bounding box center [67, 308] width 90 height 8
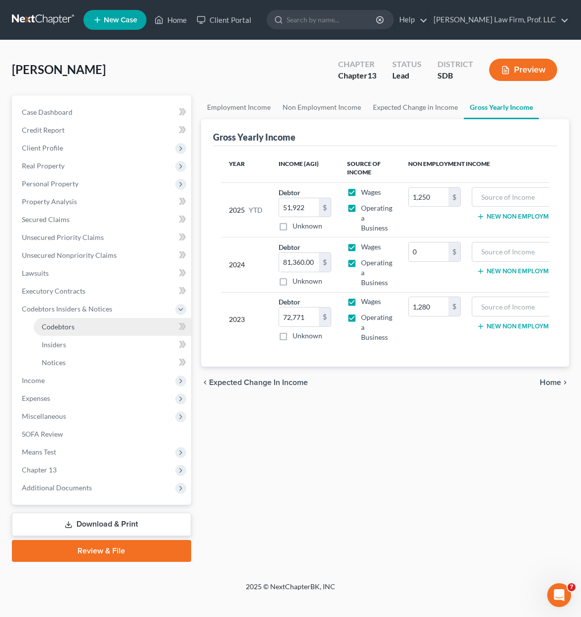
click at [44, 320] on link "Codebtors" at bounding box center [112, 327] width 157 height 18
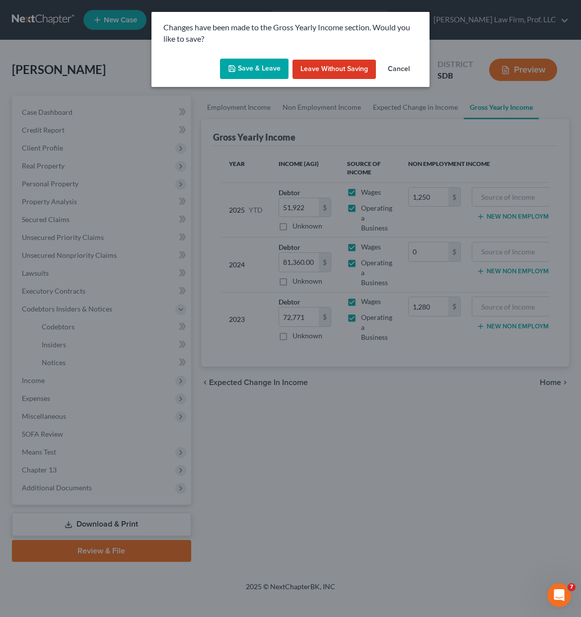
click at [254, 70] on button "Save & Leave" at bounding box center [254, 69] width 69 height 21
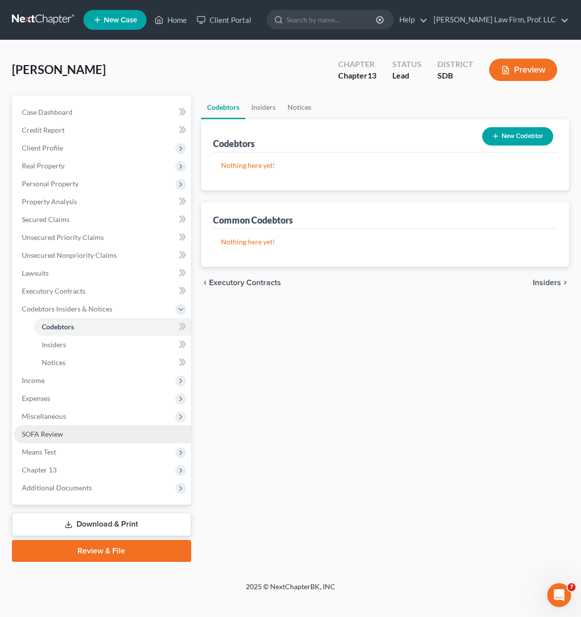
click at [84, 437] on link "SOFA Review" at bounding box center [102, 434] width 177 height 18
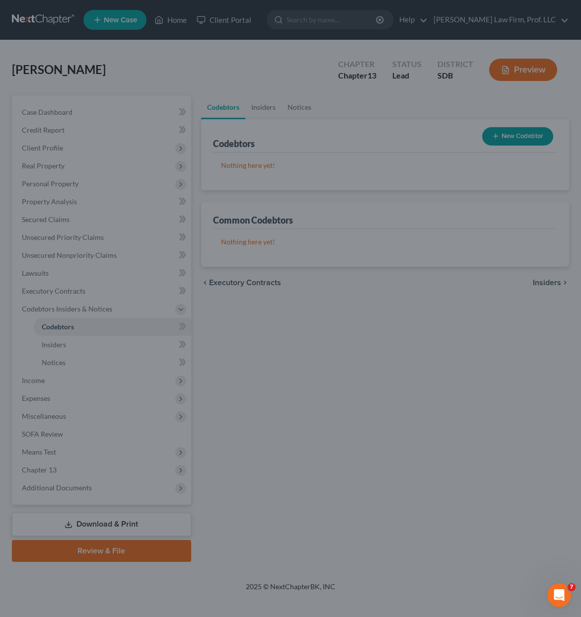
click at [412, 573] on div at bounding box center [290, 308] width 581 height 617
click at [269, 362] on div at bounding box center [290, 308] width 581 height 617
click at [285, 381] on div at bounding box center [290, 308] width 581 height 617
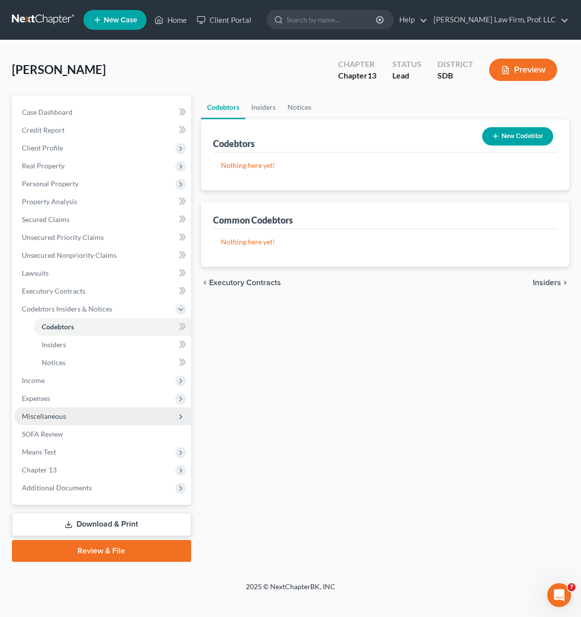
click at [82, 415] on span "Miscellaneous" at bounding box center [102, 416] width 177 height 18
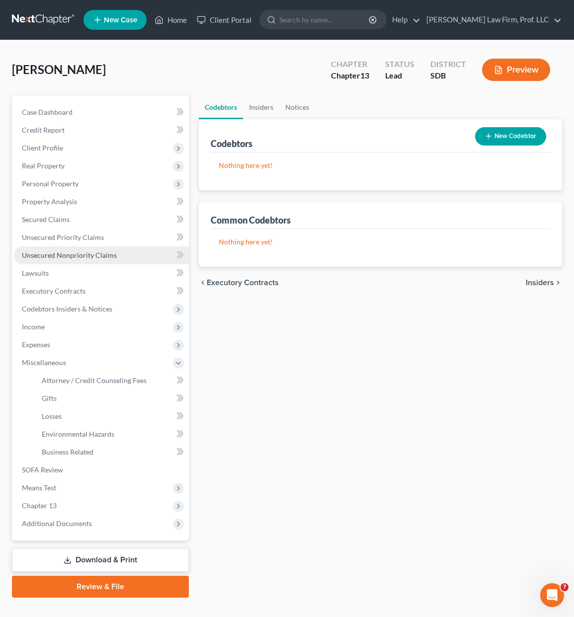
click at [97, 250] on link "Unsecured Nonpriority Claims" at bounding box center [101, 255] width 175 height 18
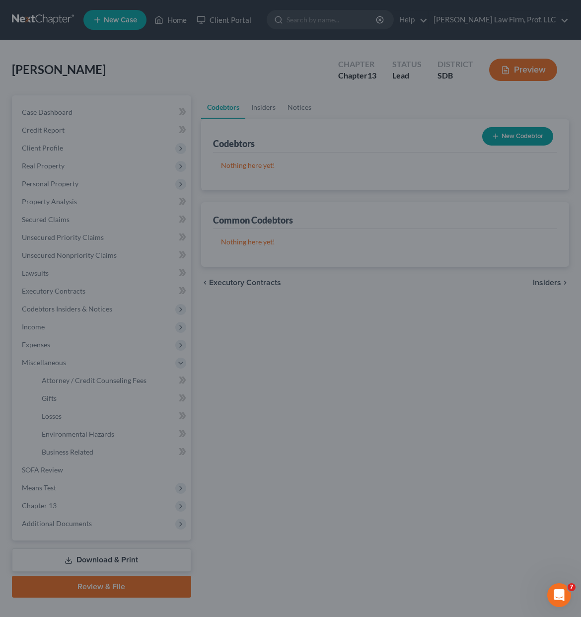
click at [82, 316] on div at bounding box center [290, 308] width 581 height 617
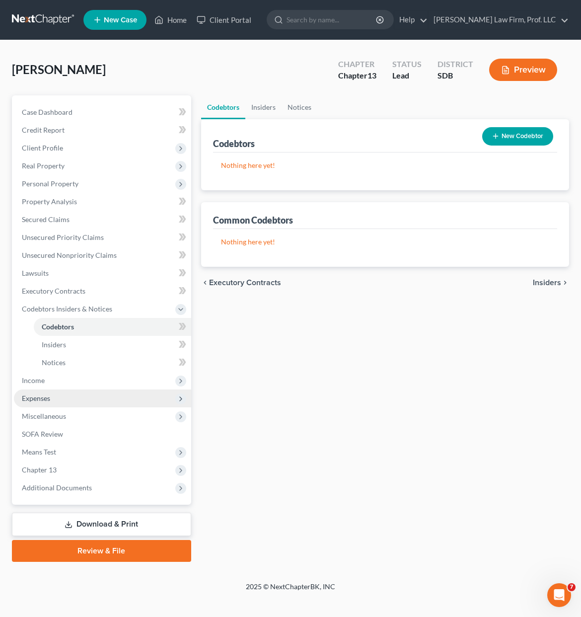
click at [43, 392] on span "Expenses" at bounding box center [102, 398] width 177 height 18
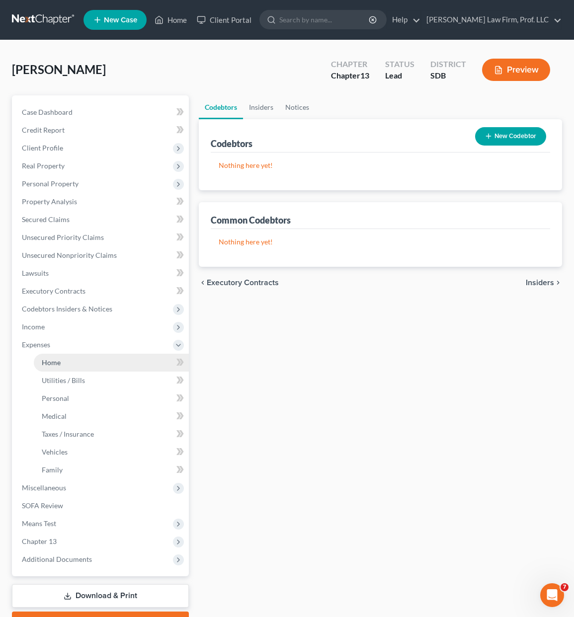
click at [61, 363] on link "Home" at bounding box center [111, 363] width 155 height 18
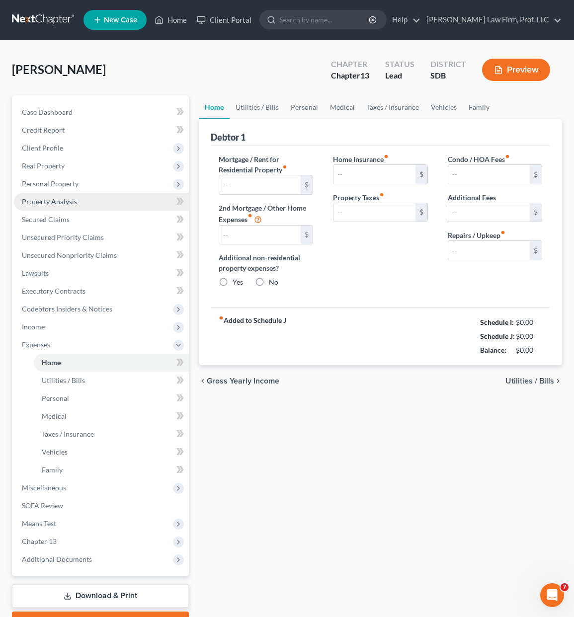
type input "325.00"
radio input "true"
type input "0.00"
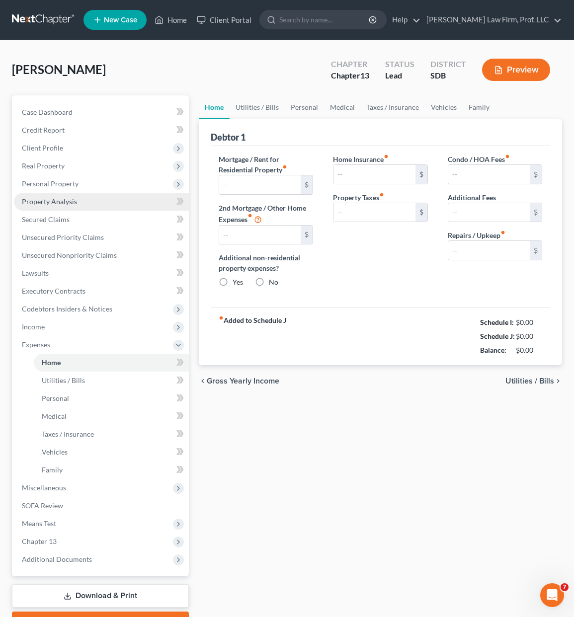
type input "0.00"
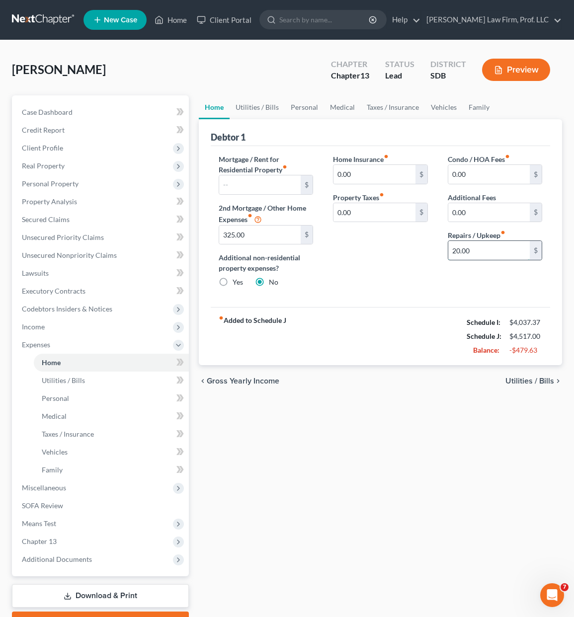
click at [485, 243] on input "20.00" at bounding box center [488, 250] width 81 height 19
type input "10"
drag, startPoint x: 368, startPoint y: 271, endPoint x: 375, endPoint y: 263, distance: 10.6
click at [368, 271] on div "Home Insurance fiber_manual_record 0.00 $ Property Taxes fiber_manual_record 0.…" at bounding box center [380, 225] width 114 height 142
drag, startPoint x: 382, startPoint y: 315, endPoint x: 380, endPoint y: 309, distance: 6.6
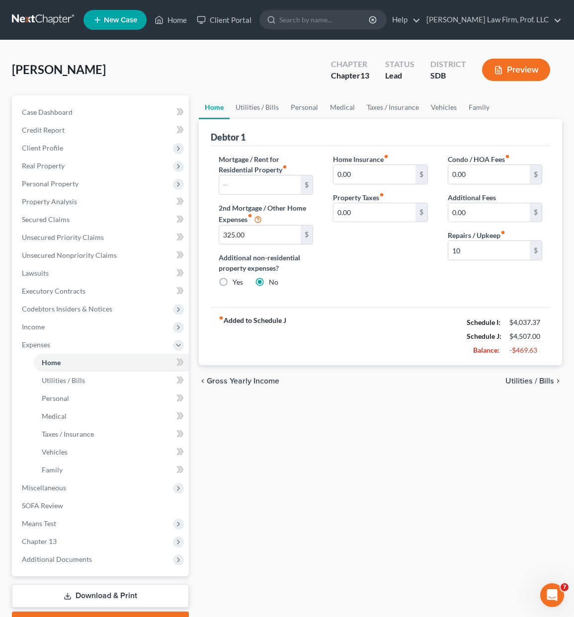
click at [381, 312] on div "fiber_manual_record Added to Schedule J Schedule I: $4,037.37 Schedule J: $4,50…" at bounding box center [380, 336] width 339 height 58
click at [257, 106] on link "Utilities / Bills" at bounding box center [256, 107] width 55 height 24
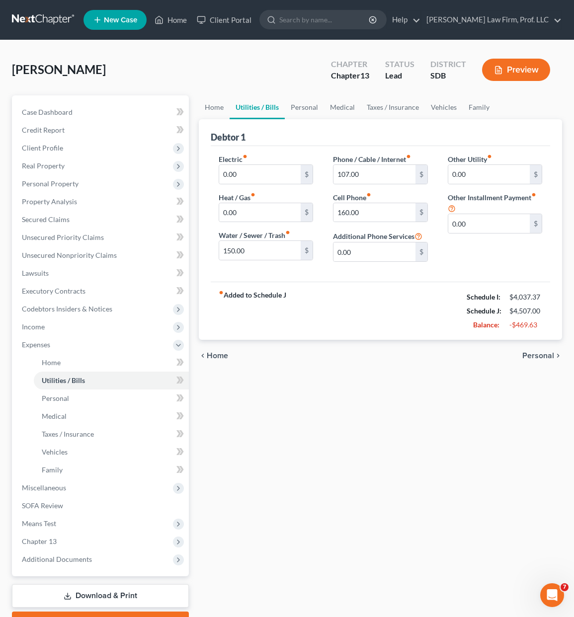
click at [394, 465] on div "Home Utilities / Bills Personal Medical Taxes / Insurance Vehicles Family Debto…" at bounding box center [380, 364] width 373 height 538
click at [262, 250] on input "150.00" at bounding box center [259, 250] width 81 height 19
click at [301, 108] on link "Personal" at bounding box center [304, 107] width 39 height 24
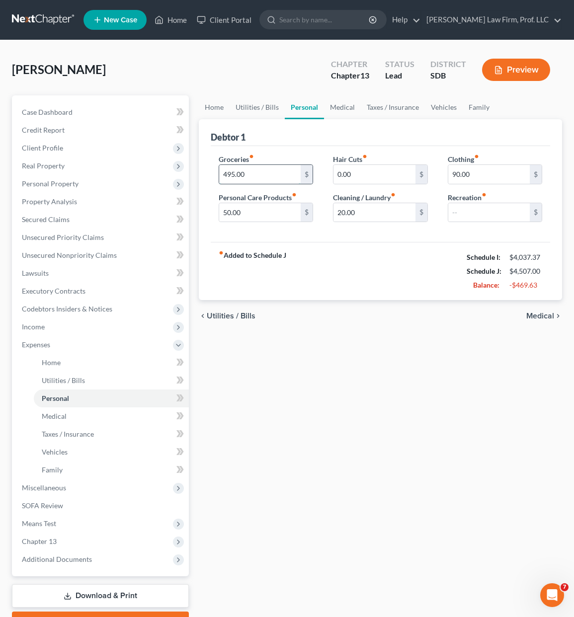
click at [264, 169] on input "495.00" at bounding box center [259, 174] width 81 height 19
type input "400"
drag, startPoint x: 495, startPoint y: 503, endPoint x: 495, endPoint y: 498, distance: 5.0
click at [495, 501] on div "Home Utilities / Bills Personal Medical Taxes / Insurance Vehicles Family Debto…" at bounding box center [380, 364] width 373 height 538
click at [329, 112] on link "Medical" at bounding box center [342, 107] width 37 height 24
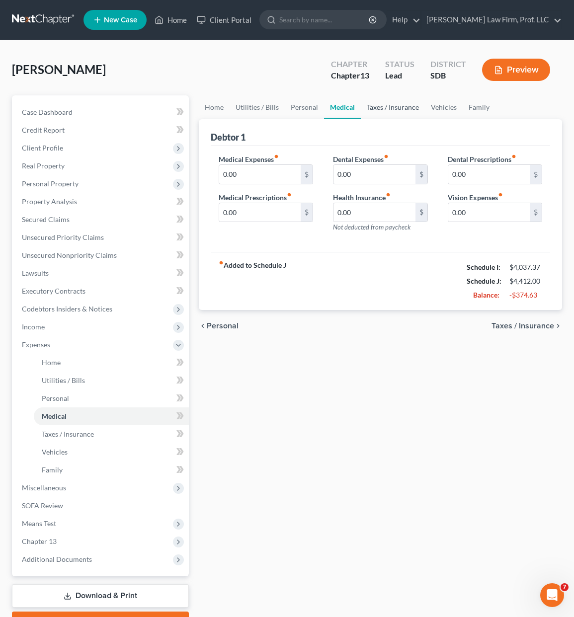
click at [382, 107] on link "Taxes / Insurance" at bounding box center [393, 107] width 64 height 24
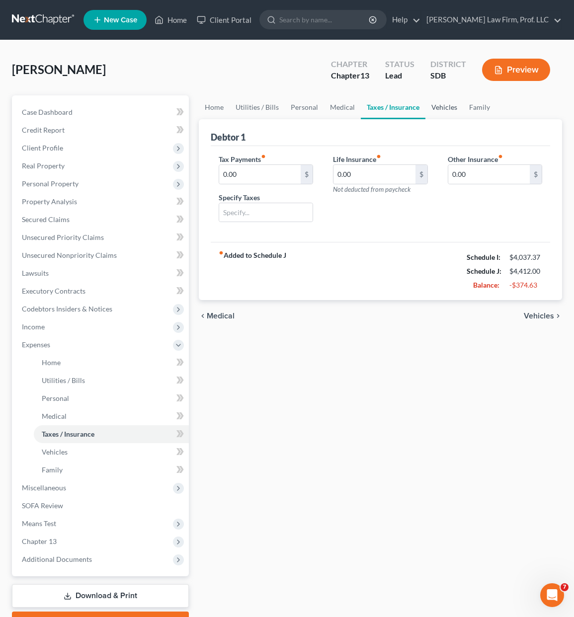
click at [443, 105] on link "Vehicles" at bounding box center [444, 107] width 38 height 24
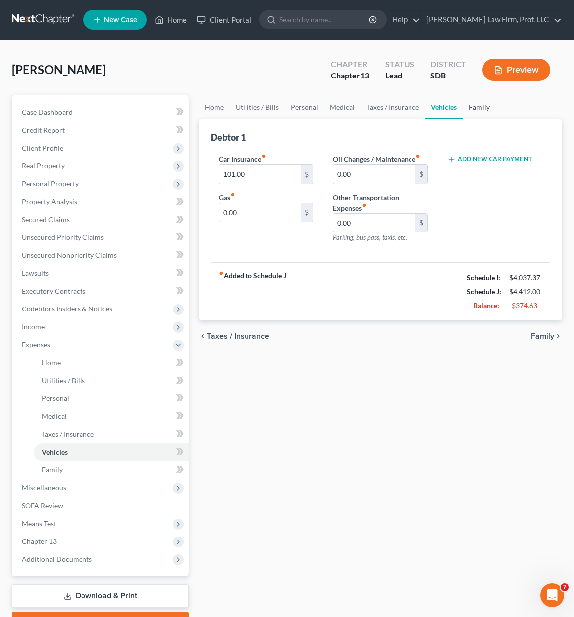
click at [477, 108] on link "Family" at bounding box center [478, 107] width 33 height 24
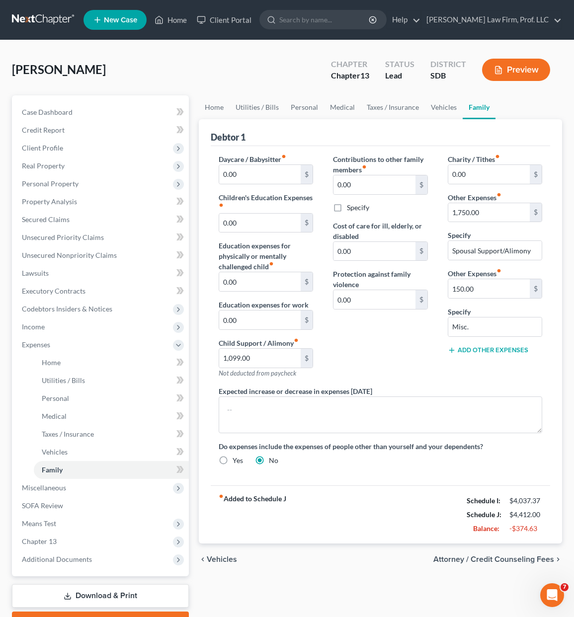
click at [419, 365] on div "Contributions to other family members fiber_manual_record 0.00 $ Specify Cost o…" at bounding box center [380, 270] width 114 height 232
click at [571, 438] on div "[PERSON_NAME] Upgraded Chapter Chapter 13 Status Lead District SDB Preview Peti…" at bounding box center [287, 346] width 574 height 613
click at [380, 369] on div "Contributions to other family members fiber_manual_record 0.00 $ Specify Cost o…" at bounding box center [380, 270] width 114 height 232
click at [334, 352] on div "Contributions to other family members fiber_manual_record 0.00 $ Specify Cost o…" at bounding box center [380, 270] width 114 height 232
click at [271, 362] on input "1,099.00" at bounding box center [259, 358] width 81 height 19
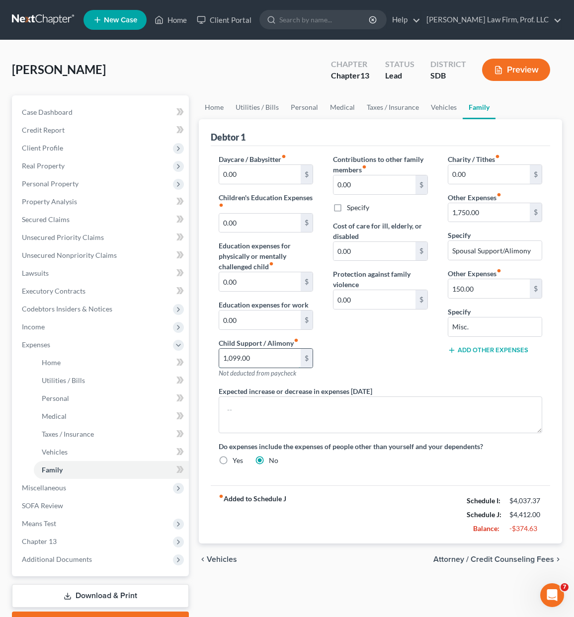
click at [271, 362] on input "1,099.00" at bounding box center [259, 358] width 81 height 19
click at [388, 315] on div "Contributions to other family members fiber_manual_record 0.00 $ Specify Cost o…" at bounding box center [380, 270] width 114 height 232
click at [357, 358] on div "Contributions to other family members fiber_manual_record 0.00 $ Specify Cost o…" at bounding box center [380, 270] width 114 height 232
click at [392, 349] on div "Contributions to other family members fiber_manual_record 0.00 $ Specify Cost o…" at bounding box center [380, 270] width 114 height 232
click at [316, 109] on link "Personal" at bounding box center [304, 107] width 39 height 24
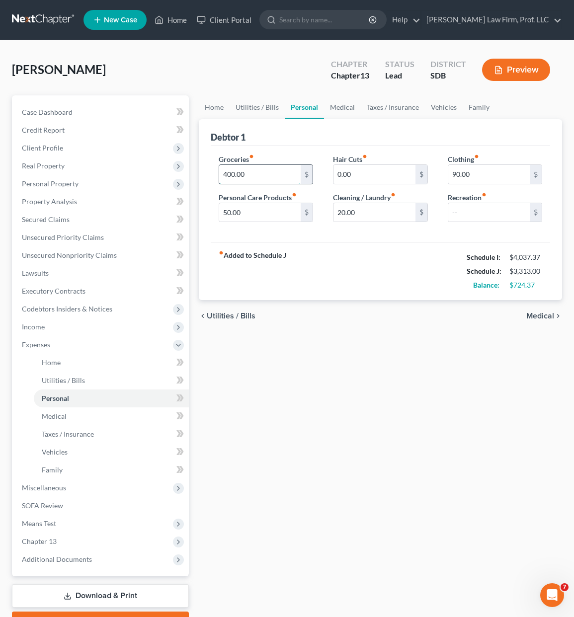
click at [254, 173] on input "400.00" at bounding box center [259, 174] width 81 height 19
type input "490"
click at [412, 297] on div "fiber_manual_record Added to Schedule J Schedule I: $4,037.37 Schedule J: $3,40…" at bounding box center [380, 271] width 339 height 58
click at [341, 109] on link "Medical" at bounding box center [342, 107] width 37 height 24
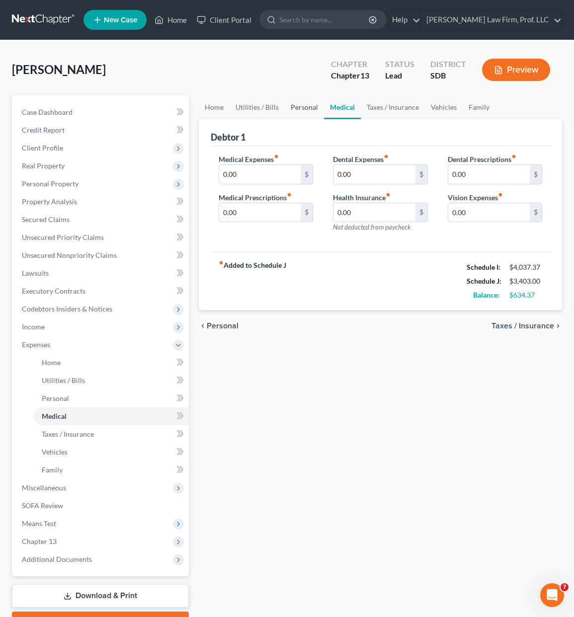
drag, startPoint x: 301, startPoint y: 108, endPoint x: 329, endPoint y: 117, distance: 29.5
click at [301, 109] on link "Personal" at bounding box center [304, 107] width 39 height 24
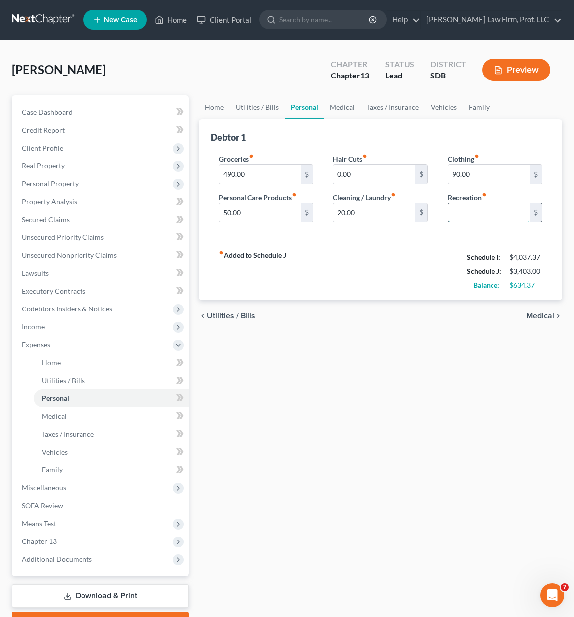
click at [468, 207] on input "text" at bounding box center [488, 212] width 81 height 19
type input "10"
click at [371, 265] on div "fiber_manual_record Added to Schedule J Schedule I: $4,037.37 Schedule J: $3,41…" at bounding box center [380, 271] width 339 height 58
click at [329, 101] on link "Medical" at bounding box center [342, 107] width 37 height 24
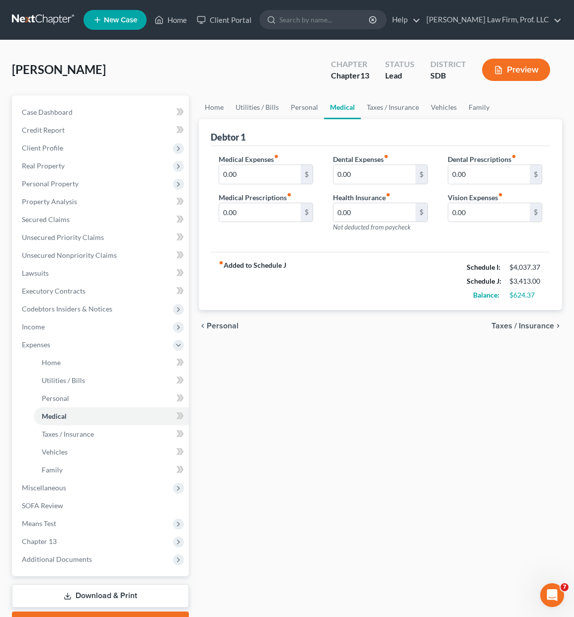
drag, startPoint x: 416, startPoint y: 294, endPoint x: 416, endPoint y: 282, distance: 11.9
click at [416, 294] on div "fiber_manual_record Added to Schedule J Schedule I: $4,037.37 Schedule J: $3,41…" at bounding box center [380, 281] width 339 height 58
click at [263, 165] on input "0.00" at bounding box center [259, 174] width 81 height 19
type input "80"
click at [405, 282] on div "fiber_manual_record Added to Schedule J Schedule I: $4,037.37 Schedule J: $3,49…" at bounding box center [380, 281] width 339 height 58
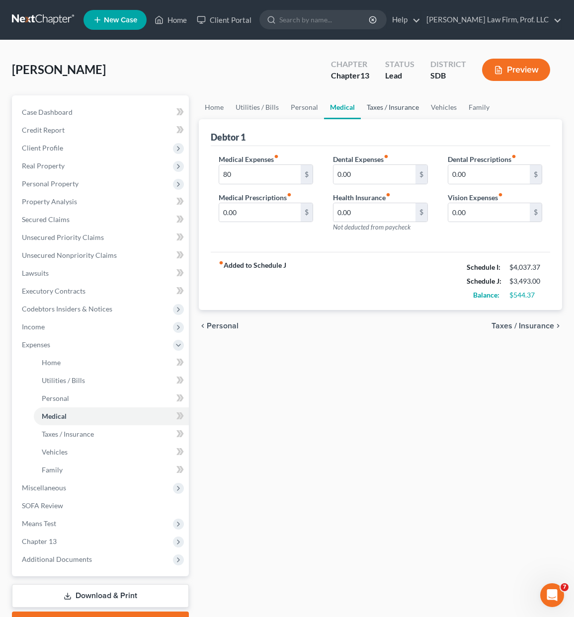
click at [389, 102] on link "Taxes / Insurance" at bounding box center [393, 107] width 64 height 24
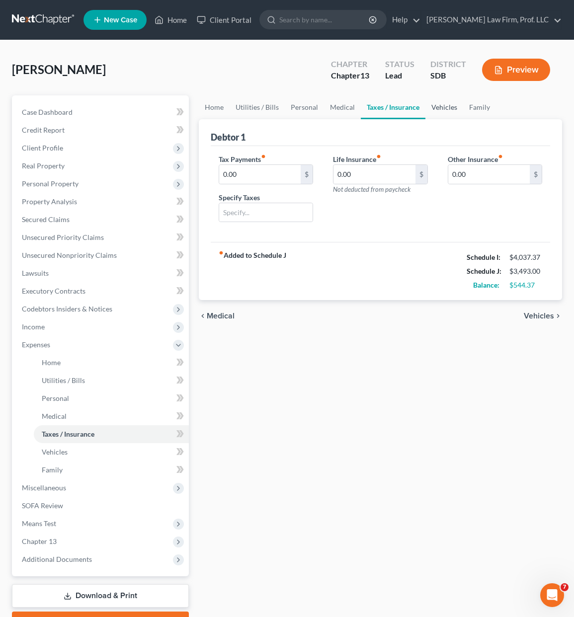
click at [438, 108] on link "Vehicles" at bounding box center [444, 107] width 38 height 24
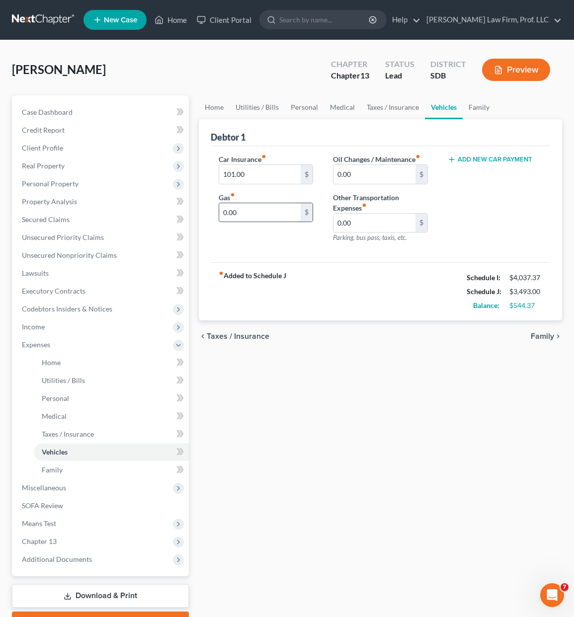
click at [266, 209] on input "0.00" at bounding box center [259, 212] width 81 height 19
type input "280"
drag, startPoint x: 392, startPoint y: 269, endPoint x: 402, endPoint y: 271, distance: 10.1
click at [392, 267] on div "fiber_manual_record Added to Schedule J Schedule I: $4,037.37 Schedule J: $3,77…" at bounding box center [380, 291] width 339 height 58
click at [358, 180] on input "0.00" at bounding box center [373, 174] width 81 height 19
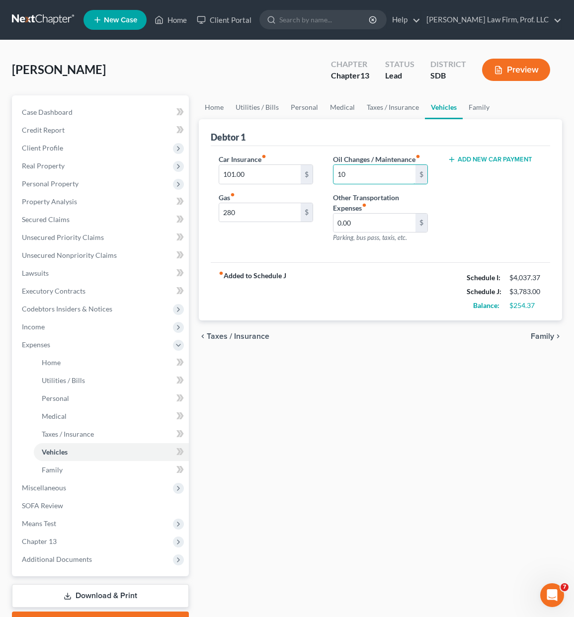
type input "10"
click at [370, 272] on div "fiber_manual_record Added to Schedule J Schedule I: $4,037.37 Schedule J: $3,78…" at bounding box center [380, 291] width 339 height 58
click at [481, 111] on link "Family" at bounding box center [478, 107] width 33 height 24
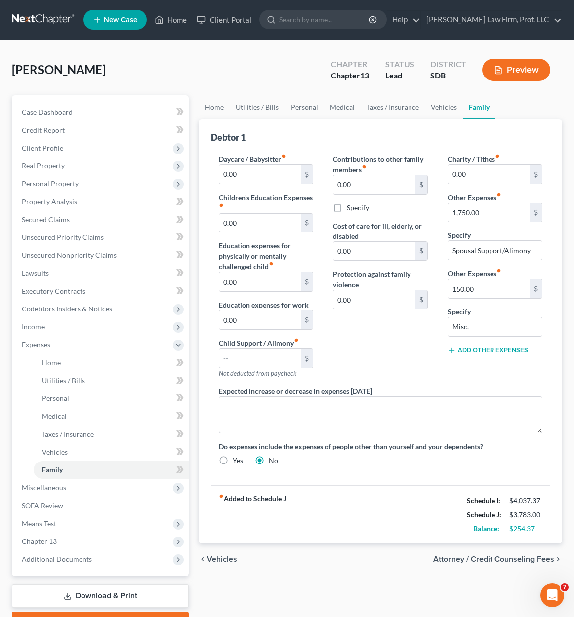
click at [341, 369] on div "Contributions to other family members fiber_manual_record 0.00 $ Specify Cost o…" at bounding box center [380, 270] width 114 height 232
click at [489, 175] on input "0.00" at bounding box center [488, 174] width 81 height 19
type input "10"
click at [382, 529] on div "fiber_manual_record Added to Schedule J Schedule I: $4,037.37 Schedule J: $3,79…" at bounding box center [380, 514] width 339 height 58
click at [265, 124] on div "Debtor 1" at bounding box center [380, 132] width 339 height 27
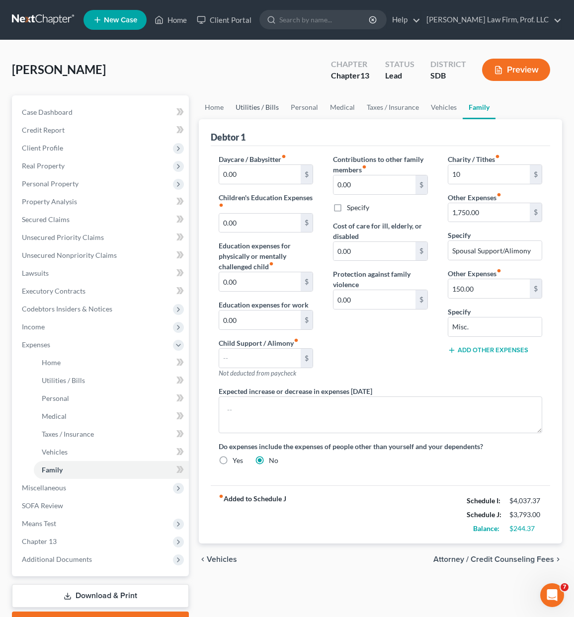
click at [265, 117] on link "Utilities / Bills" at bounding box center [256, 107] width 55 height 24
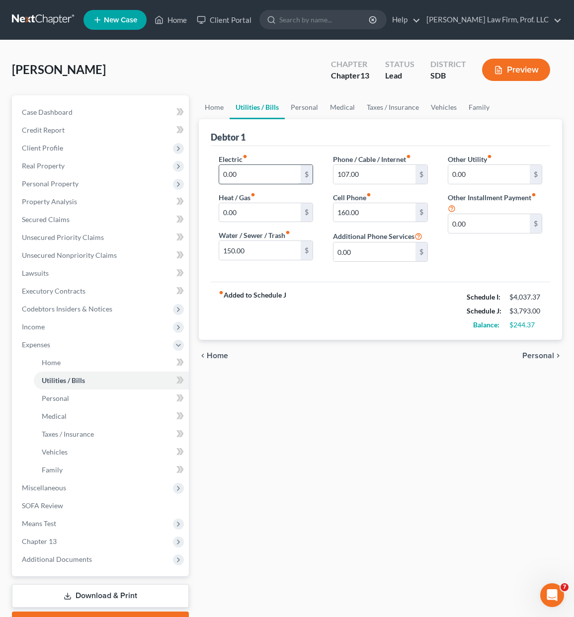
click at [259, 168] on input "0.00" at bounding box center [259, 174] width 81 height 19
type input "50"
click at [277, 214] on input "0.00" at bounding box center [259, 212] width 81 height 19
type input "75"
click at [370, 395] on div "Home Utilities / Bills Personal Medical Taxes / Insurance Vehicles Family Debto…" at bounding box center [380, 364] width 373 height 538
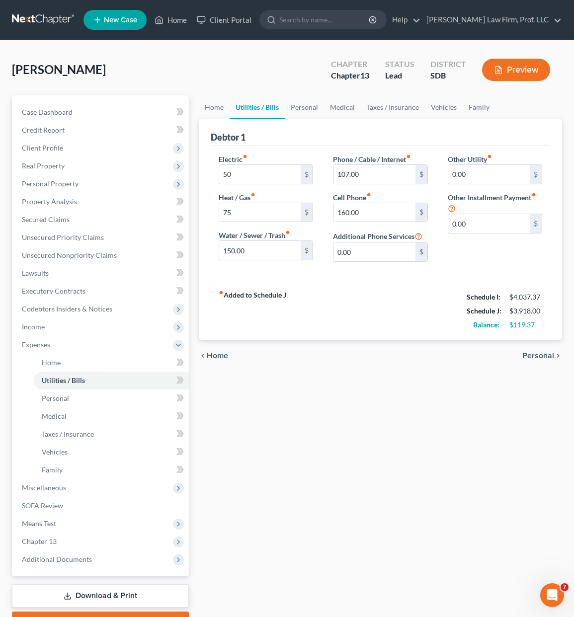
click at [415, 319] on div "fiber_manual_record Added to Schedule J Schedule I: $4,037.37 Schedule J: $3,91…" at bounding box center [380, 311] width 339 height 58
click at [235, 438] on div "Home Utilities / Bills Personal Medical Taxes / Insurance Vehicles Family Debto…" at bounding box center [380, 364] width 373 height 538
click at [90, 260] on link "Unsecured Nonpriority Claims" at bounding box center [101, 255] width 175 height 18
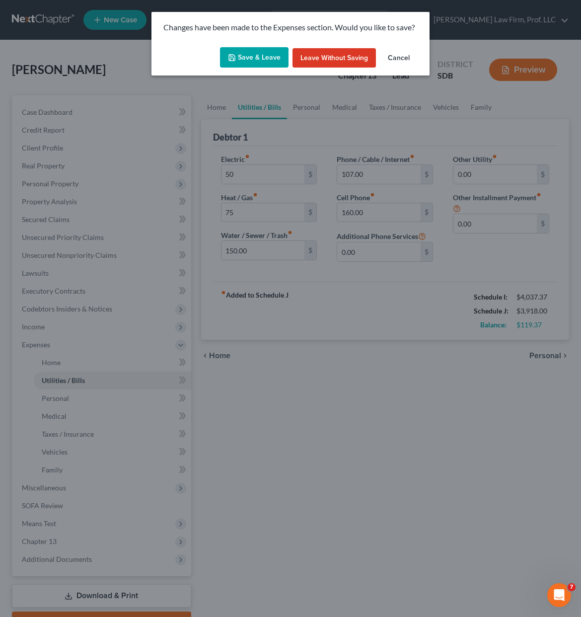
click at [255, 54] on button "Save & Leave" at bounding box center [254, 57] width 69 height 21
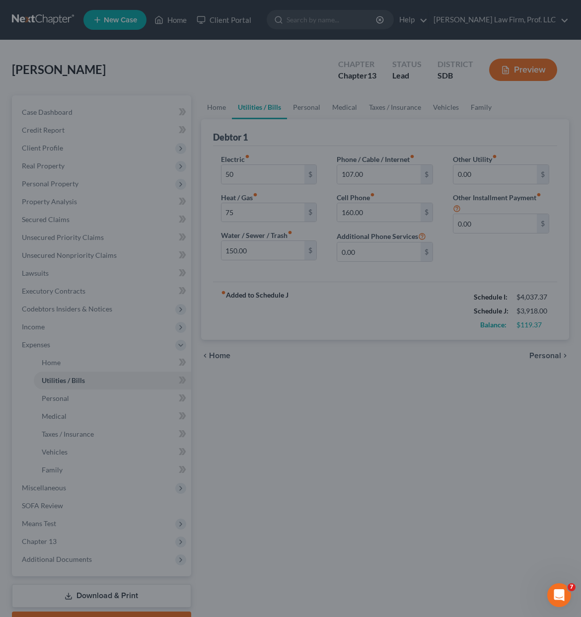
type input "50.00"
type input "75.00"
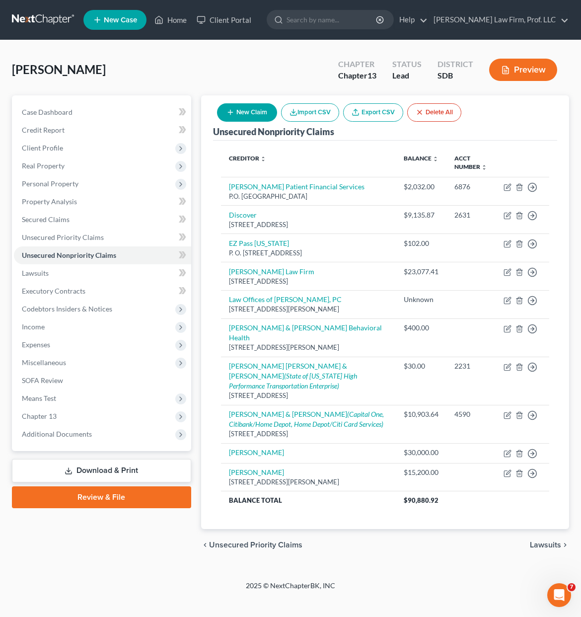
drag, startPoint x: 470, startPoint y: 578, endPoint x: 458, endPoint y: 557, distance: 23.8
click at [467, 575] on div "[PERSON_NAME] Upgraded Chapter Chapter 13 Status Lead District SDB Preview Peti…" at bounding box center [290, 310] width 581 height 540
click at [446, 529] on div "Creditor expand_more expand_less unfold_more Balance expand_more expand_less un…" at bounding box center [385, 335] width 344 height 389
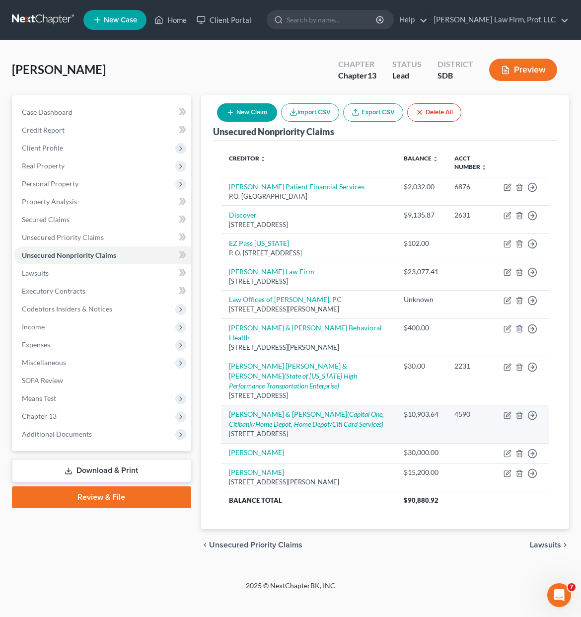
drag, startPoint x: 449, startPoint y: 529, endPoint x: 348, endPoint y: 419, distance: 148.7
click at [285, 394] on div "Creditor expand_more expand_less unfold_more Balance expand_more expand_less un…" at bounding box center [385, 335] width 344 height 389
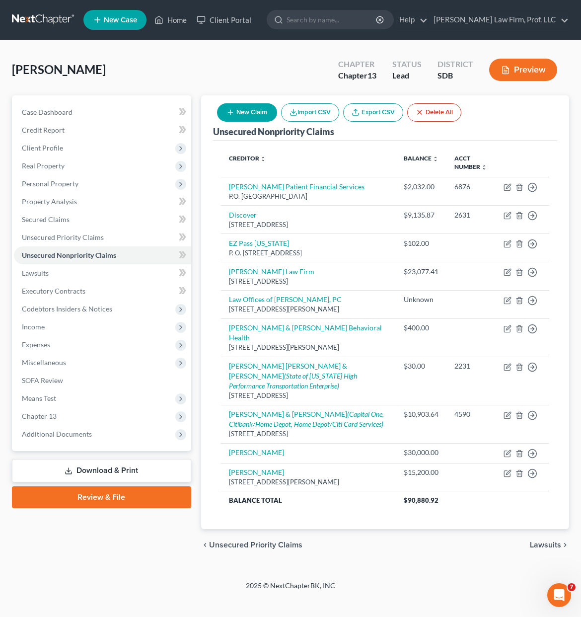
click at [488, 549] on div "chevron_left Unsecured Priority Claims Lawsuits chevron_right" at bounding box center [385, 545] width 368 height 32
click at [504, 457] on icon "button" at bounding box center [508, 454] width 8 height 8
select select "12"
select select "0"
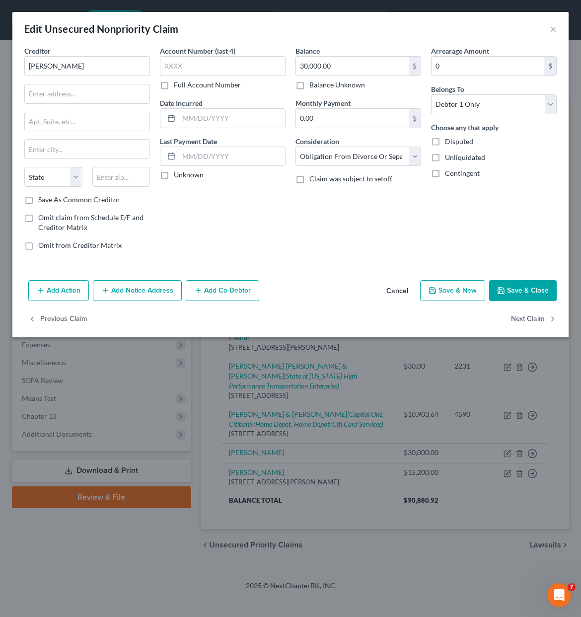
click at [374, 207] on div "Balance 30,000.00 $ Balance Unknown Balance Undetermined 30,000.00 $ Balance Un…" at bounding box center [359, 152] width 136 height 213
click at [363, 153] on select "Select Cable / Satellite Services Collection Agency Credit Card Debt Debt Couns…" at bounding box center [359, 157] width 126 height 20
click at [358, 157] on select "Select Cable / Satellite Services Collection Agency Credit Card Debt Debt Couns…" at bounding box center [359, 157] width 126 height 20
drag, startPoint x: 358, startPoint y: 157, endPoint x: 374, endPoint y: 163, distance: 16.8
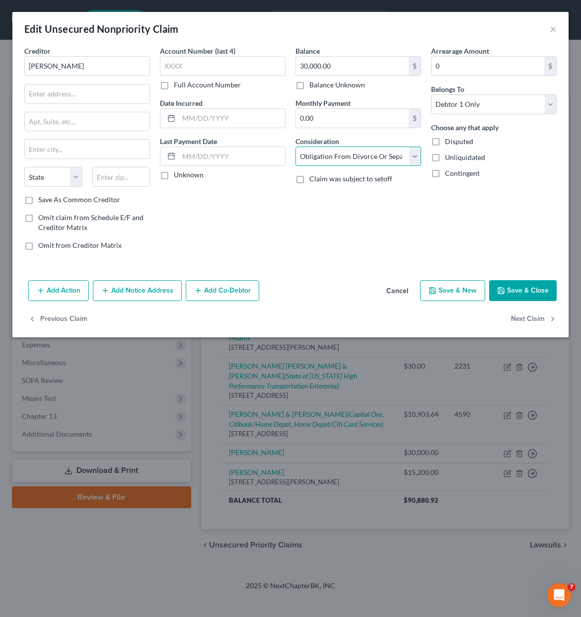
click at [358, 157] on select "Select Cable / Satellite Services Collection Agency Credit Card Debt Debt Couns…" at bounding box center [359, 157] width 126 height 20
drag, startPoint x: 514, startPoint y: 286, endPoint x: 571, endPoint y: 347, distance: 83.6
click at [514, 287] on button "Save & Close" at bounding box center [523, 290] width 68 height 21
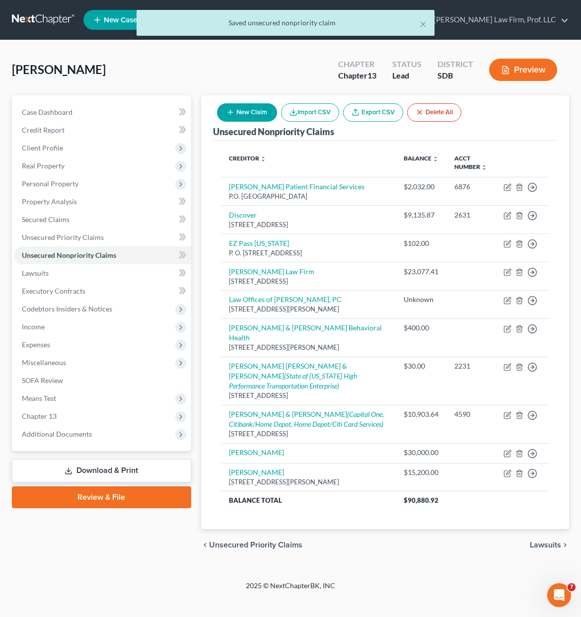
click at [477, 548] on div "chevron_left Unsecured Priority Claims Lawsuits chevron_right" at bounding box center [385, 545] width 368 height 32
click at [88, 241] on span "Unsecured Priority Claims" at bounding box center [63, 237] width 82 height 8
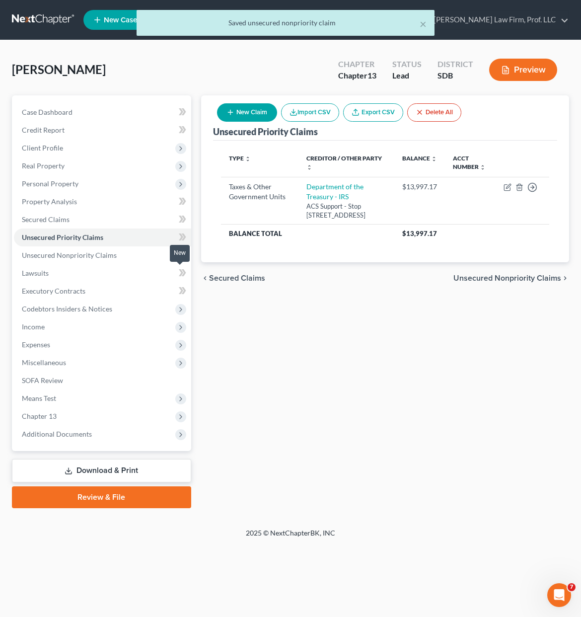
click at [317, 344] on div "Unsecured Priority Claims New Claim Import CSV Export CSV Delete All Type expan…" at bounding box center [385, 301] width 378 height 413
click at [232, 114] on icon "button" at bounding box center [231, 112] width 8 height 8
select select "0"
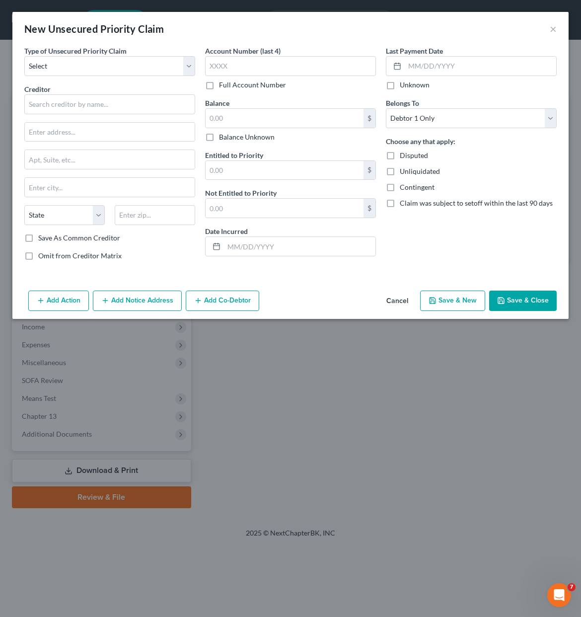
click at [430, 254] on div "Last Payment Date Unknown Belongs To * Select Debtor 1 Only Debtor 2 Only Debto…" at bounding box center [471, 157] width 181 height 223
click at [383, 306] on button "Cancel" at bounding box center [397, 302] width 38 height 20
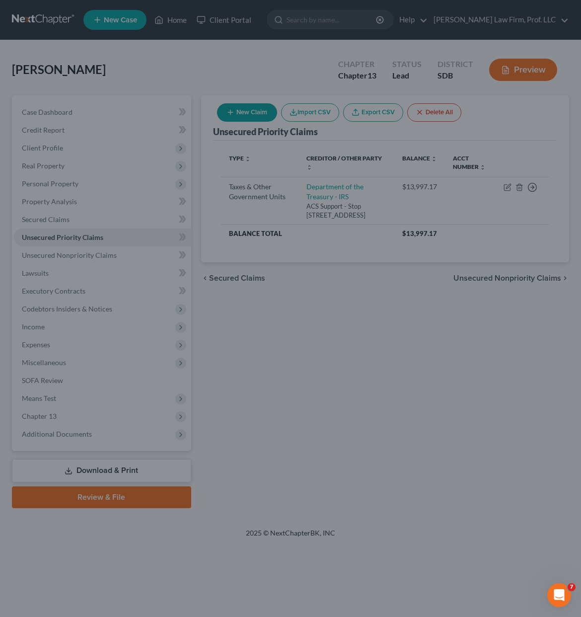
click at [231, 470] on div at bounding box center [290, 308] width 581 height 617
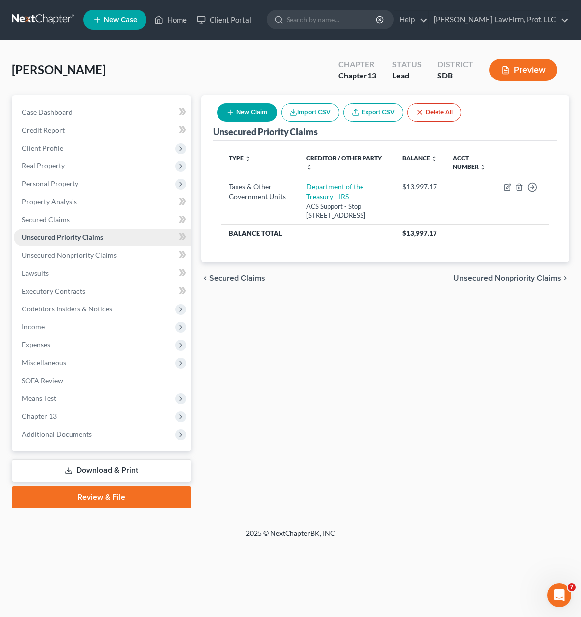
click at [69, 240] on span "Unsecured Priority Claims" at bounding box center [62, 237] width 81 height 8
click at [237, 114] on button "New Claim" at bounding box center [247, 112] width 60 height 18
select select "0"
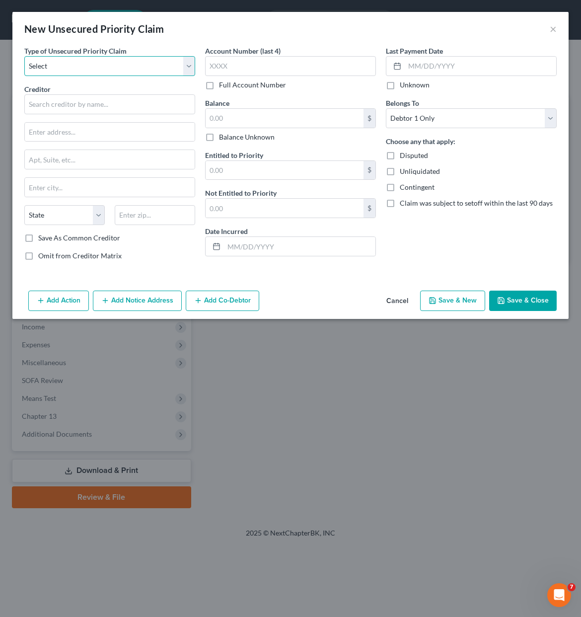
click at [117, 70] on select "Select Taxes & Other Government Units Domestic Support Obligations Extensions o…" at bounding box center [109, 66] width 171 height 20
select select "1"
click at [24, 56] on select "Select Taxes & Other Government Units Domestic Support Obligations Extensions o…" at bounding box center [109, 66] width 171 height 20
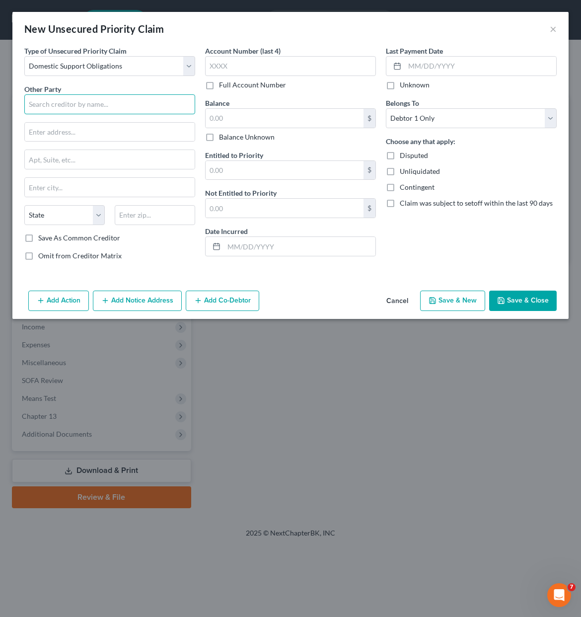
click at [119, 111] on input "text" at bounding box center [109, 104] width 171 height 20
type input "[PERSON_NAME]"
drag, startPoint x: 115, startPoint y: 135, endPoint x: 105, endPoint y: 141, distance: 12.0
click at [115, 136] on input "text" at bounding box center [110, 132] width 170 height 19
click at [106, 130] on input "text" at bounding box center [110, 132] width 170 height 19
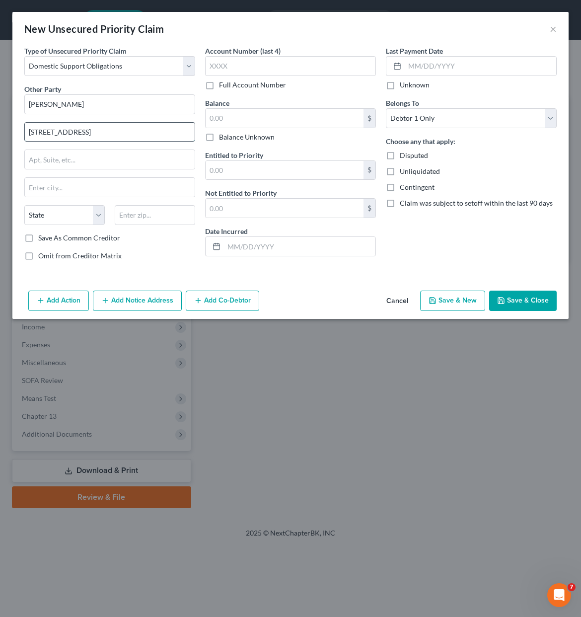
type input "[STREET_ADDRESS]"
click at [146, 205] on input "text" at bounding box center [155, 215] width 80 height 20
click at [145, 214] on input "text" at bounding box center [155, 215] width 80 height 20
type input "22802"
type input "Harrisonburg"
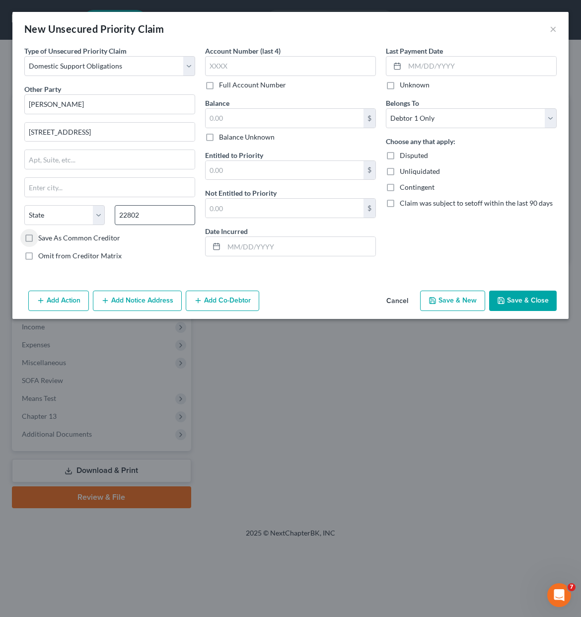
select select "48"
click at [365, 279] on div "Type of Unsecured Priority Claim * Select Taxes & Other Government Units Domest…" at bounding box center [290, 166] width 556 height 241
click at [524, 305] on button "Save & Close" at bounding box center [523, 301] width 68 height 21
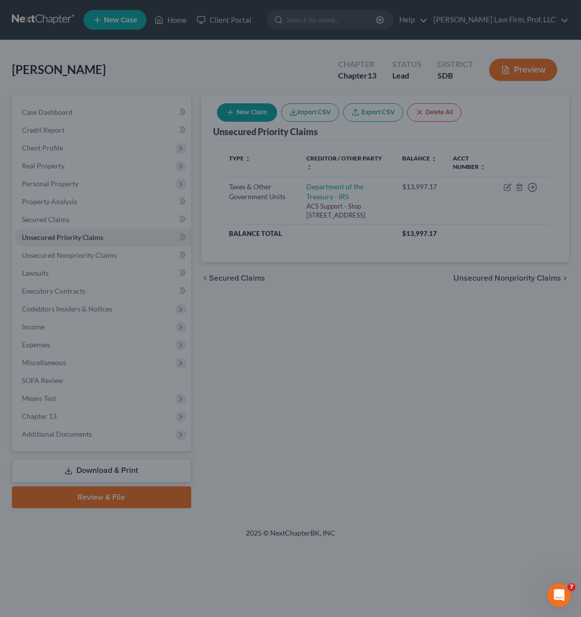
type input "0.00"
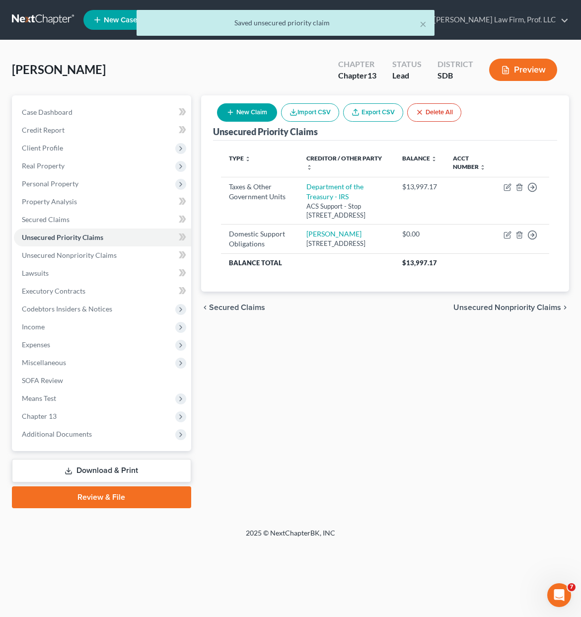
click at [396, 402] on div "Unsecured Priority Claims New Claim Import CSV Export CSV Delete All Type expan…" at bounding box center [385, 301] width 378 height 413
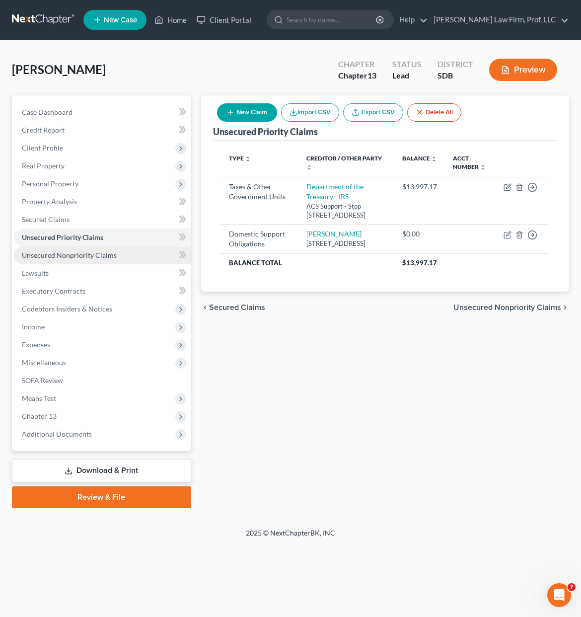
drag, startPoint x: 83, startPoint y: 257, endPoint x: 91, endPoint y: 257, distance: 7.9
click at [83, 257] on span "Unsecured Nonpriority Claims" at bounding box center [69, 255] width 95 height 8
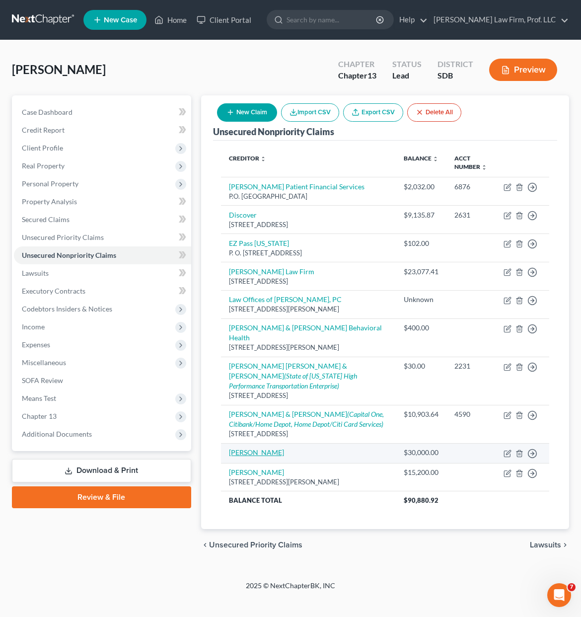
click at [252, 456] on link "[PERSON_NAME]" at bounding box center [256, 452] width 55 height 8
select select "12"
select select "0"
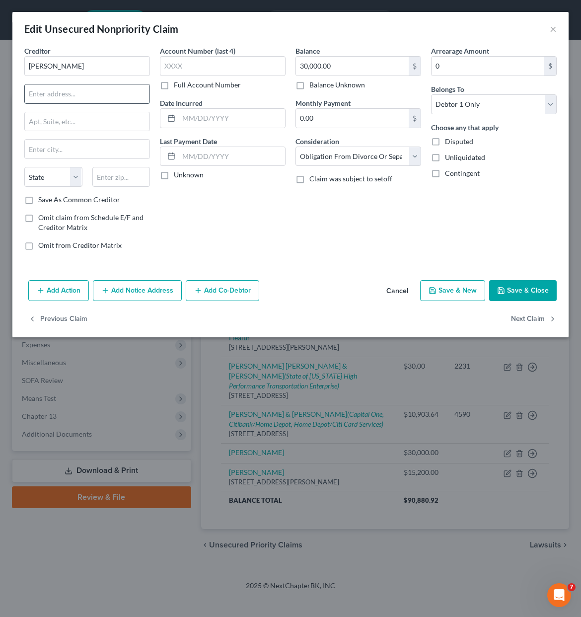
drag, startPoint x: 74, startPoint y: 94, endPoint x: 66, endPoint y: 94, distance: 7.9
click at [74, 94] on input "text" at bounding box center [87, 93] width 125 height 19
type input "[STREET_ADDRESS]"
drag, startPoint x: 111, startPoint y: 178, endPoint x: 291, endPoint y: 47, distance: 222.5
click at [112, 177] on input "text" at bounding box center [121, 177] width 58 height 20
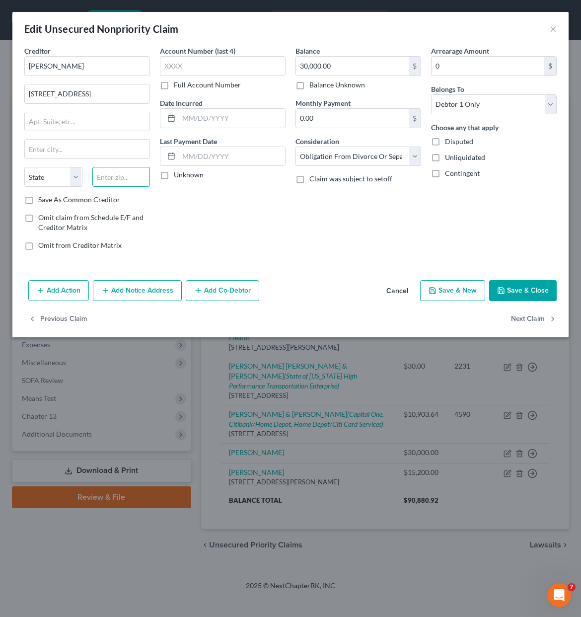
click at [129, 176] on input "text" at bounding box center [121, 177] width 58 height 20
type input "22802"
type input "Harrisonburg"
select select "48"
click at [121, 92] on input "[STREET_ADDRESS]" at bounding box center [87, 93] width 125 height 19
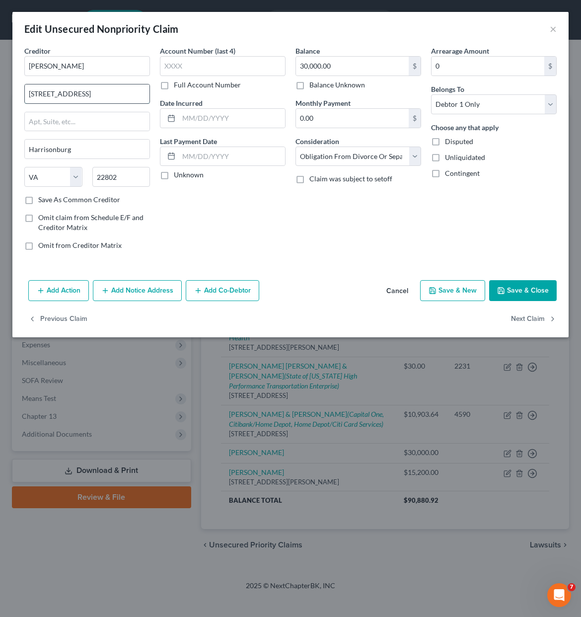
type input "[STREET_ADDRESS]"
click at [272, 179] on div "Unknown" at bounding box center [223, 175] width 126 height 10
click at [523, 285] on button "Save & Close" at bounding box center [523, 290] width 68 height 21
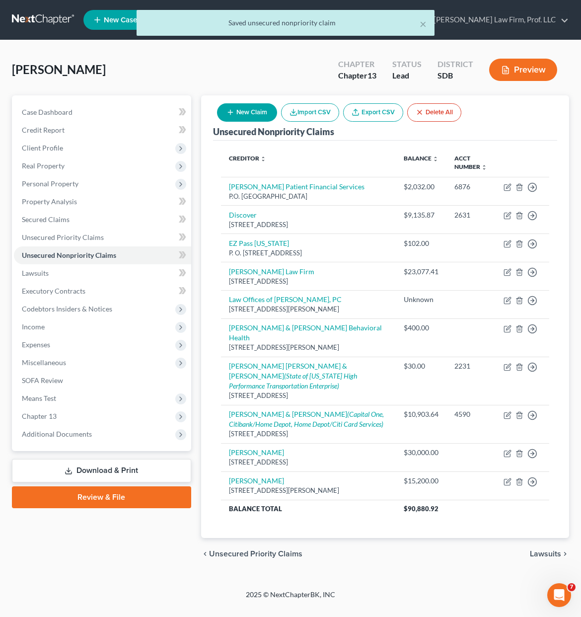
click at [74, 587] on div "× Saved unsecured nonpriority claim [PERSON_NAME] Upgraded Chapter Chapter 13 S…" at bounding box center [290, 314] width 581 height 549
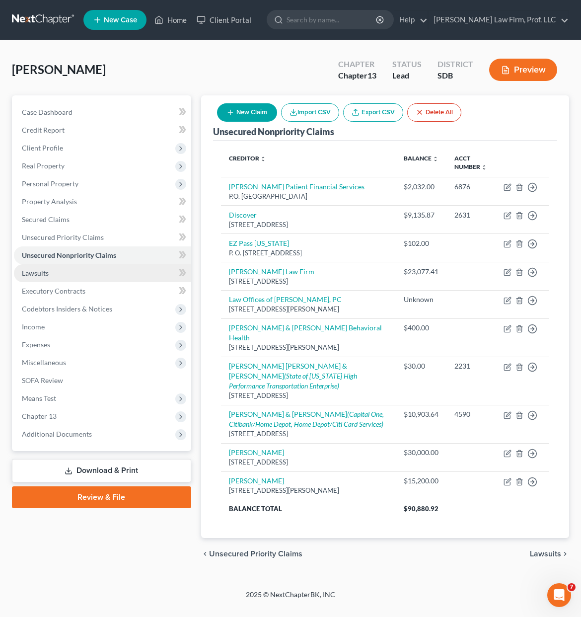
click at [108, 278] on link "Lawsuits" at bounding box center [102, 273] width 177 height 18
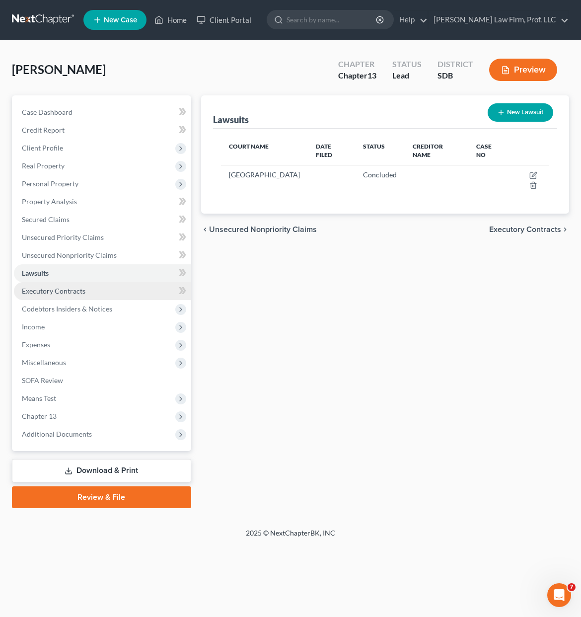
click at [100, 296] on link "Executory Contracts" at bounding box center [102, 291] width 177 height 18
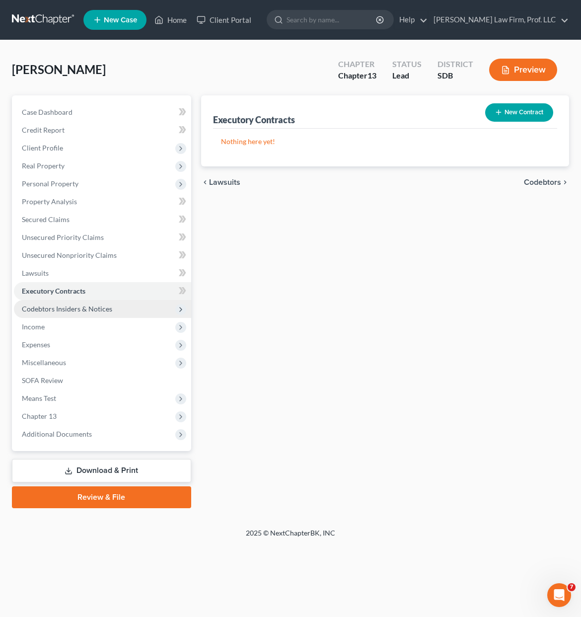
click at [105, 307] on span "Codebtors Insiders & Notices" at bounding box center [67, 308] width 90 height 8
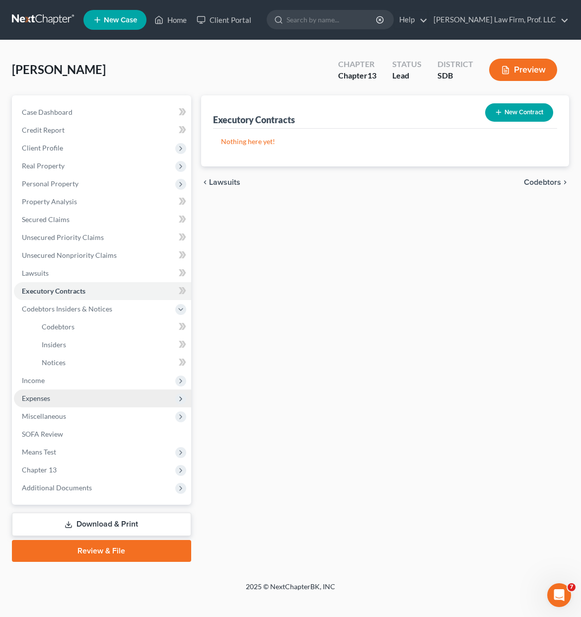
click at [67, 402] on span "Expenses" at bounding box center [102, 398] width 177 height 18
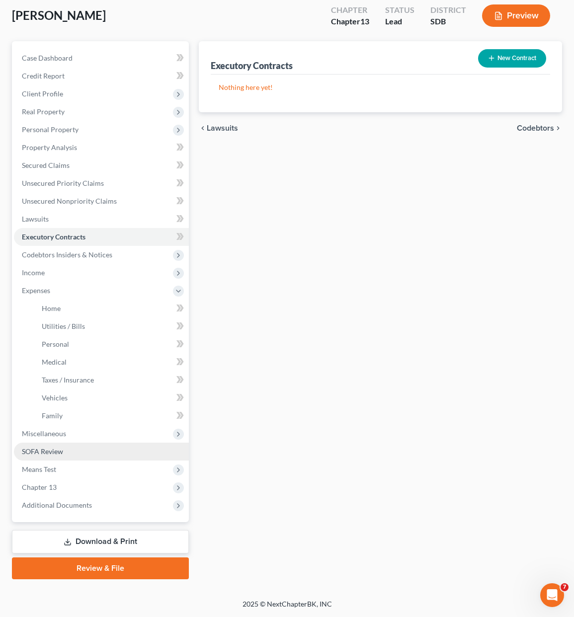
click at [64, 449] on link "SOFA Review" at bounding box center [101, 452] width 175 height 18
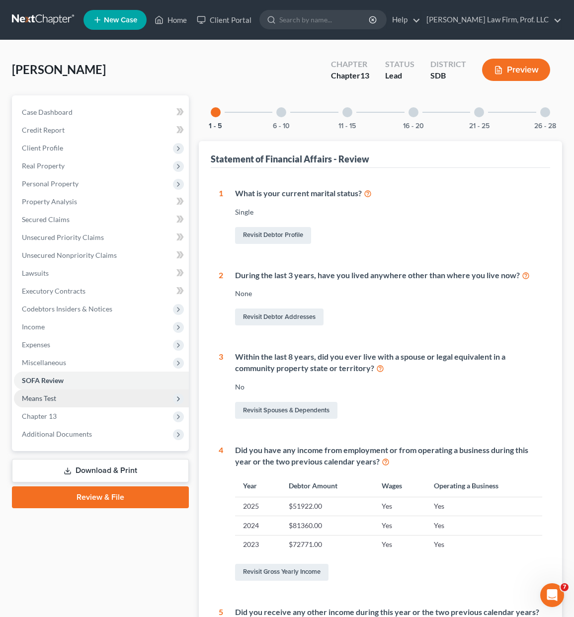
click at [69, 396] on span "Means Test" at bounding box center [101, 398] width 175 height 18
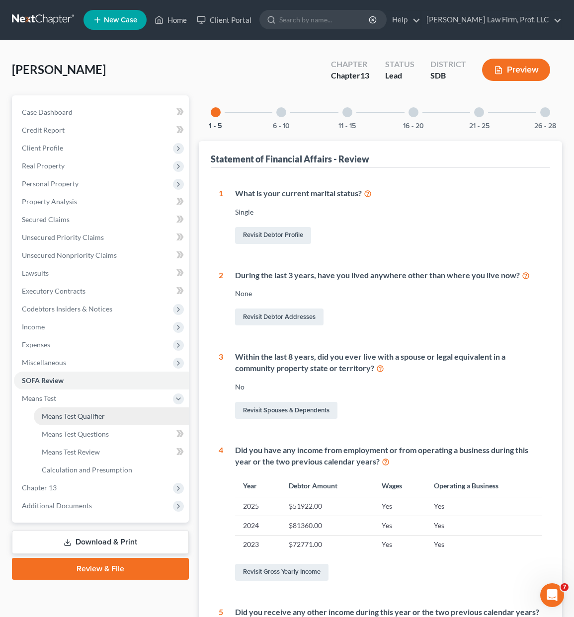
click at [80, 419] on span "Means Test Qualifier" at bounding box center [73, 416] width 63 height 8
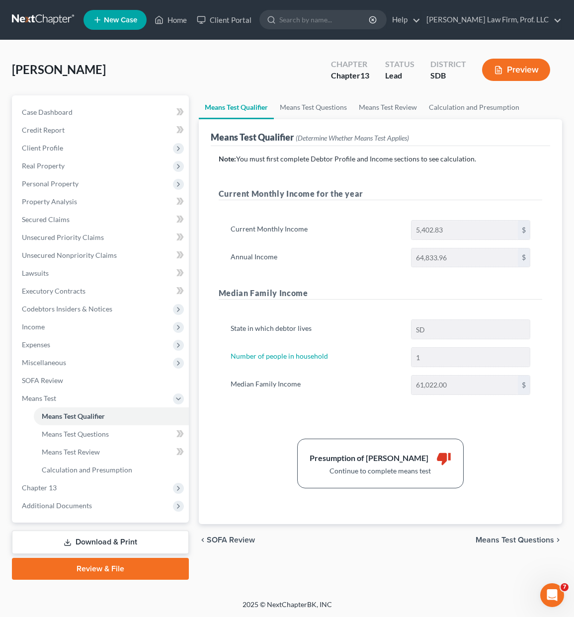
click at [520, 443] on div "Presumption of Abuse Arises thumb_down Continue to complete means test" at bounding box center [380, 464] width 333 height 50
click at [268, 419] on div "Note: You must first complete Debtor Profile and Income sections to see calcula…" at bounding box center [380, 321] width 323 height 334
click at [76, 326] on span "Income" at bounding box center [101, 327] width 175 height 18
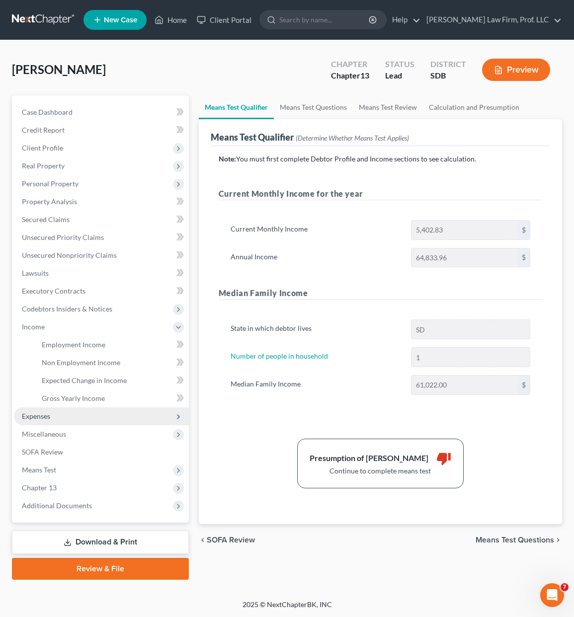
click at [53, 412] on span "Expenses" at bounding box center [101, 416] width 175 height 18
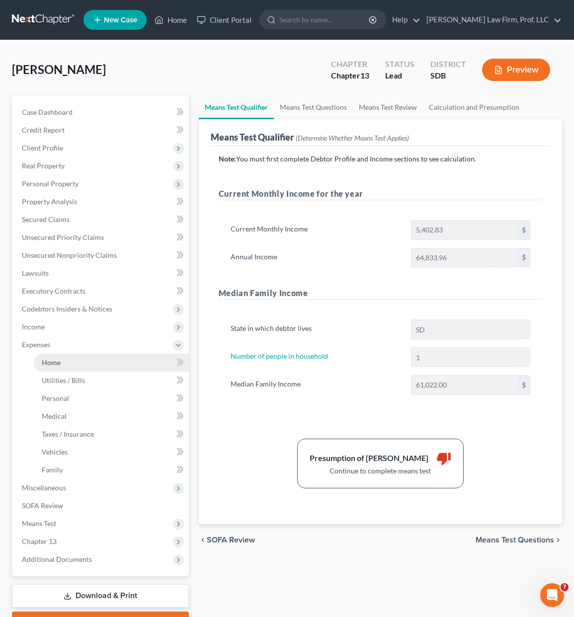
click at [86, 367] on link "Home" at bounding box center [111, 363] width 155 height 18
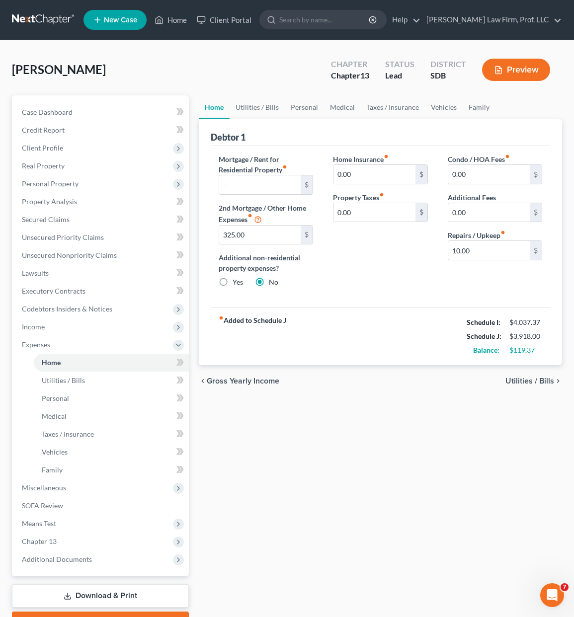
click at [406, 342] on div "fiber_manual_record Added to Schedule J Schedule I: $4,037.37 Schedule J: $3,91…" at bounding box center [380, 336] width 339 height 58
click at [76, 491] on span "Miscellaneous" at bounding box center [101, 488] width 175 height 18
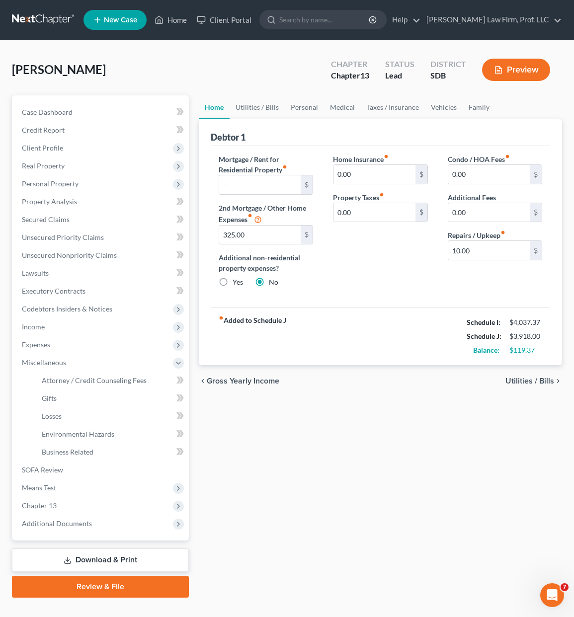
click at [286, 472] on div "Home Utilities / Bills Personal Medical Taxes / Insurance Vehicles Family Debto…" at bounding box center [380, 346] width 373 height 502
drag, startPoint x: 345, startPoint y: 504, endPoint x: 291, endPoint y: 441, distance: 83.1
click at [345, 504] on div "Home Utilities / Bills Personal Medical Taxes / Insurance Vehicles Family Debto…" at bounding box center [380, 346] width 373 height 502
click at [44, 178] on span "Personal Property" at bounding box center [101, 184] width 175 height 18
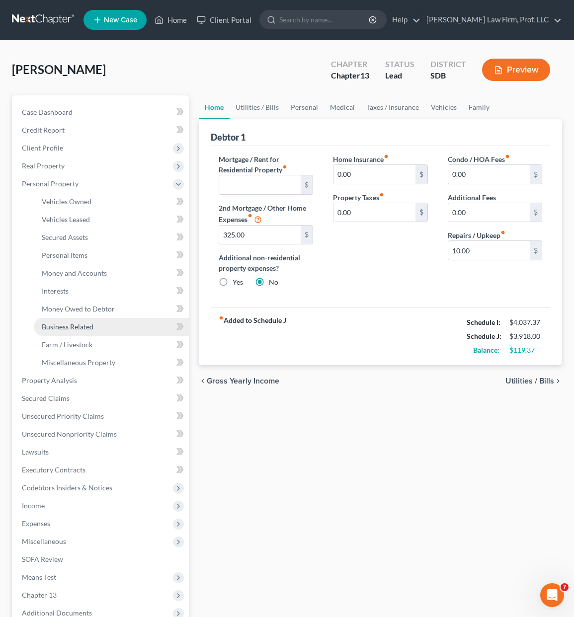
click at [102, 331] on link "Business Related" at bounding box center [111, 327] width 155 height 18
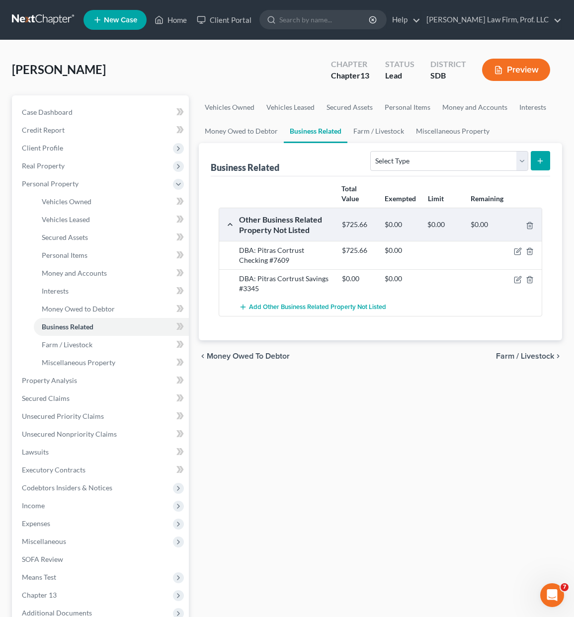
drag, startPoint x: 276, startPoint y: 471, endPoint x: 276, endPoint y: 463, distance: 7.9
click at [276, 470] on div "Vehicles Owned Vehicles Leased Secured Assets Personal Items Money and Accounts…" at bounding box center [380, 391] width 373 height 592
click at [349, 448] on div "Vehicles Owned Vehicles Leased Secured Assets Personal Items Money and Accounts…" at bounding box center [380, 391] width 373 height 592
click at [411, 405] on div "Vehicles Owned Vehicles Leased Secured Assets Personal Items Money and Accounts…" at bounding box center [380, 391] width 373 height 592
drag, startPoint x: 306, startPoint y: 403, endPoint x: 140, endPoint y: 377, distance: 168.4
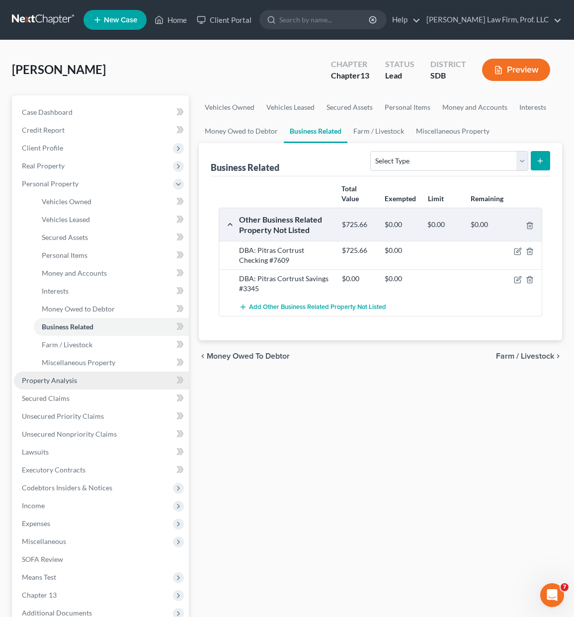
click at [306, 403] on div "Vehicles Owned Vehicles Leased Secured Assets Personal Items Money and Accounts…" at bounding box center [380, 391] width 373 height 592
click at [45, 382] on span "Property Analysis" at bounding box center [49, 380] width 55 height 8
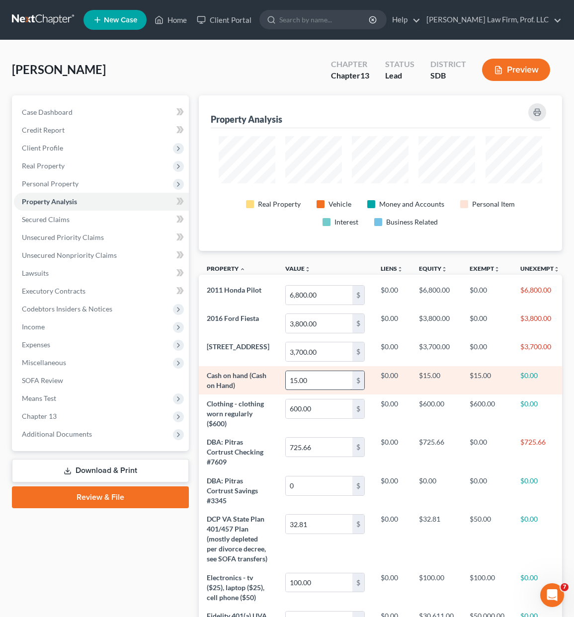
scroll to position [155, 364]
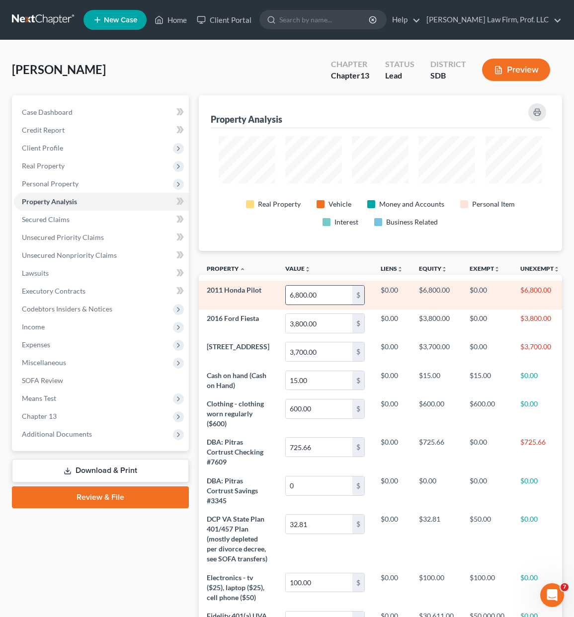
click at [304, 298] on input "6,800.00" at bounding box center [319, 295] width 67 height 19
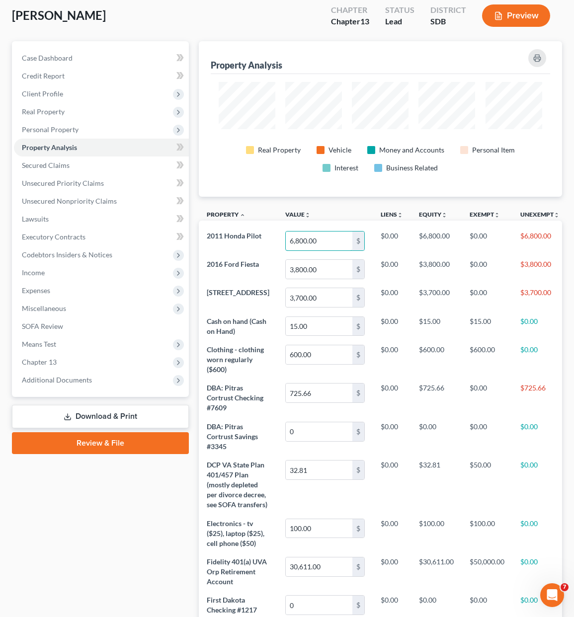
scroll to position [0, 0]
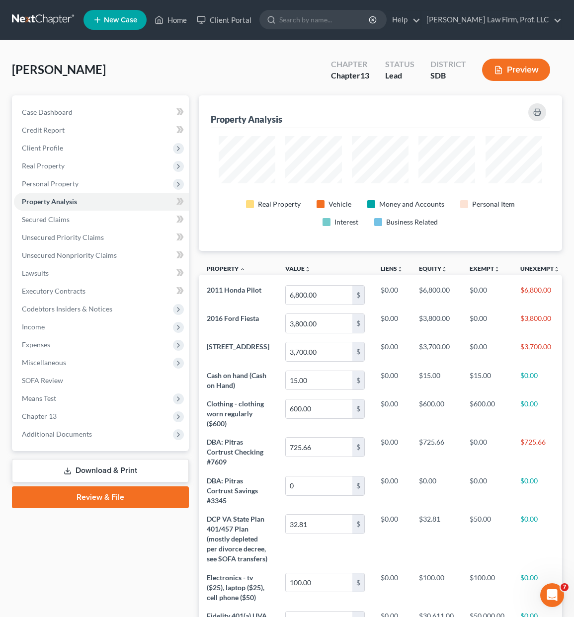
click at [129, 582] on div "Case Dashboard Payments Invoices Payments Payments Credit Report Client Profile" at bounding box center [100, 488] width 187 height 786
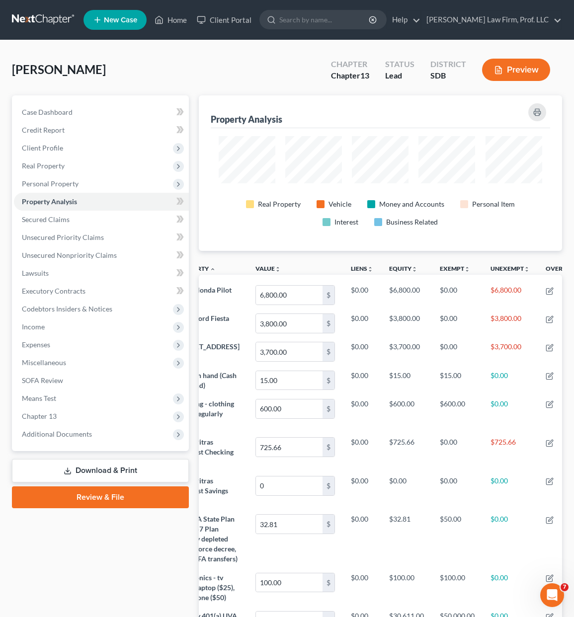
click at [120, 574] on div "Case Dashboard Payments Invoices Payments Payments Credit Report Client Profile" at bounding box center [100, 488] width 187 height 786
click at [37, 221] on span "Secured Claims" at bounding box center [46, 219] width 48 height 8
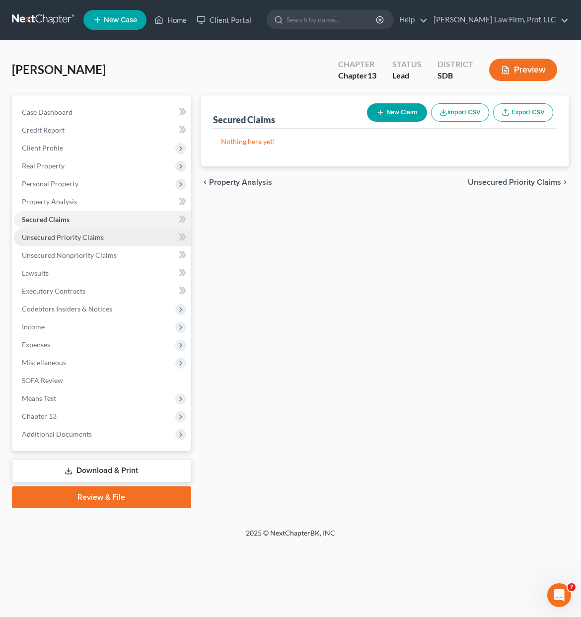
click at [35, 231] on link "Unsecured Priority Claims" at bounding box center [102, 237] width 177 height 18
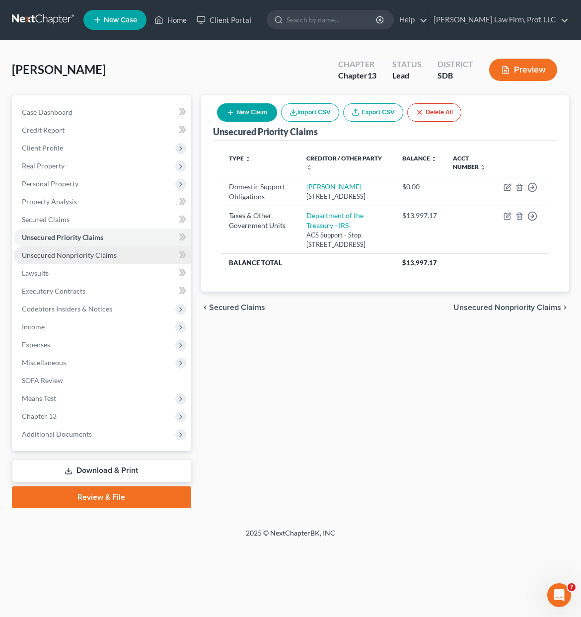
click at [96, 254] on span "Unsecured Nonpriority Claims" at bounding box center [69, 255] width 95 height 8
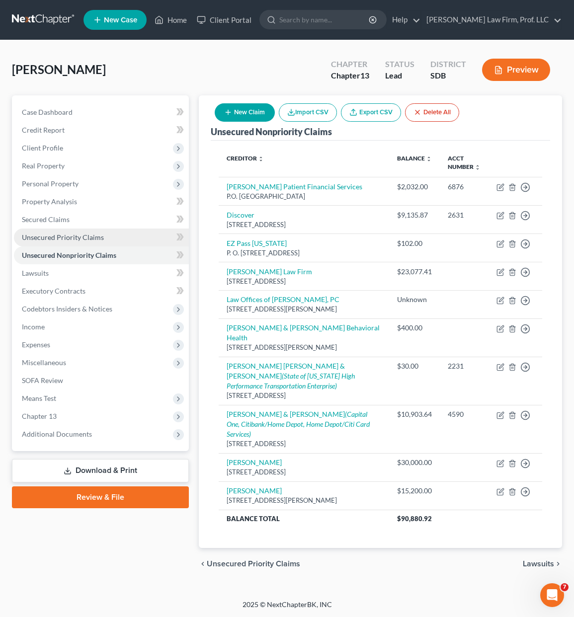
click at [66, 241] on span "Unsecured Priority Claims" at bounding box center [63, 237] width 82 height 8
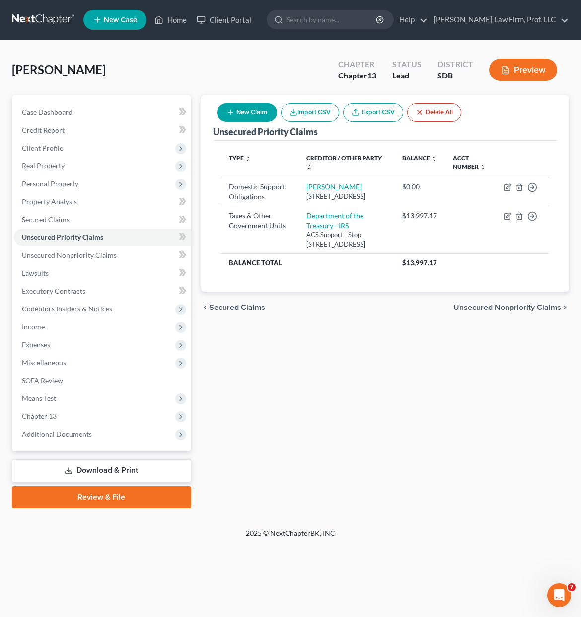
click at [456, 361] on div "Unsecured Priority Claims New Claim Import CSV Export CSV Delete All Type expan…" at bounding box center [385, 301] width 378 height 413
click at [416, 368] on div "Unsecured Priority Claims New Claim Import CSV Export CSV Delete All Type expan…" at bounding box center [385, 301] width 378 height 413
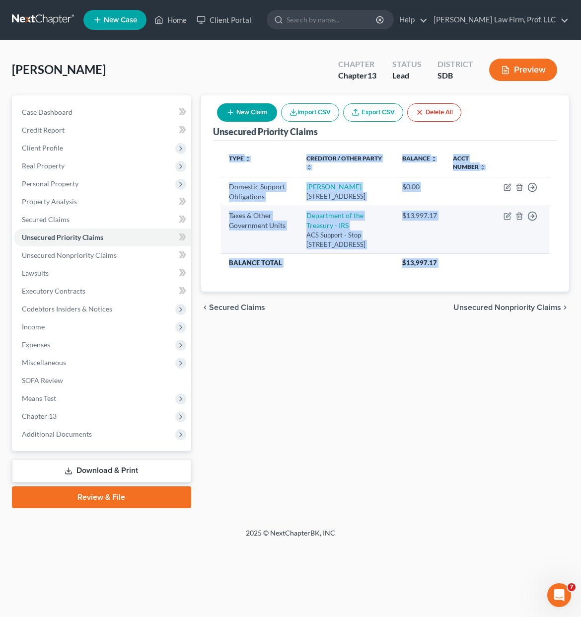
drag, startPoint x: 428, startPoint y: 328, endPoint x: 240, endPoint y: 232, distance: 210.6
click at [214, 234] on ui-view "Unsecured Priority Claims New Claim Import CSV Export CSV Delete All Type expan…" at bounding box center [385, 209] width 368 height 228
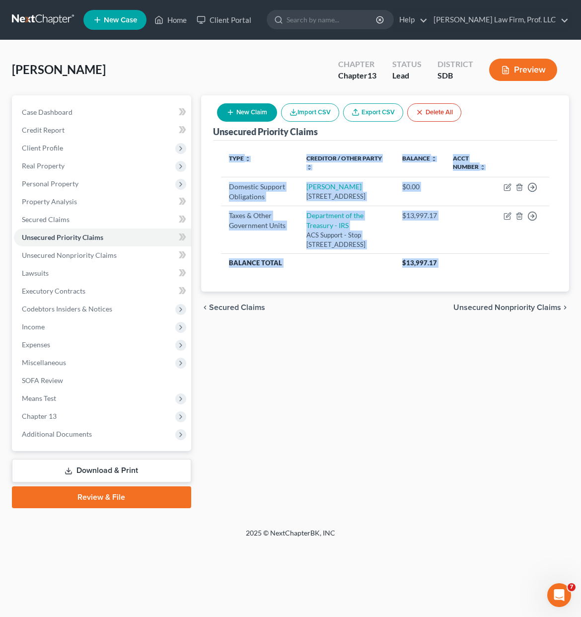
click at [409, 344] on div "Unsecured Priority Claims New Claim Import CSV Export CSV Delete All Type expan…" at bounding box center [385, 301] width 378 height 413
click at [410, 352] on div "Unsecured Priority Claims New Claim Import CSV Export CSV Delete All Type expan…" at bounding box center [385, 301] width 378 height 413
click at [352, 271] on th "Balance Total" at bounding box center [307, 262] width 173 height 18
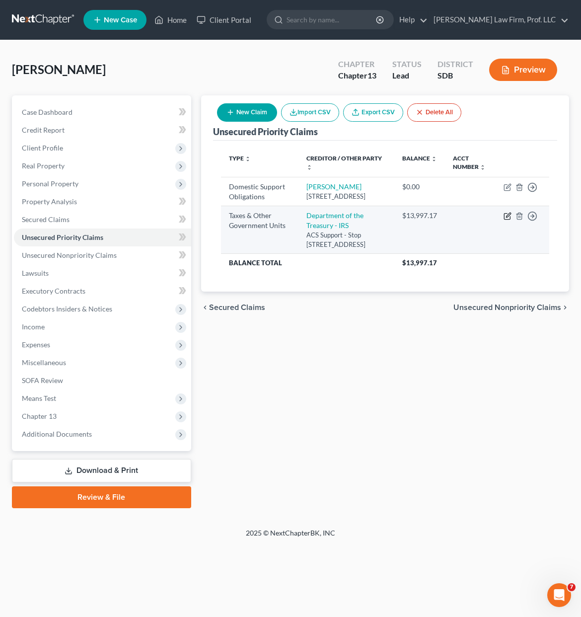
click at [508, 220] on icon "button" at bounding box center [508, 216] width 8 height 8
select select "0"
select select "36"
select select "0"
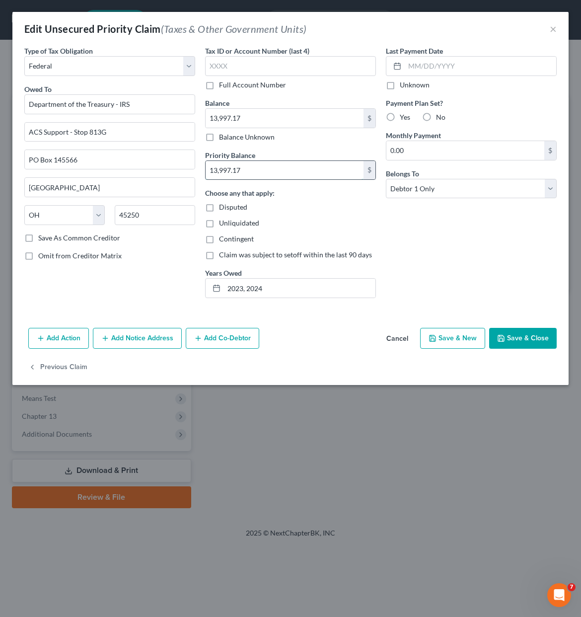
click at [280, 173] on input "13,997.17" at bounding box center [285, 170] width 158 height 19
click at [279, 173] on input "13,997.17" at bounding box center [285, 170] width 158 height 19
type input "5,641.17"
click at [305, 205] on div "Disputed" at bounding box center [290, 207] width 171 height 10
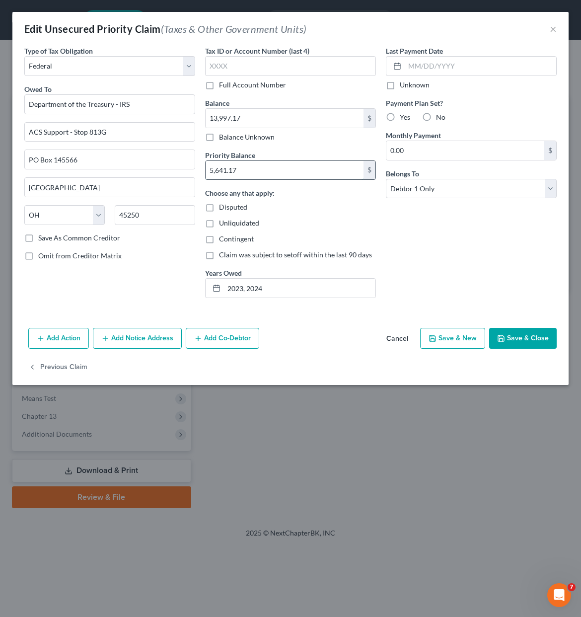
click at [297, 174] on input "5,641.17" at bounding box center [285, 170] width 158 height 19
click at [400, 334] on button "Cancel" at bounding box center [397, 339] width 38 height 20
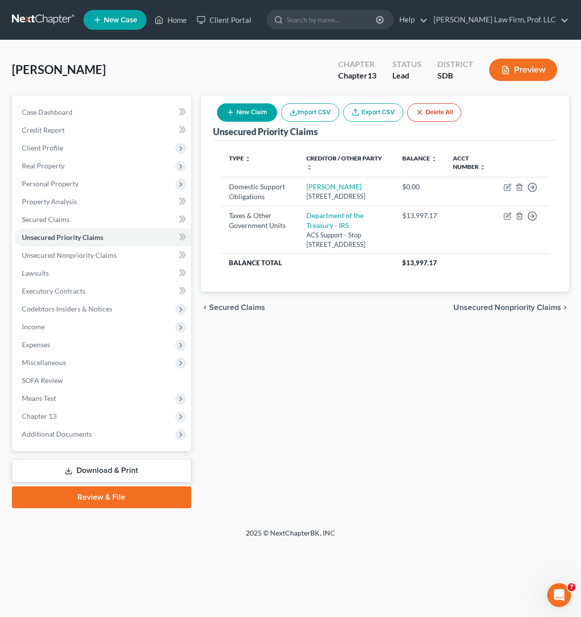
click at [418, 446] on div "Unsecured Priority Claims New Claim Import CSV Export CSV Delete All Type expan…" at bounding box center [385, 301] width 378 height 413
click at [394, 407] on div "Unsecured Priority Claims New Claim Import CSV Export CSV Delete All Type expan…" at bounding box center [385, 301] width 378 height 413
click at [321, 454] on div "Unsecured Priority Claims New Claim Import CSV Export CSV Delete All Type expan…" at bounding box center [385, 301] width 378 height 413
click at [454, 444] on div "Unsecured Priority Claims New Claim Import CSV Export CSV Delete All Type expan…" at bounding box center [385, 301] width 378 height 413
click at [459, 446] on div "Unsecured Priority Claims New Claim Import CSV Export CSV Delete All Type expan…" at bounding box center [385, 301] width 378 height 413
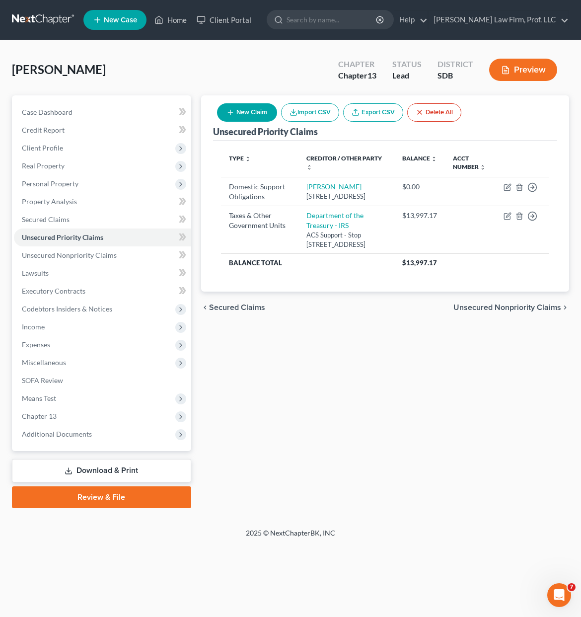
click at [428, 404] on div "Unsecured Priority Claims New Claim Import CSV Export CSV Delete All Type expan…" at bounding box center [385, 301] width 378 height 413
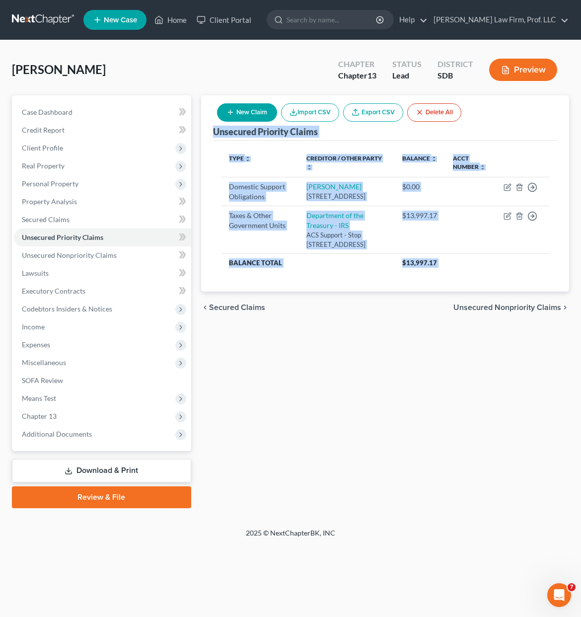
drag, startPoint x: 415, startPoint y: 401, endPoint x: 211, endPoint y: 130, distance: 339.9
click at [211, 130] on div "Unsecured Priority Claims New Claim Import CSV Export CSV Delete All Type expan…" at bounding box center [385, 301] width 378 height 413
click at [260, 311] on span "Secured Claims" at bounding box center [237, 307] width 56 height 8
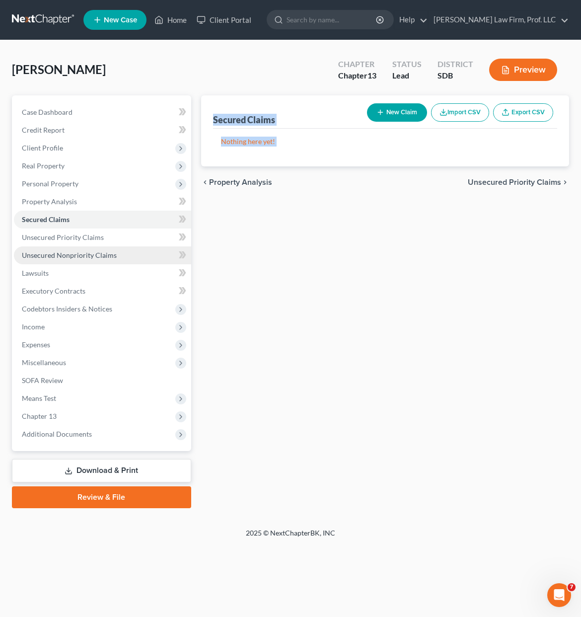
click at [57, 248] on link "Unsecured Nonpriority Claims" at bounding box center [102, 255] width 177 height 18
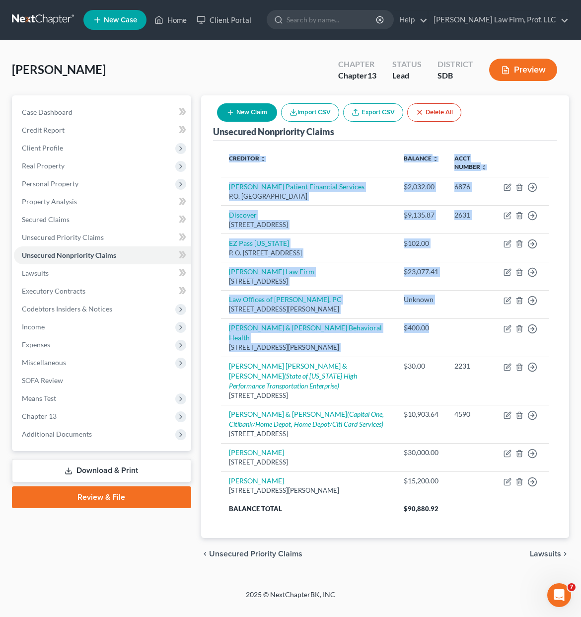
drag, startPoint x: 428, startPoint y: 330, endPoint x: 454, endPoint y: 534, distance: 206.2
click at [454, 534] on div "Creditor expand_more expand_less unfold_more Balance expand_more expand_less un…" at bounding box center [385, 339] width 344 height 397
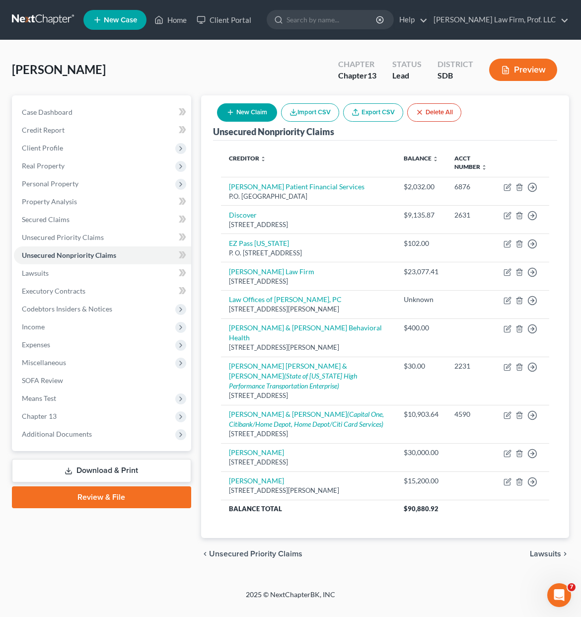
click at [452, 547] on div "chevron_left Unsecured Priority Claims Lawsuits chevron_right" at bounding box center [385, 554] width 368 height 32
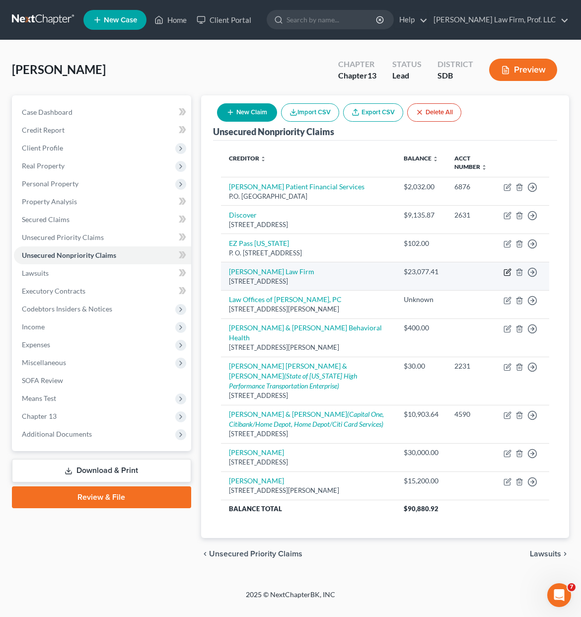
click at [508, 271] on icon "button" at bounding box center [508, 271] width 4 height 4
select select "48"
select select "14"
select select "0"
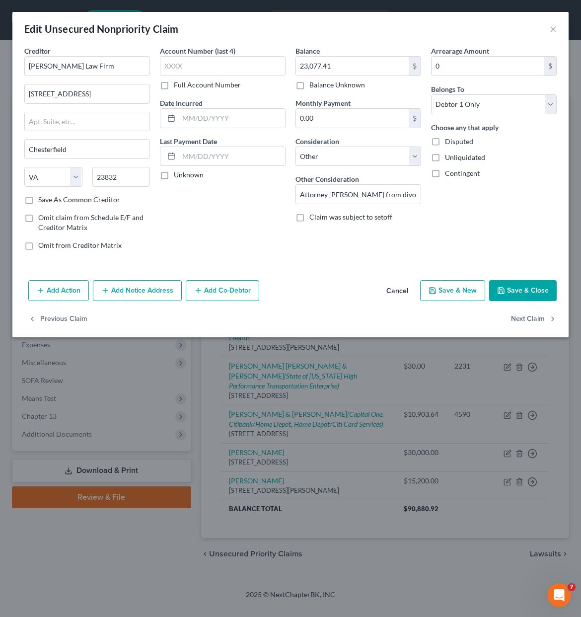
drag, startPoint x: 488, startPoint y: 201, endPoint x: 457, endPoint y: 143, distance: 65.1
click at [486, 201] on div "Arrearage Amount 0 $ Belongs To * Select Debtor 1 Only Debtor 2 Only Debtor 1 A…" at bounding box center [494, 152] width 136 height 213
click at [458, 138] on span "Disputed" at bounding box center [459, 141] width 28 height 8
click at [455, 138] on input "Disputed" at bounding box center [452, 140] width 6 height 6
checkbox input "true"
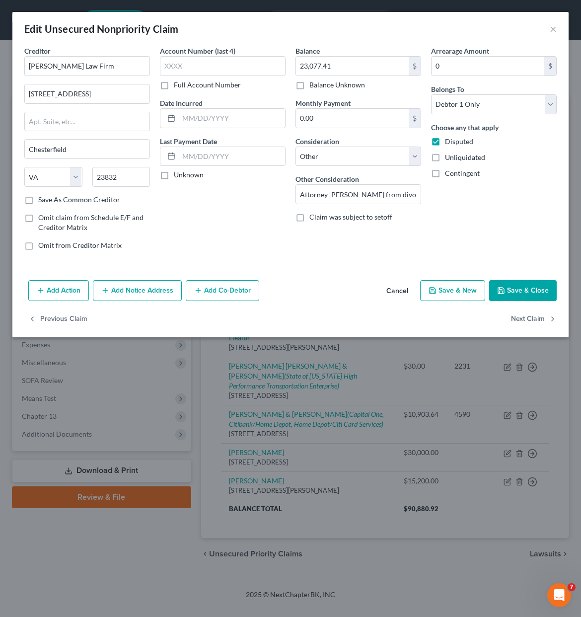
click at [465, 239] on div "Arrearage Amount 0 $ Belongs To * Select Debtor 1 Only Debtor 2 Only Debtor 1 A…" at bounding box center [494, 152] width 136 height 213
click at [303, 254] on div "Balance 23,077.41 $ Balance Unknown Balance Undetermined 23,077.41 $ Balance Un…" at bounding box center [359, 152] width 136 height 213
click at [408, 200] on input "Attorney [PERSON_NAME] from divorce" at bounding box center [358, 194] width 125 height 19
click at [457, 198] on div "Arrearage Amount 0 $ Belongs To * Select Debtor 1 Only Debtor 2 Only Debtor 1 A…" at bounding box center [494, 152] width 136 height 213
click at [489, 200] on div "Arrearage Amount 0 $ Belongs To * Select Debtor 1 Only Debtor 2 Only Debtor 1 A…" at bounding box center [494, 152] width 136 height 213
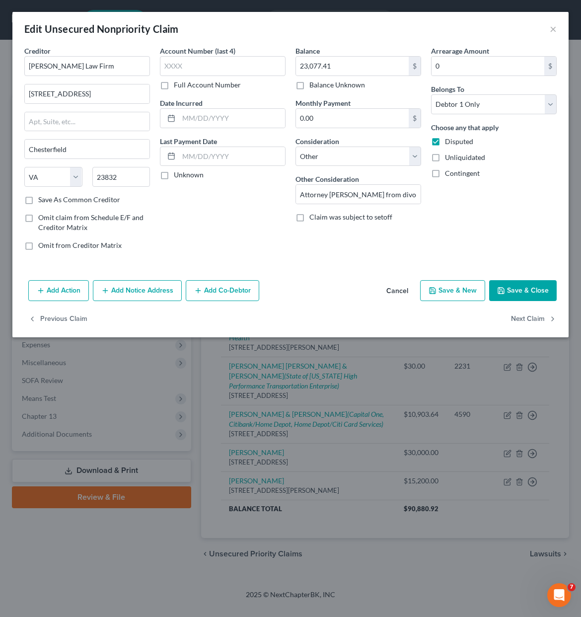
click at [518, 291] on button "Save & Close" at bounding box center [523, 290] width 68 height 21
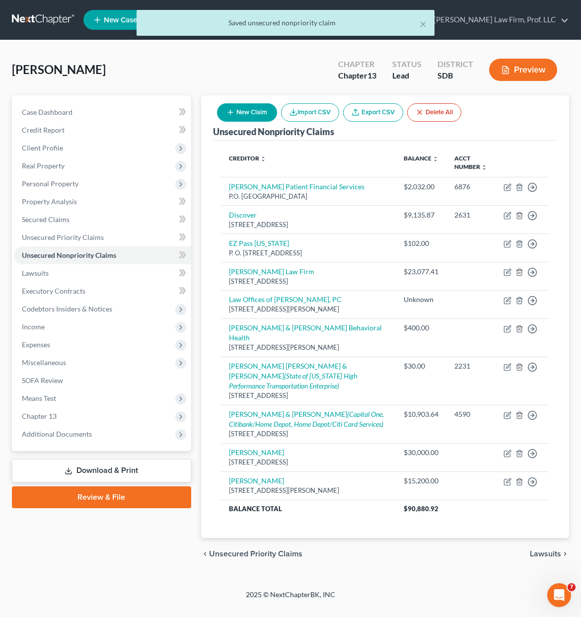
click at [98, 563] on div "Case Dashboard Payments Invoices Payments Payments Credit Report Client Profile" at bounding box center [101, 332] width 189 height 474
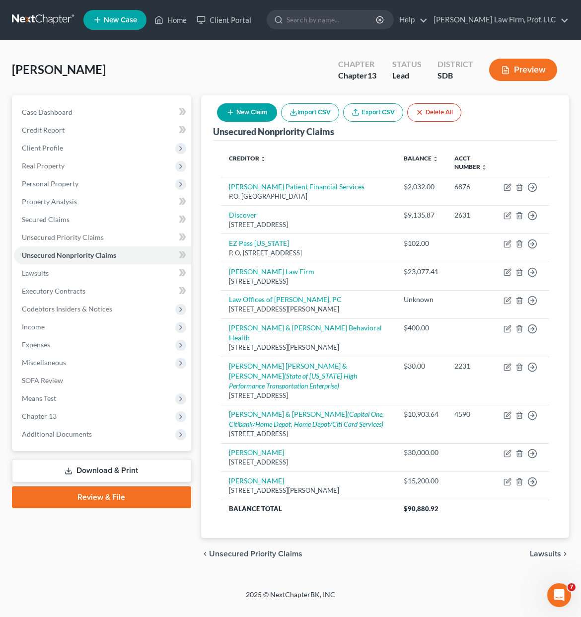
click at [526, 586] on div "[PERSON_NAME] Upgraded Chapter Chapter 13 Status Lead District SDB Preview Peti…" at bounding box center [290, 314] width 581 height 549
drag, startPoint x: 476, startPoint y: 588, endPoint x: 444, endPoint y: 586, distance: 31.9
click at [469, 588] on div "[PERSON_NAME] Upgraded Chapter Chapter 13 Status Lead District SDB Preview Peti…" at bounding box center [290, 314] width 581 height 549
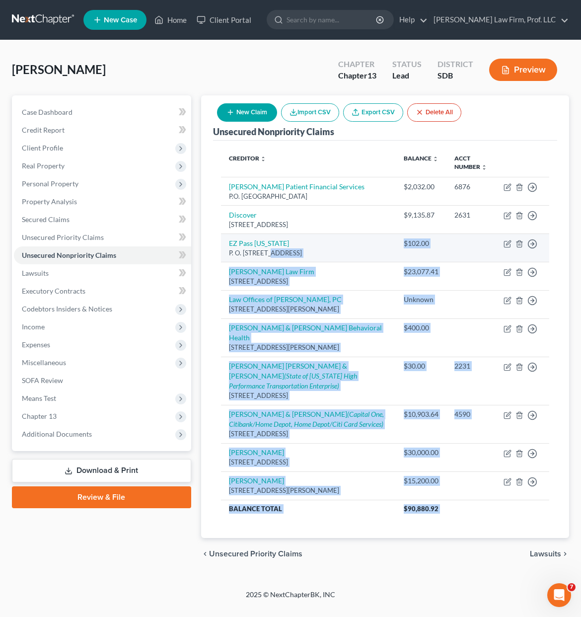
drag, startPoint x: 454, startPoint y: 558, endPoint x: 268, endPoint y: 255, distance: 355.7
click at [268, 255] on ui-view "Unsecured Nonpriority Claims New Claim Import CSV Export CSV Delete All Credito…" at bounding box center [385, 332] width 368 height 474
click at [413, 589] on div "[PERSON_NAME] Upgraded Chapter Chapter 13 Status Lead District SDB Preview Peti…" at bounding box center [290, 314] width 581 height 549
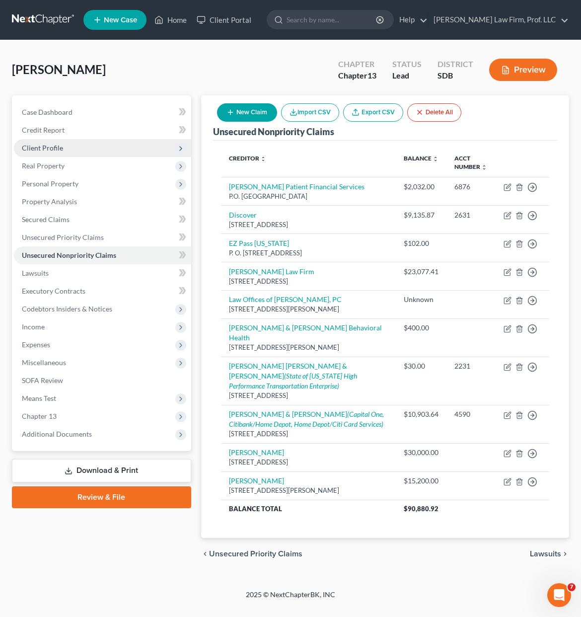
click at [70, 140] on span "Client Profile" at bounding box center [102, 148] width 177 height 18
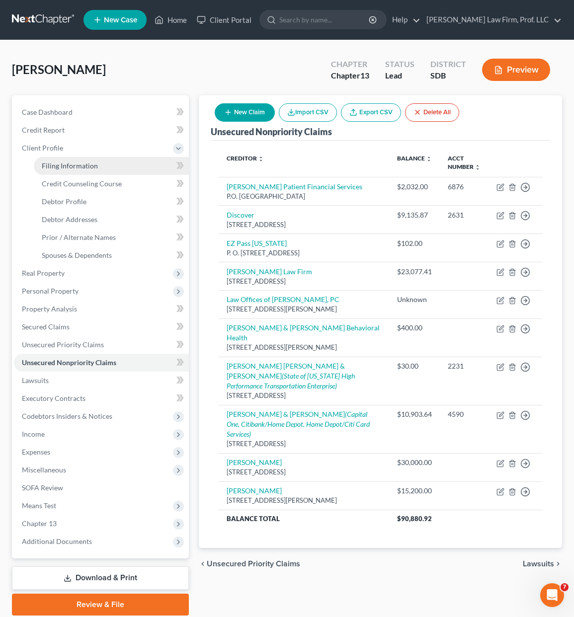
click at [76, 164] on span "Filing Information" at bounding box center [70, 165] width 56 height 8
select select "1"
select select "0"
select select "3"
select select "73"
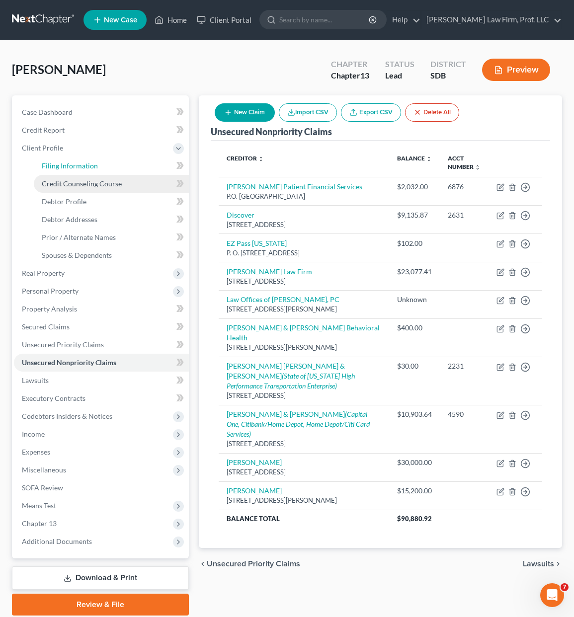
select select "43"
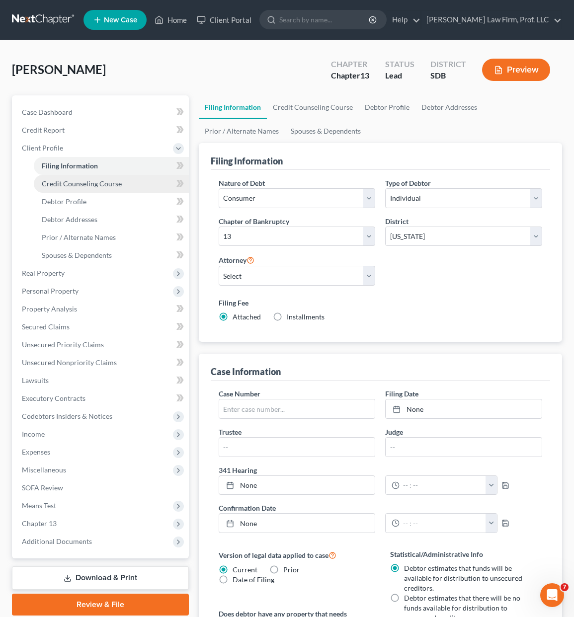
click at [83, 180] on span "Credit Counseling Course" at bounding box center [82, 183] width 80 height 8
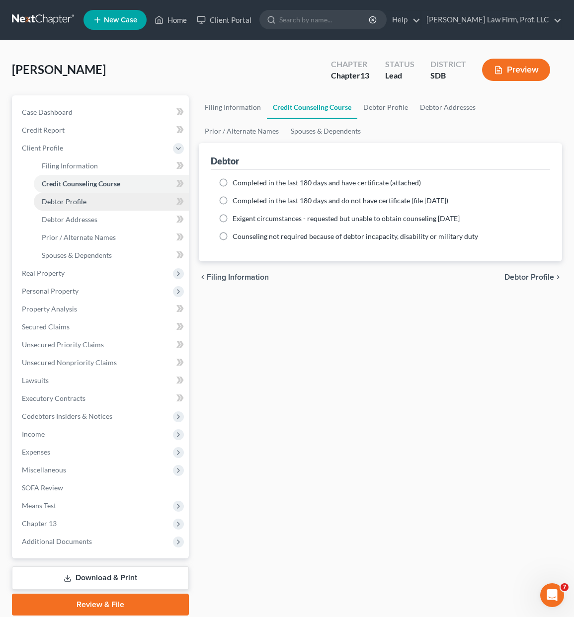
click at [80, 198] on span "Debtor Profile" at bounding box center [64, 201] width 45 height 8
select select "0"
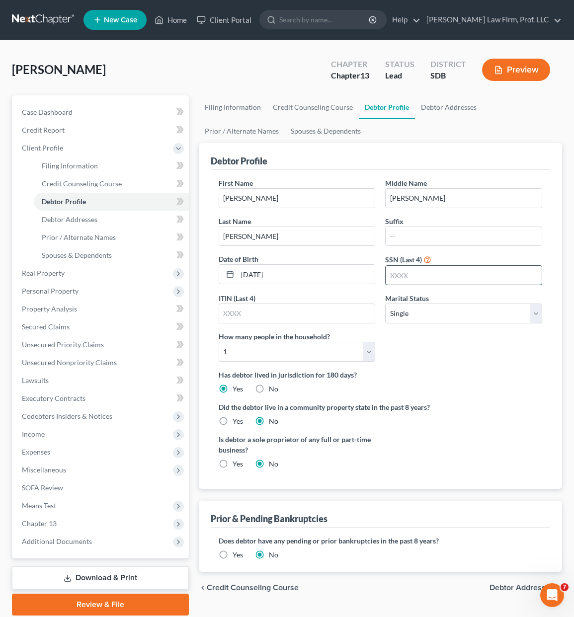
click at [415, 279] on input "text" at bounding box center [463, 275] width 156 height 19
click at [435, 281] on input "text" at bounding box center [463, 275] width 156 height 19
type input "2078"
click at [472, 358] on div "First Name [PERSON_NAME] Middle Name [PERSON_NAME] Last Name [PERSON_NAME] Date…" at bounding box center [380, 274] width 333 height 192
click at [232, 467] on label "Yes" at bounding box center [237, 464] width 10 height 10
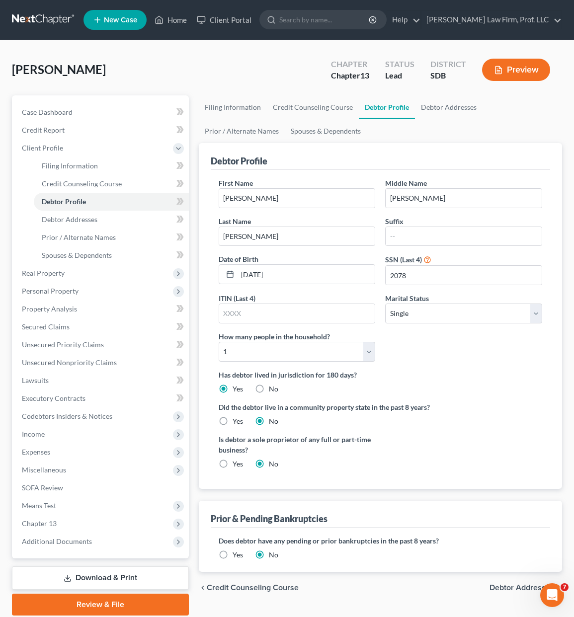
click at [236, 465] on input "Yes" at bounding box center [239, 462] width 6 height 6
radio input "true"
radio input "false"
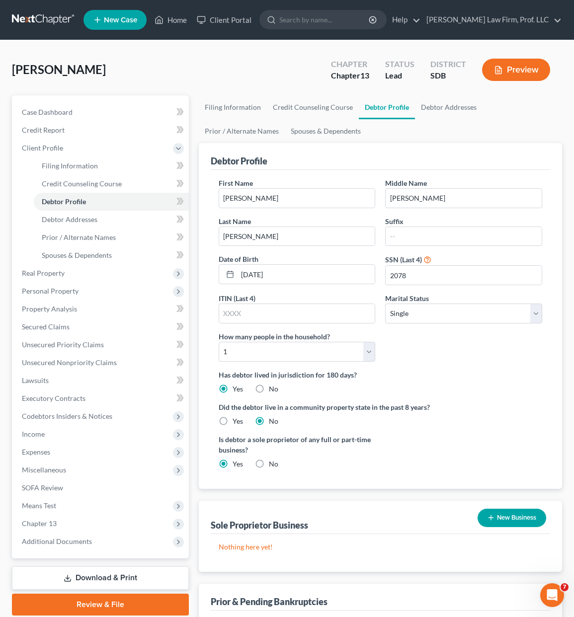
drag, startPoint x: 404, startPoint y: 451, endPoint x: 488, endPoint y: 452, distance: 83.5
click at [432, 452] on div "Is debtor a sole proprietor of any full or part-time business? Yes No" at bounding box center [380, 455] width 333 height 43
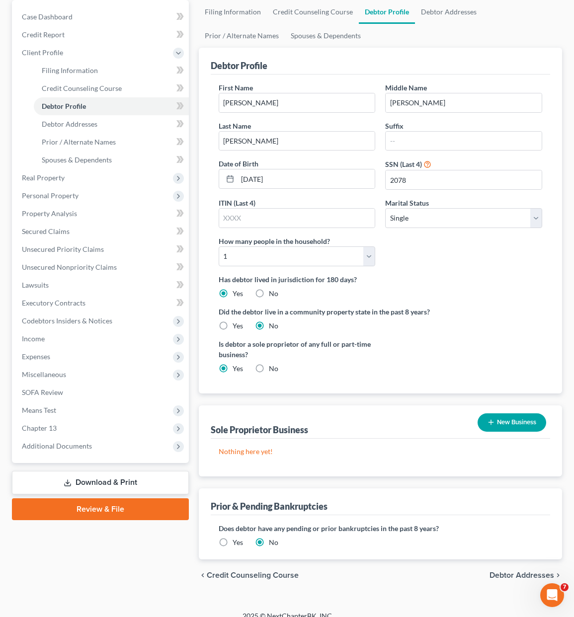
scroll to position [99, 0]
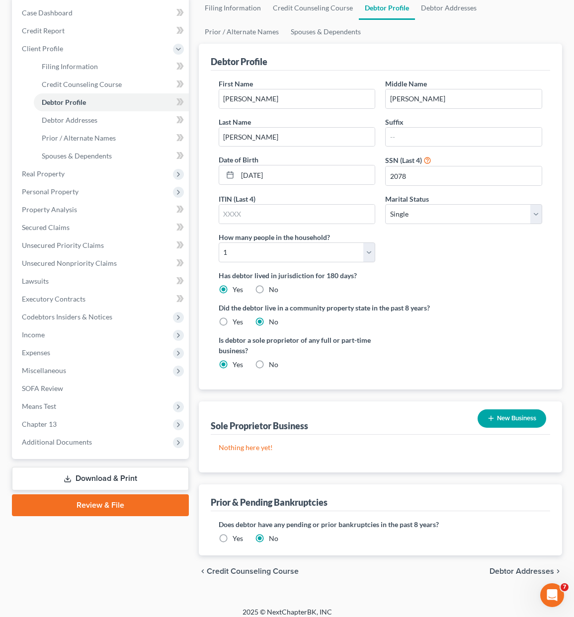
click at [508, 417] on button "New Business" at bounding box center [511, 418] width 69 height 18
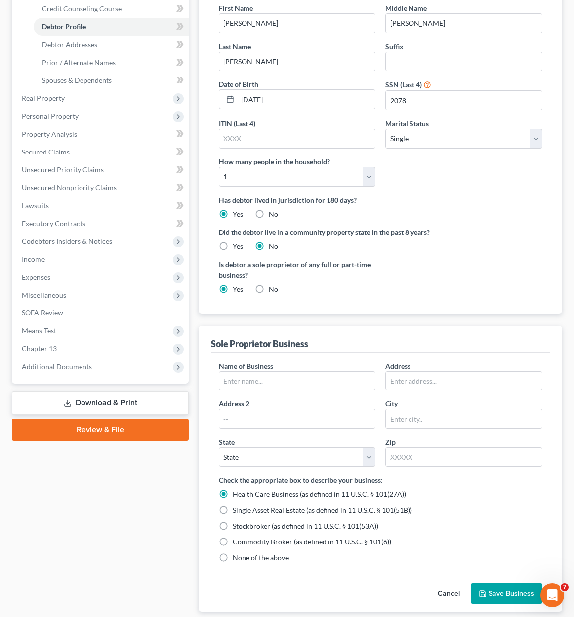
scroll to position [248, 0]
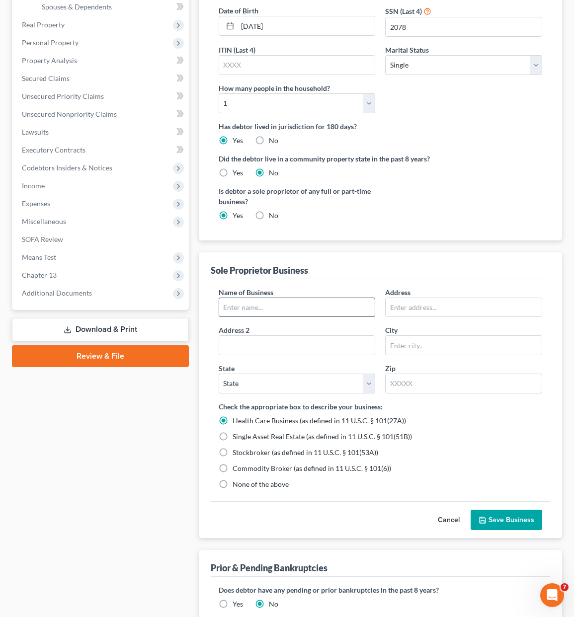
click at [303, 299] on input "text" at bounding box center [297, 307] width 156 height 19
type input "Pitras"
click at [393, 506] on div "Cancel Save Business" at bounding box center [380, 519] width 339 height 37
click at [435, 305] on input "text" at bounding box center [463, 307] width 156 height 19
type input "[STREET_ADDRESS]"
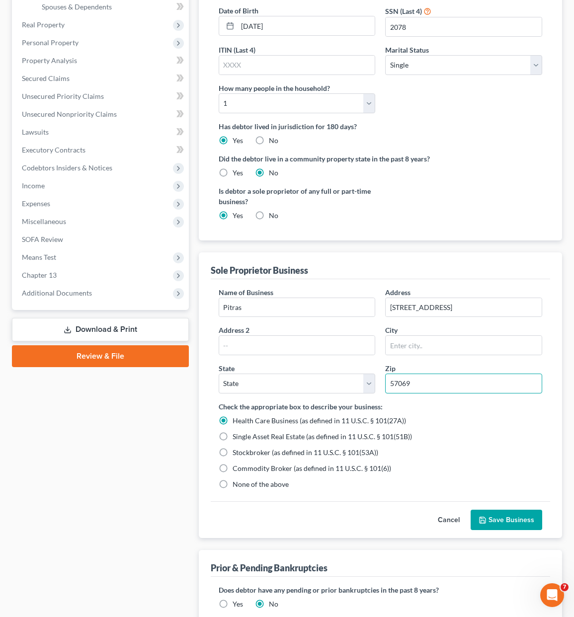
type input "57069"
type input "[PERSON_NAME]"
select select "43"
click at [470, 451] on div "Stockbroker (as defined in 11 U.S.C. § 101(53A))" at bounding box center [380, 453] width 323 height 10
click at [267, 484] on span "None of the above" at bounding box center [260, 484] width 56 height 8
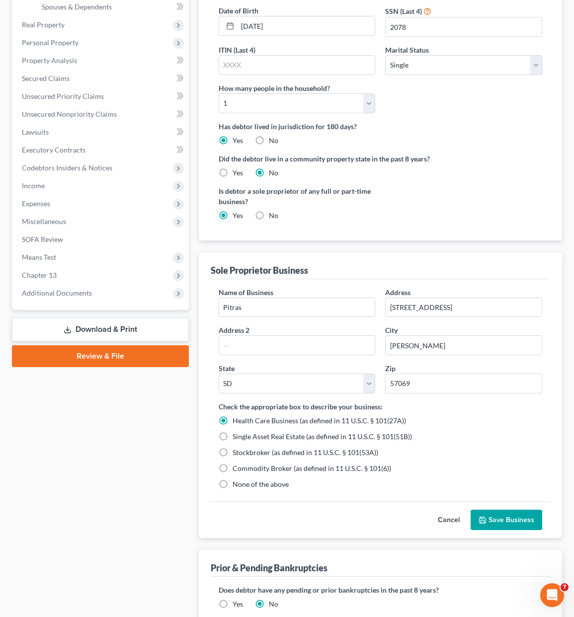
click at [243, 484] on input "None of the above" at bounding box center [239, 482] width 6 height 6
radio input "true"
radio input "false"
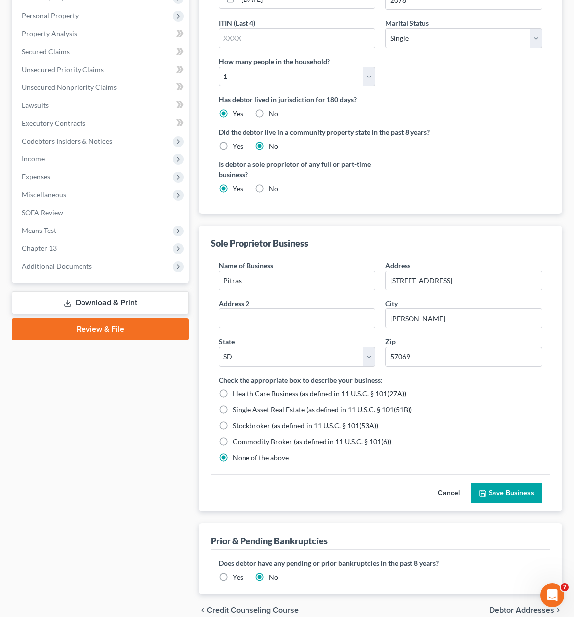
scroll to position [322, 0]
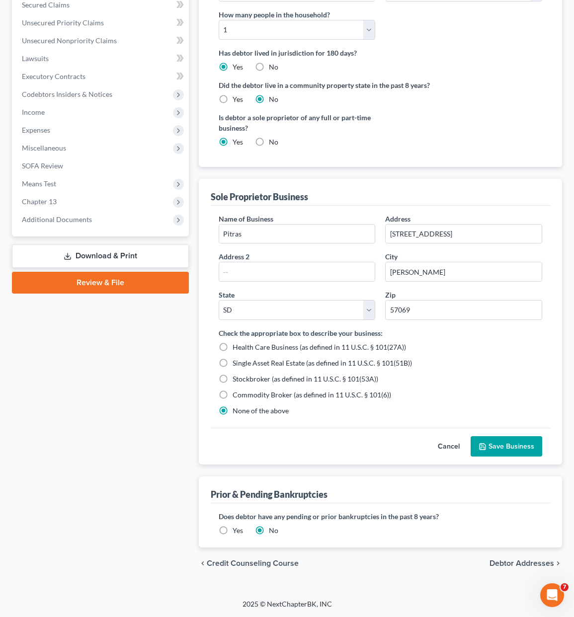
click at [506, 447] on button "Save Business" at bounding box center [506, 446] width 72 height 21
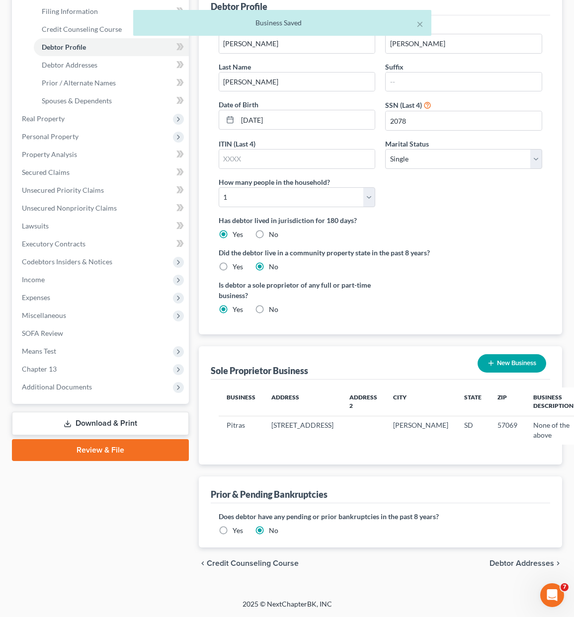
drag, startPoint x: 438, startPoint y: 593, endPoint x: 446, endPoint y: 585, distance: 11.6
click at [438, 593] on div "× Business [PERSON_NAME] Upgraded Chapter Chapter 13 Status Lead District SDB P…" at bounding box center [287, 242] width 574 height 713
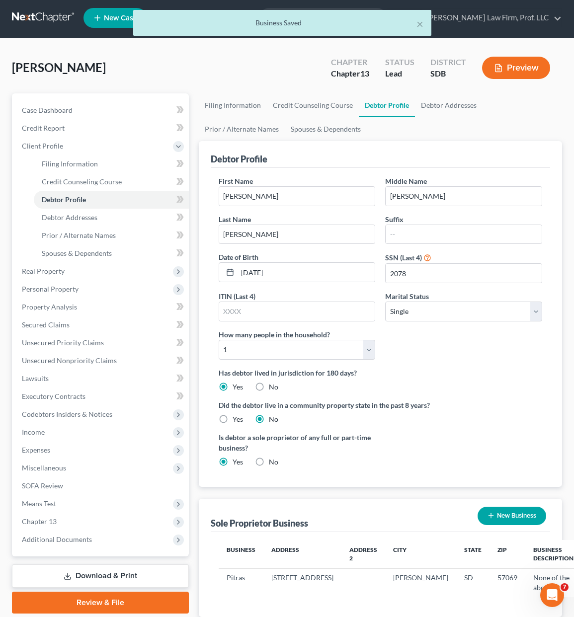
scroll to position [0, 0]
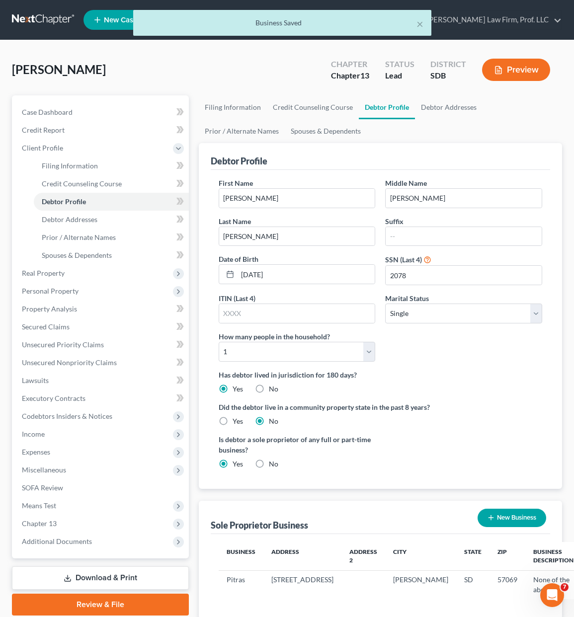
click at [450, 370] on label "Has debtor lived in jurisdiction for 180 days?" at bounding box center [380, 375] width 323 height 10
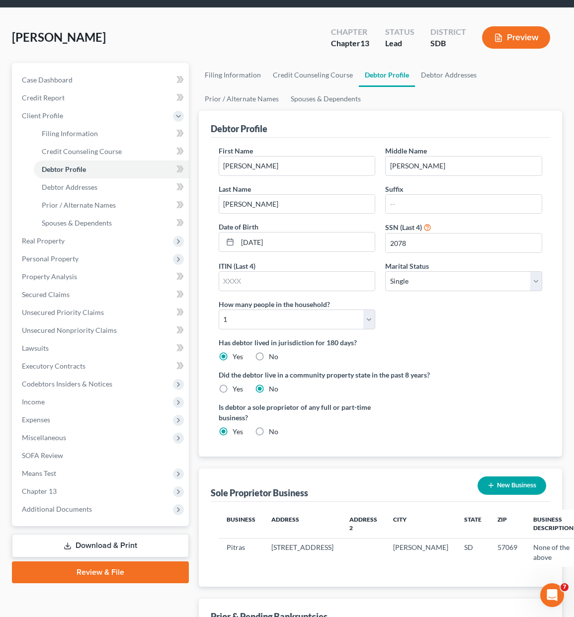
scroll to position [50, 0]
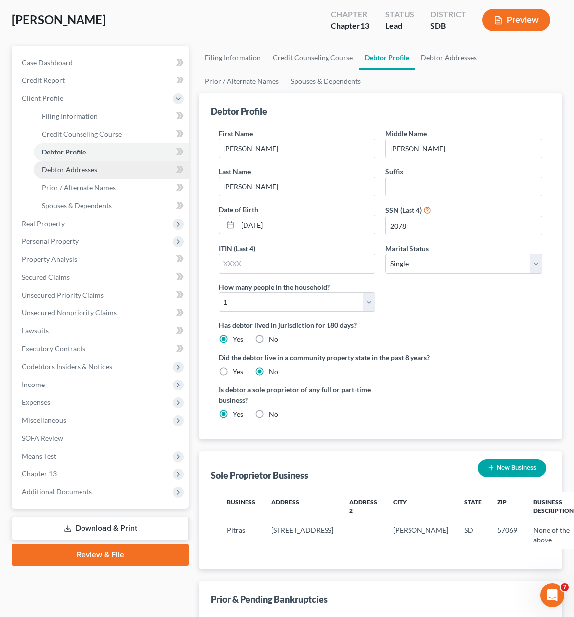
click at [105, 176] on link "Debtor Addresses" at bounding box center [111, 170] width 155 height 18
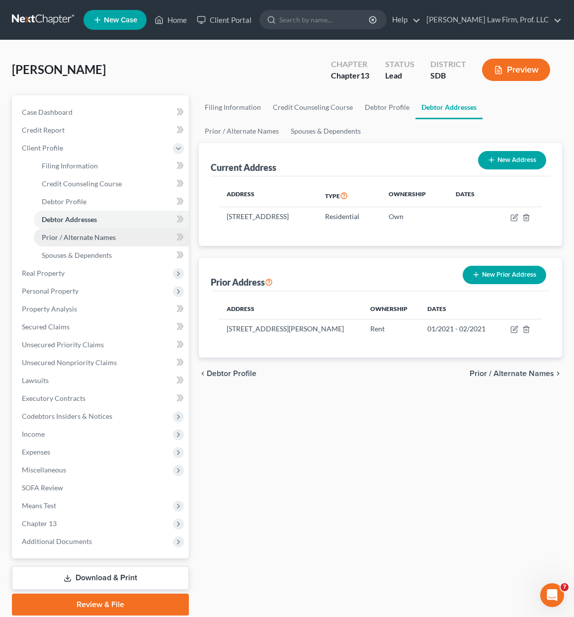
click at [117, 239] on link "Prior / Alternate Names" at bounding box center [111, 237] width 155 height 18
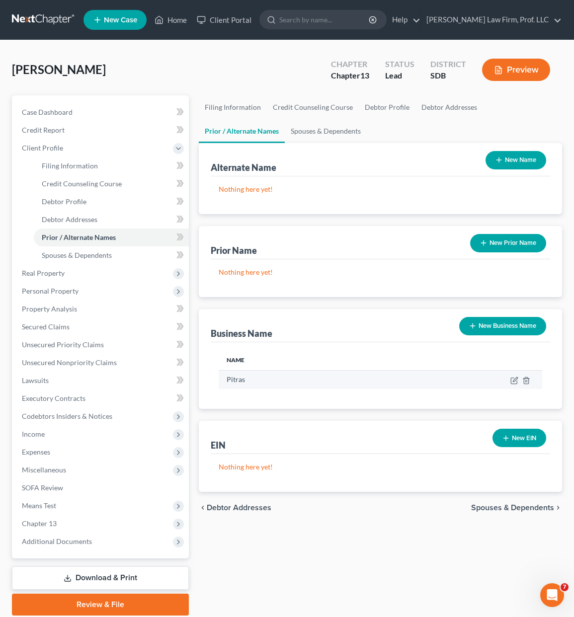
click at [354, 373] on td "Pitras" at bounding box center [294, 379] width 150 height 19
click at [321, 261] on div "Nothing here yet!" at bounding box center [380, 278] width 339 height 38
click at [315, 188] on p "Nothing here yet!" at bounding box center [380, 189] width 323 height 10
click at [511, 380] on icon "button" at bounding box center [514, 381] width 6 height 6
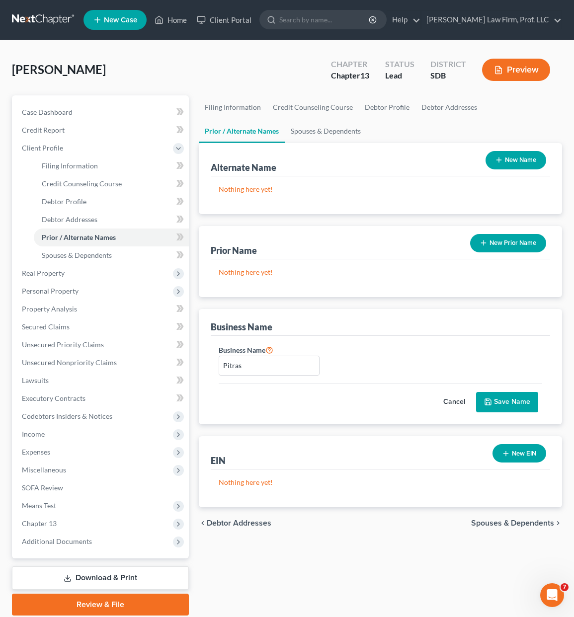
click at [372, 361] on div "Business Name Pitras" at bounding box center [380, 364] width 333 height 40
click at [452, 407] on button "Cancel" at bounding box center [454, 402] width 44 height 20
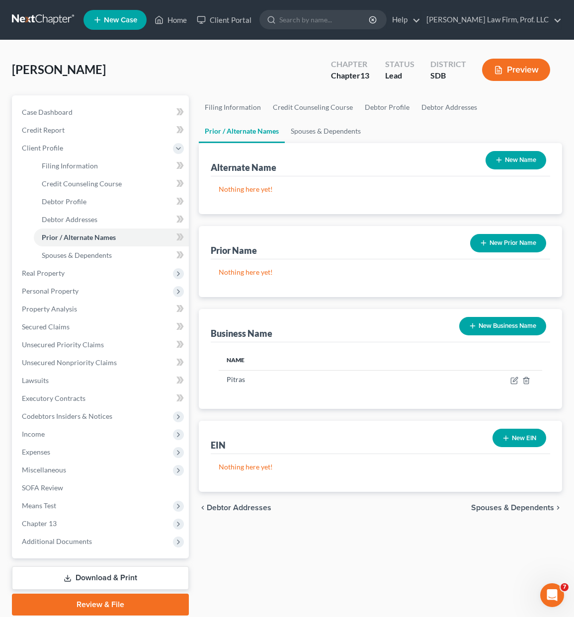
drag, startPoint x: 353, startPoint y: 537, endPoint x: 271, endPoint y: 482, distance: 98.1
click at [351, 534] on div "Filing Information Credit Counseling Course Debtor Profile Debtor Addresses Pri…" at bounding box center [380, 355] width 373 height 520
click at [83, 272] on span "Real Property" at bounding box center [101, 273] width 175 height 18
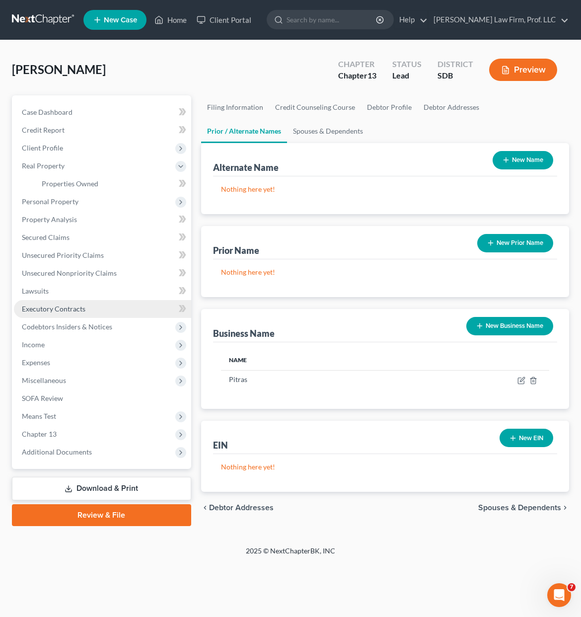
click at [93, 310] on link "Executory Contracts" at bounding box center [102, 309] width 177 height 18
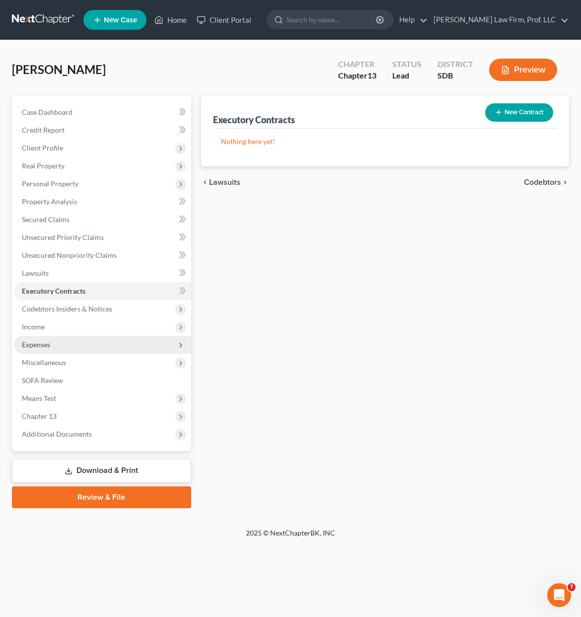
click at [76, 353] on span "Expenses" at bounding box center [102, 345] width 177 height 18
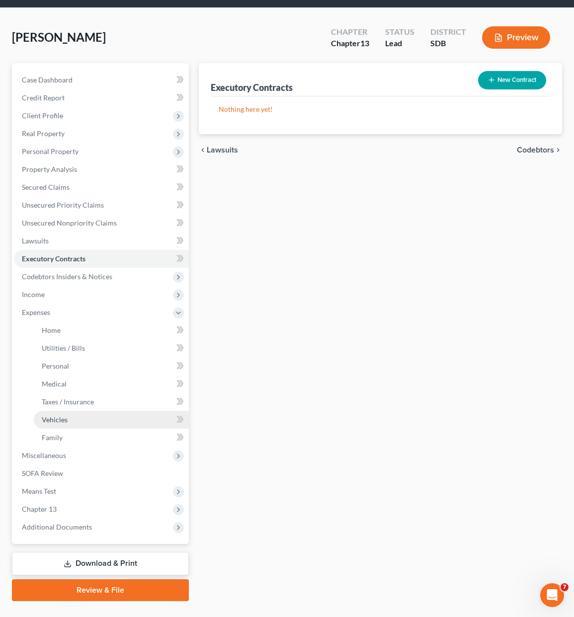
scroll to position [50, 0]
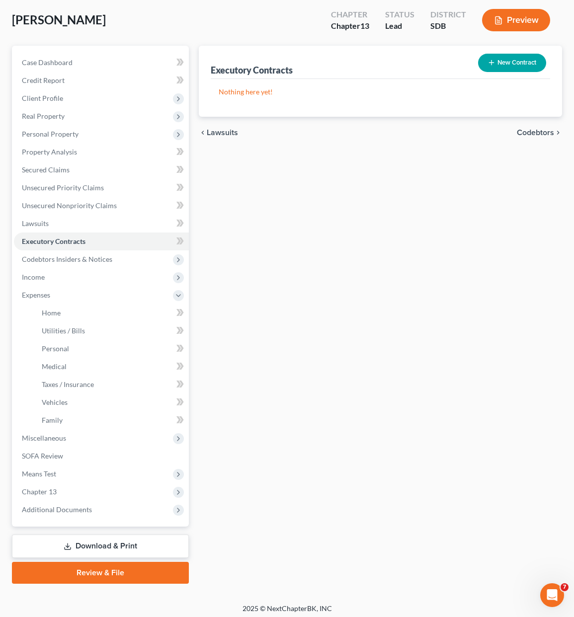
drag, startPoint x: 313, startPoint y: 472, endPoint x: 307, endPoint y: 459, distance: 14.0
click at [315, 468] on div "Executory Contracts New Contract Nothing here yet! chevron_left Lawsuits Codebt…" at bounding box center [380, 315] width 373 height 538
click at [59, 458] on span "SOFA Review" at bounding box center [42, 456] width 41 height 8
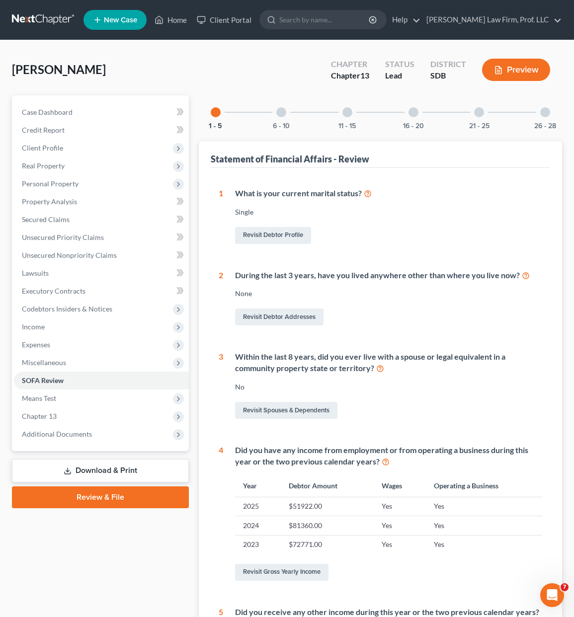
click at [414, 118] on div "16 - 20" at bounding box center [413, 112] width 34 height 34
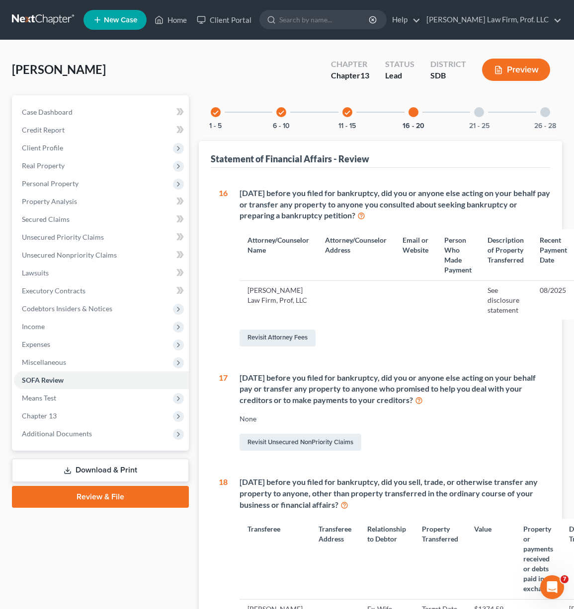
click at [473, 113] on div "21 - 25" at bounding box center [479, 112] width 34 height 34
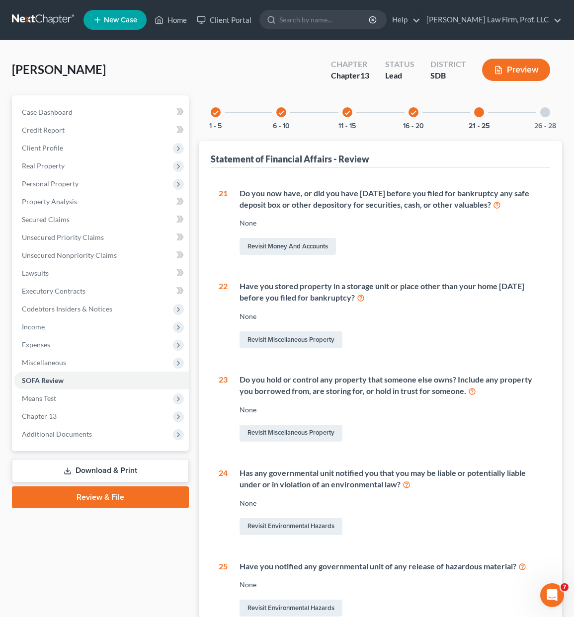
drag, startPoint x: 544, startPoint y: 113, endPoint x: 578, endPoint y: 104, distance: 35.5
click at [544, 113] on div at bounding box center [545, 112] width 10 height 10
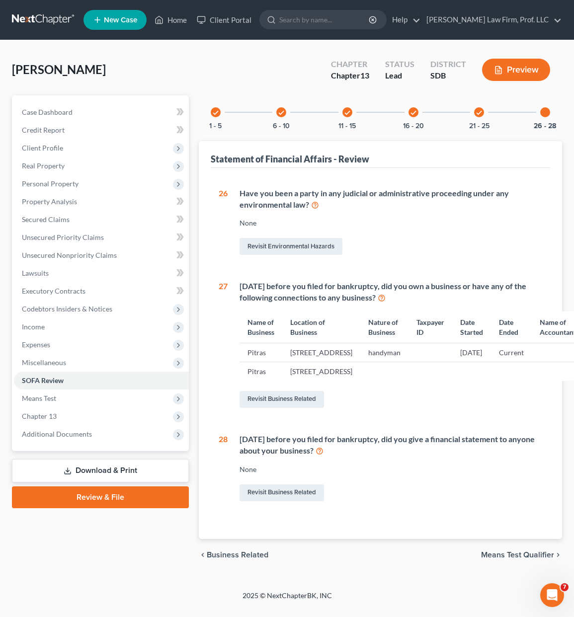
click at [452, 381] on td at bounding box center [471, 371] width 39 height 19
click at [290, 408] on link "Revisit Business Related" at bounding box center [281, 399] width 84 height 17
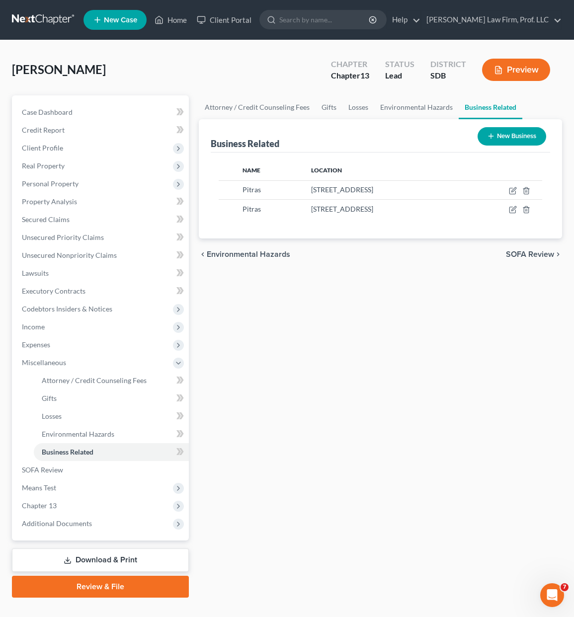
drag, startPoint x: 330, startPoint y: 333, endPoint x: 382, endPoint y: 307, distance: 58.4
click at [331, 333] on div "Attorney / Credit Counseling Fees Gifts Losses Environmental Hazards Business R…" at bounding box center [380, 346] width 373 height 502
click at [56, 151] on span "Client Profile" at bounding box center [42, 148] width 41 height 8
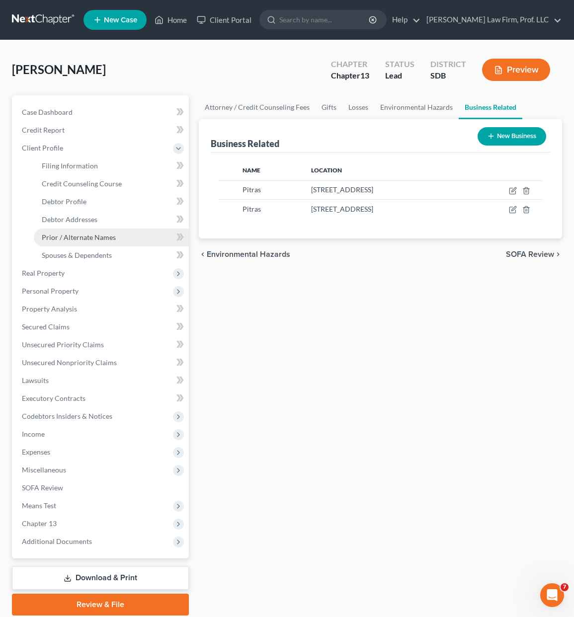
click at [85, 234] on span "Prior / Alternate Names" at bounding box center [79, 237] width 74 height 8
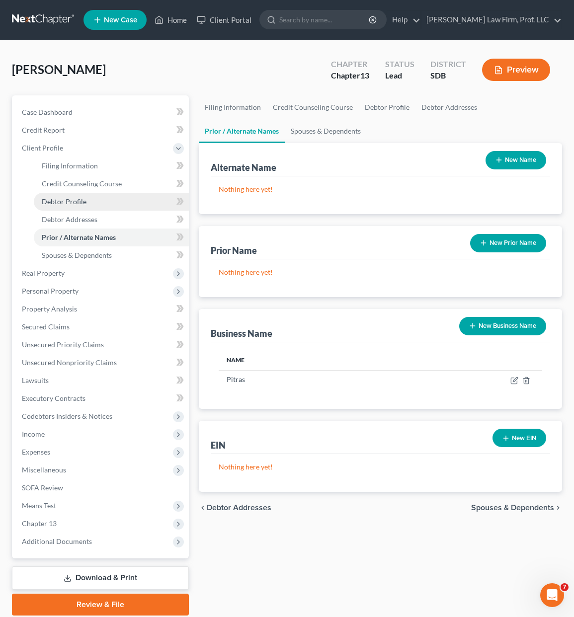
click at [78, 204] on span "Debtor Profile" at bounding box center [64, 201] width 45 height 8
select select "0"
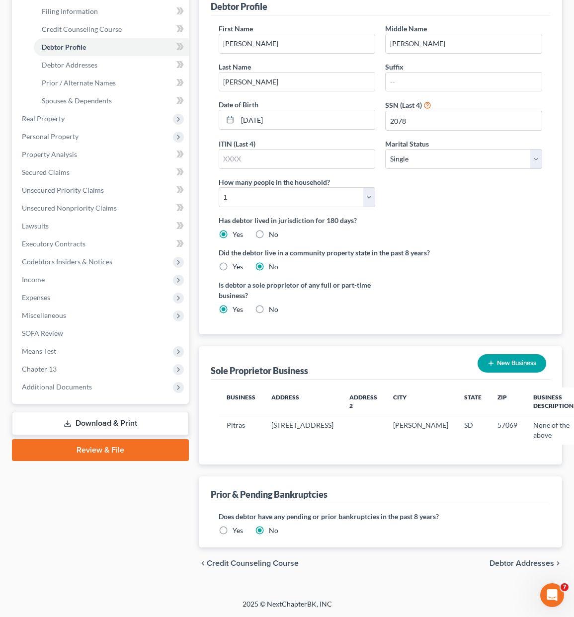
scroll to position [174, 0]
click at [66, 306] on span "Miscellaneous" at bounding box center [101, 315] width 175 height 18
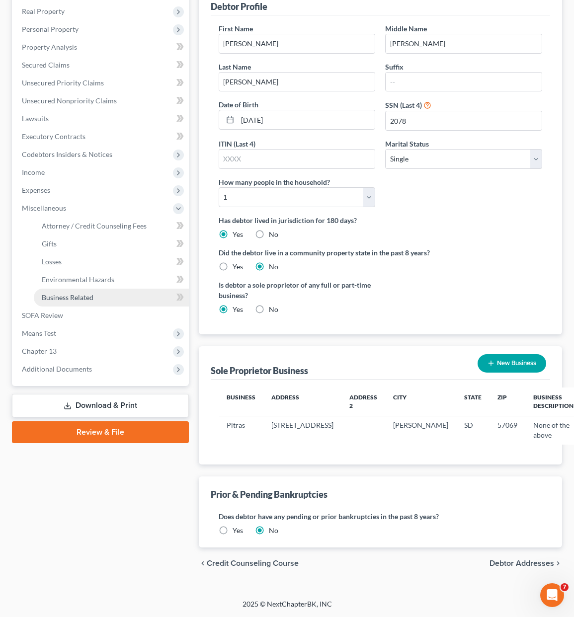
click at [85, 289] on link "Business Related" at bounding box center [111, 298] width 155 height 18
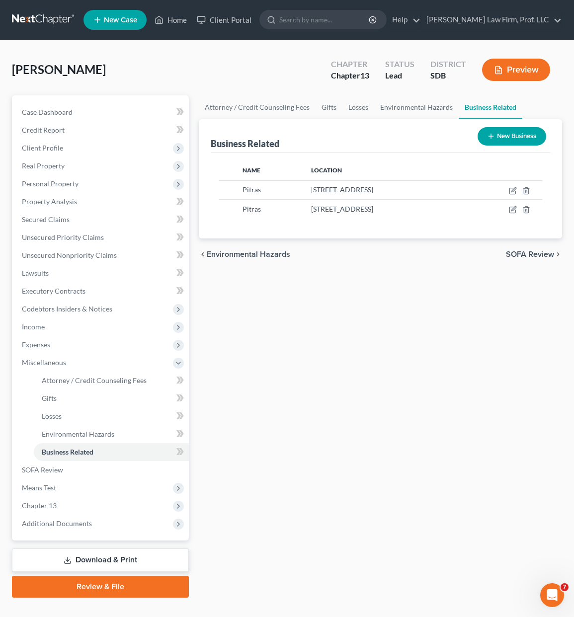
click at [340, 303] on div "Attorney / Credit Counseling Fees Gifts Losses Environmental Hazards Business R…" at bounding box center [380, 346] width 373 height 502
click at [527, 189] on polyline "button" at bounding box center [526, 189] width 6 height 0
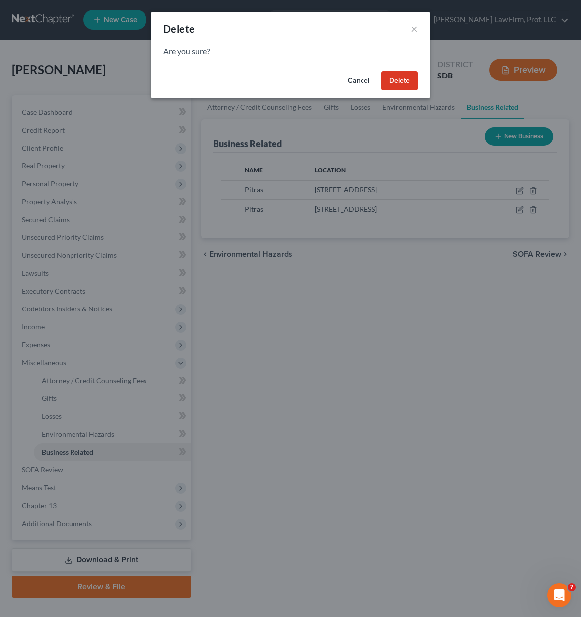
click at [392, 83] on button "Delete" at bounding box center [399, 81] width 36 height 20
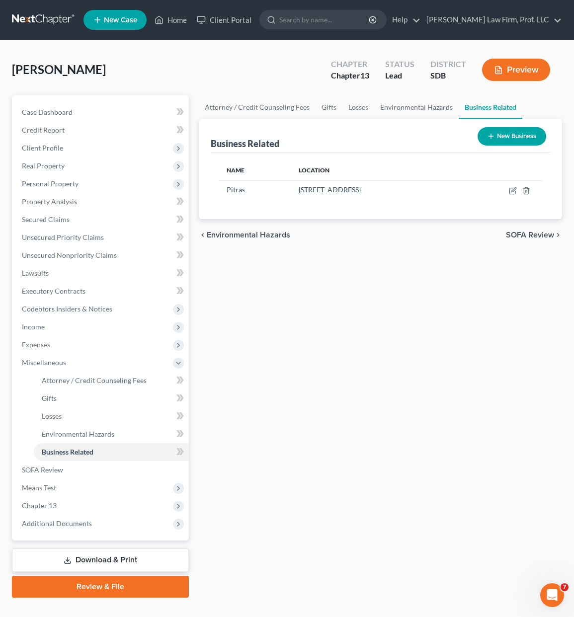
click at [372, 306] on div "Attorney / Credit Counseling Fees Gifts Losses Environmental Hazards Business R…" at bounding box center [380, 346] width 373 height 502
click at [74, 170] on span "Real Property" at bounding box center [101, 166] width 175 height 18
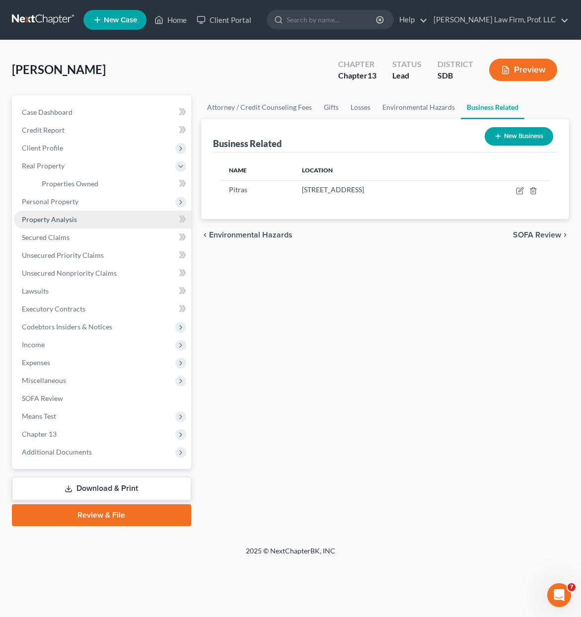
click at [65, 211] on link "Property Analysis" at bounding box center [102, 220] width 177 height 18
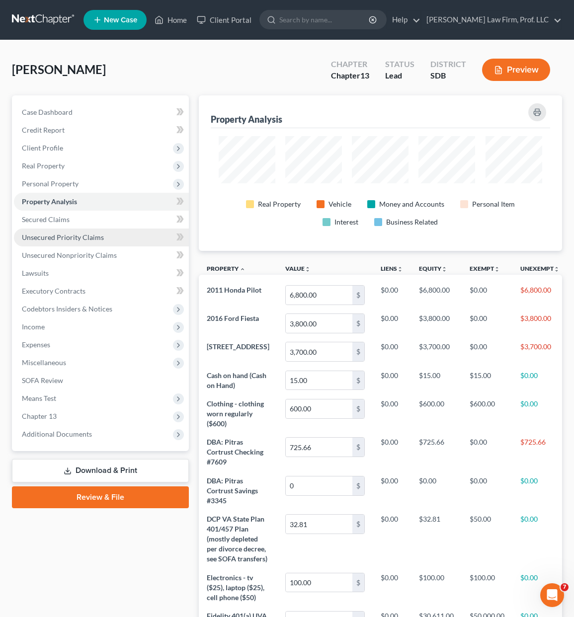
click at [53, 238] on span "Unsecured Priority Claims" at bounding box center [63, 237] width 82 height 8
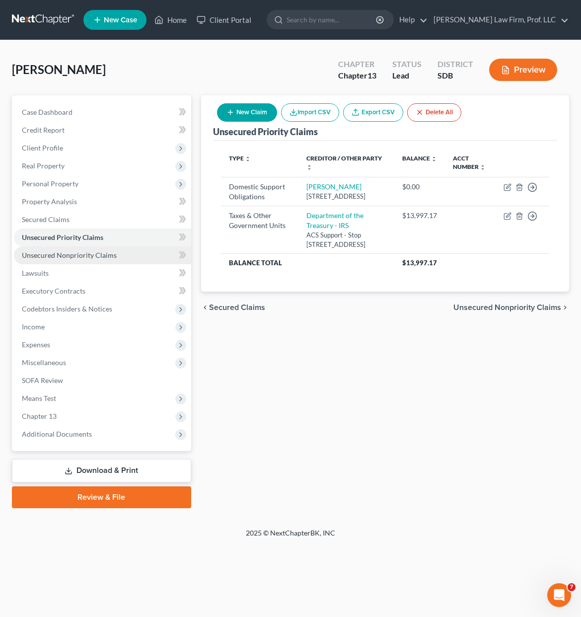
click at [92, 255] on span "Unsecured Nonpriority Claims" at bounding box center [69, 255] width 95 height 8
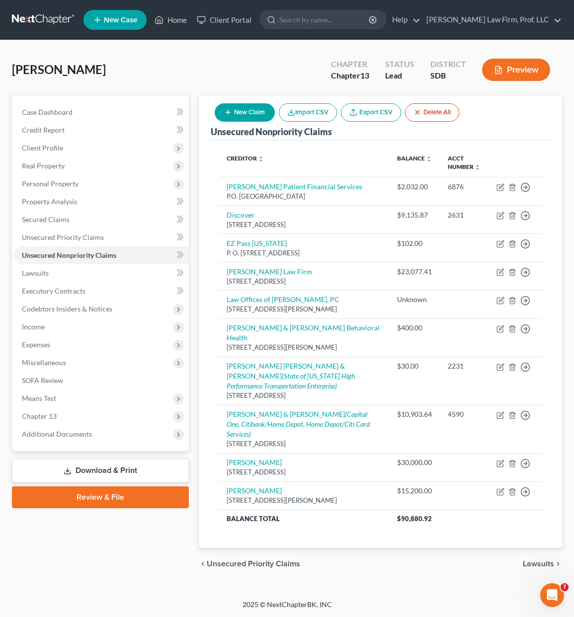
click at [127, 531] on div "Case Dashboard Payments Invoices Payments Payments Credit Report Client Profile" at bounding box center [100, 337] width 187 height 484
click at [46, 353] on span "Expenses" at bounding box center [101, 345] width 175 height 18
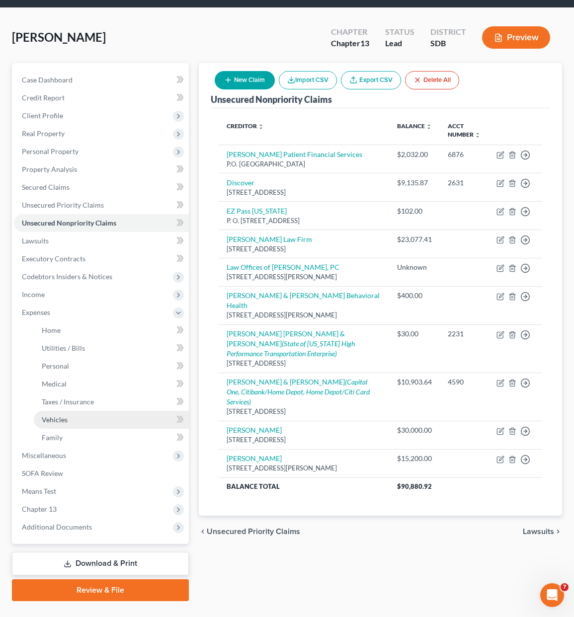
scroll to position [50, 0]
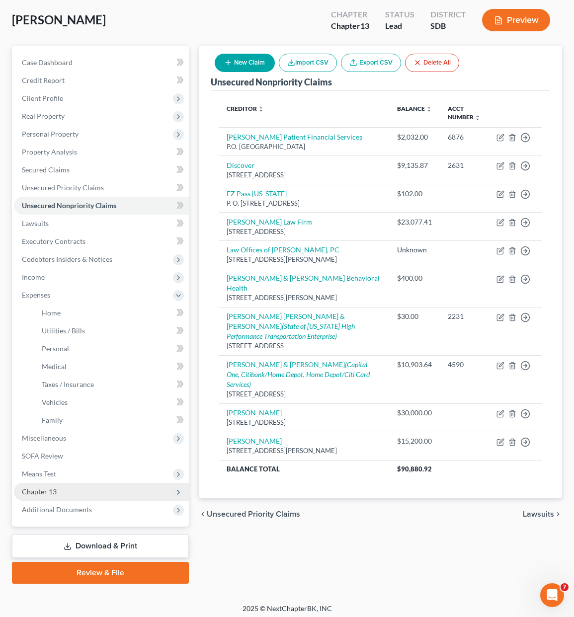
click at [73, 488] on span "Chapter 13" at bounding box center [101, 492] width 175 height 18
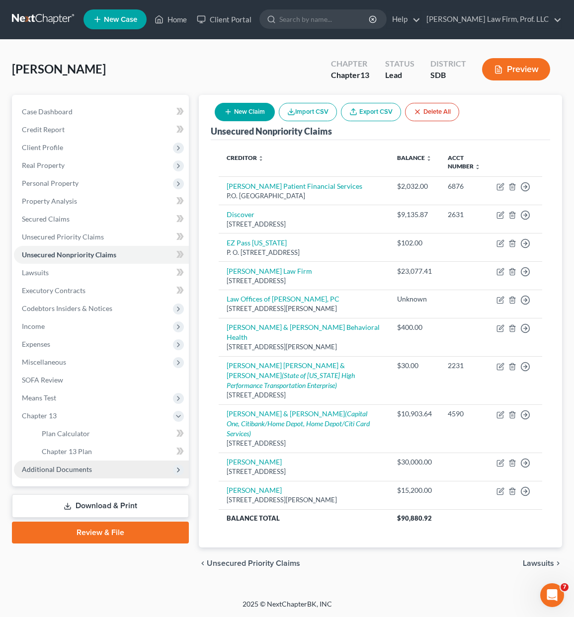
scroll to position [8, 0]
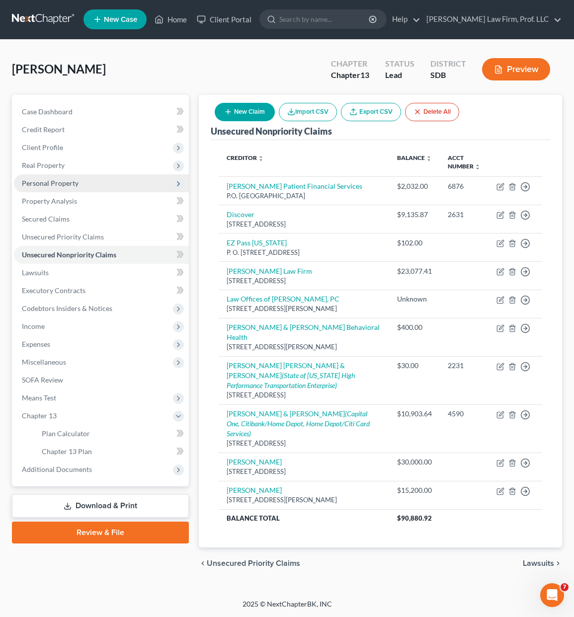
click at [77, 175] on span "Personal Property" at bounding box center [101, 183] width 175 height 18
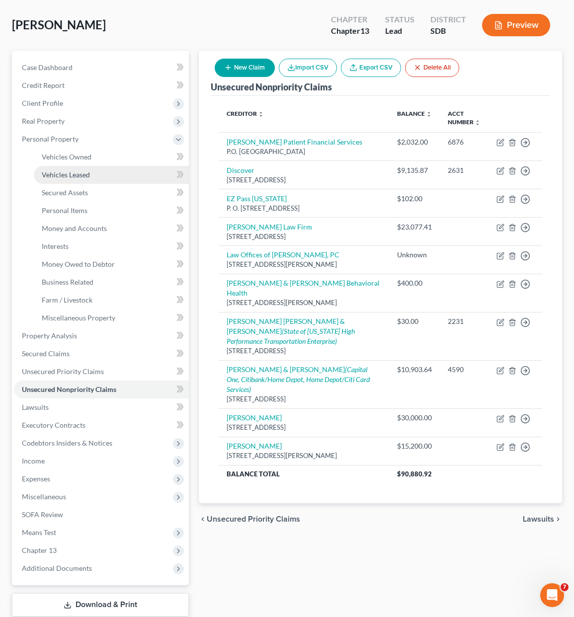
scroll to position [50, 0]
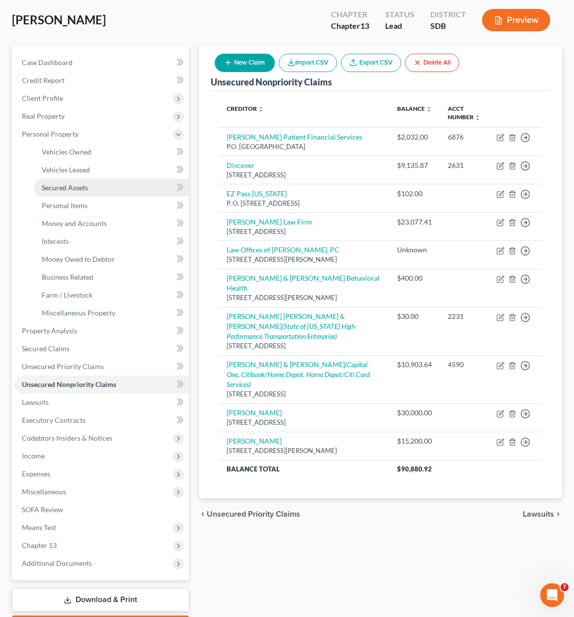
click at [83, 187] on span "Secured Assets" at bounding box center [65, 187] width 46 height 8
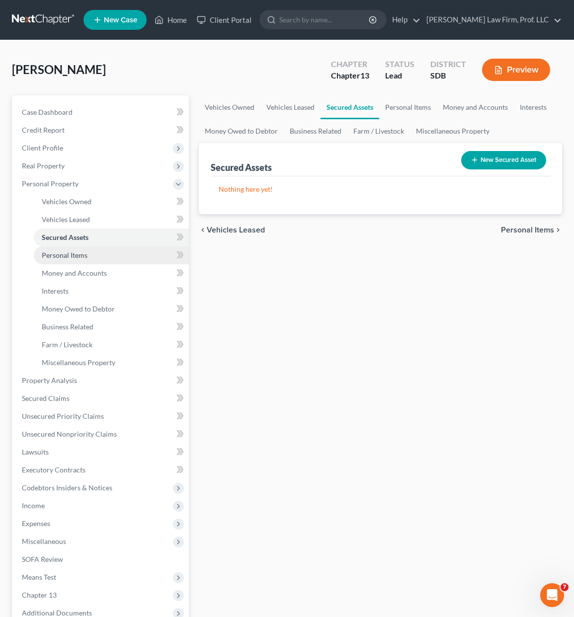
click at [76, 258] on span "Personal Items" at bounding box center [65, 255] width 46 height 8
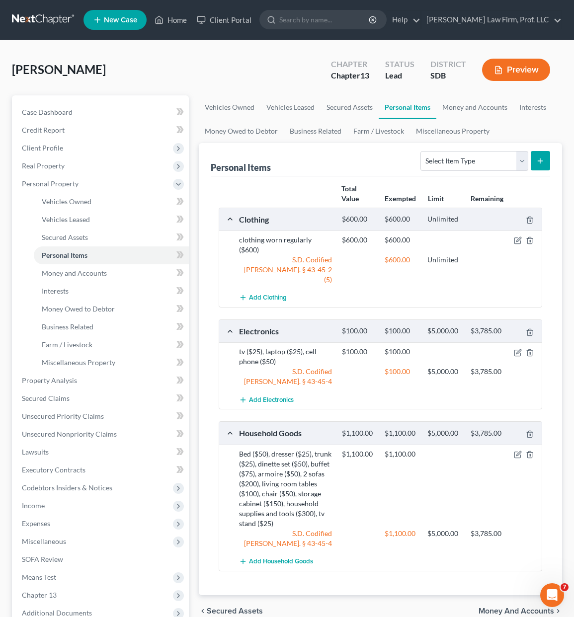
click at [494, 172] on div "Select Item Type Clothing Collectibles Of Value Electronics Firearms Household …" at bounding box center [483, 160] width 134 height 26
click at [494, 165] on select "Select Item Type Clothing Collectibles Of Value Electronics Firearms Household …" at bounding box center [473, 161] width 107 height 20
select select "other"
click at [422, 151] on select "Select Item Type Clothing Collectibles Of Value Electronics Firearms Household …" at bounding box center [473, 161] width 107 height 20
click at [542, 155] on button "submit" at bounding box center [539, 160] width 19 height 19
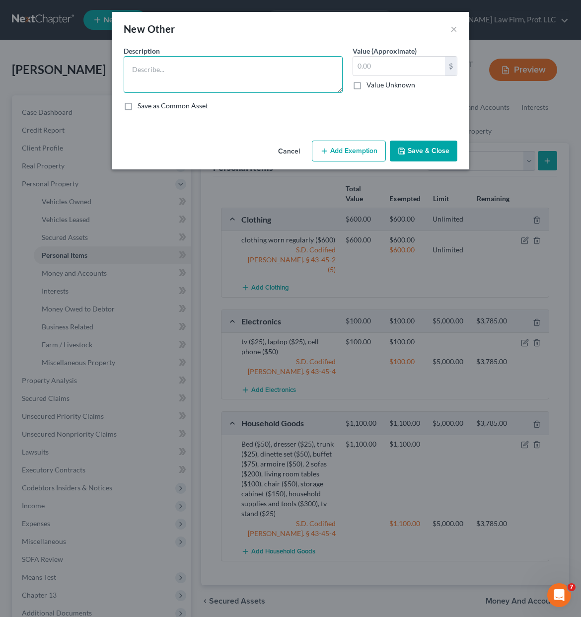
click at [191, 68] on textarea at bounding box center [233, 74] width 219 height 37
type textarea "books ($20)"
click at [324, 149] on icon "button" at bounding box center [324, 151] width 8 height 8
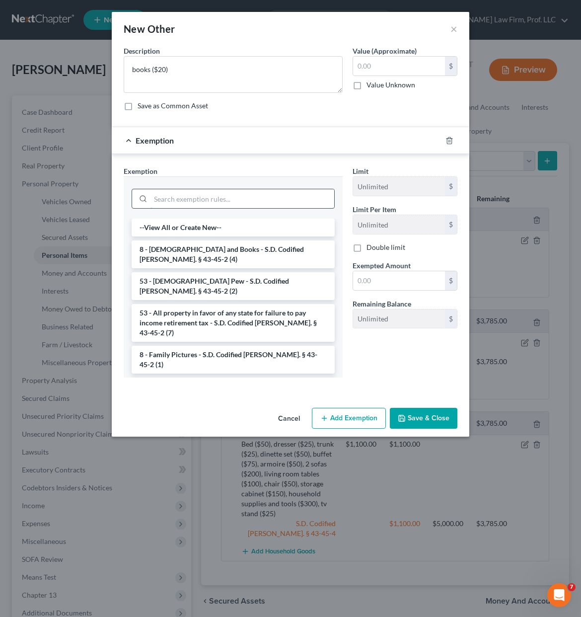
click at [195, 200] on input "search" at bounding box center [243, 198] width 184 height 19
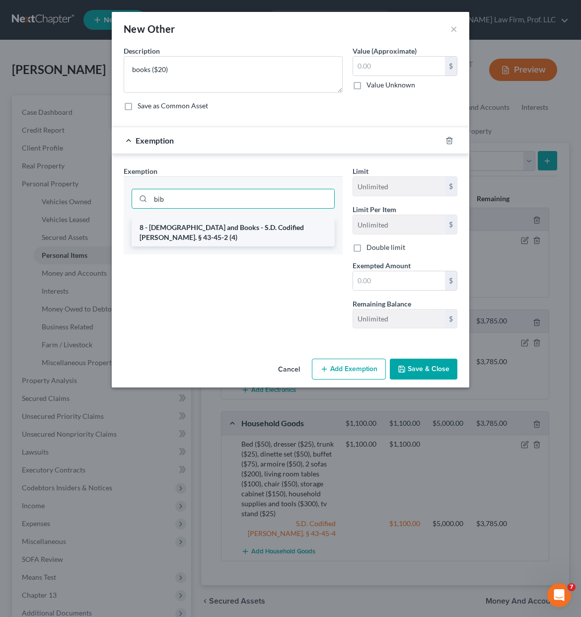
type input "bib"
click at [200, 221] on li "8 - [DEMOGRAPHIC_DATA] and Books - S.D. Codified [PERSON_NAME]. § 43-45-2 (4)" at bounding box center [233, 233] width 203 height 28
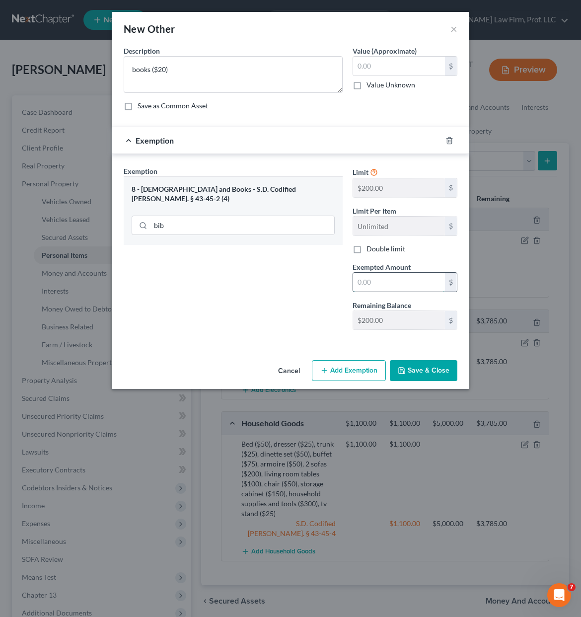
click at [408, 279] on input "text" at bounding box center [399, 282] width 92 height 19
type input "20.00"
drag, startPoint x: 417, startPoint y: 371, endPoint x: 378, endPoint y: 20, distance: 352.9
click at [378, 21] on div "New Other × An exemption set must first be selected from the Filing Information…" at bounding box center [291, 200] width 358 height 377
click at [367, 65] on input "text" at bounding box center [399, 66] width 92 height 19
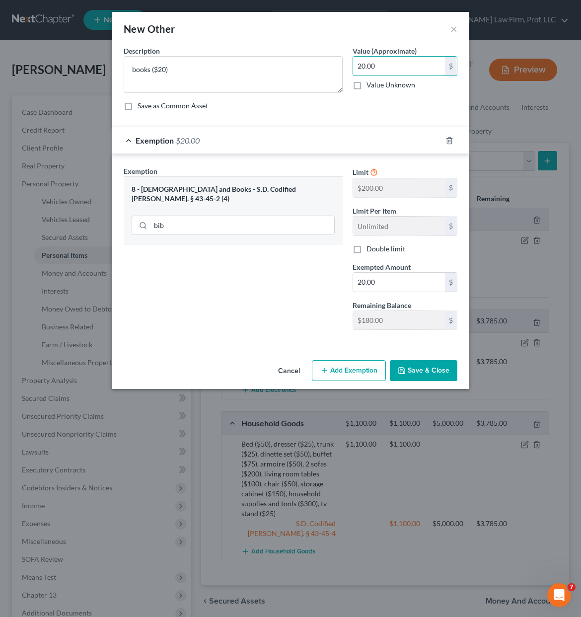
type input "20.00"
click at [414, 363] on button "Save & Close" at bounding box center [424, 370] width 68 height 21
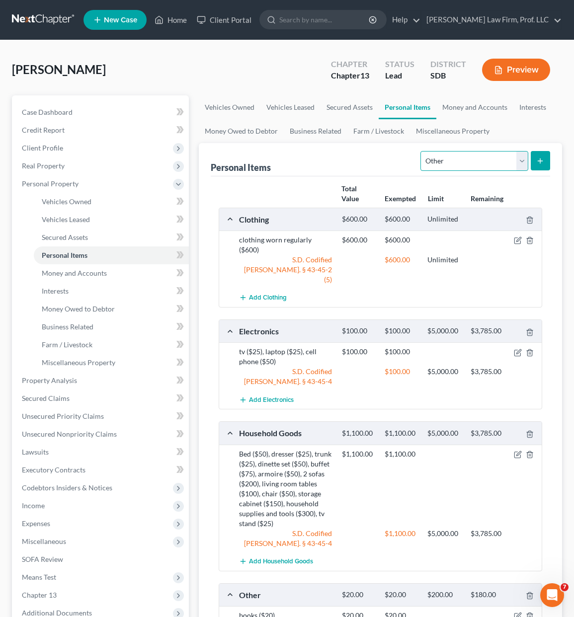
click at [501, 163] on select "Select Item Type Clothing Collectibles Of Value Electronics Firearms Household …" at bounding box center [473, 161] width 107 height 20
click at [422, 151] on select "Select Item Type Clothing Collectibles Of Value Electronics Firearms Household …" at bounding box center [473, 161] width 107 height 20
click at [512, 155] on select "Select Item Type Clothing Collectibles Of Value Electronics Firearms Household …" at bounding box center [473, 161] width 107 height 20
select select "other"
click at [422, 151] on select "Select Item Type Clothing Collectibles Of Value Electronics Firearms Household …" at bounding box center [473, 161] width 107 height 20
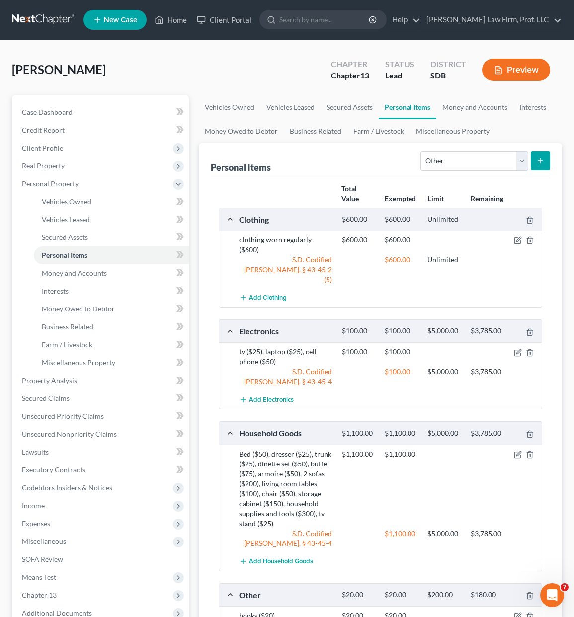
click at [536, 152] on button "submit" at bounding box center [539, 160] width 19 height 19
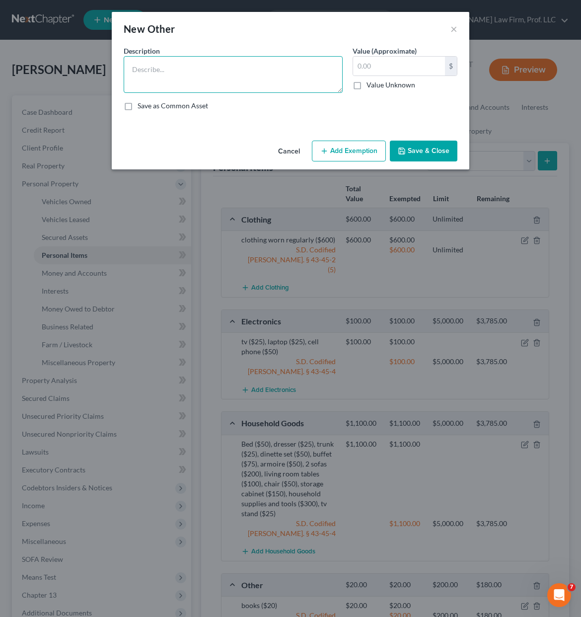
click at [180, 64] on textarea at bounding box center [233, 74] width 219 height 37
type textarea "f"
type textarea "Pictures ($10)"
drag, startPoint x: 360, startPoint y: 55, endPoint x: 363, endPoint y: 60, distance: 6.2
click at [362, 57] on div "Value (Approximate) $ Value Unknown Balance Undetermined $ Value Unknown" at bounding box center [405, 69] width 115 height 47
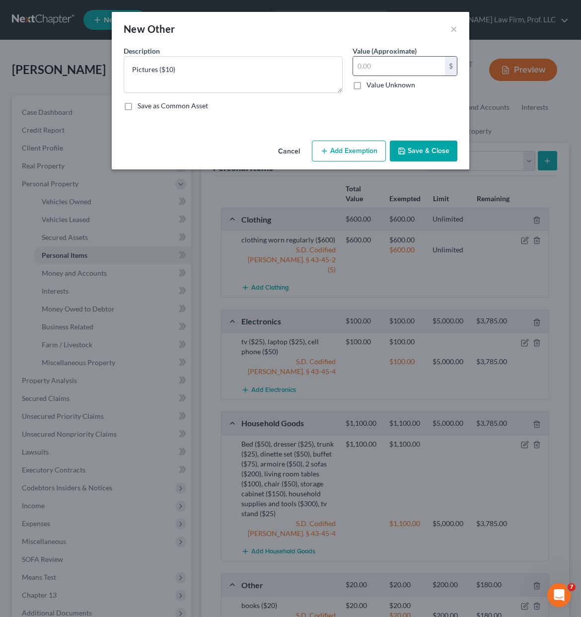
click at [363, 60] on input "text" at bounding box center [399, 66] width 92 height 19
type input "10"
click at [332, 152] on button "Add Exemption" at bounding box center [349, 151] width 74 height 21
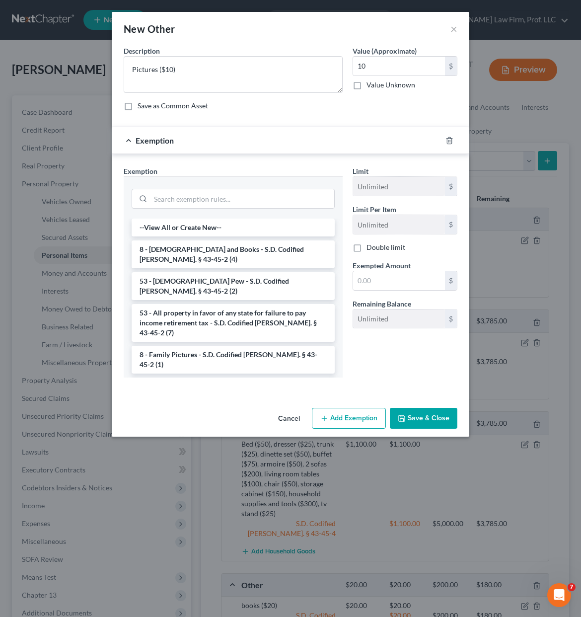
click at [186, 187] on div at bounding box center [233, 198] width 203 height 26
click at [176, 203] on input "search" at bounding box center [243, 198] width 184 height 19
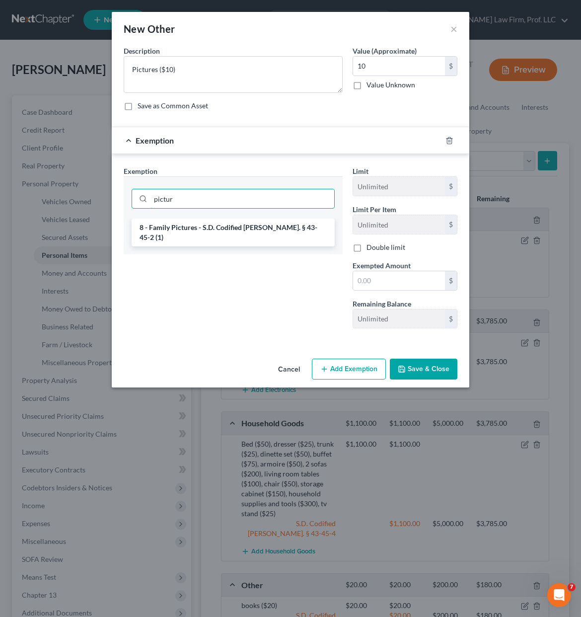
type input "pictur"
click at [183, 222] on li "8 - Family Pictures - S.D. Codified [PERSON_NAME]. § 43-45-2 (1)" at bounding box center [233, 233] width 203 height 28
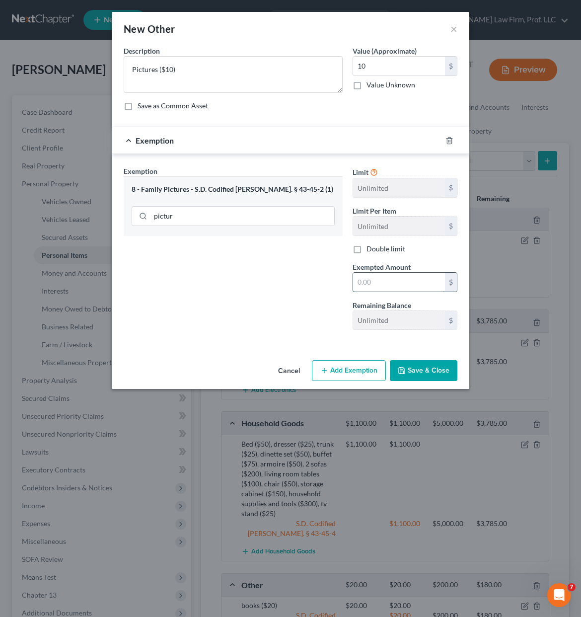
click at [376, 282] on input "text" at bounding box center [399, 282] width 92 height 19
type input "10"
click at [251, 299] on div "Exemption Set must be selected for CA. Exemption * 8 - Family Pictures - S.D. C…" at bounding box center [233, 252] width 229 height 172
click at [408, 356] on div "An exemption set must first be selected from the Filing Information section. Co…" at bounding box center [291, 201] width 358 height 310
click at [409, 362] on button "Save & Close" at bounding box center [424, 370] width 68 height 21
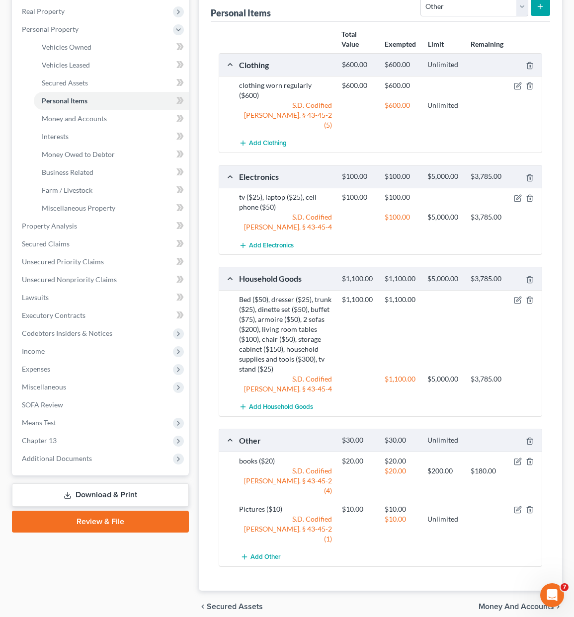
scroll to position [158, 0]
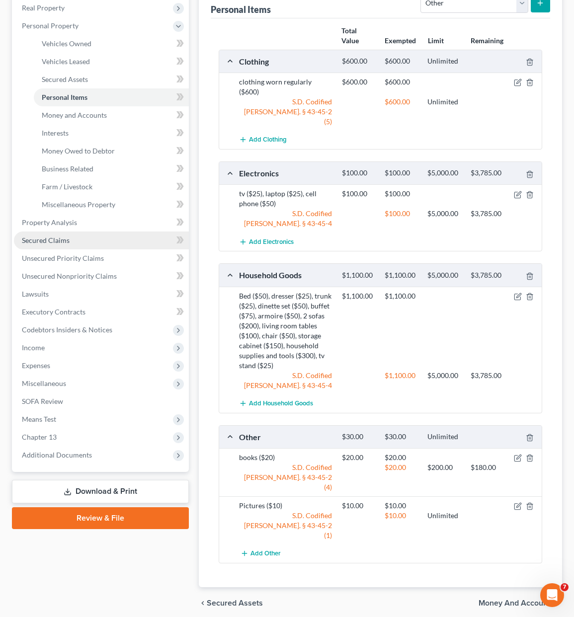
click at [90, 233] on link "Secured Claims" at bounding box center [101, 240] width 175 height 18
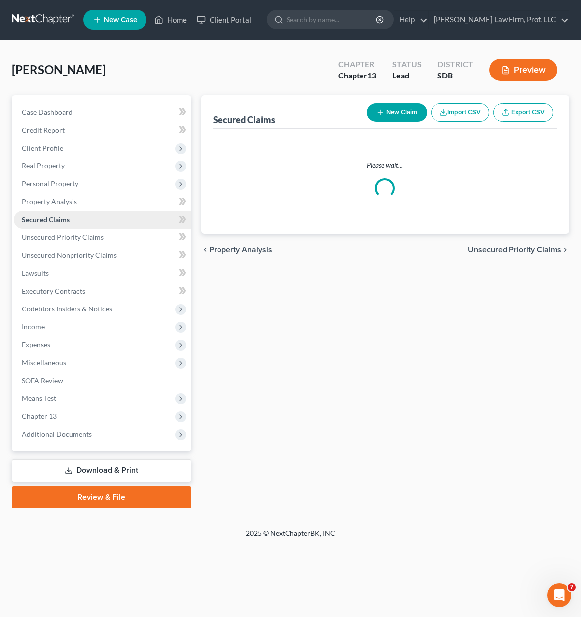
click at [89, 224] on ul "Case Dashboard Payments Invoices Payments Payments Credit Report Client Profile" at bounding box center [102, 273] width 177 height 340
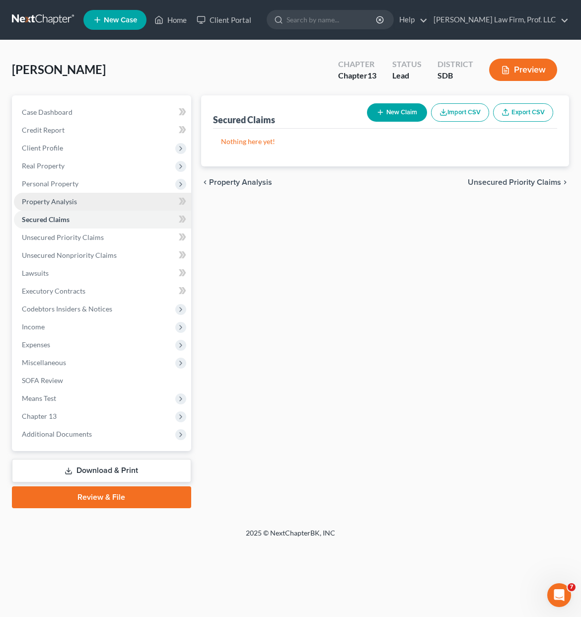
click at [66, 202] on span "Property Analysis" at bounding box center [49, 201] width 55 height 8
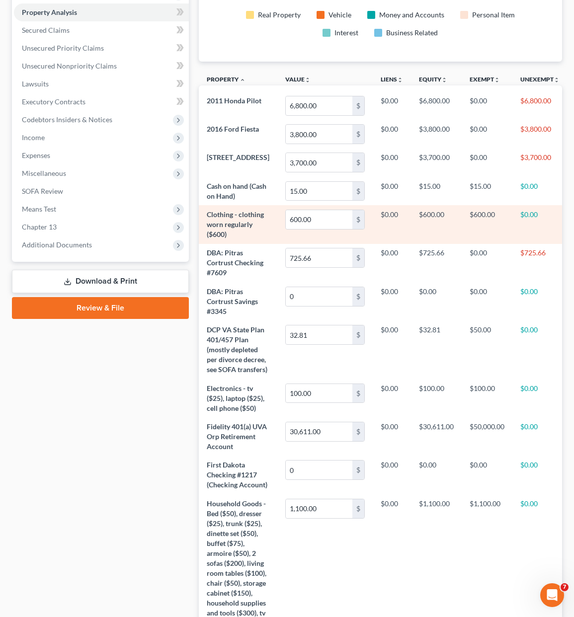
scroll to position [50, 0]
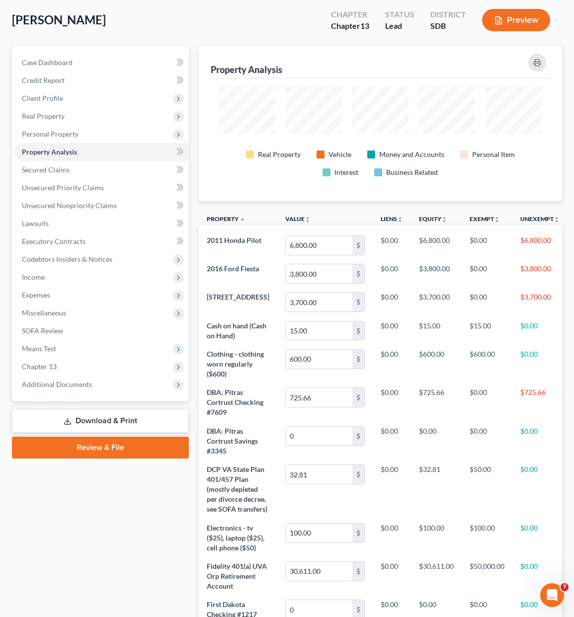
click at [111, 531] on div "Case Dashboard Payments Invoices Payments Payments Credit Report Client Profile" at bounding box center [100, 467] width 187 height 842
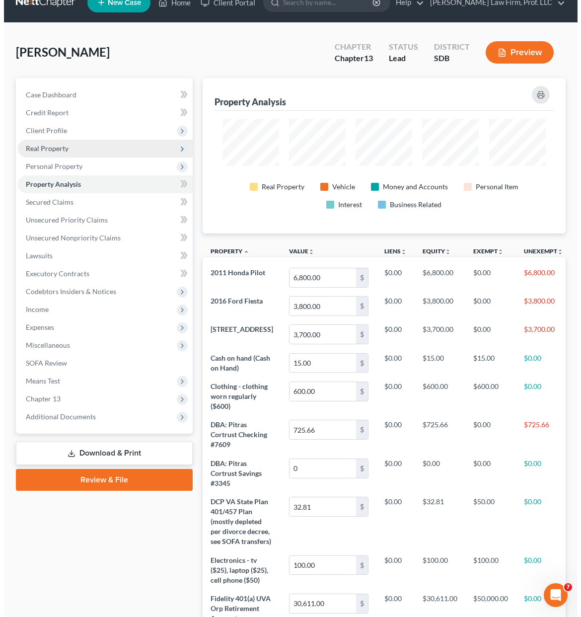
scroll to position [0, 0]
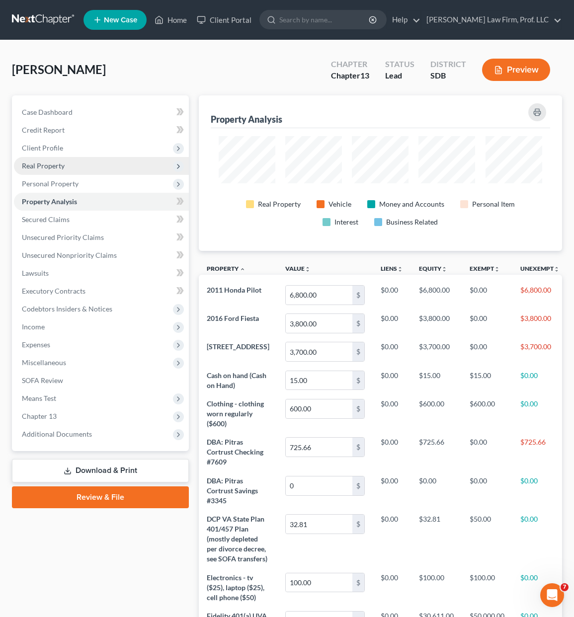
click at [61, 170] on span "Real Property" at bounding box center [101, 166] width 175 height 18
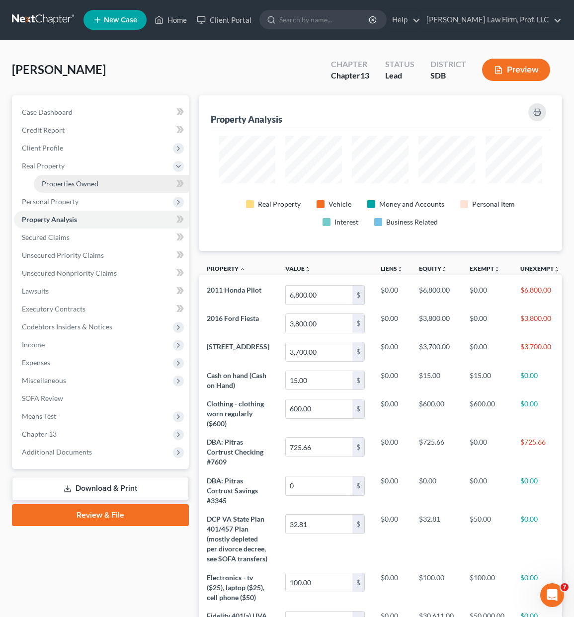
click at [90, 185] on span "Properties Owned" at bounding box center [70, 183] width 57 height 8
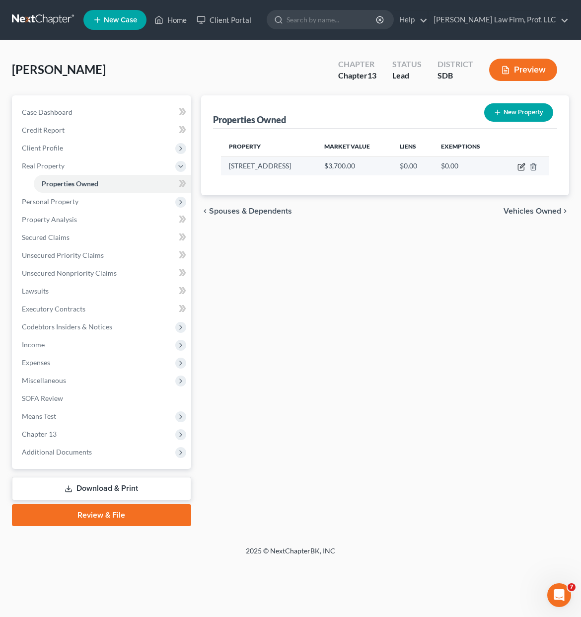
click at [518, 165] on icon "button" at bounding box center [522, 167] width 8 height 8
select select "43"
select select "12"
select select "0"
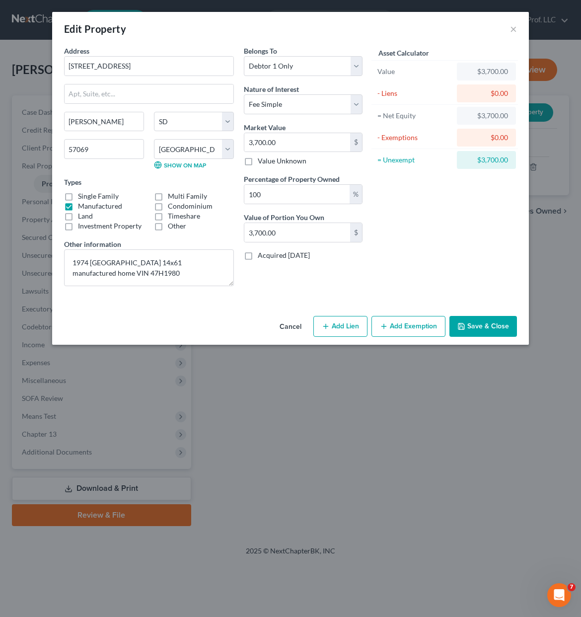
click at [404, 283] on div "Asset Calculator Value $3,700.00 - Liens $0.00 = Net Equity $3,700.00 - Exempti…" at bounding box center [445, 170] width 154 height 248
click at [409, 327] on button "Add Exemption" at bounding box center [409, 326] width 74 height 21
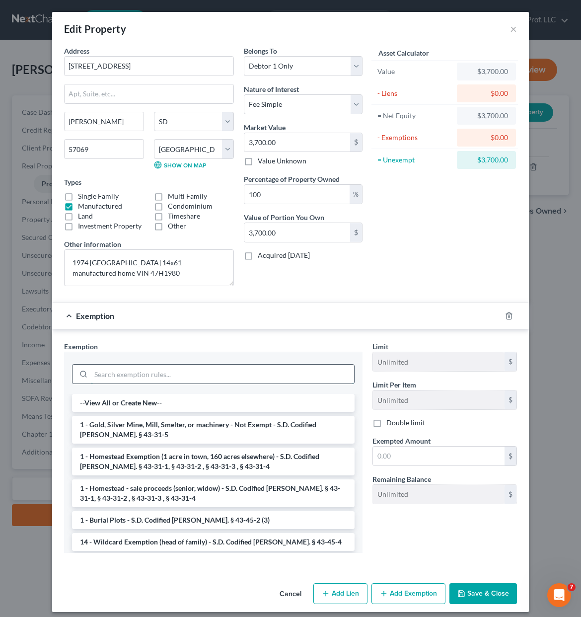
click at [265, 370] on input "search" at bounding box center [222, 374] width 263 height 19
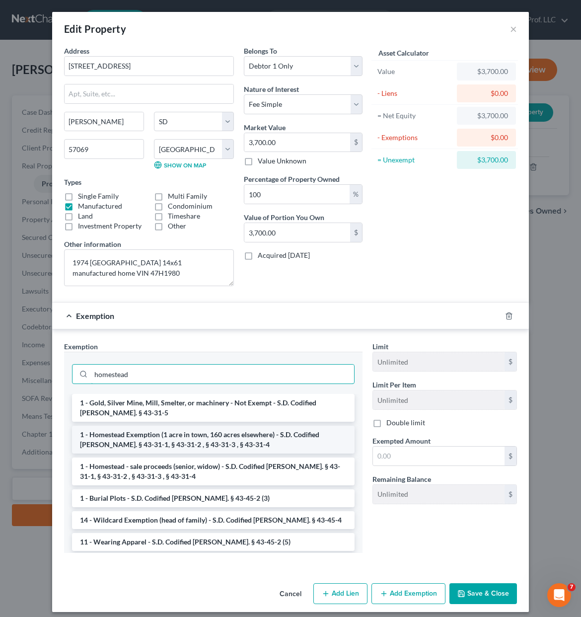
type input "homestead"
click at [199, 445] on li "1 - Homestead Exemption (1 acre in town, 160 acres elsewhere) - S.D. Codified […" at bounding box center [213, 440] width 283 height 28
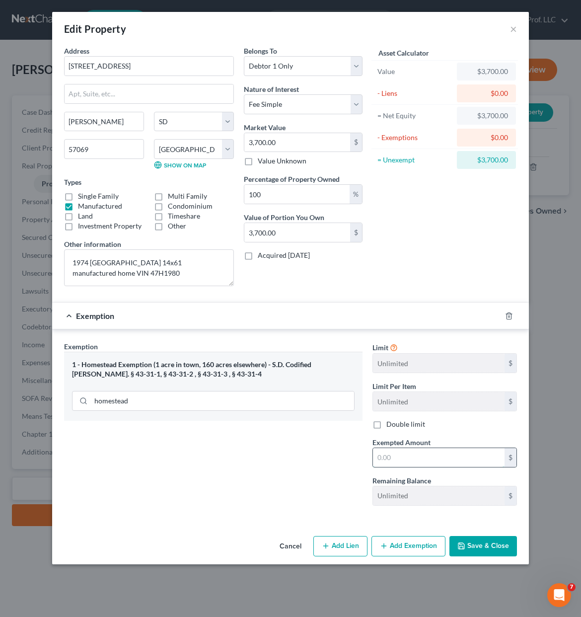
click at [447, 455] on input "text" at bounding box center [439, 457] width 132 height 19
type input "100,000"
click at [438, 465] on div "100,000 $" at bounding box center [445, 458] width 145 height 20
drag, startPoint x: 475, startPoint y: 552, endPoint x: 473, endPoint y: 566, distance: 14.5
click at [475, 550] on button "Save & Close" at bounding box center [484, 546] width 68 height 21
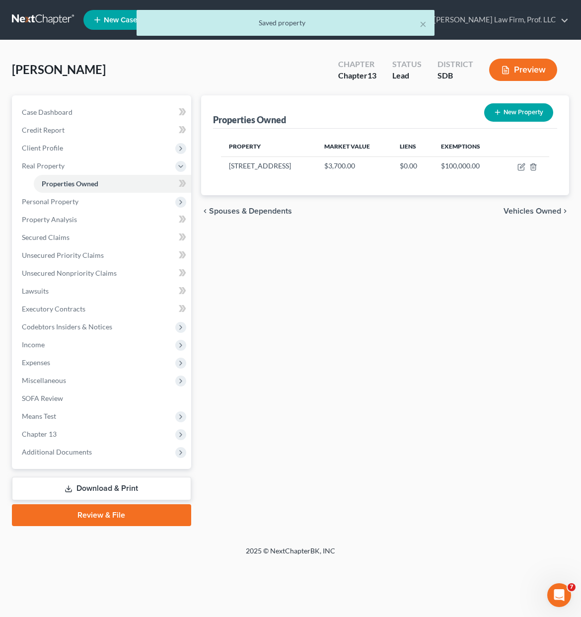
drag, startPoint x: 321, startPoint y: 385, endPoint x: 375, endPoint y: 406, distance: 58.0
click at [322, 385] on div "Properties Owned New Property Property Market Value Liens Exemptions [STREET_AD…" at bounding box center [385, 310] width 378 height 431
drag, startPoint x: 324, startPoint y: 415, endPoint x: 100, endPoint y: 250, distance: 278.5
click at [324, 415] on div "Properties Owned New Property Property Market Value Liens Exemptions [STREET_AD…" at bounding box center [385, 310] width 378 height 431
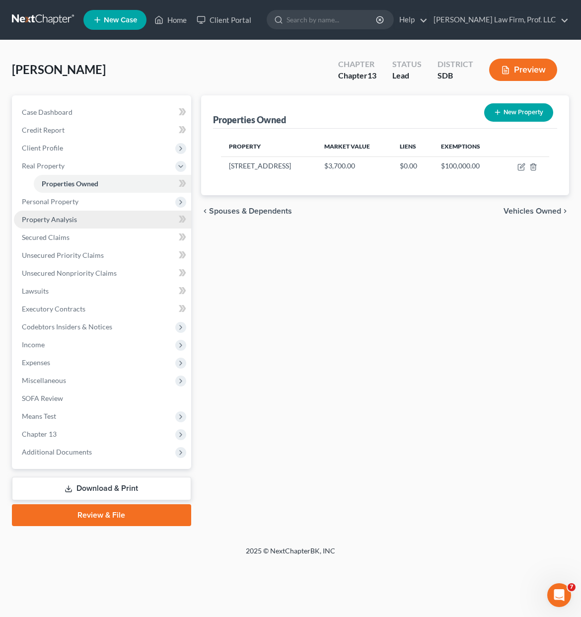
click at [71, 226] on link "Property Analysis" at bounding box center [102, 220] width 177 height 18
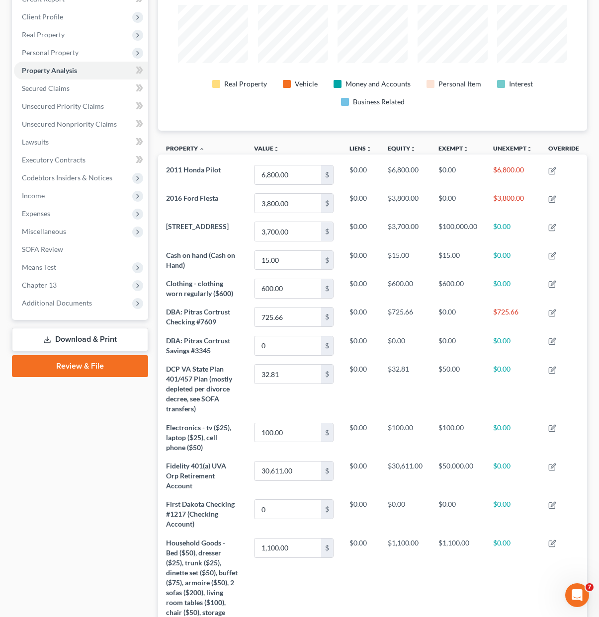
click at [106, 549] on div "Case Dashboard Payments Invoices Payments Payments Credit Report Client Profile" at bounding box center [80, 371] width 146 height 814
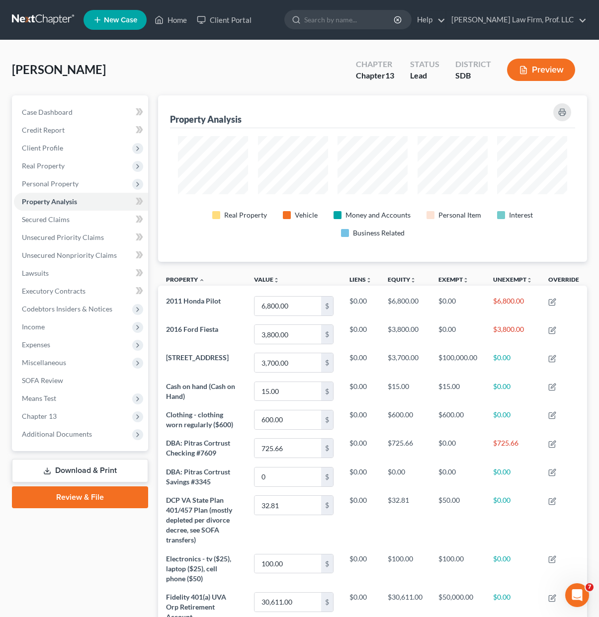
drag, startPoint x: 65, startPoint y: 181, endPoint x: 67, endPoint y: 193, distance: 12.5
click at [65, 181] on span "Personal Property" at bounding box center [50, 183] width 57 height 8
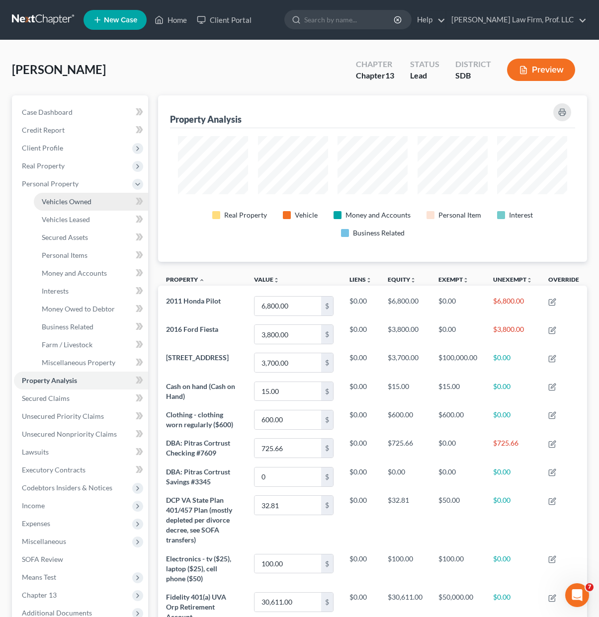
click at [74, 203] on span "Vehicles Owned" at bounding box center [67, 201] width 50 height 8
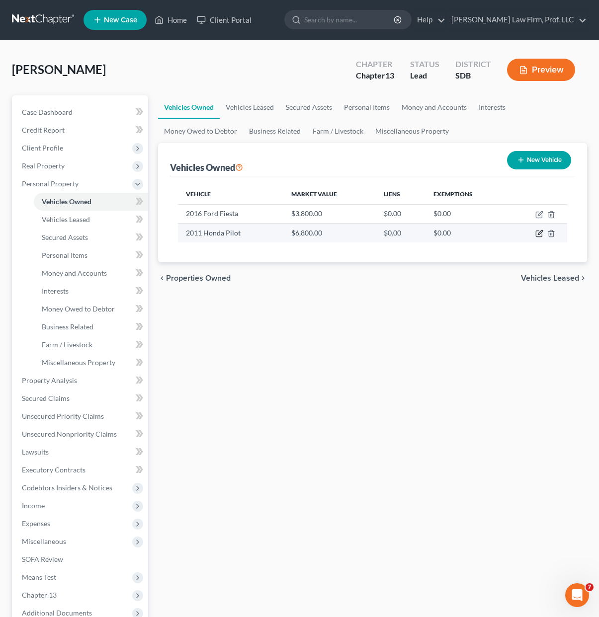
click at [535, 235] on icon "button" at bounding box center [539, 233] width 8 height 8
select select "0"
select select "15"
select select "3"
select select "0"
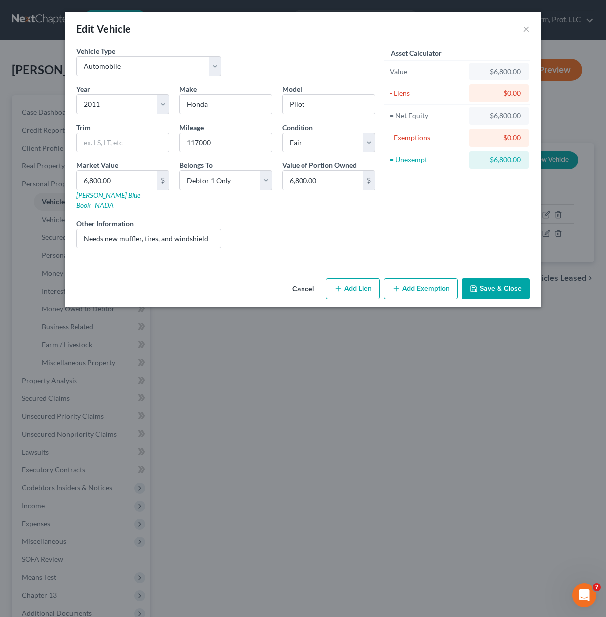
click at [458, 213] on div "Asset Calculator Value $6,800.00 - Liens $0.00 = Net Equity $6,800.00 - Exempti…" at bounding box center [457, 151] width 154 height 211
click at [336, 245] on div "Year Select 2026 2025 2024 2023 2022 2021 2020 2019 2018 2017 2016 2015 2014 20…" at bounding box center [226, 170] width 308 height 172
click at [423, 278] on button "Add Exemption" at bounding box center [421, 288] width 74 height 21
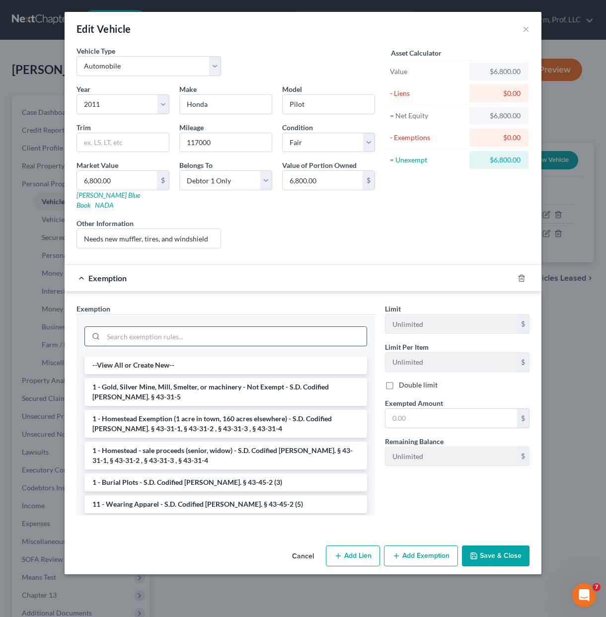
click at [221, 332] on input "search" at bounding box center [234, 336] width 263 height 19
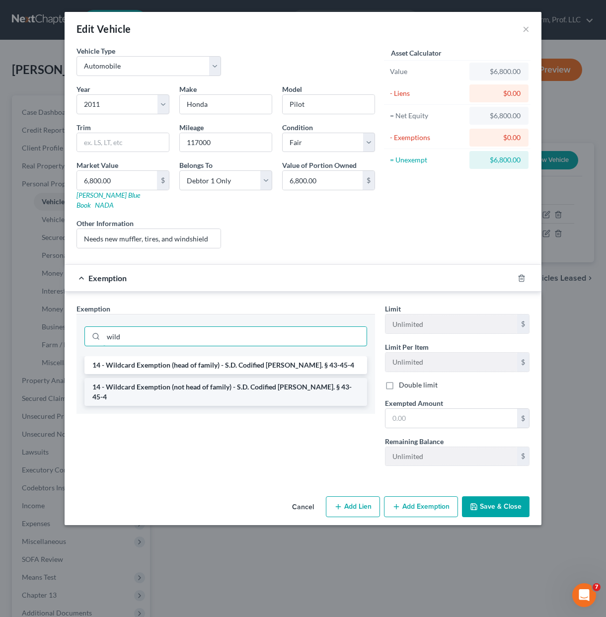
type input "wild"
click at [237, 378] on li "14 - Wildcard Exemption (not head of family) - S.D. Codified [PERSON_NAME]. § 4…" at bounding box center [225, 392] width 283 height 28
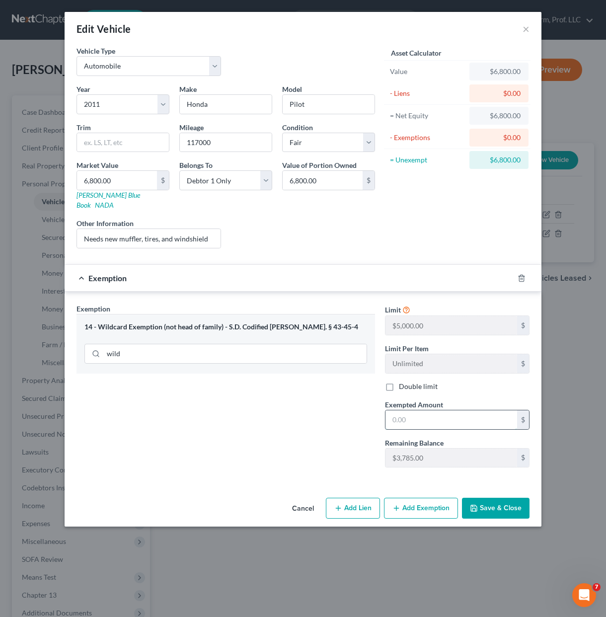
click at [433, 414] on input "text" at bounding box center [451, 419] width 132 height 19
type input "3,785.00"
click at [497, 505] on button "Save & Close" at bounding box center [496, 508] width 68 height 21
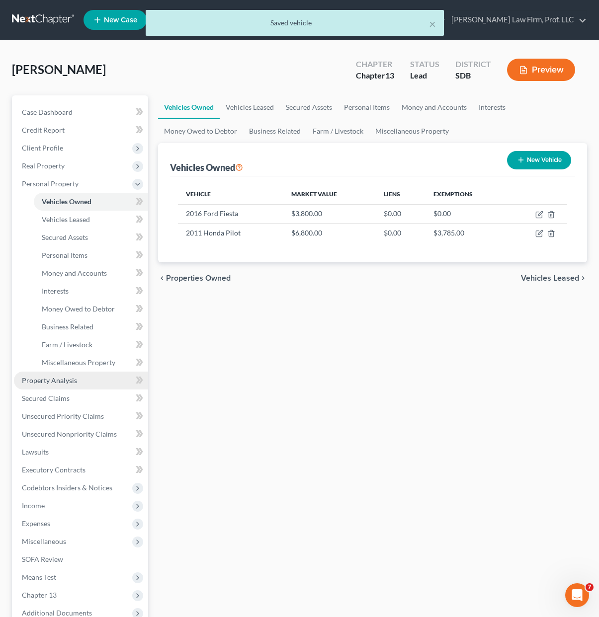
click at [58, 382] on span "Property Analysis" at bounding box center [49, 380] width 55 height 8
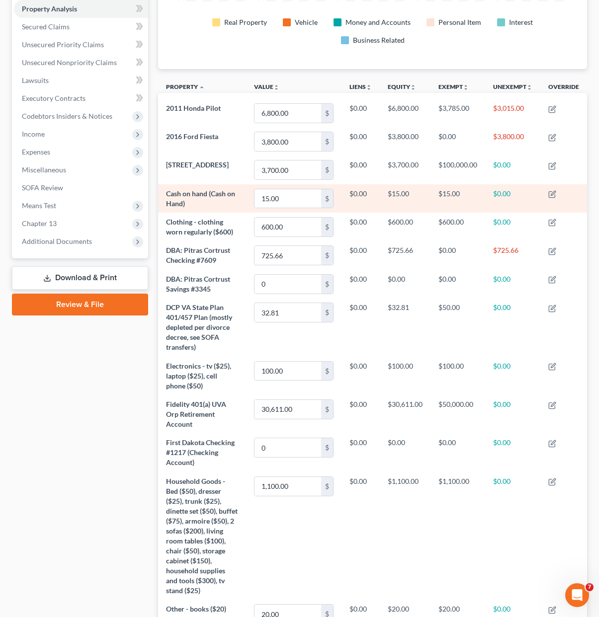
scroll to position [32, 0]
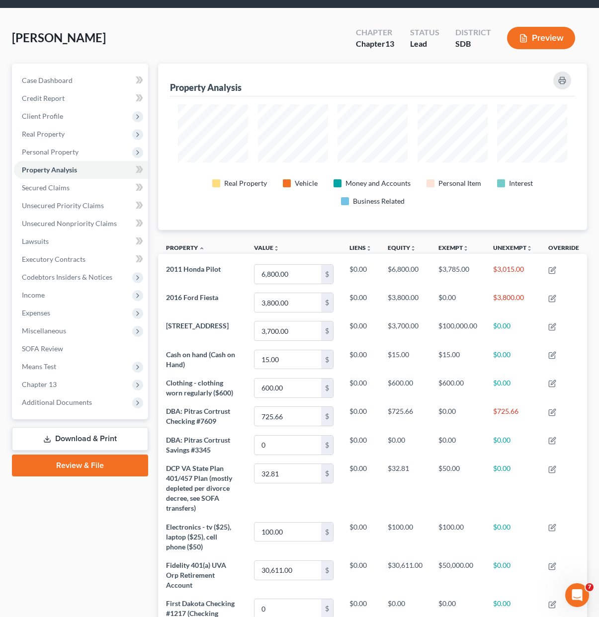
click at [215, 45] on div "[PERSON_NAME] Upgraded Chapter Chapter 13 Status Lead District SDB Preview" at bounding box center [299, 41] width 575 height 43
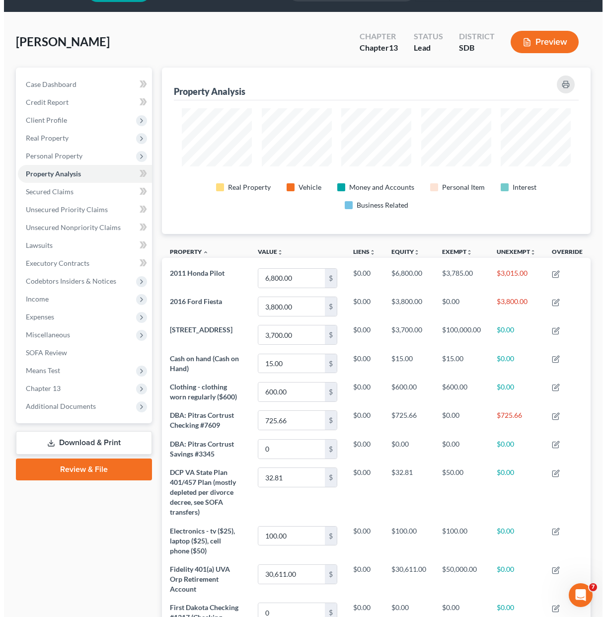
scroll to position [0, 0]
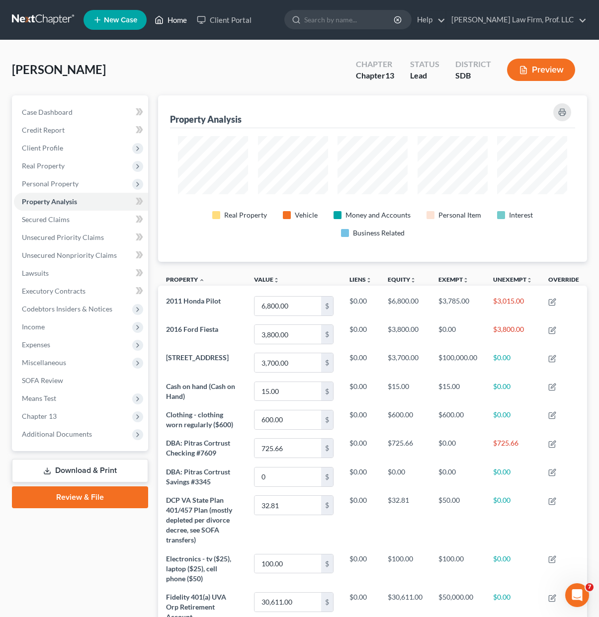
click at [163, 15] on icon at bounding box center [158, 20] width 9 height 12
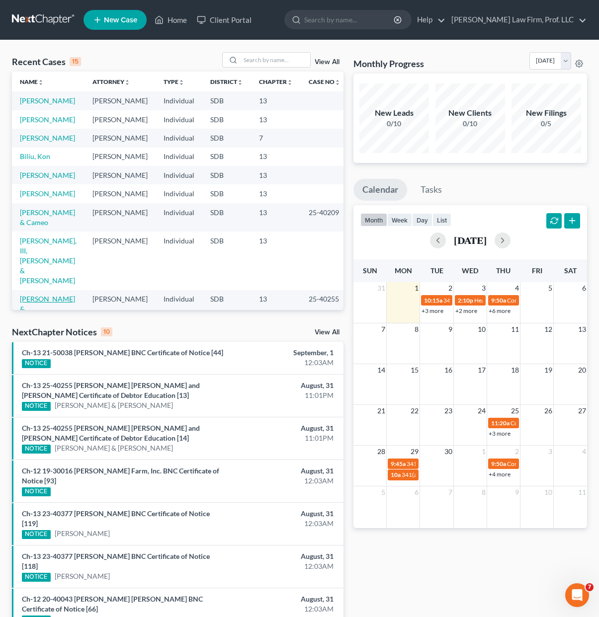
click at [22, 295] on link "[PERSON_NAME] & [PERSON_NAME]" at bounding box center [47, 309] width 55 height 28
